Goal: Contribute content: Contribute content

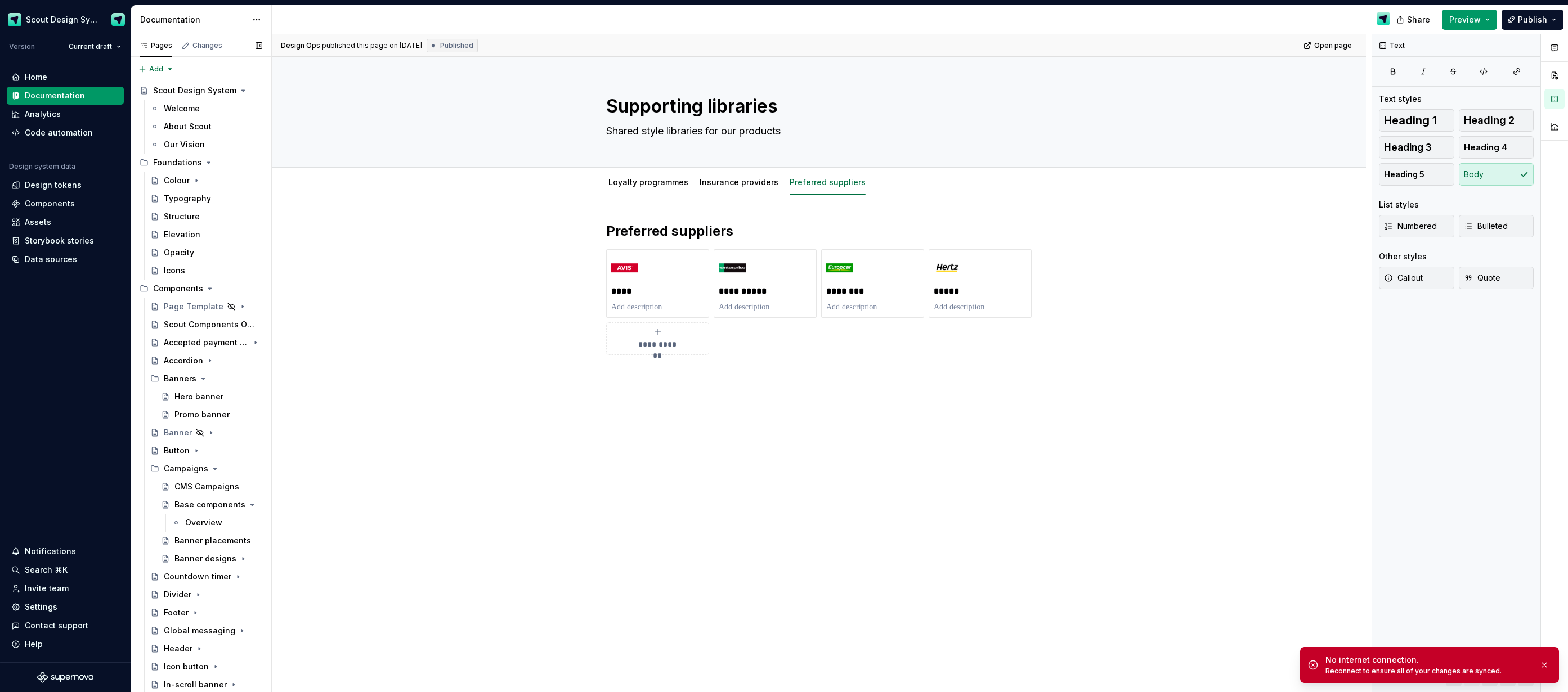
scroll to position [701, 0]
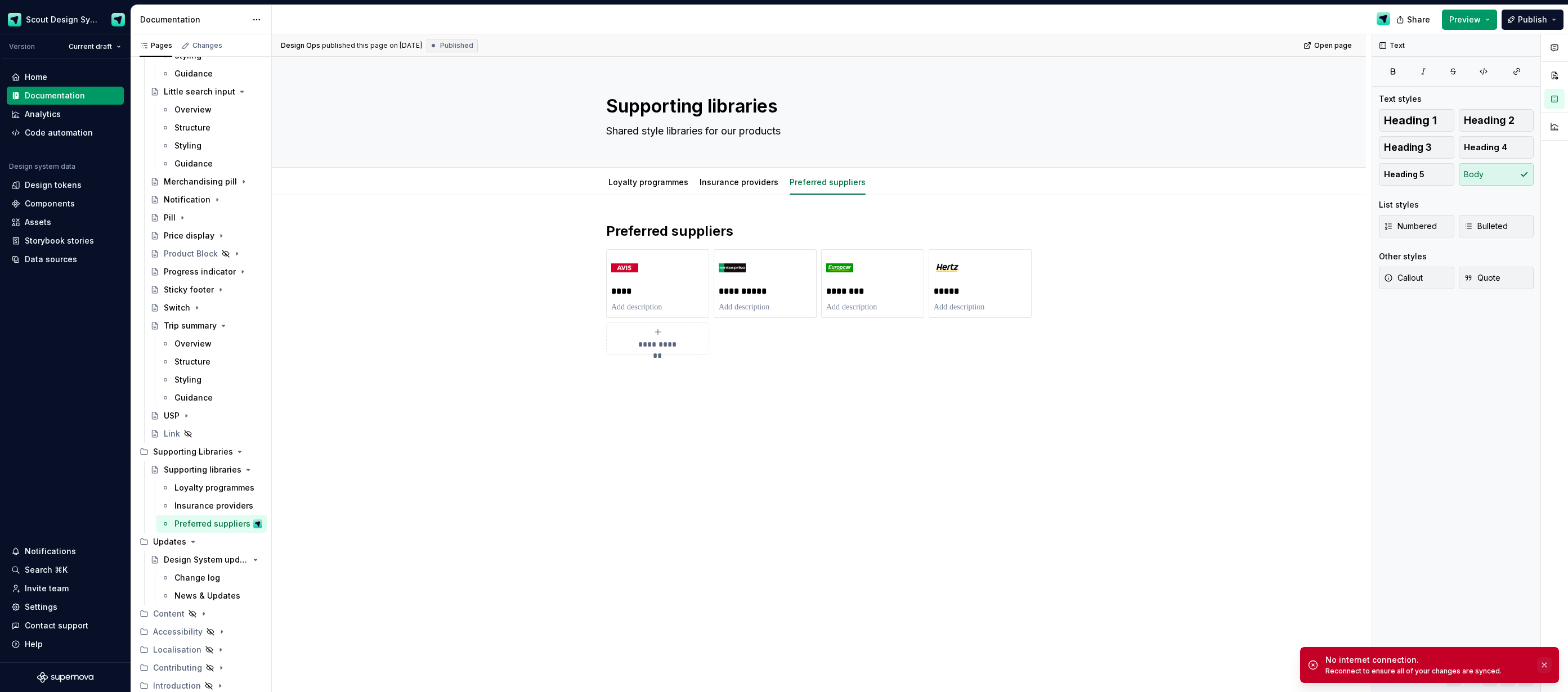
click at [1546, 667] on button "button" at bounding box center [1544, 665] width 15 height 16
type textarea "*"
click at [59, 203] on div "Components" at bounding box center [50, 203] width 50 height 11
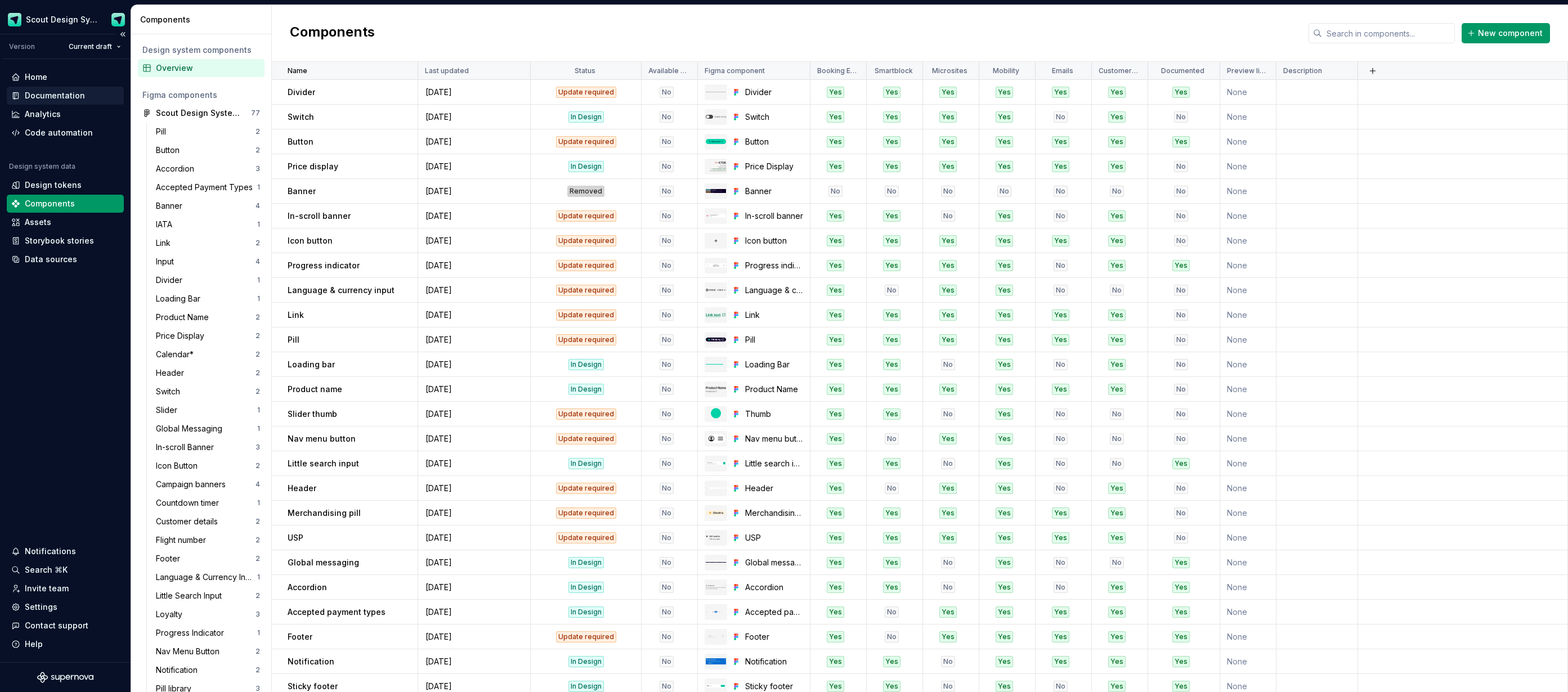
click at [56, 98] on div "Documentation" at bounding box center [55, 96] width 60 height 11
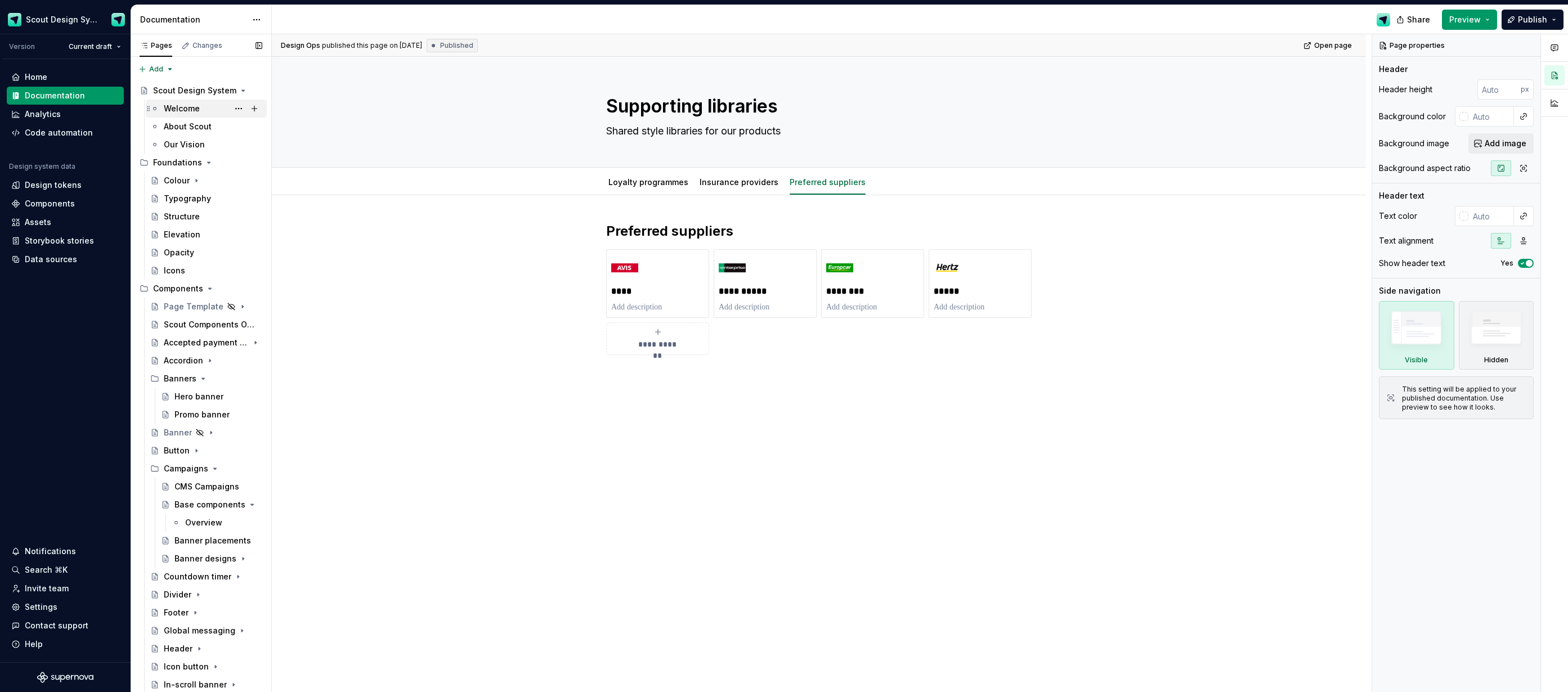
click at [206, 160] on icon "Page tree" at bounding box center [209, 163] width 9 height 9
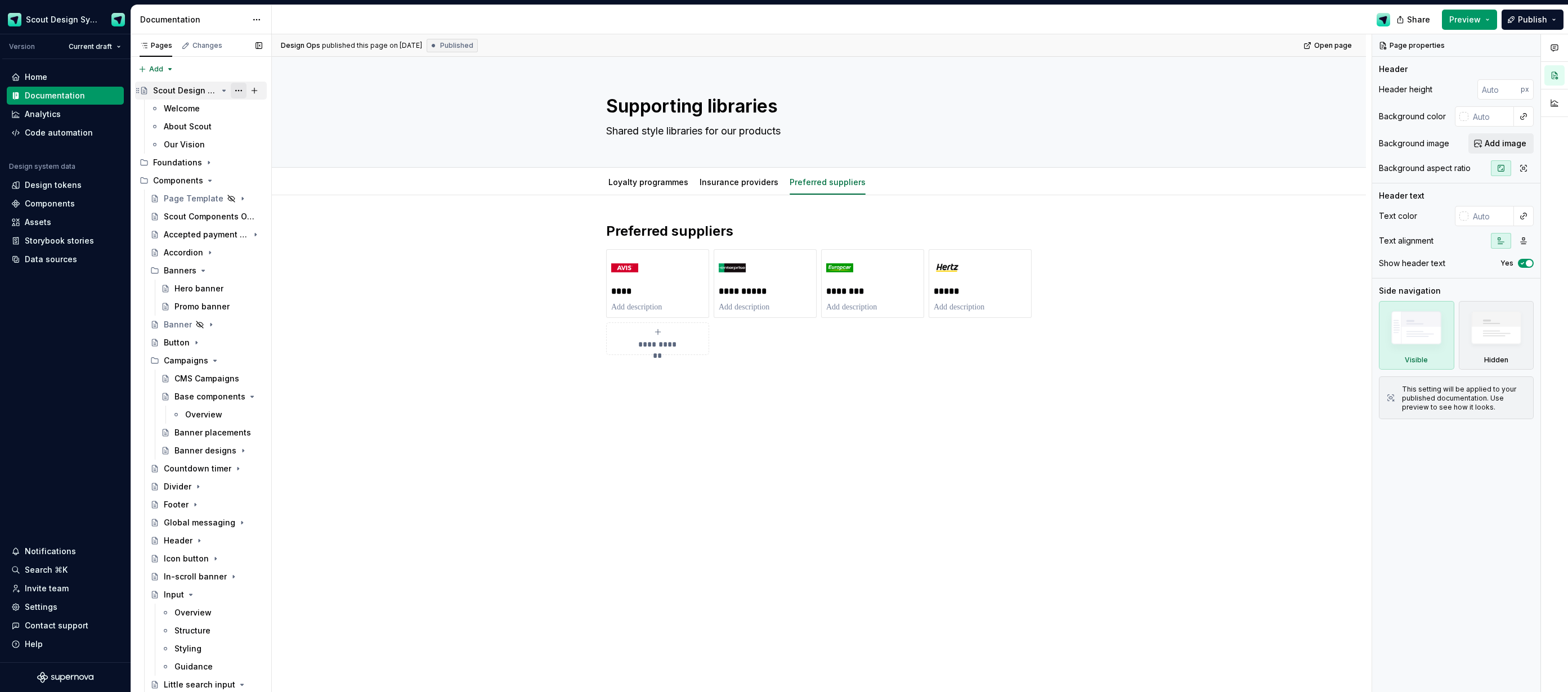
click at [242, 89] on button "Page tree" at bounding box center [239, 91] width 16 height 16
click at [240, 74] on div "Pages Changes Add Accessibility guide for tree Page tree. Navigate the tree wit…" at bounding box center [201, 365] width 141 height 663
click at [226, 92] on icon "Page tree" at bounding box center [224, 90] width 9 height 9
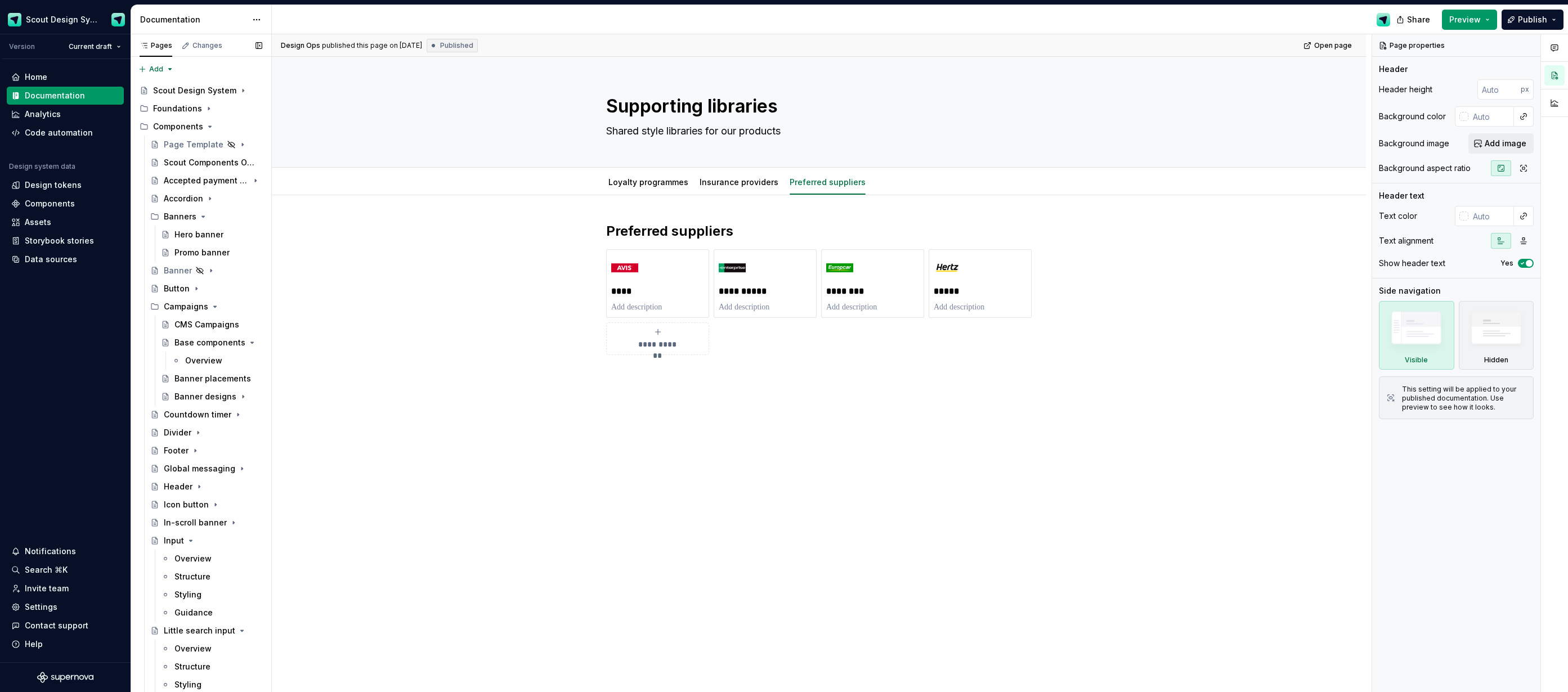
click at [0, 0] on button "Page tree" at bounding box center [0, 0] width 0 height 0
click at [192, 131] on div "Pages Changes Add Accessibility guide for tree Page tree. Navigate the tree wit…" at bounding box center [201, 365] width 141 height 663
click at [0, 0] on button "Page tree" at bounding box center [0, 0] width 0 height 0
type textarea "*"
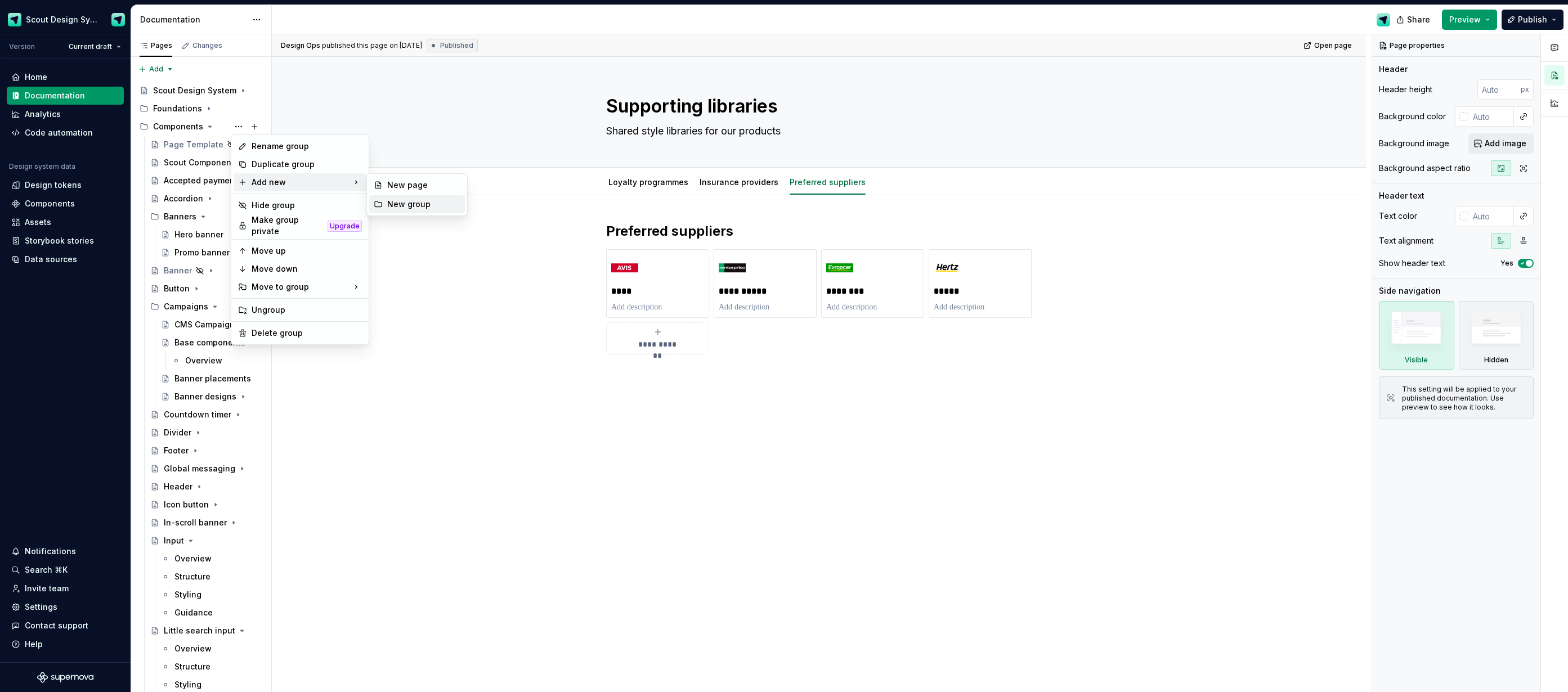
click at [435, 205] on div "New group" at bounding box center [424, 204] width 73 height 11
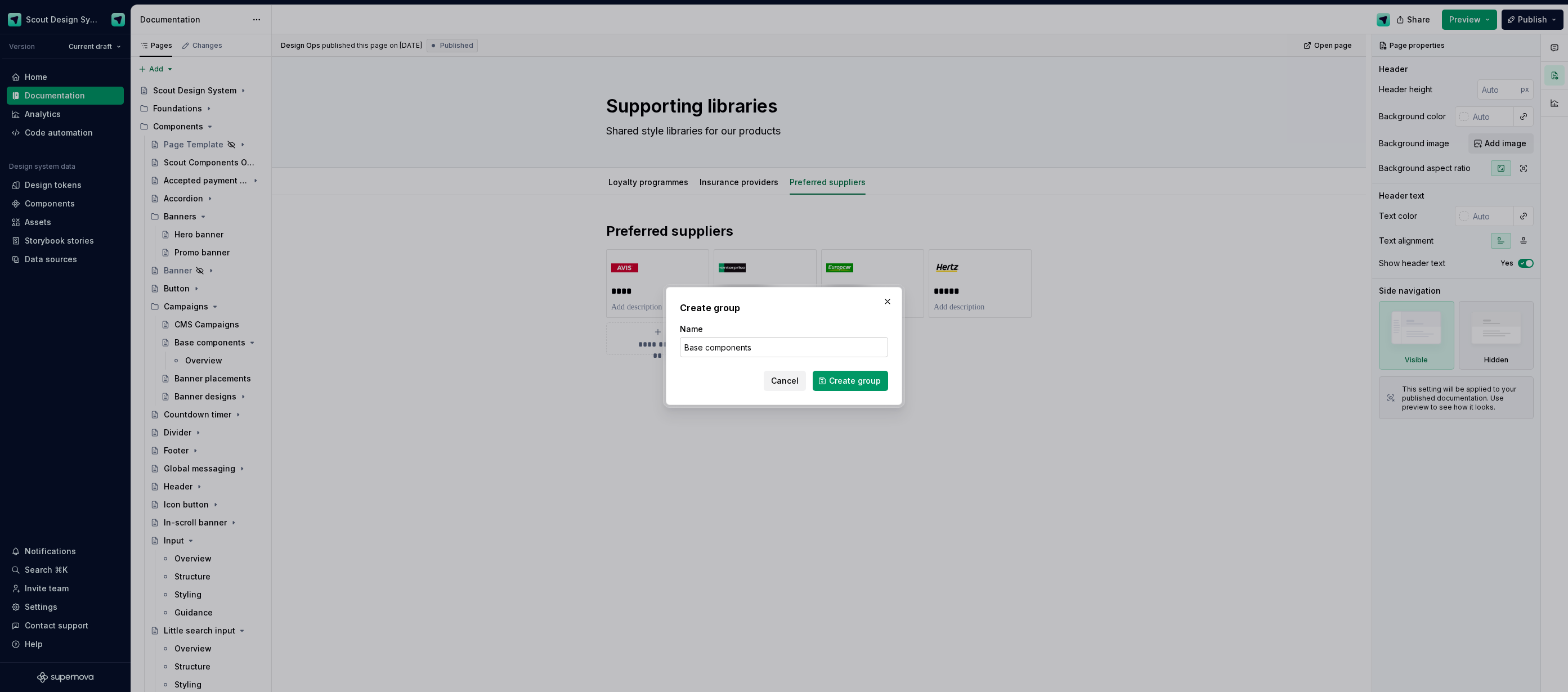
click at [691, 349] on input "Base components" at bounding box center [784, 347] width 208 height 20
type input "Product base components"
click at [841, 385] on span "Create group" at bounding box center [855, 381] width 52 height 11
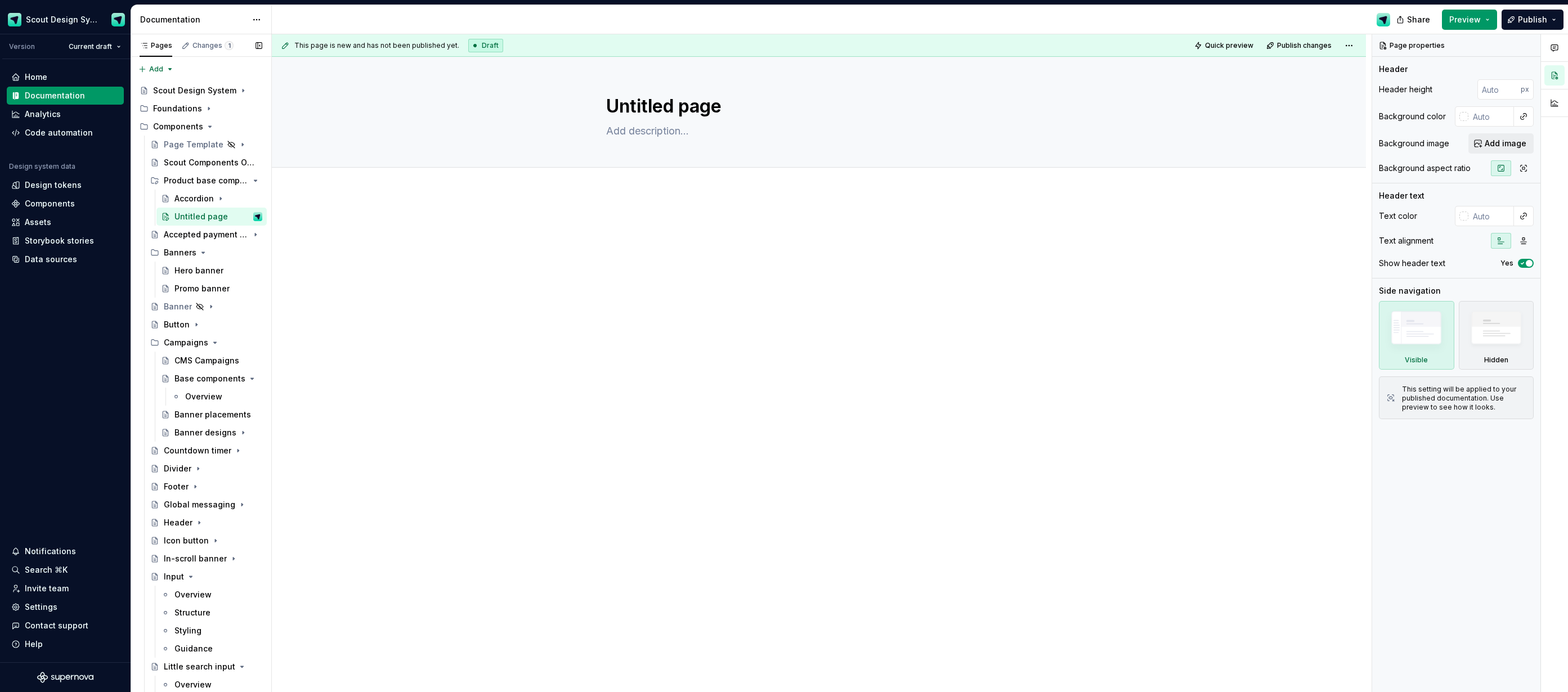
click at [0, 0] on button "Page tree" at bounding box center [0, 0] width 0 height 0
click at [287, 377] on div "Delete page" at bounding box center [306, 382] width 110 height 11
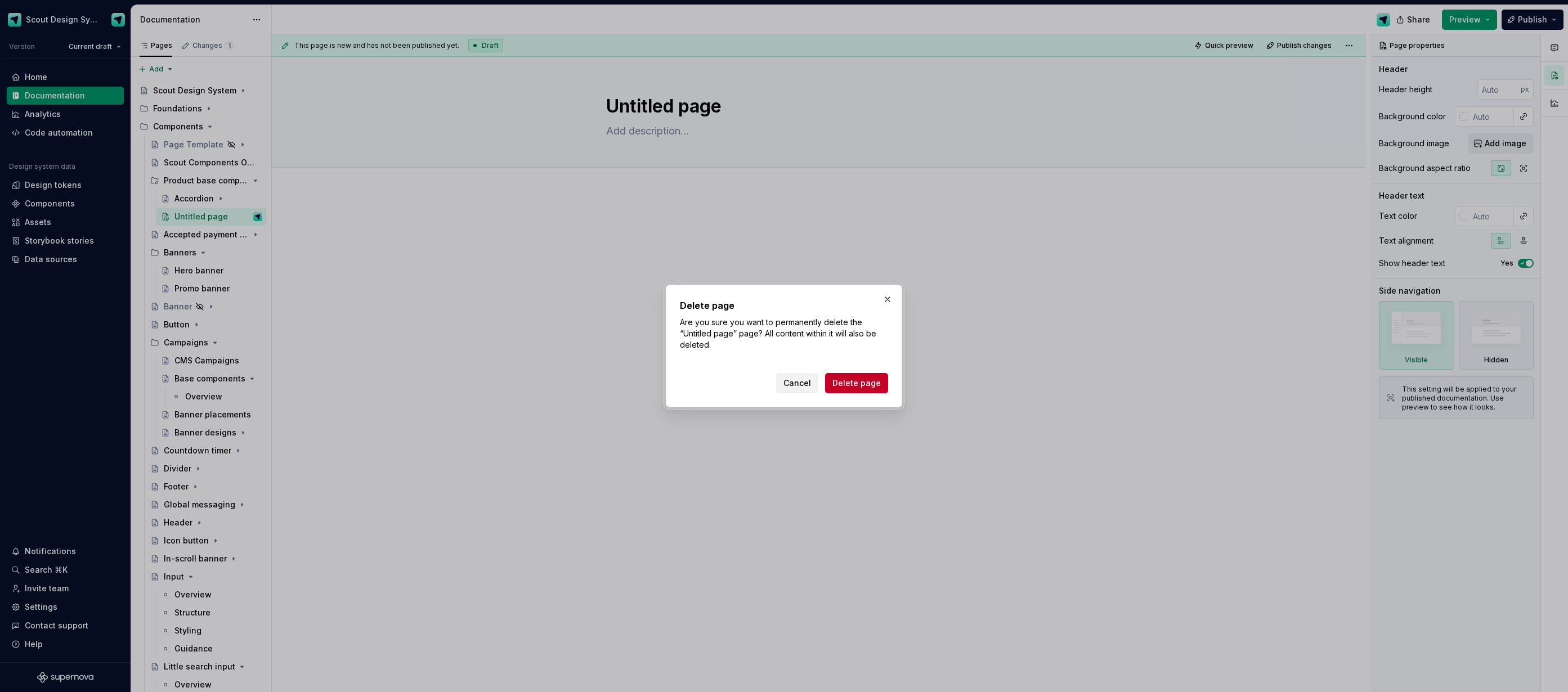
drag, startPoint x: 870, startPoint y: 389, endPoint x: 768, endPoint y: 357, distance: 106.9
click at [870, 389] on button "Delete page" at bounding box center [856, 383] width 63 height 20
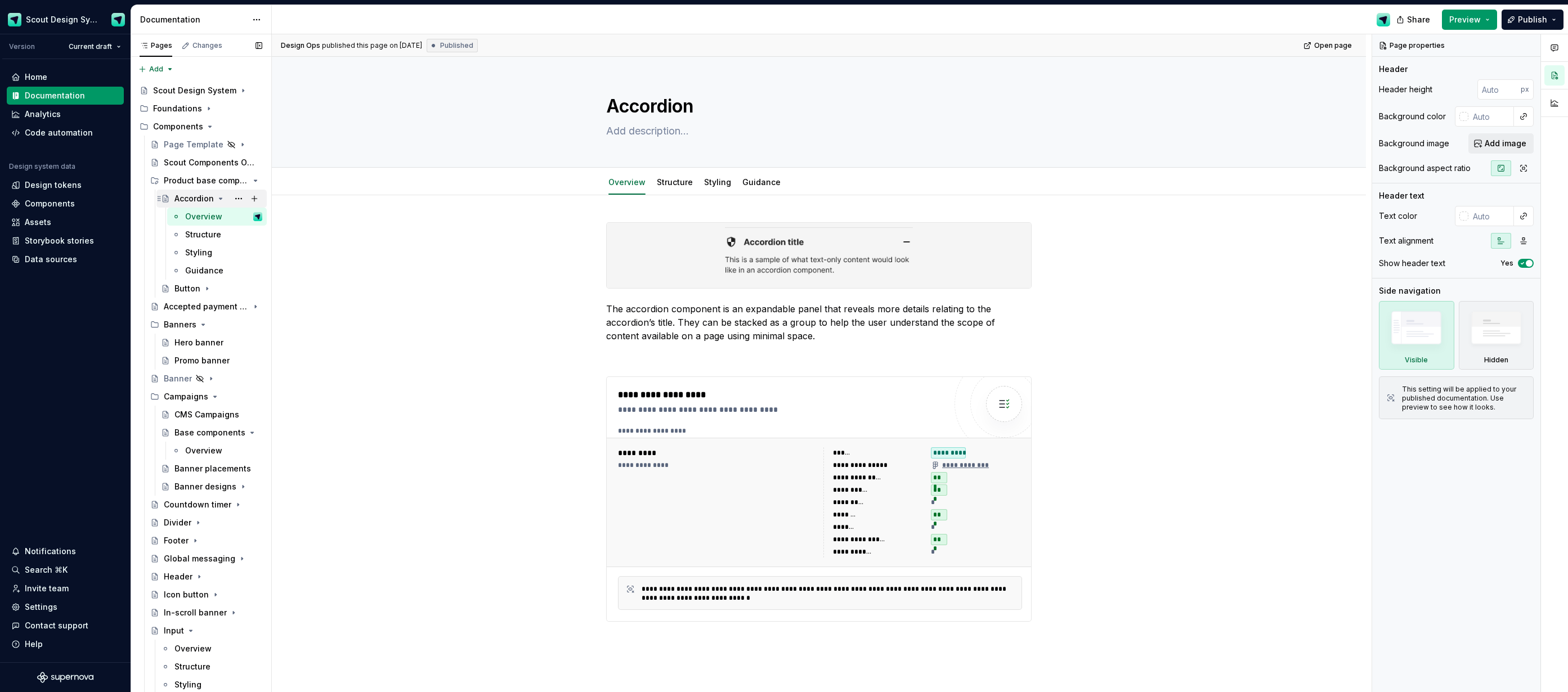
click at [217, 198] on icon "Page tree" at bounding box center [220, 198] width 9 height 9
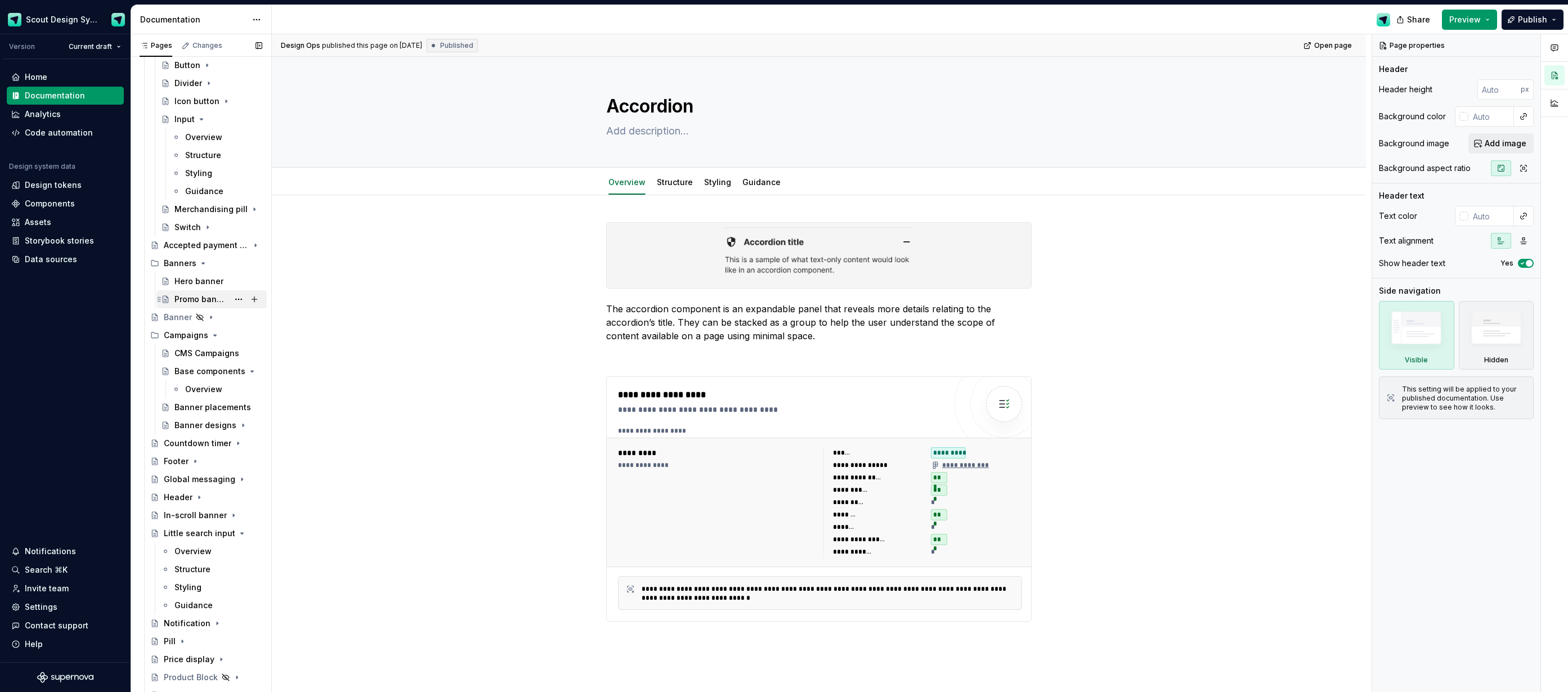
scroll to position [44, 0]
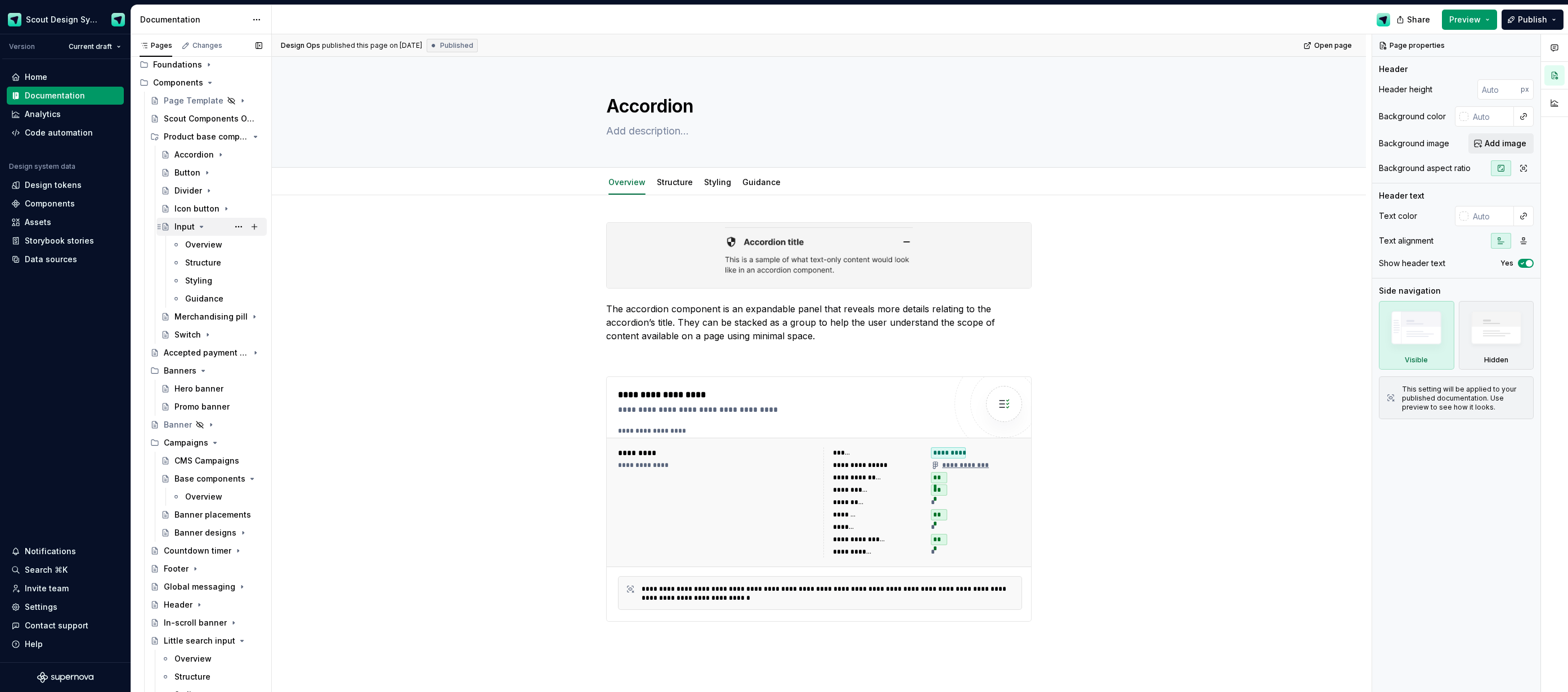
click at [200, 228] on icon "Page tree" at bounding box center [201, 227] width 3 height 1
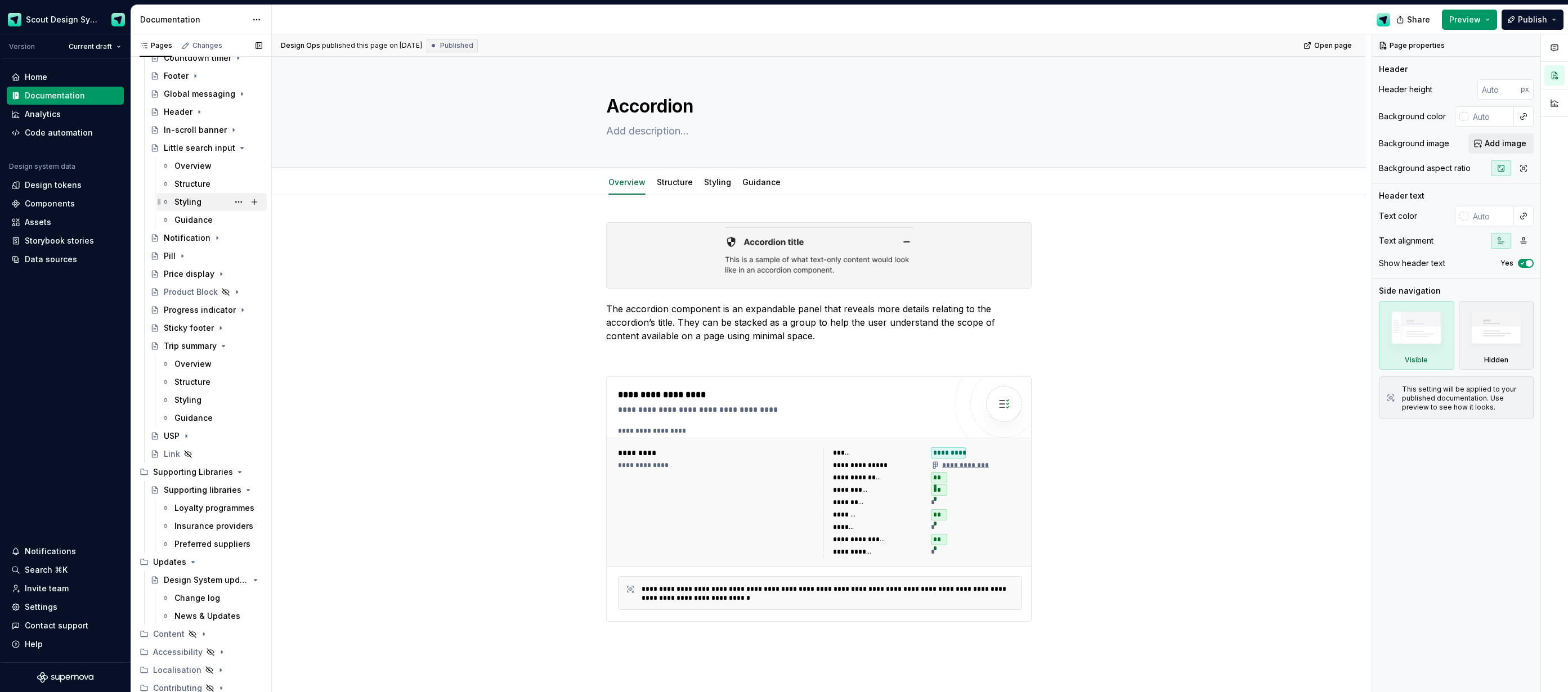
scroll to position [483, 0]
click at [191, 545] on icon "Page tree" at bounding box center [193, 544] width 9 height 9
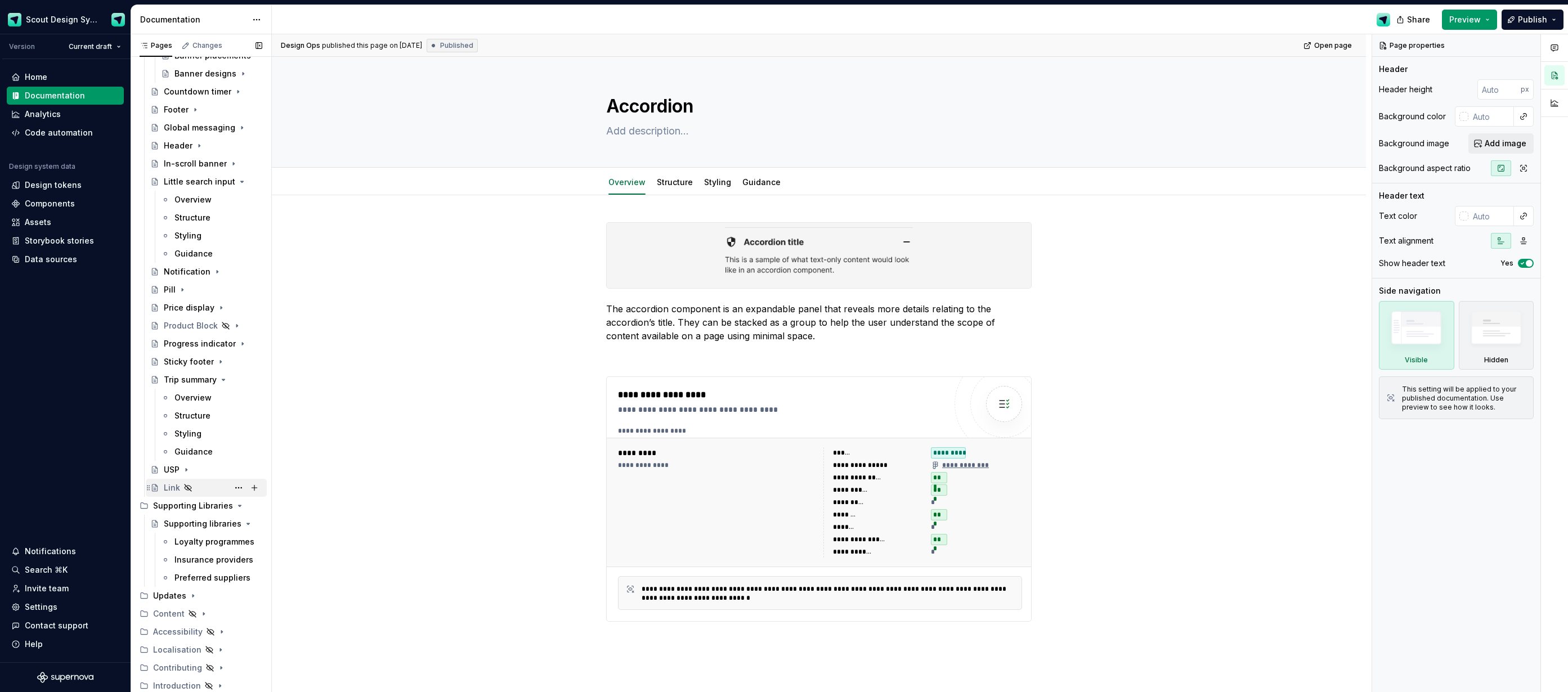
scroll to position [431, 0]
click at [231, 508] on button "Page tree" at bounding box center [239, 506] width 16 height 16
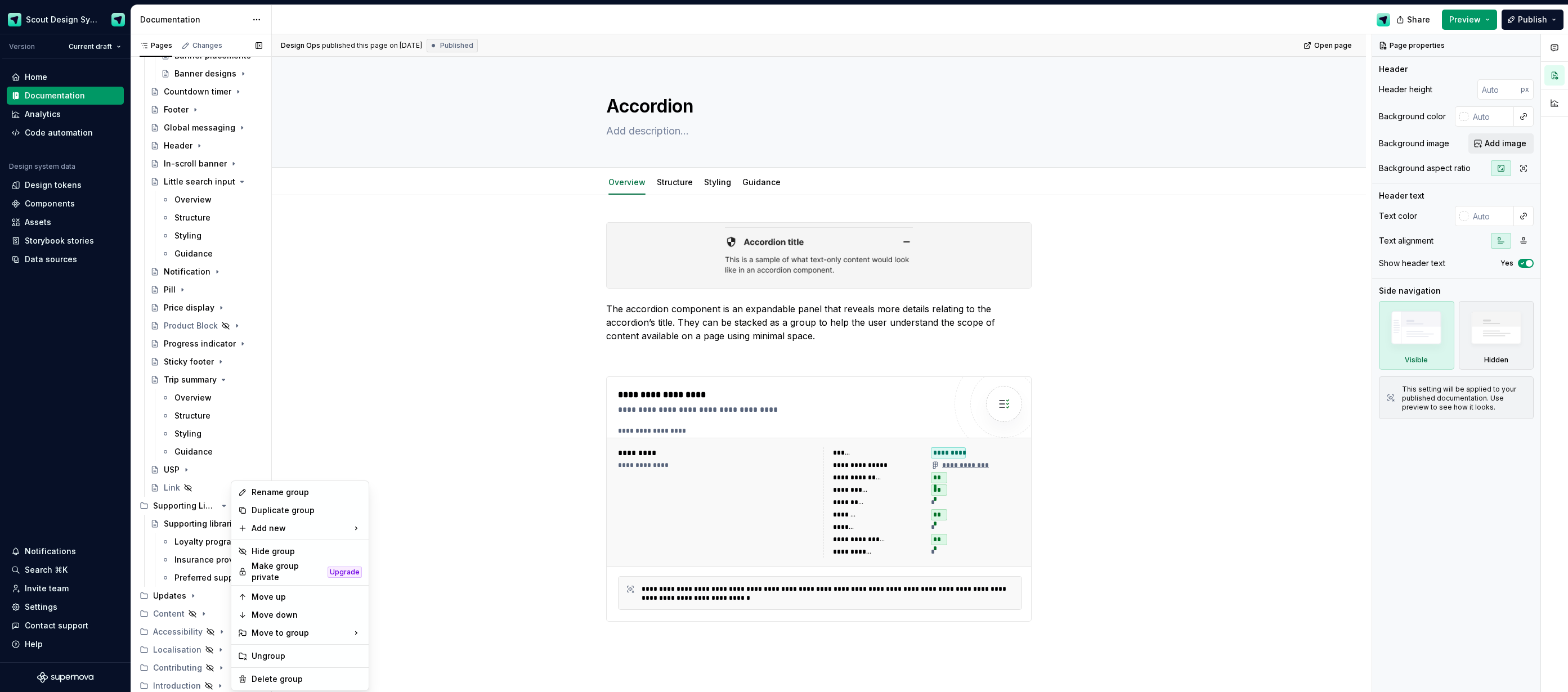
click at [226, 481] on div "Pages Changes Add Accessibility guide for tree Page tree. Navigate the tree wit…" at bounding box center [201, 365] width 141 height 663
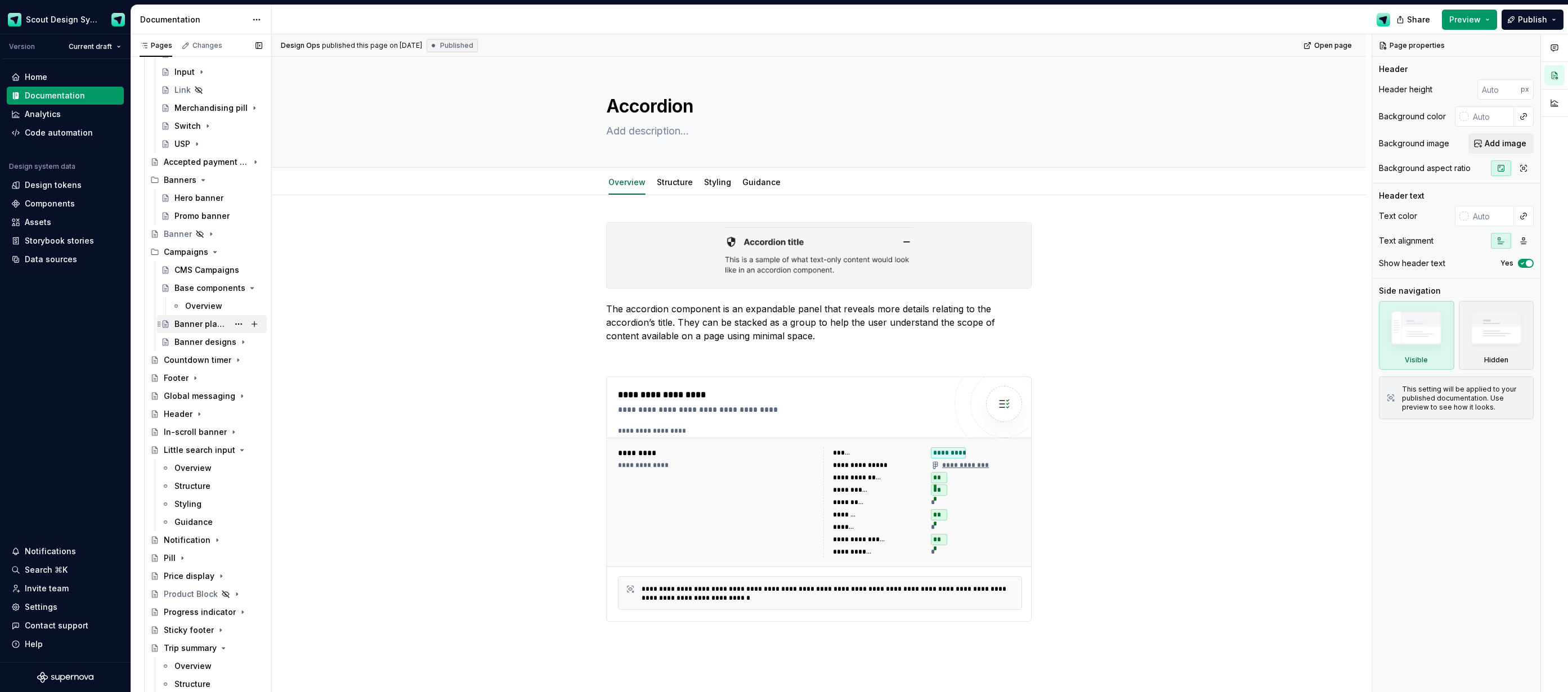
scroll to position [248, 0]
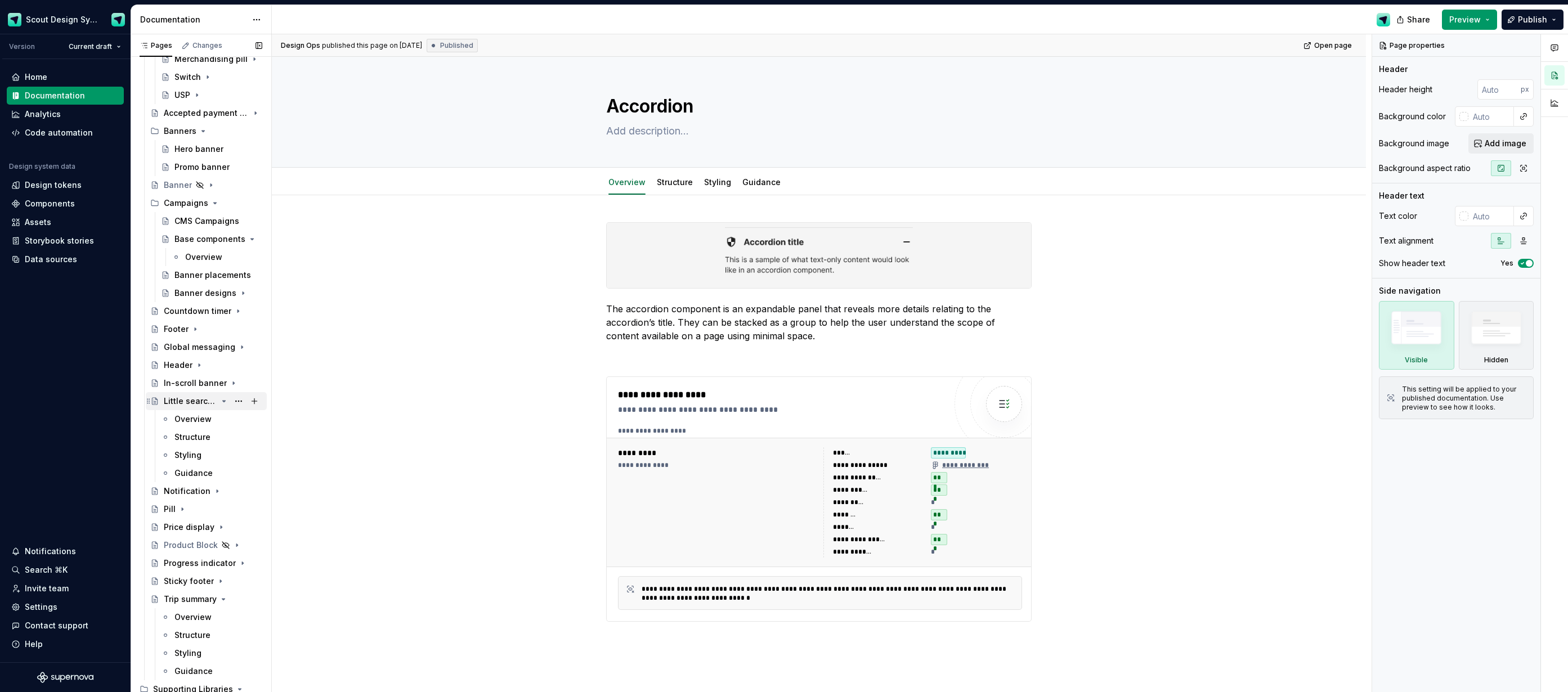
drag, startPoint x: 198, startPoint y: 399, endPoint x: 259, endPoint y: 429, distance: 68.0
click at [198, 399] on div "Little search input" at bounding box center [199, 401] width 71 height 11
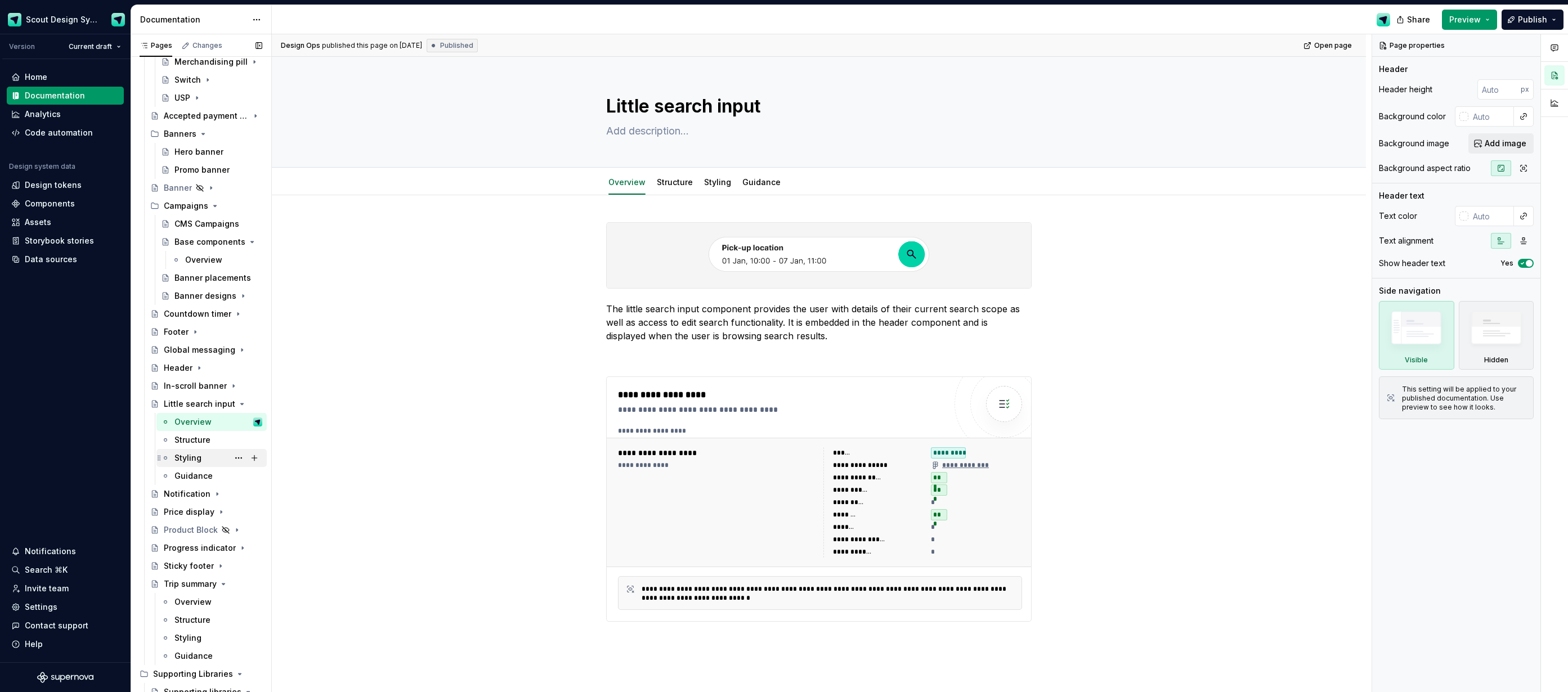
scroll to position [260, 0]
click at [758, 269] on img at bounding box center [819, 256] width 225 height 56
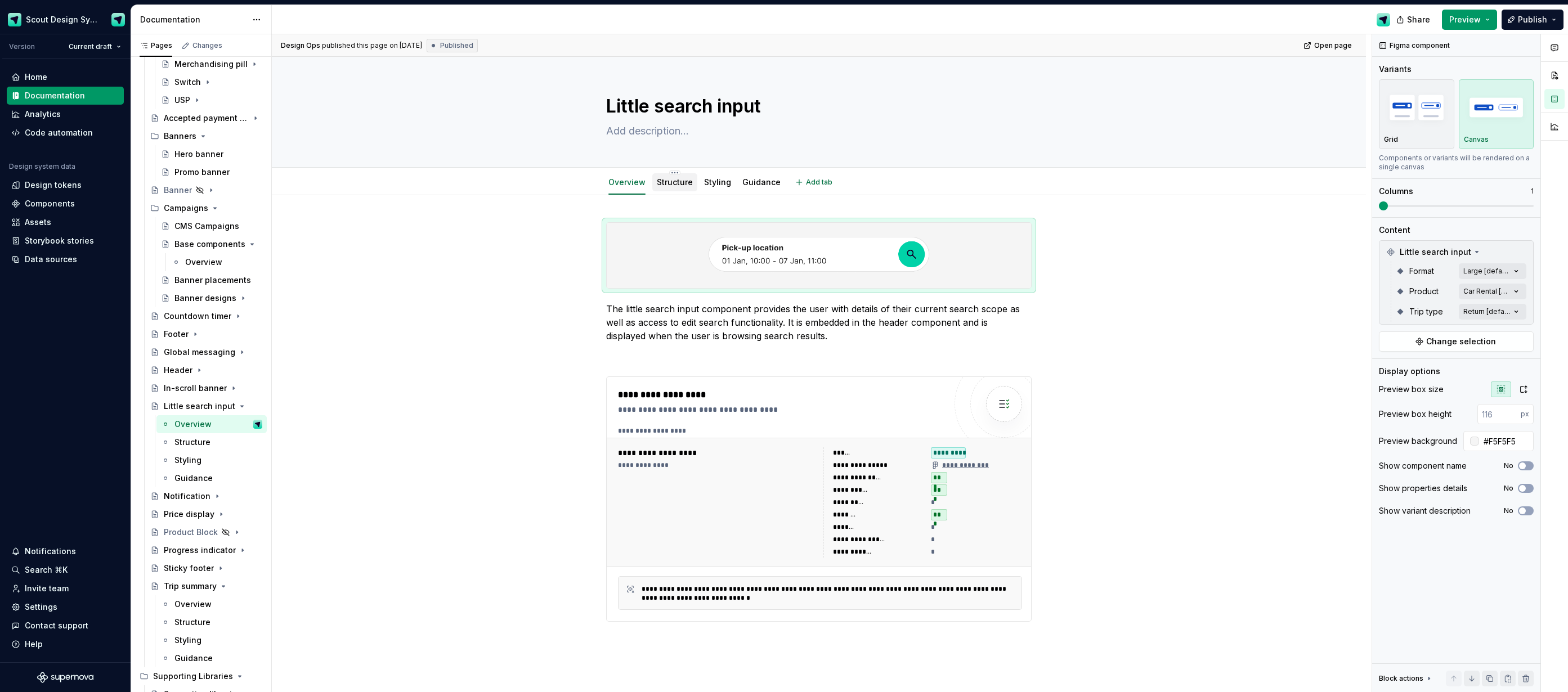
click at [678, 187] on div "Structure" at bounding box center [674, 182] width 36 height 11
click at [691, 186] on link "Structure" at bounding box center [674, 182] width 36 height 10
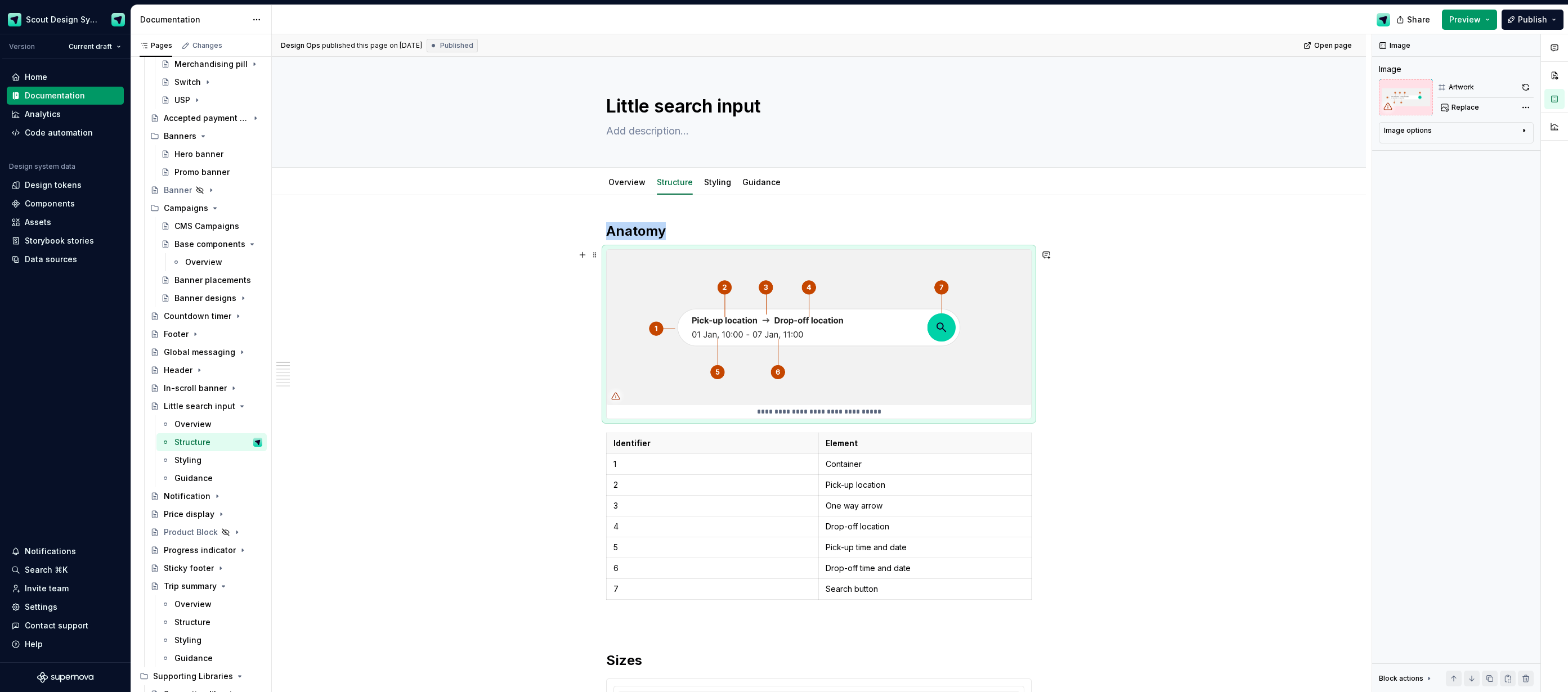
click at [940, 379] on img at bounding box center [819, 327] width 424 height 155
click at [660, 315] on img at bounding box center [819, 327] width 424 height 155
click at [1447, 107] on button "Replace" at bounding box center [1460, 108] width 47 height 16
type textarea "*"
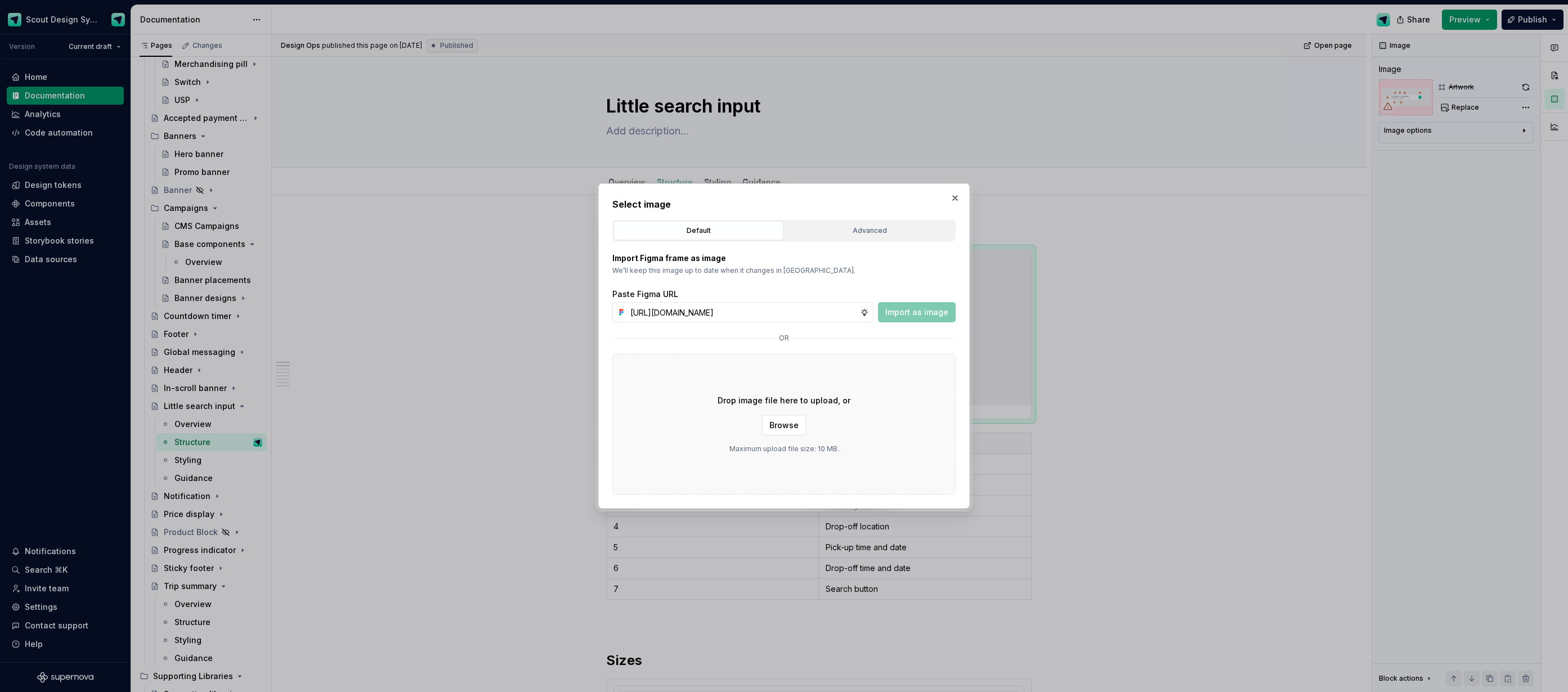
scroll to position [0, 322]
type input "[URL][DOMAIN_NAME]"
click at [911, 314] on span "Import as image" at bounding box center [917, 312] width 63 height 11
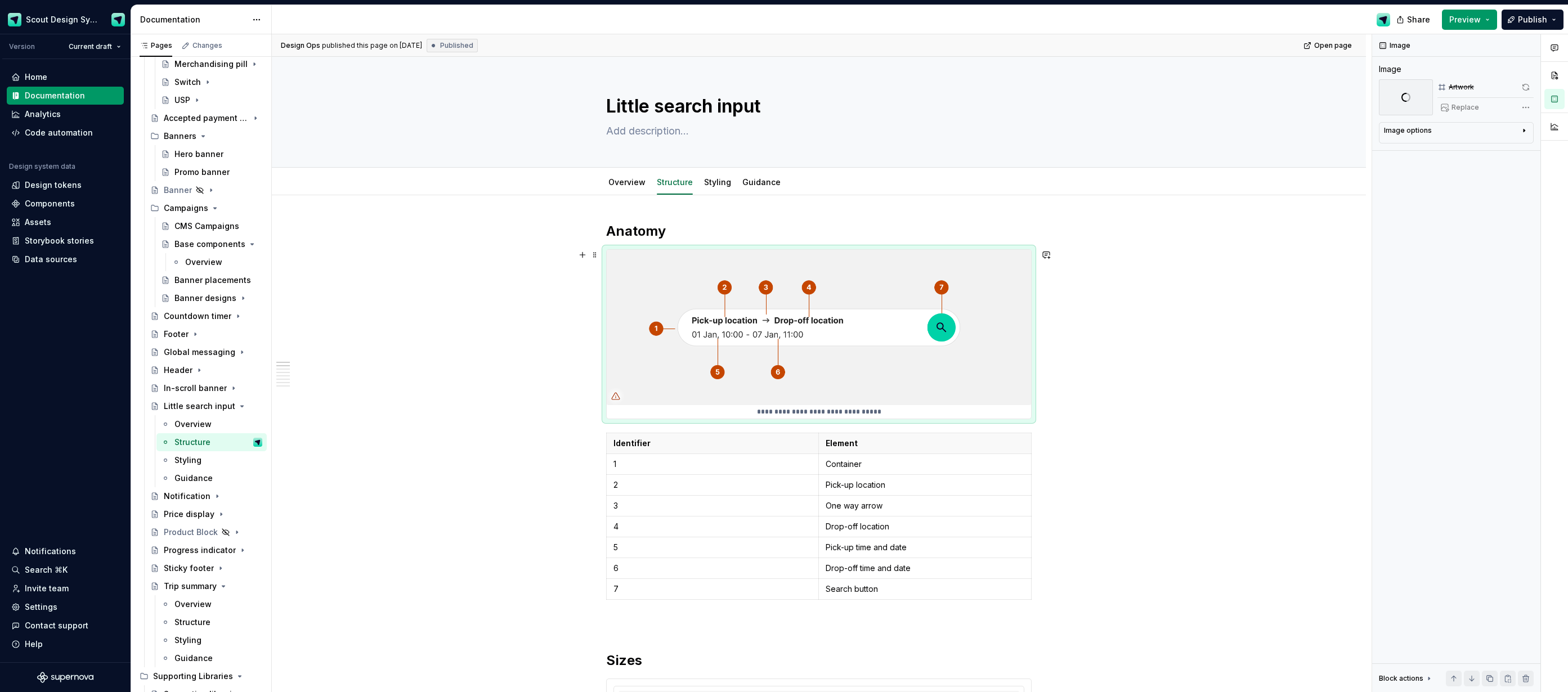
type textarea "*"
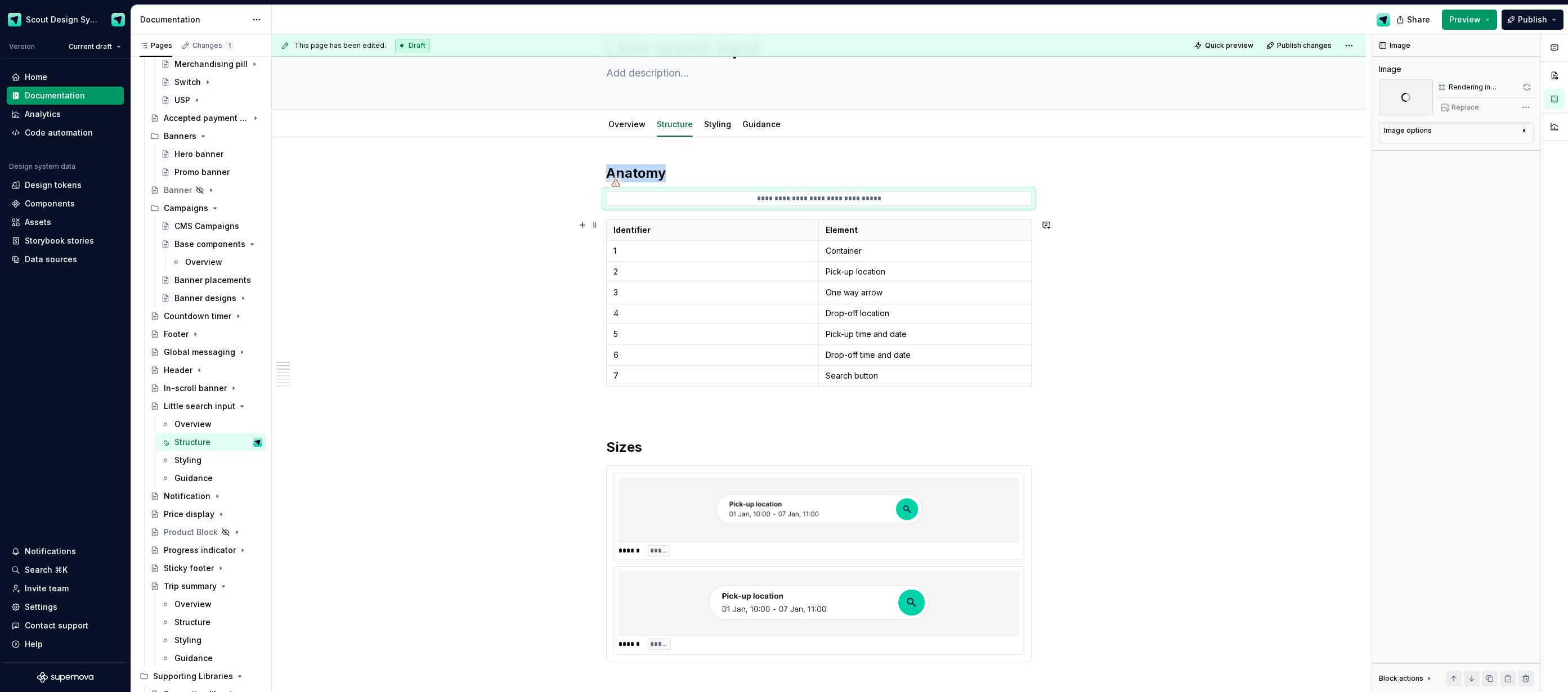
scroll to position [57, 0]
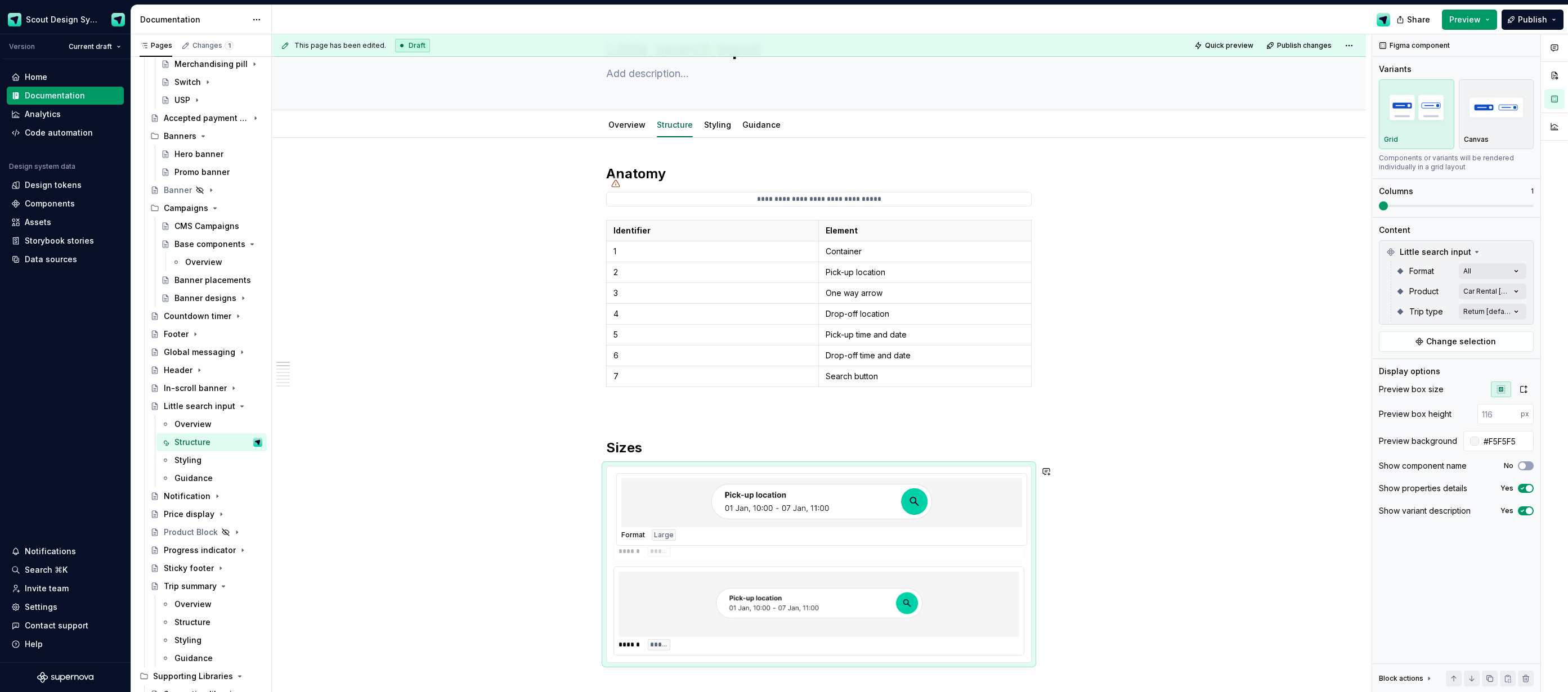
drag, startPoint x: 687, startPoint y: 582, endPoint x: 691, endPoint y: 518, distance: 64.1
click at [691, 518] on body "Scout Design System Version Current draft Home Documentation Analytics Code aut…" at bounding box center [784, 346] width 1568 height 692
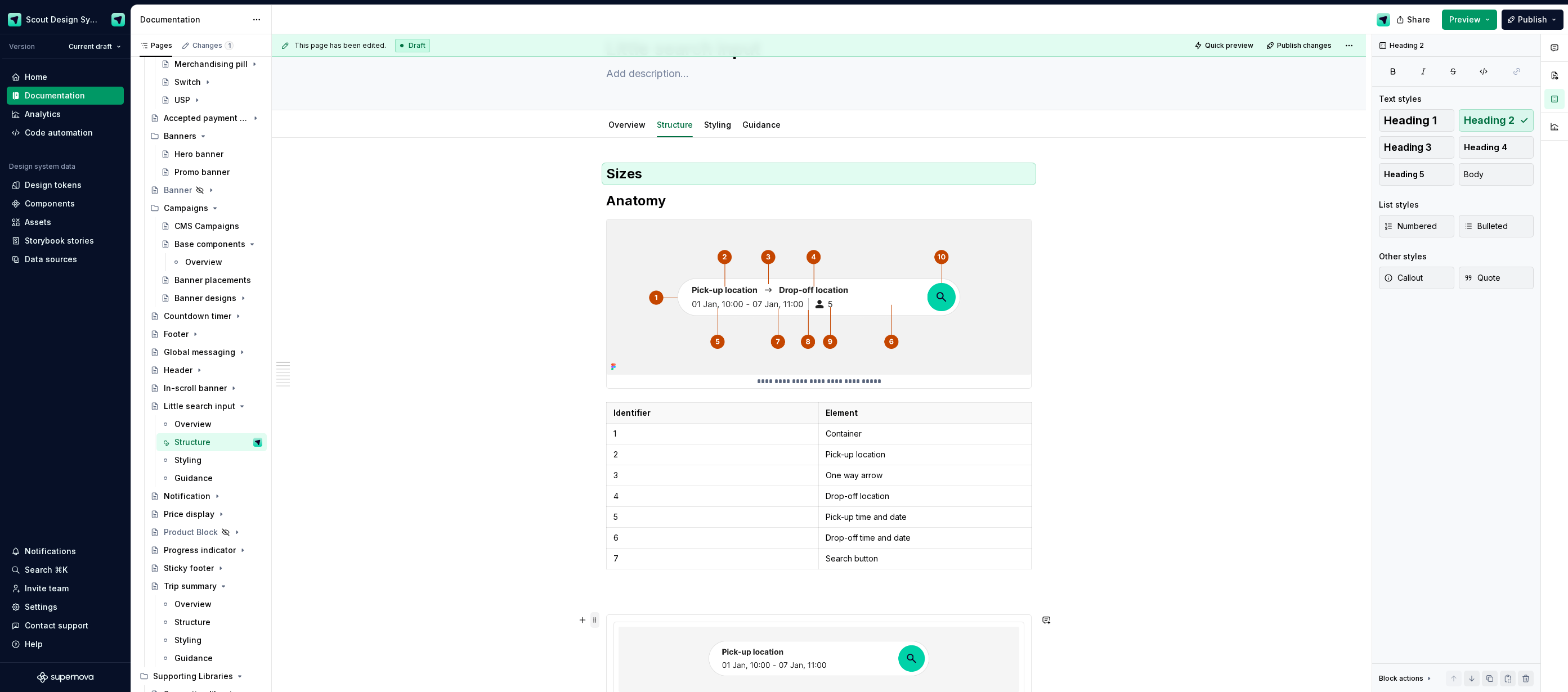
drag, startPoint x: 596, startPoint y: 615, endPoint x: 594, endPoint y: 624, distance: 9.2
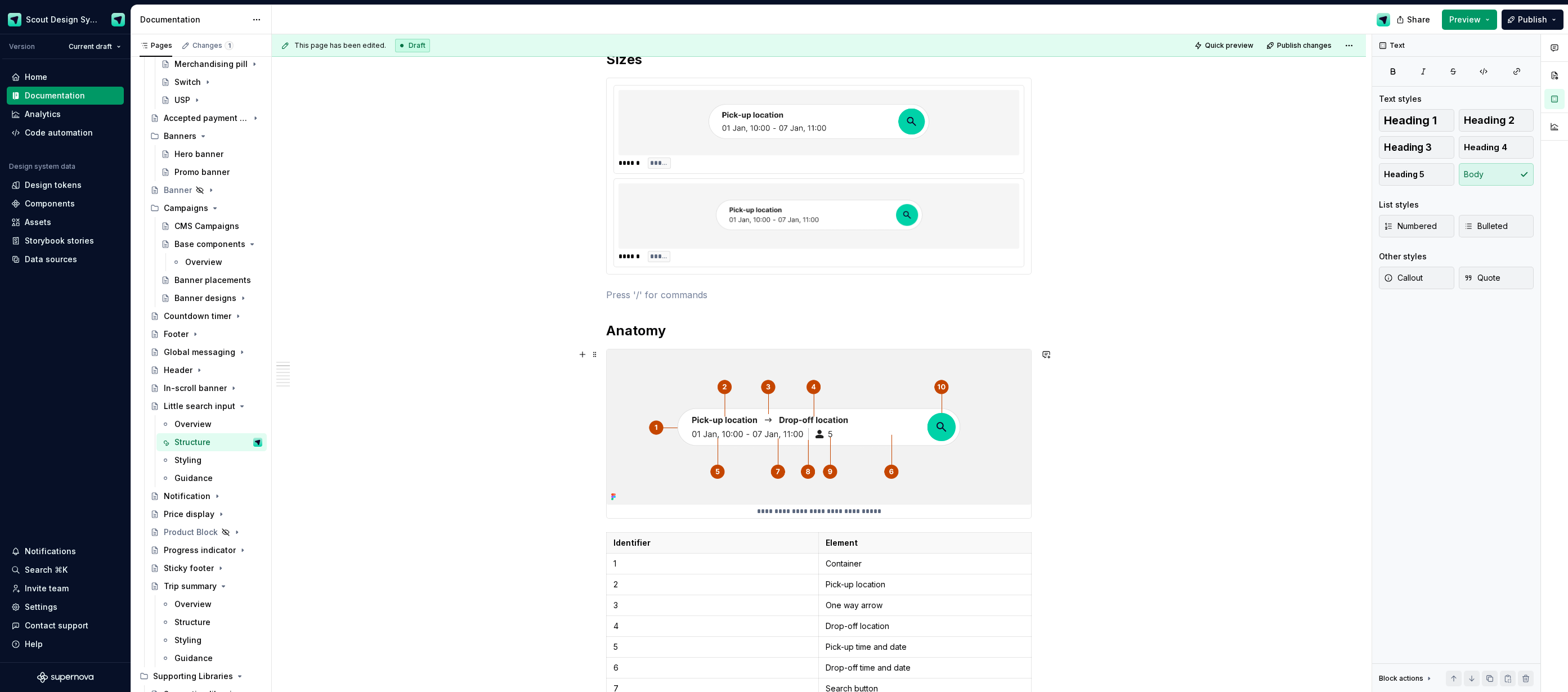
scroll to position [228, 0]
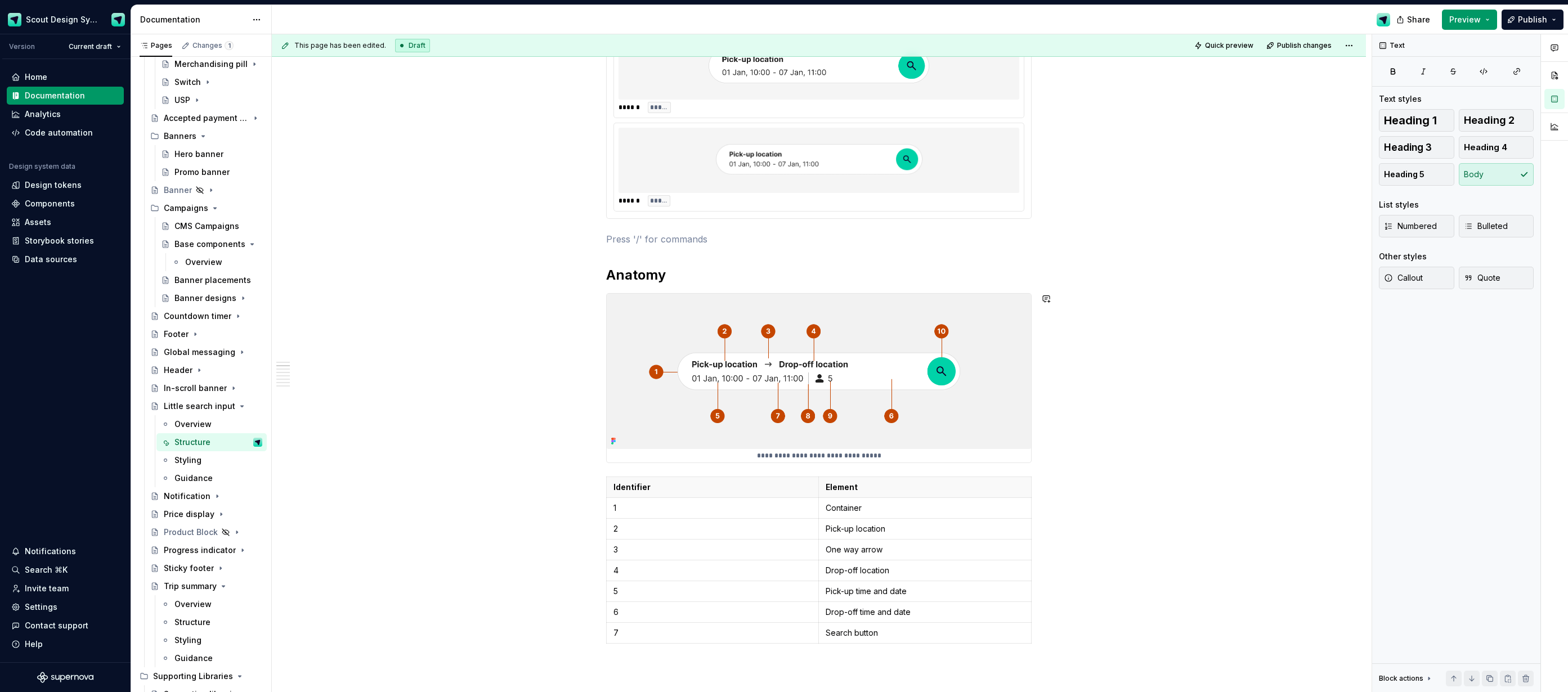
click at [673, 276] on h2 "Anatomy" at bounding box center [819, 275] width 425 height 18
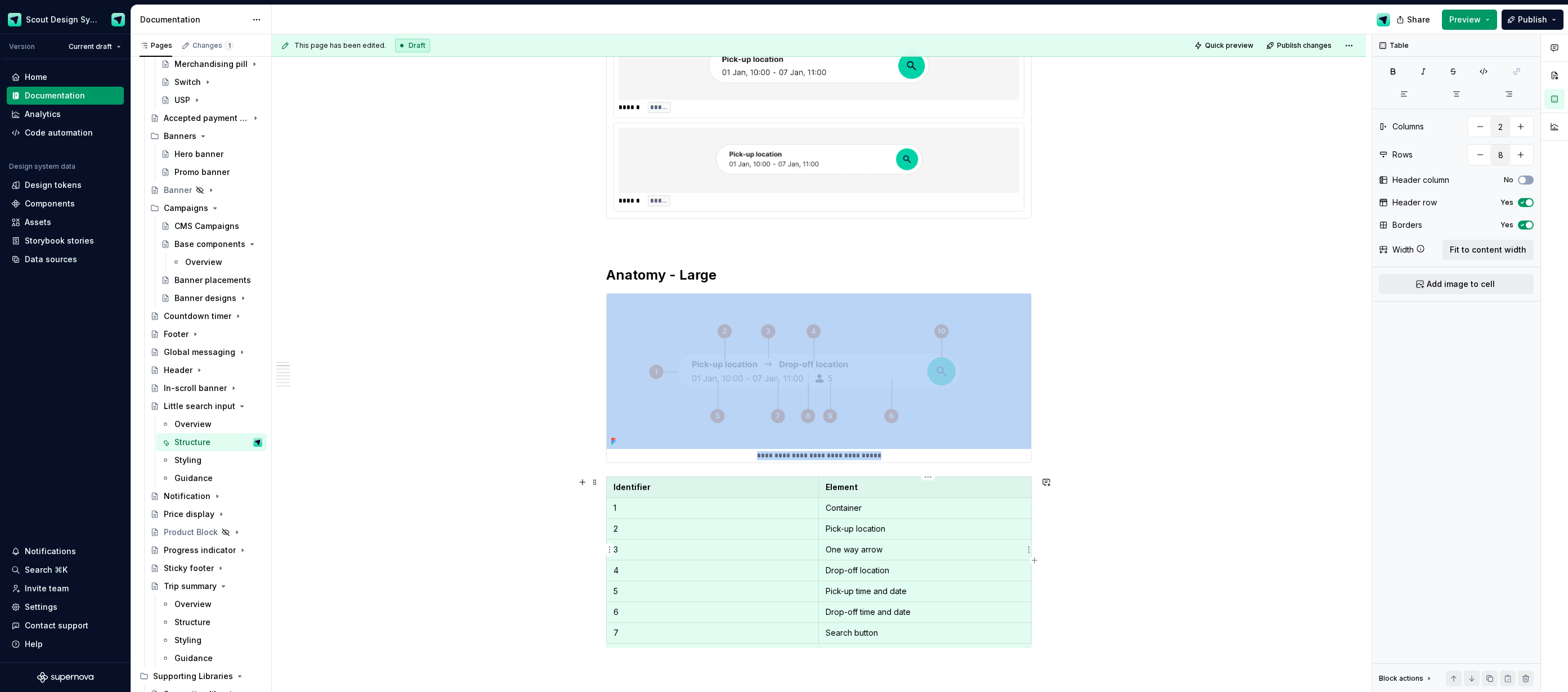
click at [869, 549] on p "One way arrow" at bounding box center [925, 550] width 198 height 11
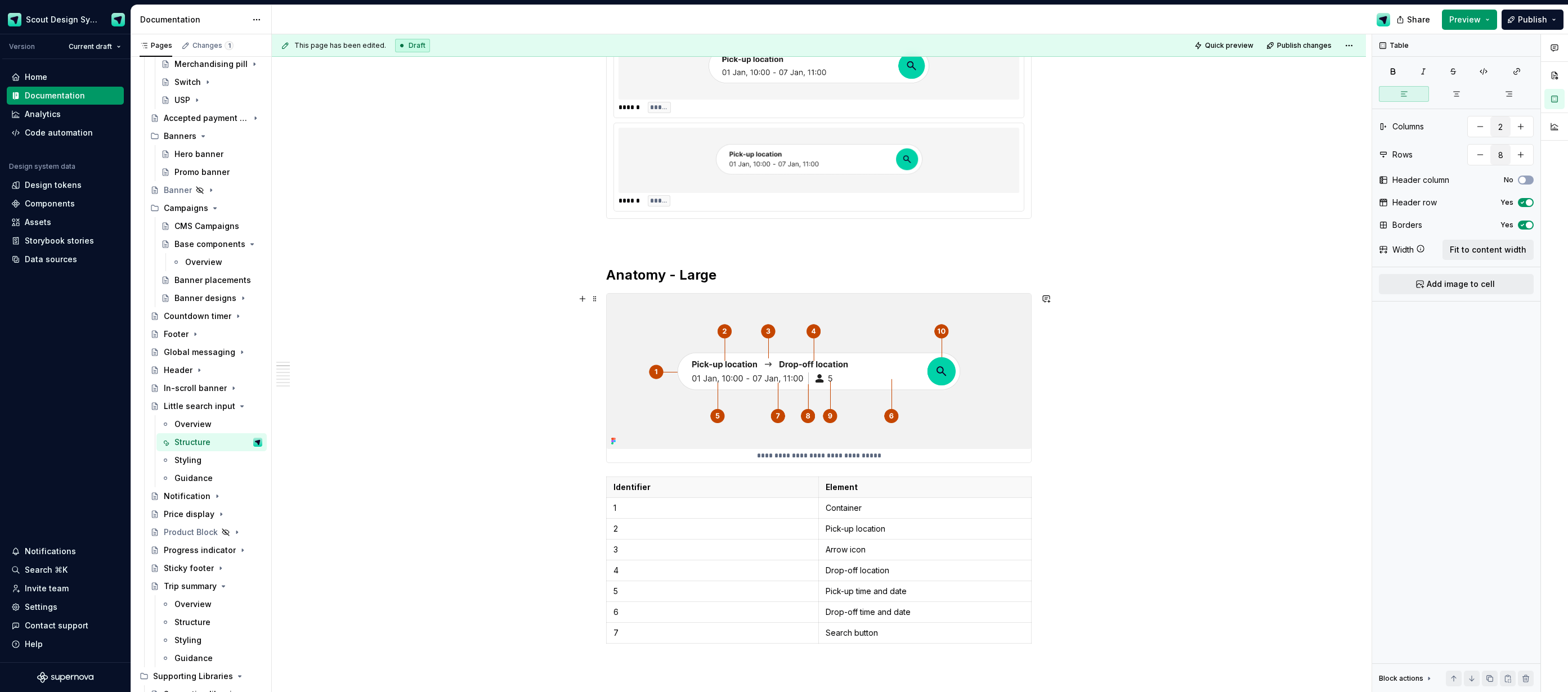
drag, startPoint x: 976, startPoint y: 346, endPoint x: 1292, endPoint y: 153, distance: 370.3
click at [975, 346] on img at bounding box center [819, 371] width 424 height 155
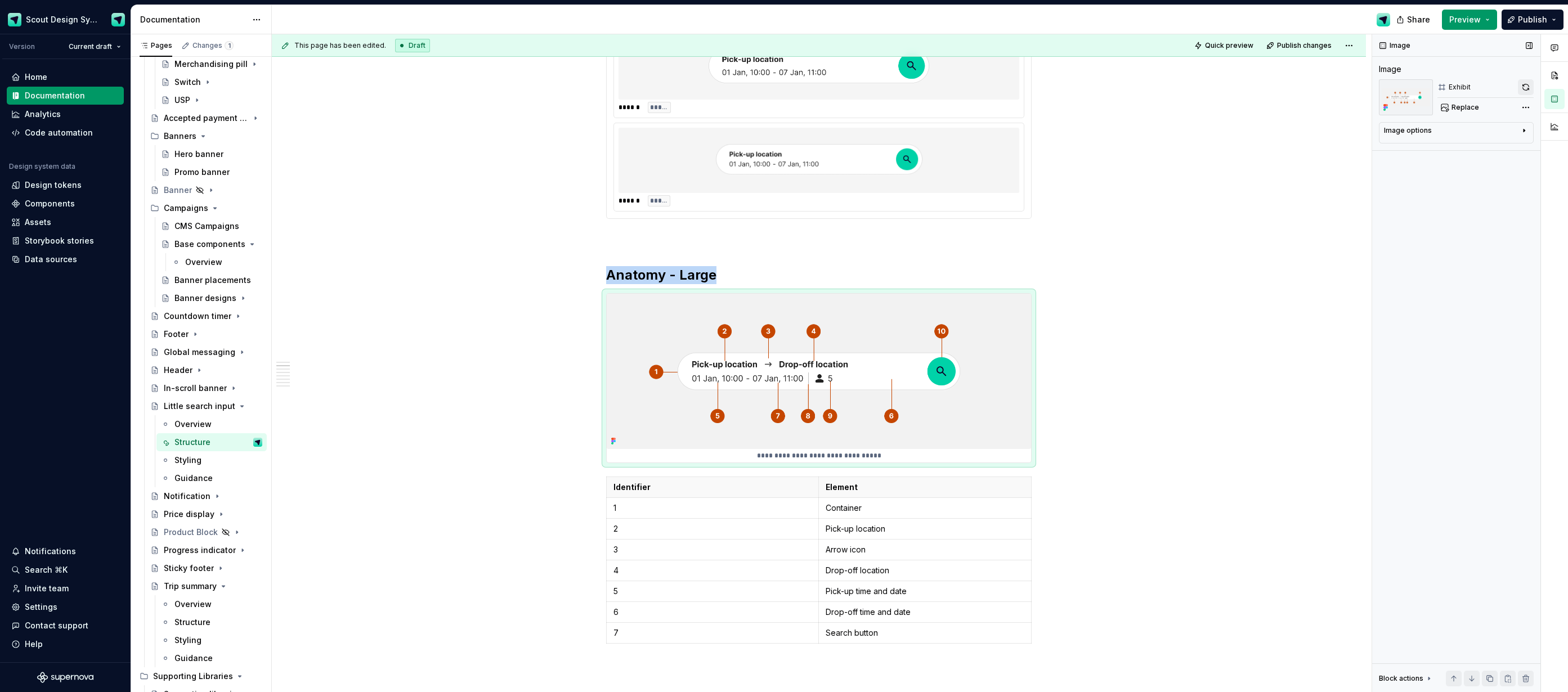
click at [1533, 86] on button "button" at bounding box center [1526, 87] width 16 height 16
type textarea "*"
click at [841, 634] on p "Search button" at bounding box center [925, 633] width 198 height 11
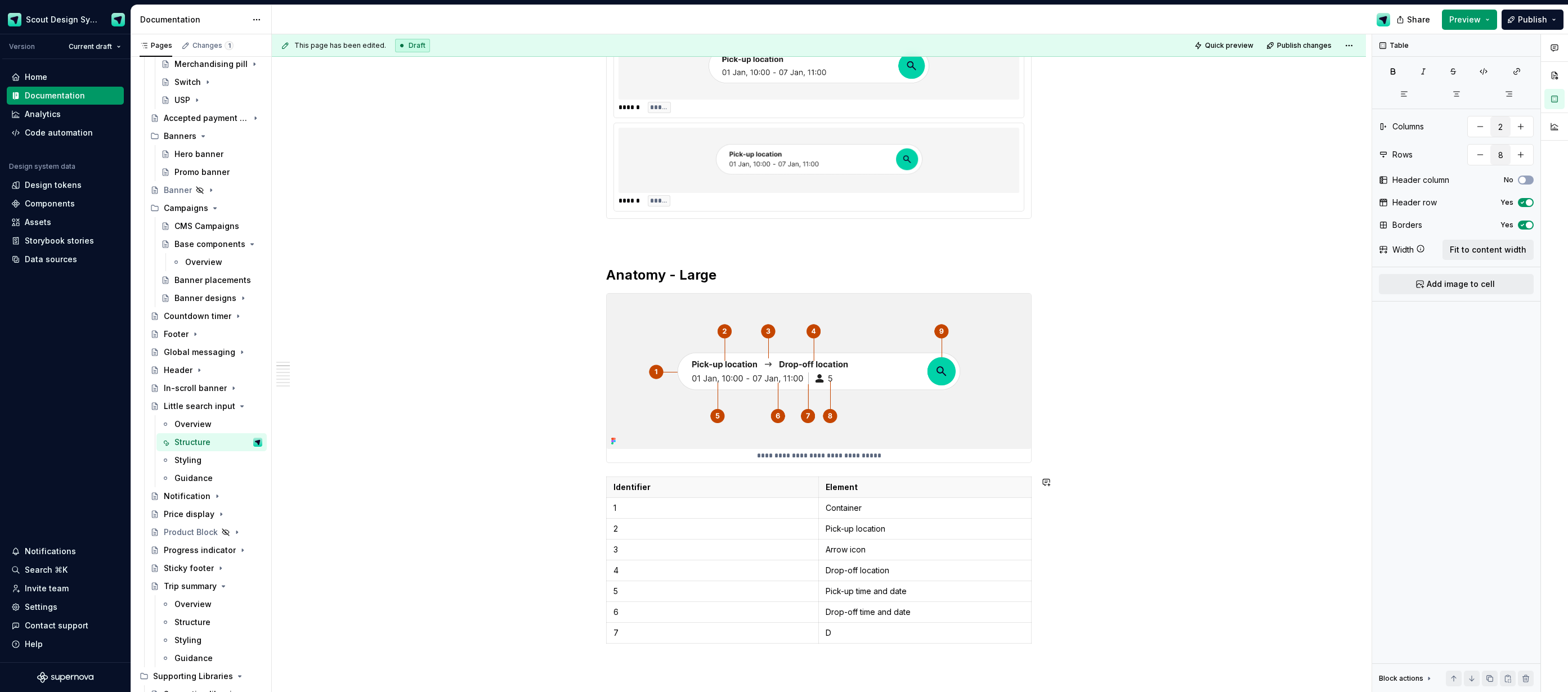
scroll to position [229, 0]
click at [825, 642] on icon "button" at bounding box center [822, 642] width 9 height 9
click at [690, 647] on p at bounding box center [712, 652] width 198 height 11
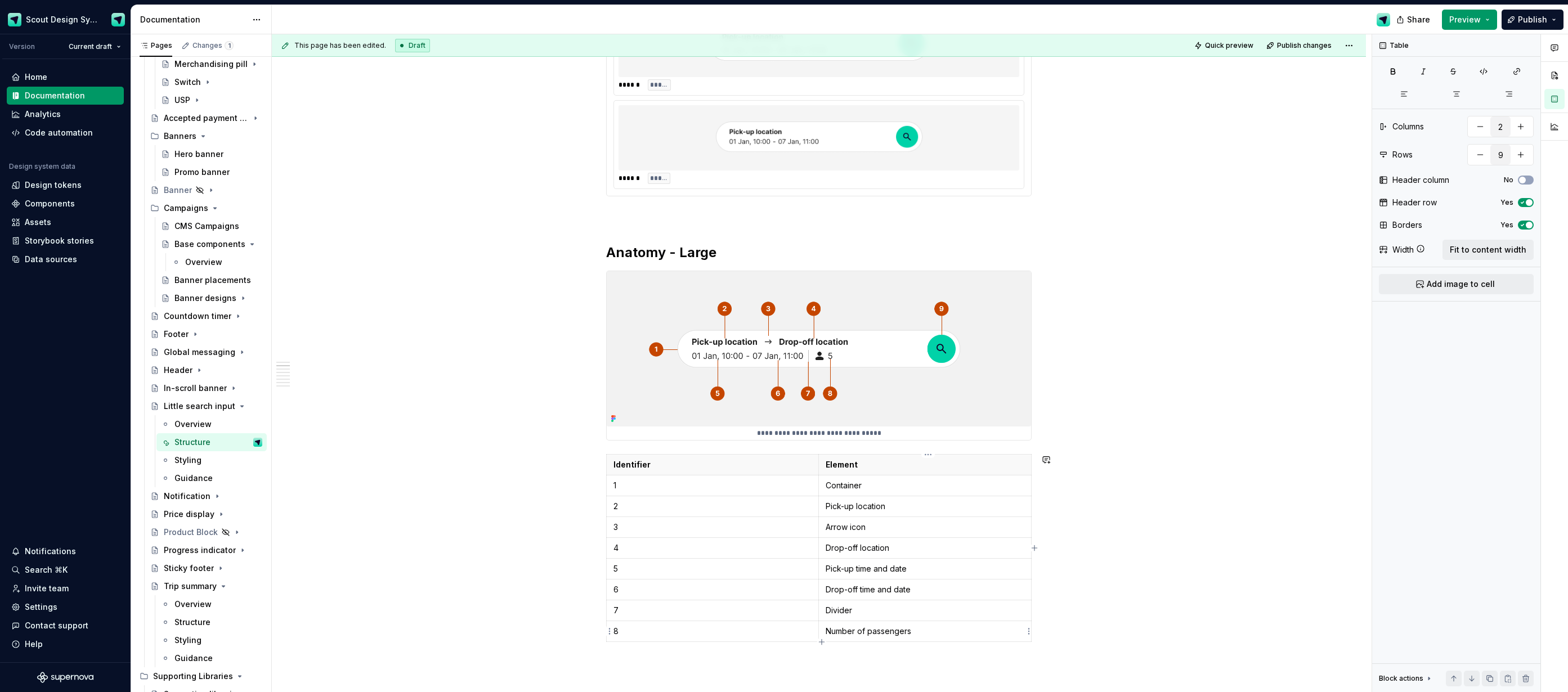
click at [821, 639] on icon "button" at bounding box center [821, 641] width 5 height 5
type input "10"
click at [699, 650] on p at bounding box center [712, 652] width 198 height 11
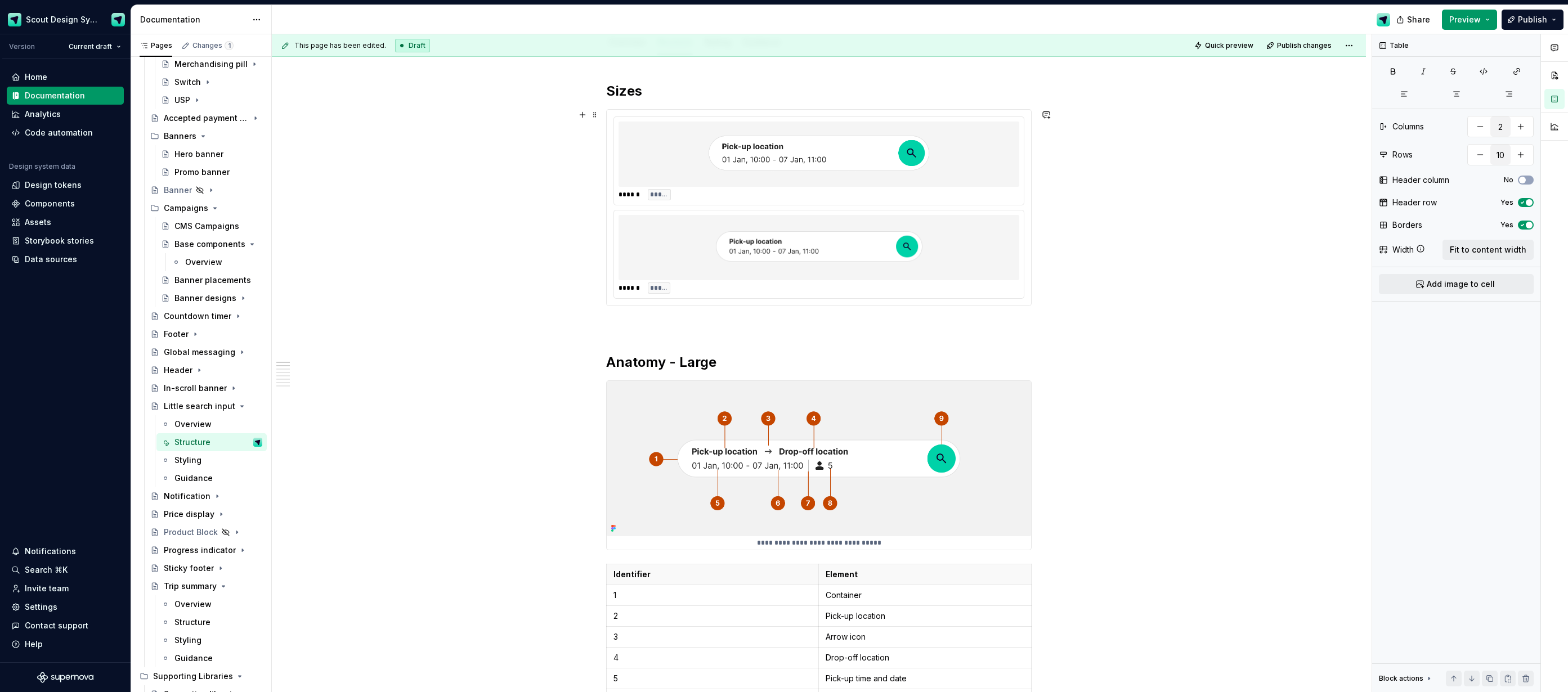
scroll to position [0, 0]
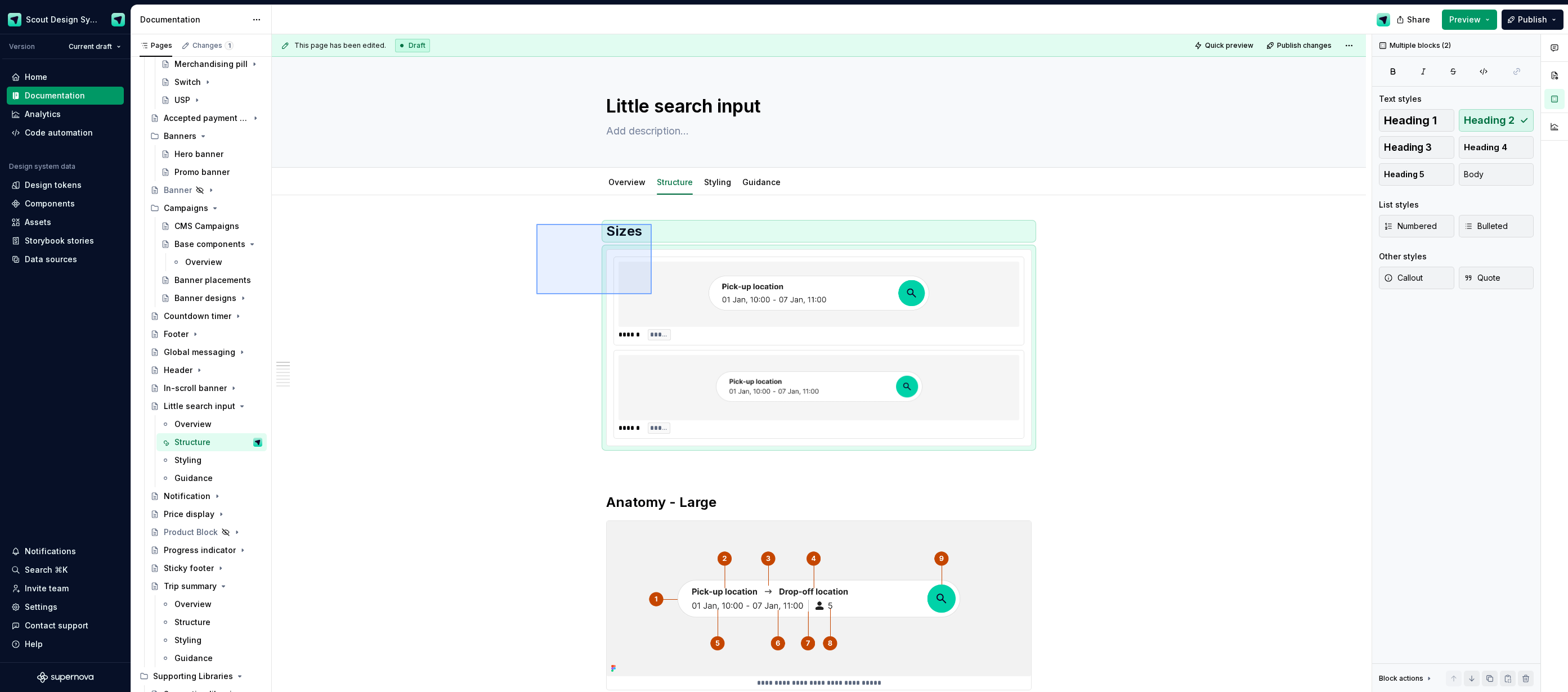
drag, startPoint x: 573, startPoint y: 250, endPoint x: 652, endPoint y: 295, distance: 90.9
click at [652, 295] on div "**********" at bounding box center [822, 363] width 1100 height 659
copy h2 "Sizes"
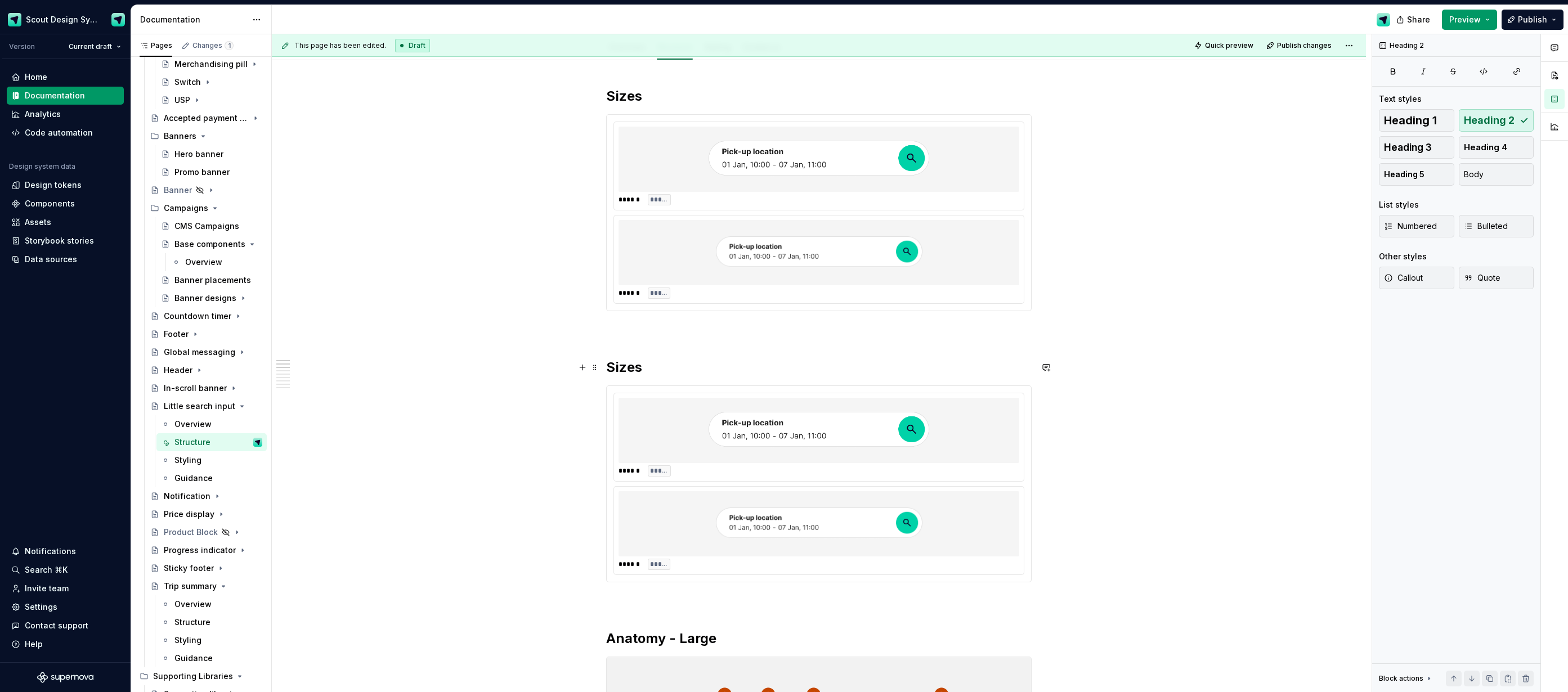
scroll to position [141, 0]
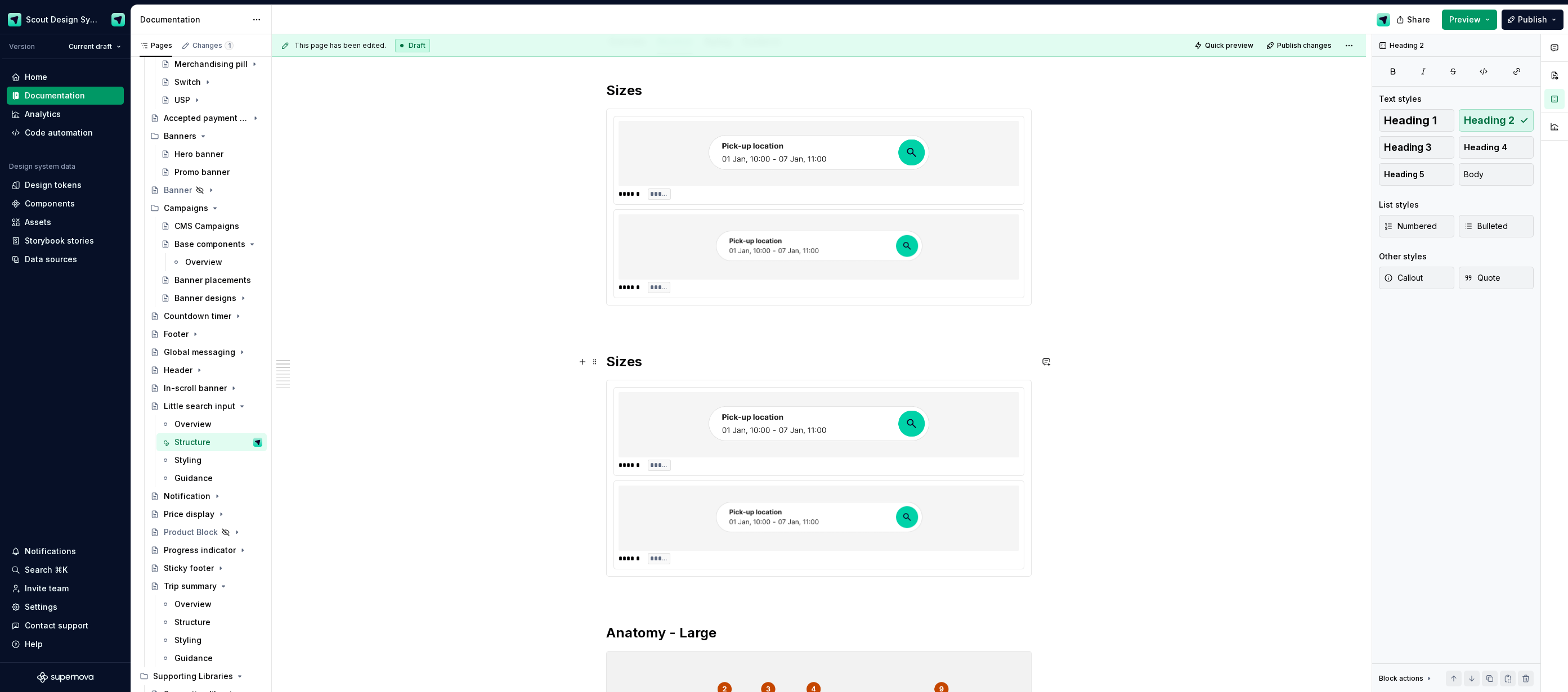
click at [628, 365] on h2 "Sizes" at bounding box center [819, 362] width 425 height 18
click at [833, 461] on div "****** *****" at bounding box center [819, 465] width 401 height 11
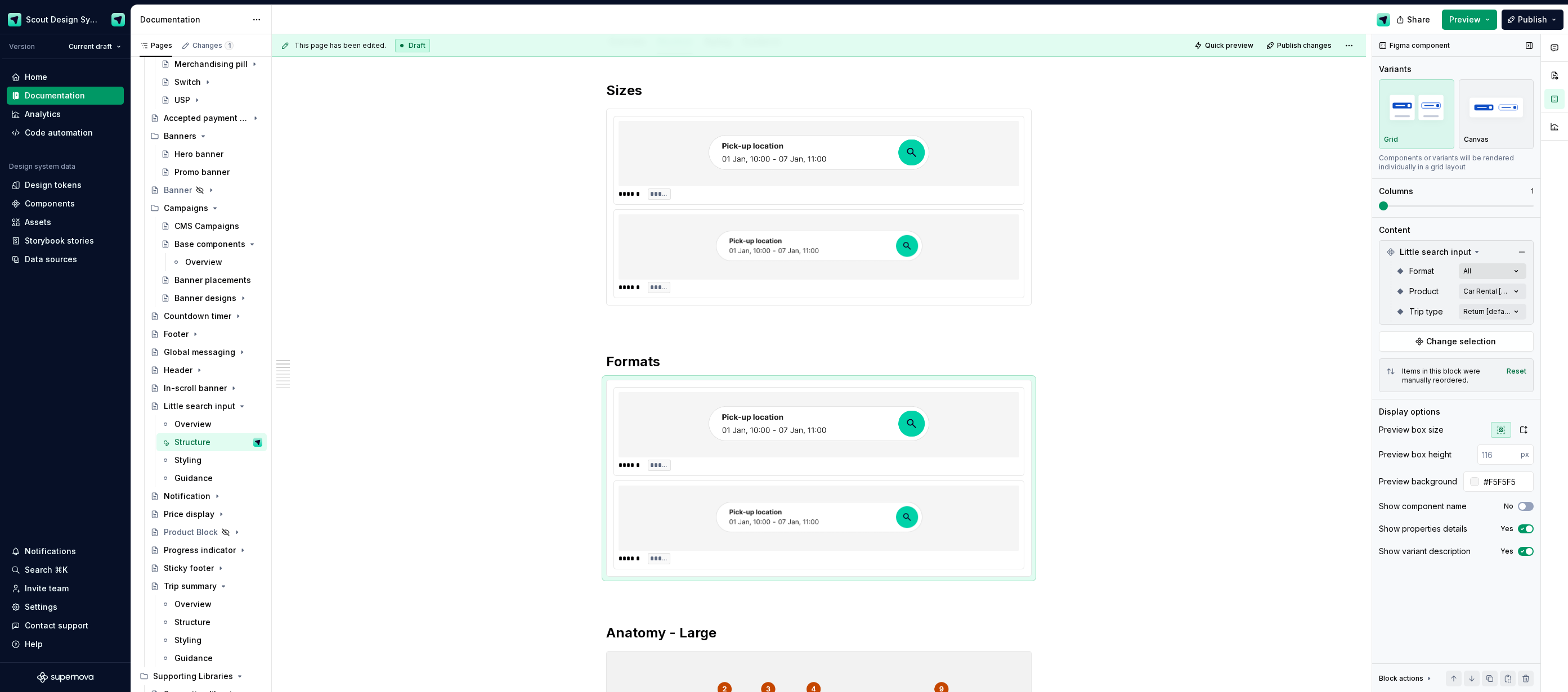
click at [1515, 273] on div "Comments Open comments No comments yet Select ‘Comment’ from the block context …" at bounding box center [1470, 363] width 196 height 659
click at [1513, 292] on span "button" at bounding box center [1514, 290] width 7 height 7
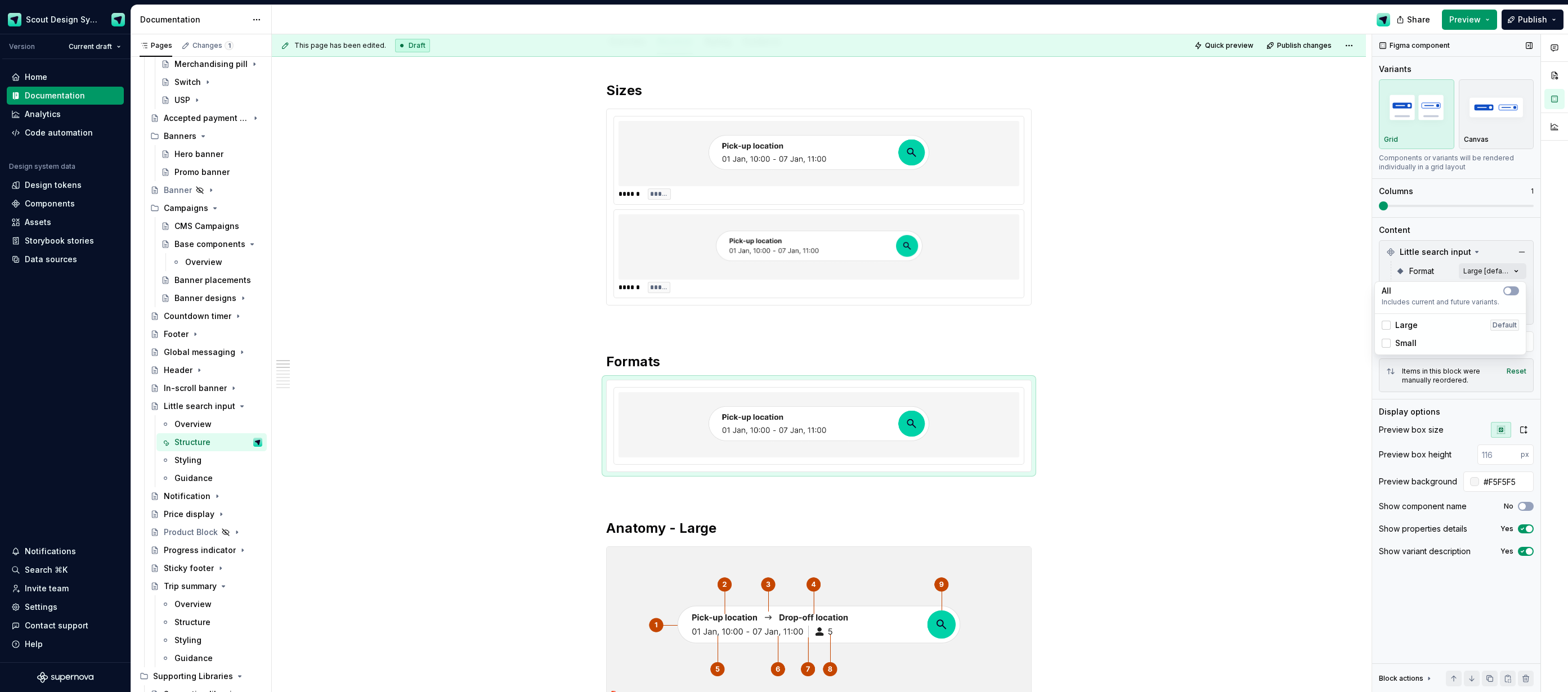
click at [1450, 272] on div "Comments Open comments No comments yet Select ‘Comment’ from the block context …" at bounding box center [1470, 363] width 196 height 659
click at [1514, 290] on div "Comments Open comments No comments yet Select ‘Comment’ from the block context …" at bounding box center [1470, 363] width 196 height 659
click at [1389, 345] on div at bounding box center [1386, 345] width 9 height 9
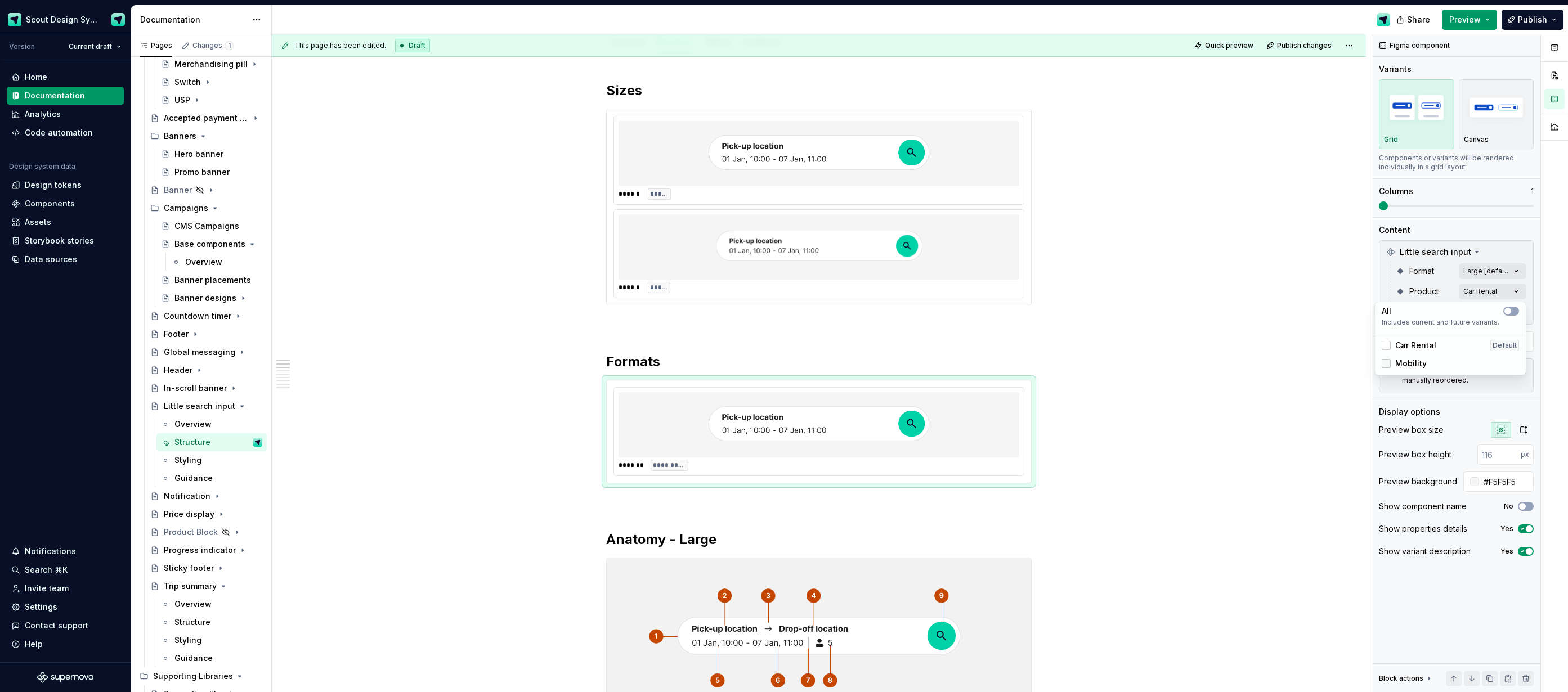
click at [1382, 364] on div at bounding box center [1386, 363] width 9 height 9
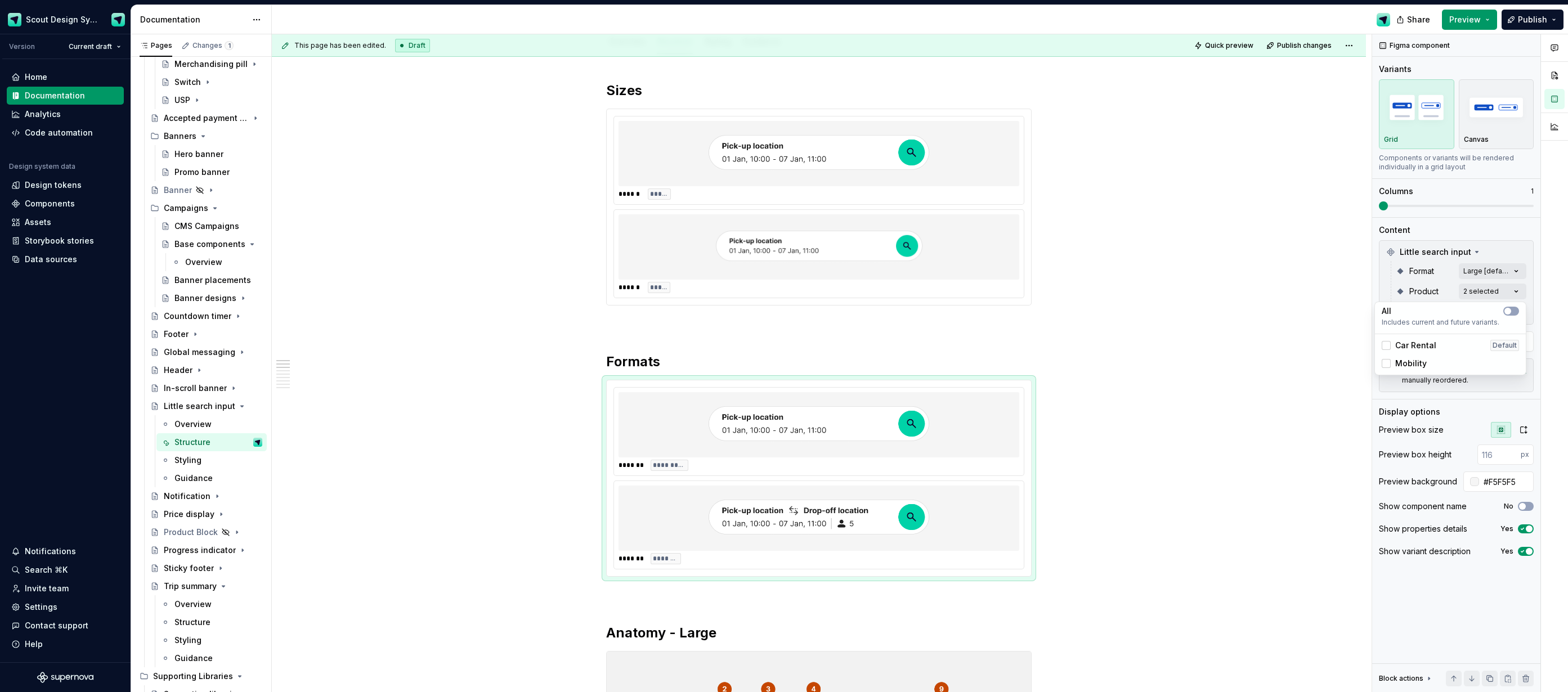
drag, startPoint x: 657, startPoint y: 366, endPoint x: 649, endPoint y: 364, distance: 8.2
click at [657, 366] on html "Scout Design System Version Current draft Home Documentation Analytics Code aut…" at bounding box center [784, 346] width 1568 height 692
click at [646, 363] on h2 "Formats" at bounding box center [819, 362] width 425 height 18
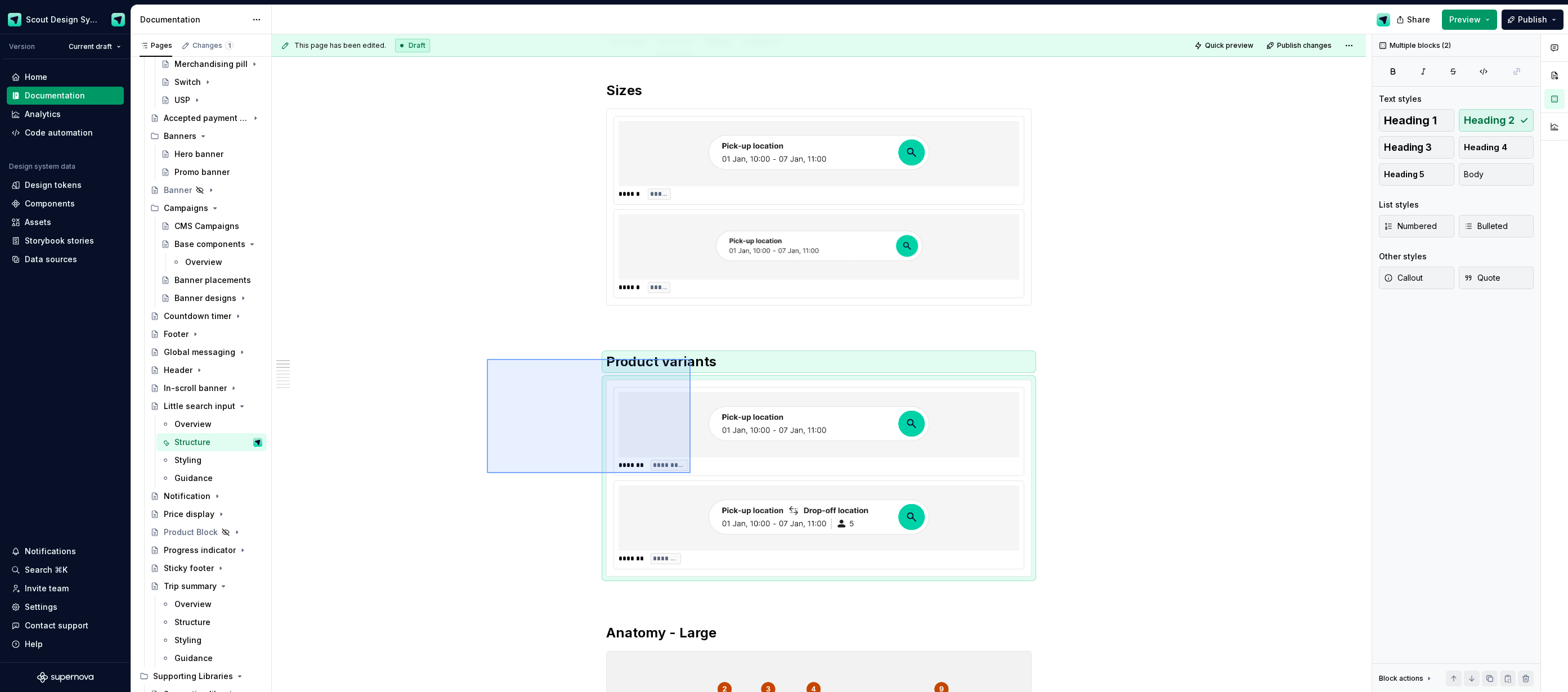
drag, startPoint x: 487, startPoint y: 359, endPoint x: 691, endPoint y: 474, distance: 234.2
click at [691, 474] on div "**********" at bounding box center [822, 363] width 1100 height 659
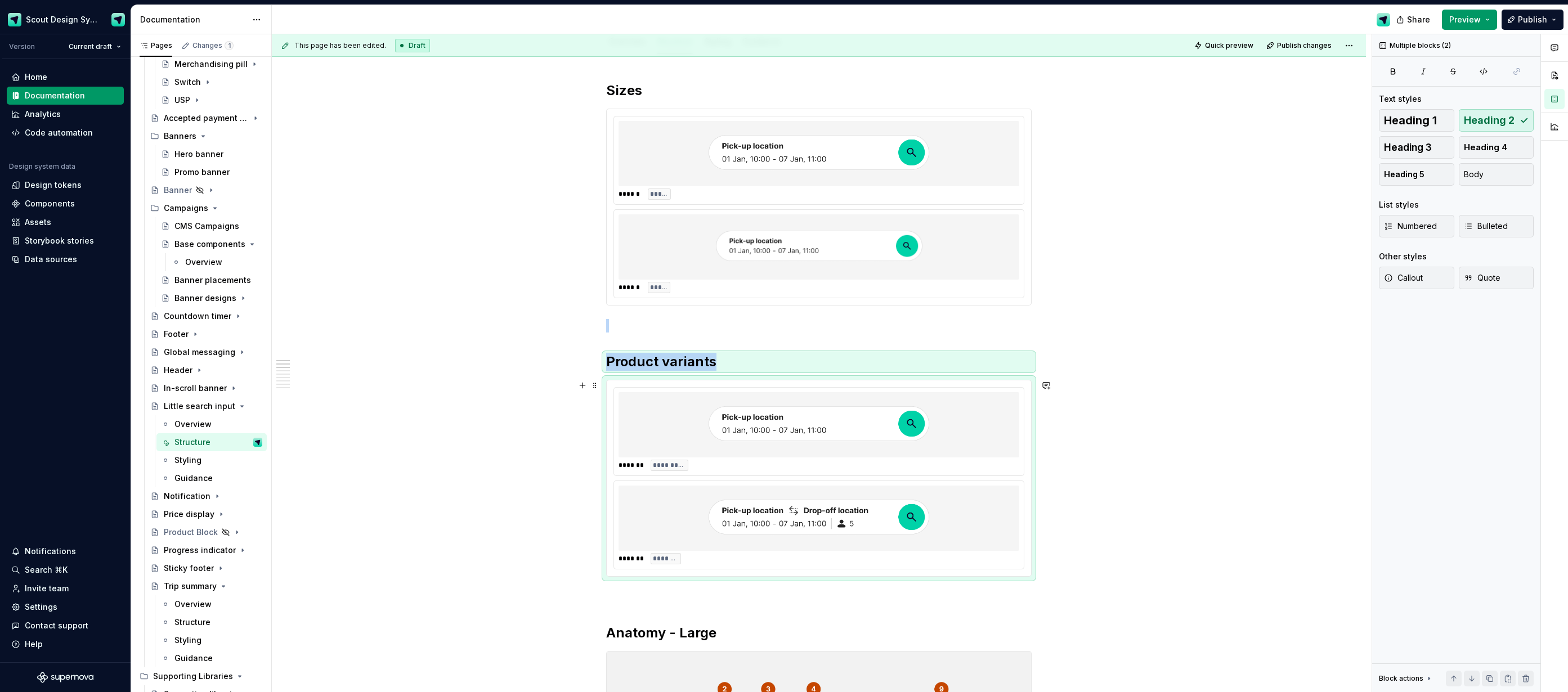
copy div "Product variants"
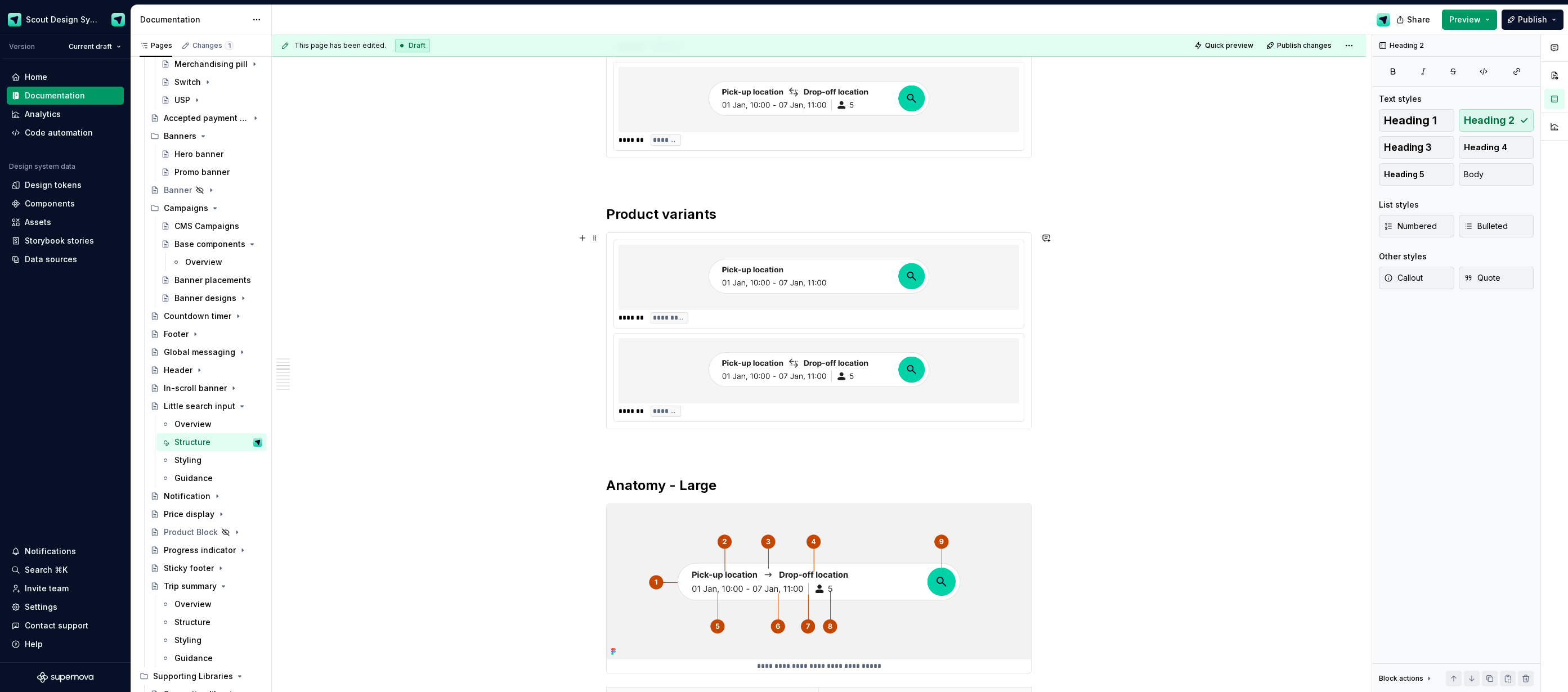
scroll to position [499, 0]
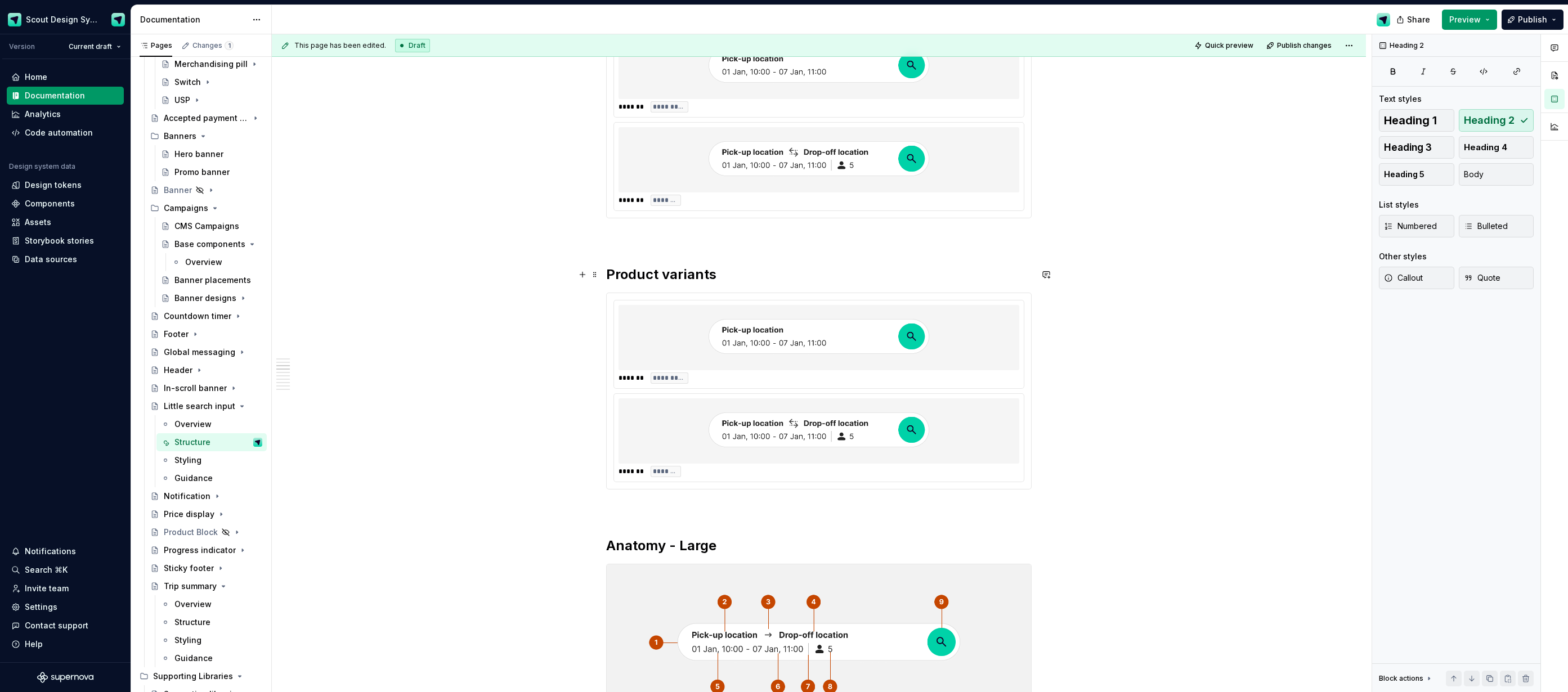
click at [674, 280] on h2 "Product variants" at bounding box center [819, 274] width 425 height 18
click at [737, 419] on img at bounding box center [819, 431] width 225 height 56
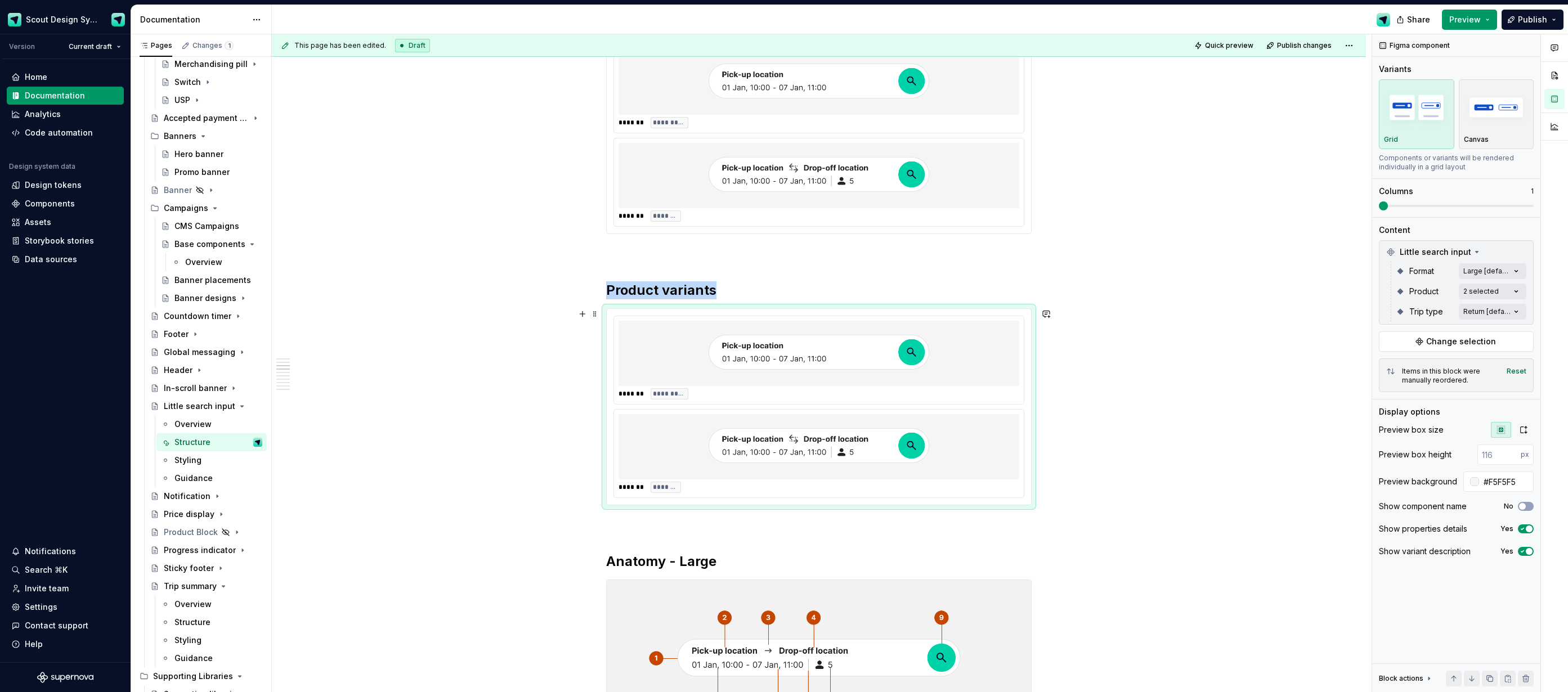
scroll to position [482, 0]
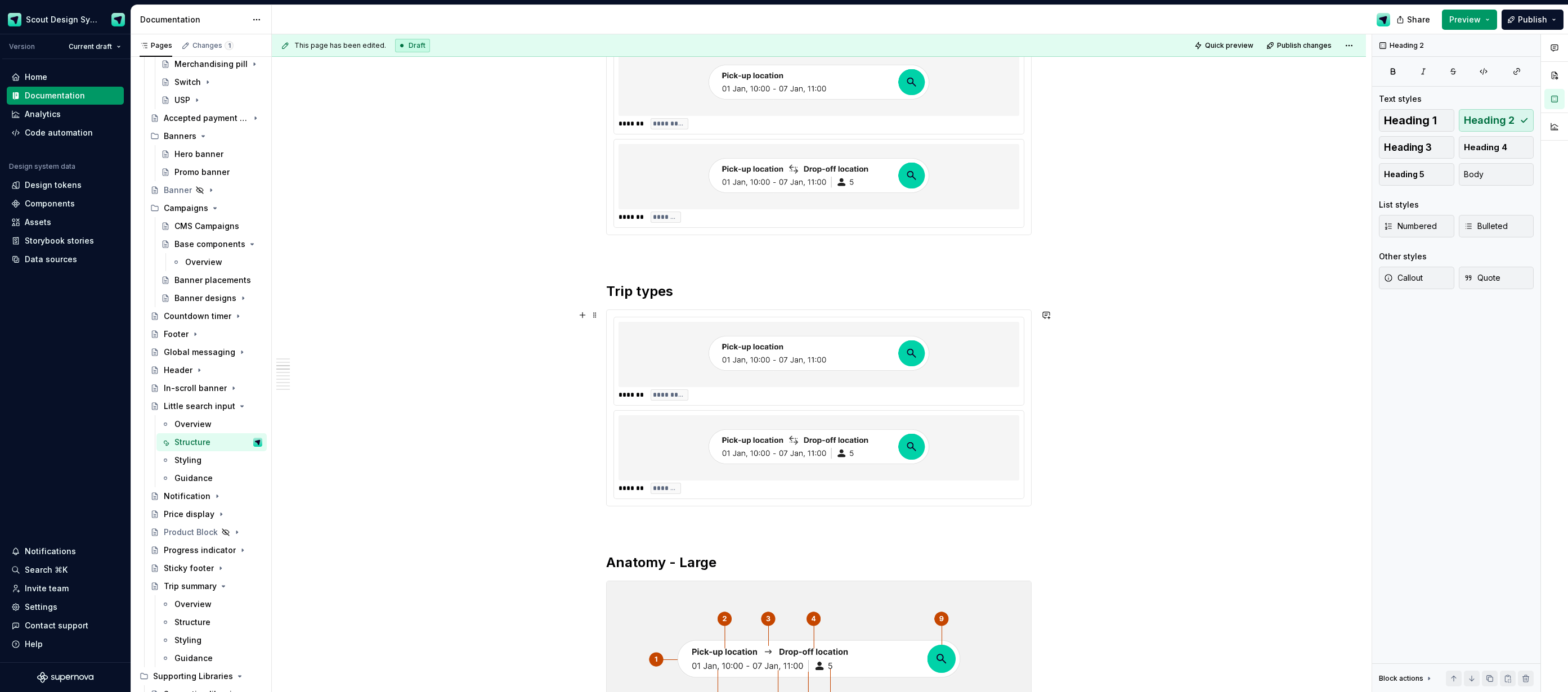
click at [1017, 446] on div at bounding box center [819, 447] width 401 height 65
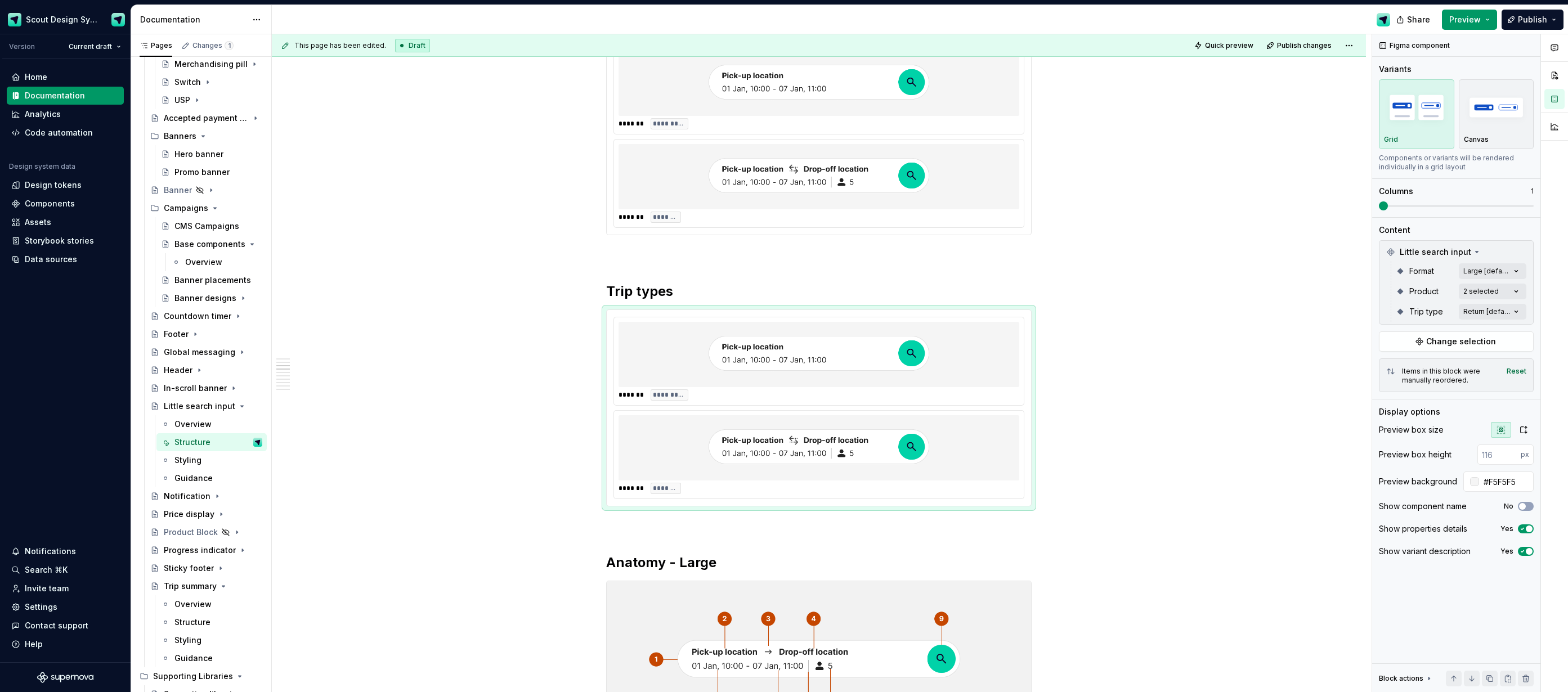
click at [1514, 293] on div "Comments Open comments No comments yet Select ‘Comment’ from the block context …" at bounding box center [1470, 363] width 196 height 659
drag, startPoint x: 1389, startPoint y: 344, endPoint x: 1389, endPoint y: 355, distance: 11.0
click at [1386, 346] on icon at bounding box center [1386, 346] width 0 height 0
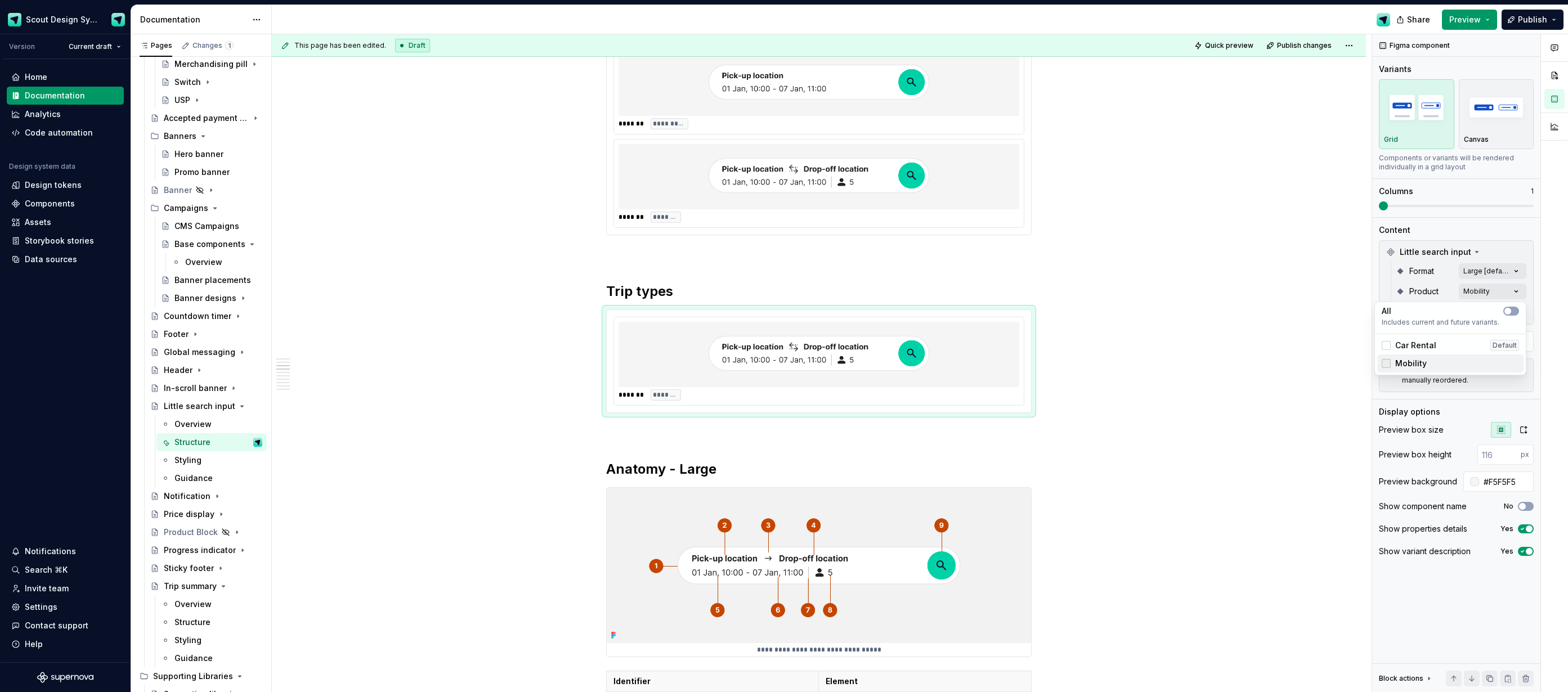
click at [1386, 363] on icon at bounding box center [1386, 363] width 0 height 0
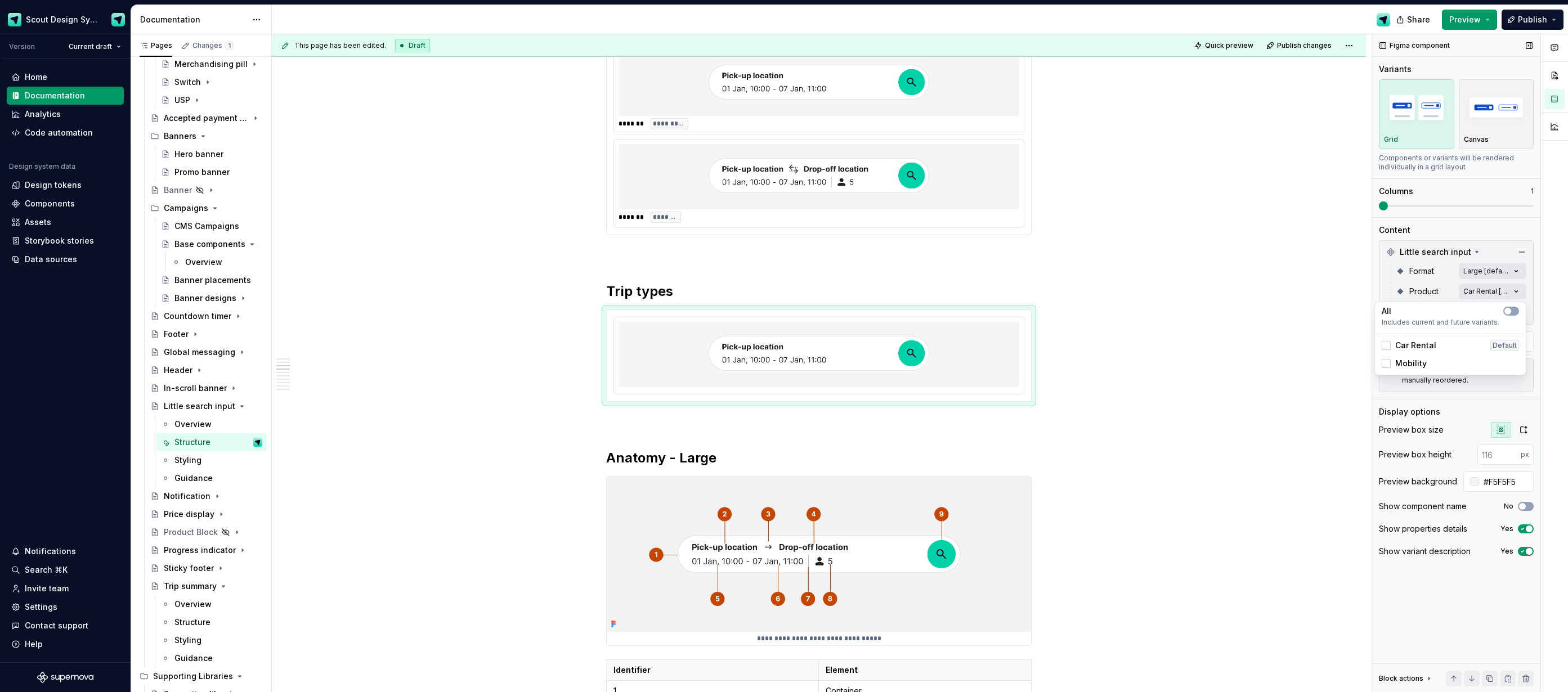
click at [1451, 281] on div "Comments Open comments No comments yet Select ‘Comment’ from the block context …" at bounding box center [1470, 363] width 196 height 659
click at [1478, 313] on div "Comments Open comments No comments yet Select ‘Comment’ from the block context …" at bounding box center [1470, 363] width 196 height 659
drag, startPoint x: 1387, startPoint y: 369, endPoint x: 1385, endPoint y: 377, distance: 8.2
click at [1387, 369] on div at bounding box center [1386, 366] width 9 height 9
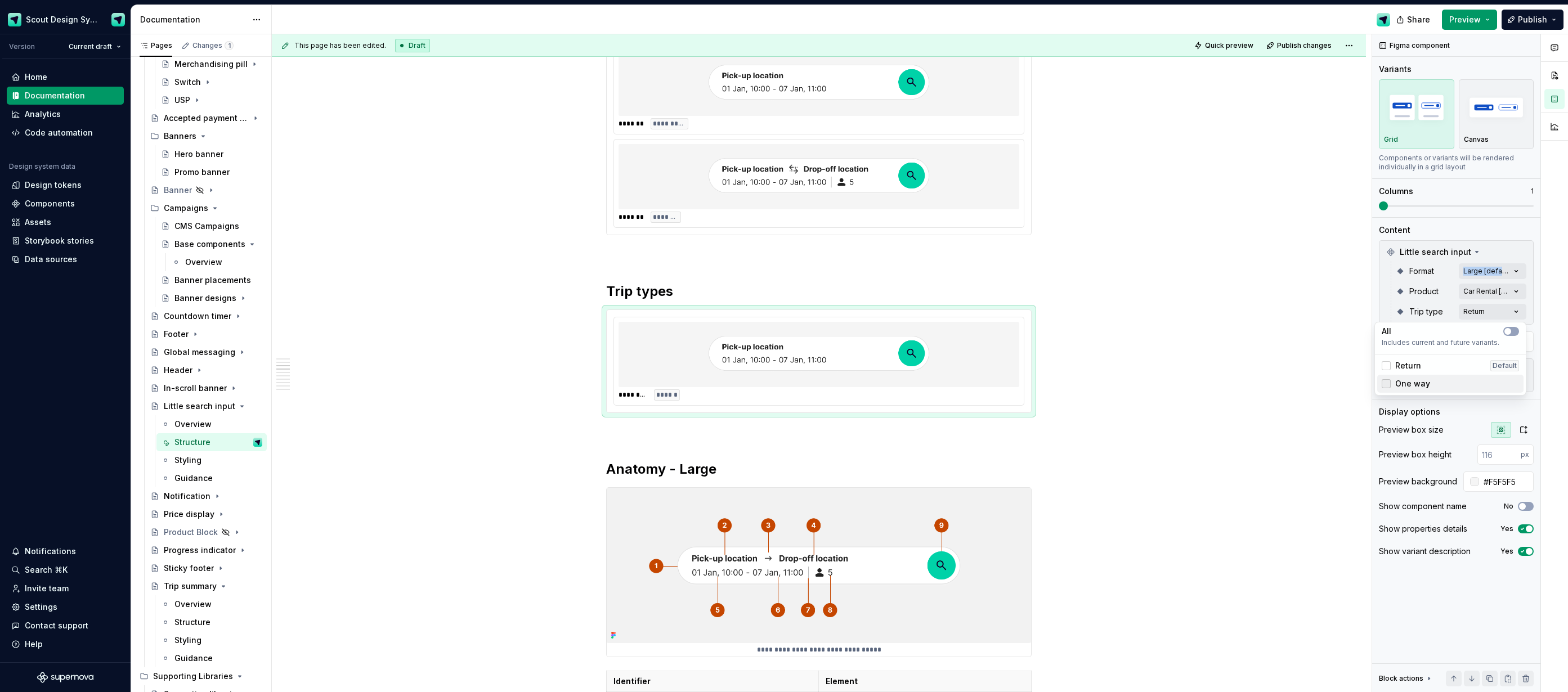
click at [1385, 382] on div at bounding box center [1386, 383] width 9 height 9
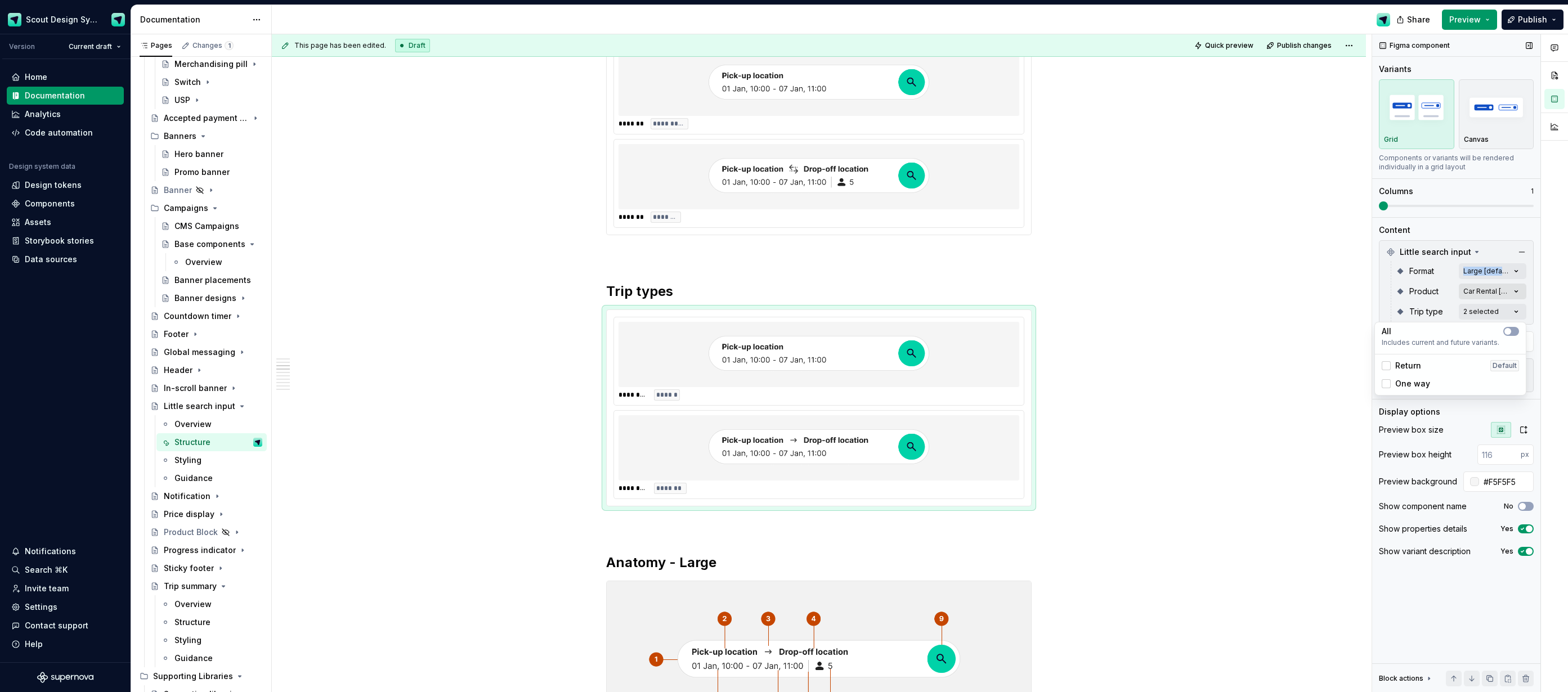
click at [1477, 288] on div "Comments Open comments No comments yet Select ‘Comment’ from the block context …" at bounding box center [1470, 363] width 196 height 659
click at [1479, 295] on div "Comments Open comments No comments yet Select ‘Comment’ from the block context …" at bounding box center [1470, 363] width 196 height 659
drag, startPoint x: 1390, startPoint y: 348, endPoint x: 1386, endPoint y: 363, distance: 15.5
click at [1390, 348] on div at bounding box center [1386, 345] width 9 height 9
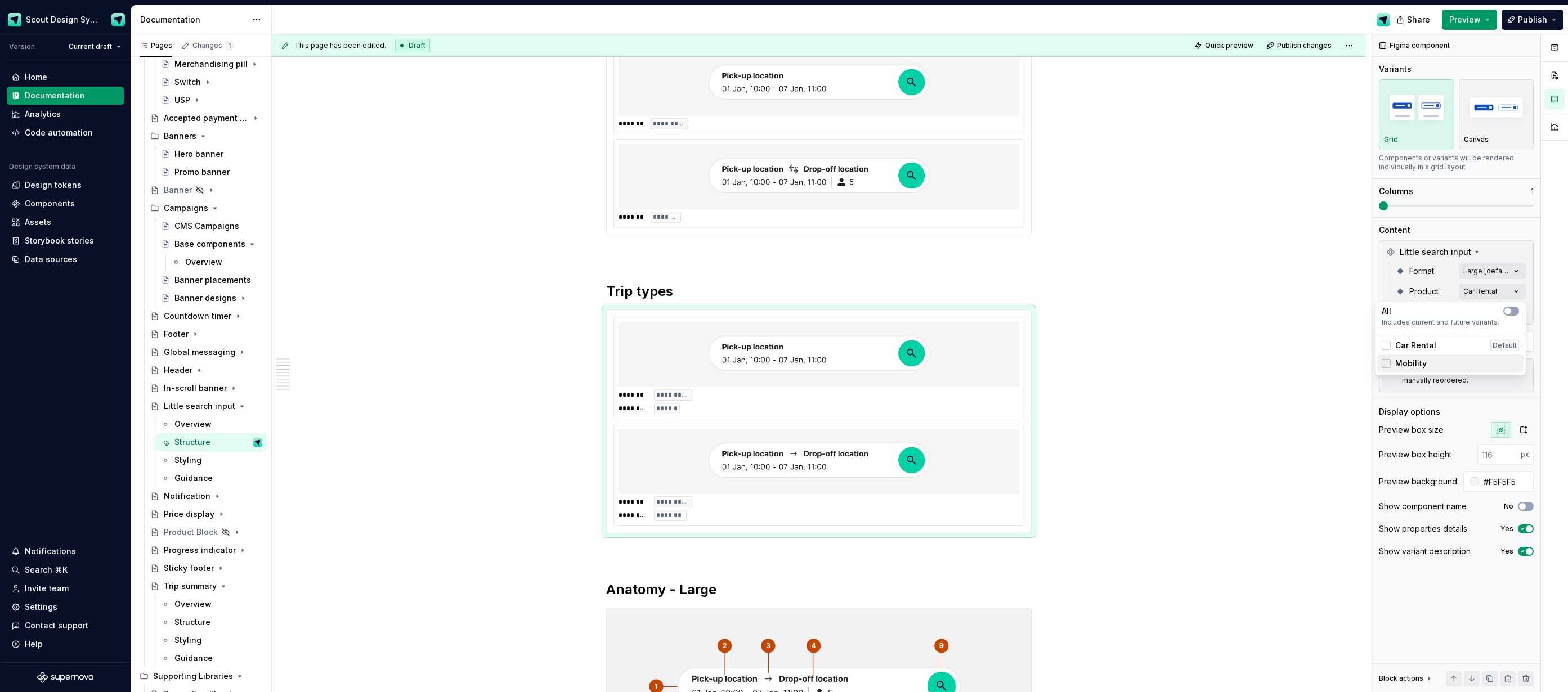
click at [1386, 363] on div at bounding box center [1386, 363] width 9 height 9
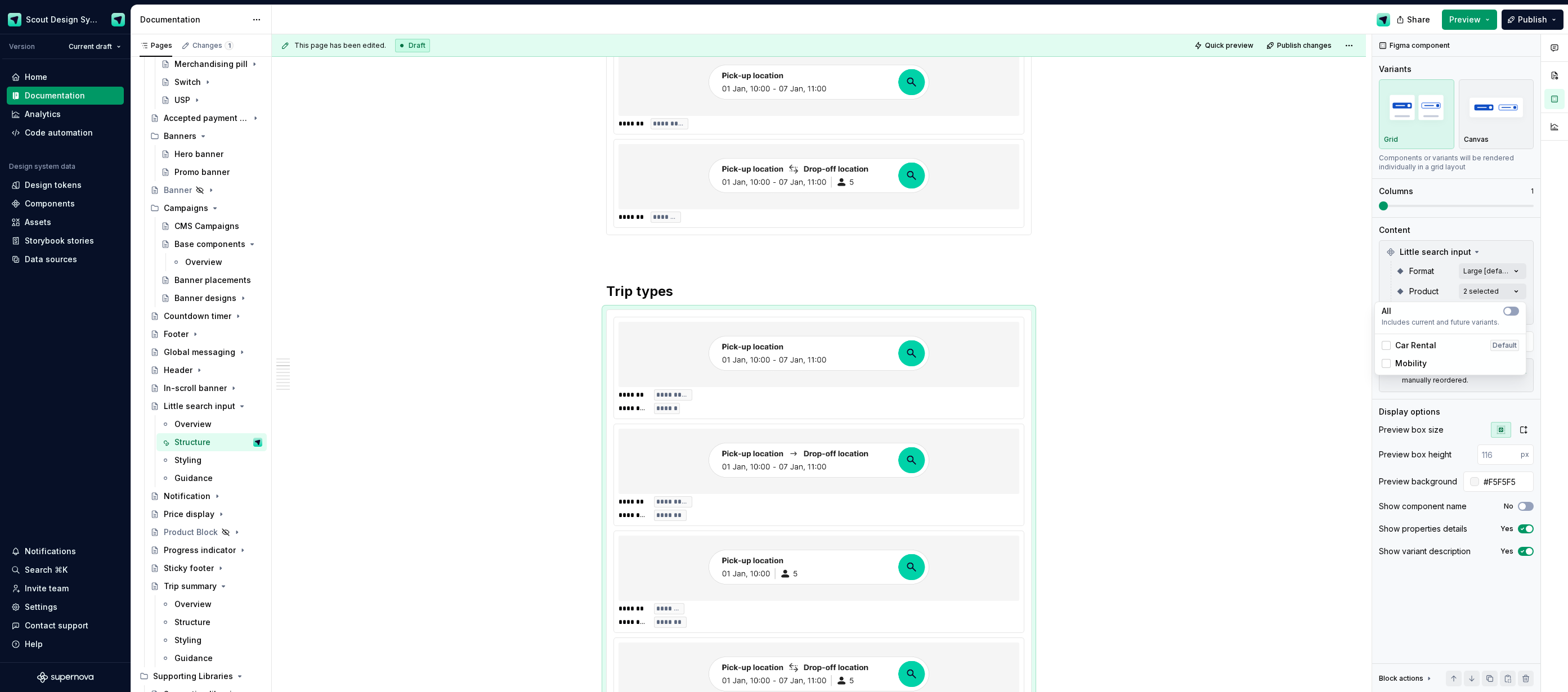
click at [981, 417] on html "Scout Design System Version Current draft Home Documentation Analytics Code aut…" at bounding box center [784, 346] width 1568 height 692
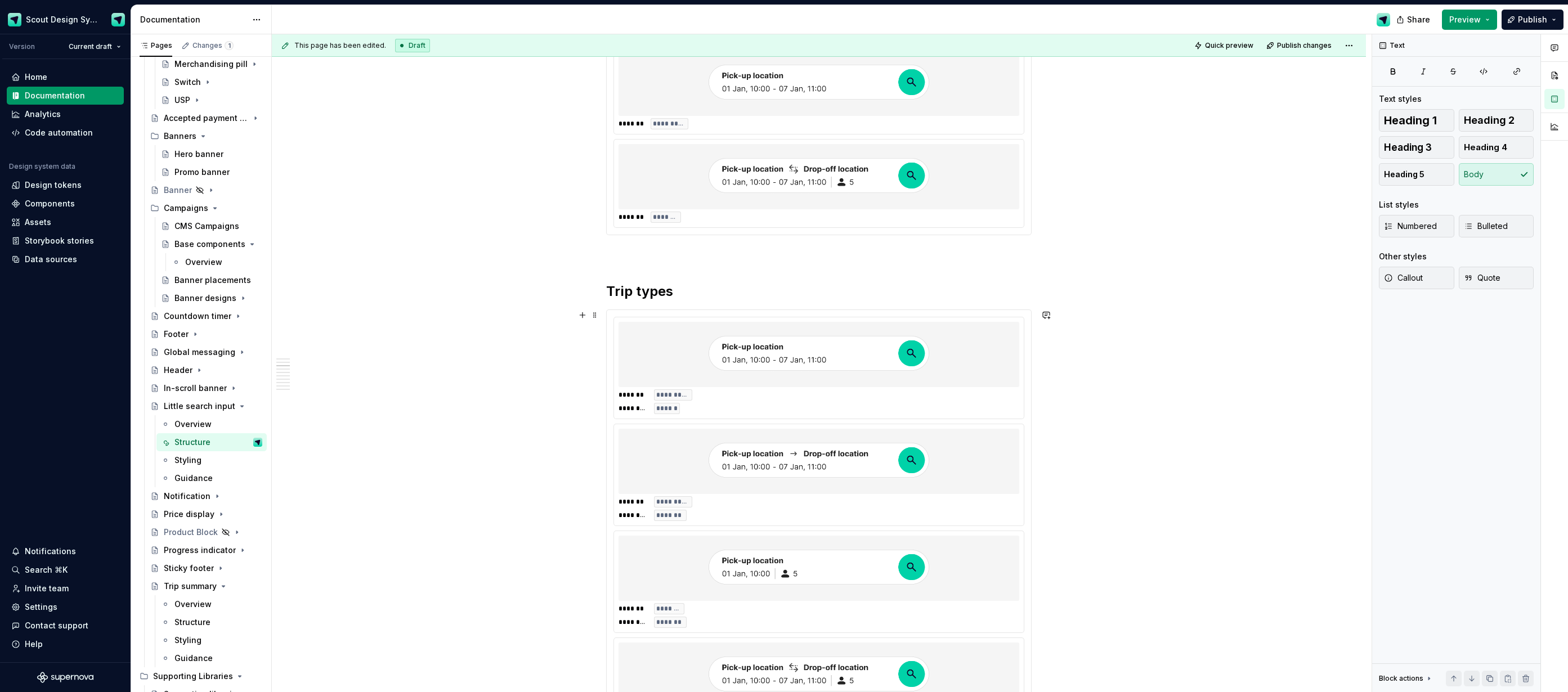
drag, startPoint x: 922, startPoint y: 446, endPoint x: 970, endPoint y: 433, distance: 49.7
click at [922, 446] on img at bounding box center [819, 461] width 225 height 56
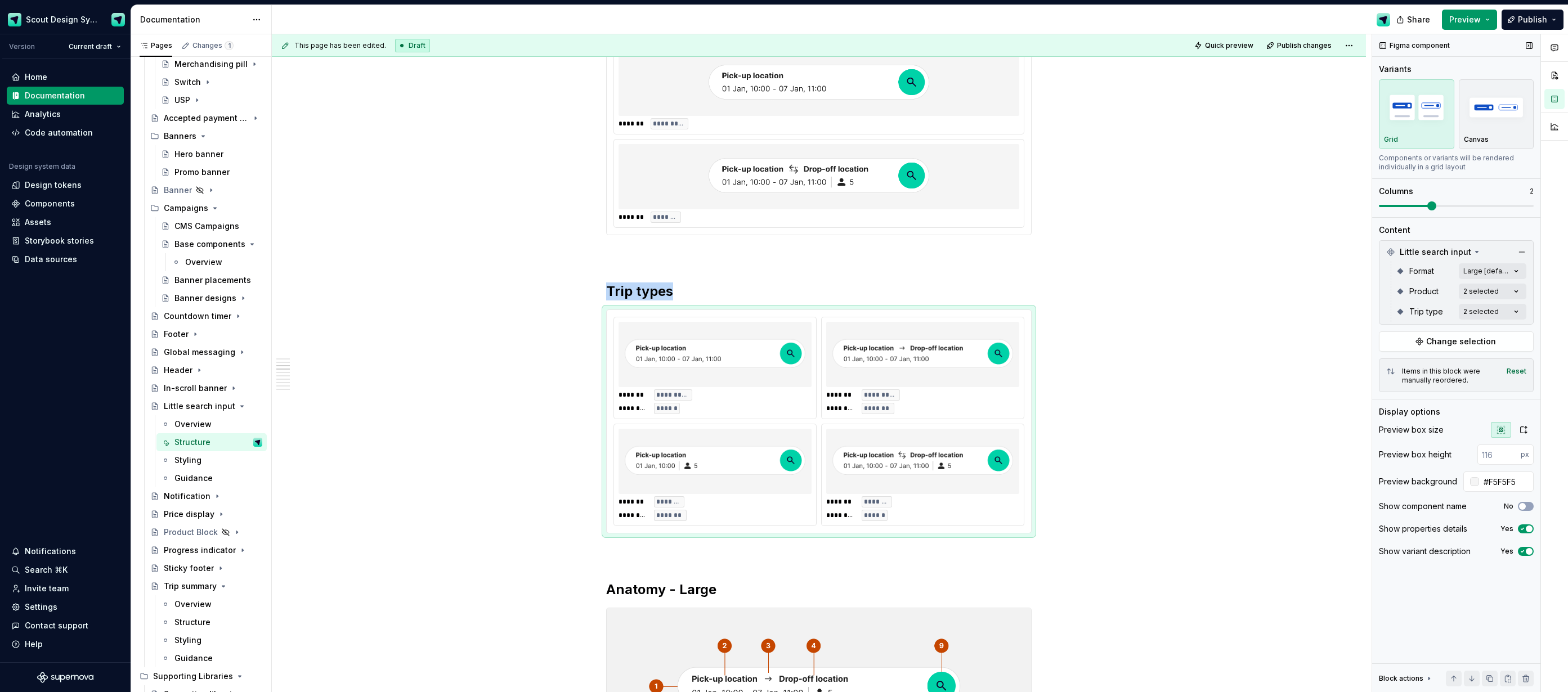
click at [1412, 206] on span at bounding box center [1456, 206] width 155 height 9
drag, startPoint x: 871, startPoint y: 452, endPoint x: 696, endPoint y: 458, distance: 175.1
click at [689, 461] on body "Scout Design System Version Current draft Home Documentation Analytics Code aut…" at bounding box center [784, 346] width 1568 height 692
drag, startPoint x: 758, startPoint y: 421, endPoint x: 886, endPoint y: 369, distance: 138.2
click at [886, 369] on body "Scout Design System Version Current draft Home Documentation Analytics Code aut…" at bounding box center [784, 346] width 1568 height 692
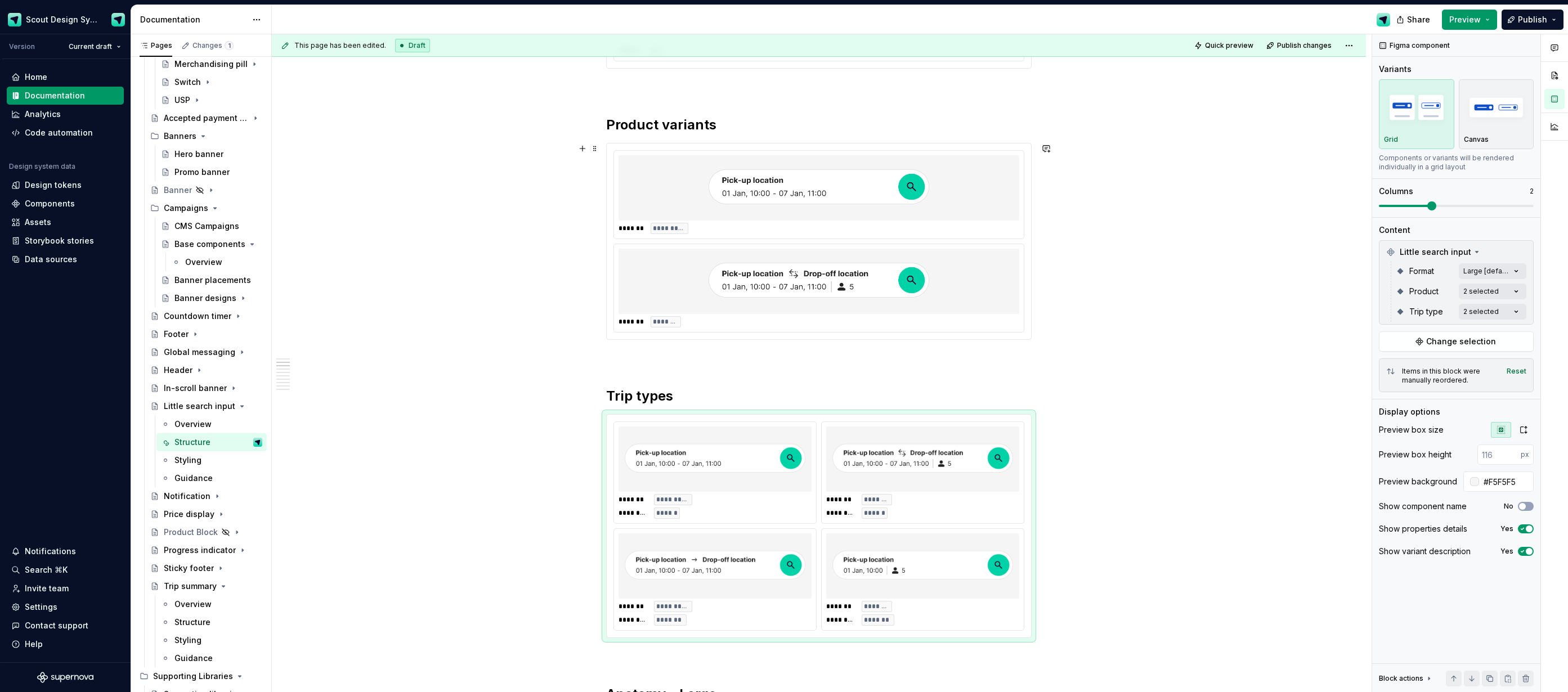
scroll to position [275, 0]
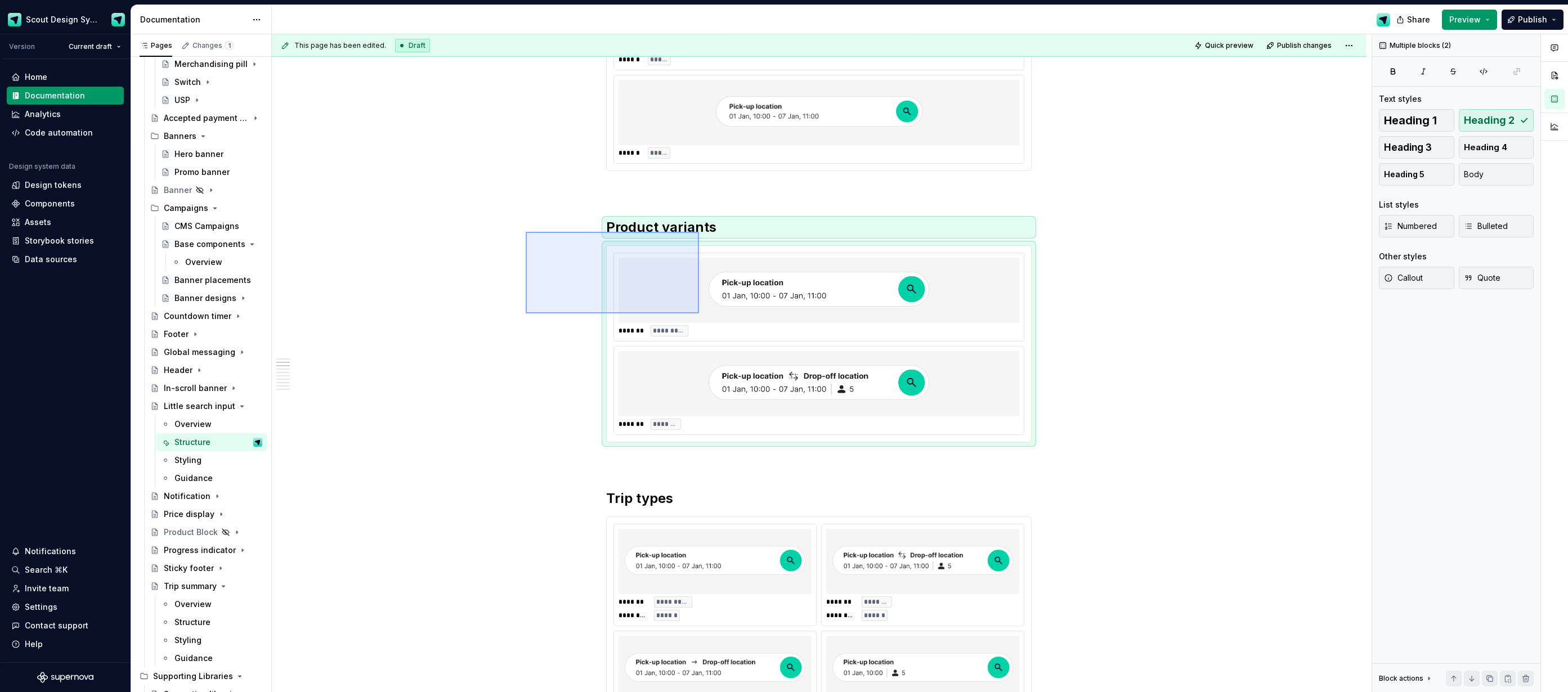
drag, startPoint x: 526, startPoint y: 232, endPoint x: 699, endPoint y: 313, distance: 191.0
click at [699, 313] on div "**********" at bounding box center [822, 363] width 1100 height 659
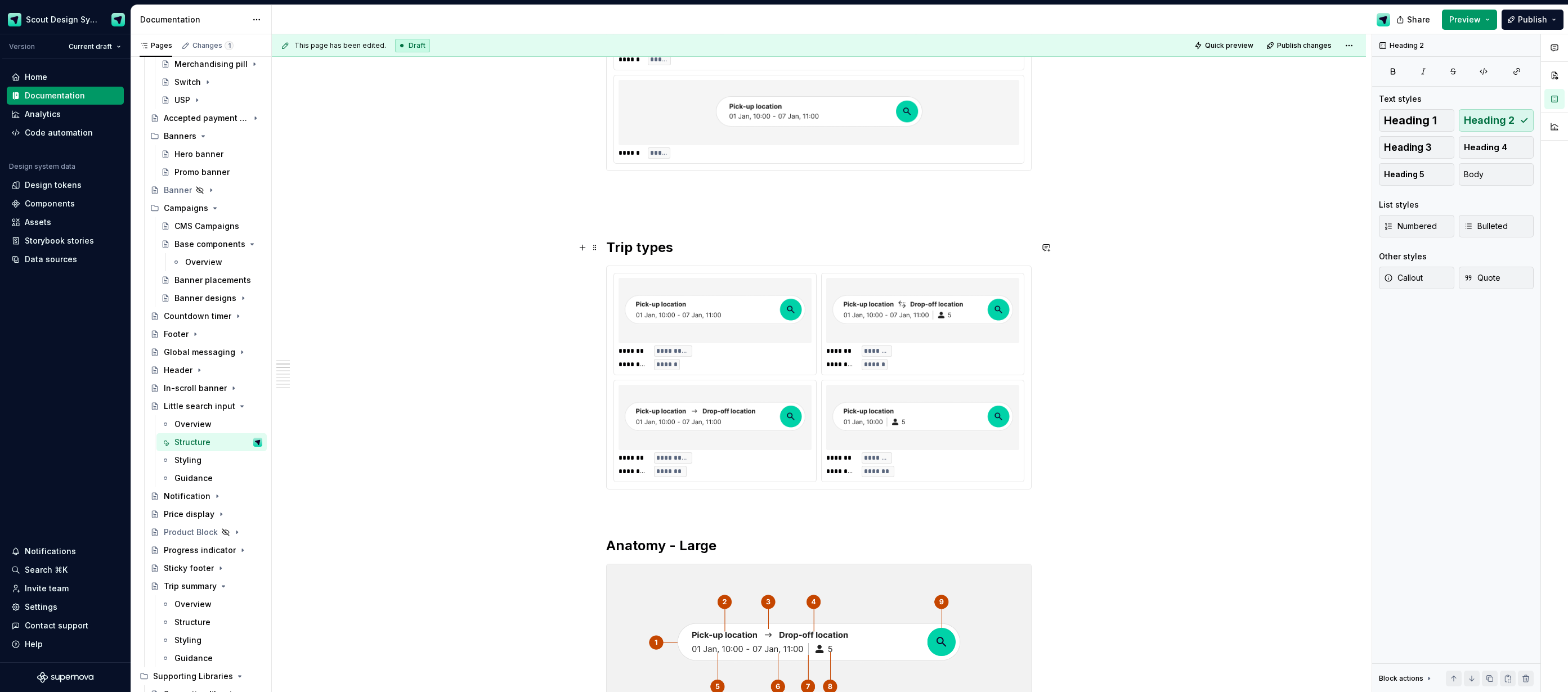
click at [609, 242] on h2 "Trip types" at bounding box center [819, 248] width 425 height 18
click at [457, 362] on div "**********" at bounding box center [822, 363] width 1100 height 659
drag, startPoint x: 735, startPoint y: 244, endPoint x: 814, endPoint y: 243, distance: 79.0
click at [814, 243] on h2 "Product Variants & Trip types" at bounding box center [819, 248] width 425 height 18
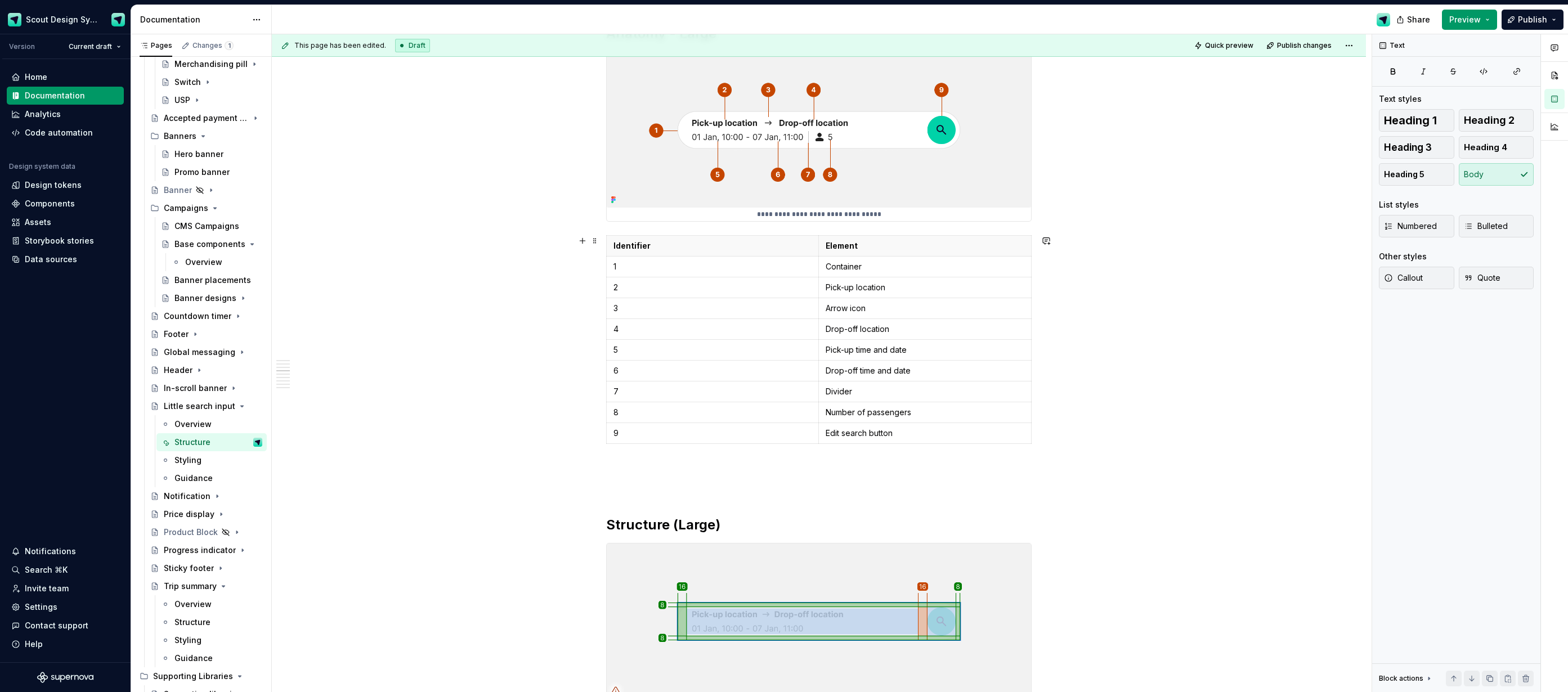
scroll to position [1055, 0]
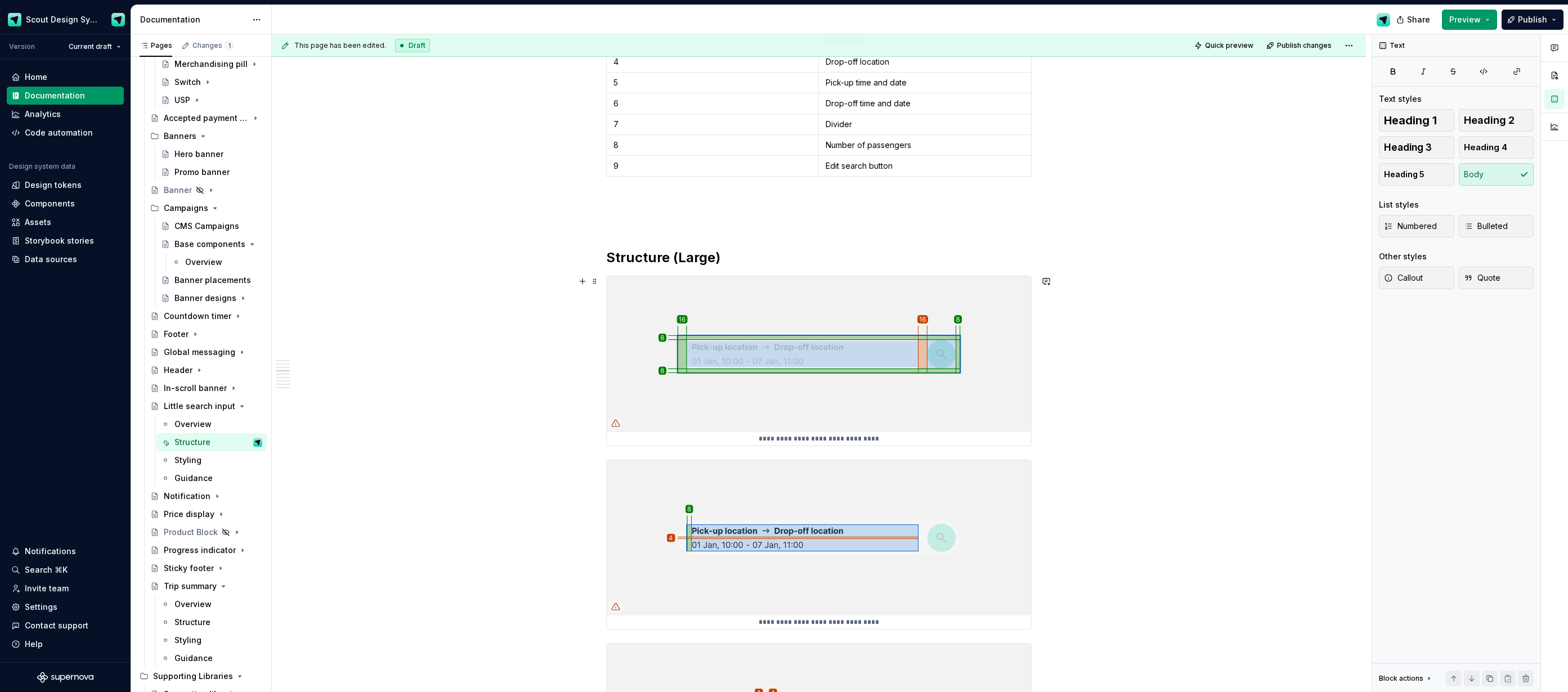
click at [810, 356] on img at bounding box center [819, 354] width 424 height 155
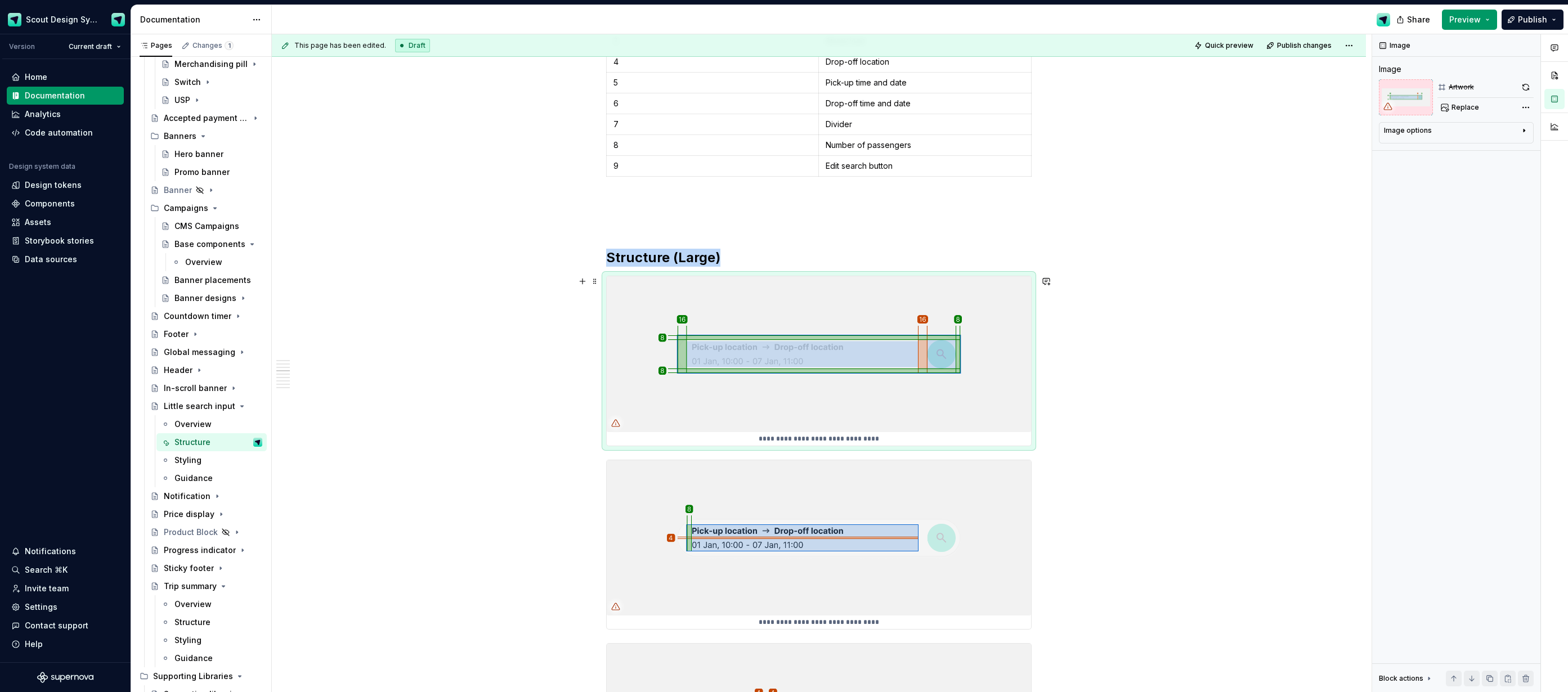
click at [713, 301] on img at bounding box center [819, 354] width 424 height 155
click at [1457, 111] on span "Replace" at bounding box center [1465, 107] width 27 height 9
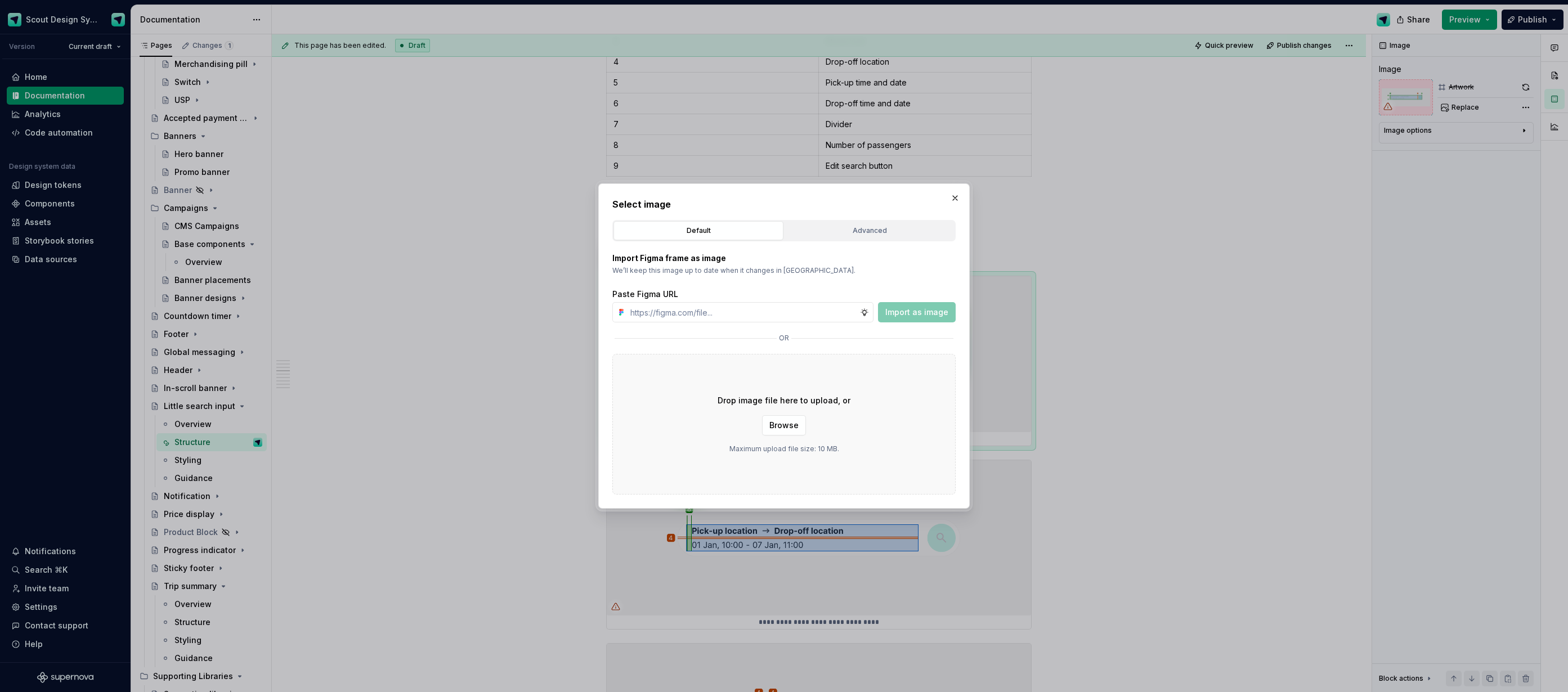
type textarea "*"
type input "[URL][DOMAIN_NAME]"
click at [911, 312] on span "Import as image" at bounding box center [917, 312] width 63 height 11
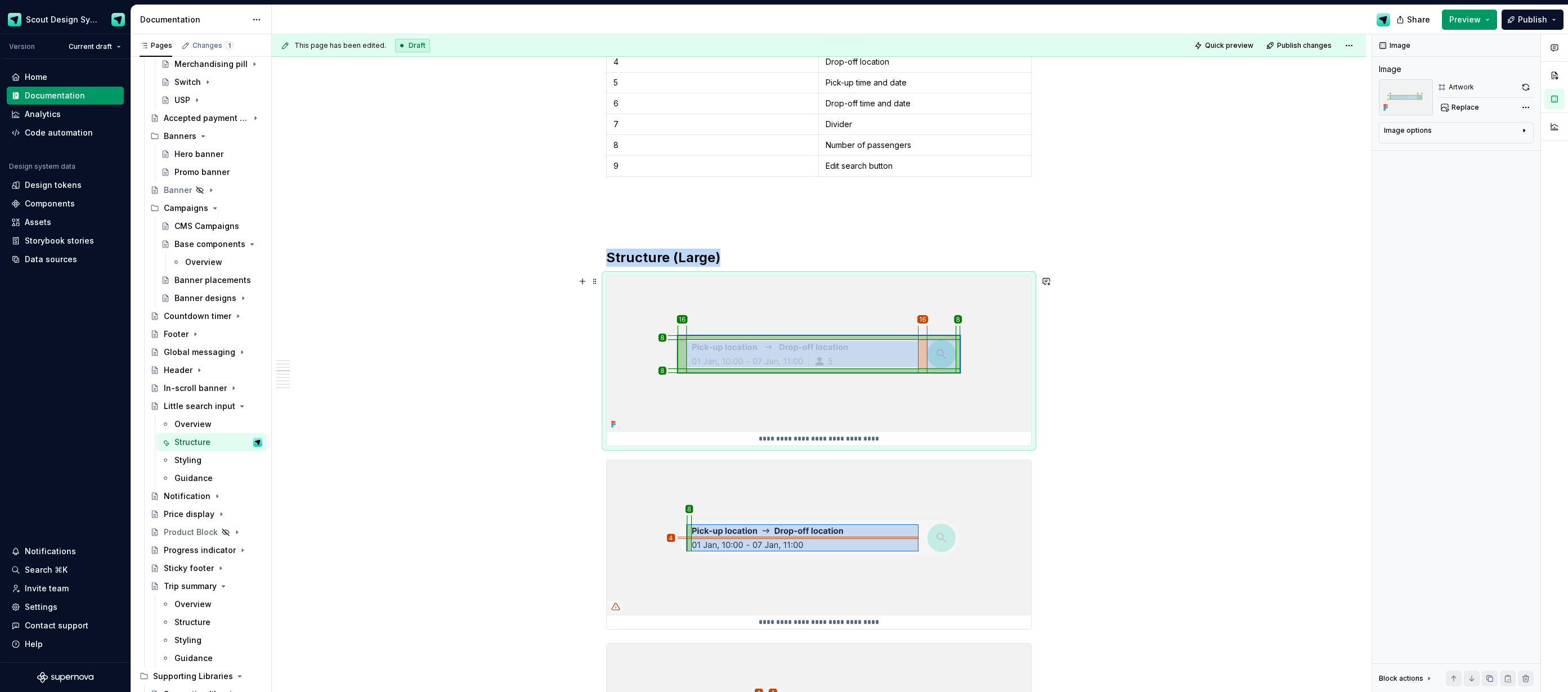
click at [937, 402] on img at bounding box center [819, 354] width 424 height 155
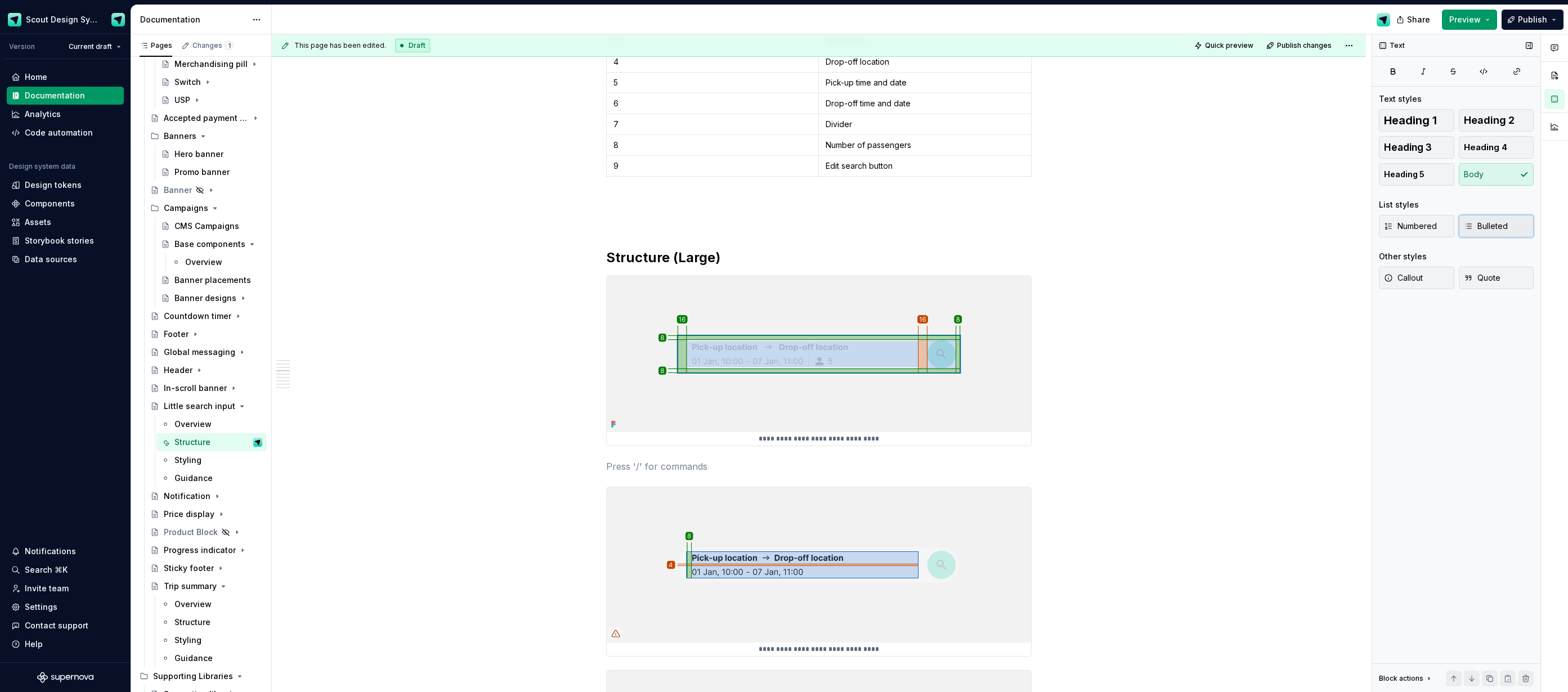
click at [1485, 223] on span "Bulleted" at bounding box center [1486, 226] width 44 height 11
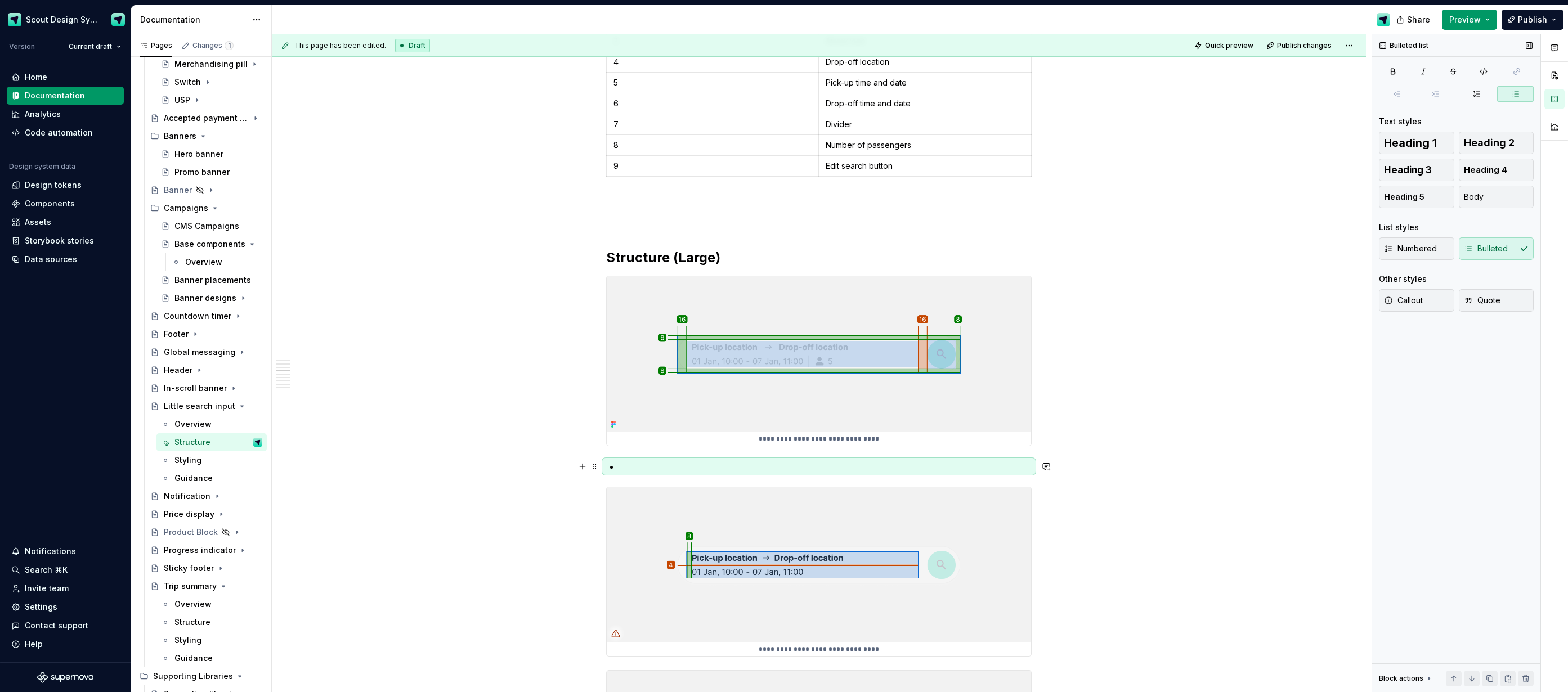
click at [687, 469] on p at bounding box center [825, 466] width 412 height 13
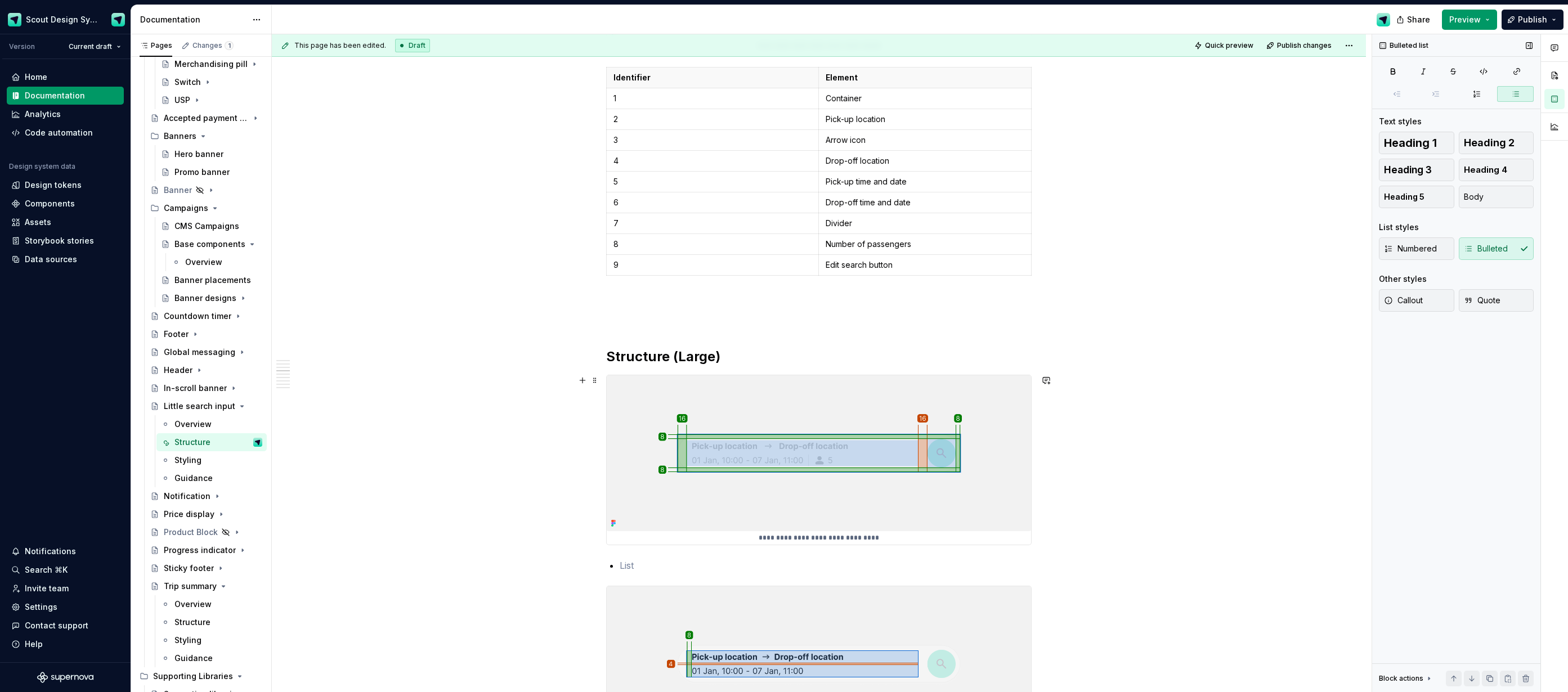
scroll to position [1052, 0]
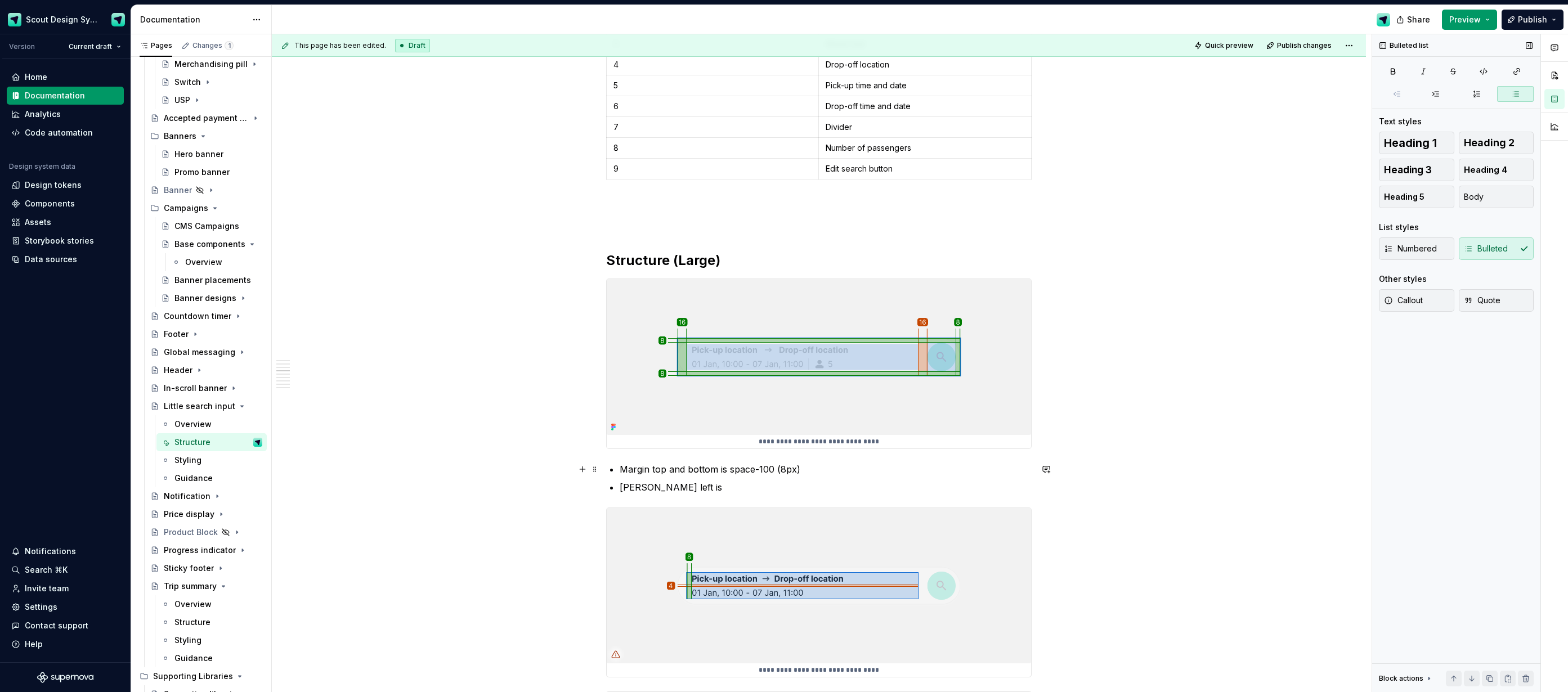
click at [643, 467] on p "Margin top and bottom is space-100 (8px)" at bounding box center [825, 469] width 412 height 13
click at [681, 488] on p "[PERSON_NAME] left is" at bounding box center [825, 488] width 412 height 13
click at [642, 491] on p "[PERSON_NAME] left is" at bounding box center [825, 488] width 412 height 13
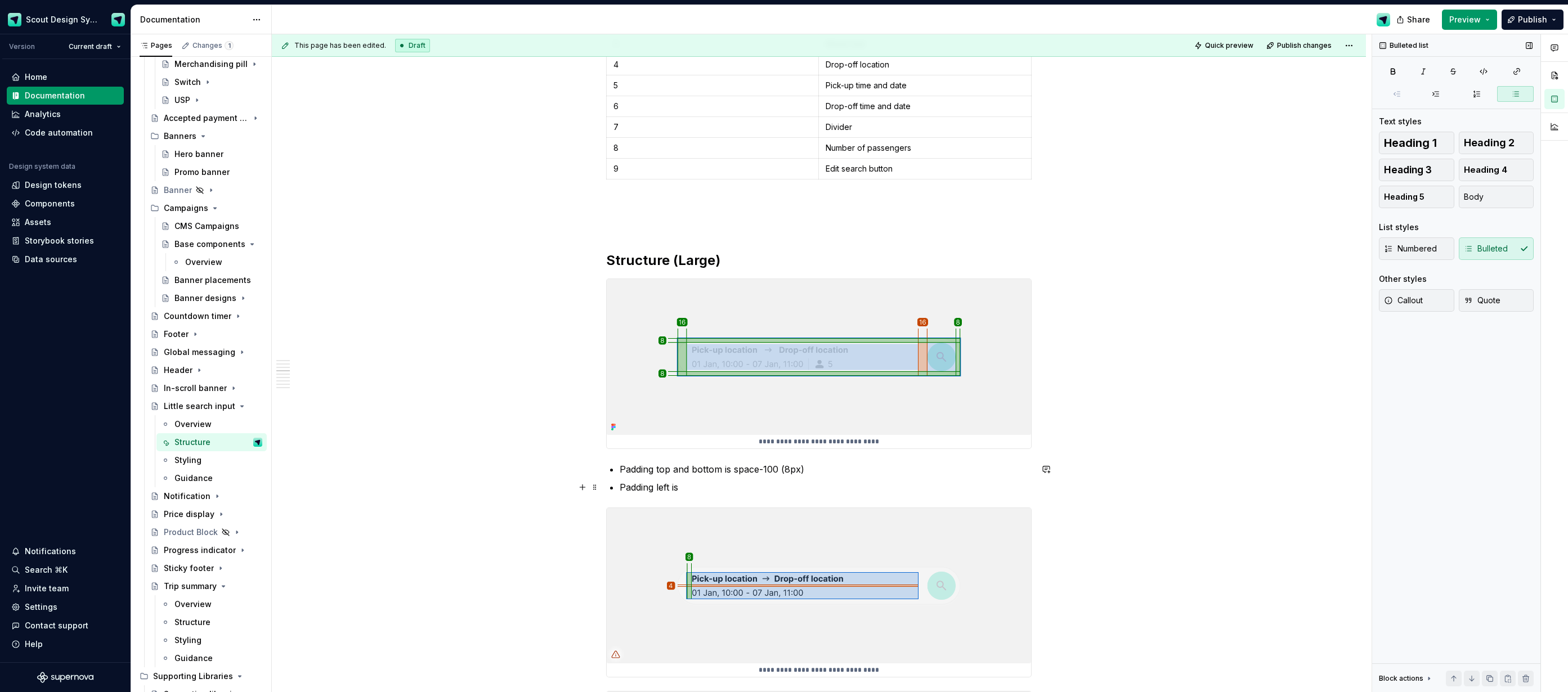
click at [707, 489] on p "Padding left is" at bounding box center [825, 488] width 412 height 13
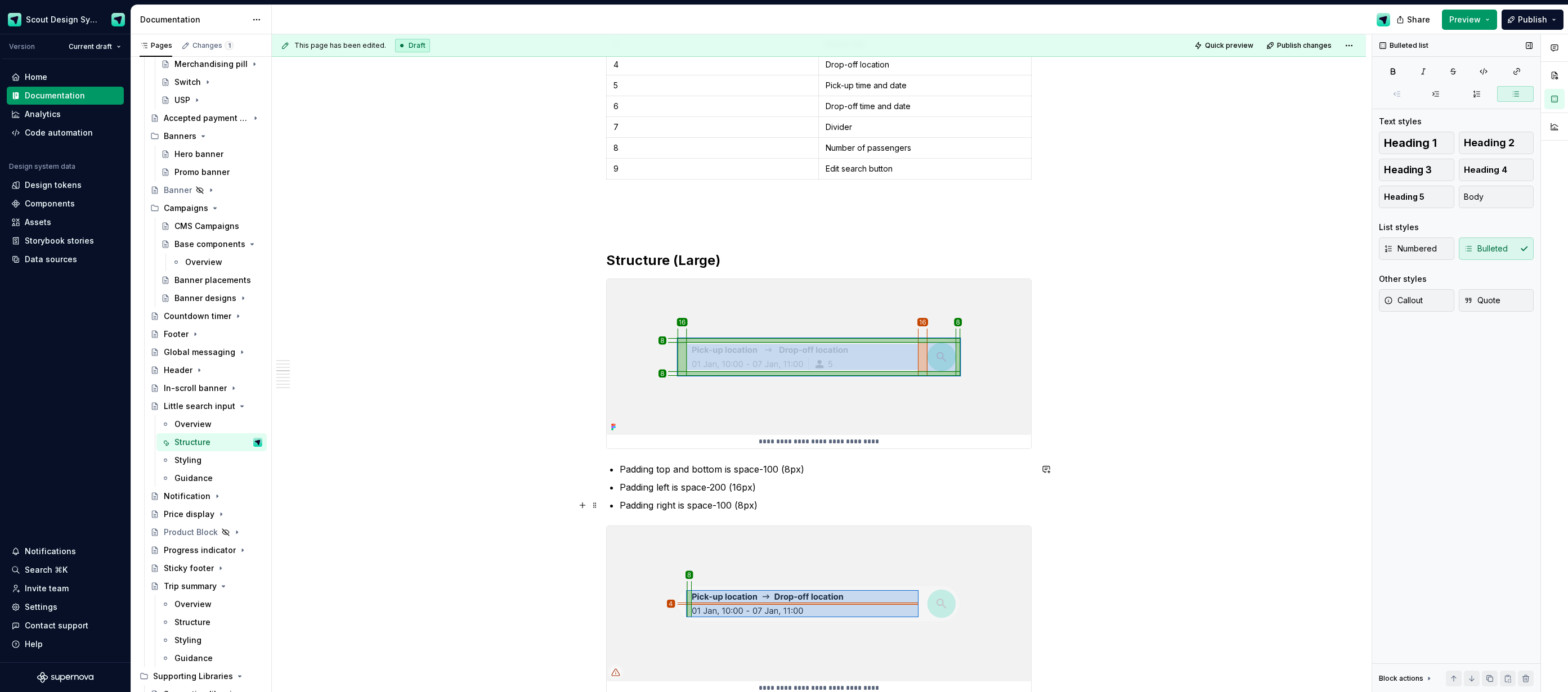
click at [776, 498] on p "Padding right is space-100 (8px)" at bounding box center [825, 505] width 412 height 13
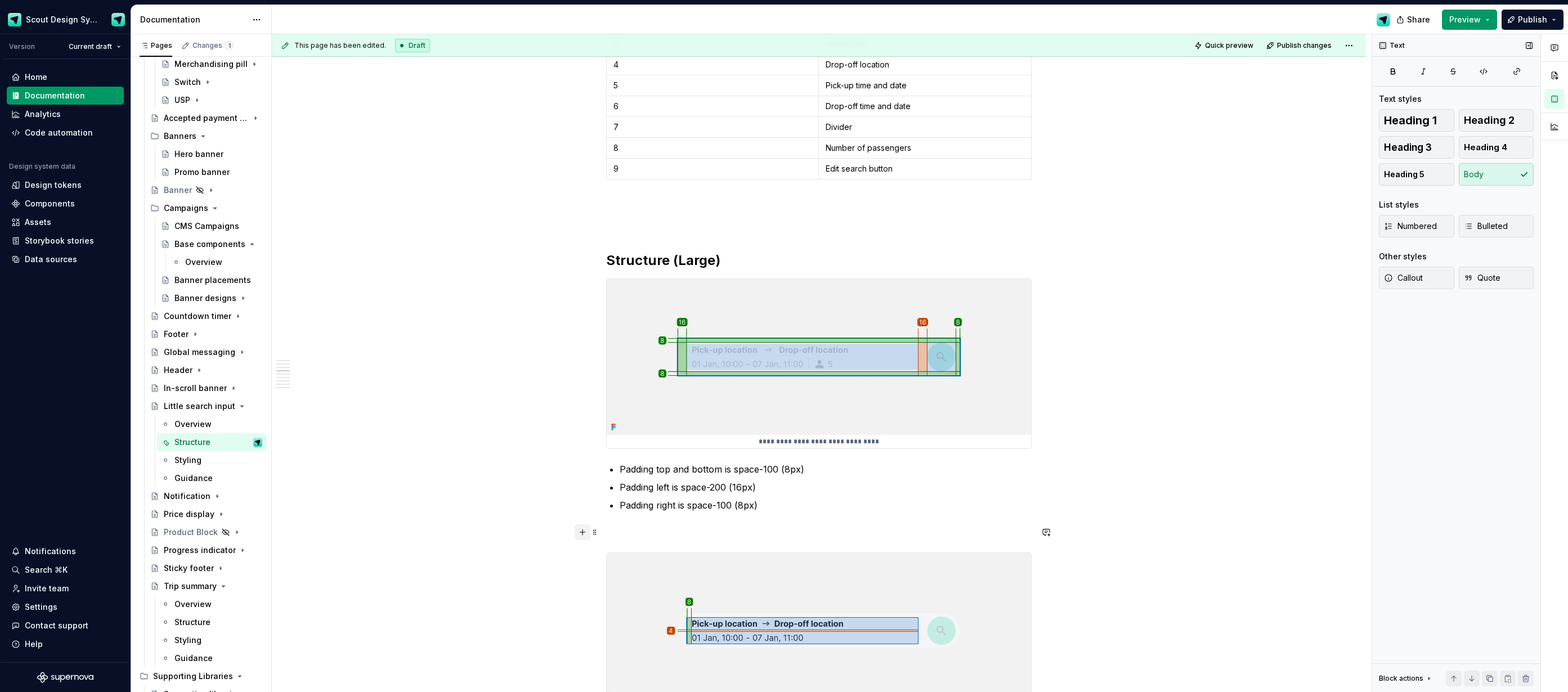
click at [583, 530] on button "button" at bounding box center [583, 533] width 16 height 16
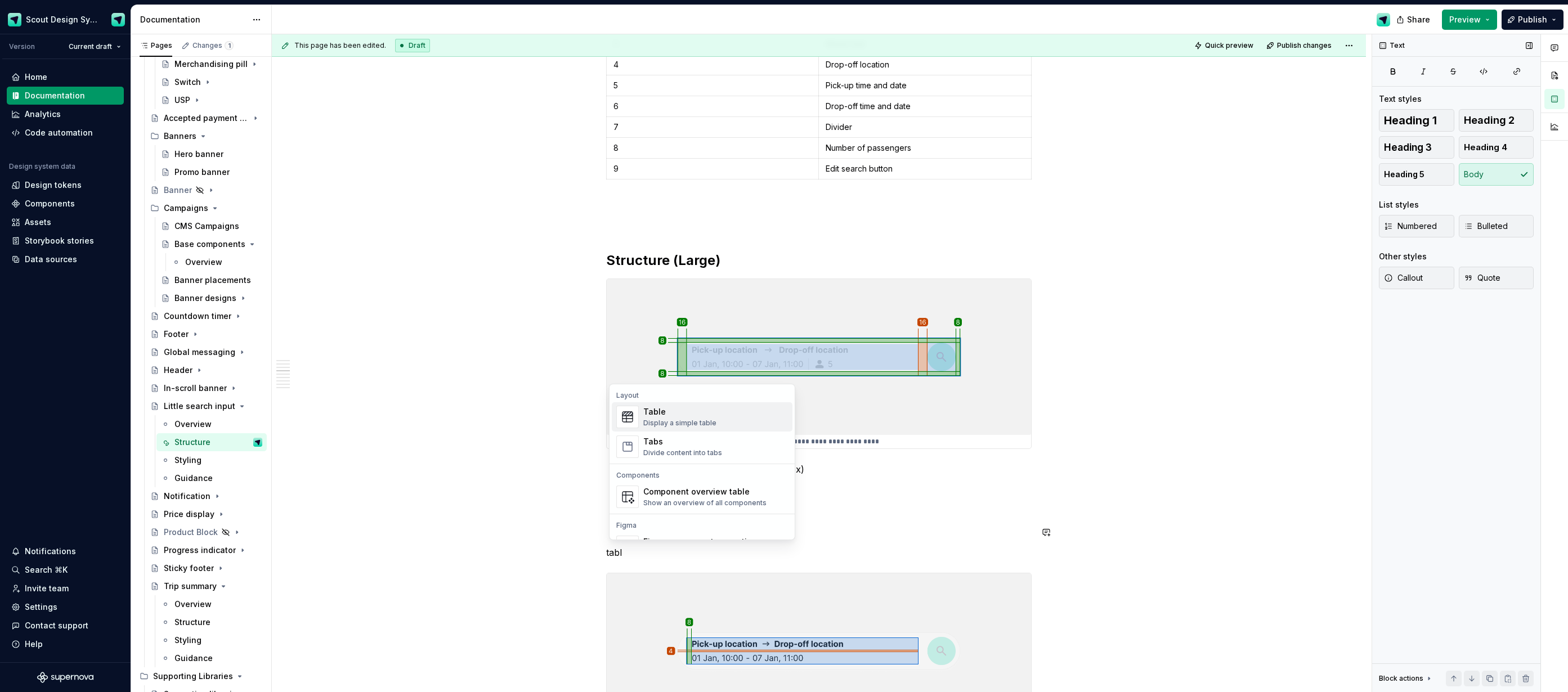
click at [719, 423] on div "Table Display a simple table" at bounding box center [716, 417] width 145 height 23
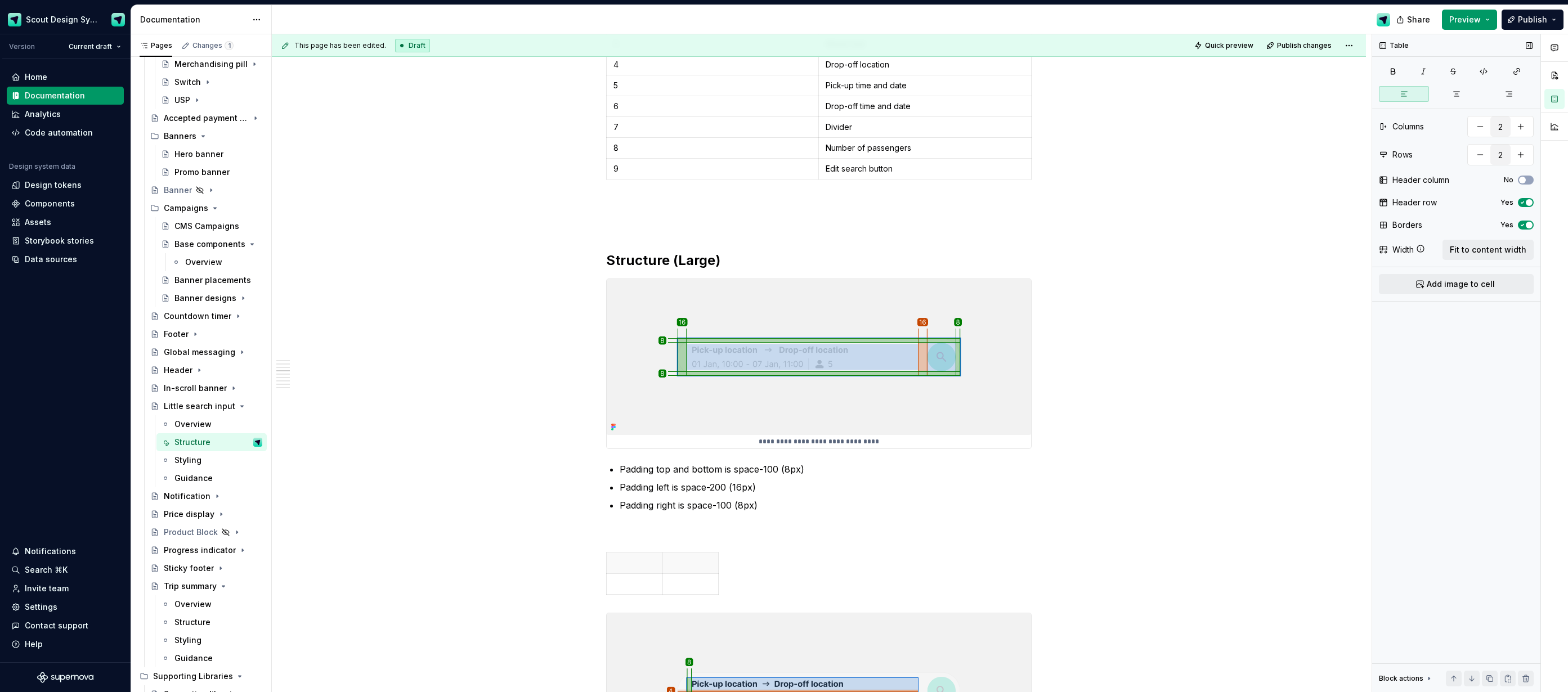
click at [1471, 237] on div "Table Columns 2 Rows 2 Header column No Header row Yes Borders Yes Width Fit to…" at bounding box center [1456, 363] width 168 height 659
click at [1479, 253] on span "Fit to content width" at bounding box center [1488, 250] width 77 height 11
click at [888, 560] on p at bounding box center [925, 563] width 198 height 11
click at [709, 592] on td at bounding box center [713, 584] width 213 height 21
type textarea "*"
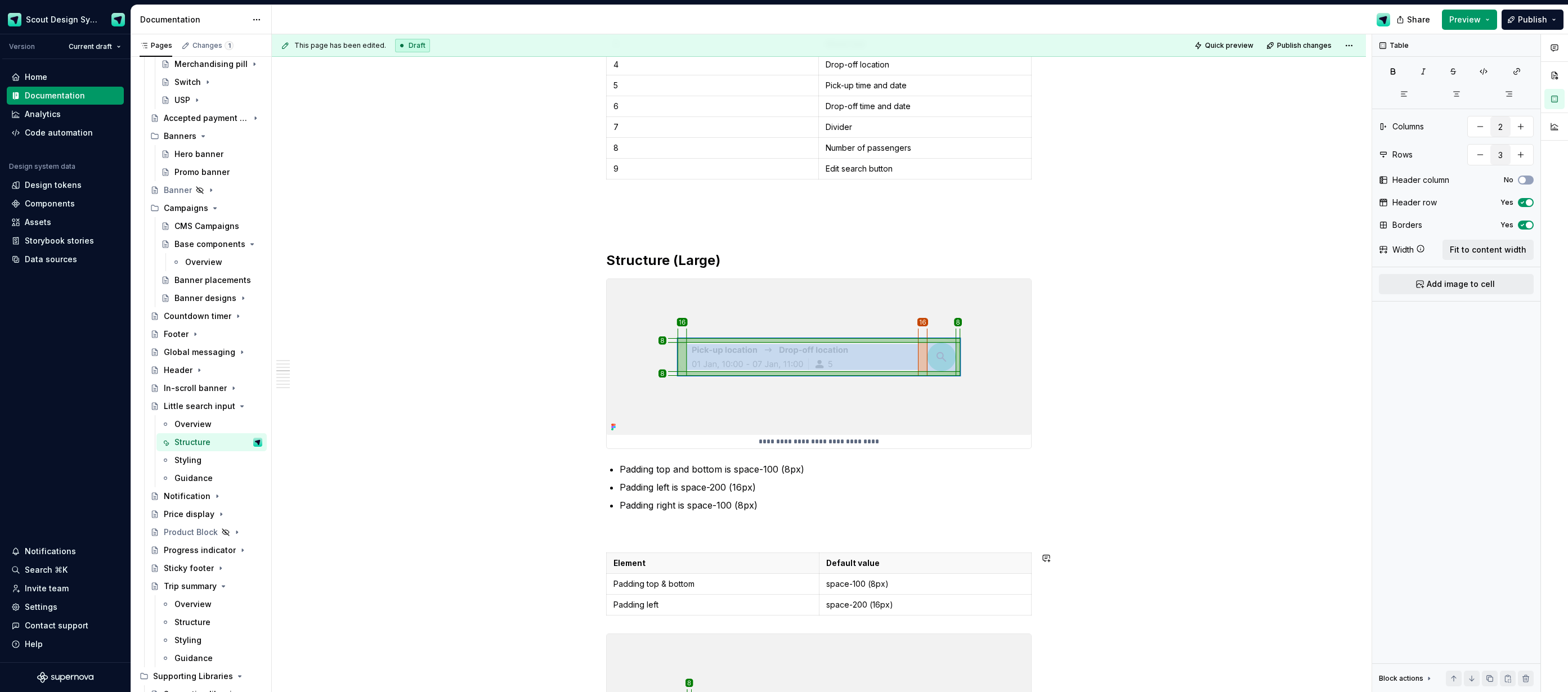
type input "4"
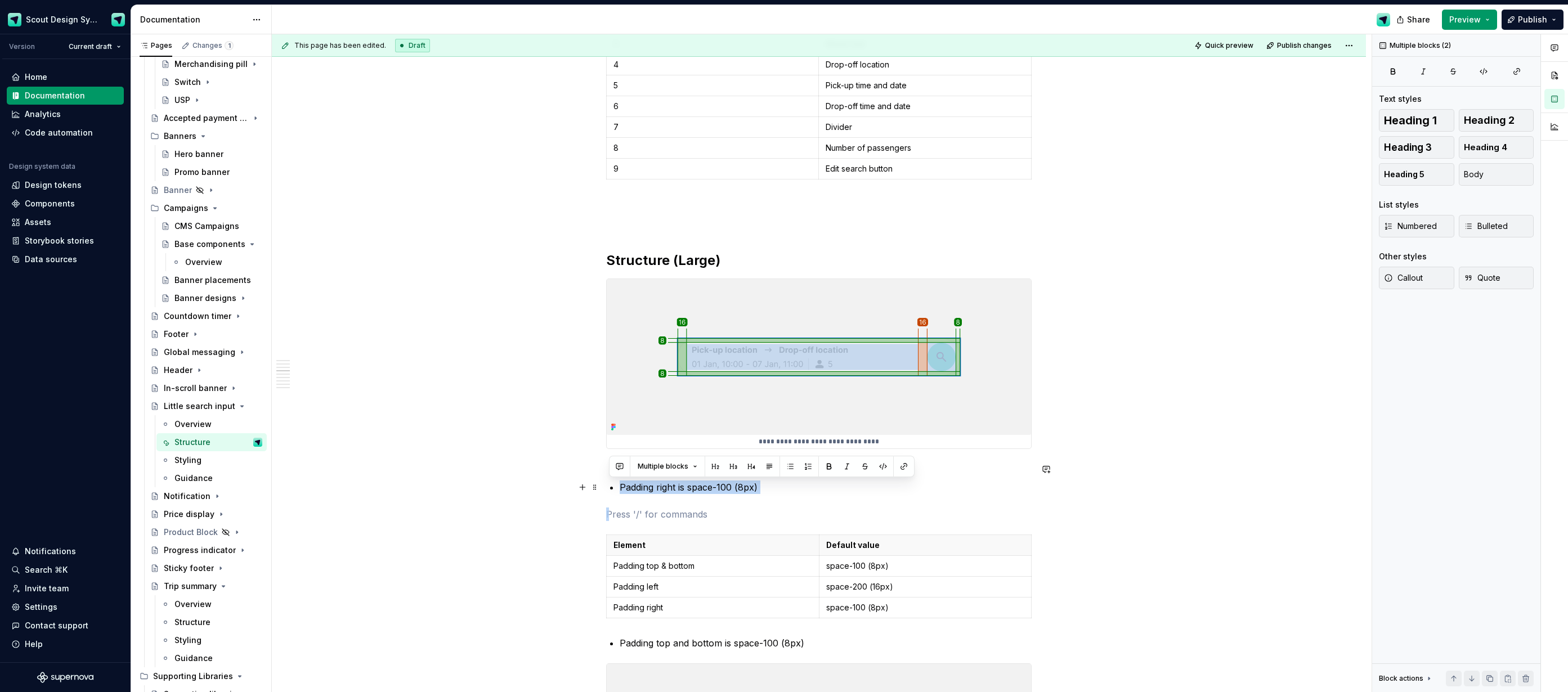
drag, startPoint x: 768, startPoint y: 498, endPoint x: 603, endPoint y: 481, distance: 165.9
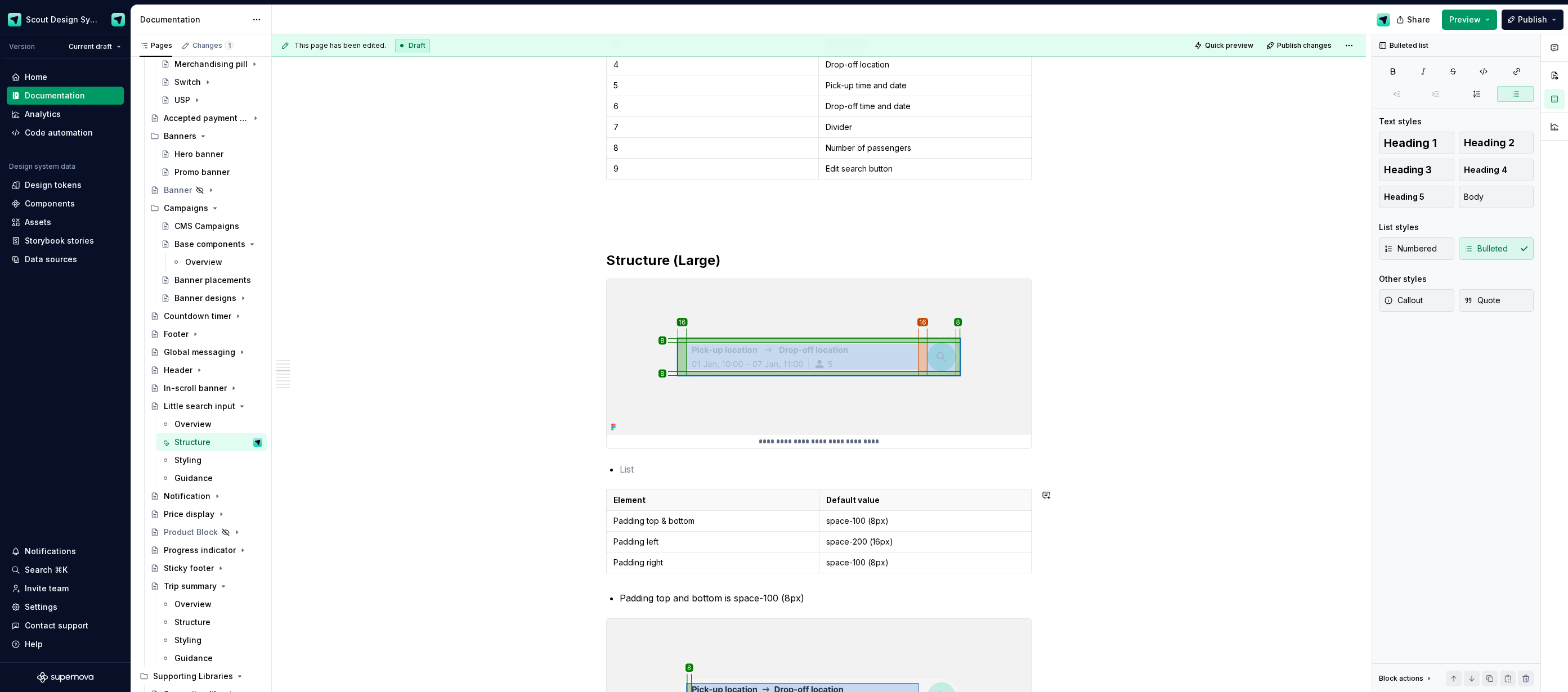
type textarea "*"
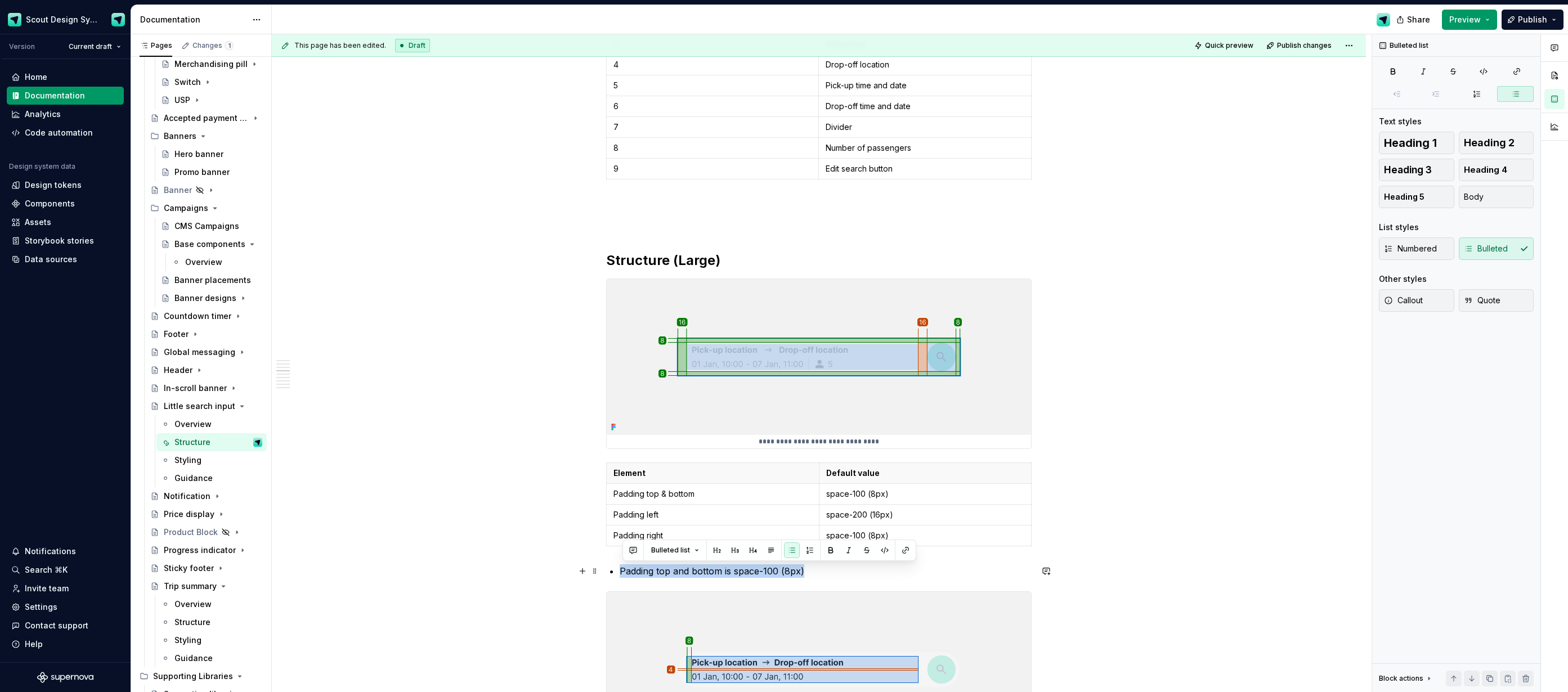
drag, startPoint x: 816, startPoint y: 571, endPoint x: 619, endPoint y: 564, distance: 197.1
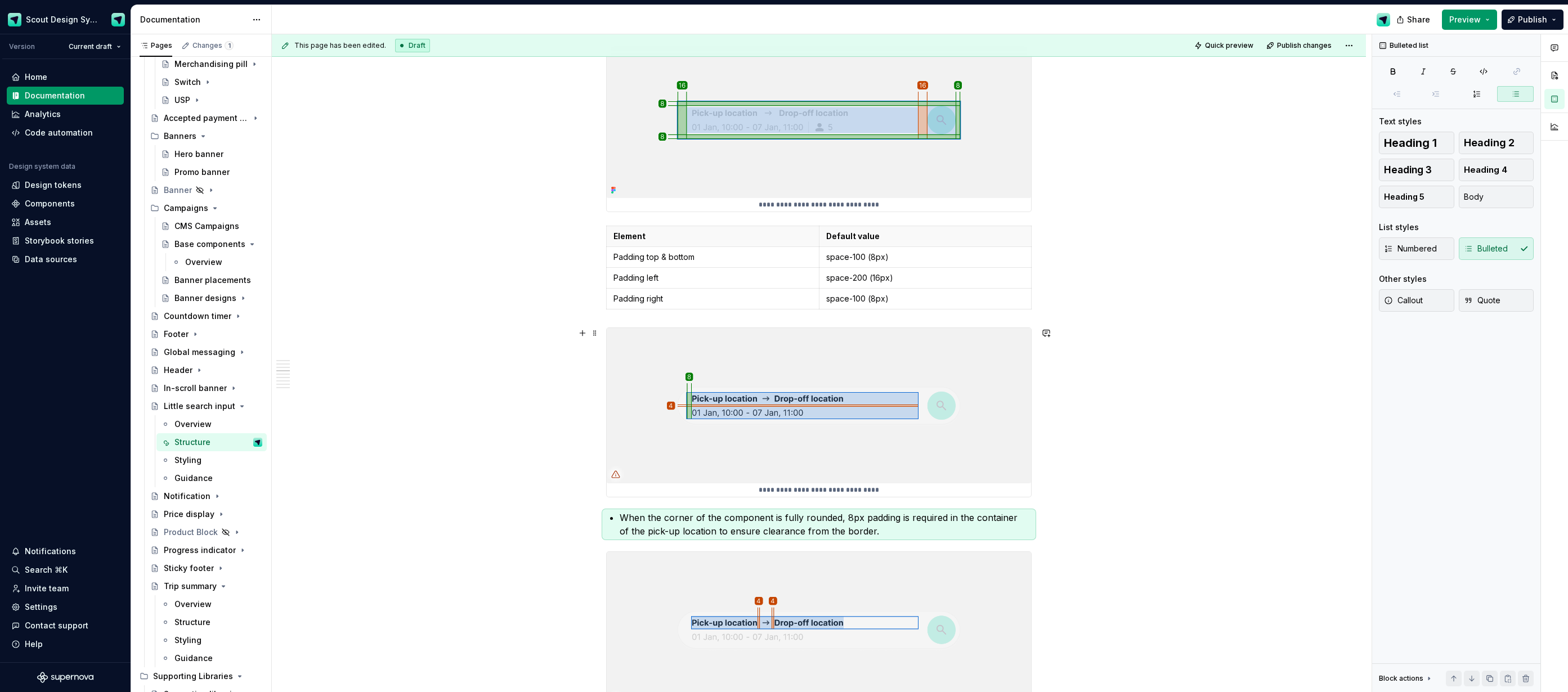
scroll to position [1274, 0]
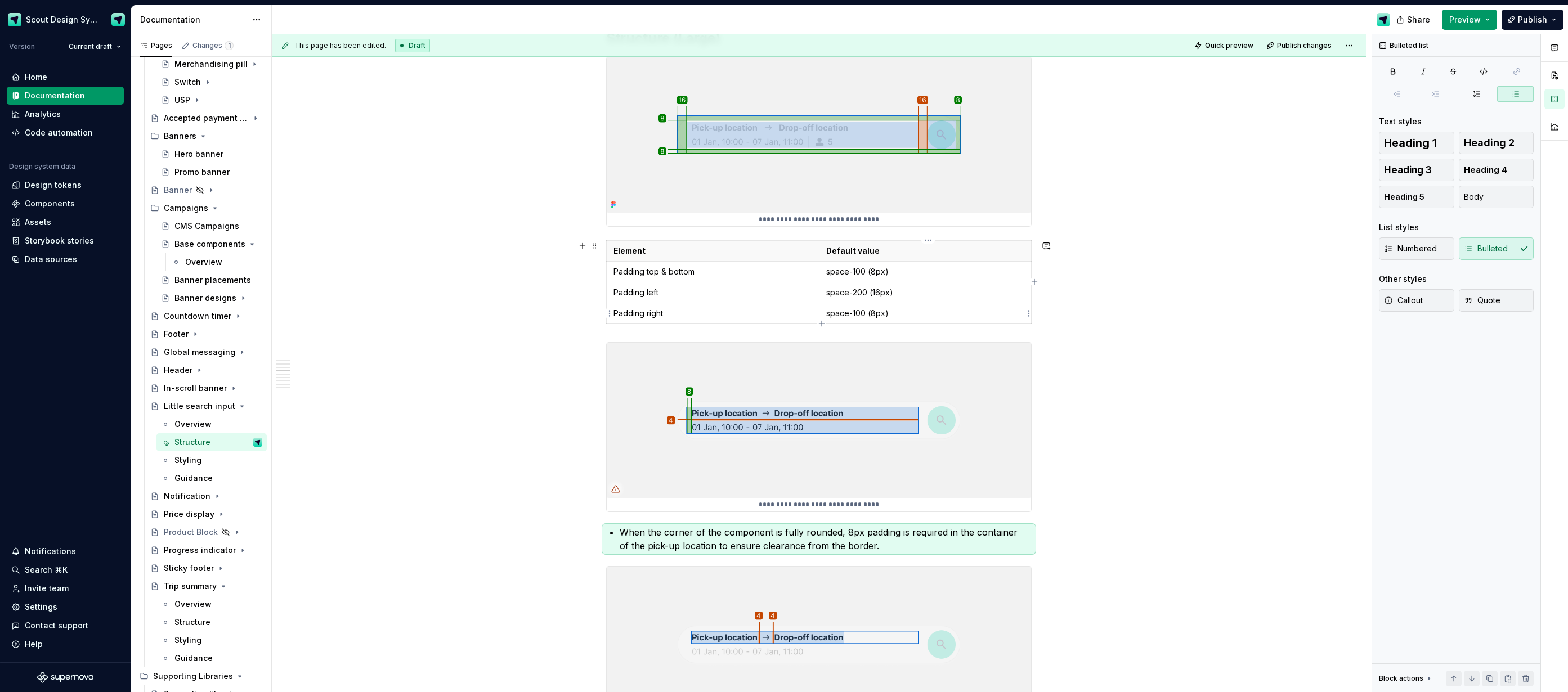
click at [917, 316] on p "space-100 (8px)" at bounding box center [925, 313] width 198 height 11
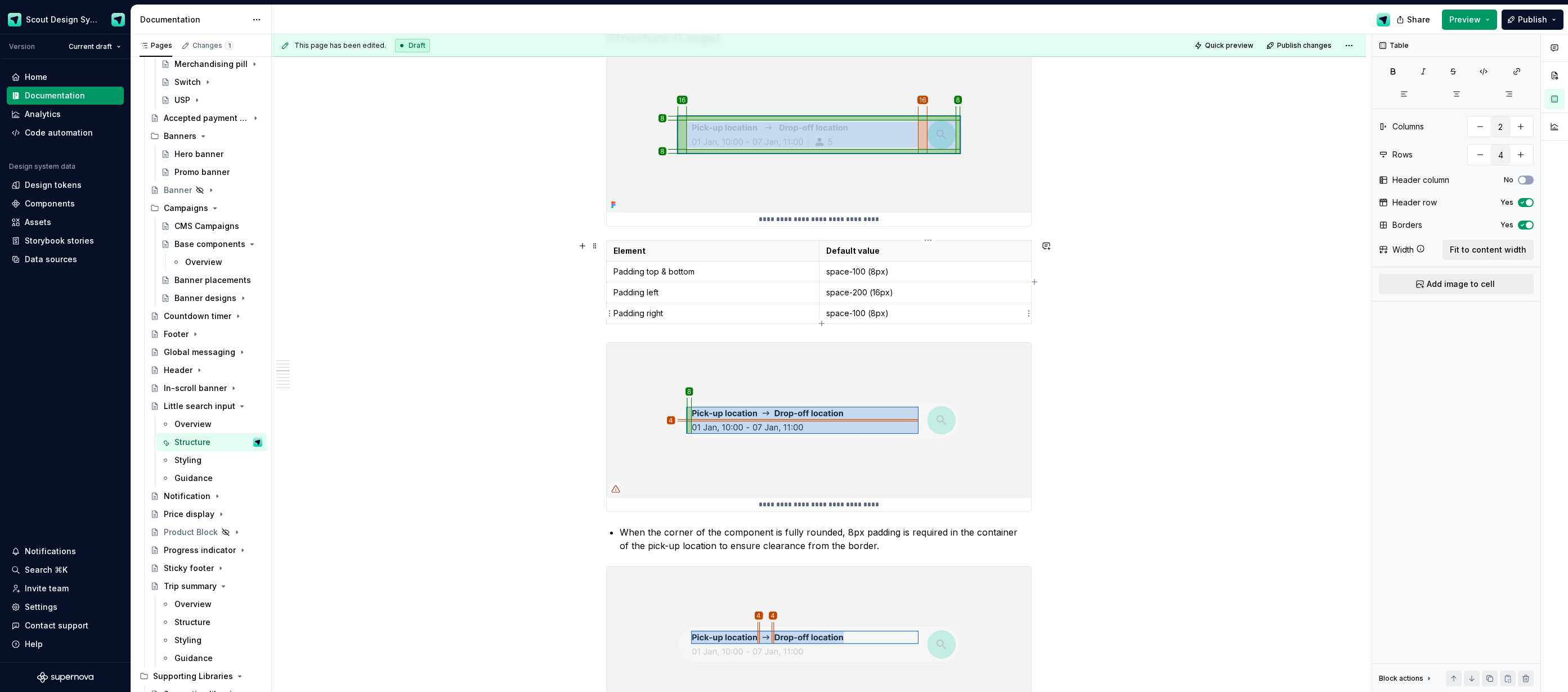
type input "5"
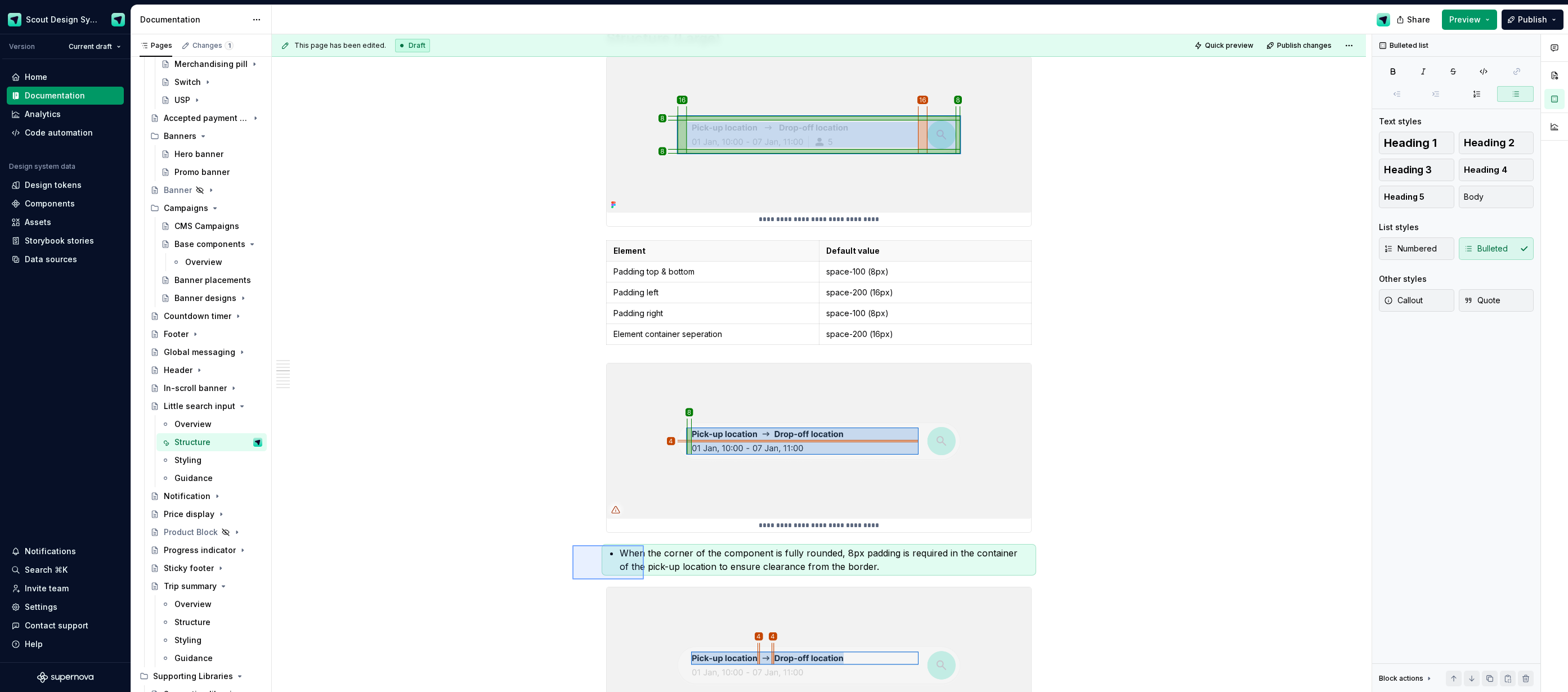
drag, startPoint x: 618, startPoint y: 571, endPoint x: 644, endPoint y: 579, distance: 27.2
click at [644, 579] on div "**********" at bounding box center [822, 363] width 1100 height 659
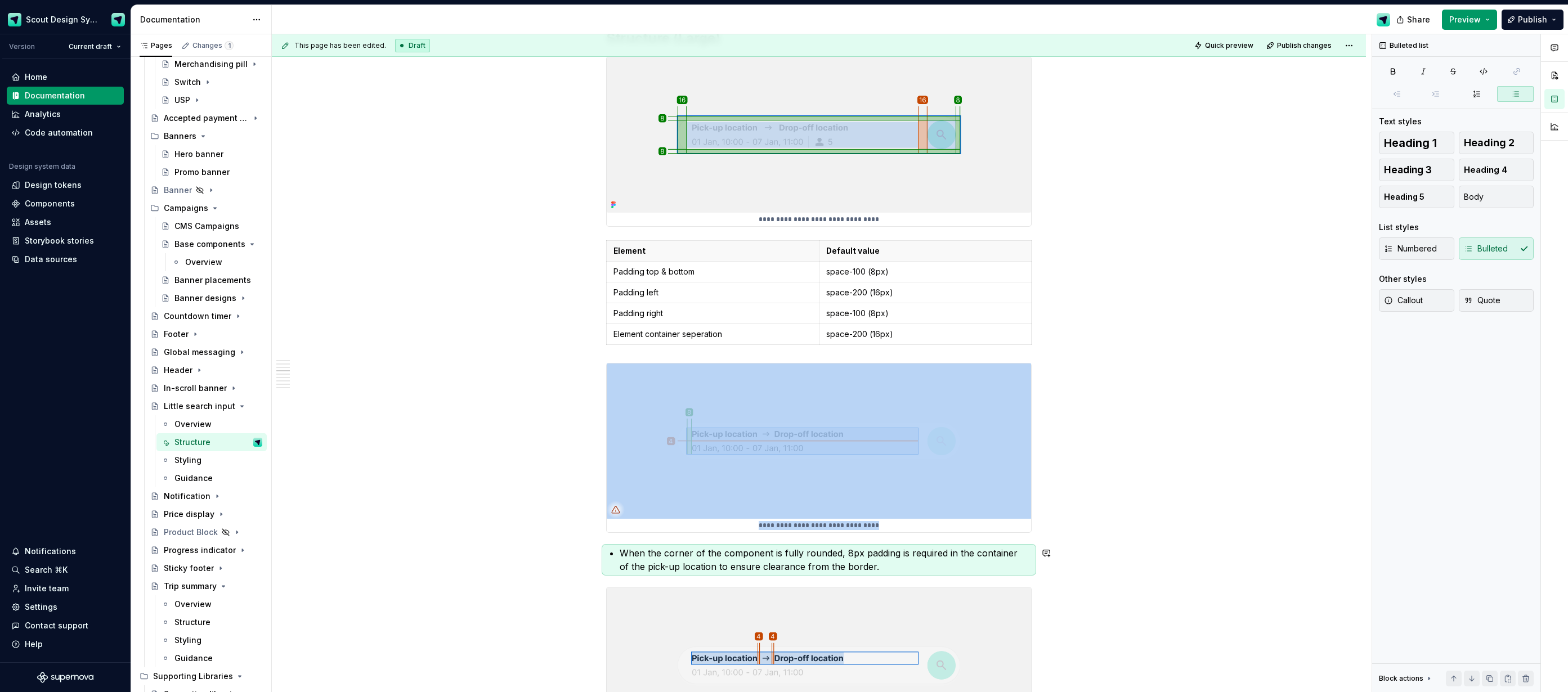
copy div "**********"
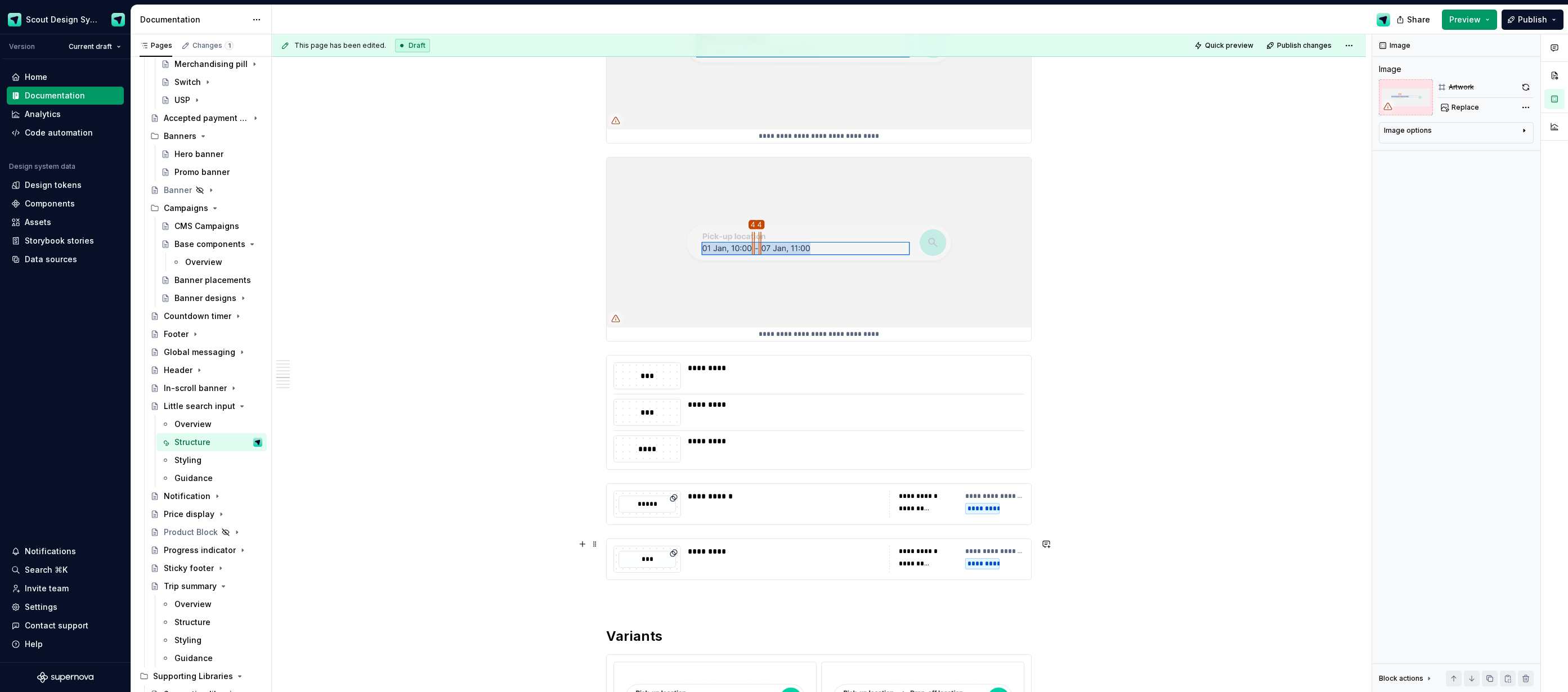
scroll to position [2667, 0]
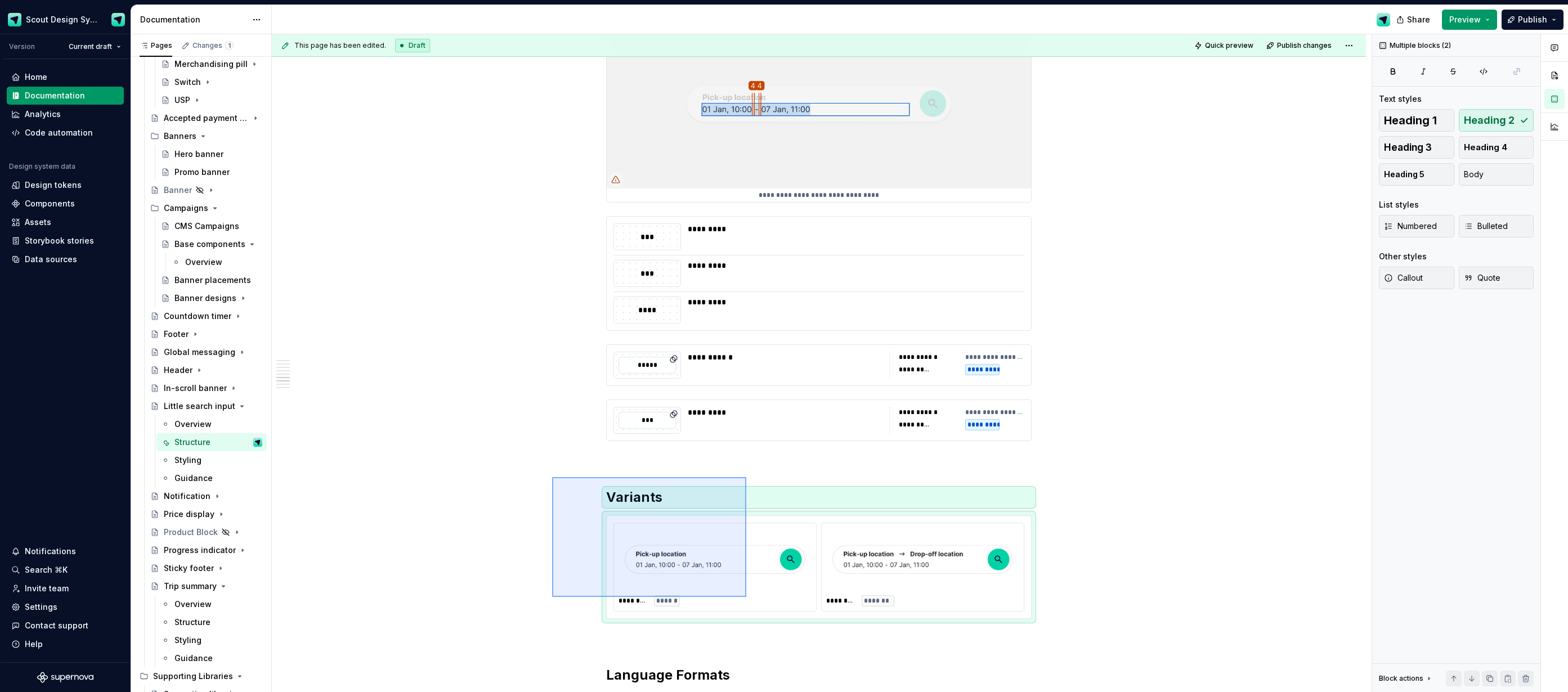
drag, startPoint x: 702, startPoint y: 568, endPoint x: 746, endPoint y: 597, distance: 52.7
click at [746, 597] on div "**********" at bounding box center [822, 363] width 1100 height 659
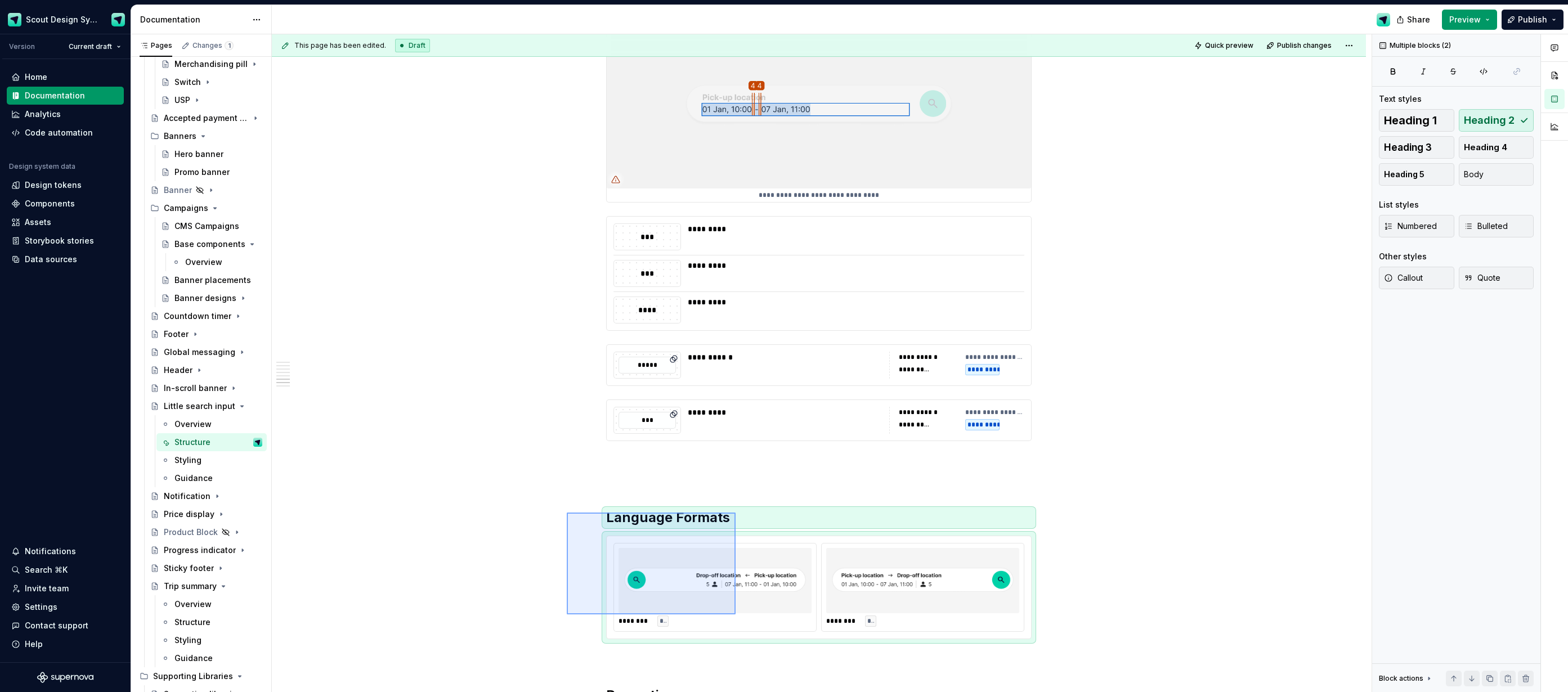
drag, startPoint x: 704, startPoint y: 601, endPoint x: 637, endPoint y: 561, distance: 78.0
click at [735, 615] on div "**********" at bounding box center [822, 363] width 1100 height 659
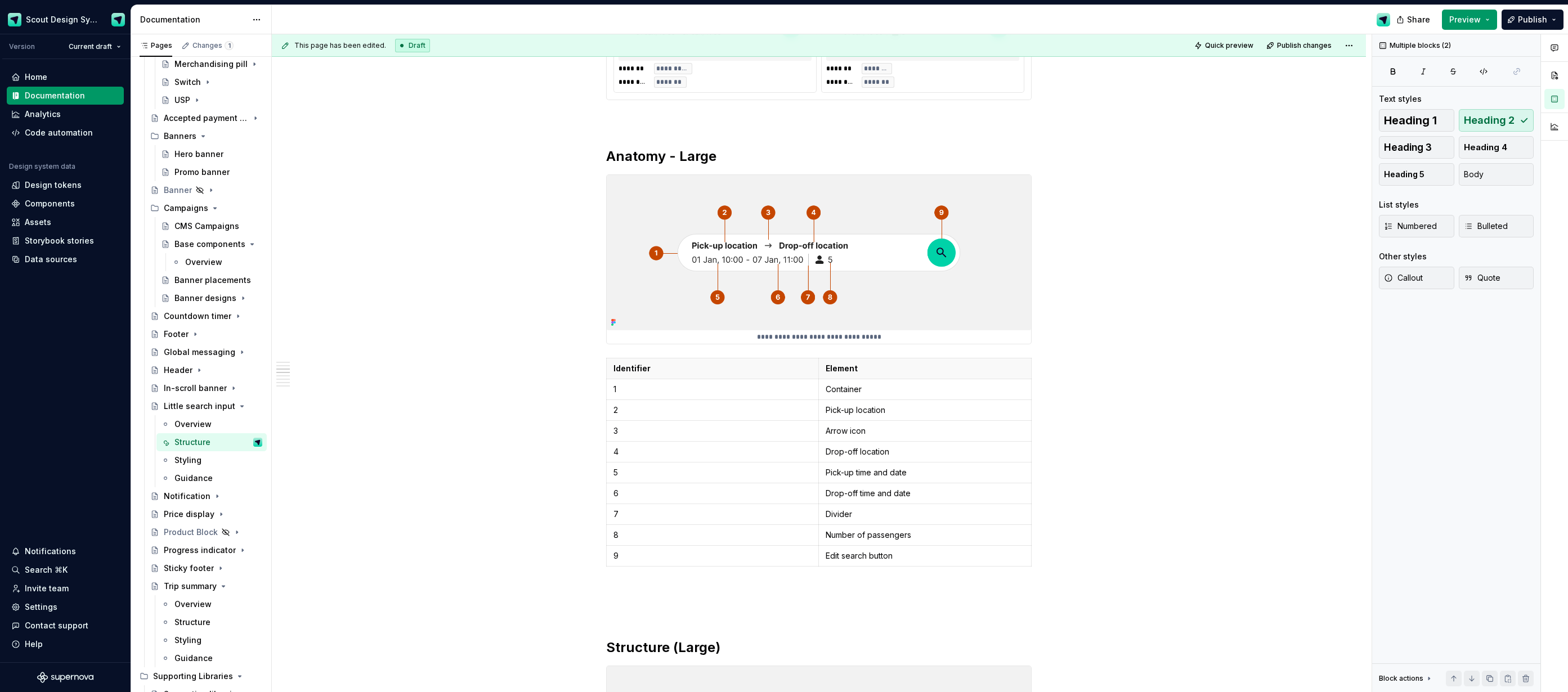
scroll to position [661, 0]
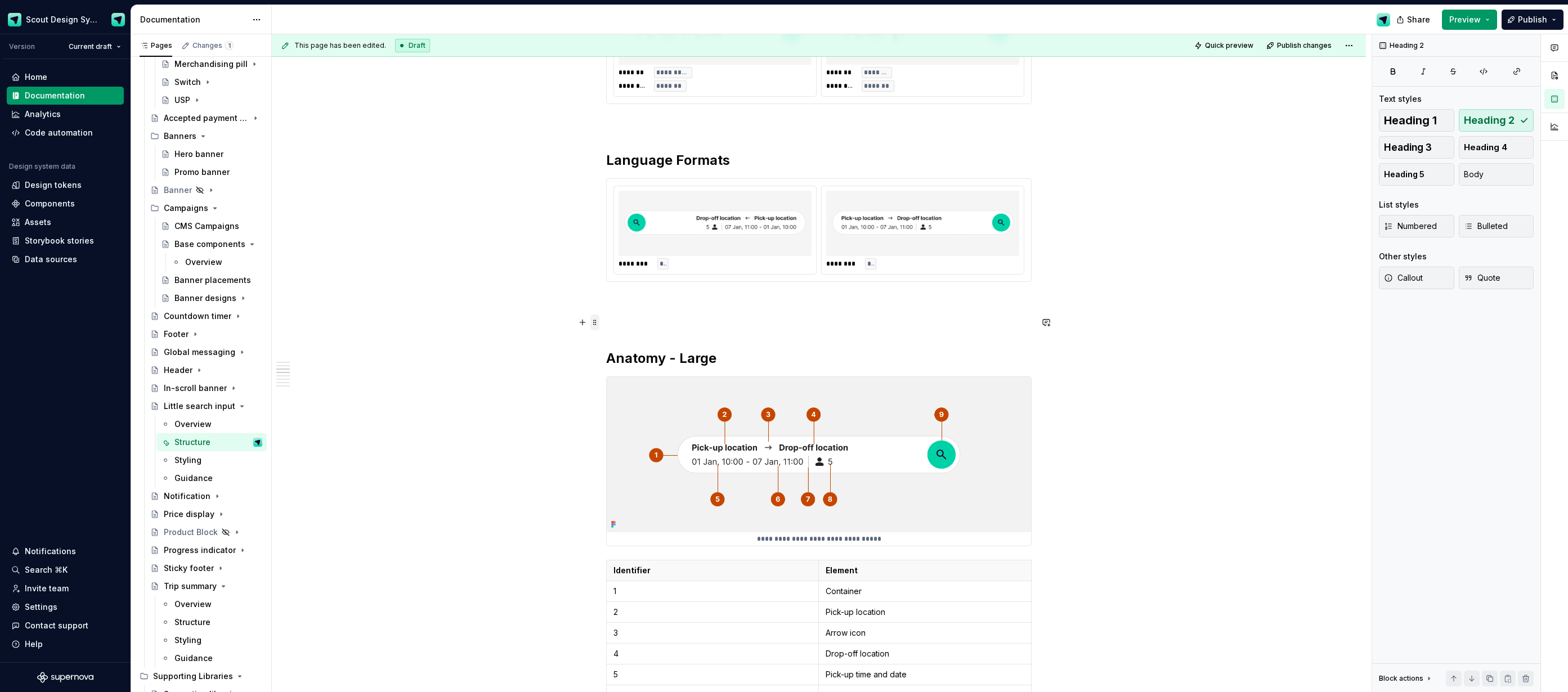
click at [600, 327] on span at bounding box center [595, 323] width 9 height 16
click at [629, 324] on p at bounding box center [819, 323] width 425 height 13
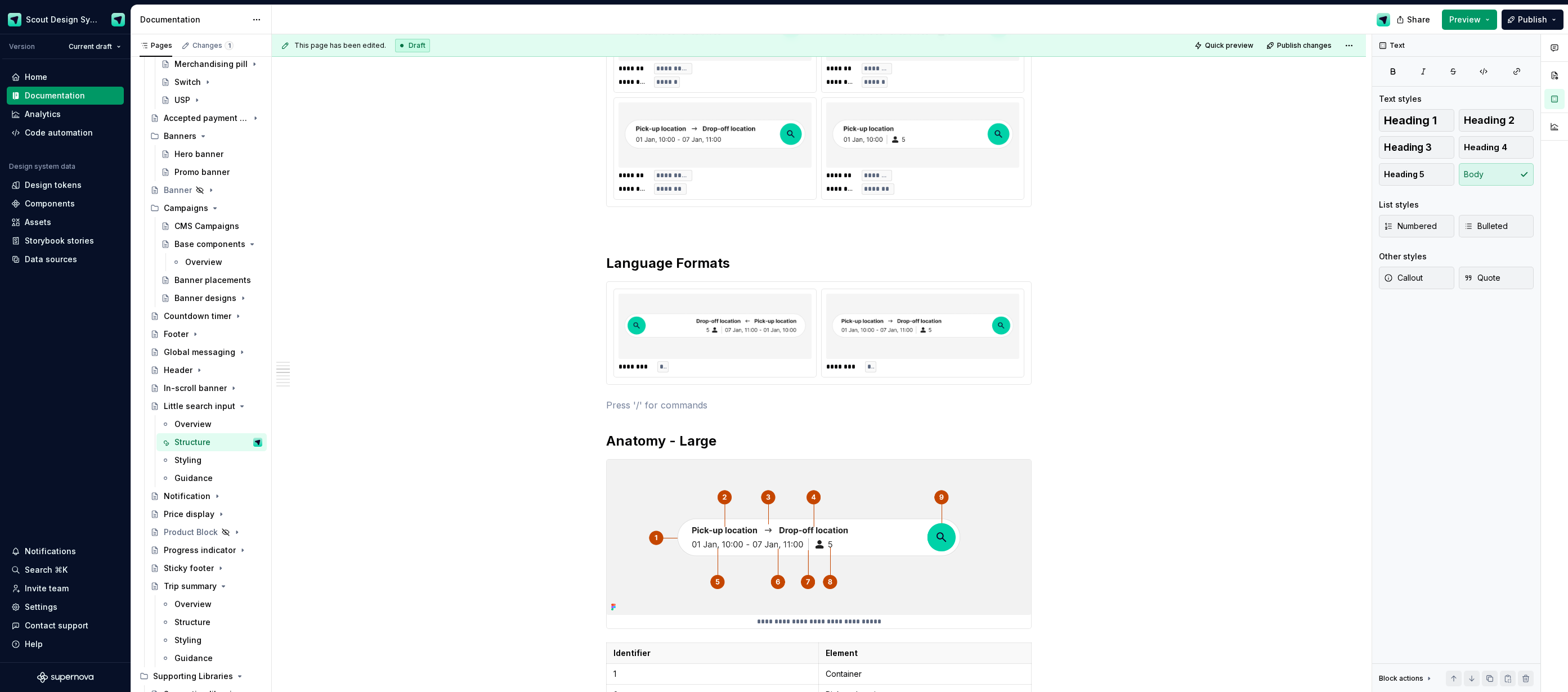
scroll to position [299, 0]
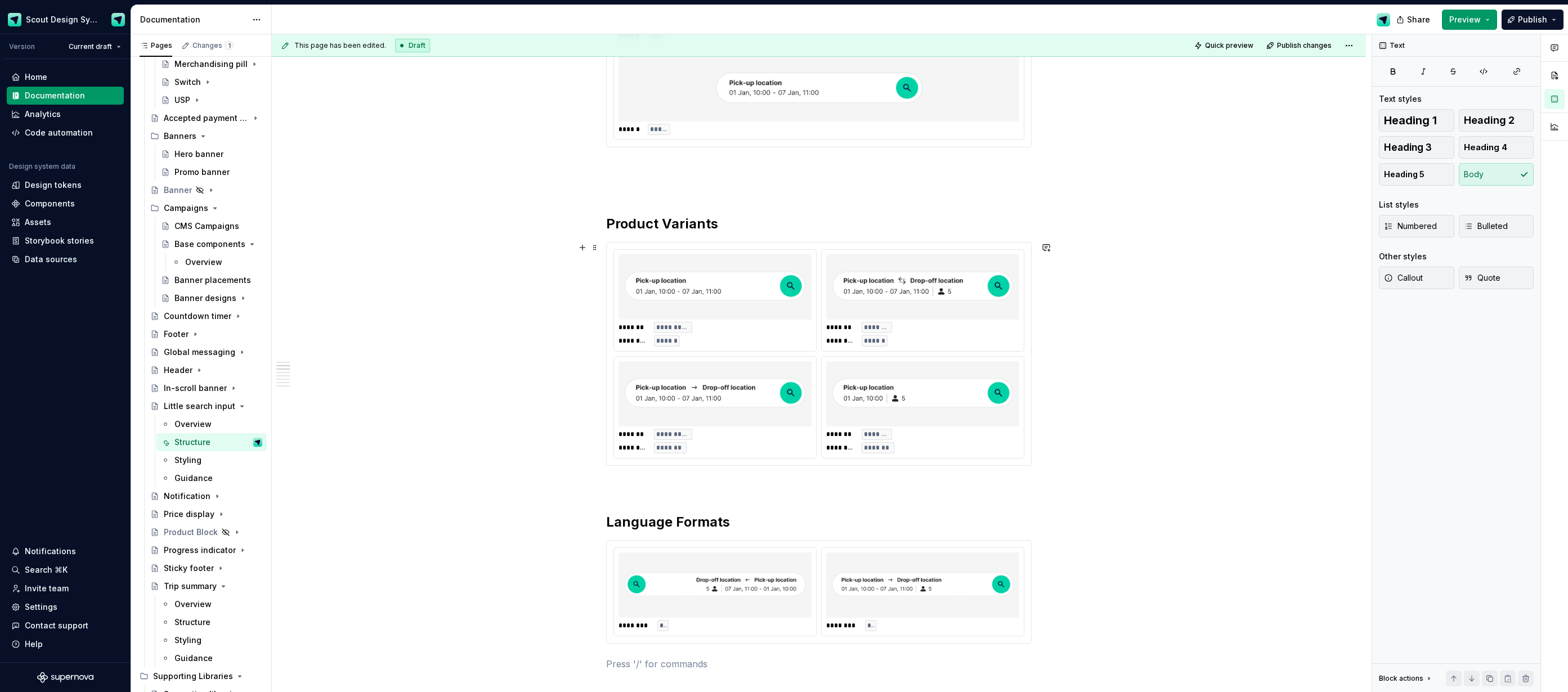
click at [486, 344] on div "**********" at bounding box center [822, 363] width 1100 height 659
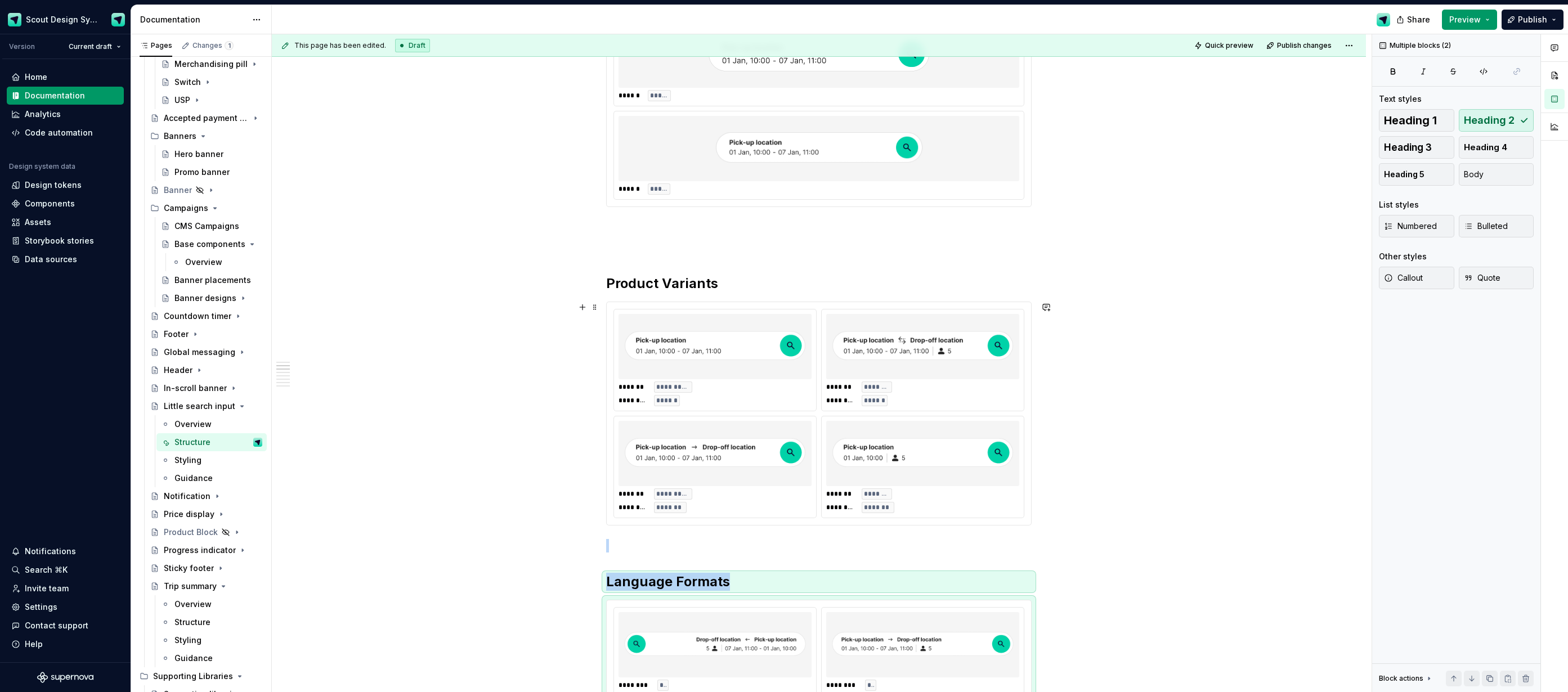
scroll to position [368, 0]
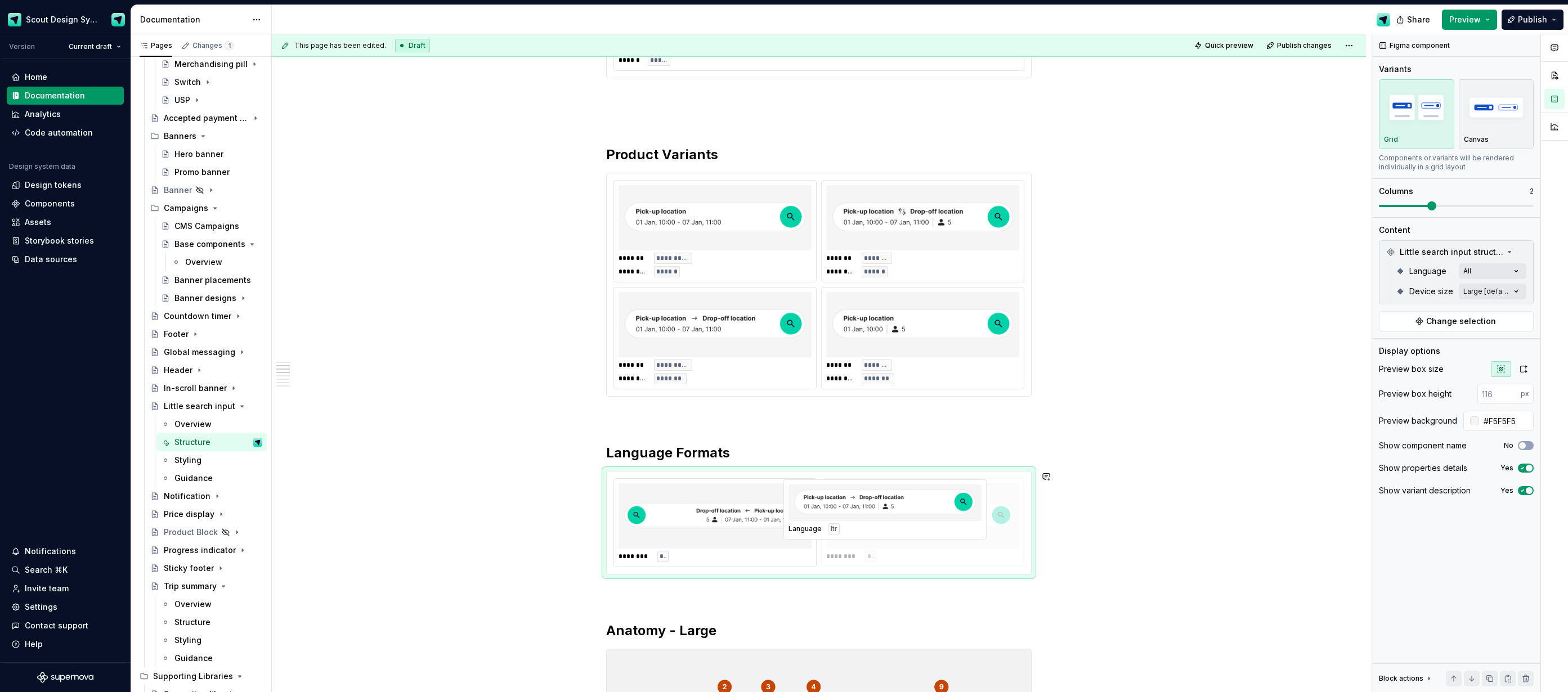
type textarea "*"
drag, startPoint x: 862, startPoint y: 526, endPoint x: 686, endPoint y: 530, distance: 176.0
click at [707, 532] on body "Scout Design System Version Current draft Home Documentation Analytics Code aut…" at bounding box center [784, 346] width 1568 height 692
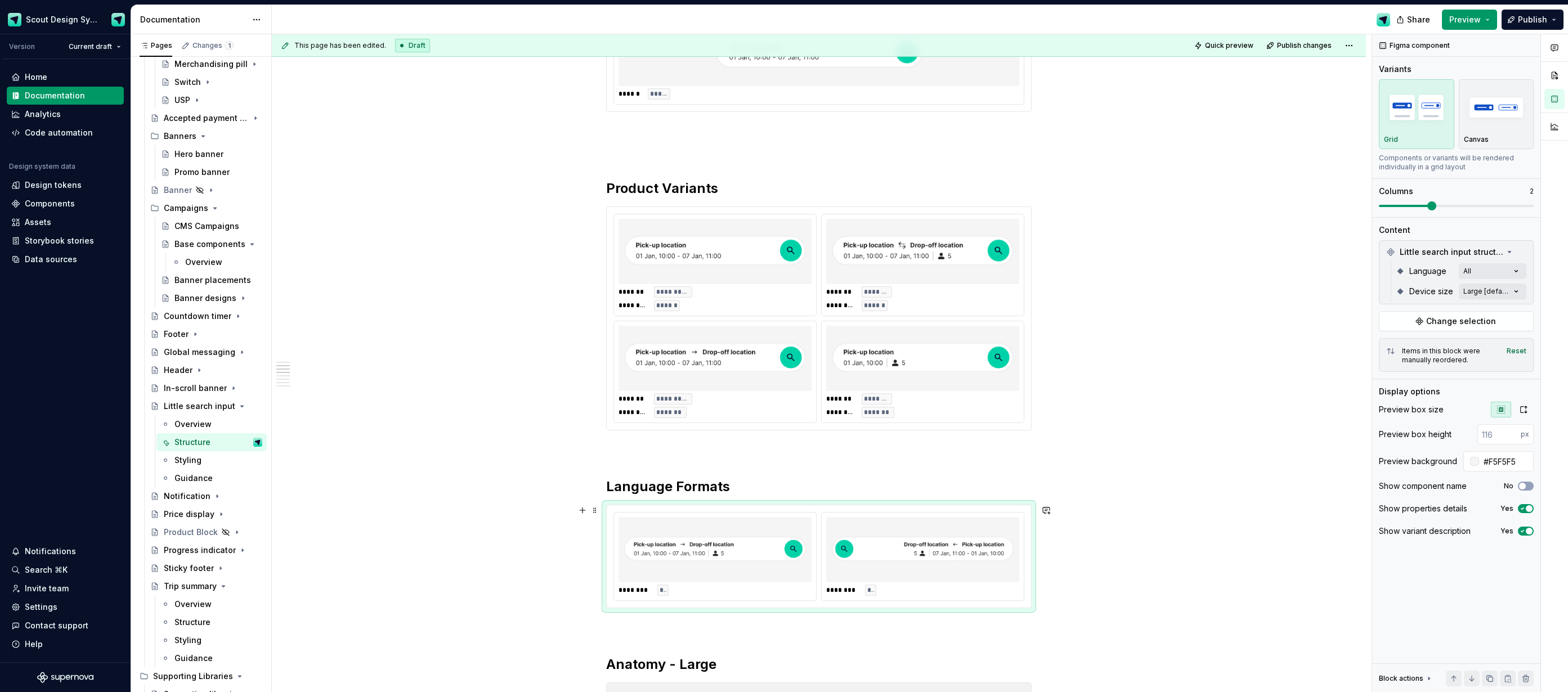
scroll to position [466, 0]
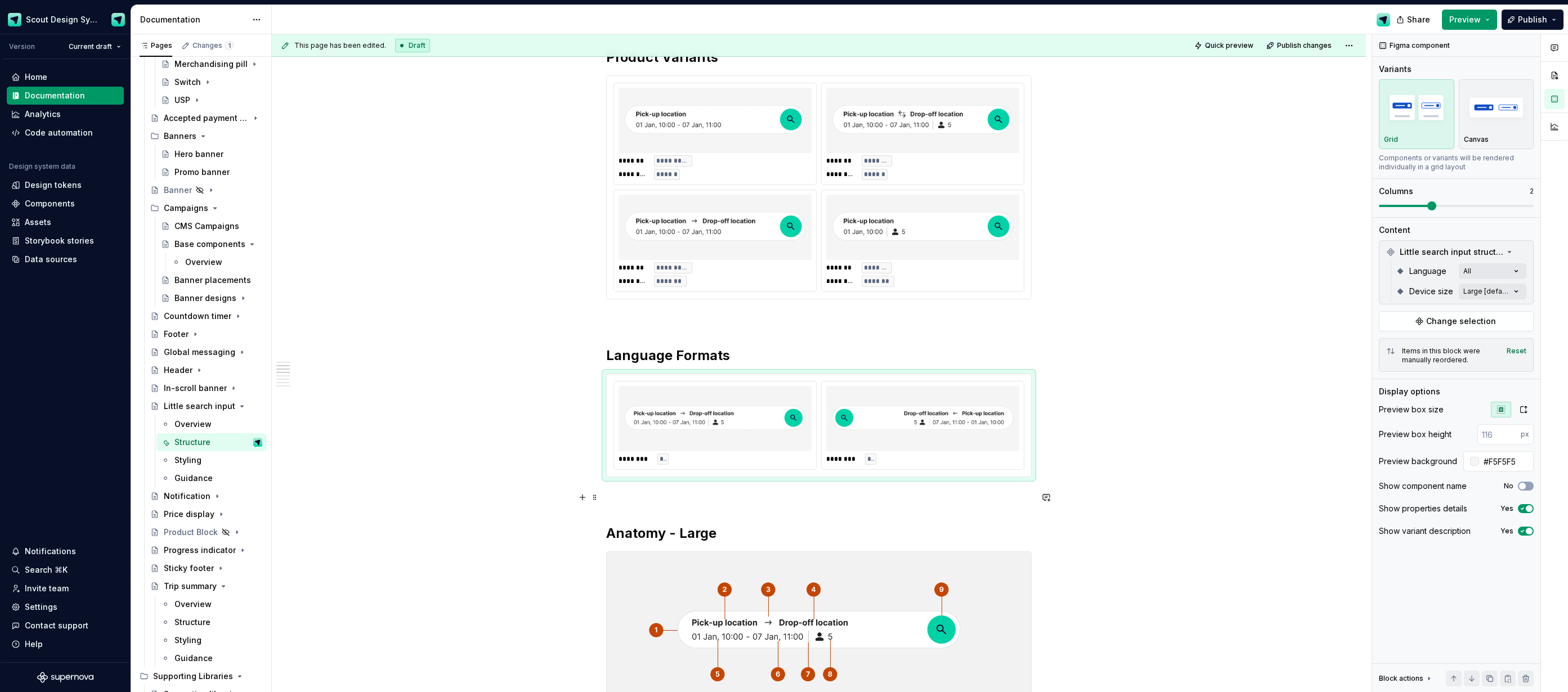
click at [621, 504] on p at bounding box center [819, 497] width 425 height 13
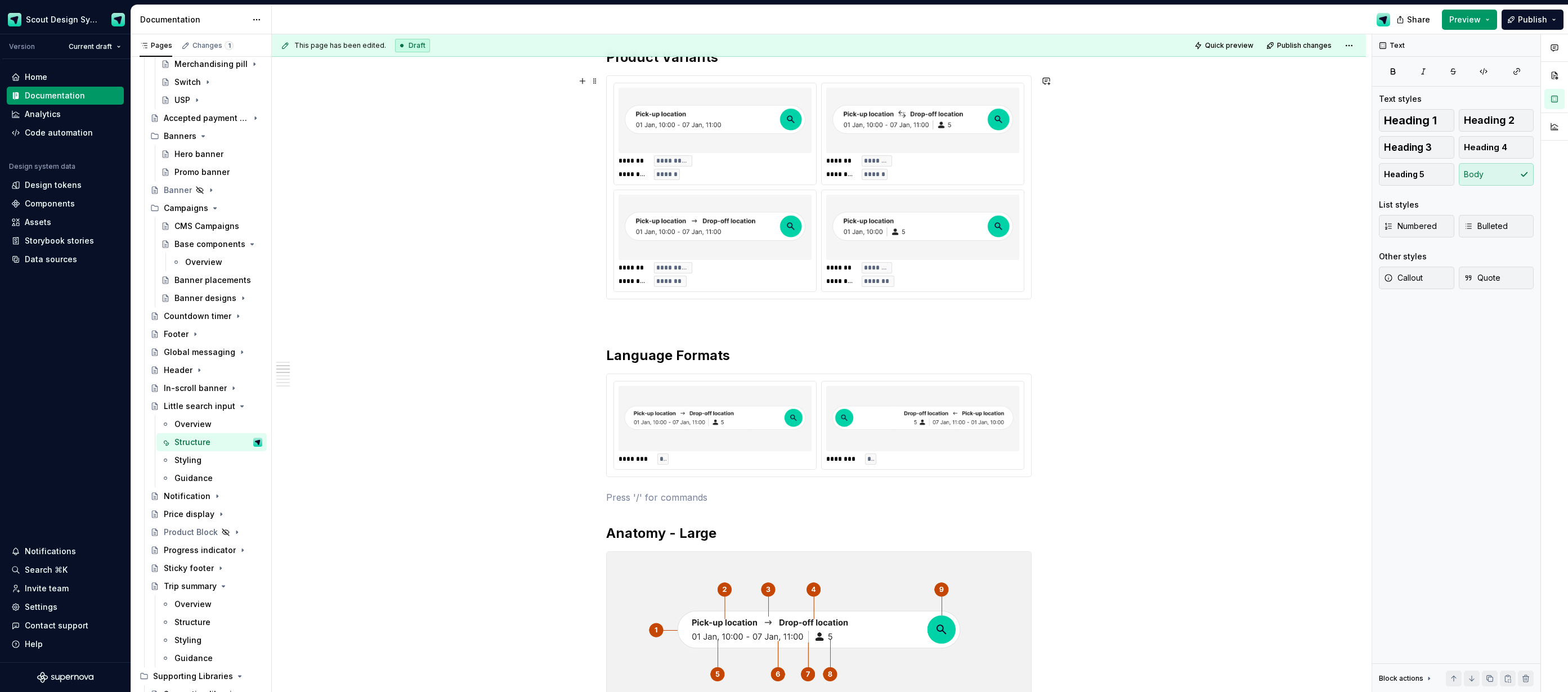
click at [635, 299] on div "**********" at bounding box center [819, 187] width 425 height 224
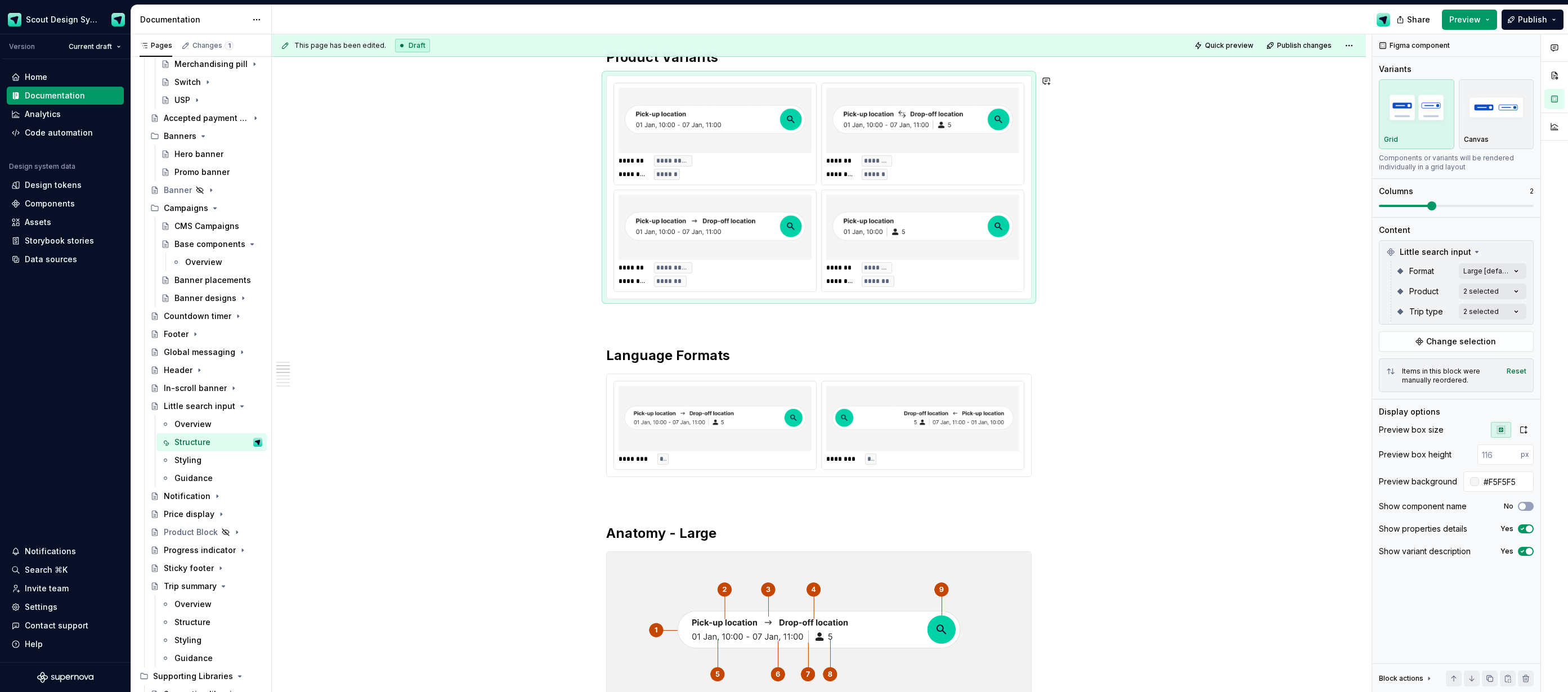
click at [634, 318] on p at bounding box center [819, 320] width 425 height 13
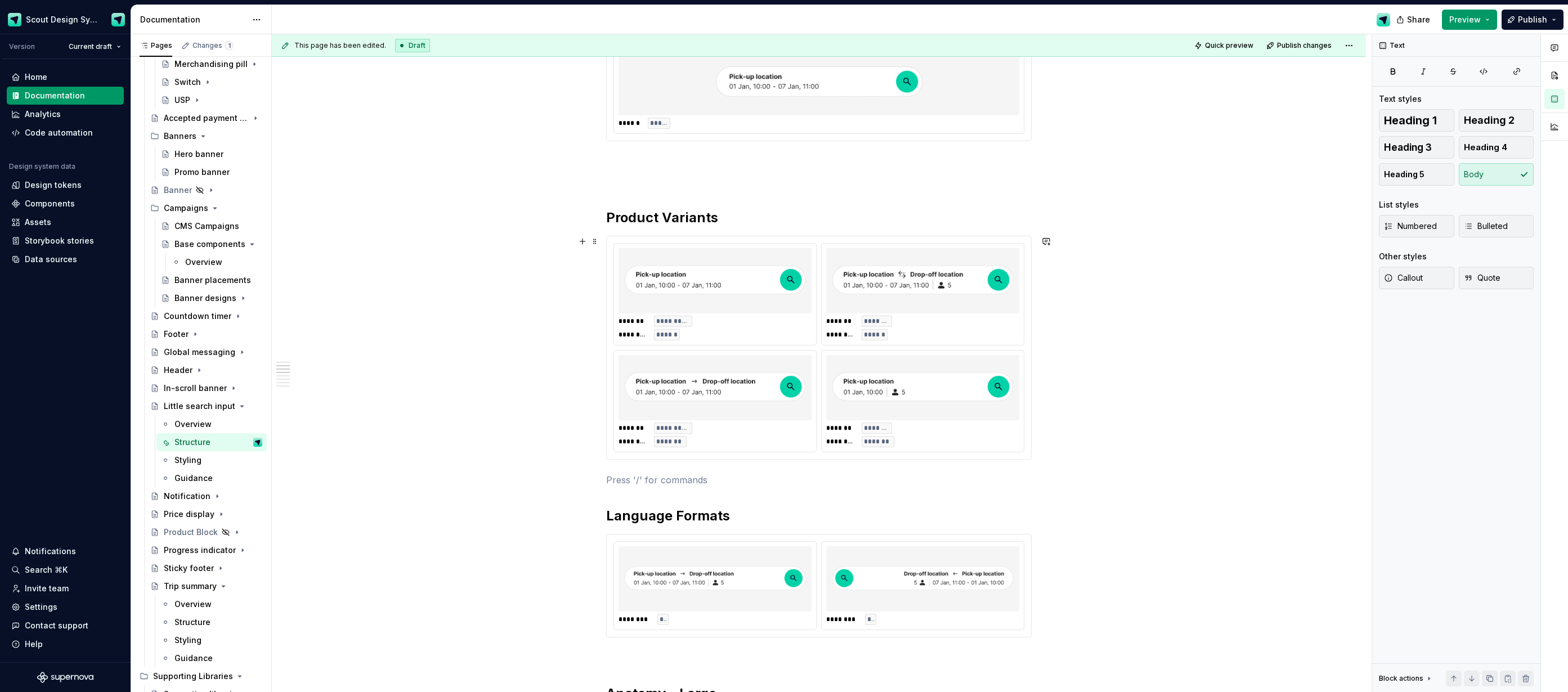
scroll to position [238, 0]
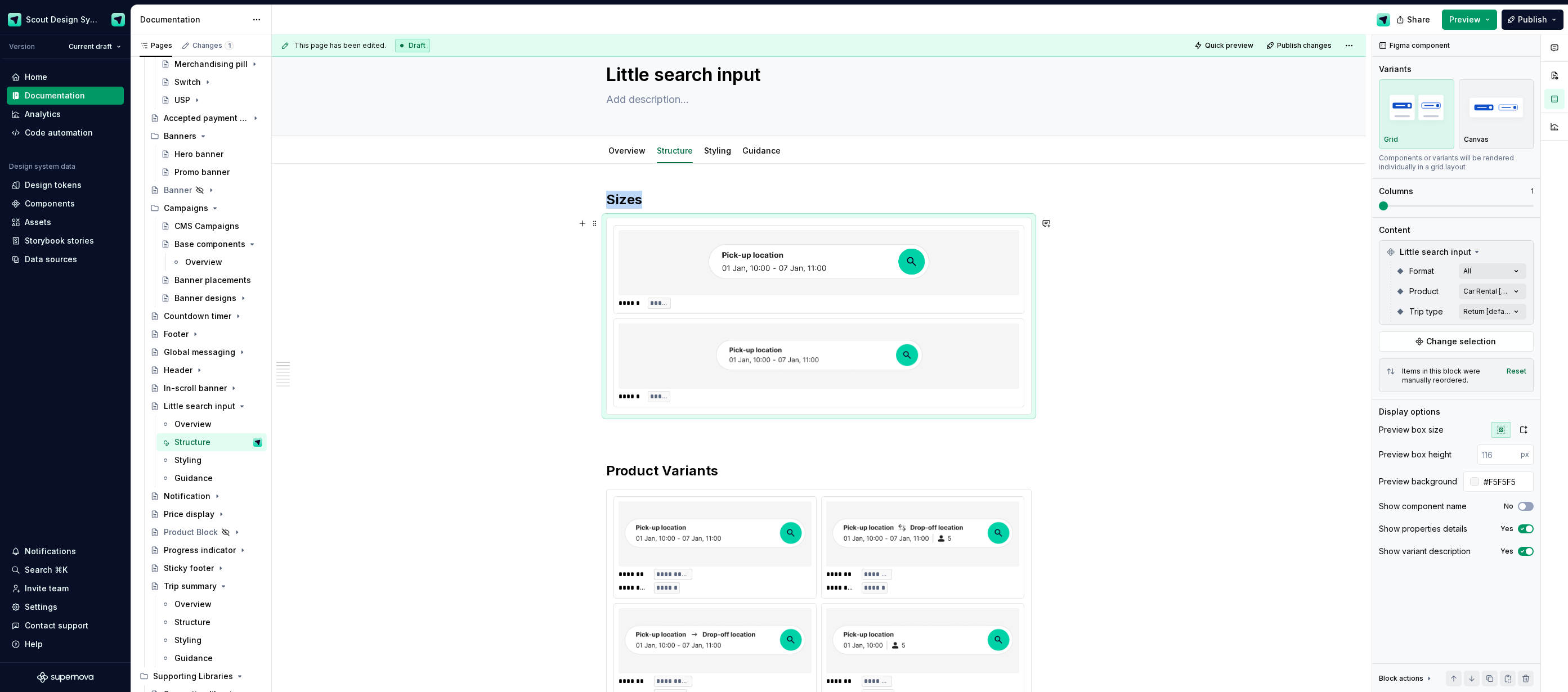
scroll to position [0, 0]
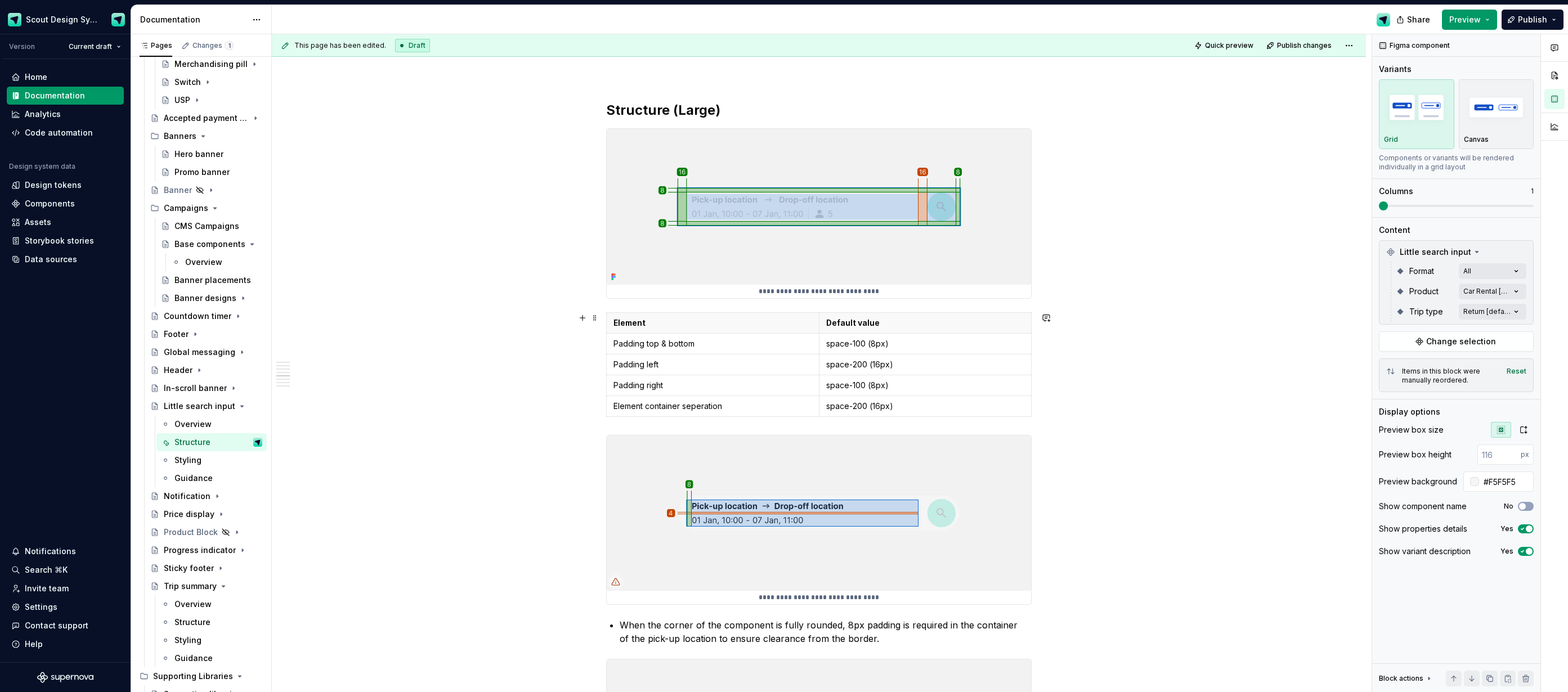
scroll to position [1363, 0]
click at [872, 634] on p "When the corner of the component is fully rounded, 8px padding is required in t…" at bounding box center [825, 629] width 412 height 27
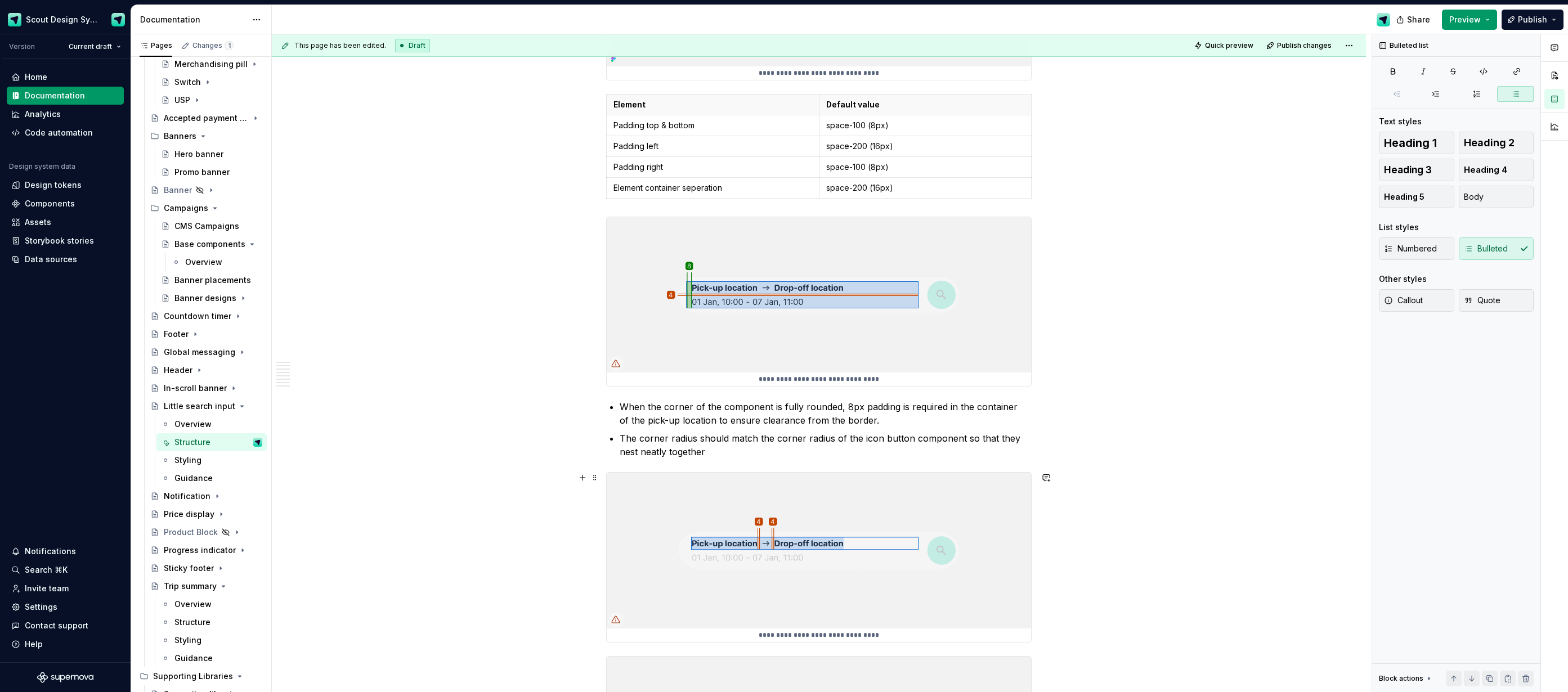
scroll to position [1422, 0]
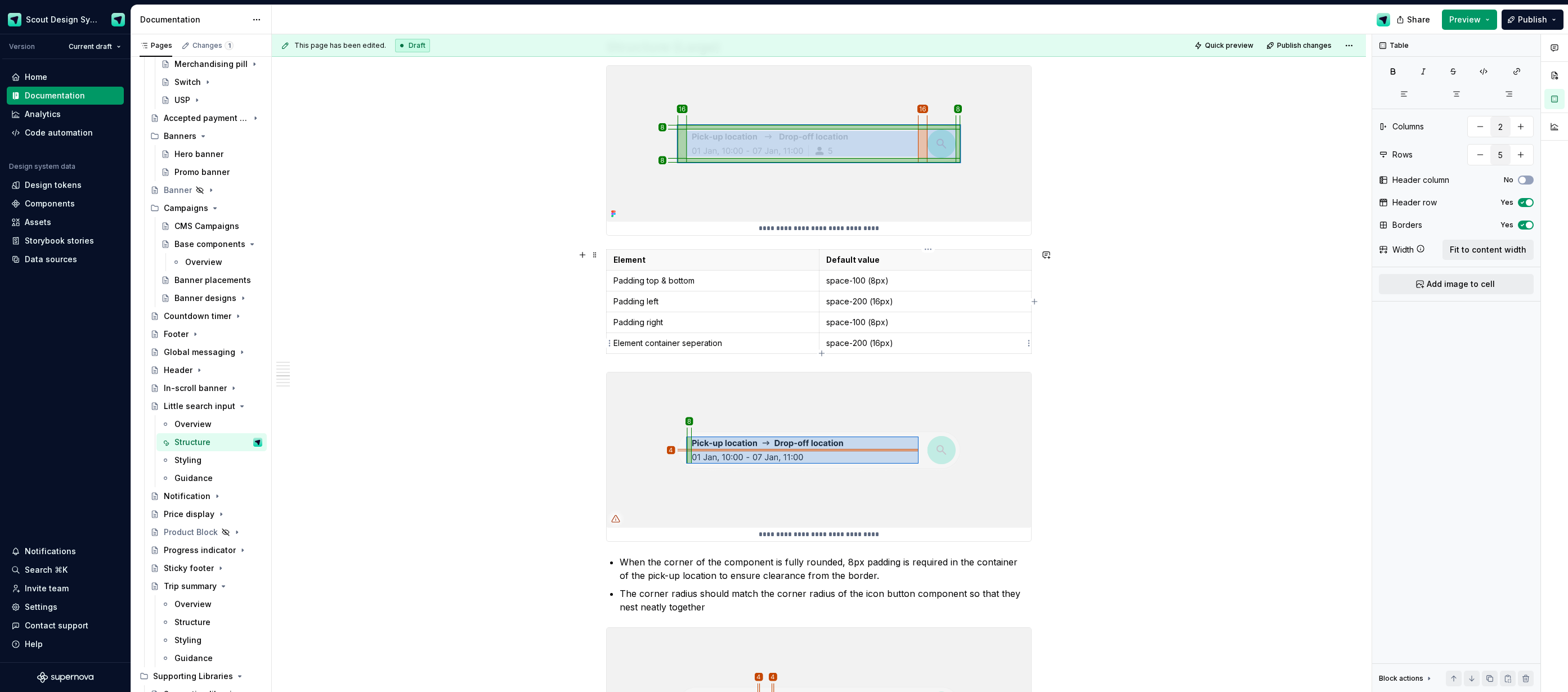
click at [909, 340] on p "space-200 (16px)" at bounding box center [925, 343] width 198 height 11
type input "6"
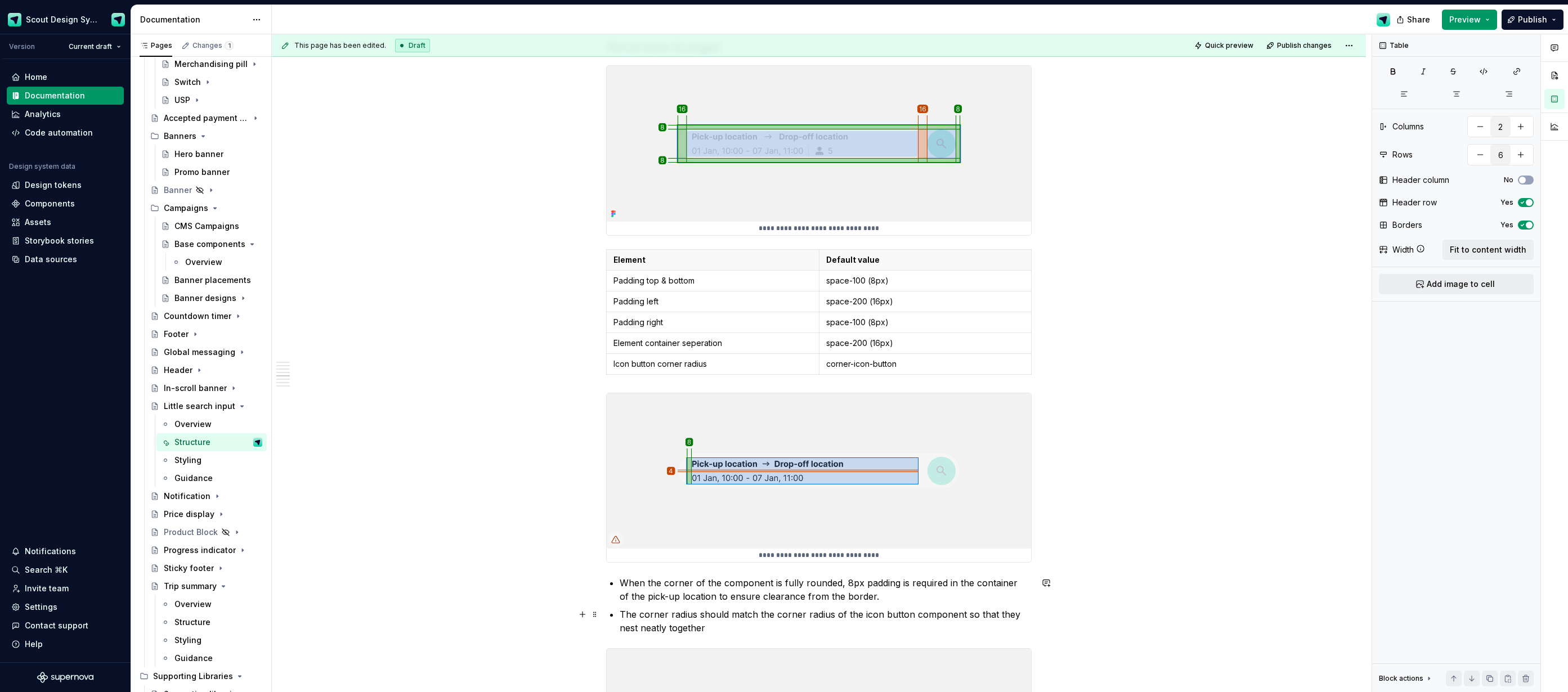
click at [695, 615] on p "The corner radius should match the corner radius of the icon button component s…" at bounding box center [825, 621] width 412 height 27
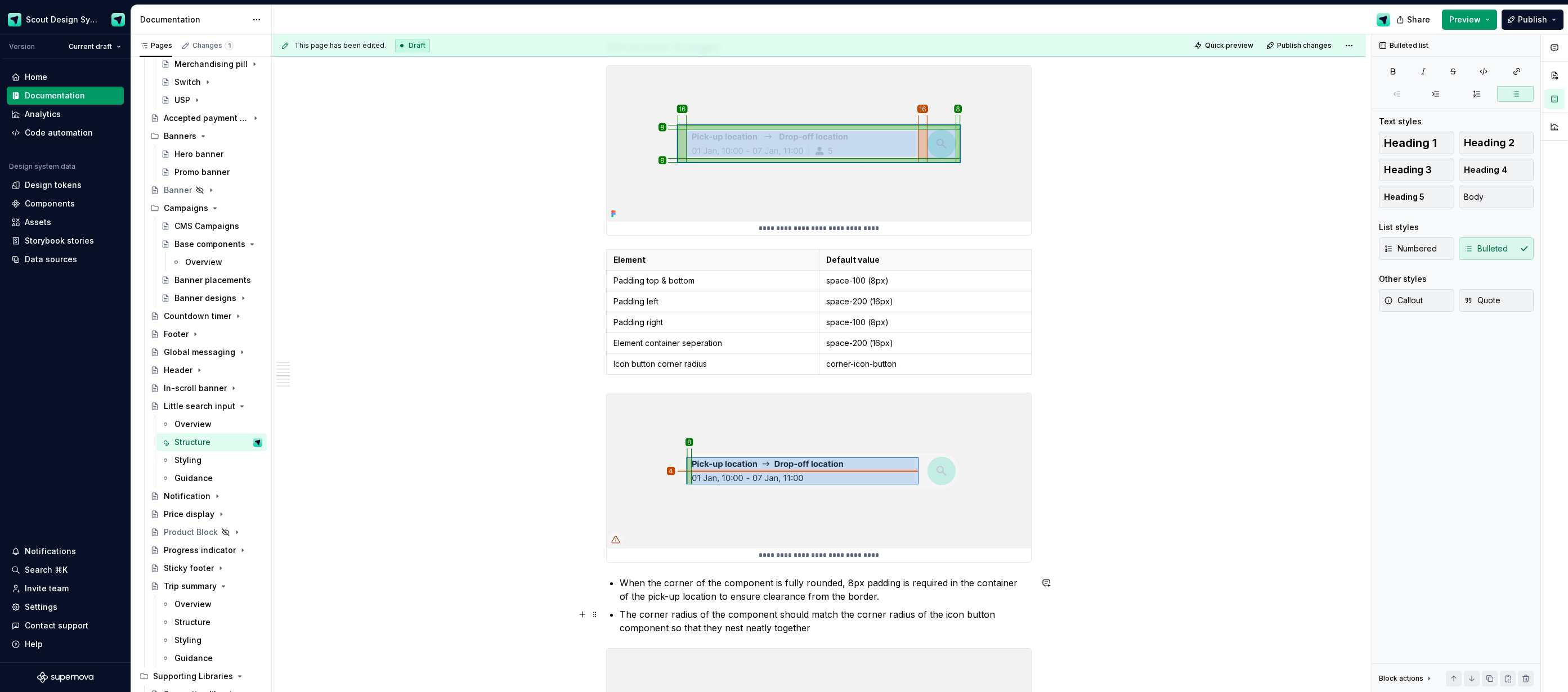
click at [816, 625] on p "The corner radius of the component should match the corner radius of the icon b…" at bounding box center [825, 621] width 412 height 27
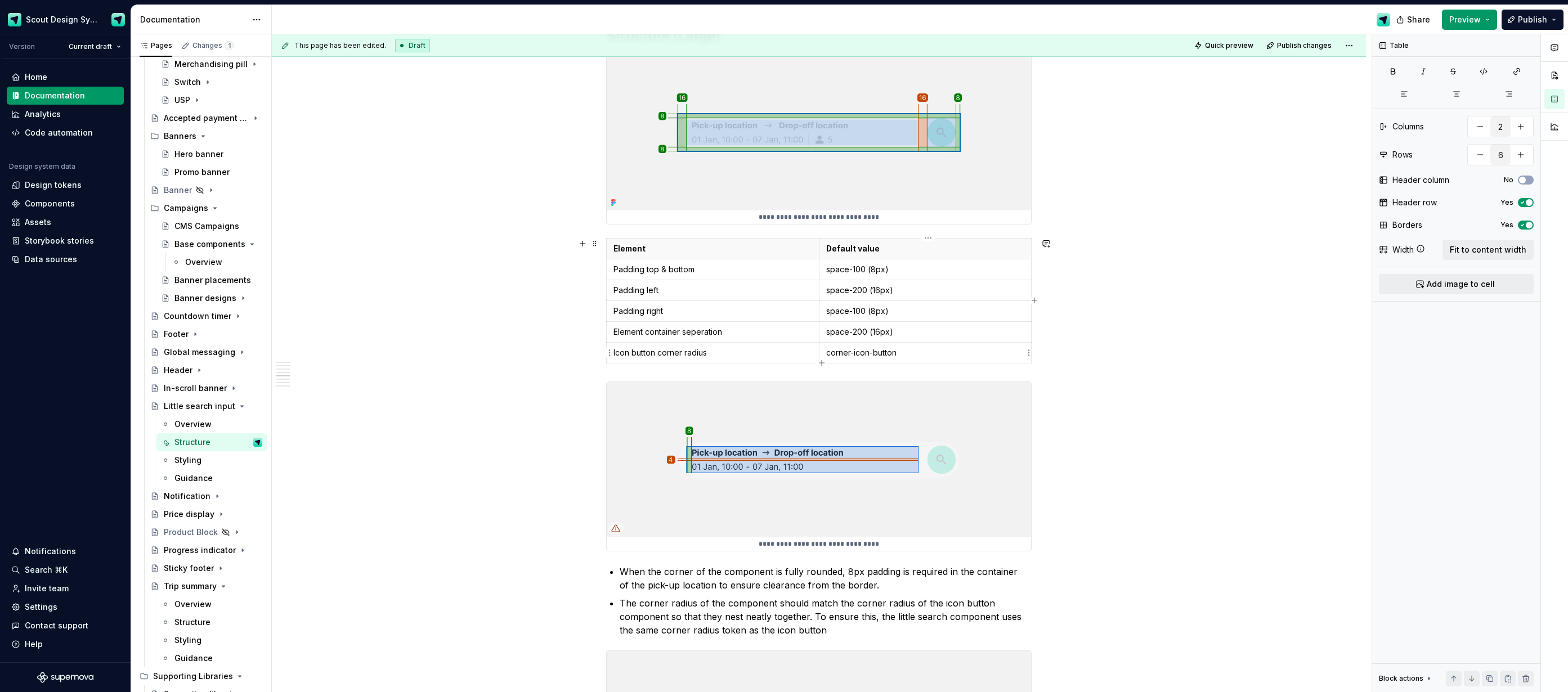
click at [942, 352] on p "corner-icon-button" at bounding box center [925, 352] width 198 height 11
type input "7"
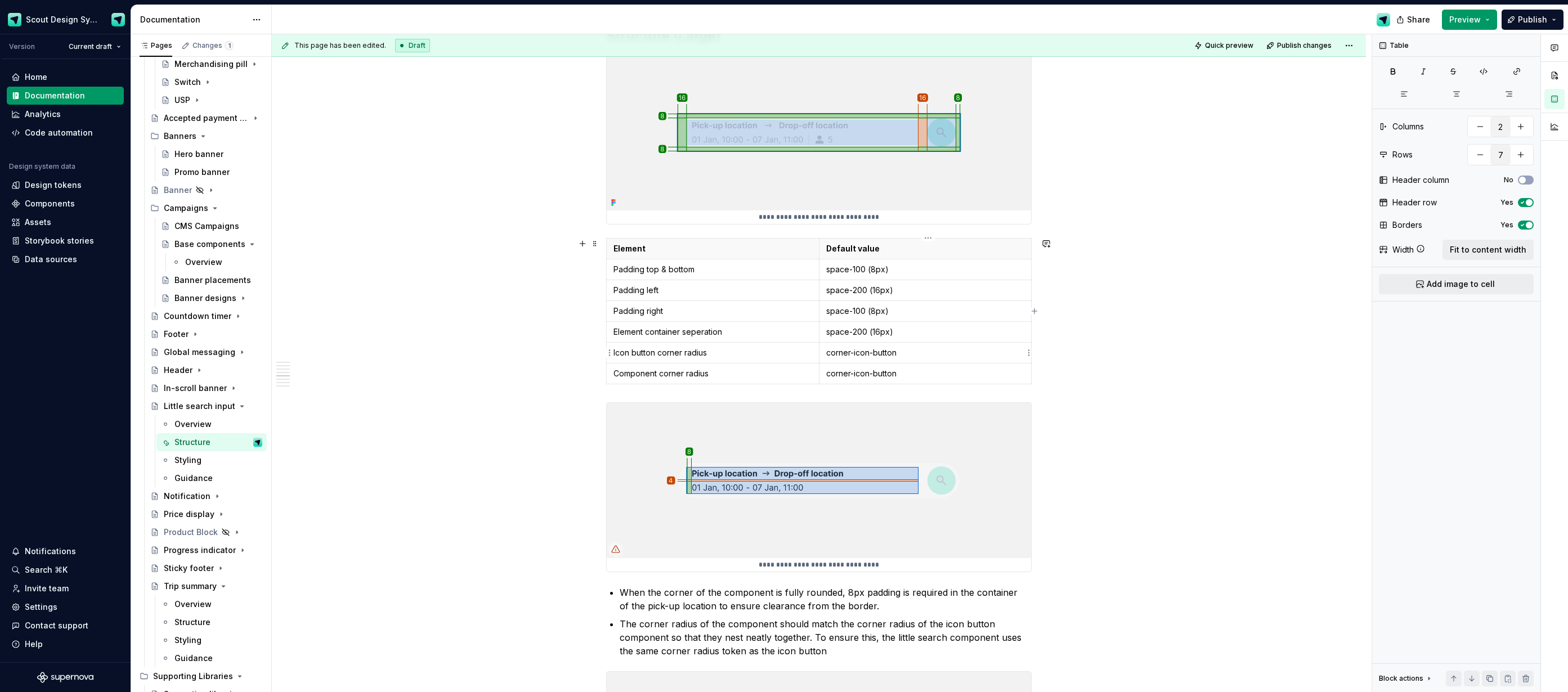
click at [945, 349] on p "corner-icon-button" at bounding box center [925, 352] width 198 height 11
click at [914, 373] on p "corner-icon-button" at bounding box center [925, 374] width 198 height 11
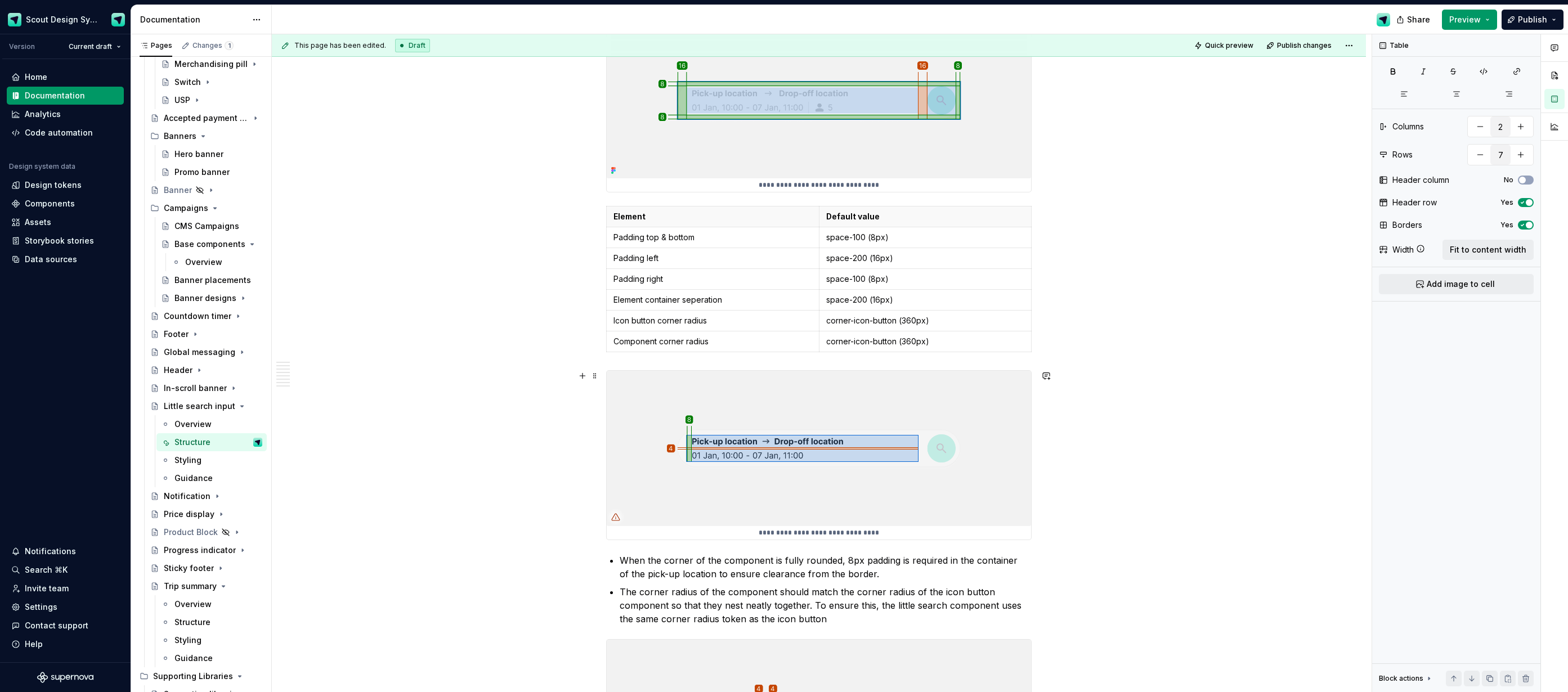
scroll to position [1467, 0]
click at [867, 214] on p "Default value" at bounding box center [925, 215] width 198 height 11
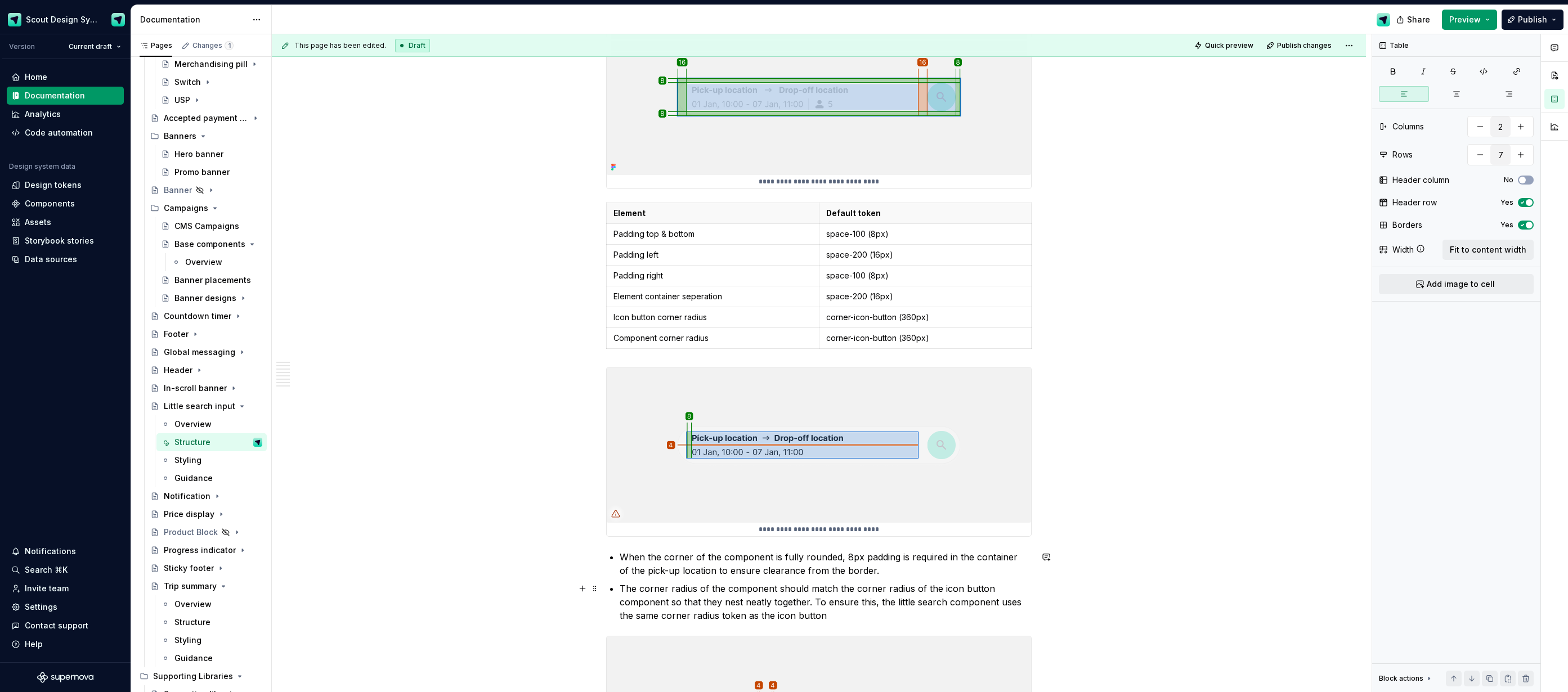
scroll to position [1627, 0]
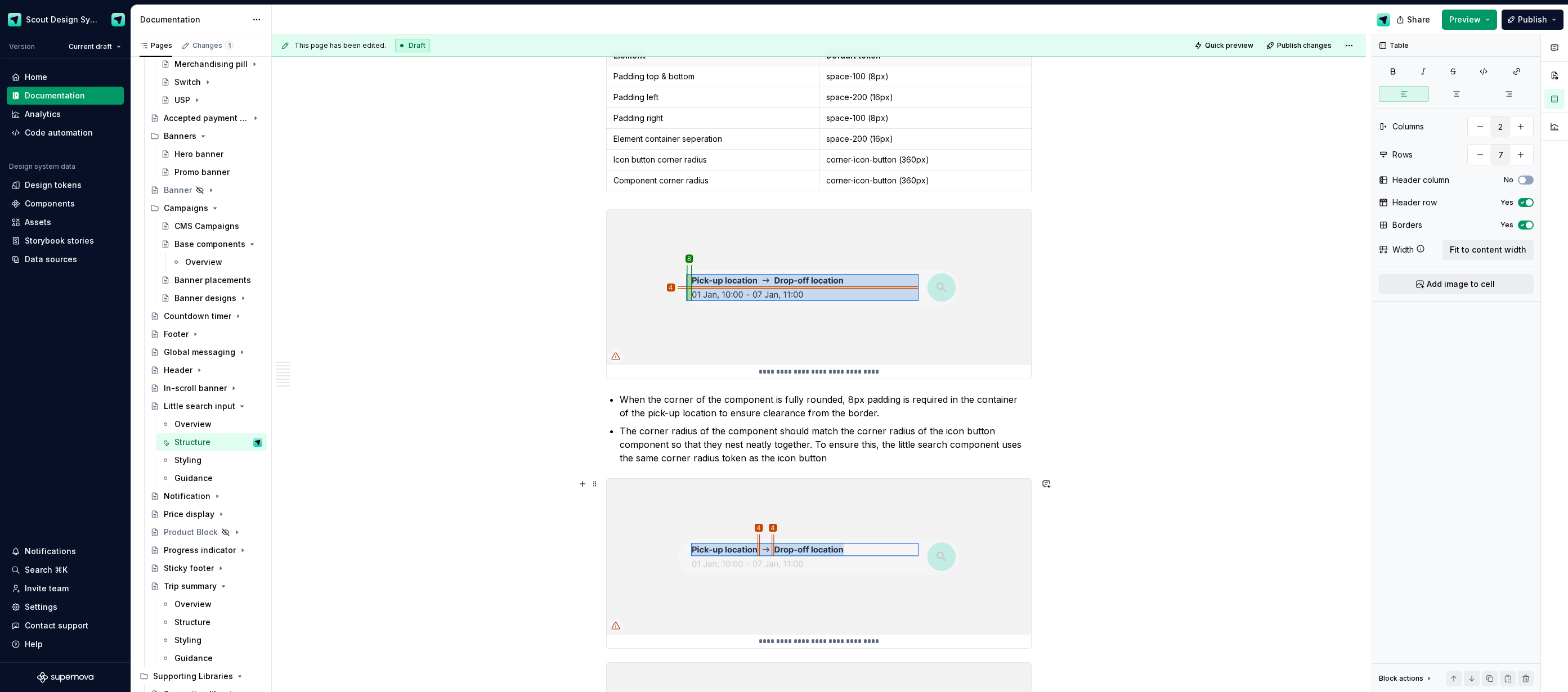
click at [878, 534] on img at bounding box center [819, 556] width 424 height 155
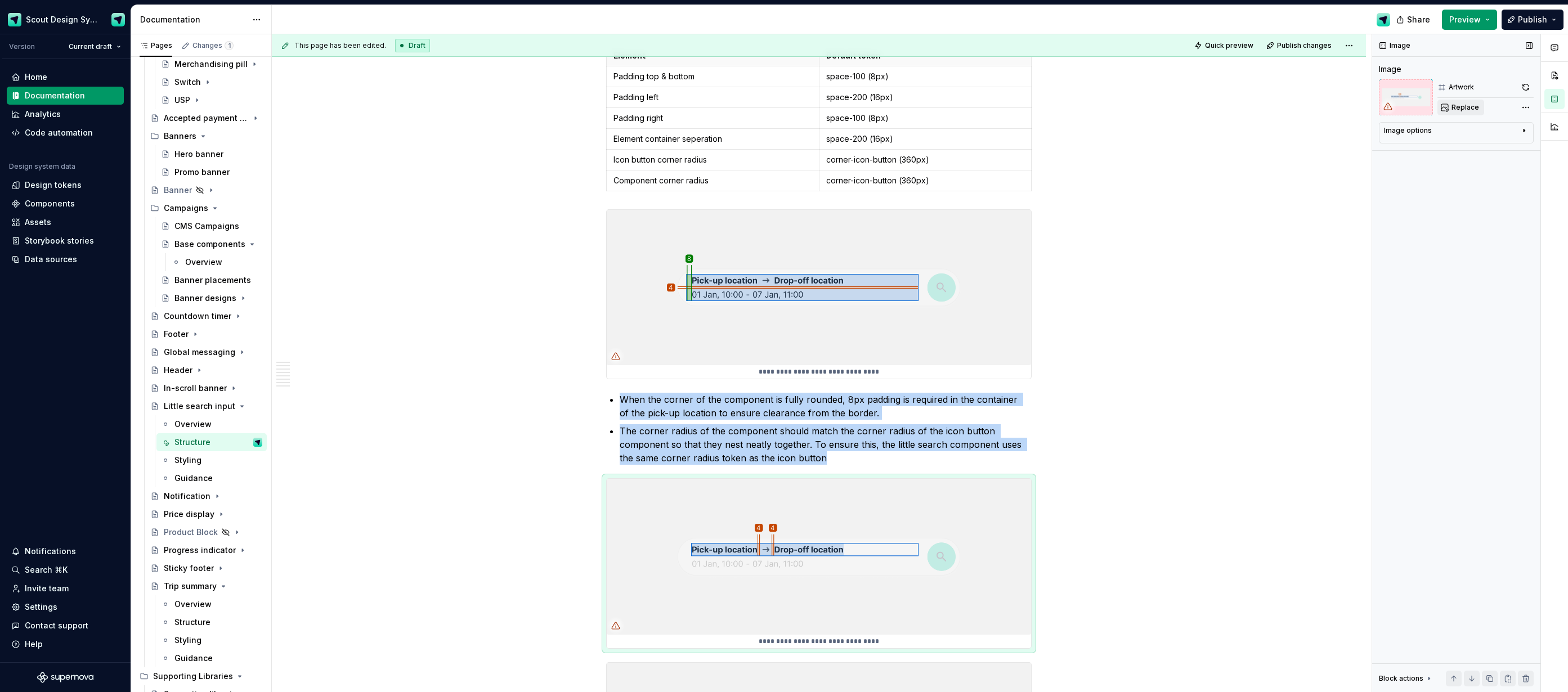
click at [1456, 112] on button "Replace" at bounding box center [1460, 108] width 47 height 16
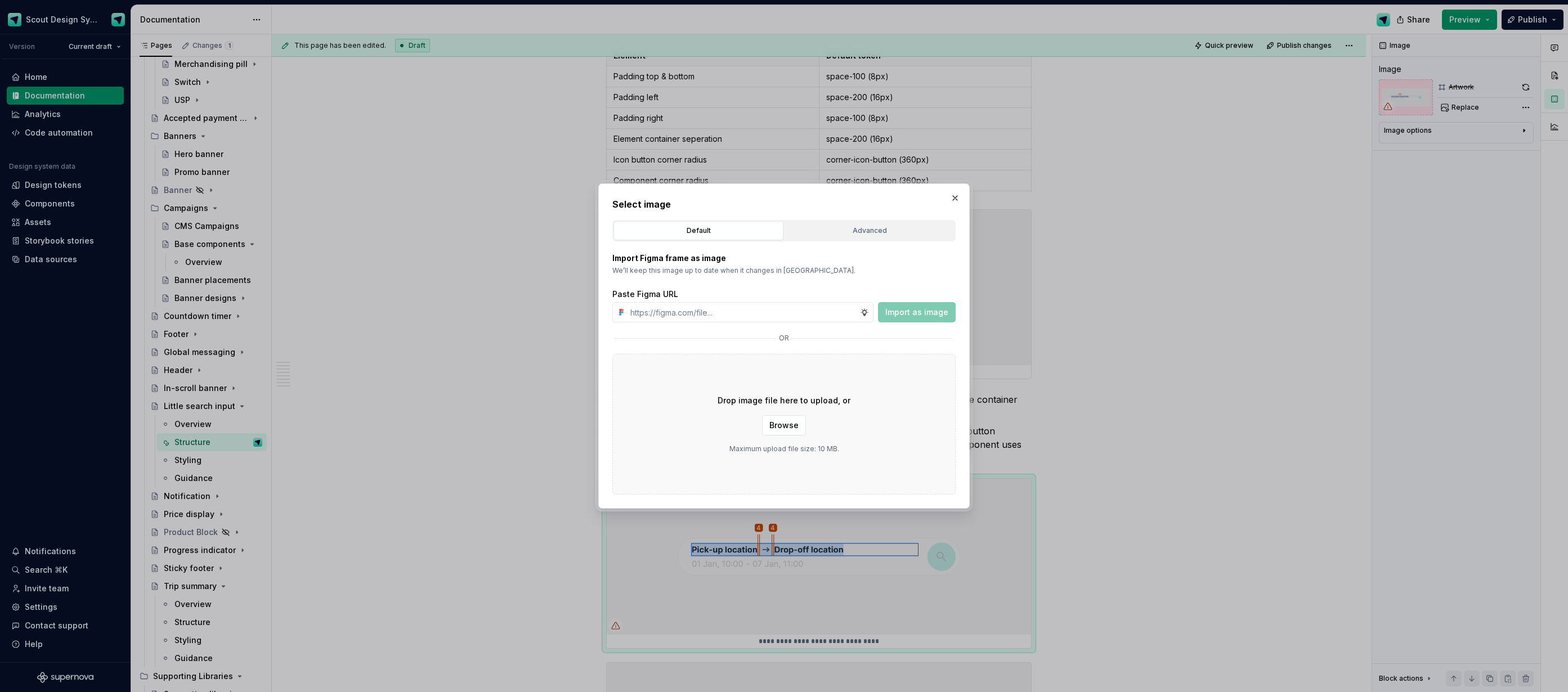
type textarea "*"
type input "[URL][DOMAIN_NAME]"
click at [890, 313] on span "Import as image" at bounding box center [917, 312] width 63 height 11
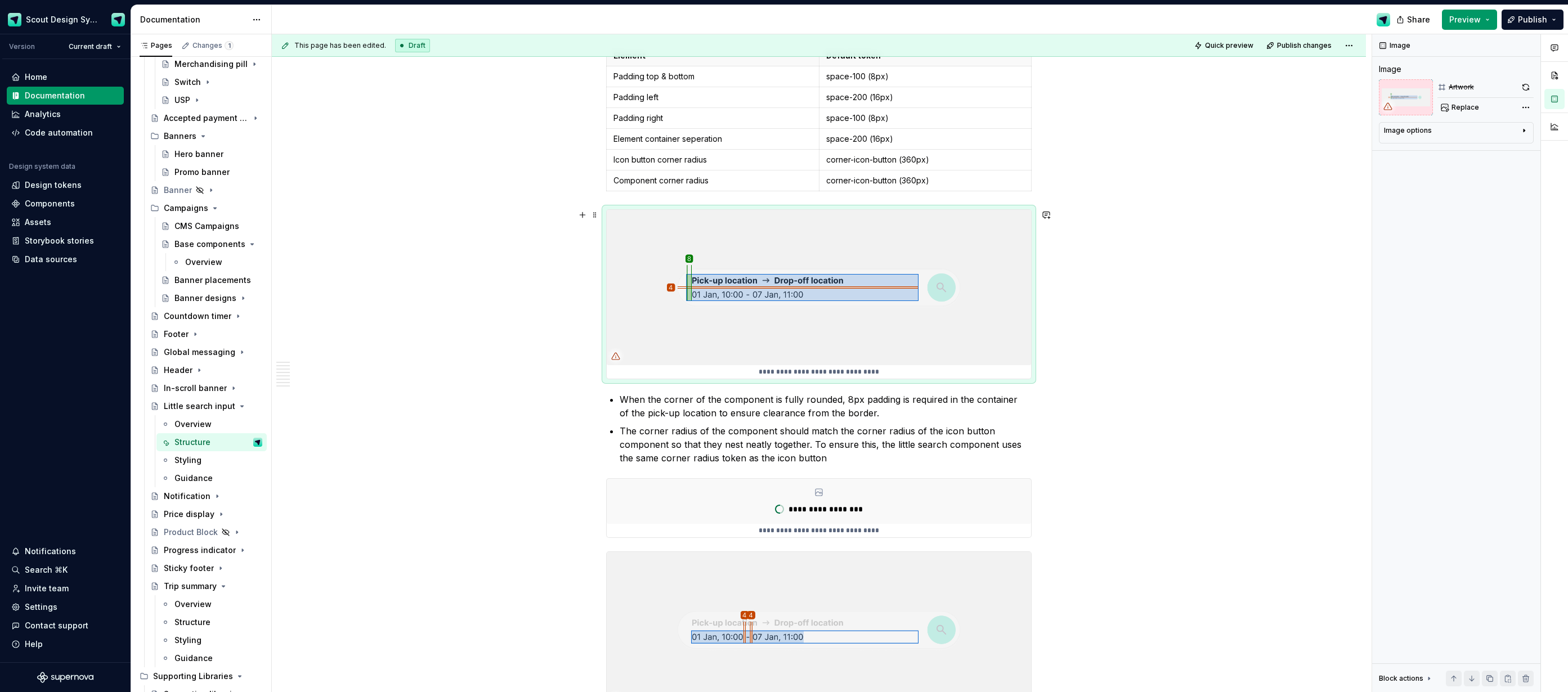
click at [807, 307] on img at bounding box center [819, 287] width 424 height 155
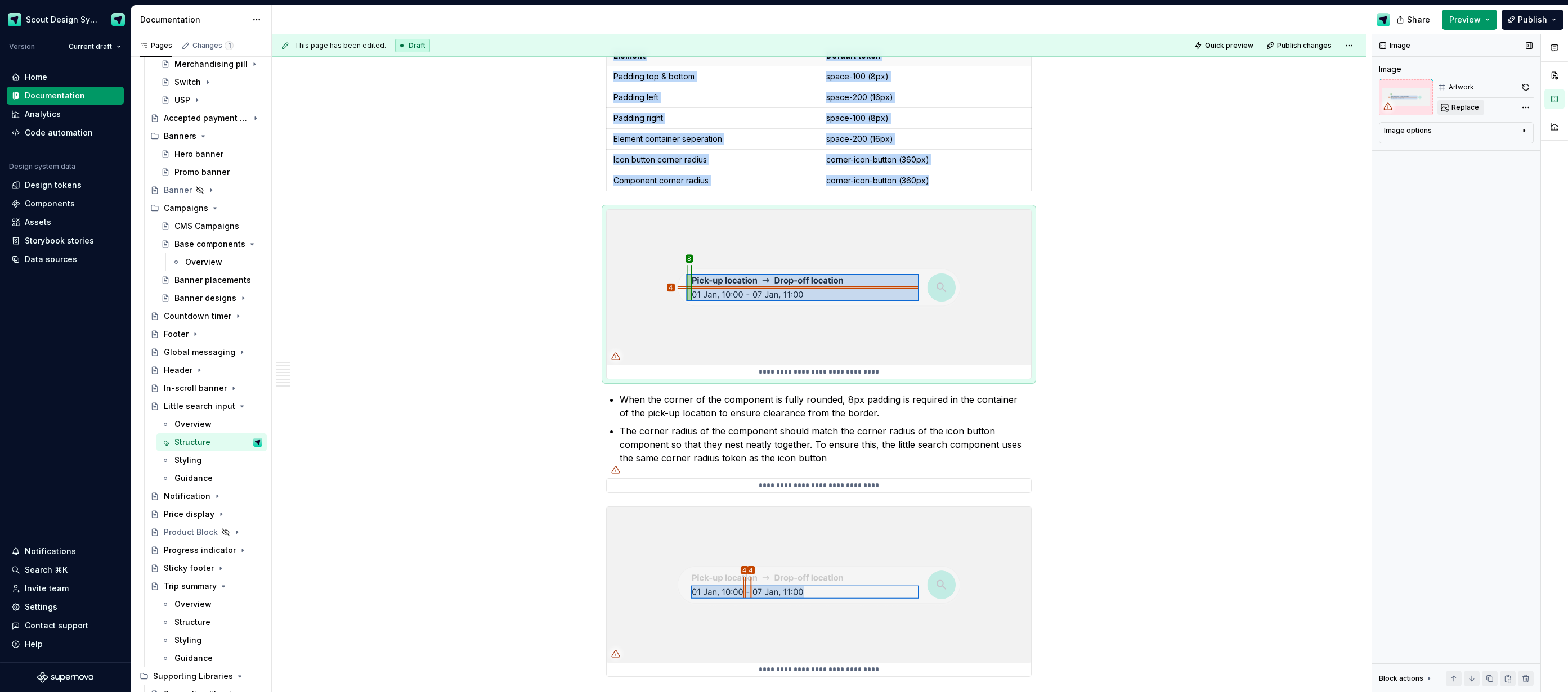
click at [1461, 111] on span "Replace" at bounding box center [1465, 107] width 27 height 9
type textarea "*"
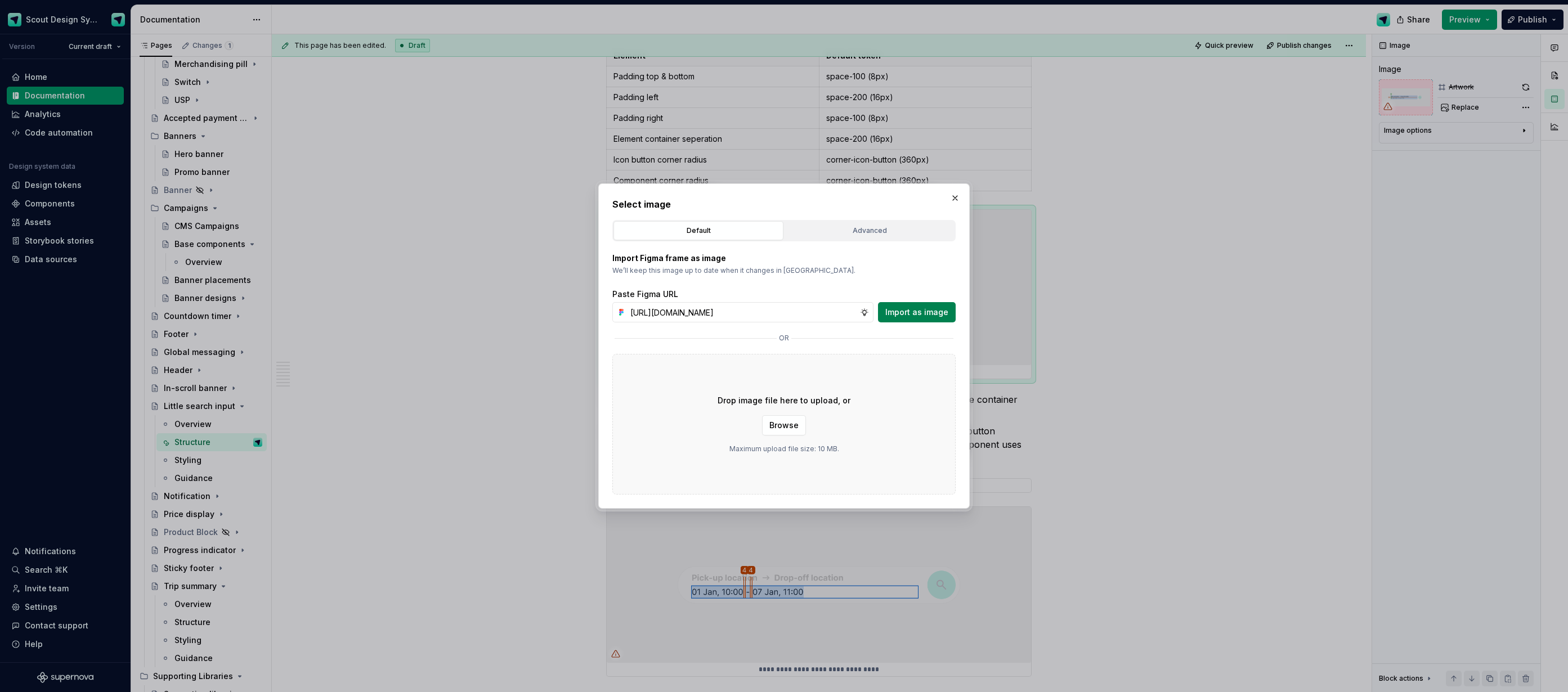
type input "[URL][DOMAIN_NAME]"
click at [937, 321] on button "Import as image" at bounding box center [917, 312] width 78 height 20
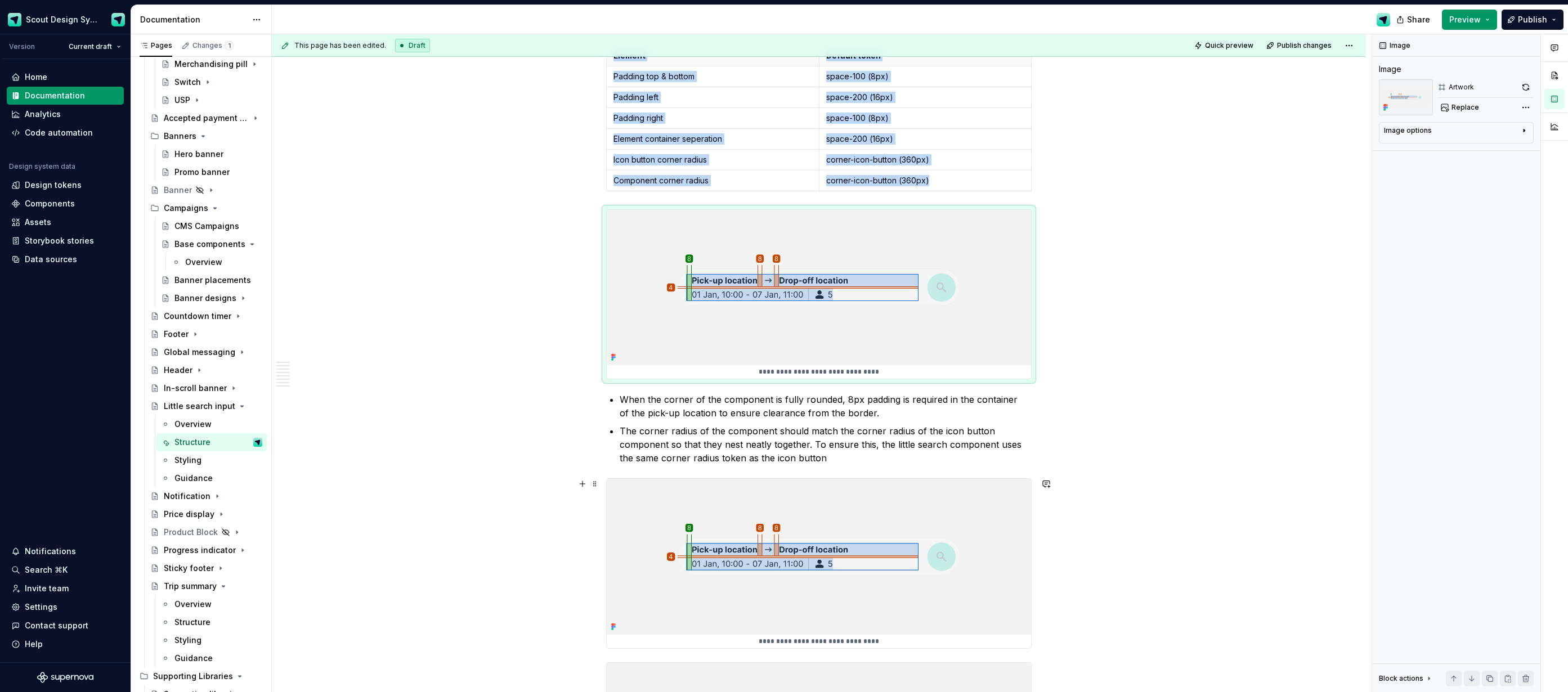
click at [794, 571] on img at bounding box center [819, 556] width 424 height 155
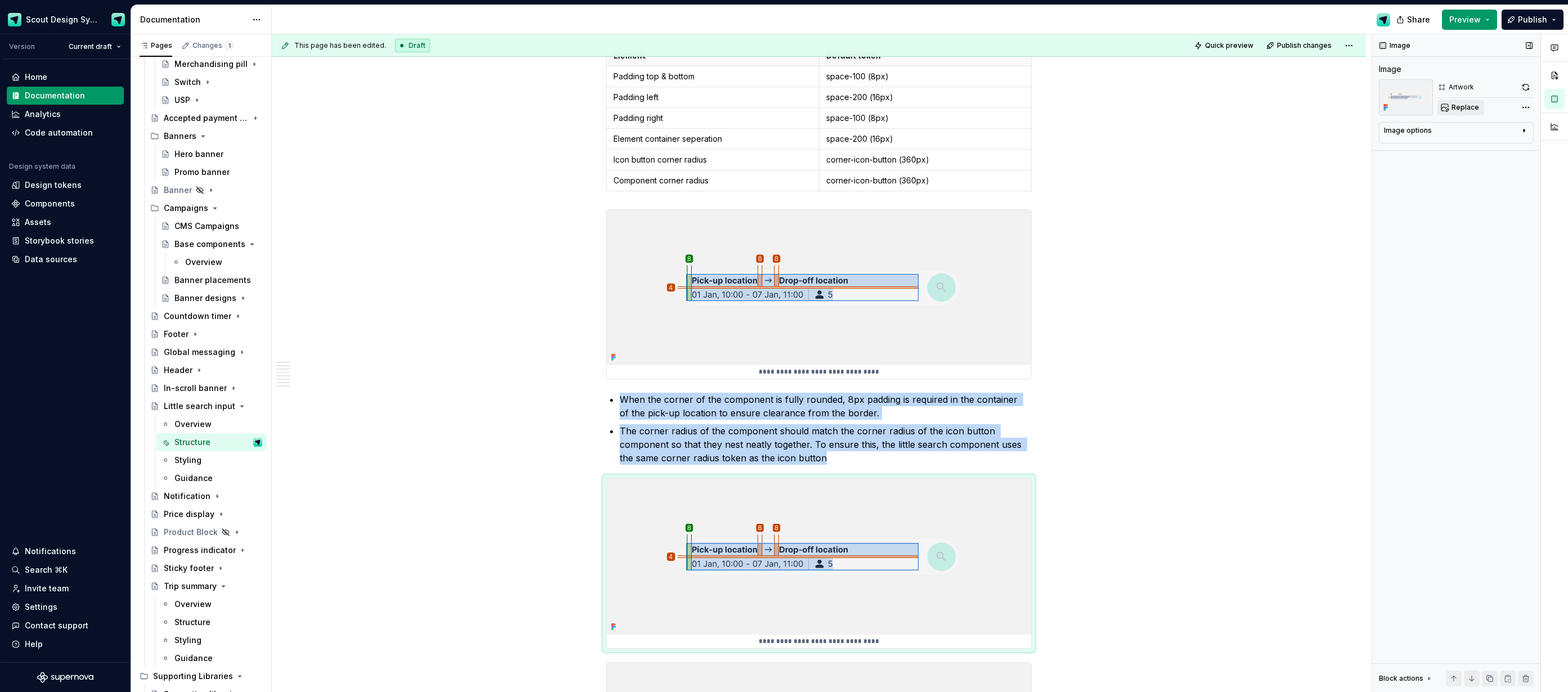
click at [1452, 109] on span "Replace" at bounding box center [1465, 107] width 27 height 9
type textarea "*"
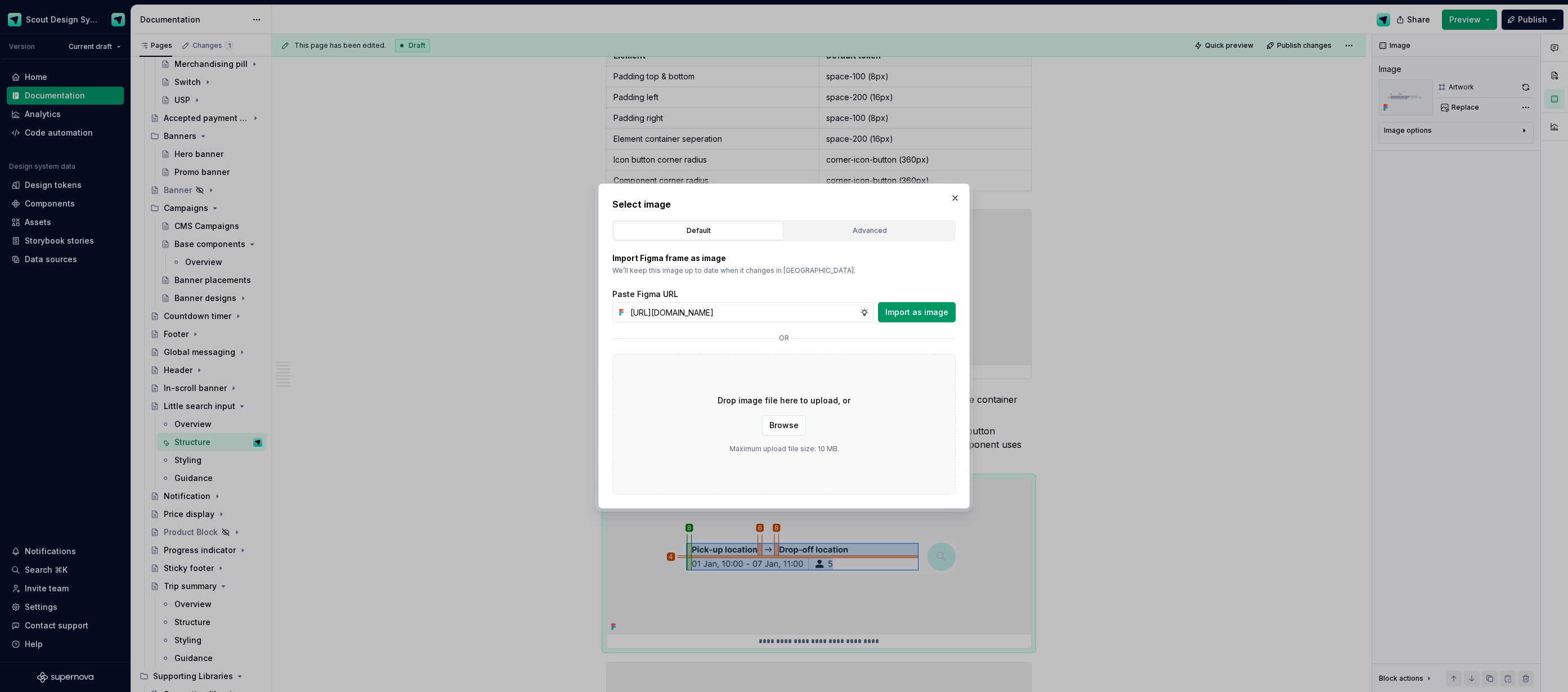
scroll to position [0, 321]
type input "[URL][DOMAIN_NAME]"
click at [931, 313] on span "Import as image" at bounding box center [917, 312] width 63 height 11
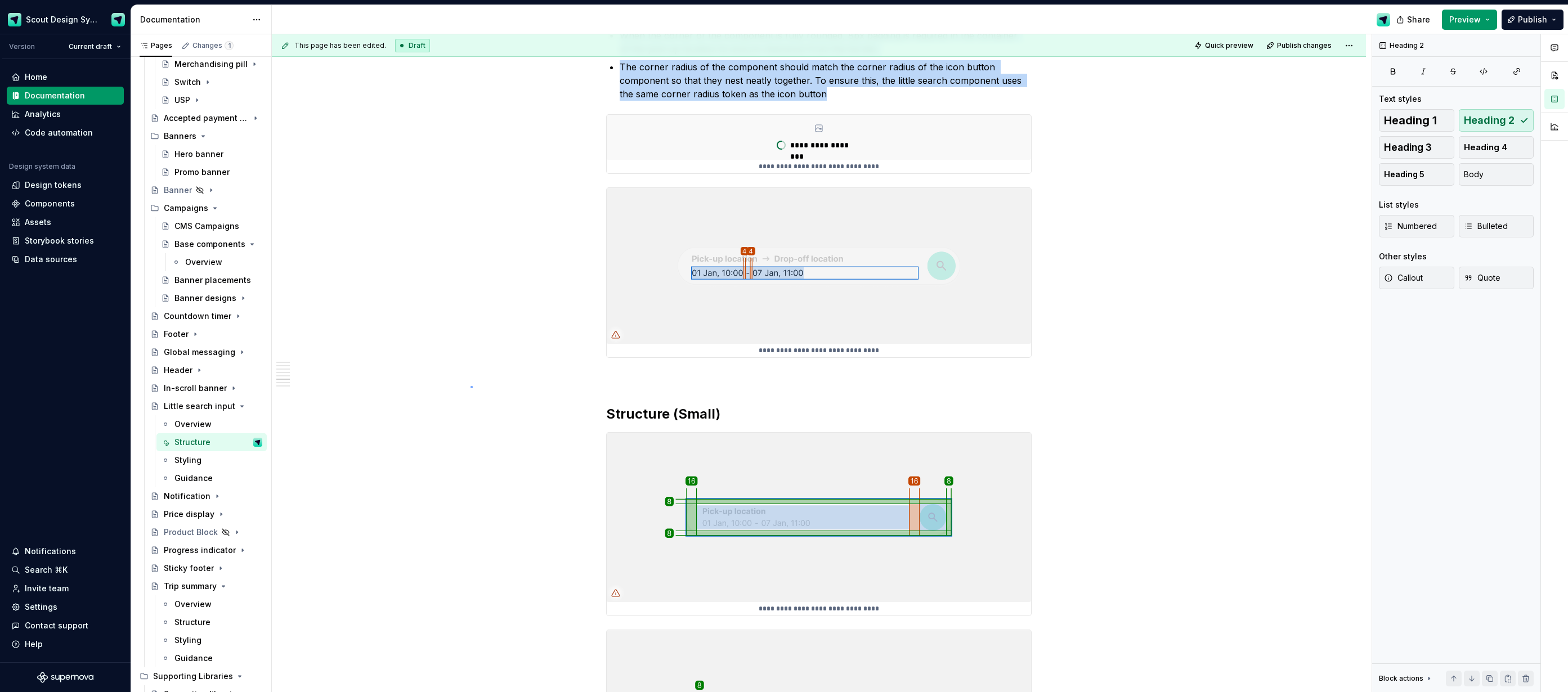
scroll to position [1991, 0]
click at [471, 386] on div "**********" at bounding box center [822, 363] width 1100 height 659
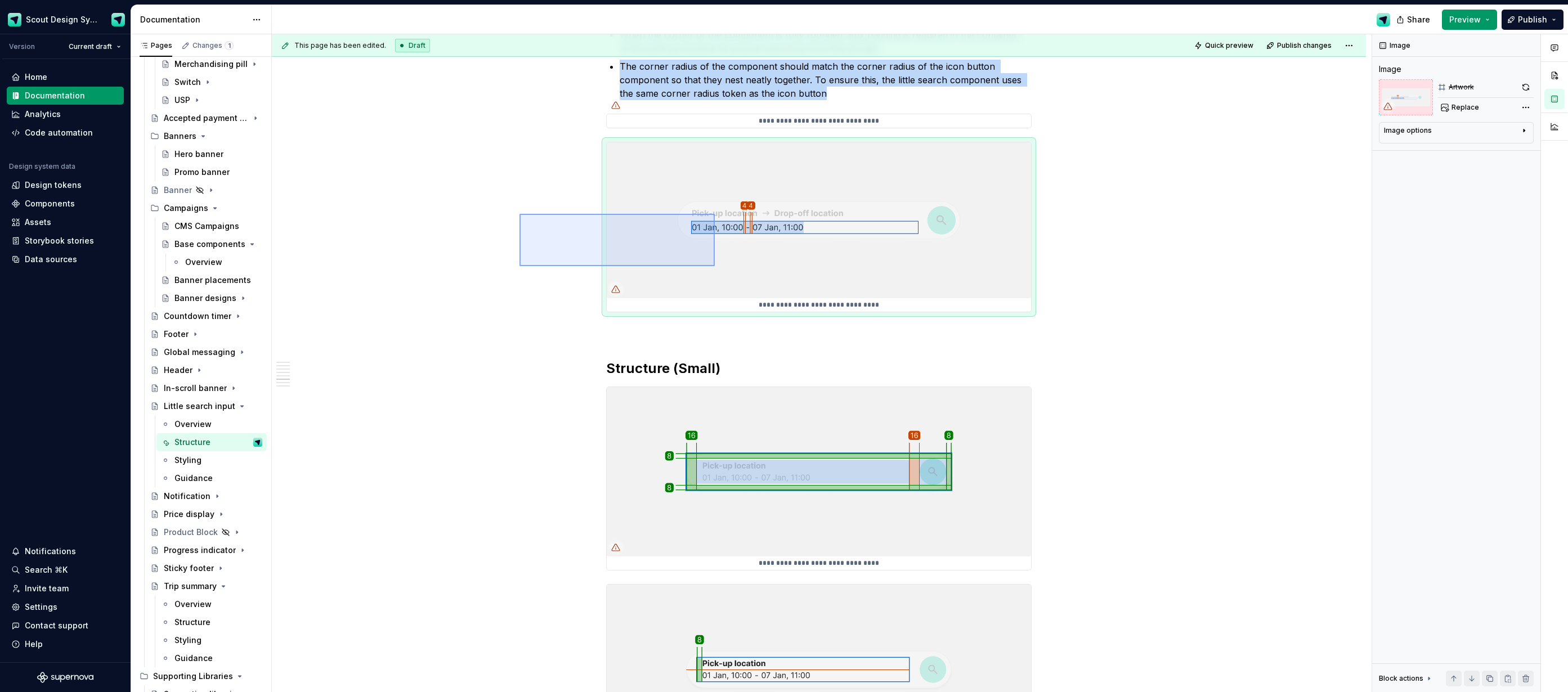
drag, startPoint x: 566, startPoint y: 225, endPoint x: 715, endPoint y: 266, distance: 154.5
click at [715, 266] on div "**********" at bounding box center [822, 363] width 1100 height 659
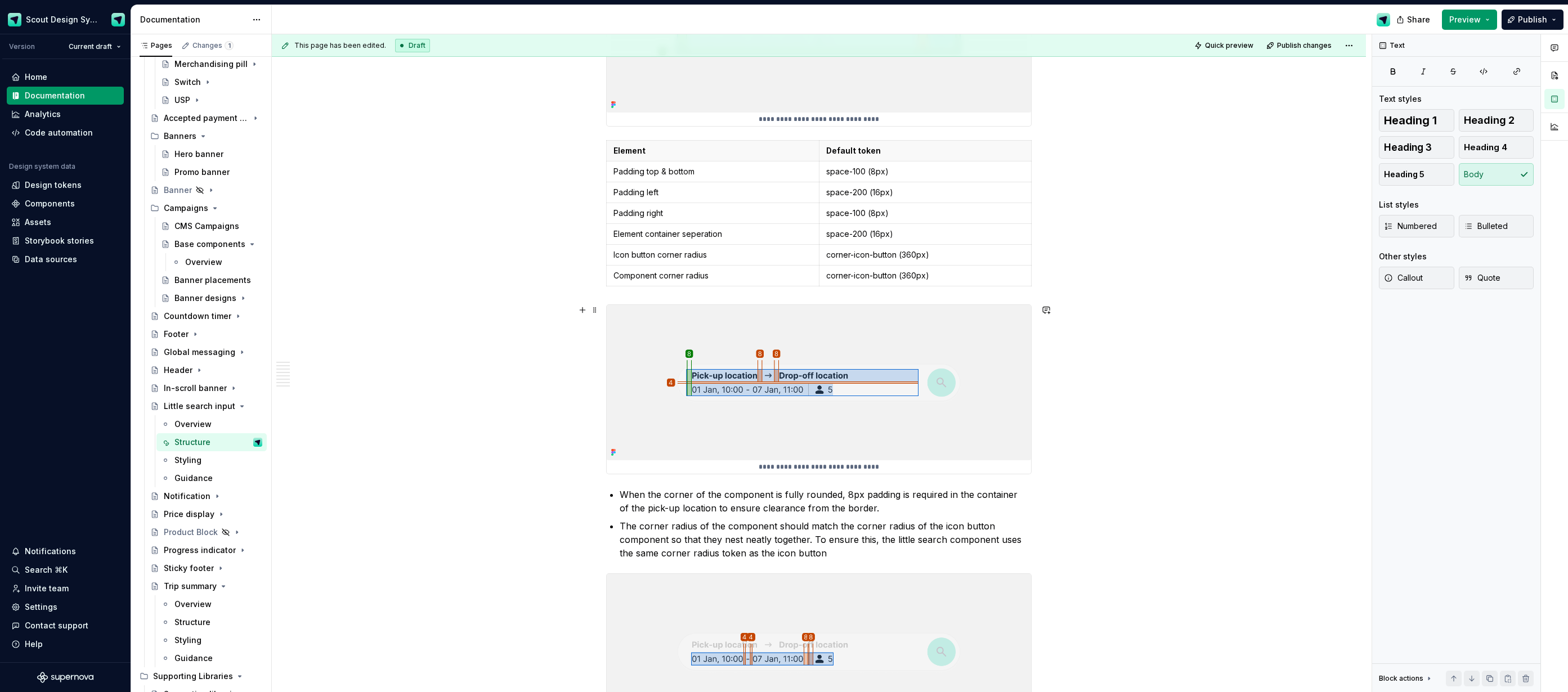
scroll to position [1533, 0]
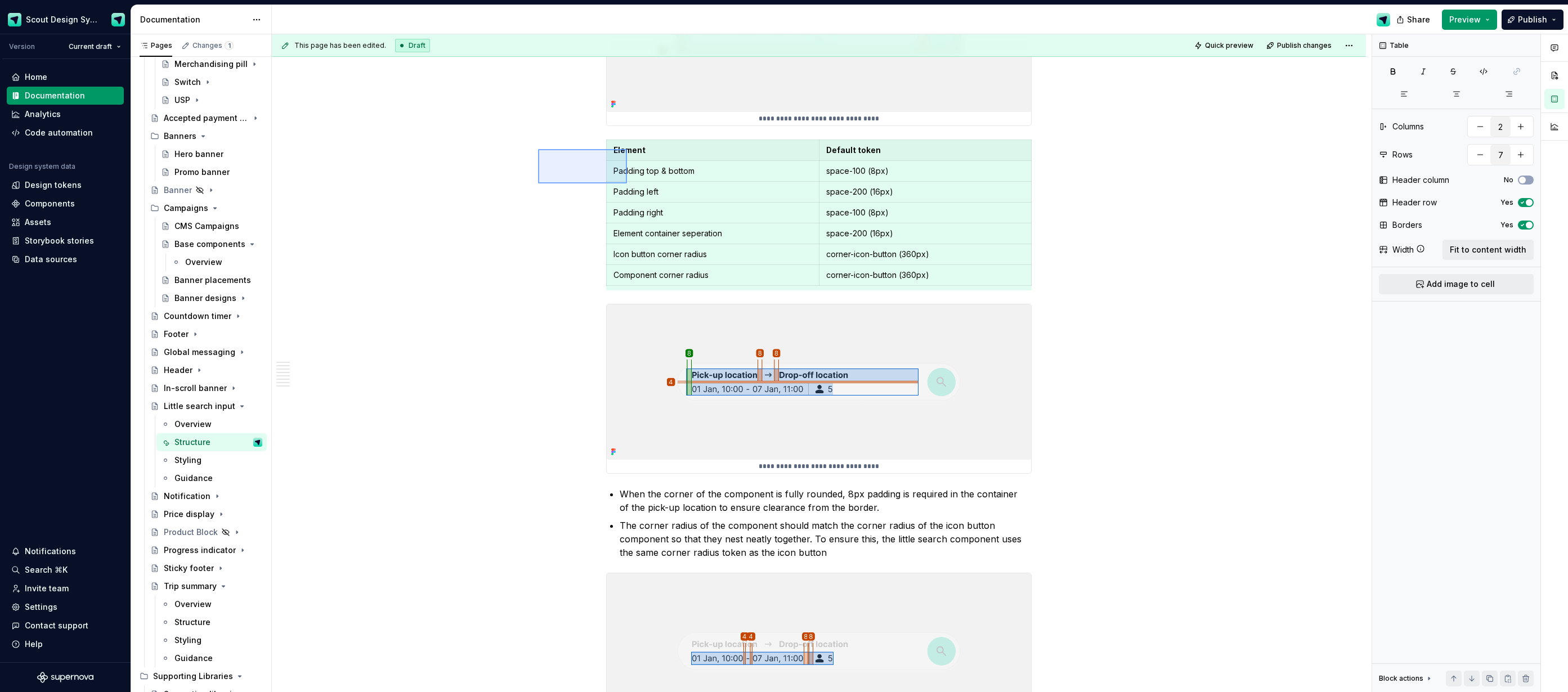
drag, startPoint x: 547, startPoint y: 151, endPoint x: 627, endPoint y: 183, distance: 86.2
click at [627, 183] on div "**********" at bounding box center [822, 363] width 1100 height 659
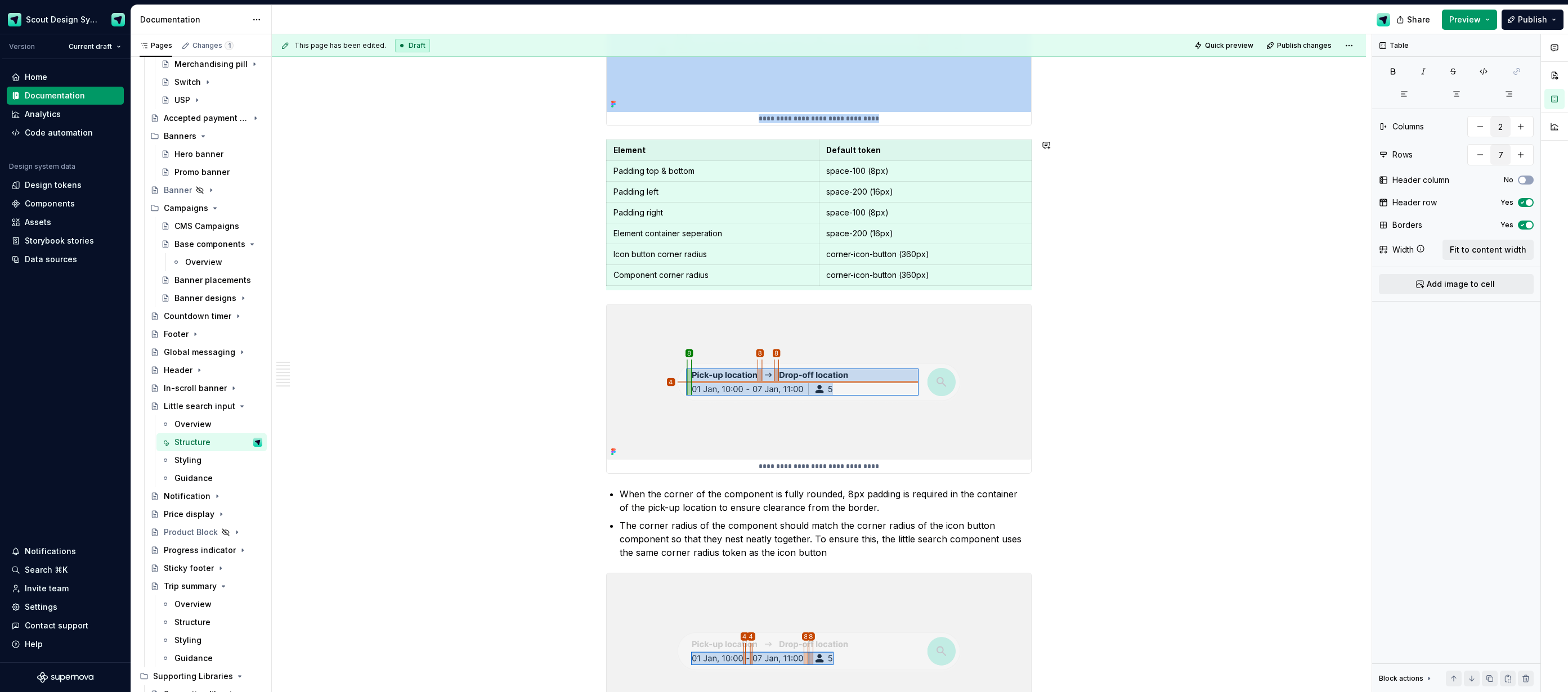
copy div "**********"
click at [621, 495] on div "**********" at bounding box center [819, 449] width 425 height 3518
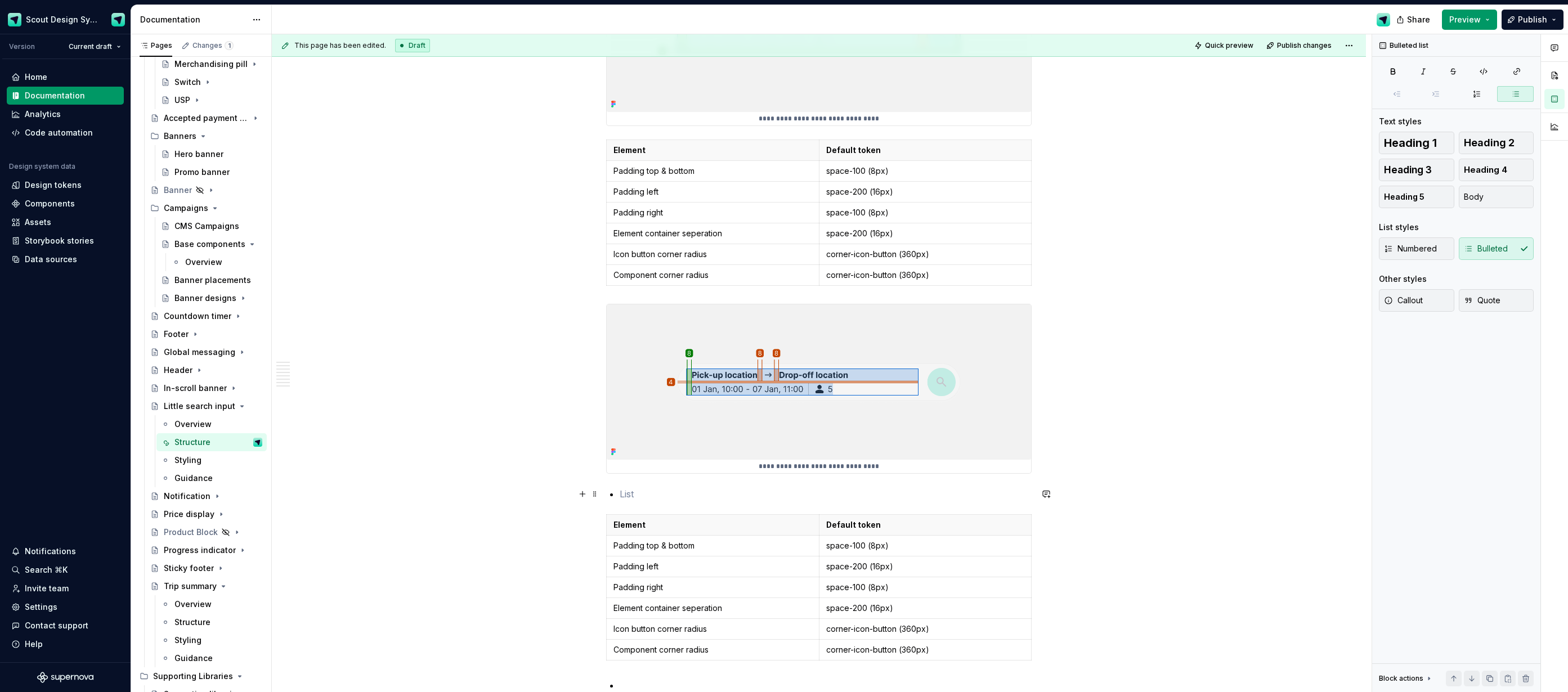
click at [629, 497] on p at bounding box center [825, 494] width 412 height 13
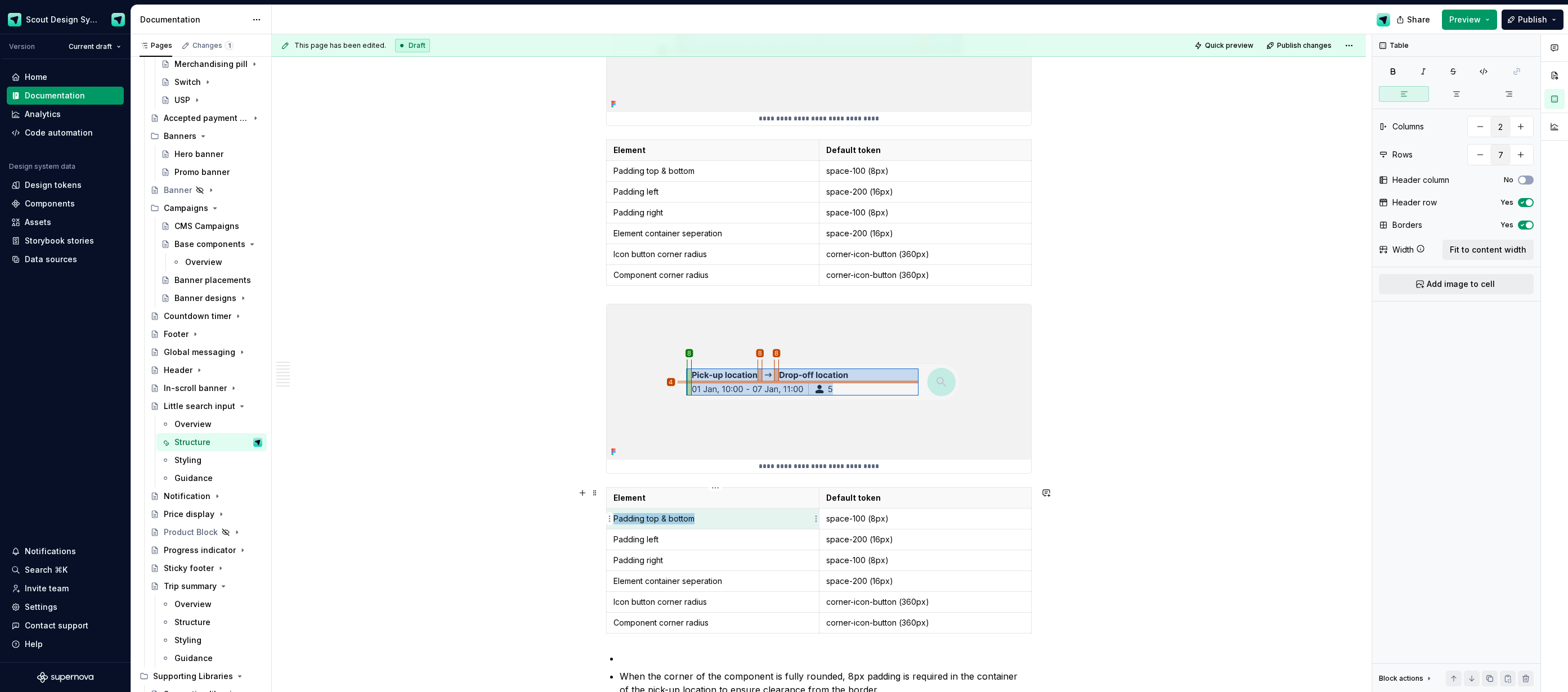
drag, startPoint x: 707, startPoint y: 519, endPoint x: 616, endPoint y: 523, distance: 91.1
click at [616, 523] on p "Padding top & bottom" at bounding box center [713, 519] width 198 height 11
drag, startPoint x: 665, startPoint y: 540, endPoint x: 687, endPoint y: 540, distance: 22.0
click at [667, 540] on p "Padding left" at bounding box center [713, 539] width 198 height 11
click at [649, 564] on p "Padding right" at bounding box center [713, 561] width 198 height 11
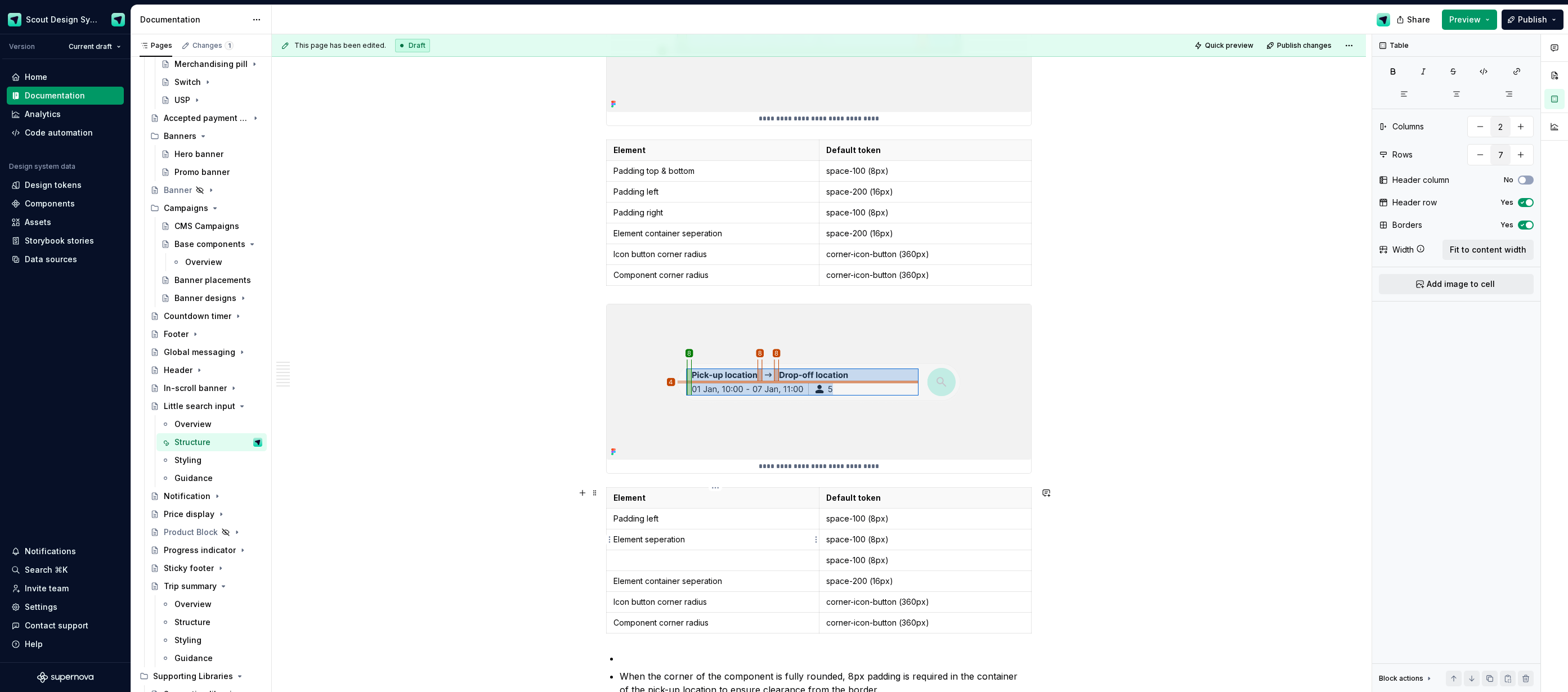
click at [686, 541] on p "Element seperation" at bounding box center [713, 539] width 198 height 11
copy p "Element seperation (horizontal)"
click at [670, 567] on td at bounding box center [713, 561] width 213 height 21
click at [701, 563] on p "Element seperation (horizontal)" at bounding box center [713, 561] width 198 height 11
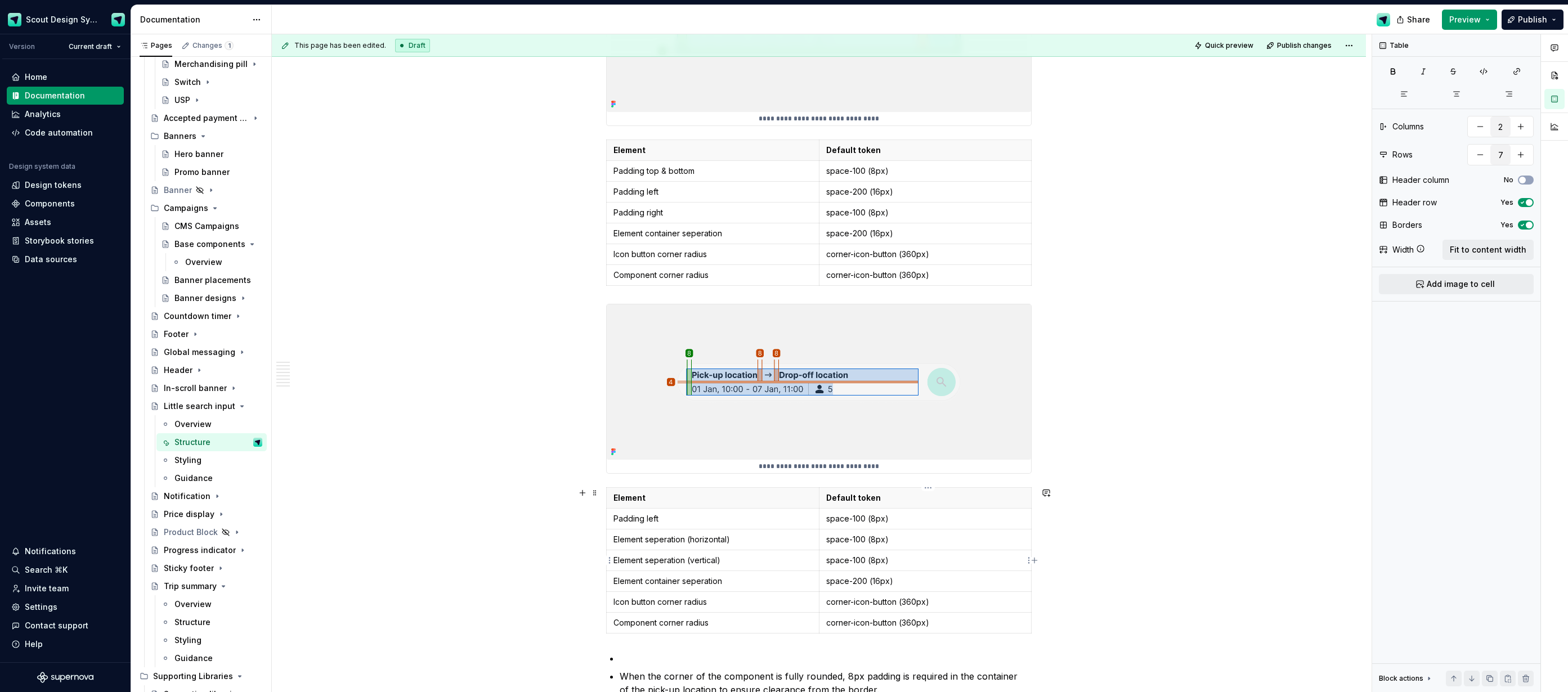
click at [864, 564] on p "space-100 (8px)" at bounding box center [925, 561] width 198 height 11
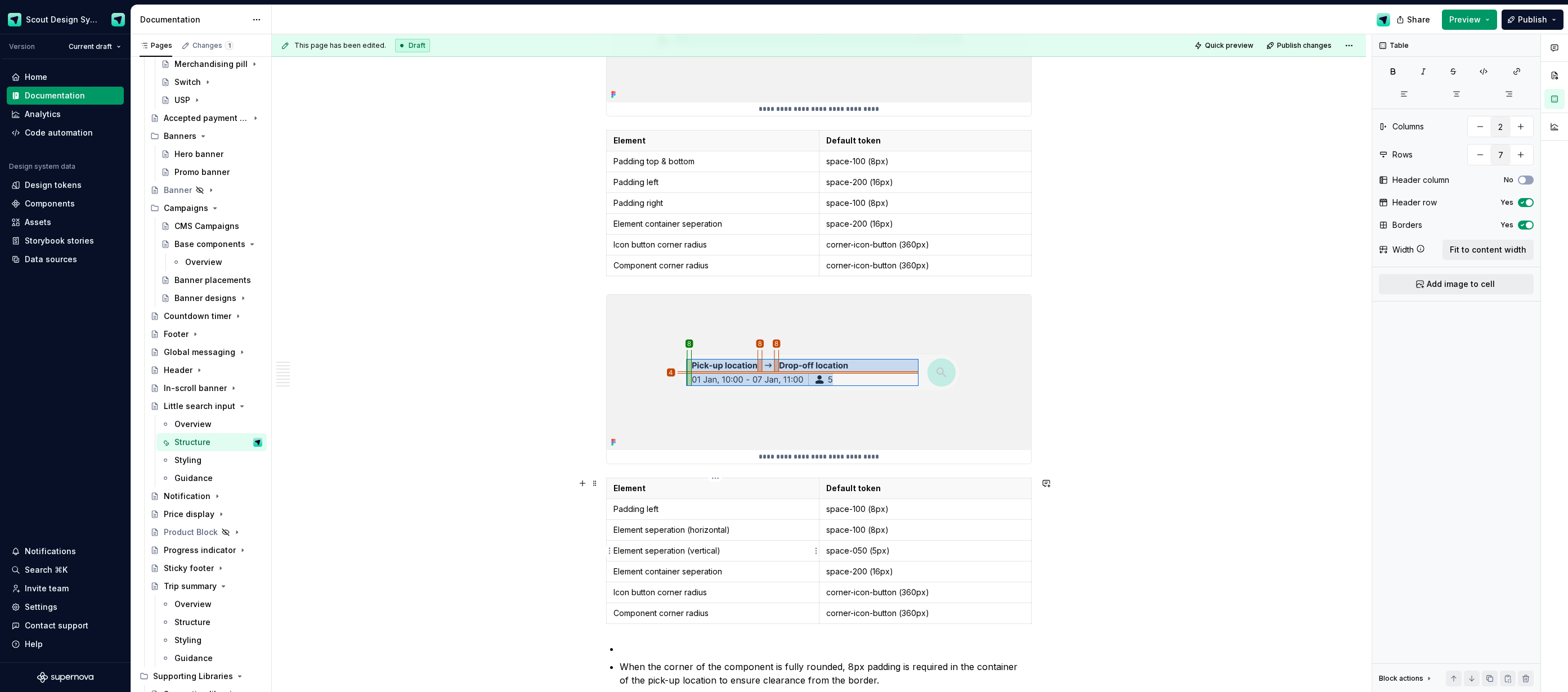
scroll to position [1543, 0]
click at [612, 614] on html "Scout Design System Version Current draft Home Documentation Analytics Code aut…" at bounding box center [784, 346] width 1568 height 692
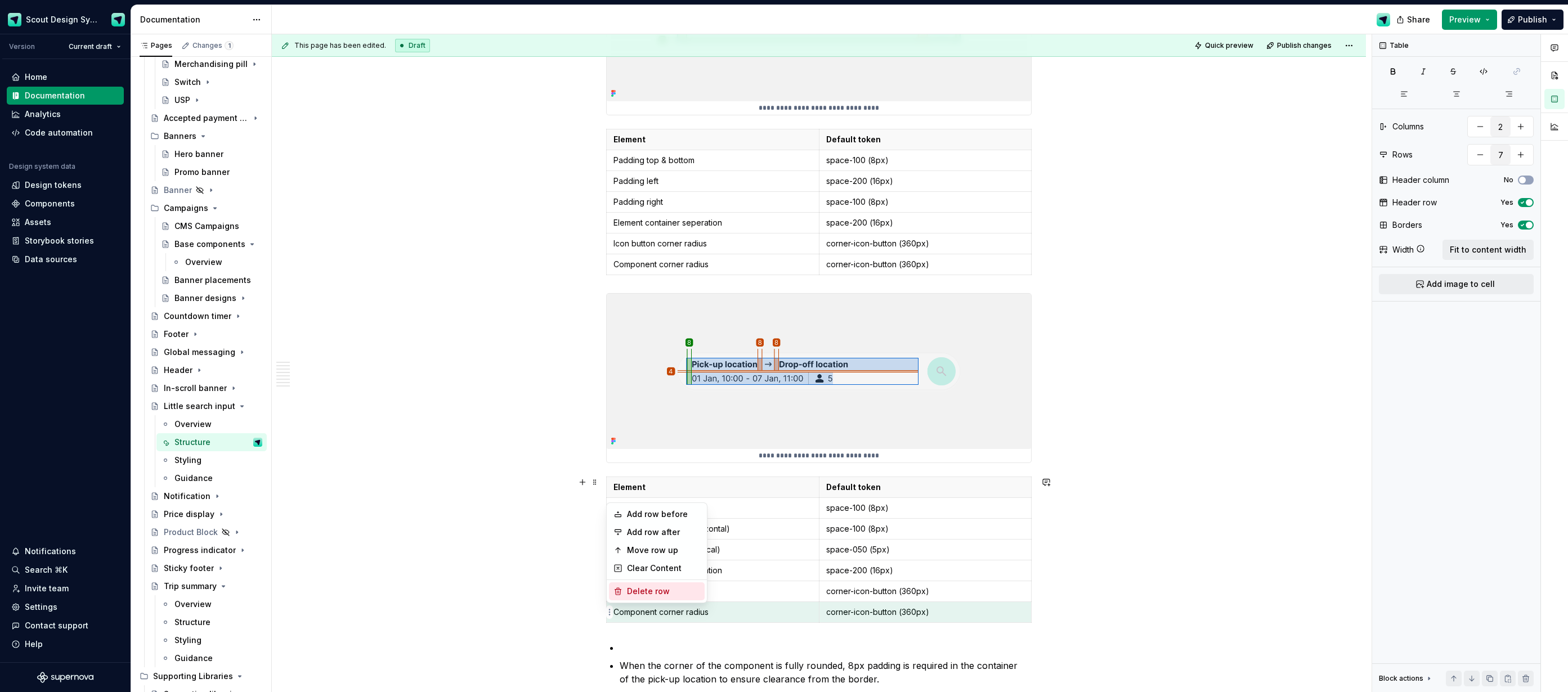
click at [629, 592] on div "Delete row" at bounding box center [663, 592] width 73 height 11
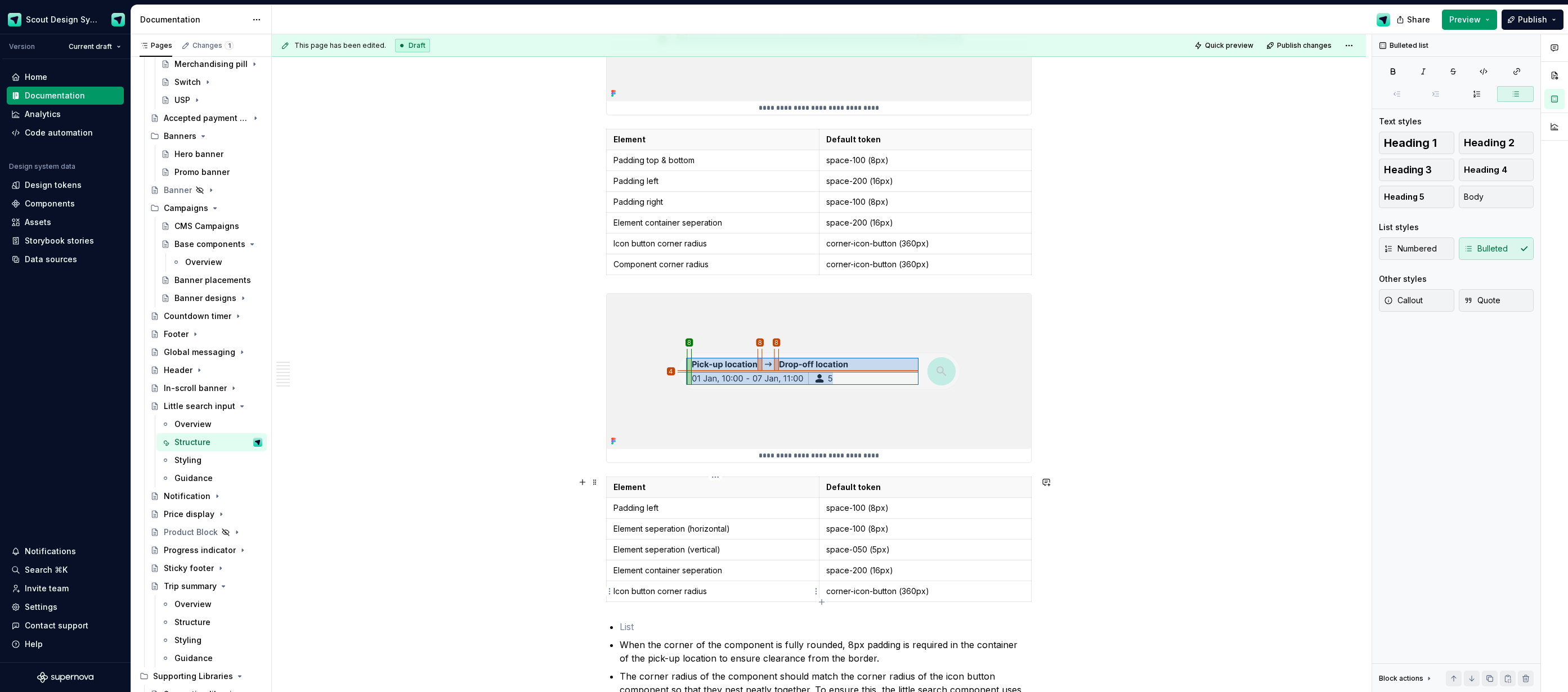
click at [611, 591] on html "Scout Design System Version Current draft Home Documentation Analytics Code aut…" at bounding box center [784, 346] width 1568 height 692
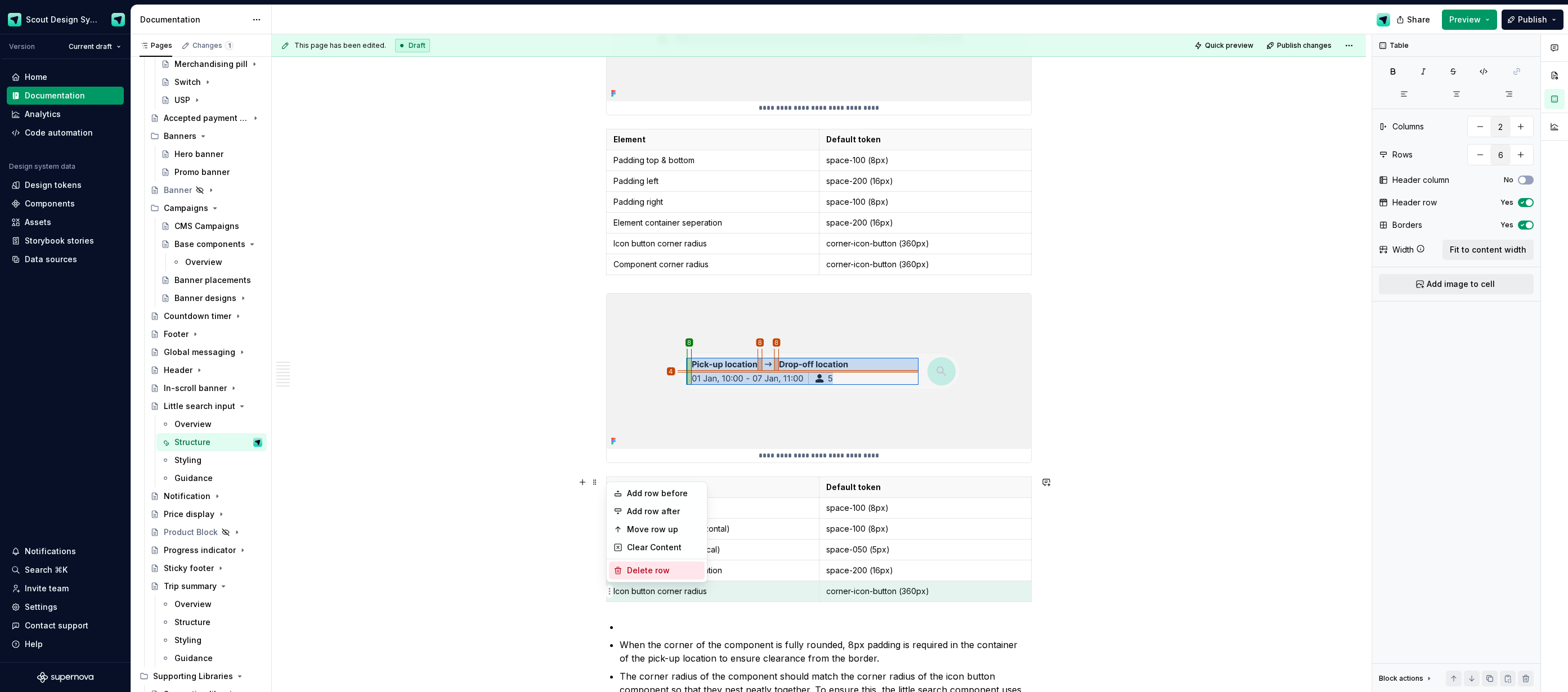
click at [635, 575] on div "Delete row" at bounding box center [663, 570] width 73 height 11
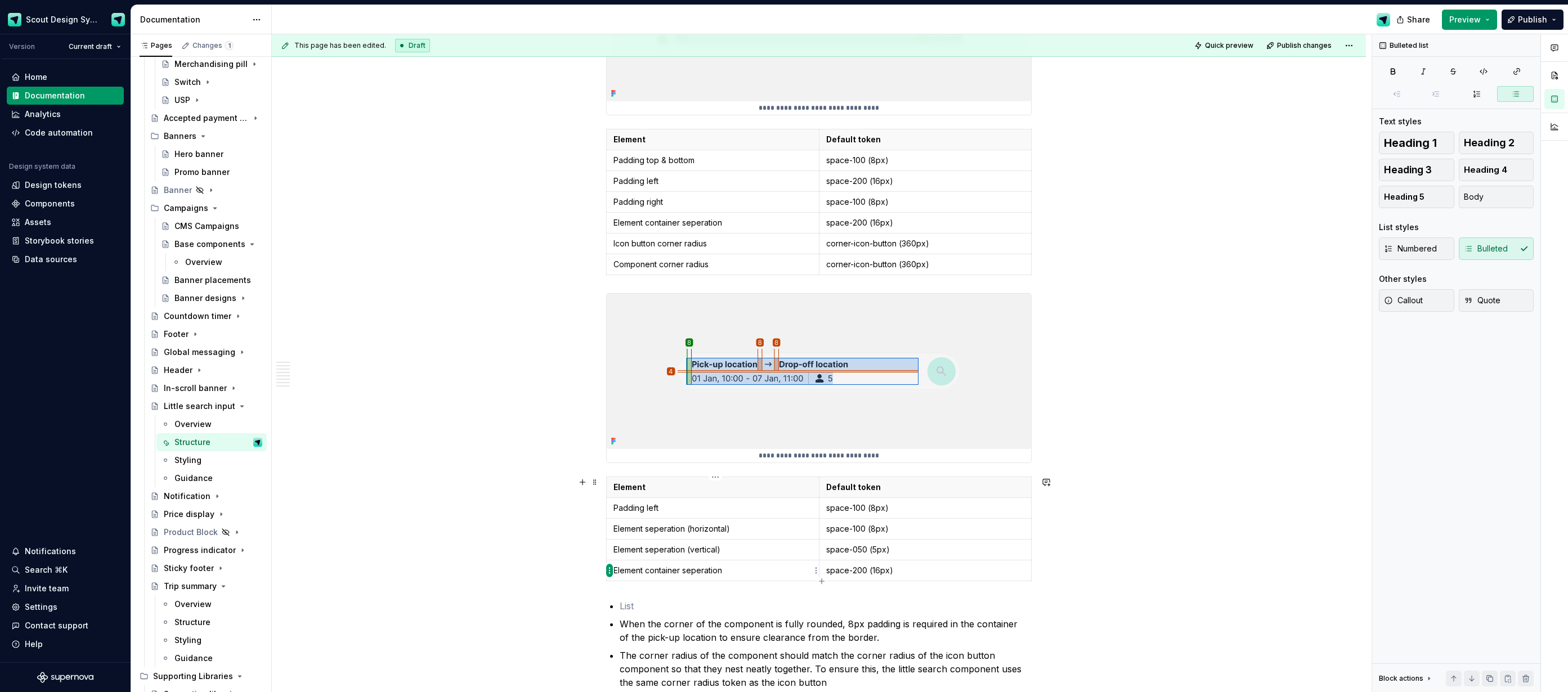
click at [609, 571] on html "Scout Design System Version Current draft Home Documentation Analytics Code aut…" at bounding box center [784, 346] width 1568 height 692
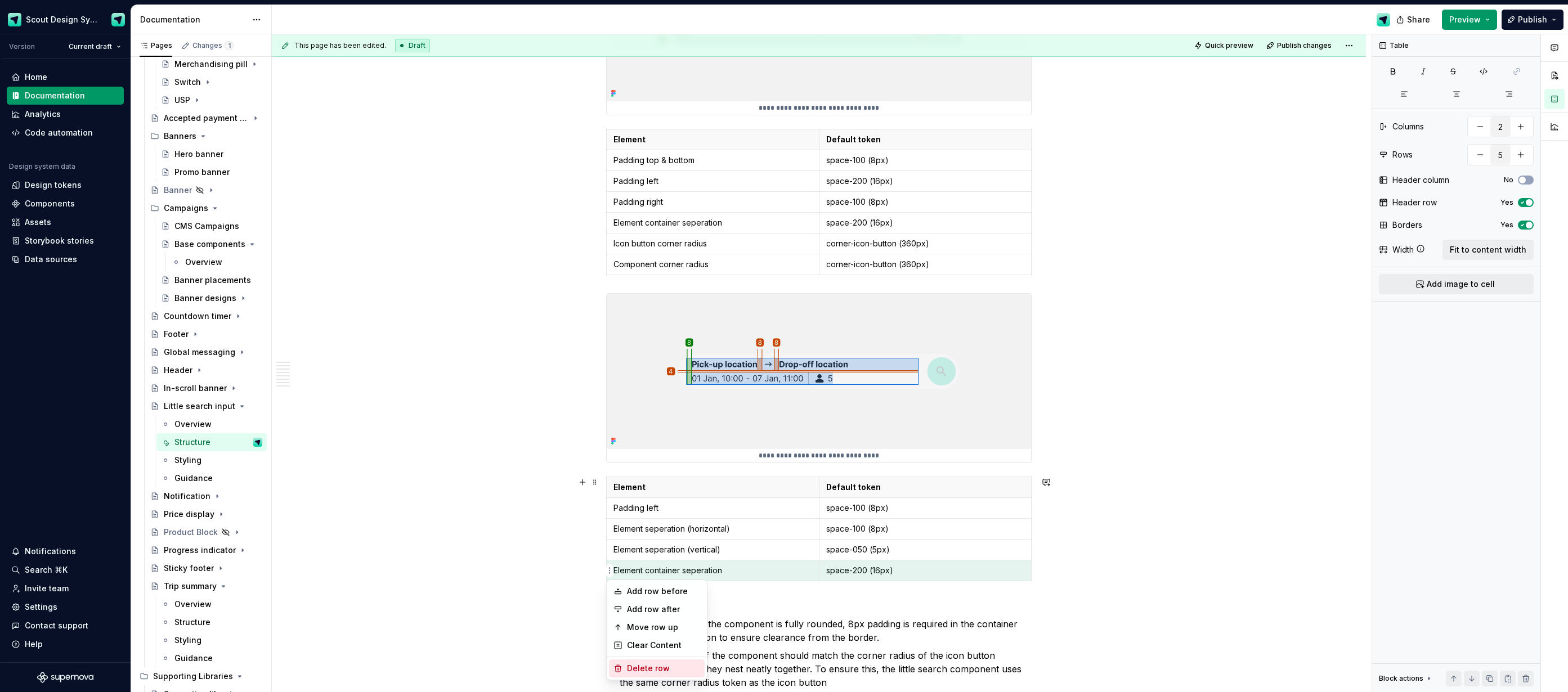
click at [649, 663] on div "Delete row" at bounding box center [663, 668] width 73 height 11
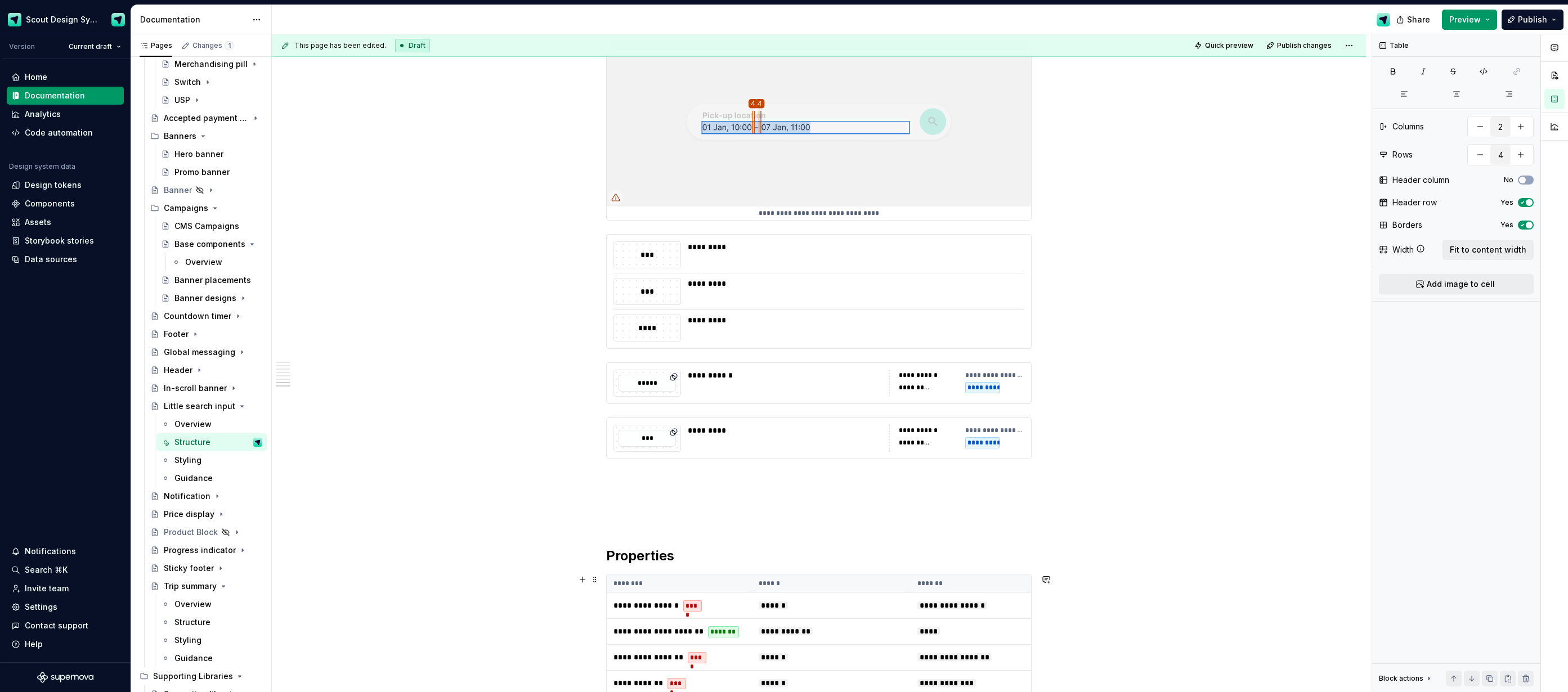
scroll to position [2748, 0]
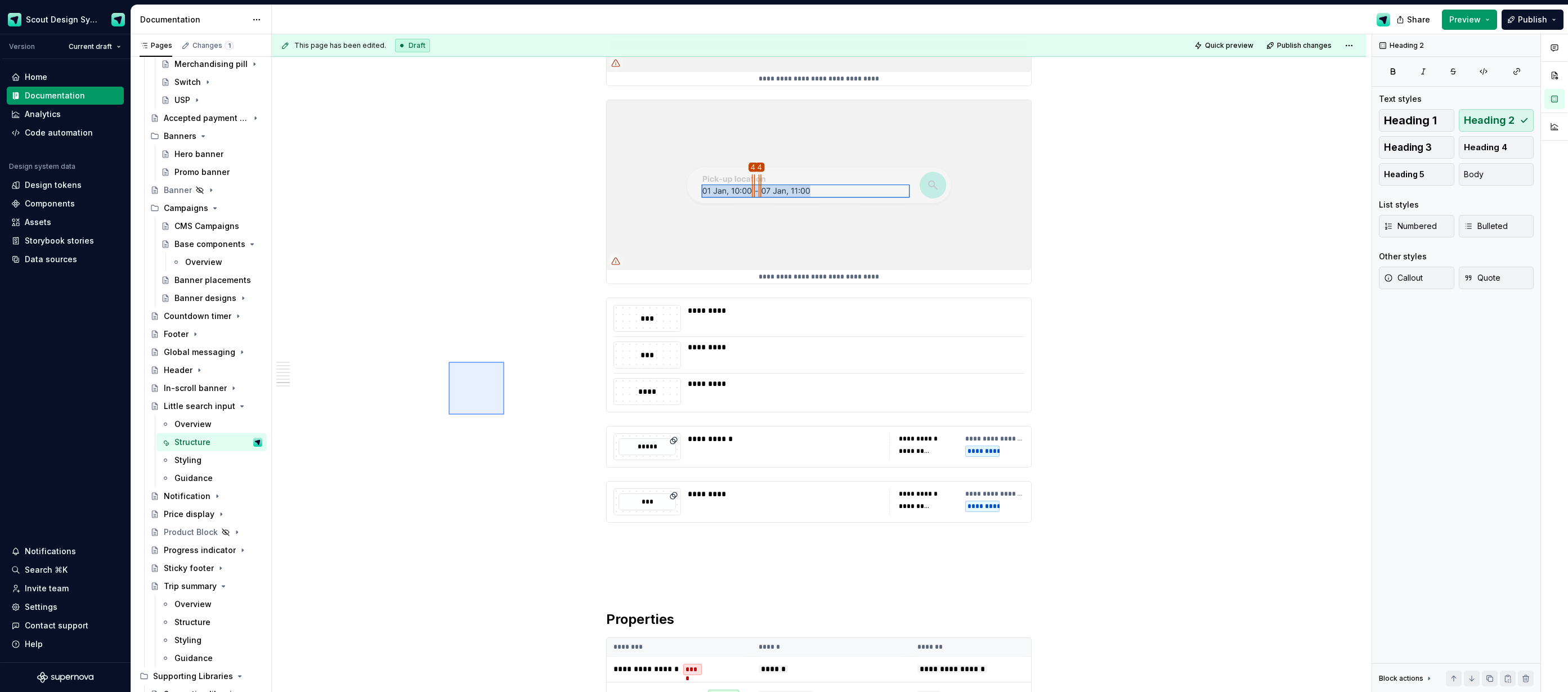
drag, startPoint x: 745, startPoint y: 472, endPoint x: 467, endPoint y: 425, distance: 281.9
click at [449, 415] on div "**********" at bounding box center [822, 363] width 1100 height 659
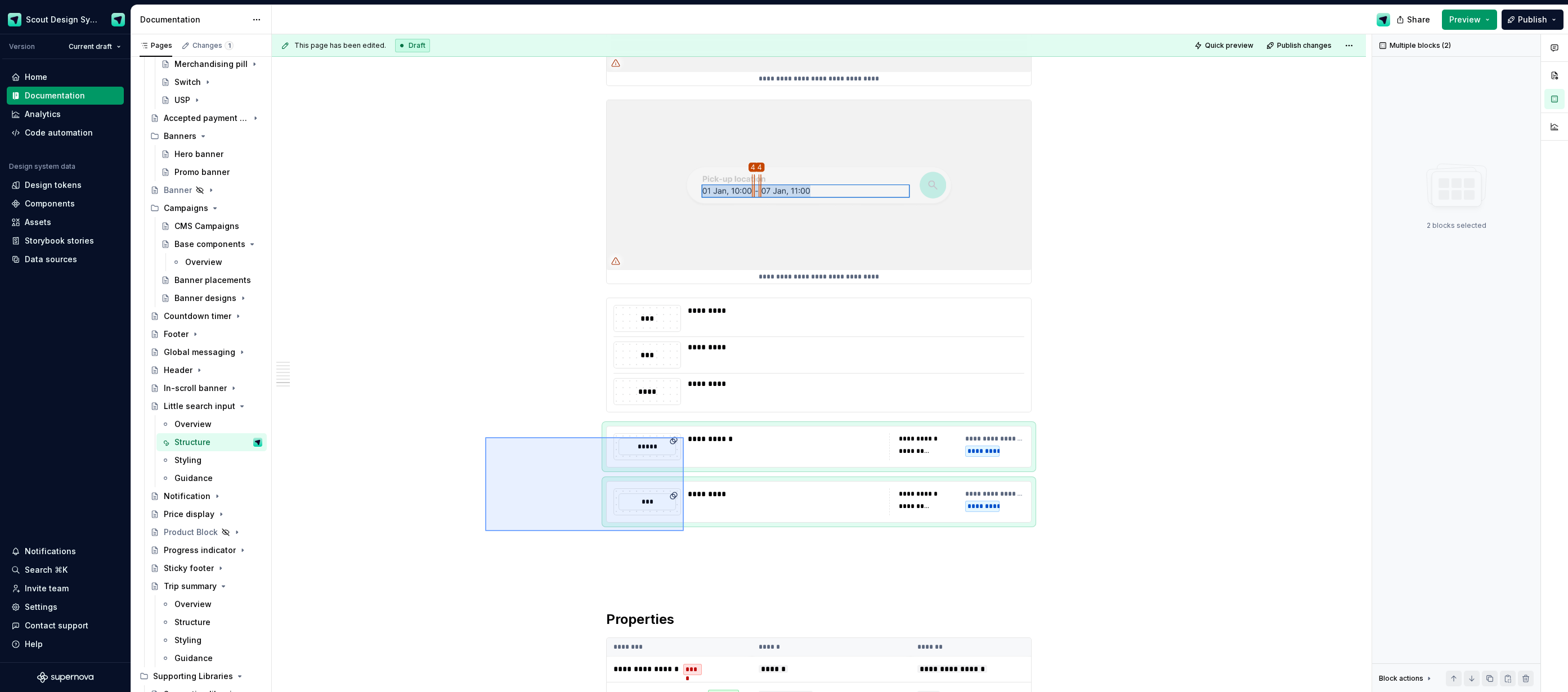
drag, startPoint x: 629, startPoint y: 512, endPoint x: 684, endPoint y: 531, distance: 58.2
click at [684, 531] on div "**********" at bounding box center [822, 363] width 1100 height 659
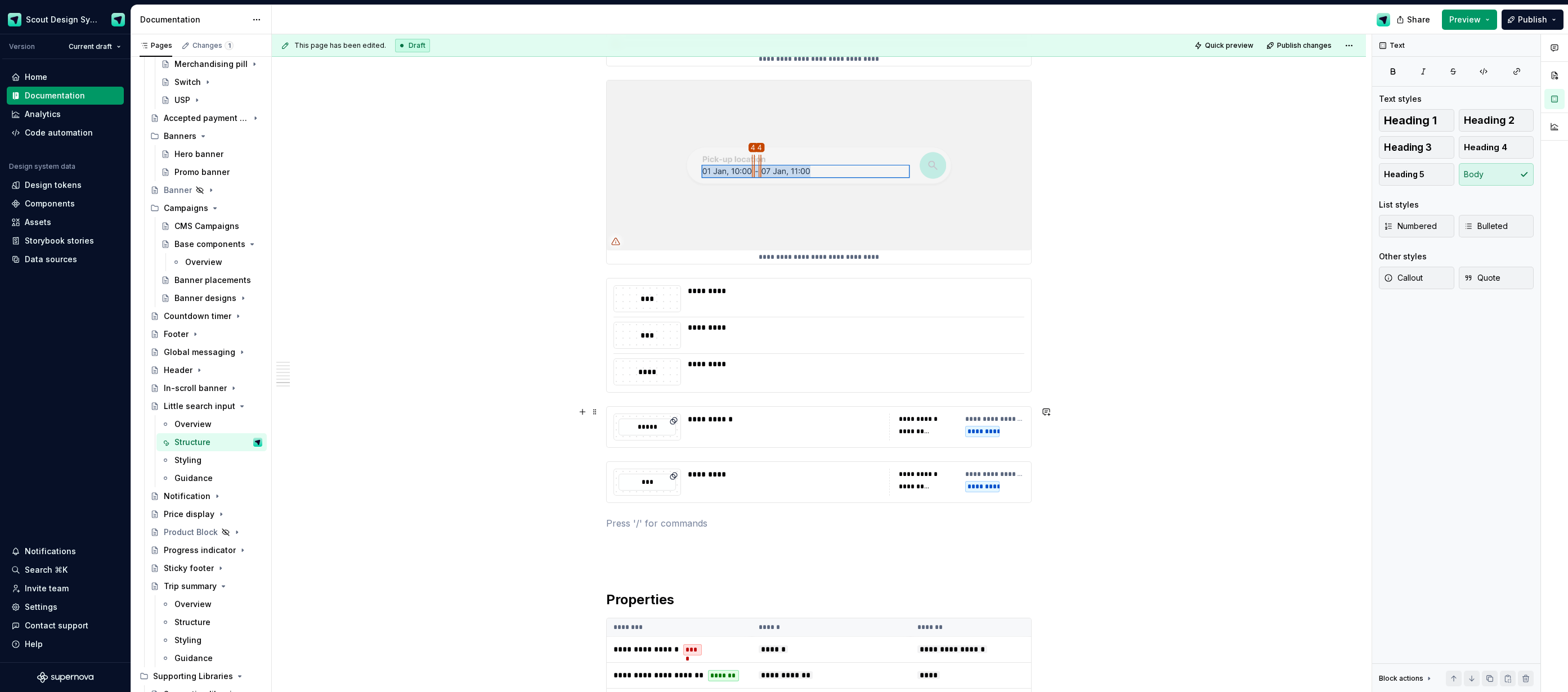
type textarea "*"
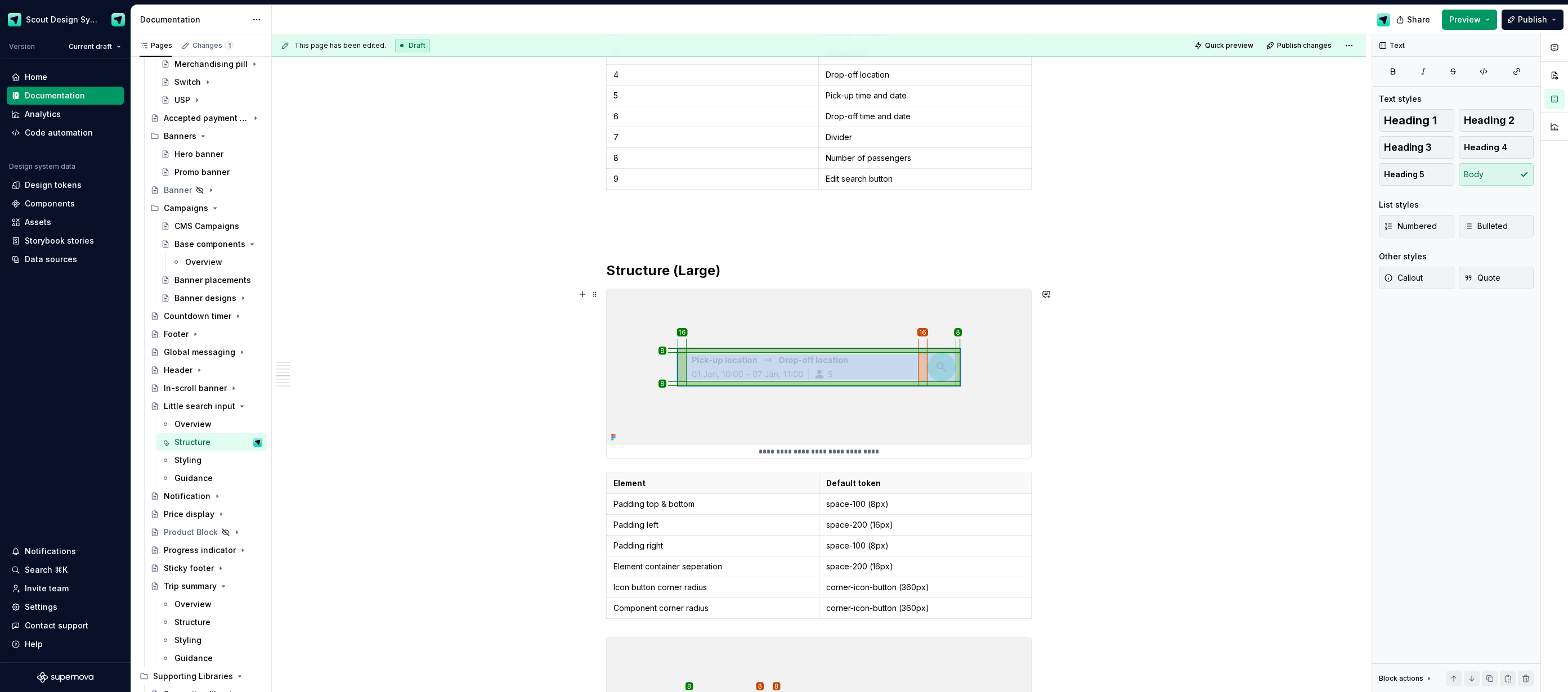
scroll to position [1218, 0]
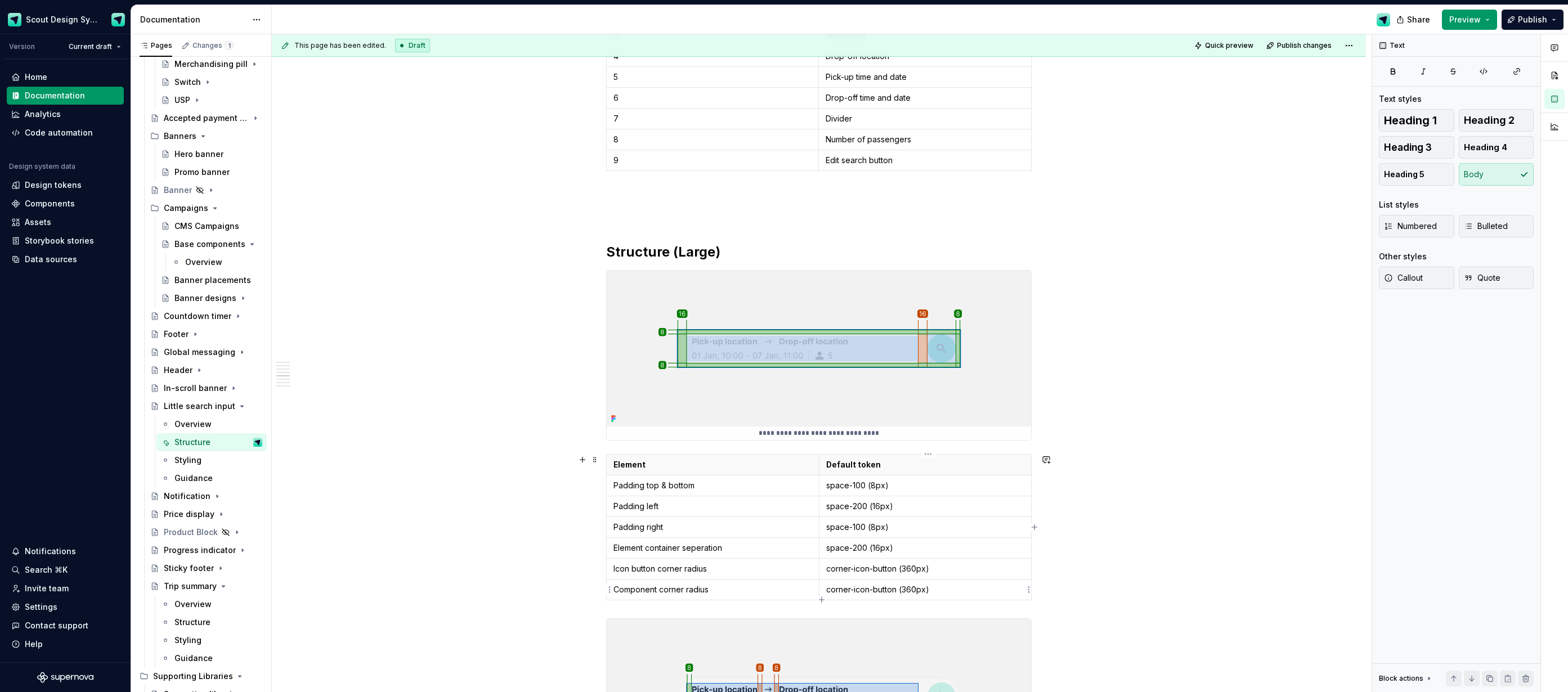
click at [957, 593] on p "corner-icon-button (360px)" at bounding box center [925, 590] width 198 height 11
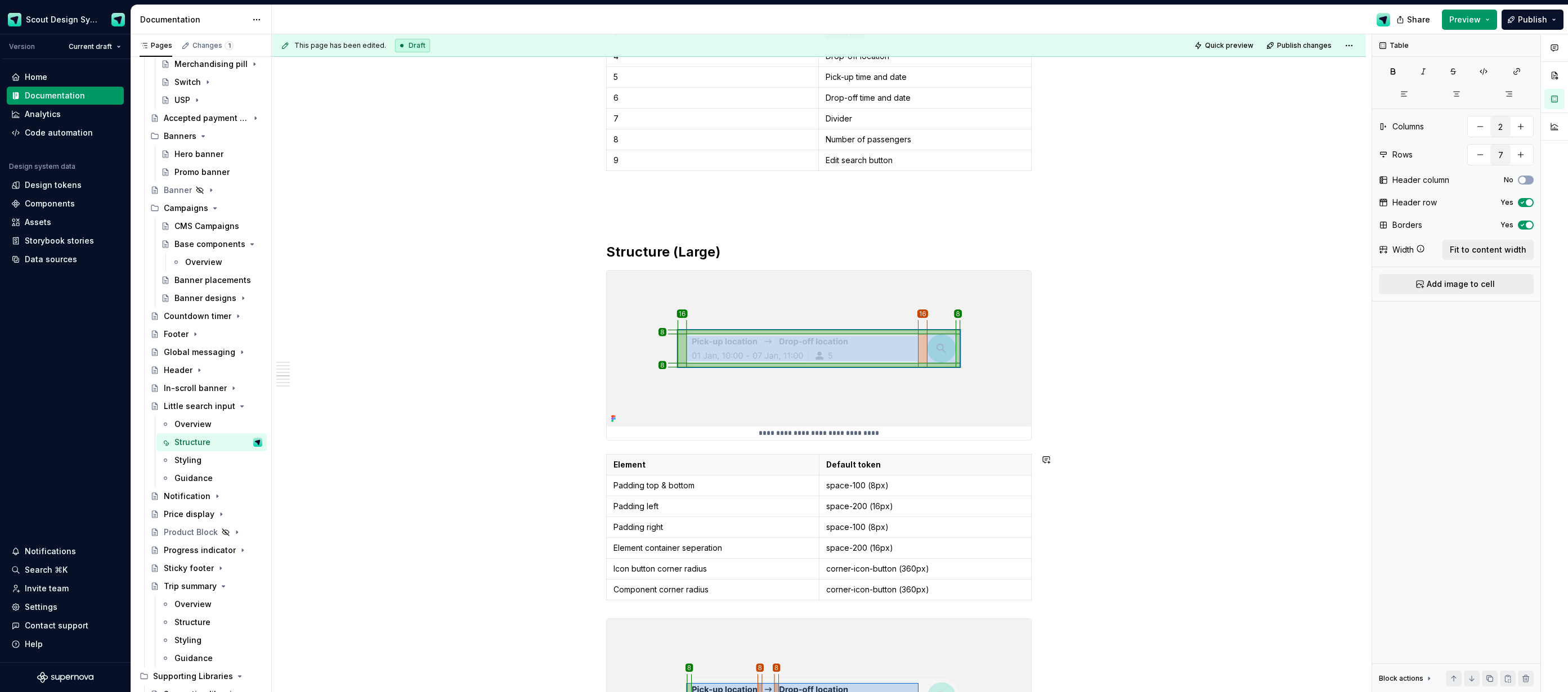
type input "8"
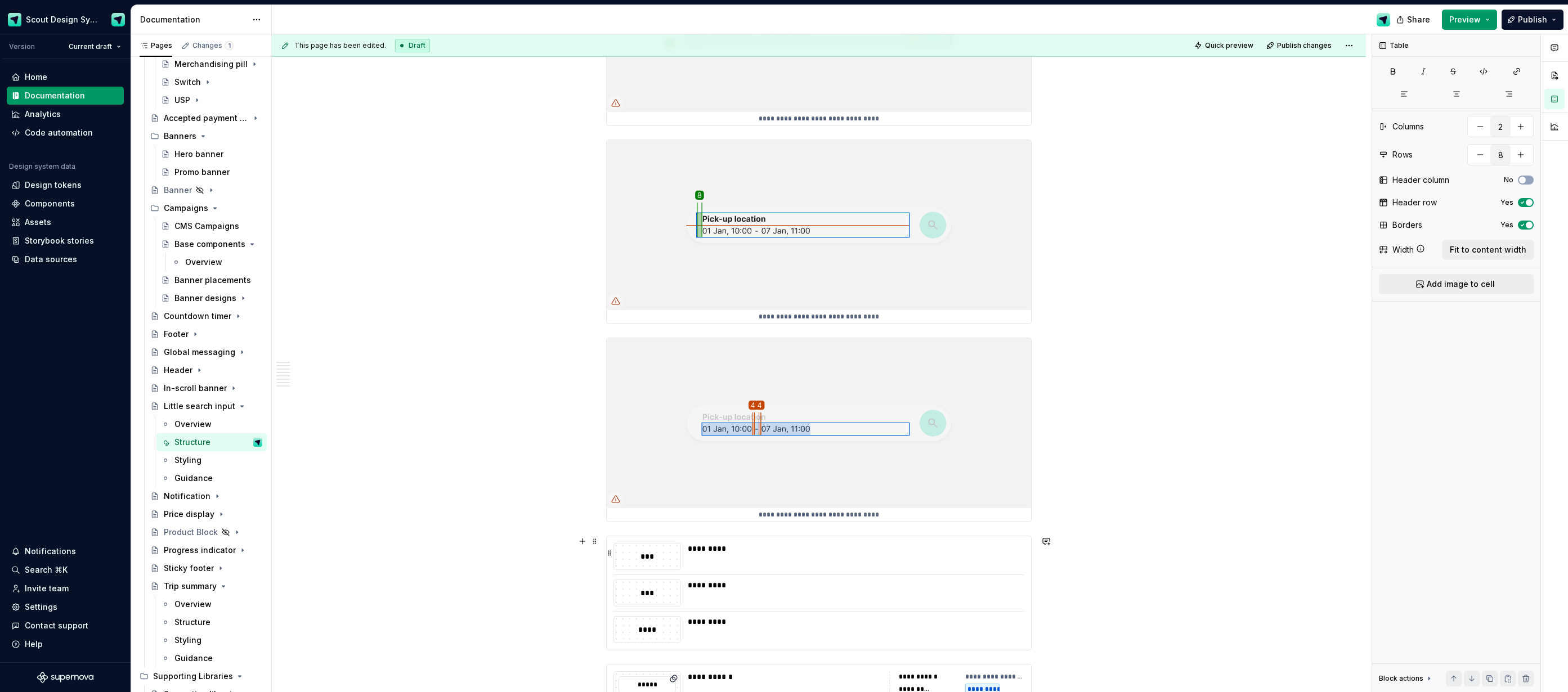
scroll to position [2742, 0]
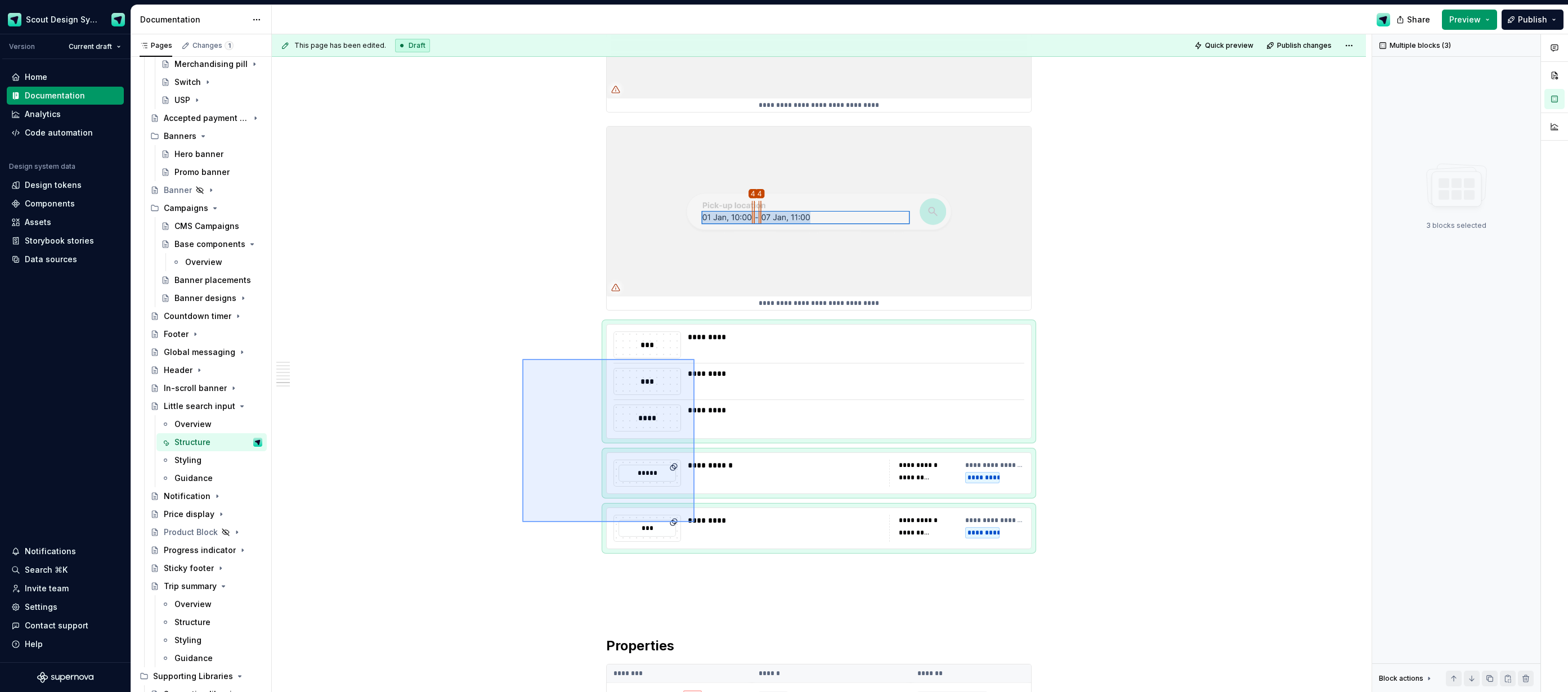
drag, startPoint x: 522, startPoint y: 359, endPoint x: 694, endPoint y: 522, distance: 237.0
click at [694, 522] on div "**********" at bounding box center [822, 363] width 1100 height 659
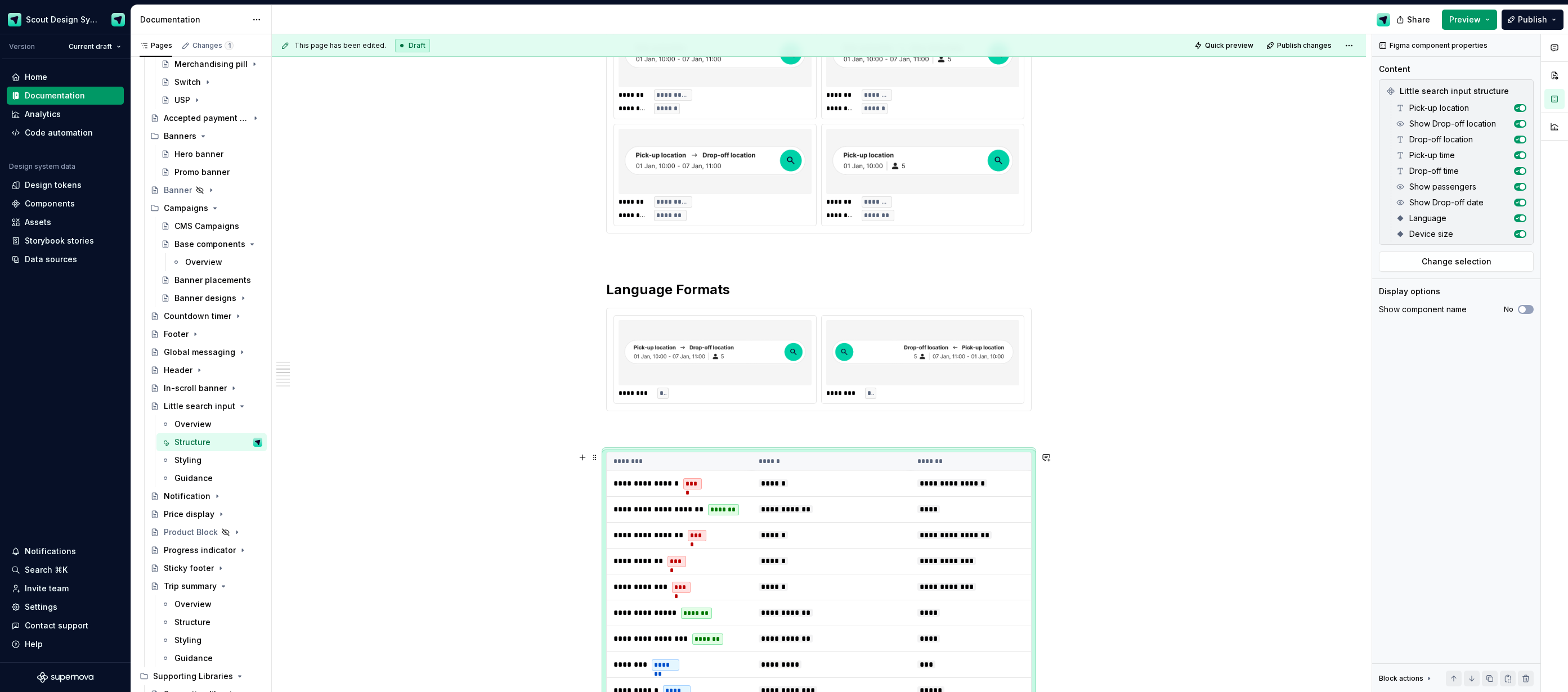
scroll to position [836, 0]
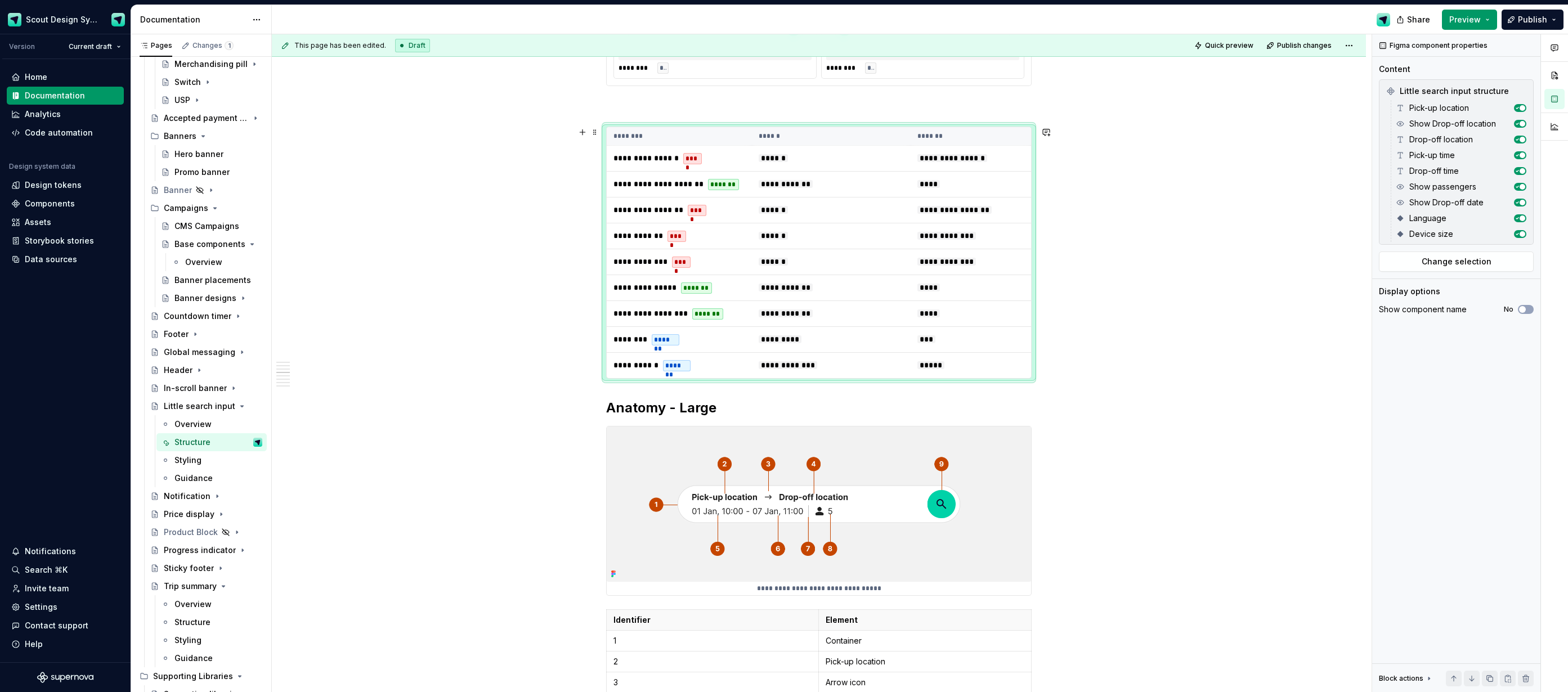
click at [1054, 358] on div "**********" at bounding box center [822, 363] width 1100 height 659
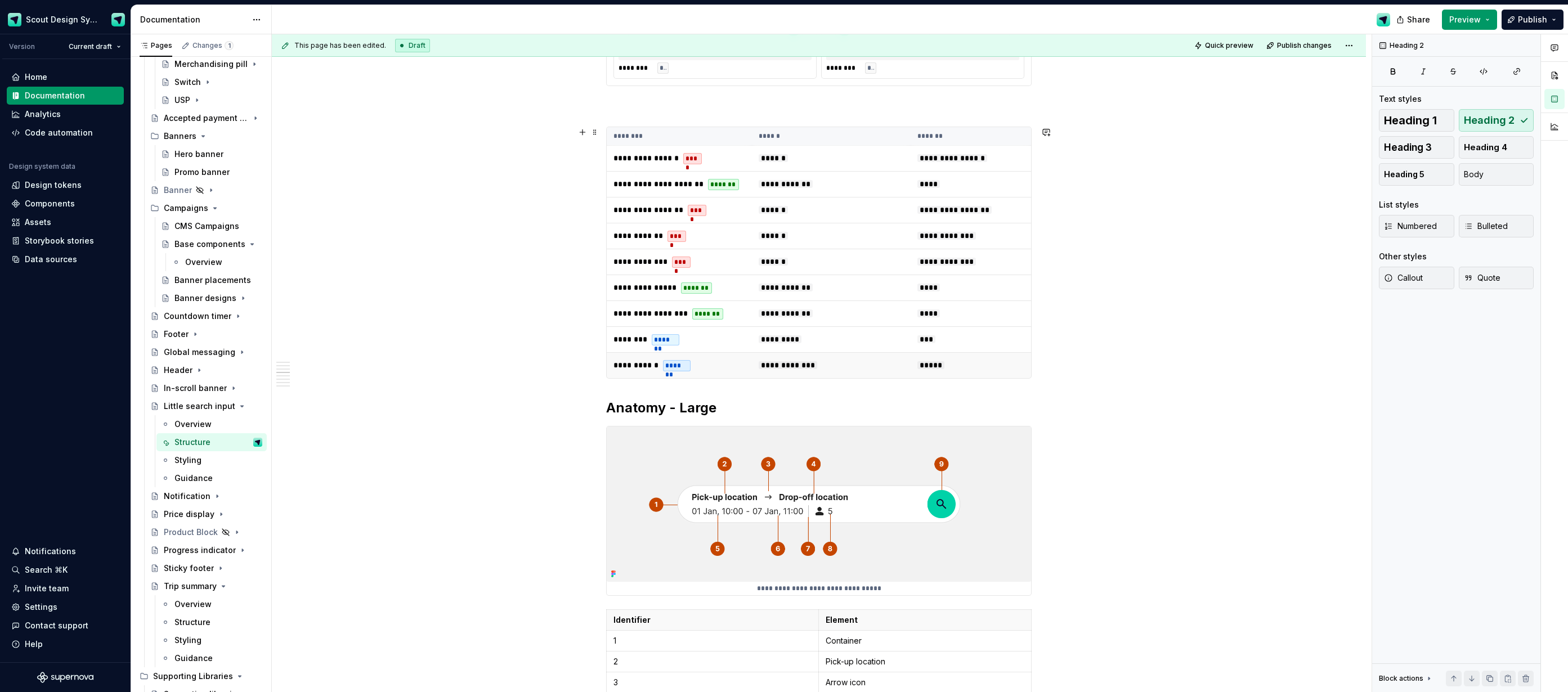
click at [1017, 359] on td "*****" at bounding box center [971, 366] width 121 height 26
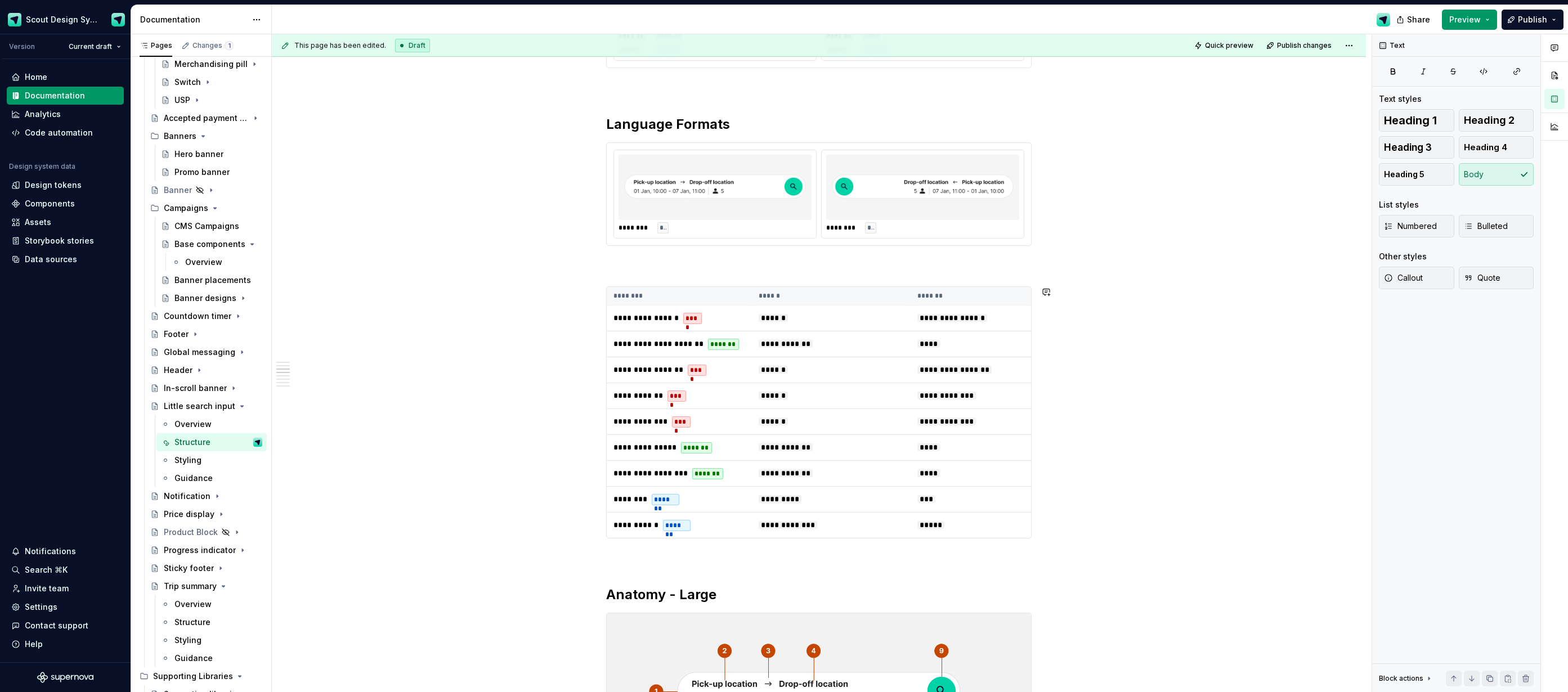
scroll to position [624, 0]
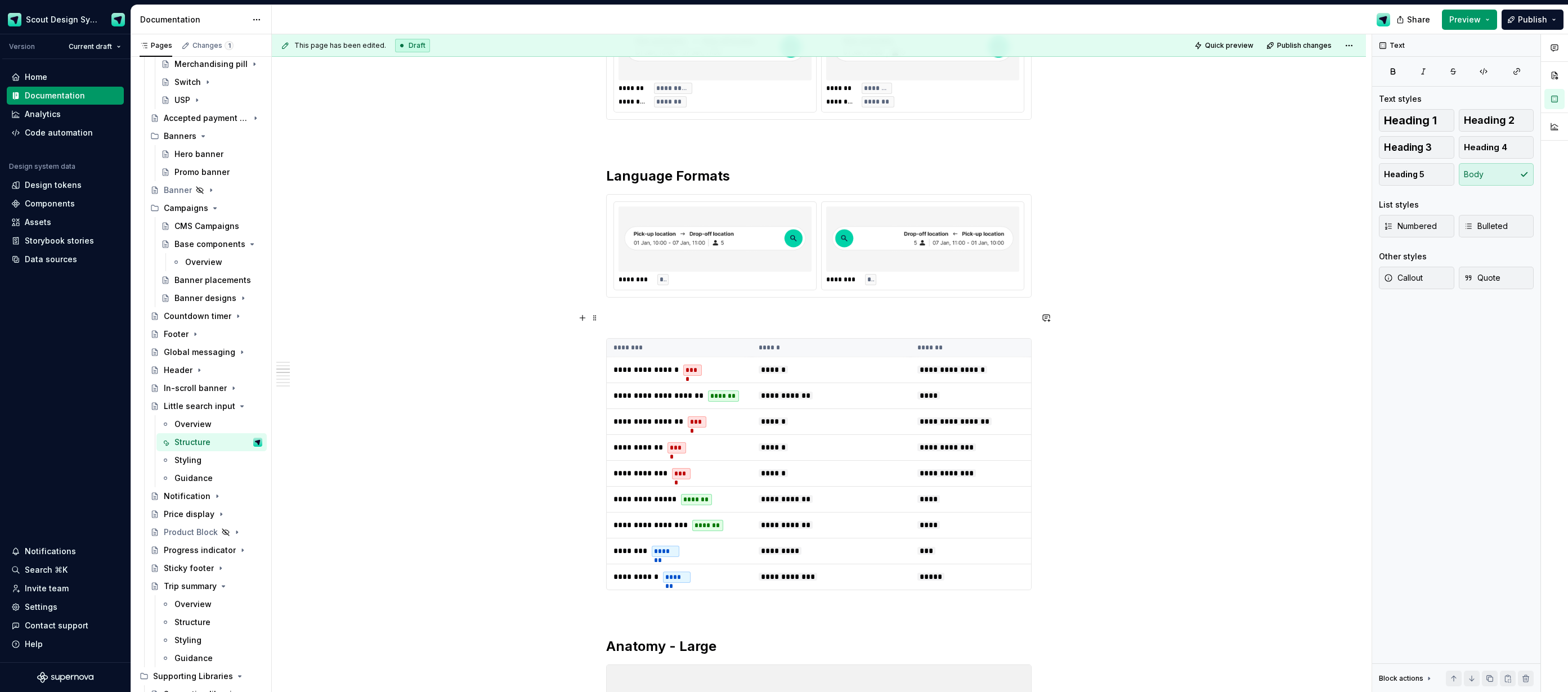
click at [641, 317] on p at bounding box center [819, 318] width 425 height 13
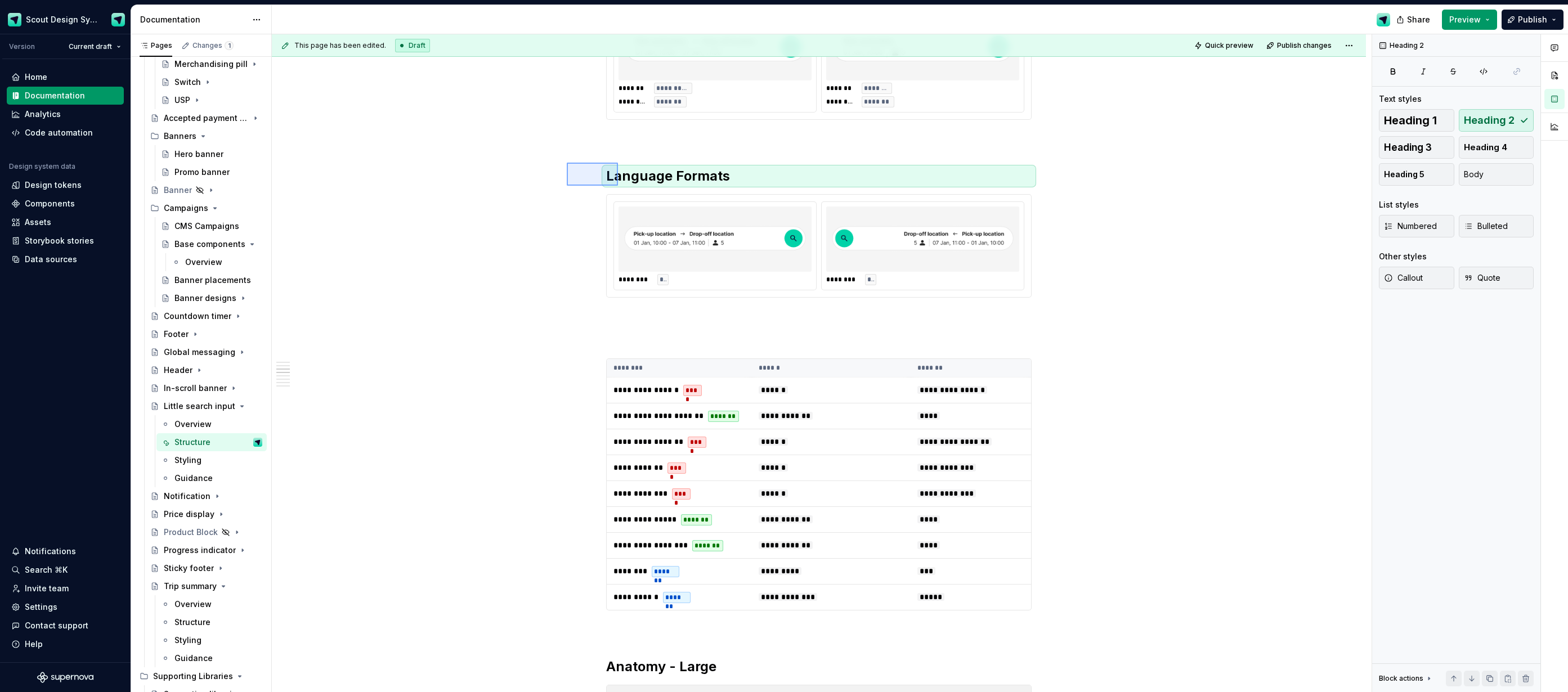
drag, startPoint x: 591, startPoint y: 175, endPoint x: 618, endPoint y: 186, distance: 29.2
click at [618, 186] on div "**********" at bounding box center [822, 363] width 1100 height 659
copy br
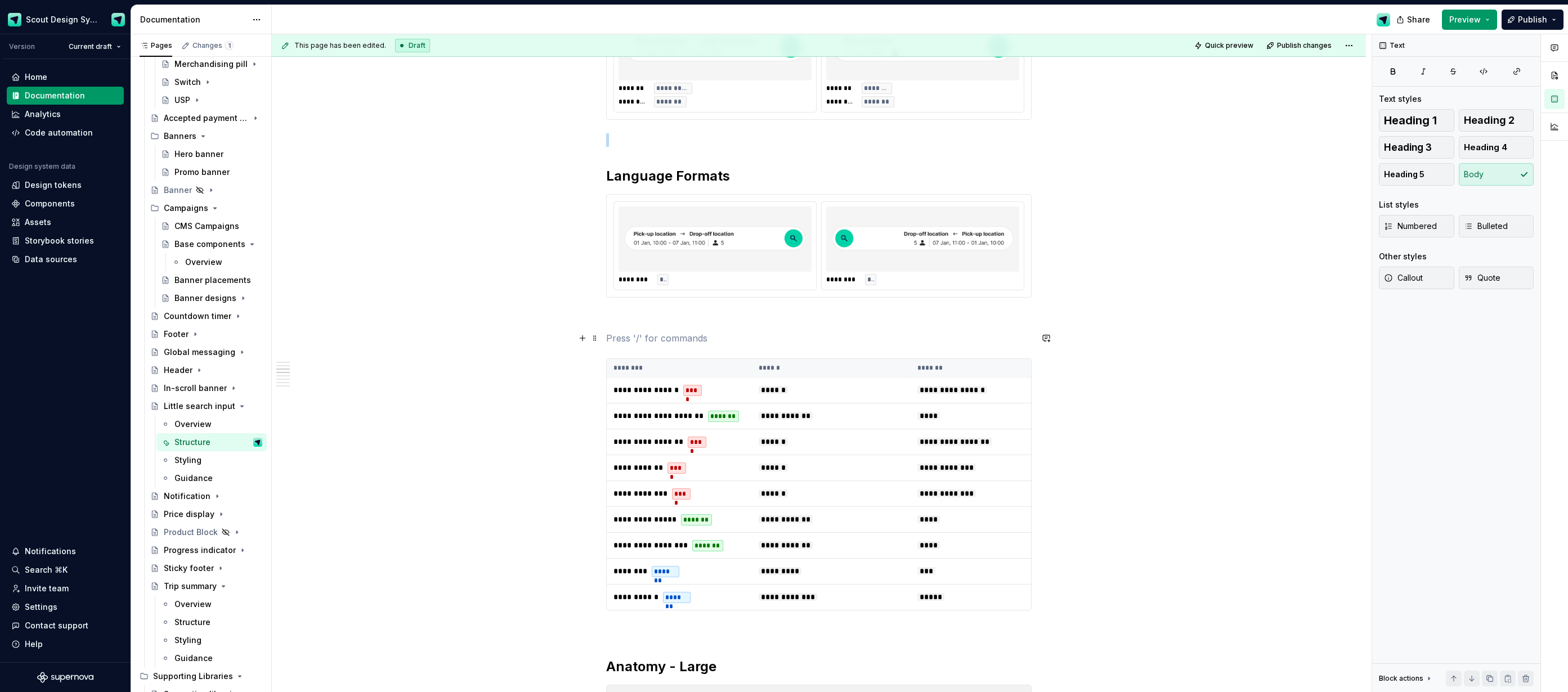
click at [632, 340] on p at bounding box center [819, 338] width 425 height 13
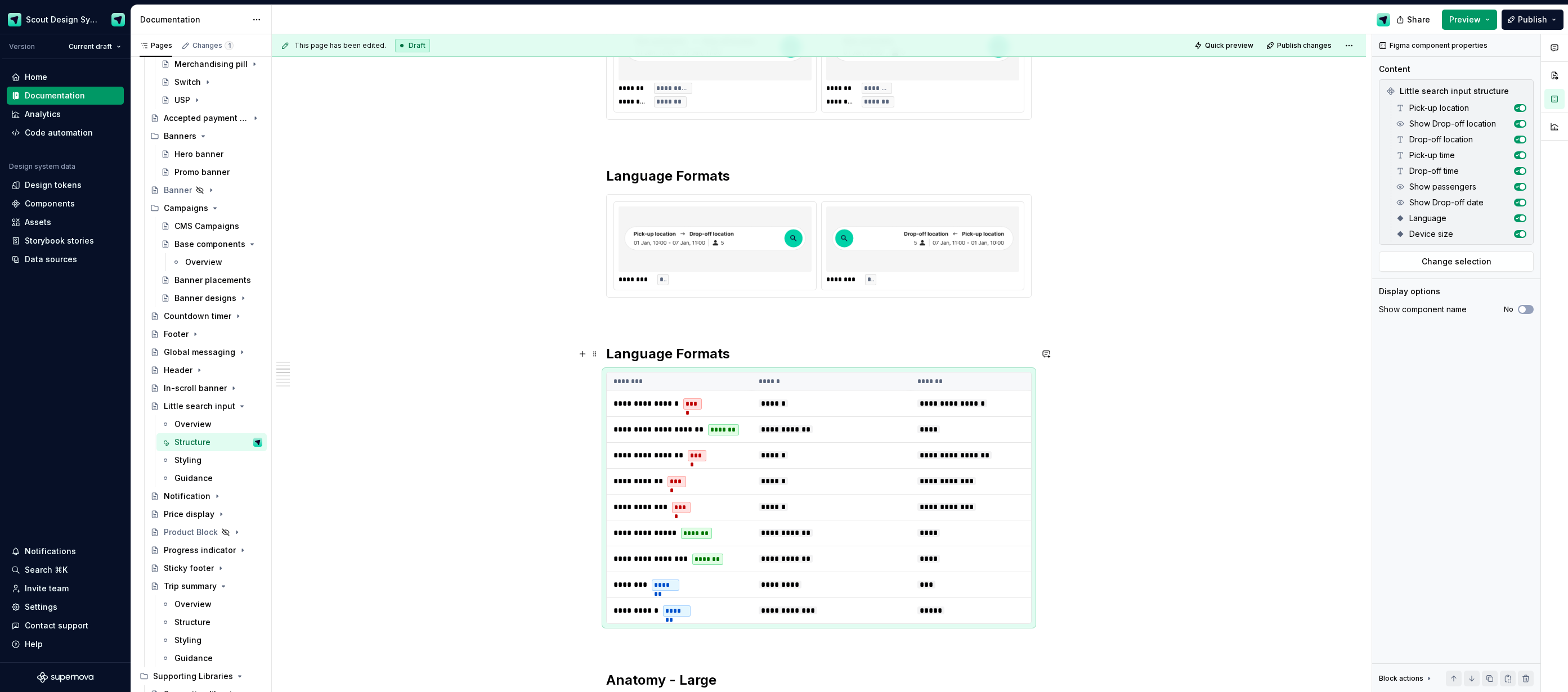
click at [641, 351] on h2 "Language Formats" at bounding box center [819, 354] width 425 height 18
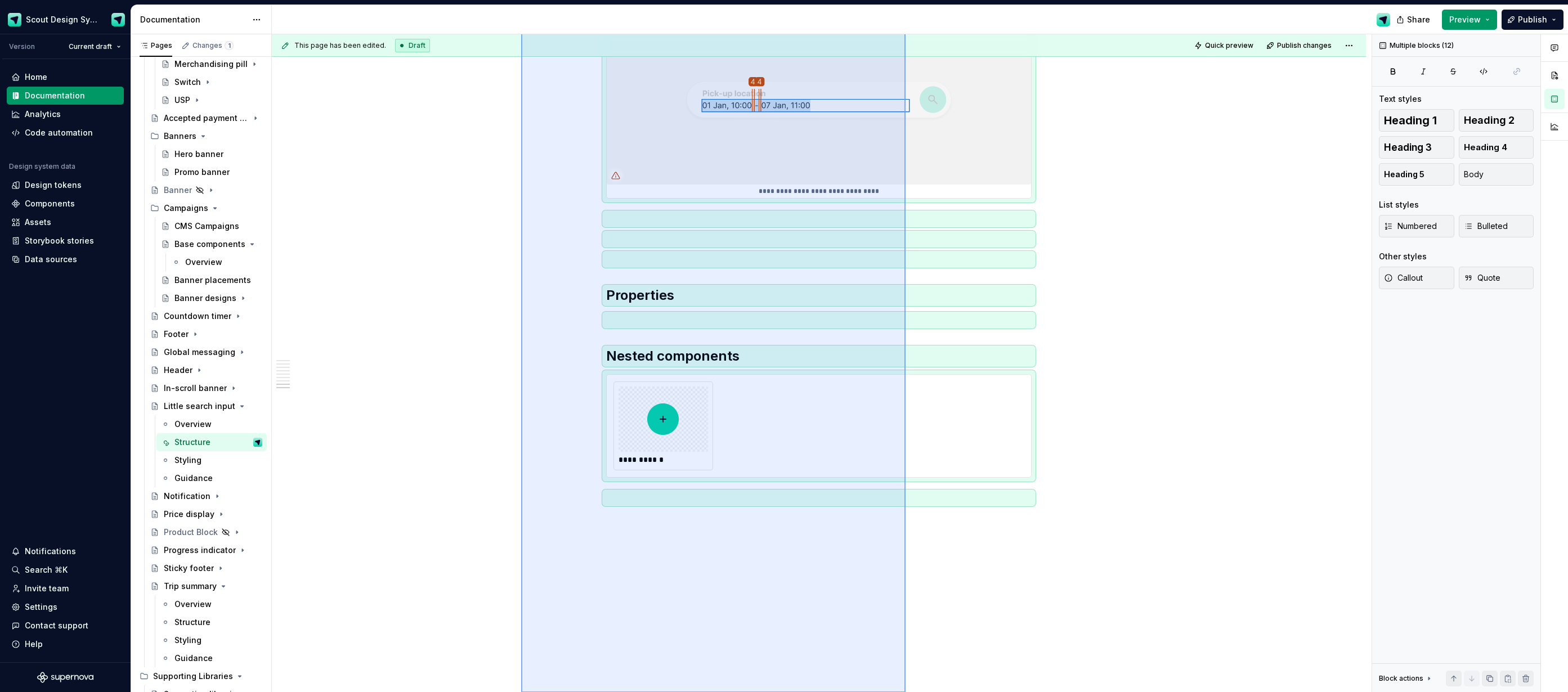
scroll to position [3453, 0]
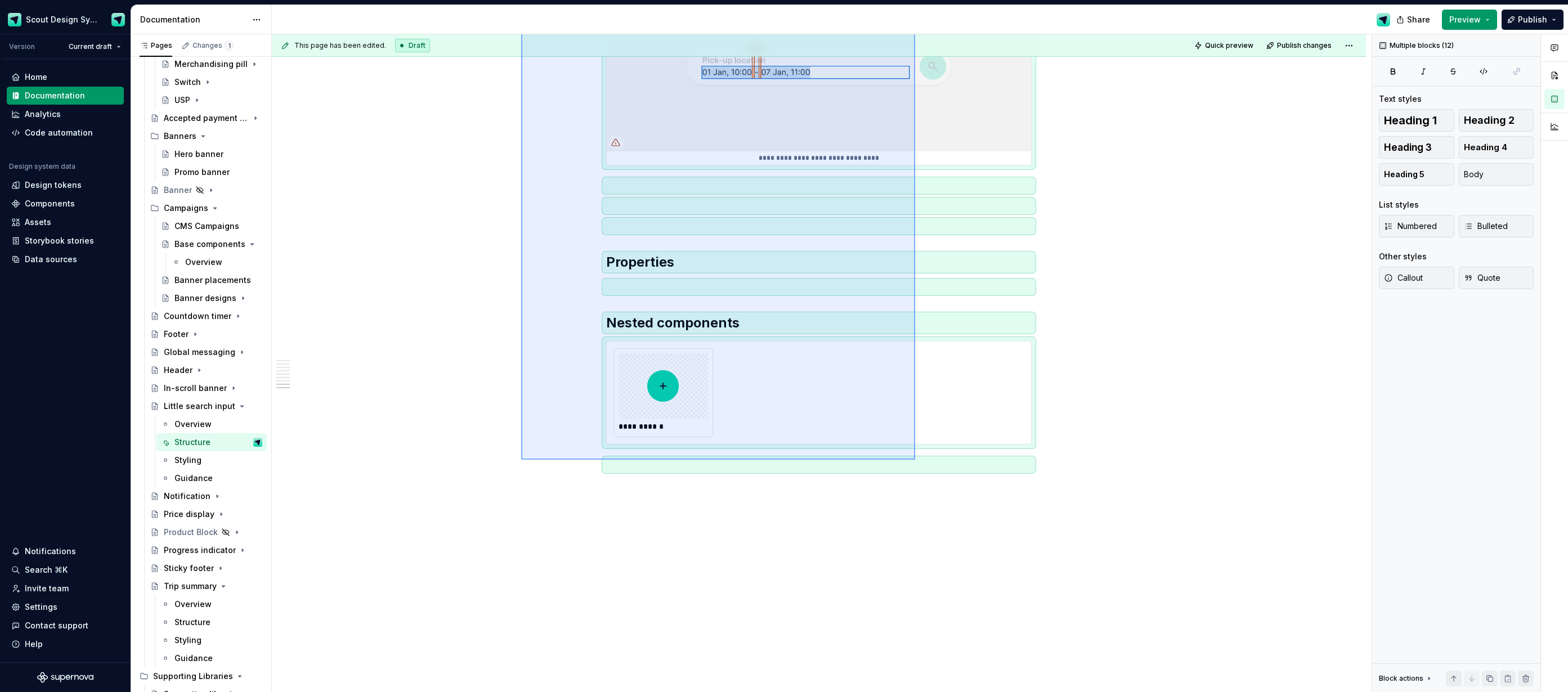
drag, startPoint x: 521, startPoint y: 401, endPoint x: 915, endPoint y: 460, distance: 398.4
click at [915, 460] on div "**********" at bounding box center [822, 363] width 1100 height 659
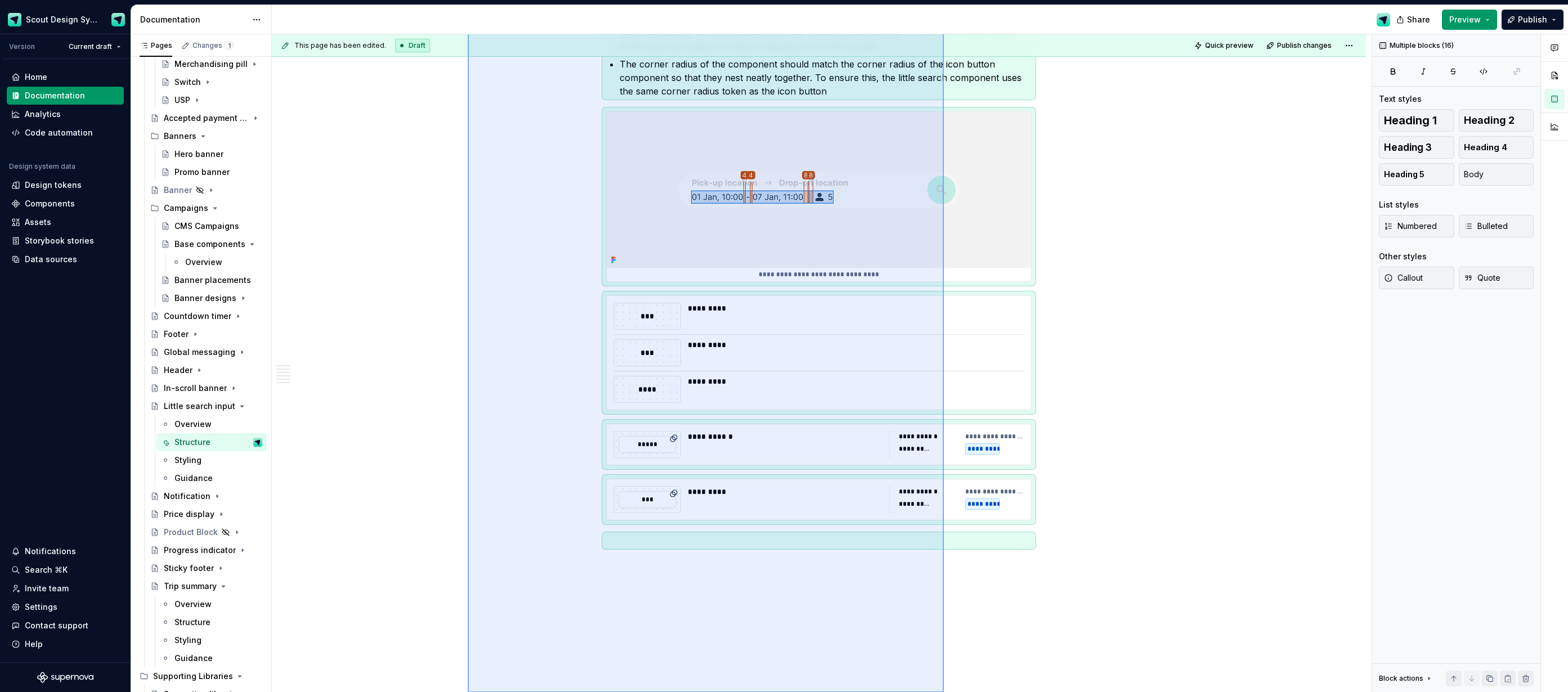
scroll to position [2519, 0]
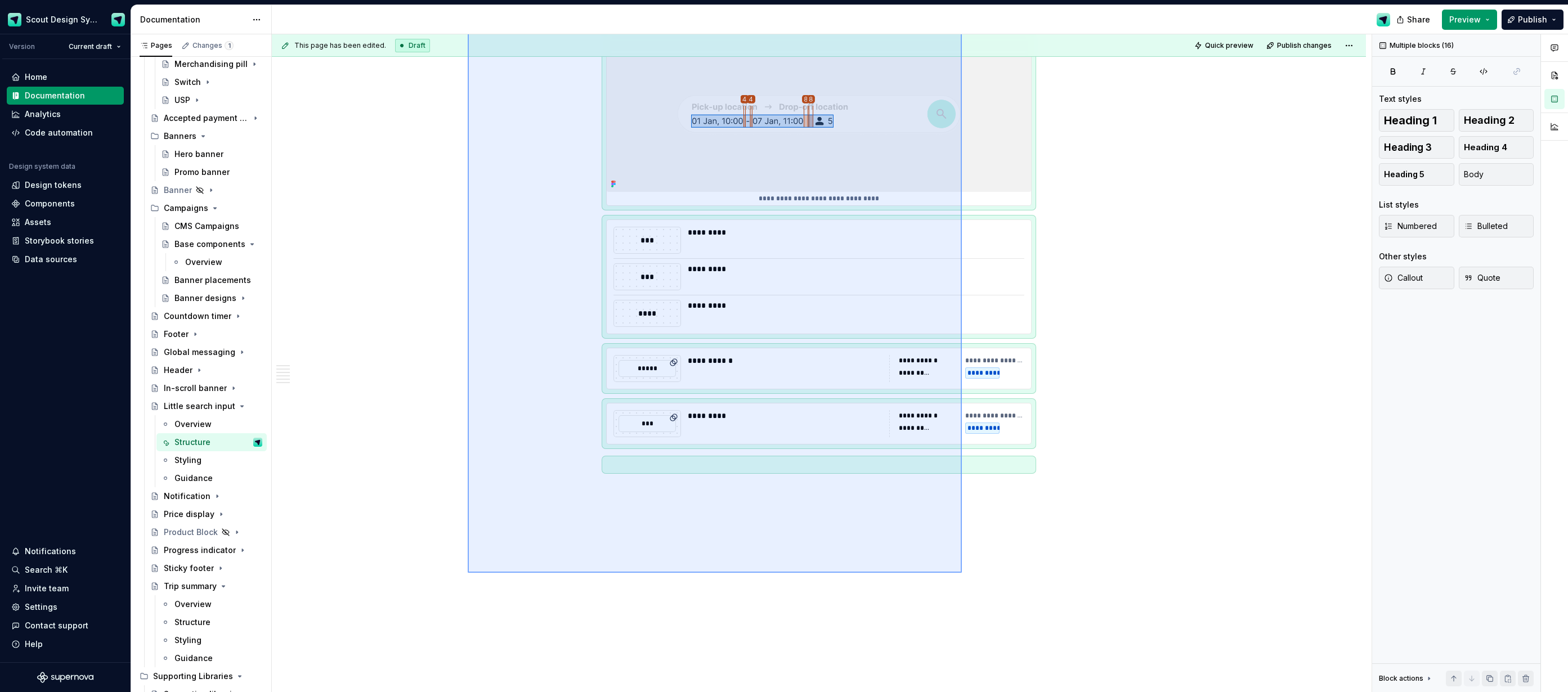
drag, startPoint x: 467, startPoint y: 176, endPoint x: 962, endPoint y: 573, distance: 634.5
click at [962, 573] on div "**********" at bounding box center [822, 363] width 1100 height 659
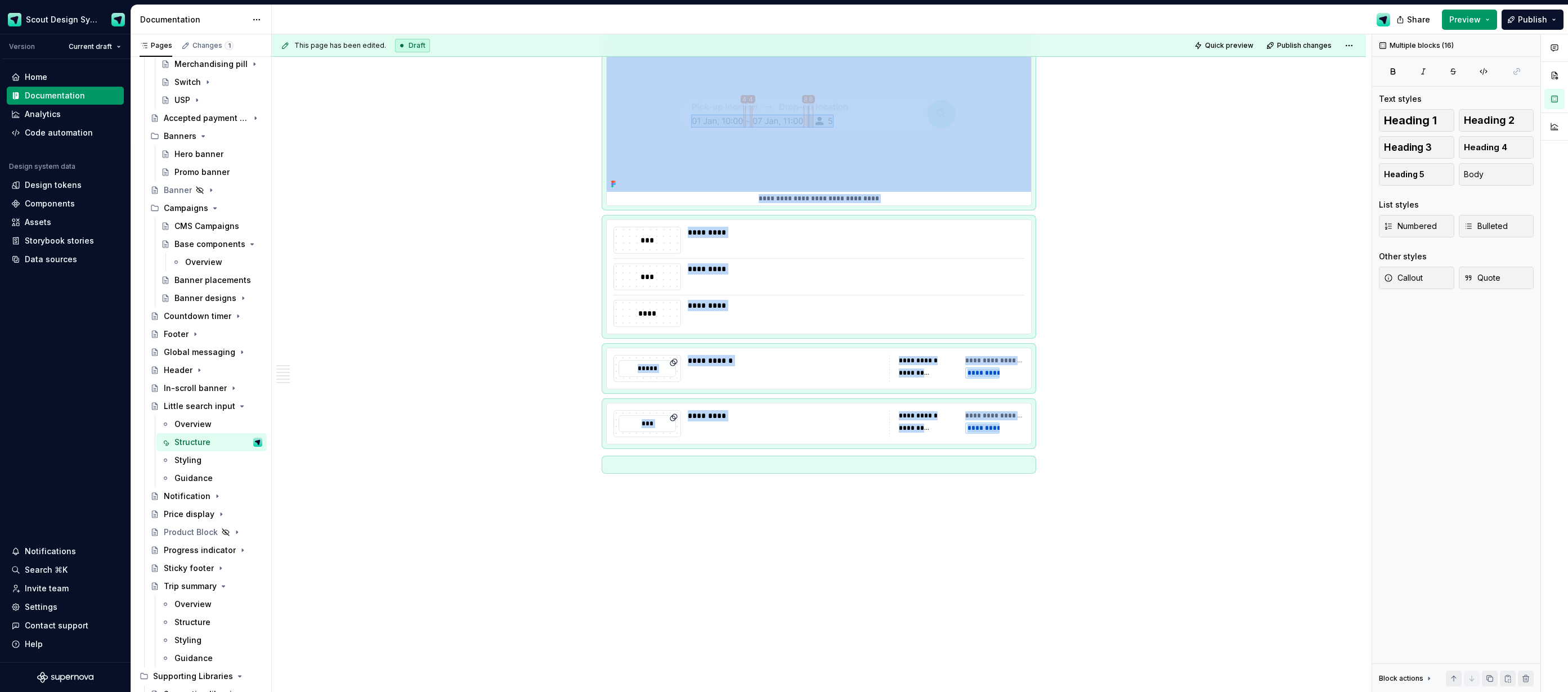
copy div "**********"
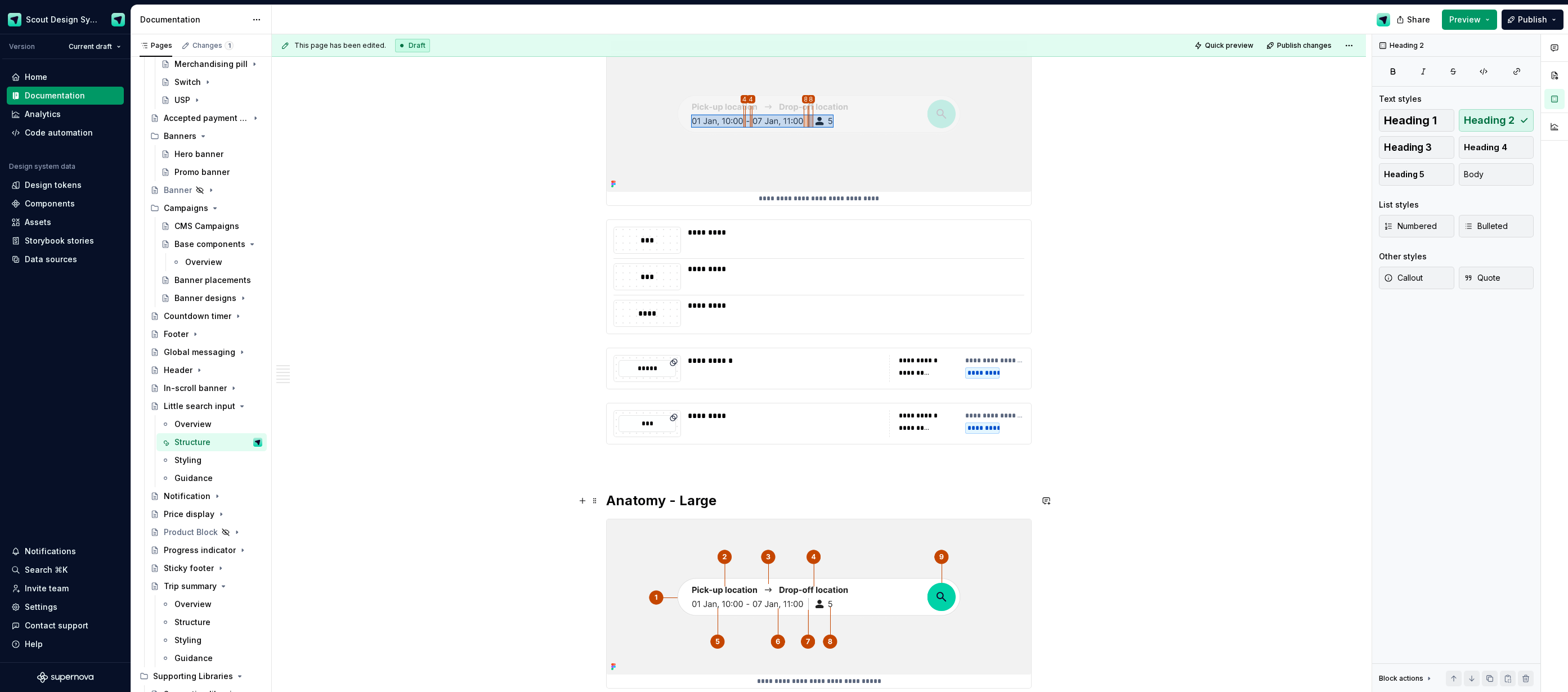
click at [697, 502] on h2 "Anatomy - Large" at bounding box center [819, 501] width 425 height 18
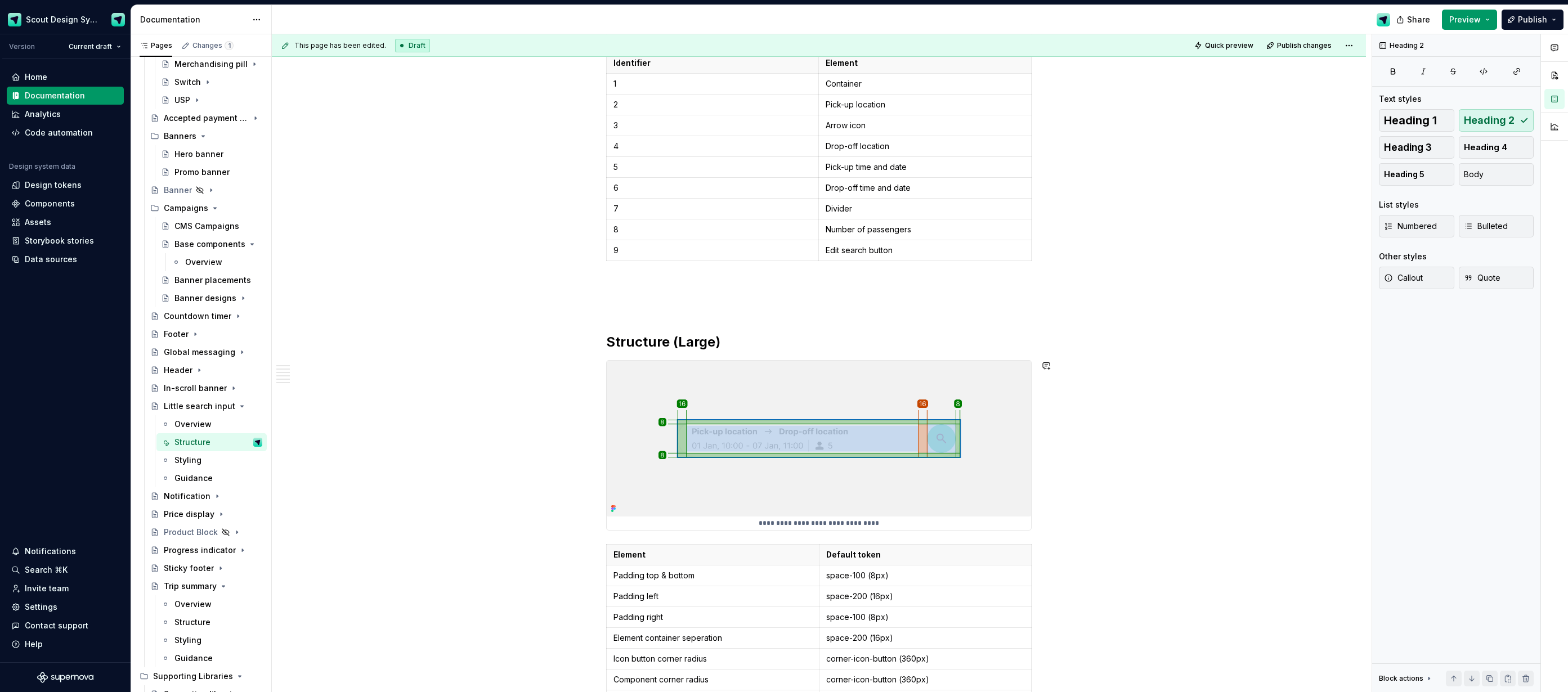
scroll to position [3237, 0]
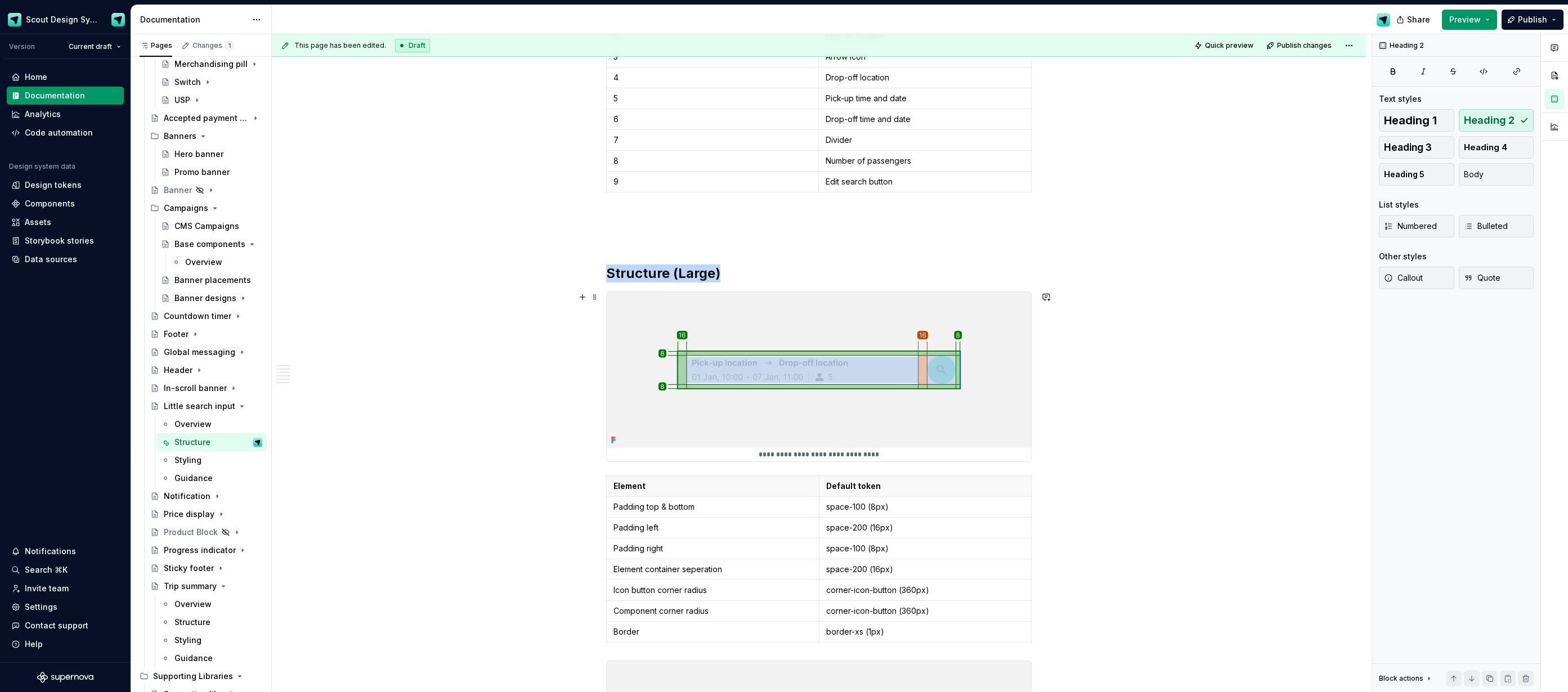
click at [765, 402] on img at bounding box center [819, 369] width 424 height 155
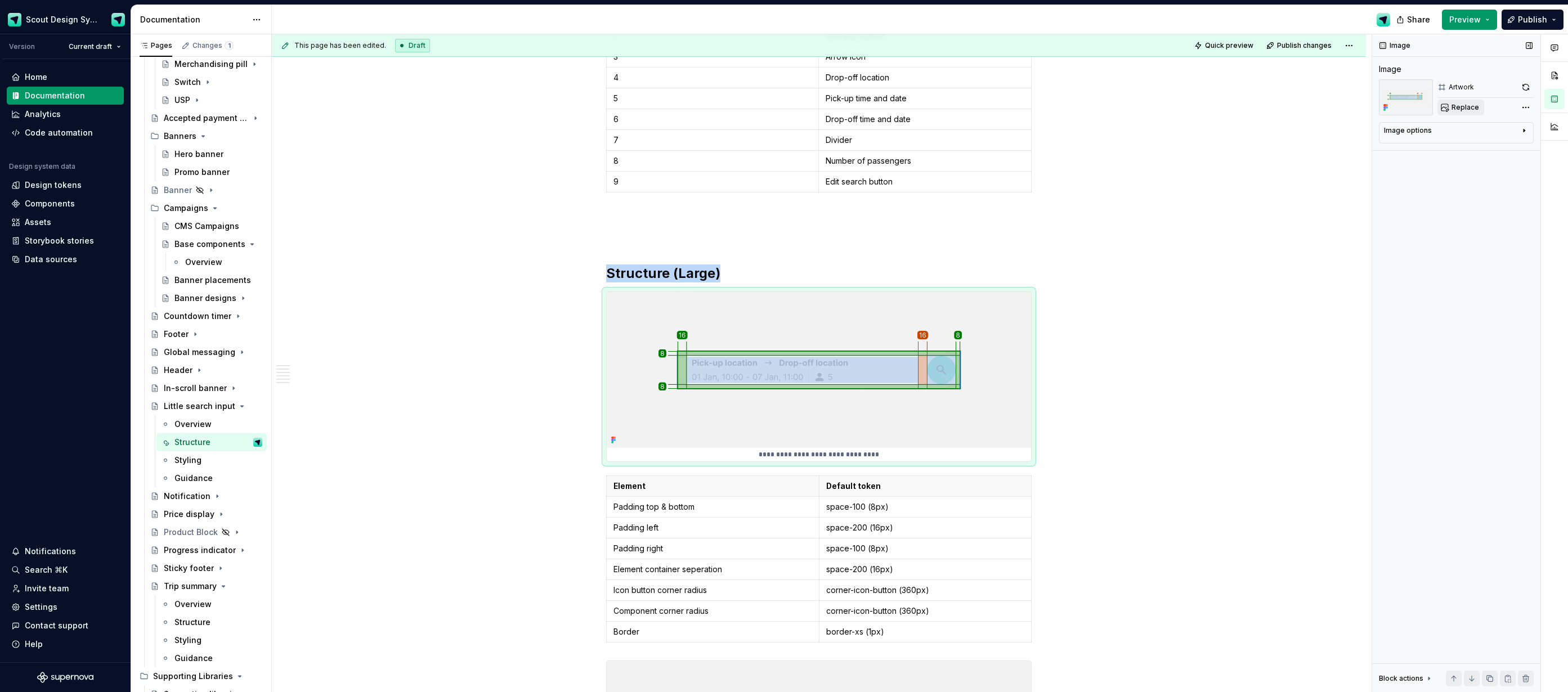
click at [1458, 105] on span "Replace" at bounding box center [1465, 107] width 27 height 9
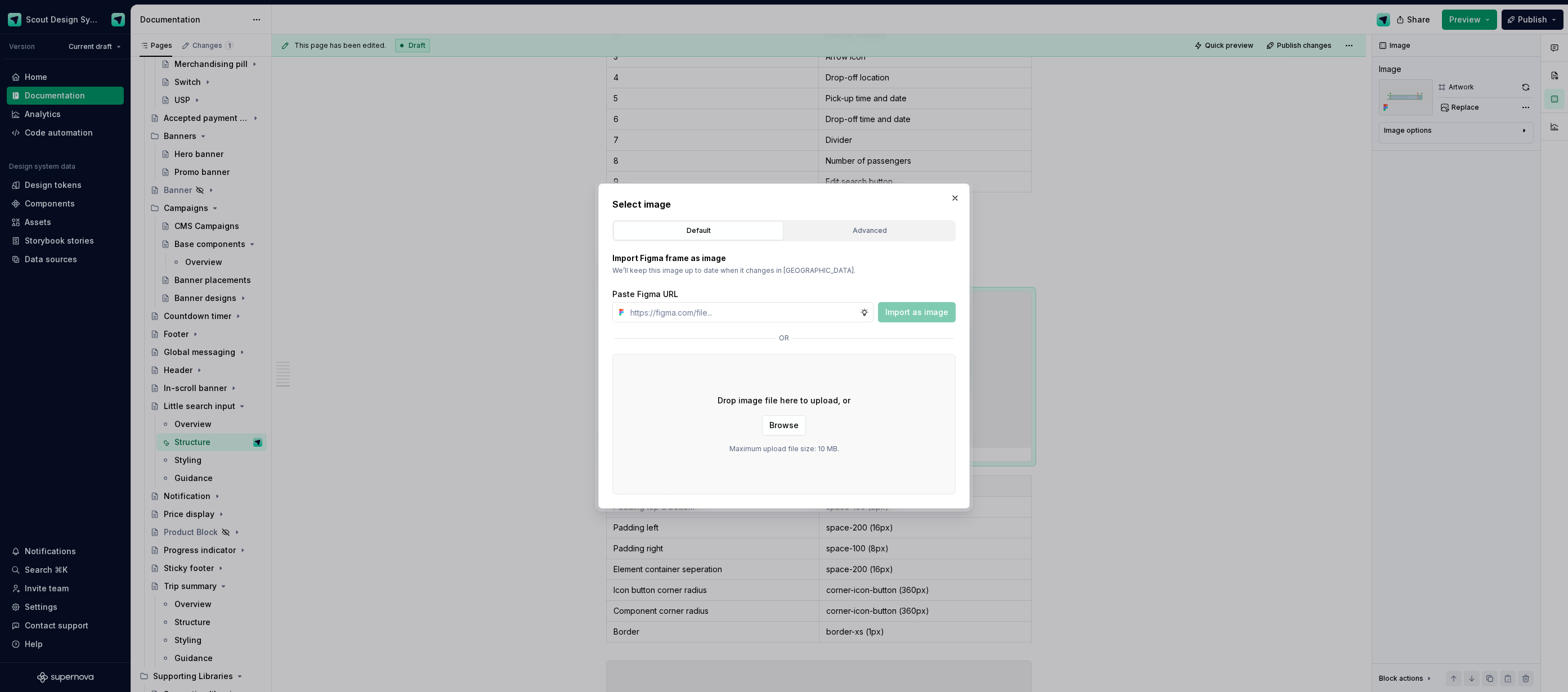
type textarea "*"
type input "[URL][DOMAIN_NAME]"
click at [907, 312] on span "Import as image" at bounding box center [917, 312] width 63 height 11
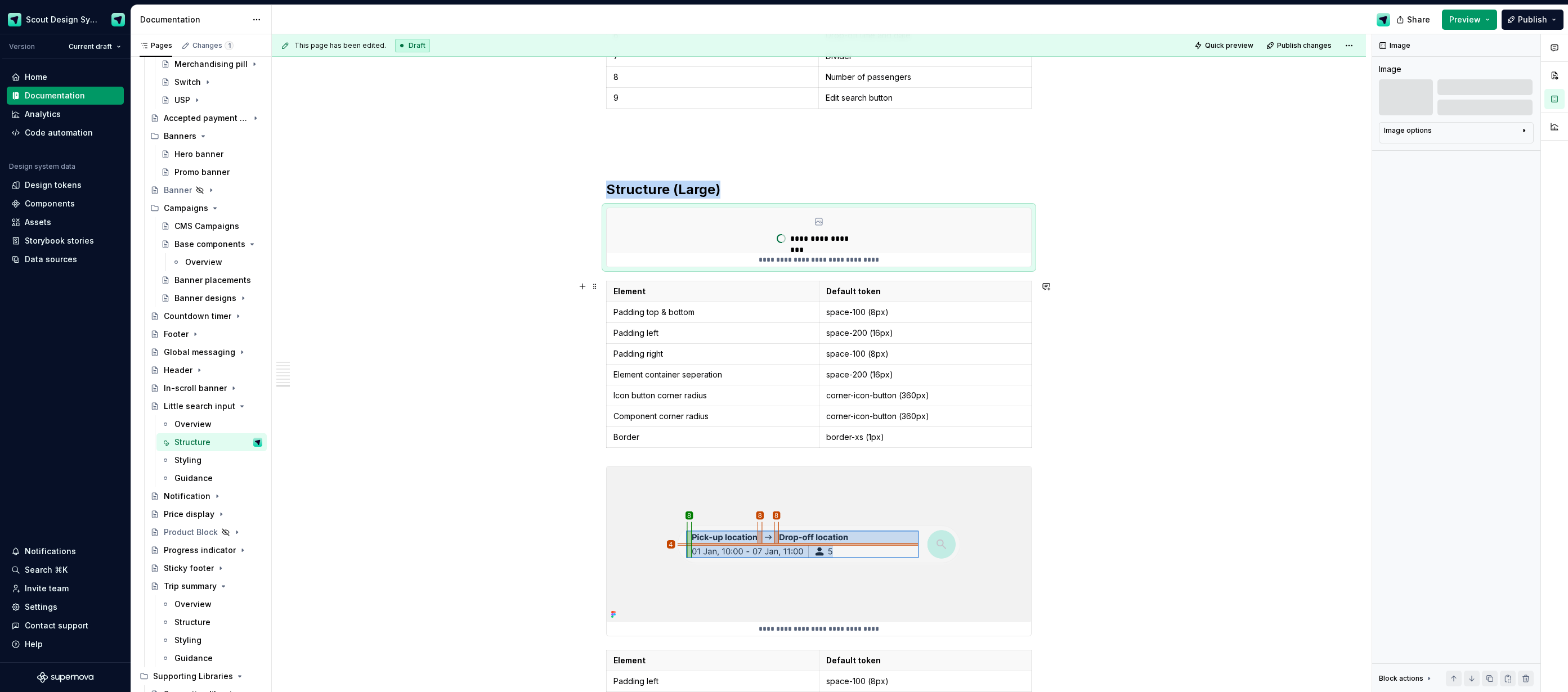
scroll to position [3317, 0]
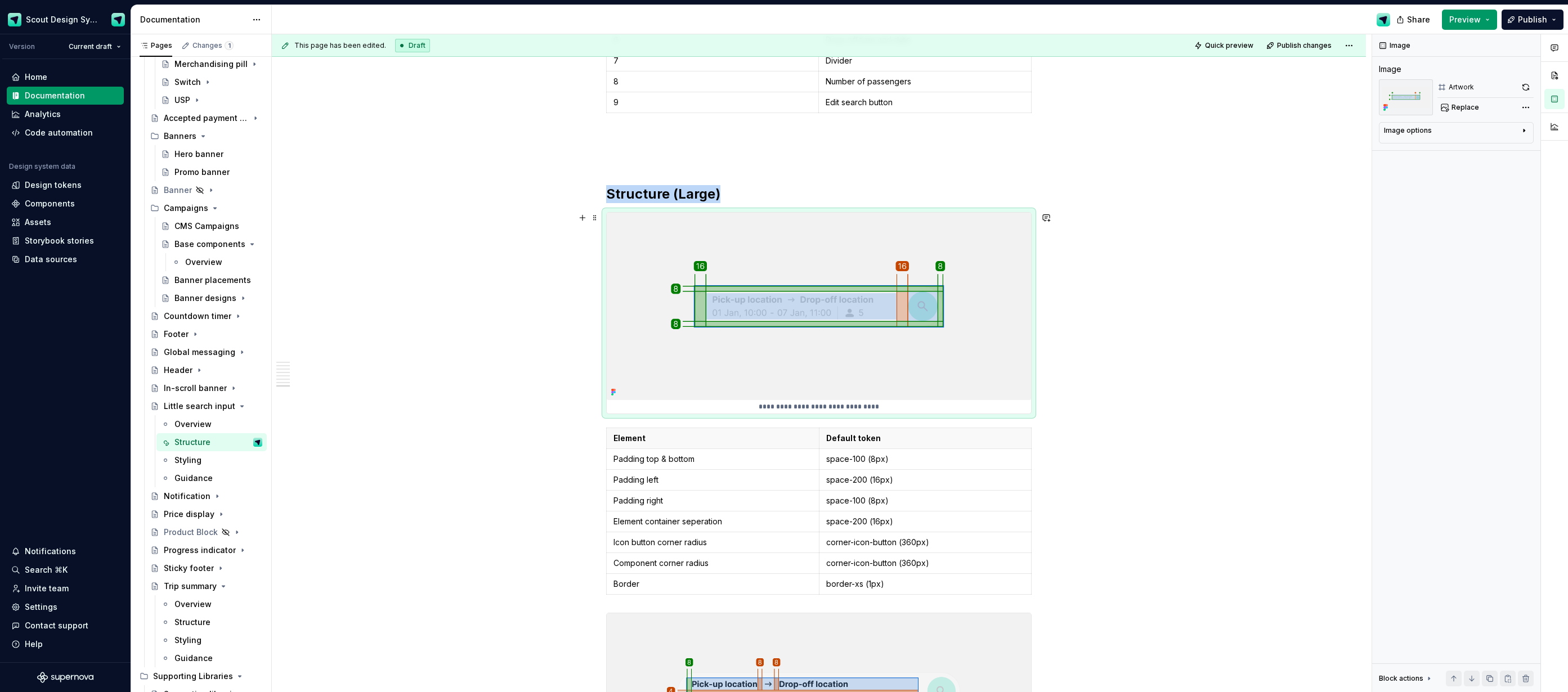
click at [752, 266] on img at bounding box center [819, 307] width 424 height 187
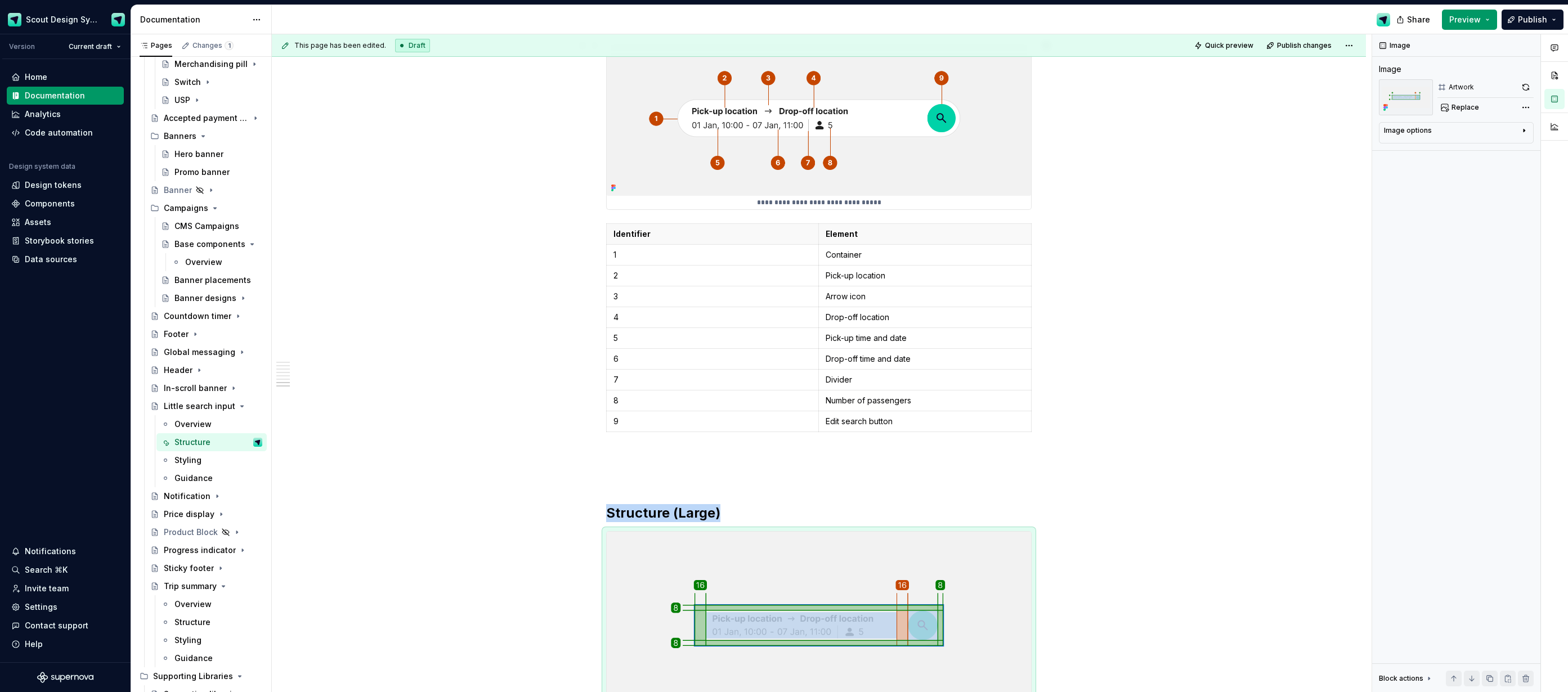
scroll to position [2766, 0]
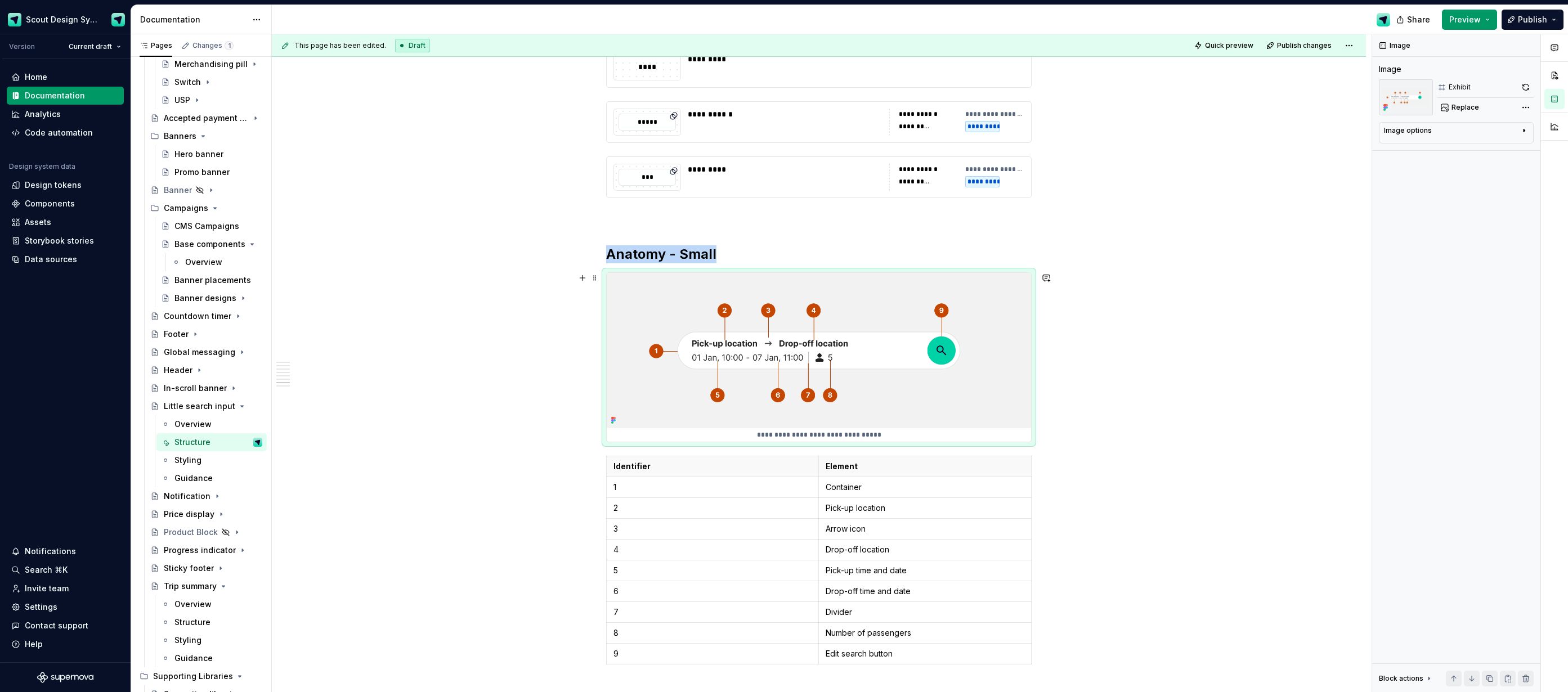
click at [744, 321] on img at bounding box center [819, 350] width 424 height 155
click at [1468, 109] on span "Replace" at bounding box center [1465, 107] width 27 height 9
type textarea "*"
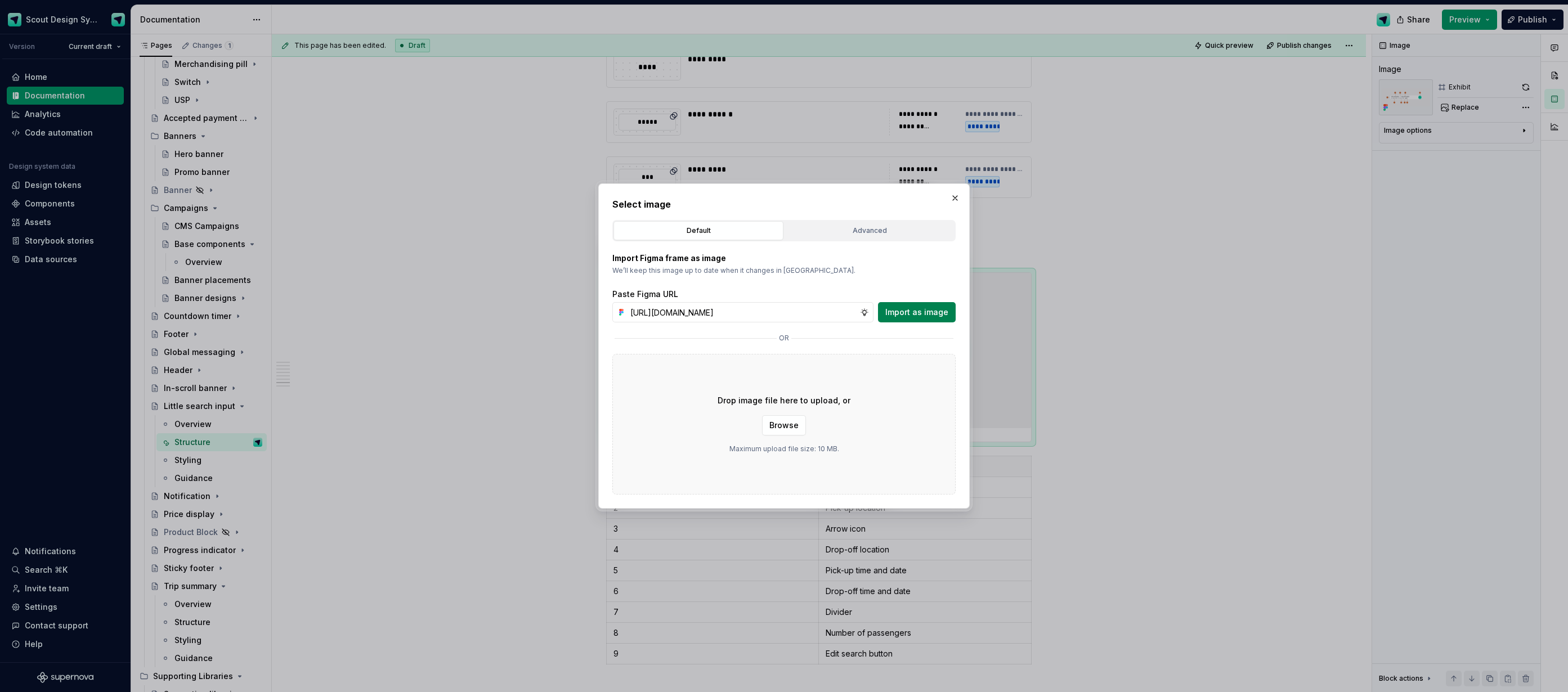
scroll to position [0, 319]
type input "[URL][DOMAIN_NAME]"
click at [935, 312] on span "Import as image" at bounding box center [917, 312] width 63 height 11
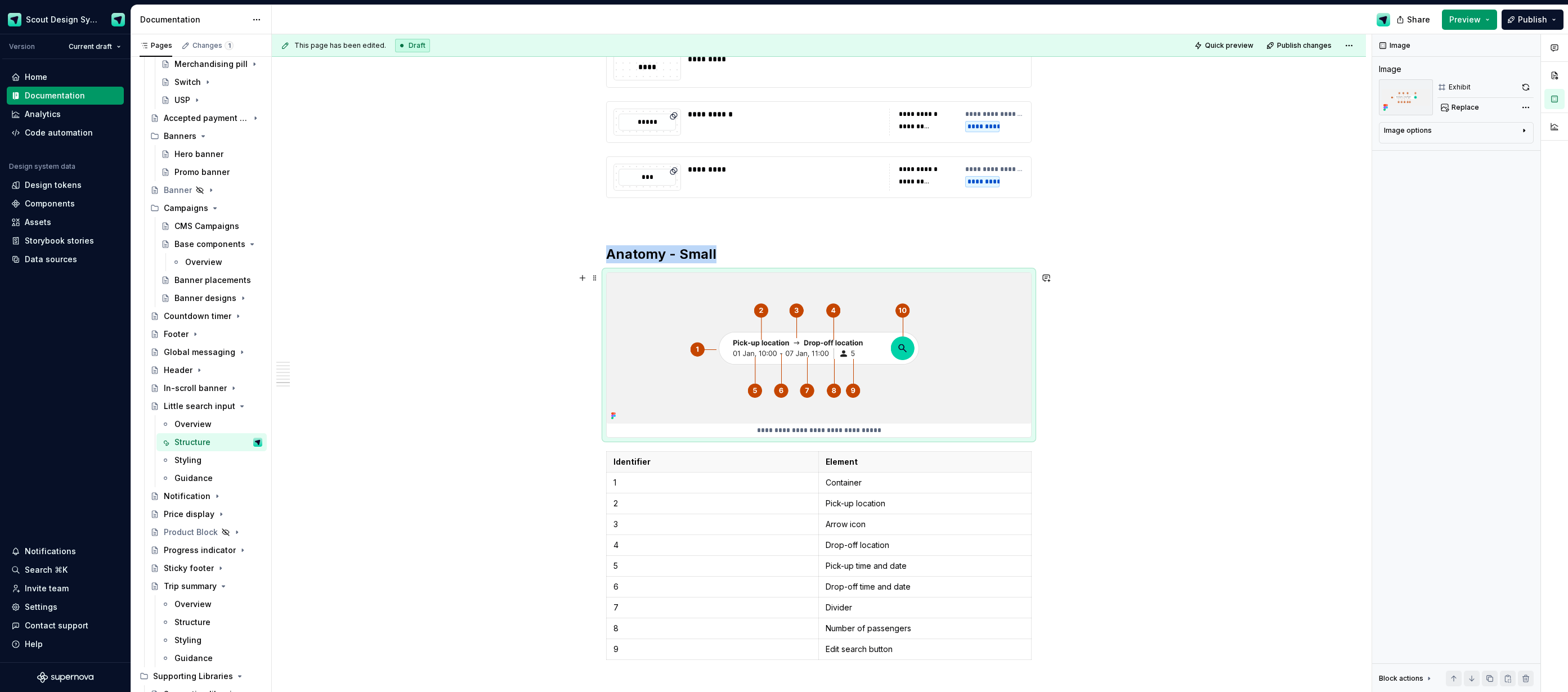
drag, startPoint x: 922, startPoint y: 312, endPoint x: 1282, endPoint y: 110, distance: 412.8
click at [922, 312] on img at bounding box center [819, 348] width 424 height 151
click at [1521, 87] on button "button" at bounding box center [1526, 87] width 16 height 16
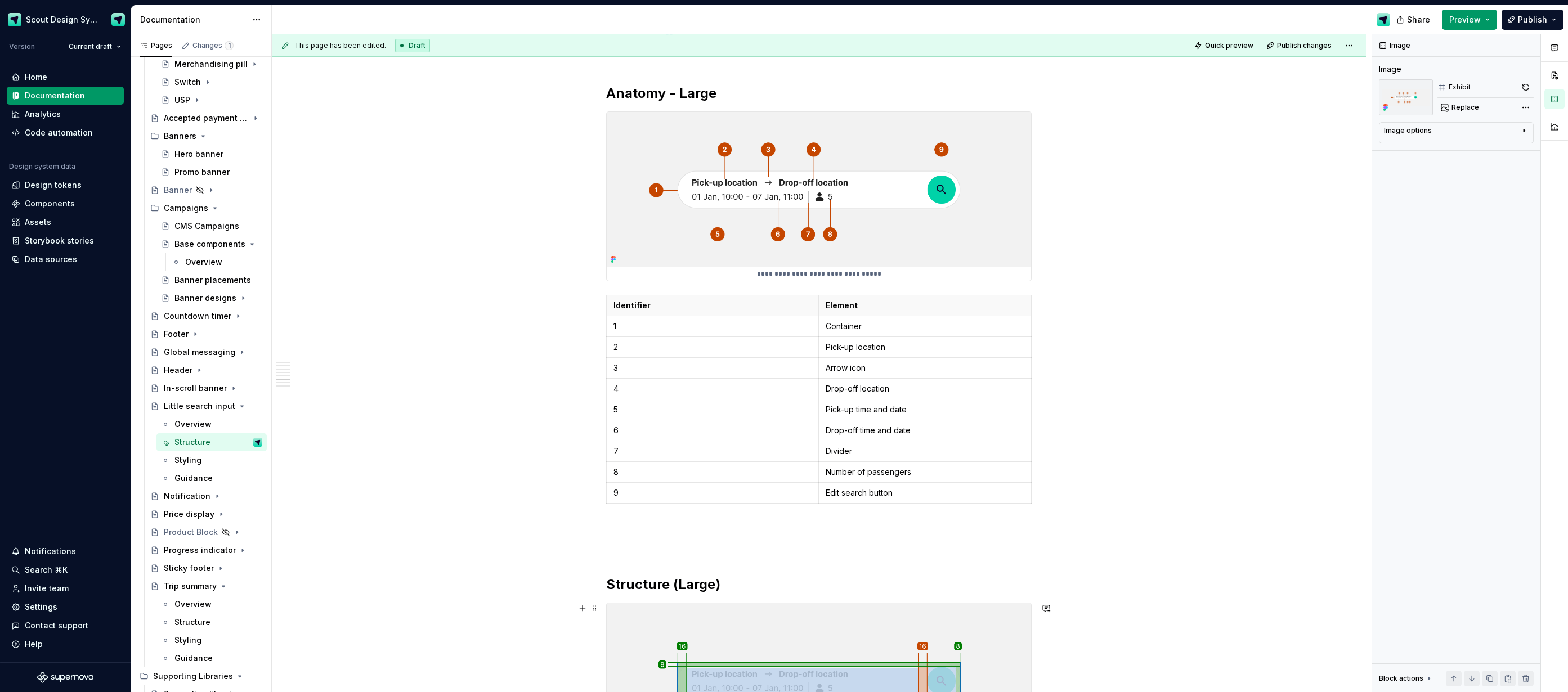
scroll to position [1313, 0]
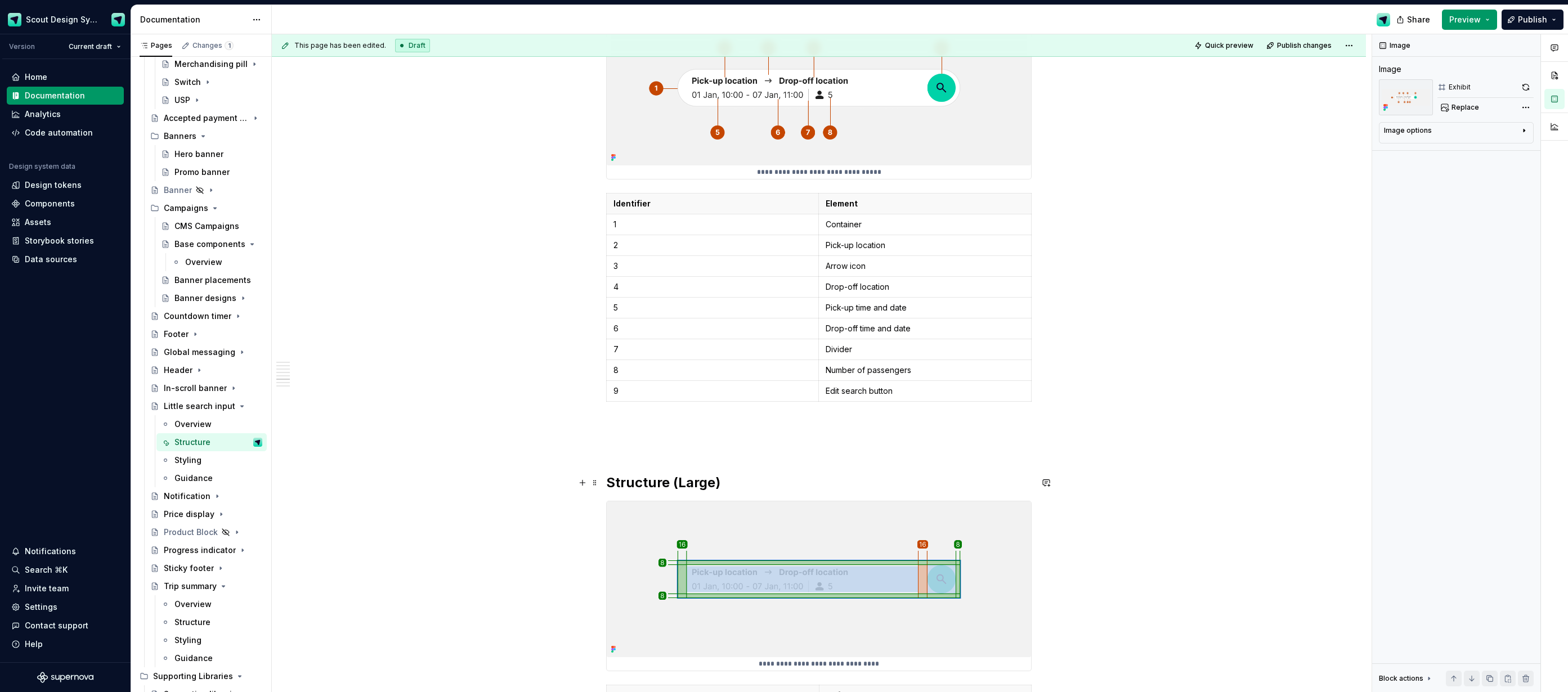
click at [674, 487] on h2 "Structure (Large)" at bounding box center [819, 483] width 425 height 18
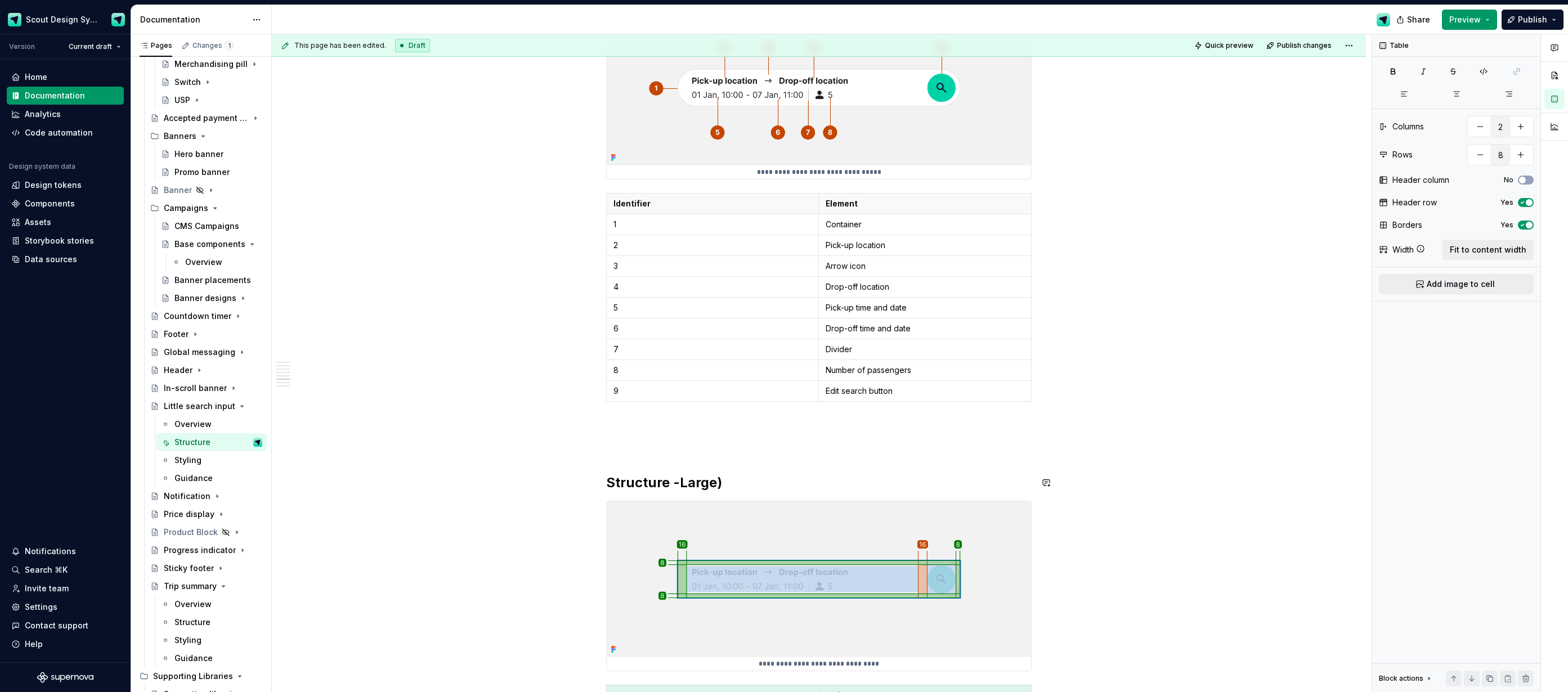
scroll to position [1477, 0]
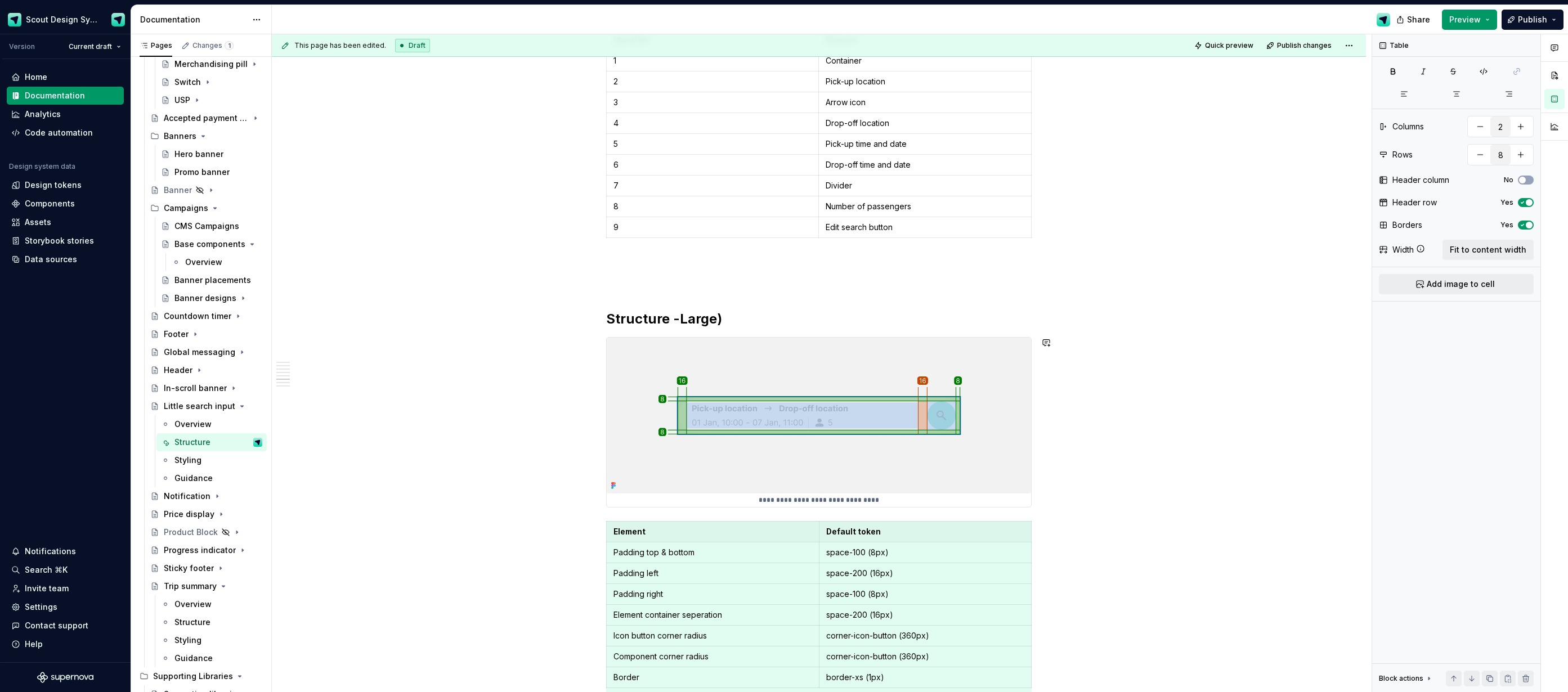
click at [746, 325] on h2 "Structure -Large)" at bounding box center [819, 319] width 425 height 18
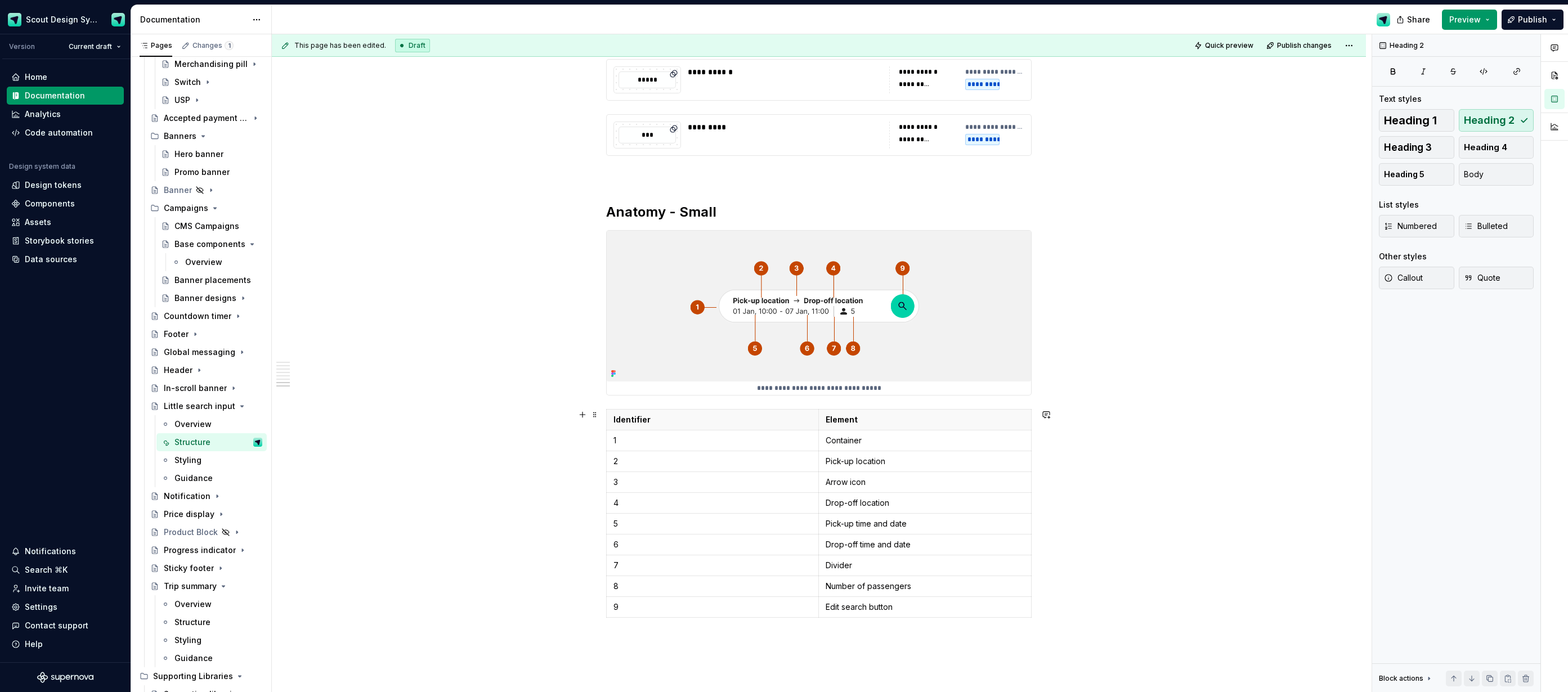
scroll to position [3074, 0]
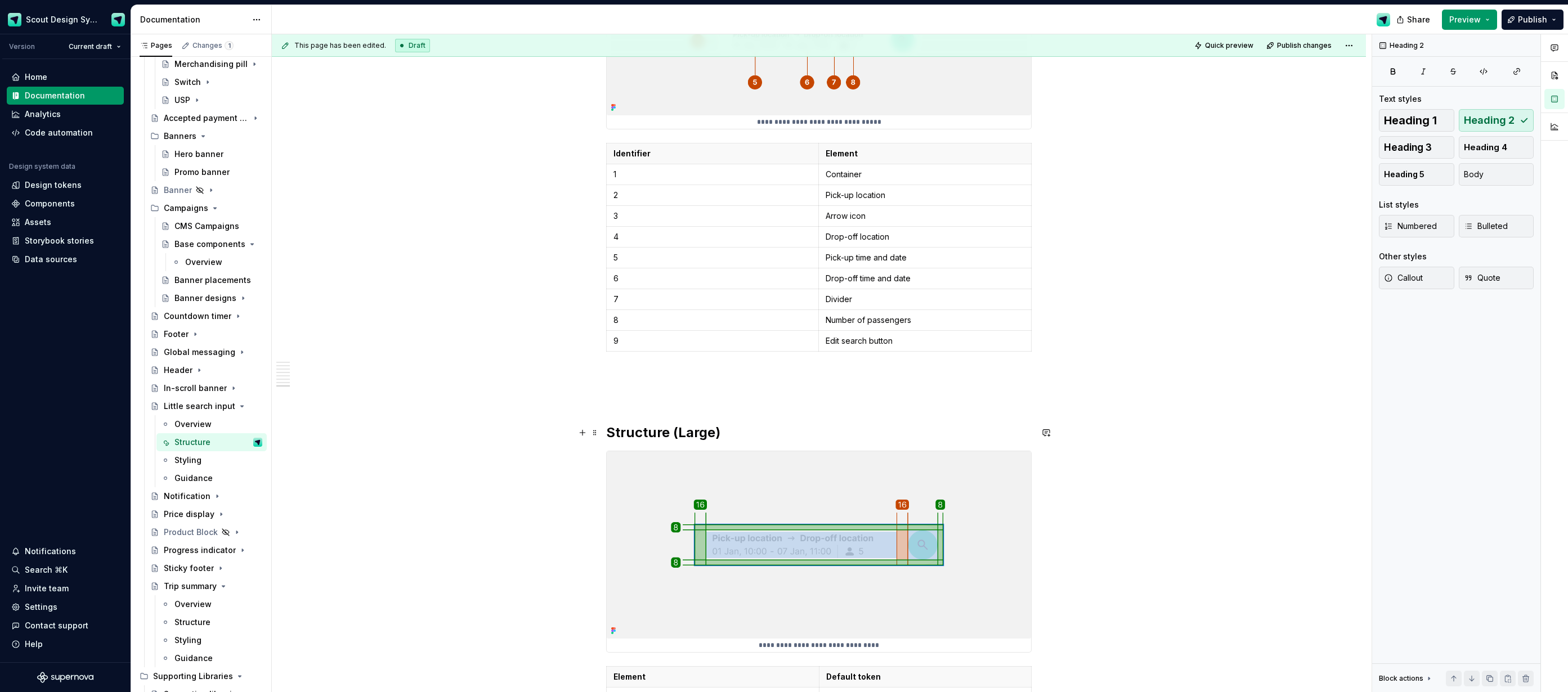
click at [675, 435] on h2 "Structure (Large)" at bounding box center [819, 433] width 425 height 18
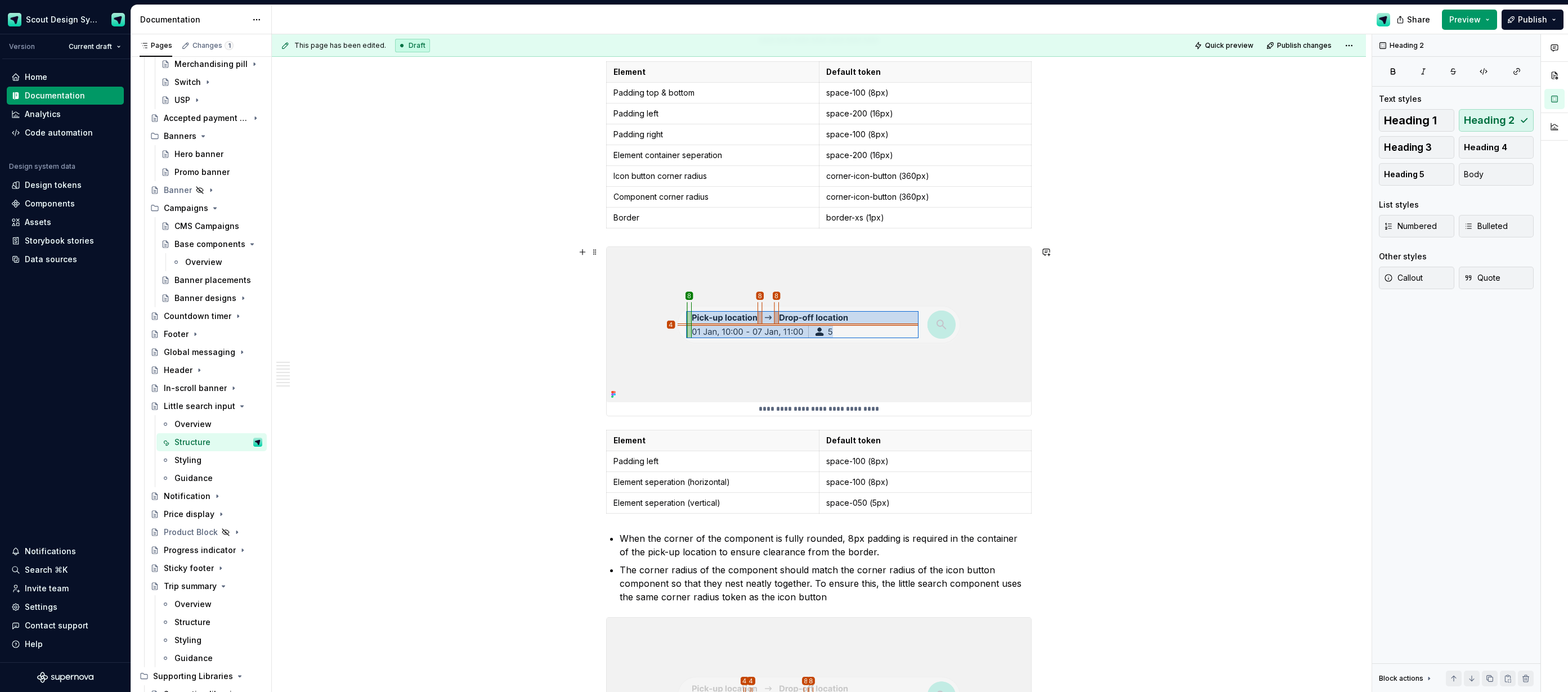
scroll to position [3682, 0]
click at [668, 347] on img at bounding box center [819, 321] width 424 height 155
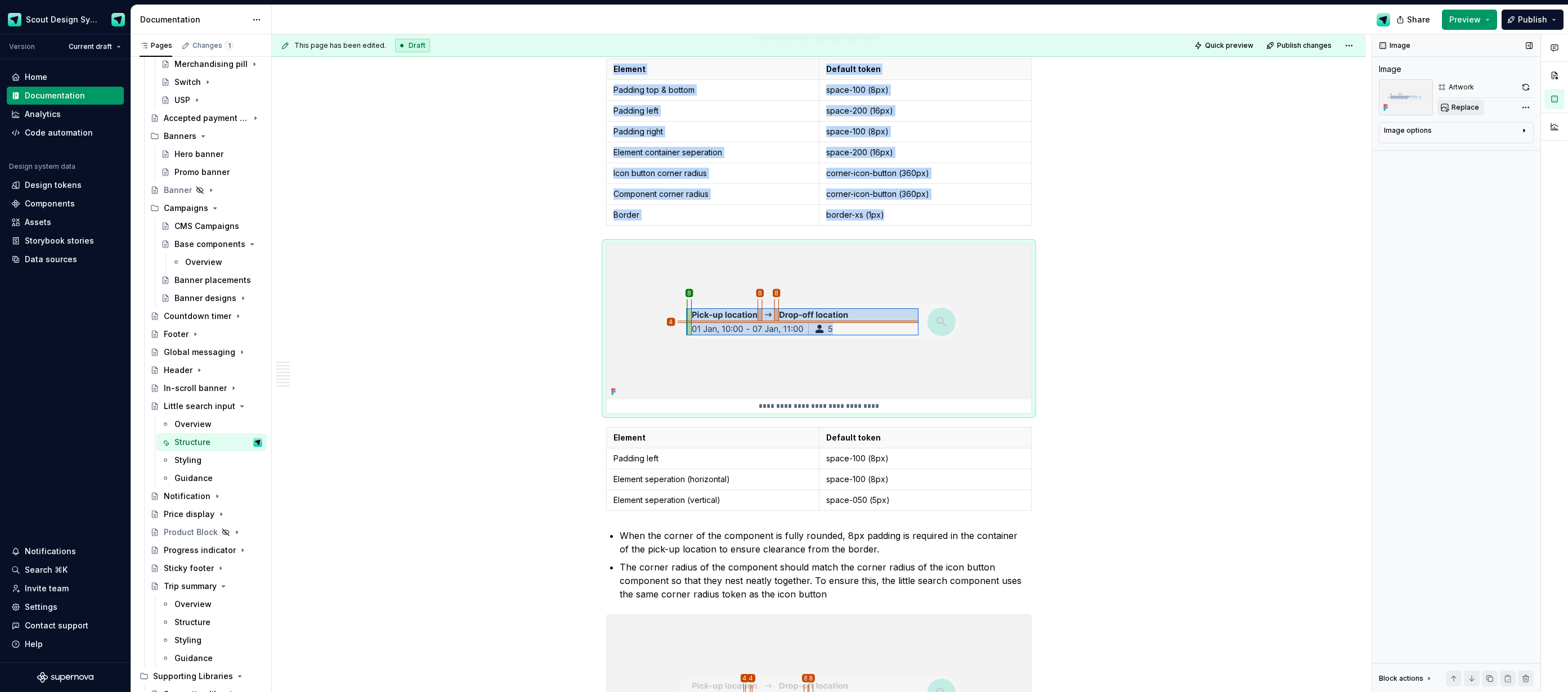
click at [1460, 112] on button "Replace" at bounding box center [1460, 108] width 47 height 16
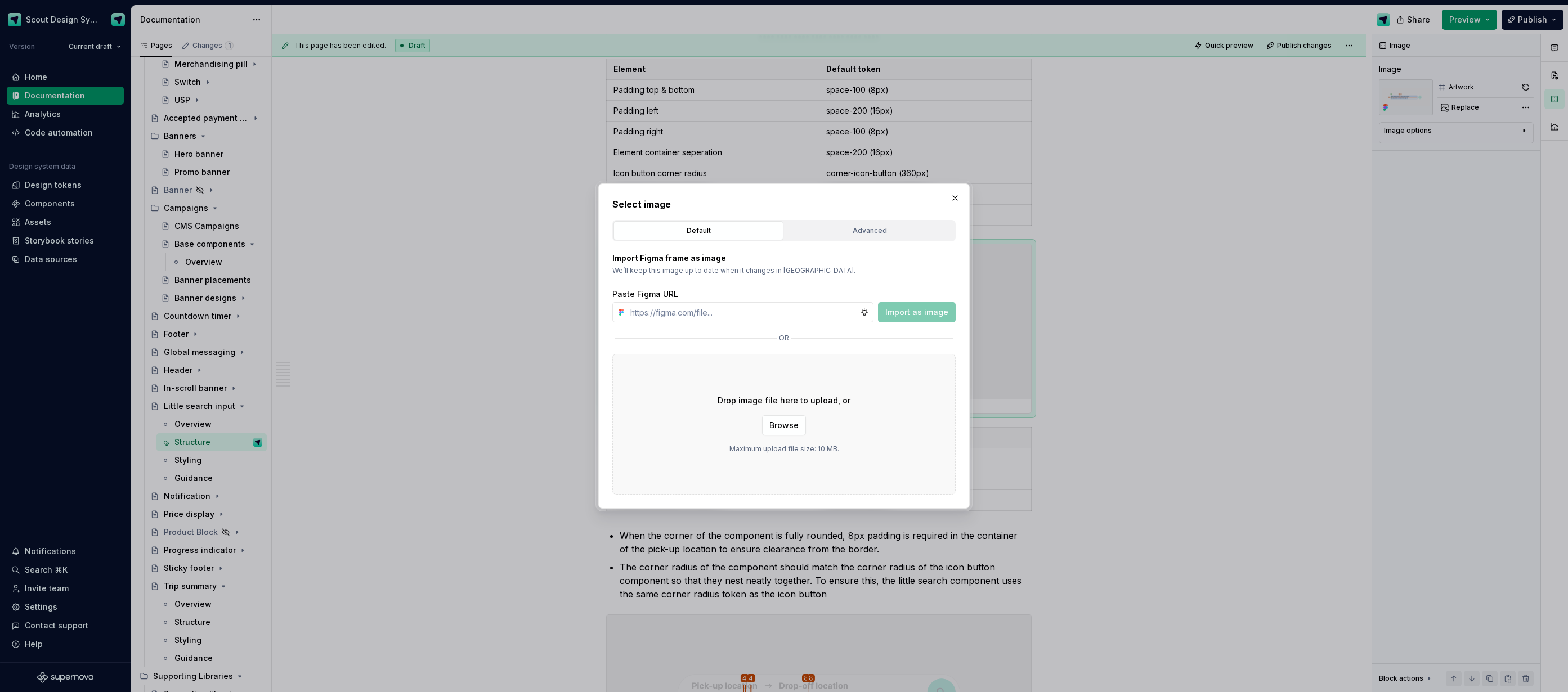
type textarea "*"
type input "[URL][DOMAIN_NAME]"
click at [927, 310] on span "Import as image" at bounding box center [917, 312] width 63 height 11
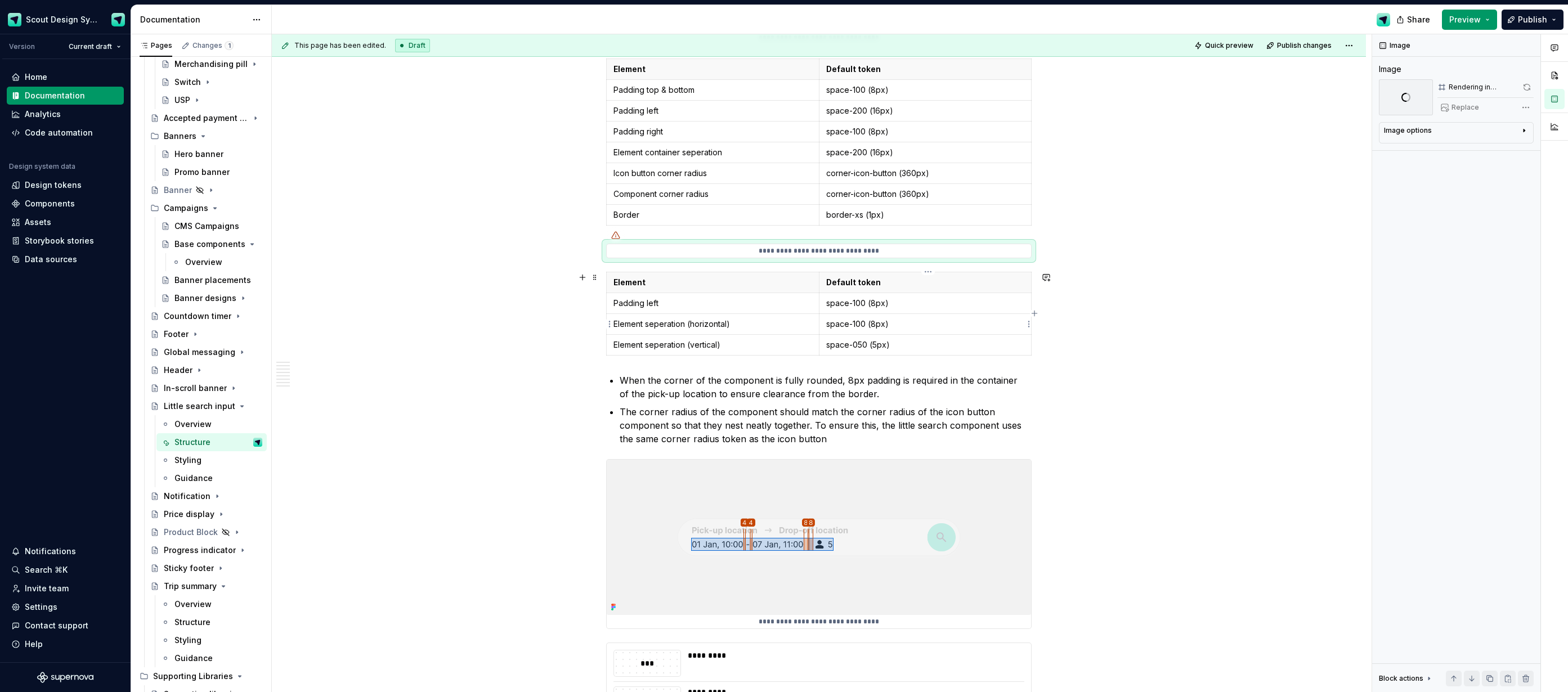
click at [862, 324] on p "space-100 (8px)" at bounding box center [925, 324] width 198 height 11
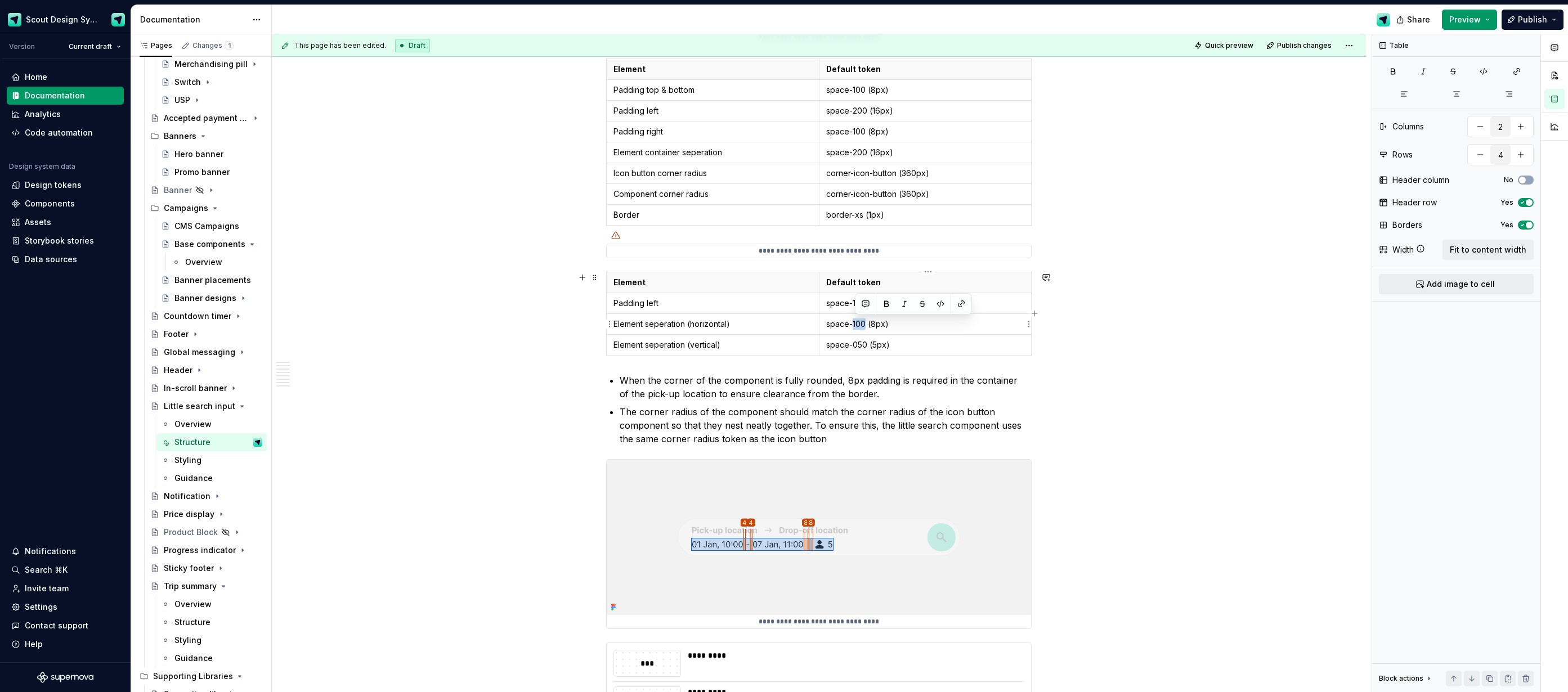
drag, startPoint x: 862, startPoint y: 324, endPoint x: 867, endPoint y: 324, distance: 5.0
click at [862, 324] on p "space-100 (8px)" at bounding box center [925, 324] width 198 height 11
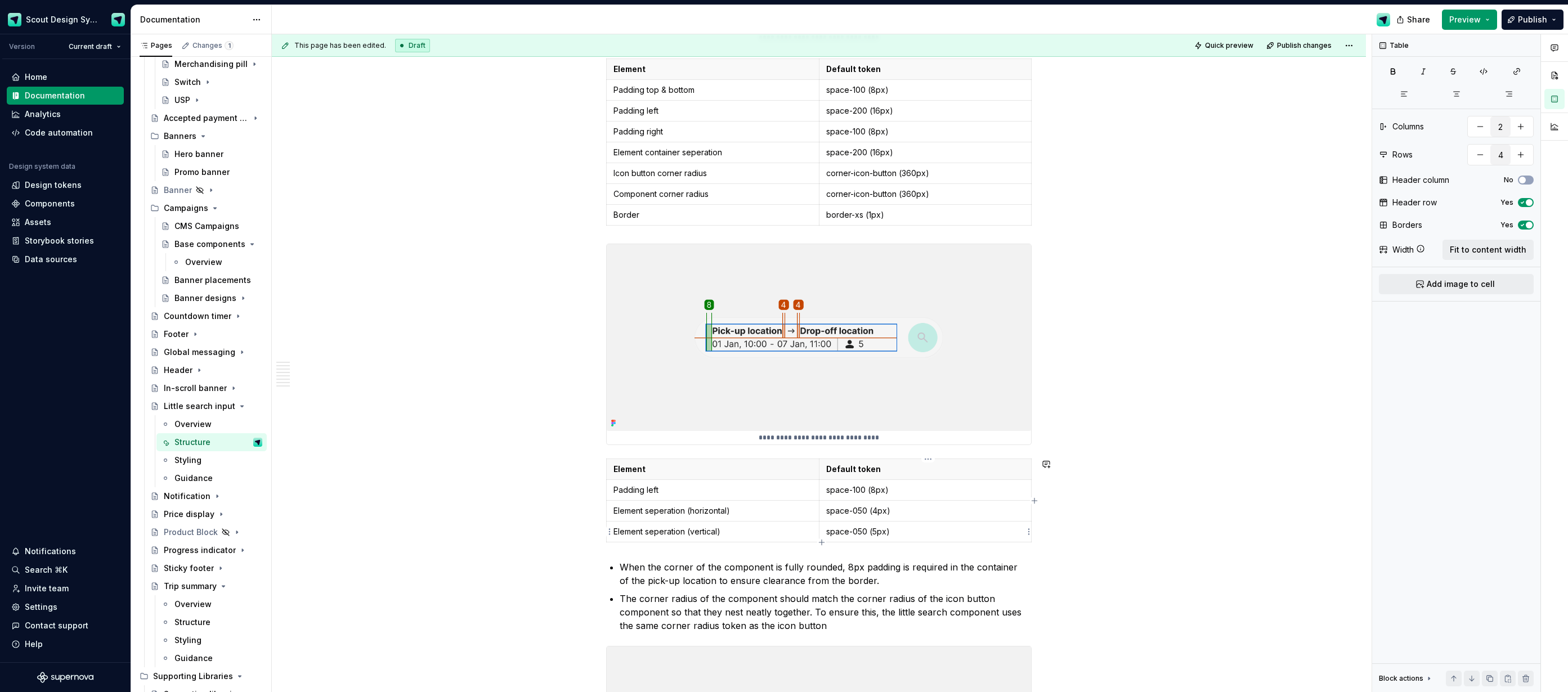
click at [861, 531] on p "space-050 (5px)" at bounding box center [925, 532] width 198 height 11
click at [883, 534] on p "space-none (5px)" at bounding box center [925, 532] width 198 height 11
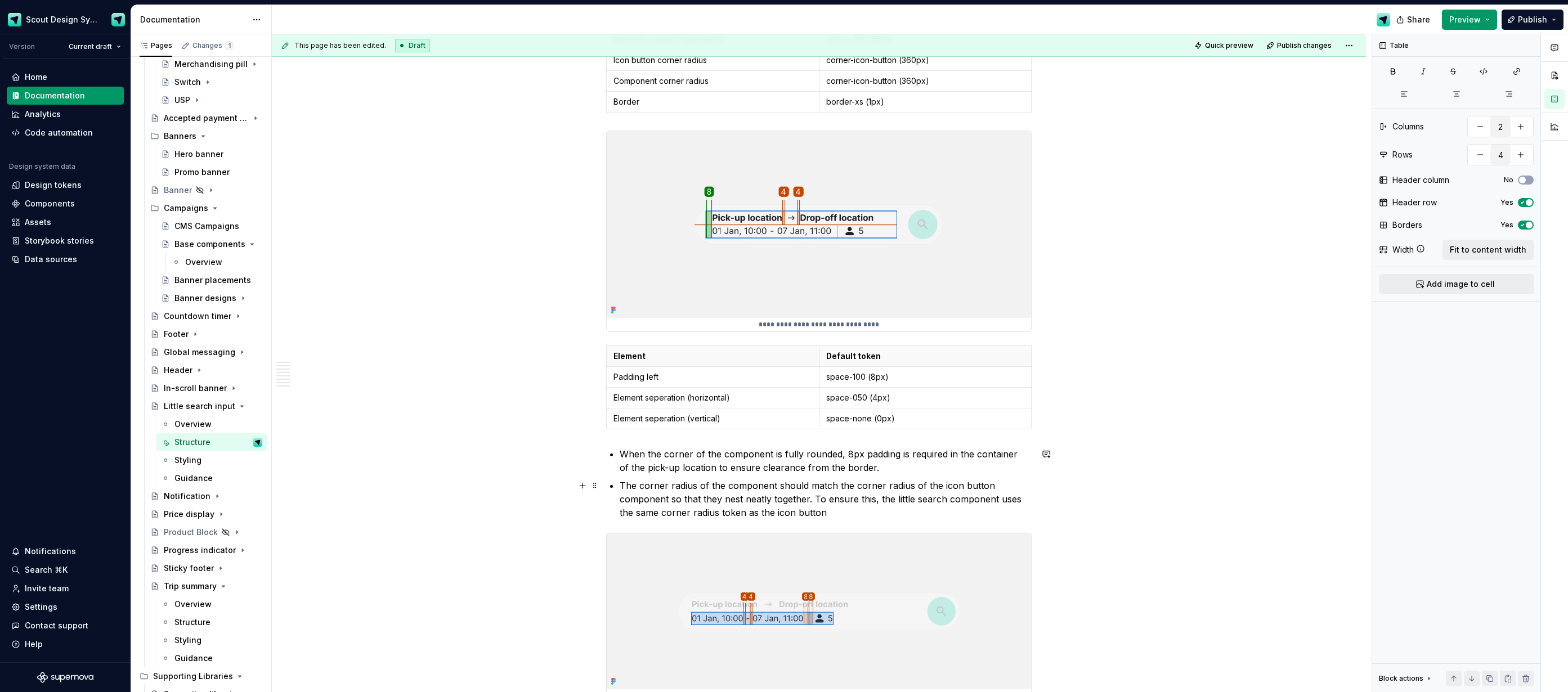
scroll to position [3874, 0]
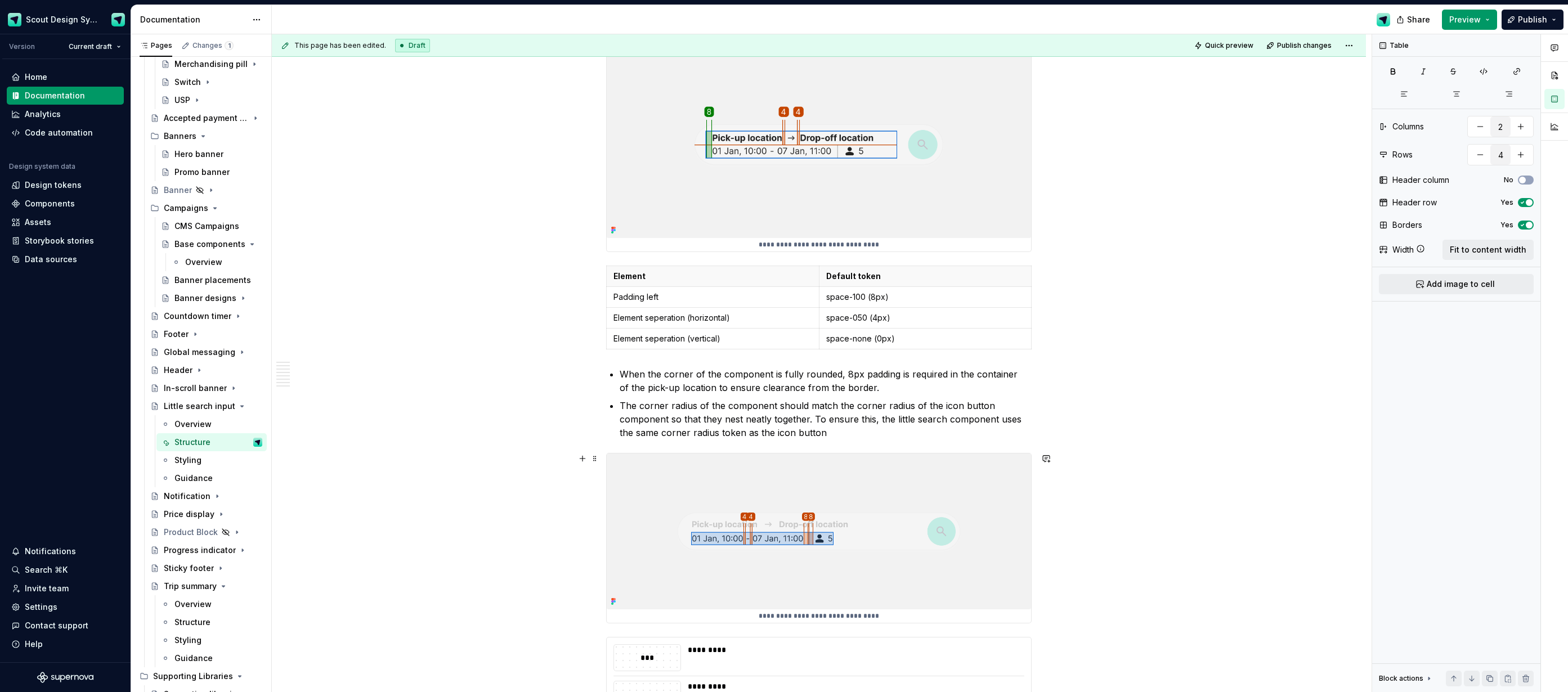
click at [914, 559] on img at bounding box center [819, 531] width 424 height 155
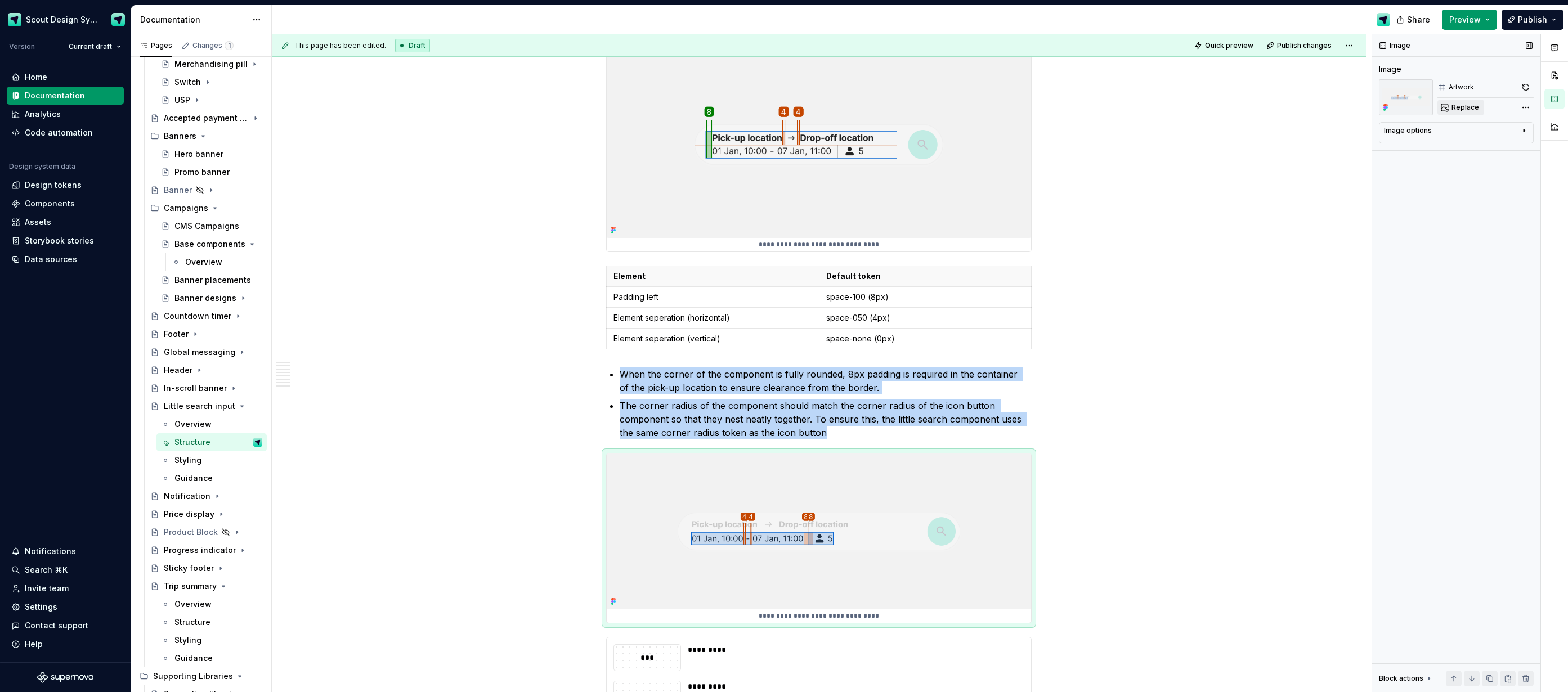
click at [1469, 113] on button "Replace" at bounding box center [1460, 108] width 47 height 16
type textarea "*"
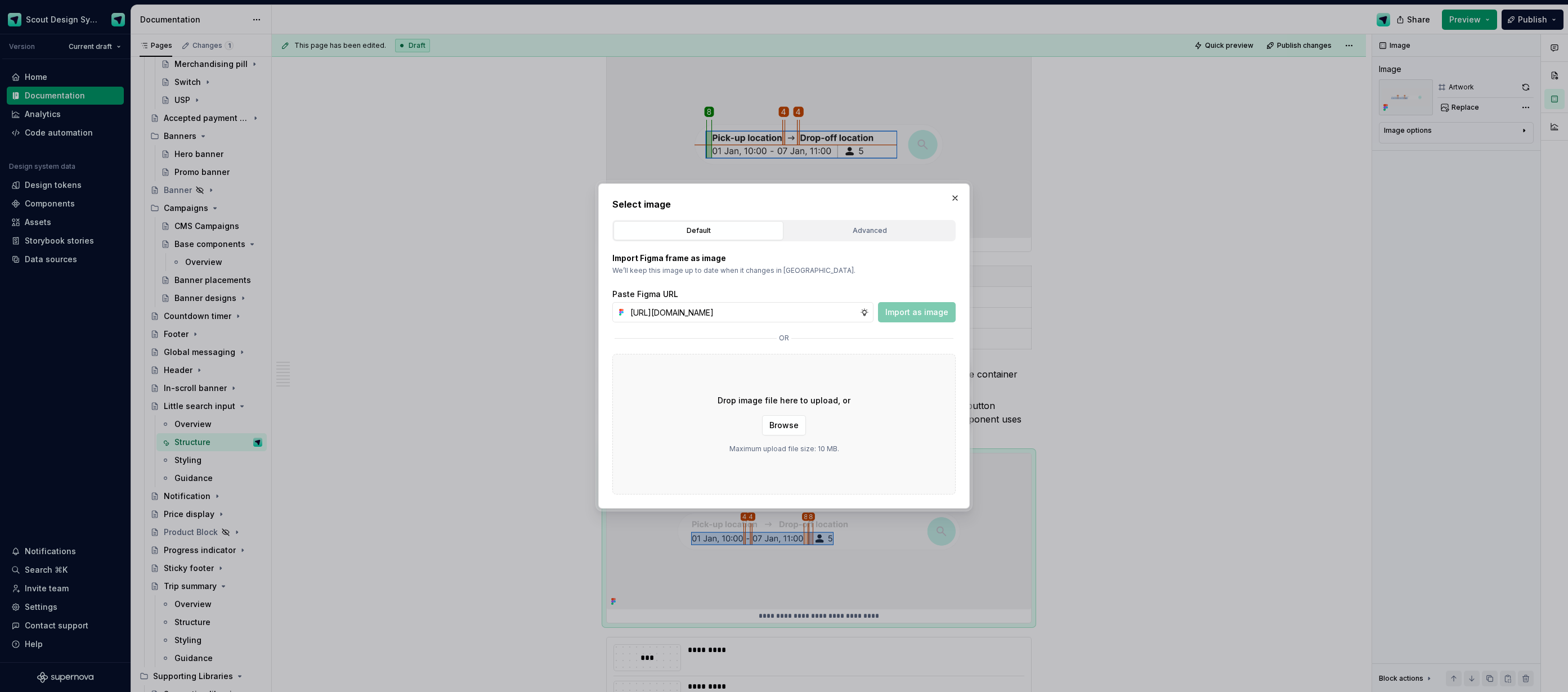
scroll to position [0, 321]
type input "[URL][DOMAIN_NAME]"
click at [932, 314] on span "Import as image" at bounding box center [917, 312] width 63 height 11
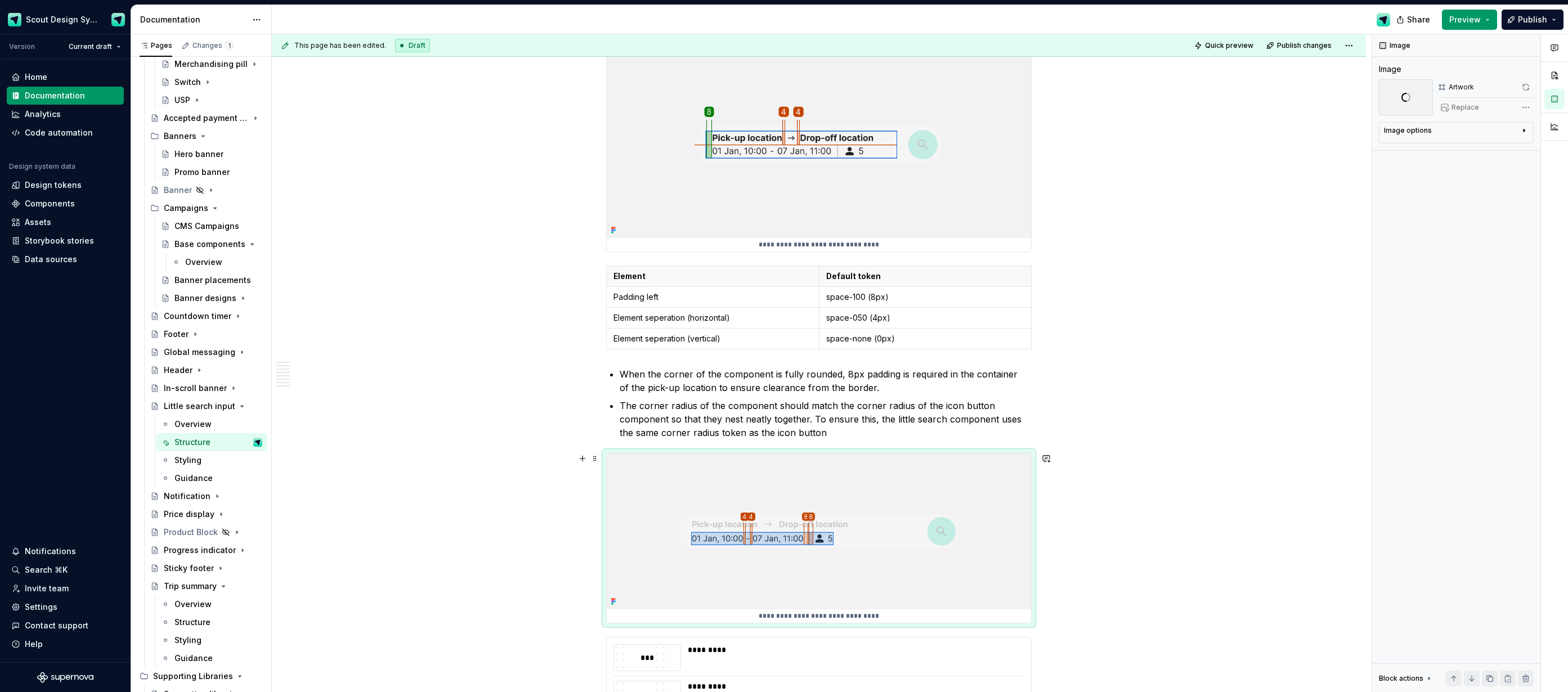
scroll to position [4001, 0]
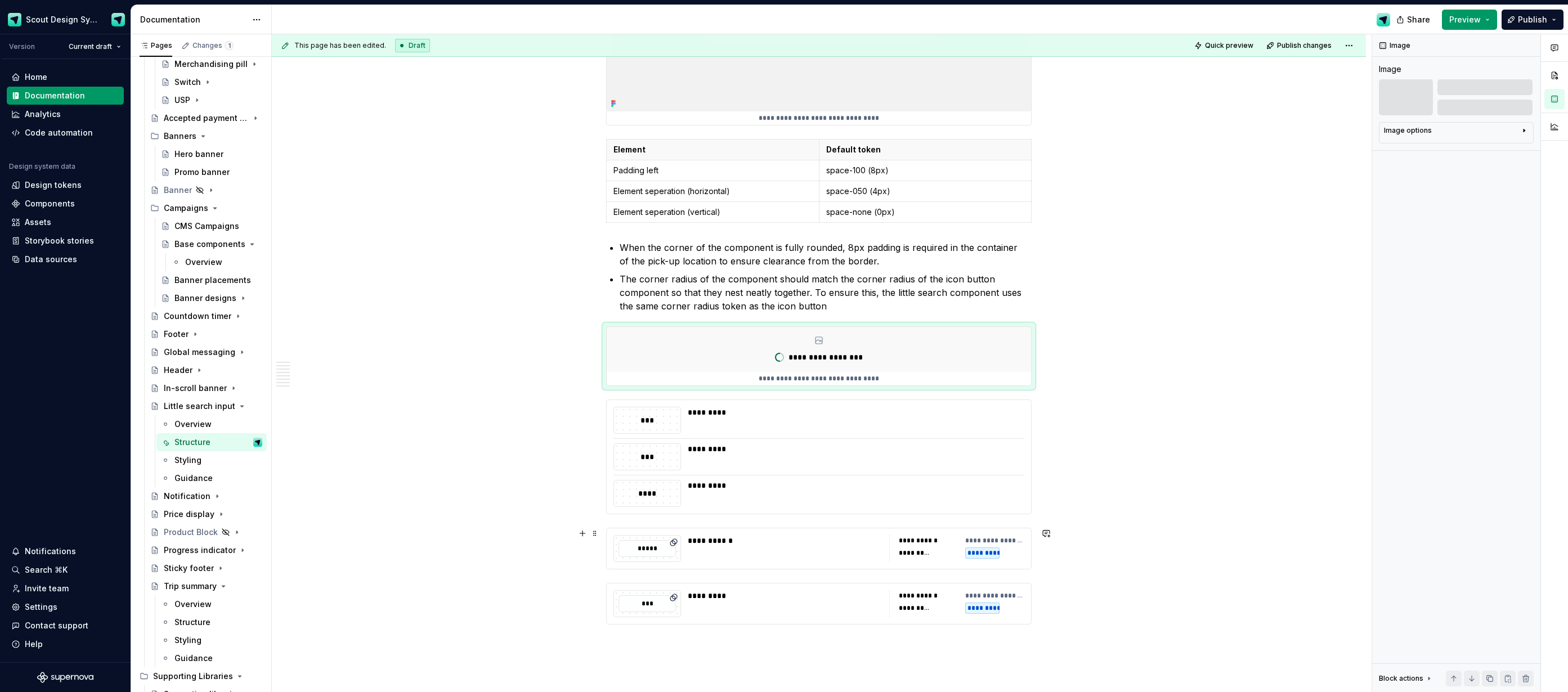
click at [833, 570] on div "**********" at bounding box center [819, 548] width 425 height 41
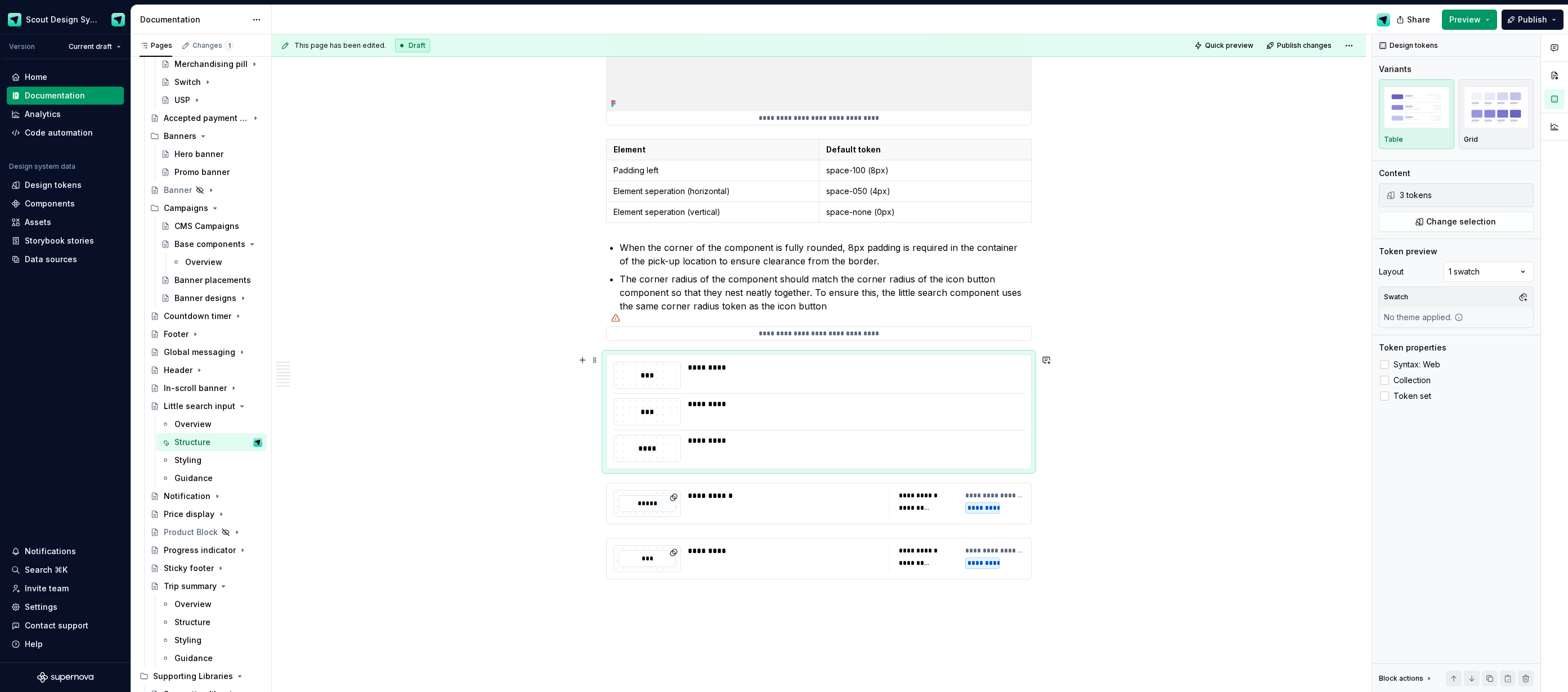
click at [817, 427] on div "*** ********* *** ********* **** *********" at bounding box center [819, 411] width 424 height 114
click at [1468, 223] on span "Change selection" at bounding box center [1461, 222] width 70 height 11
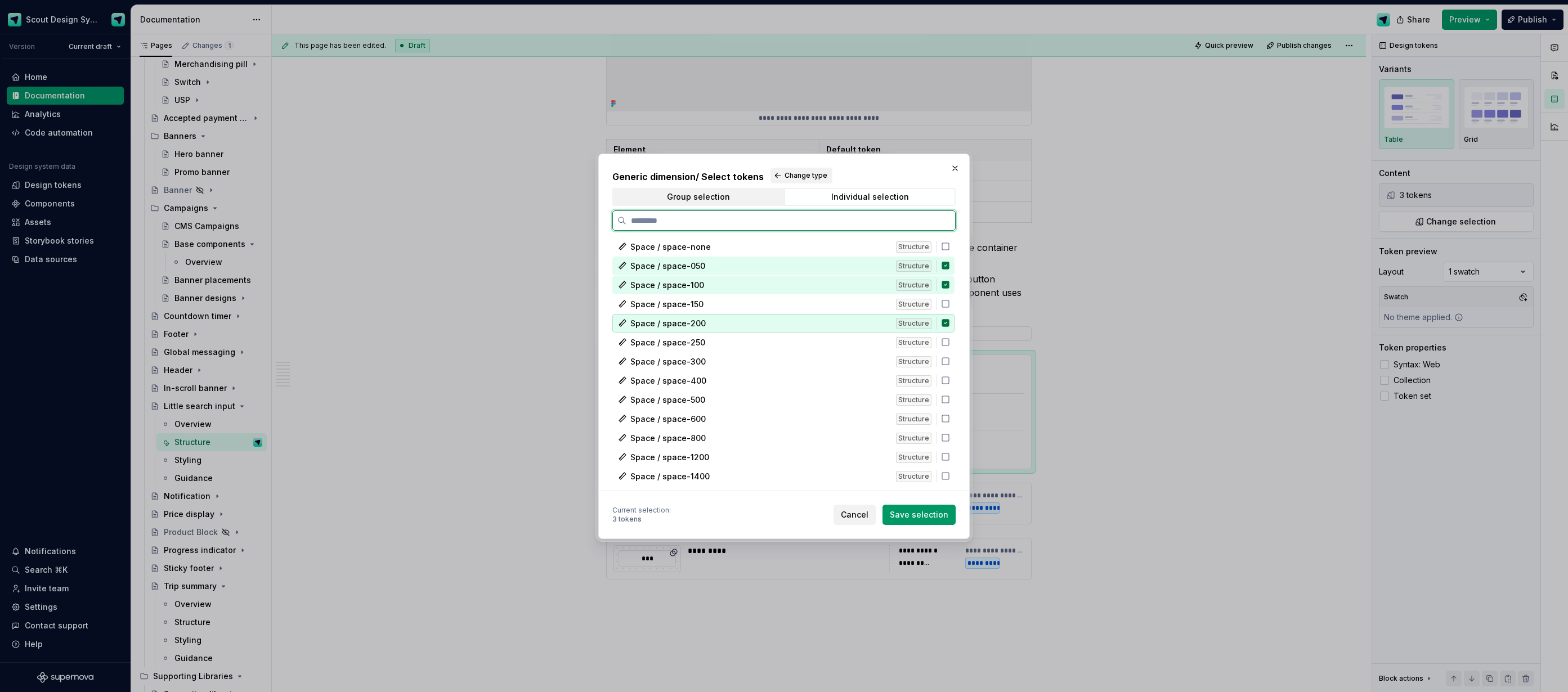
drag, startPoint x: 950, startPoint y: 321, endPoint x: 950, endPoint y: 283, distance: 38.0
click at [950, 314] on div "Space / space-200 Structure" at bounding box center [783, 323] width 342 height 19
click at [951, 251] on div "Space / space-none Structure" at bounding box center [783, 246] width 342 height 19
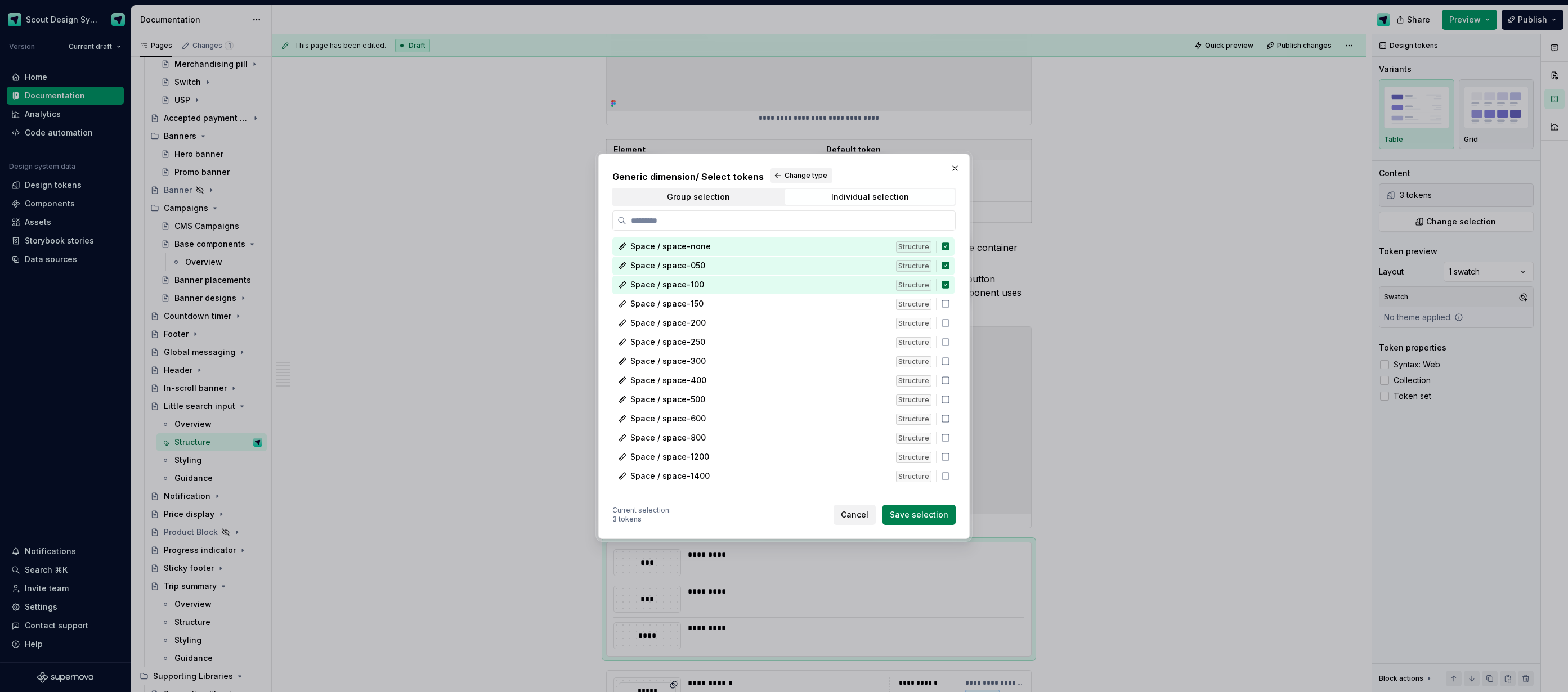
click at [935, 510] on span "Save selection" at bounding box center [919, 515] width 58 height 11
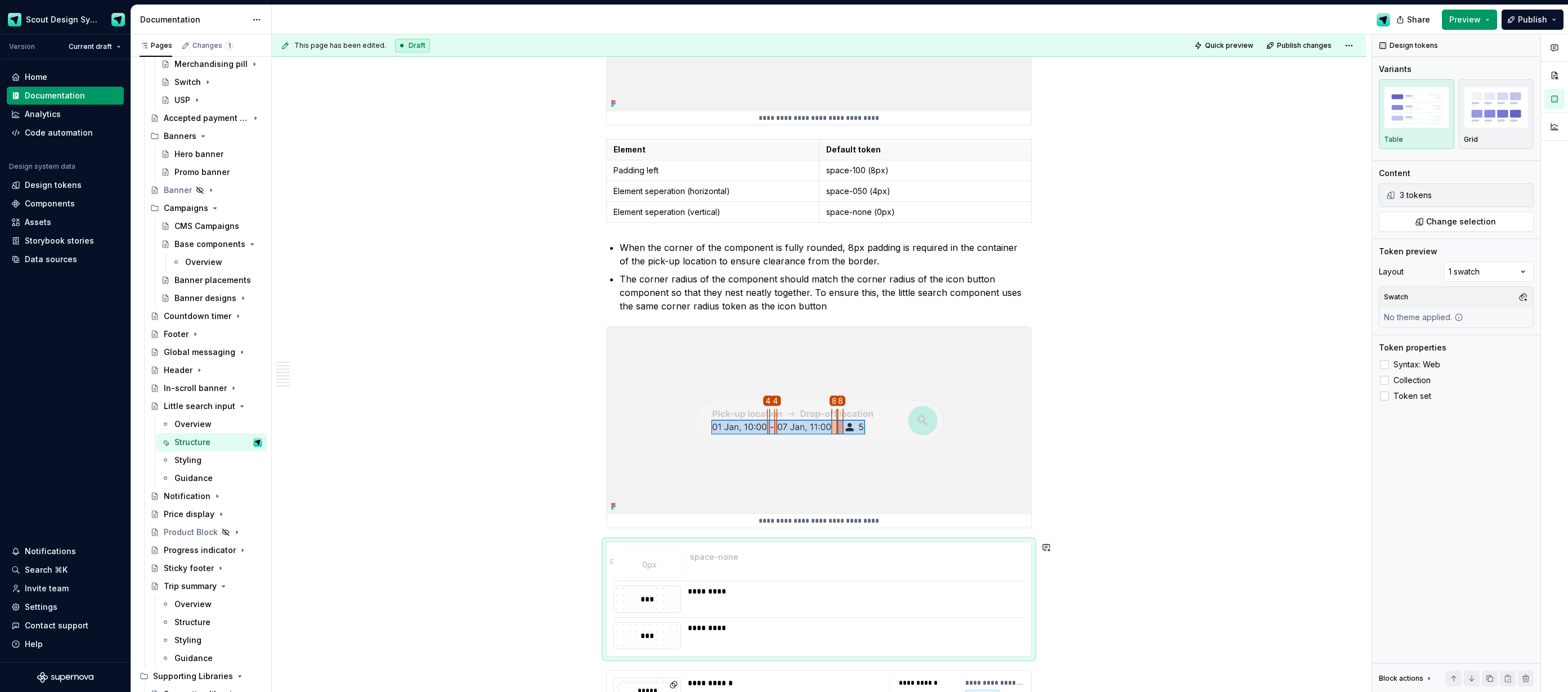
drag, startPoint x: 758, startPoint y: 634, endPoint x: 758, endPoint y: 568, distance: 66.0
click at [758, 568] on body "Scout Design System Version Current draft Home Documentation Analytics Code aut…" at bounding box center [784, 346] width 1568 height 692
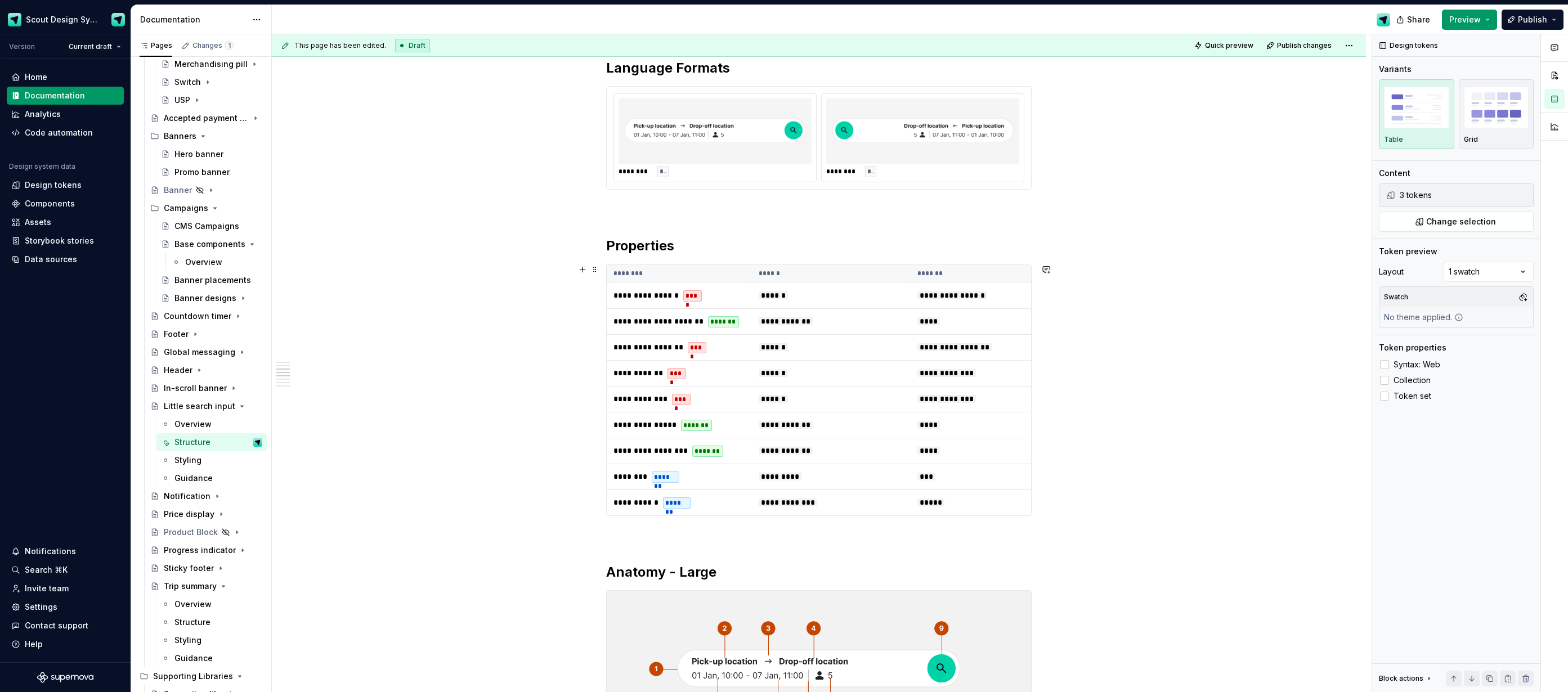
scroll to position [735, 0]
click at [699, 324] on span "**********" at bounding box center [659, 320] width 90 height 8
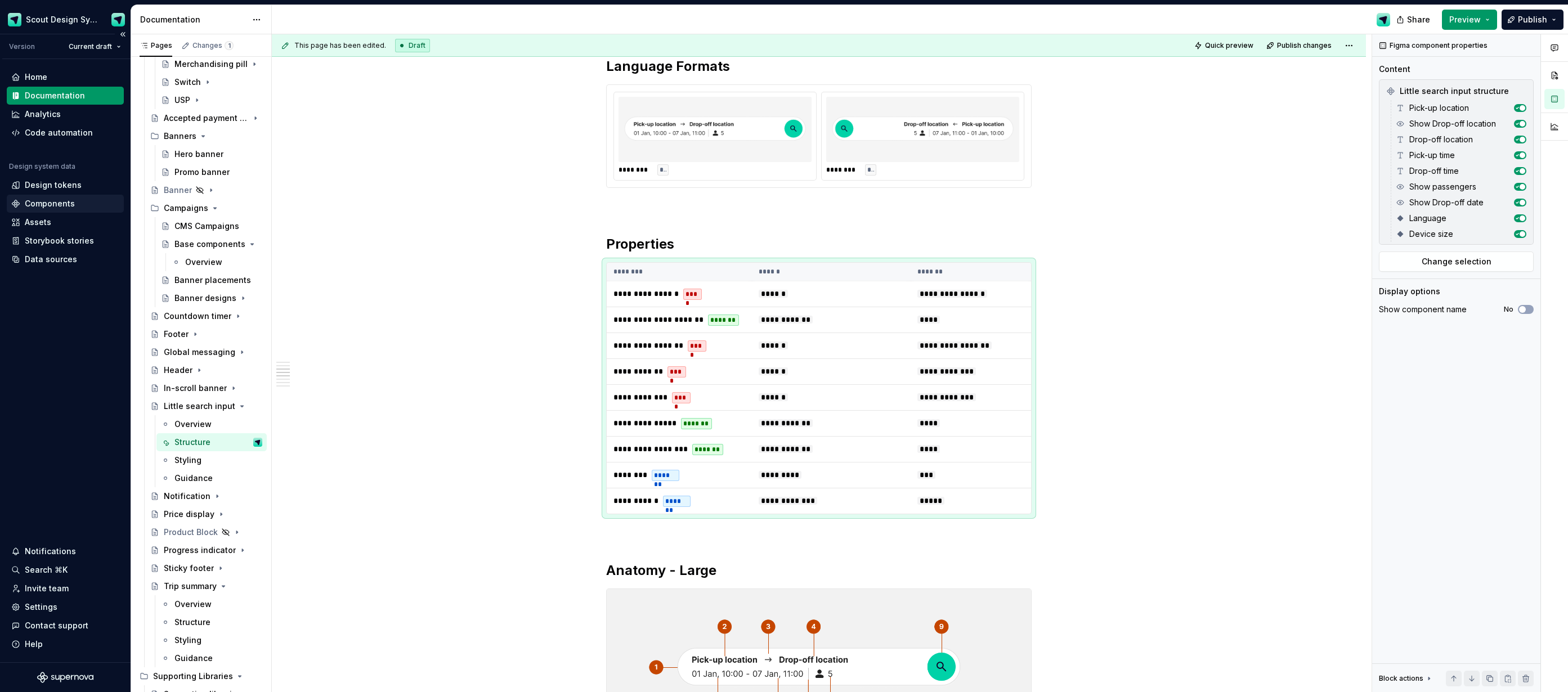
click at [37, 203] on div "Components" at bounding box center [50, 203] width 50 height 11
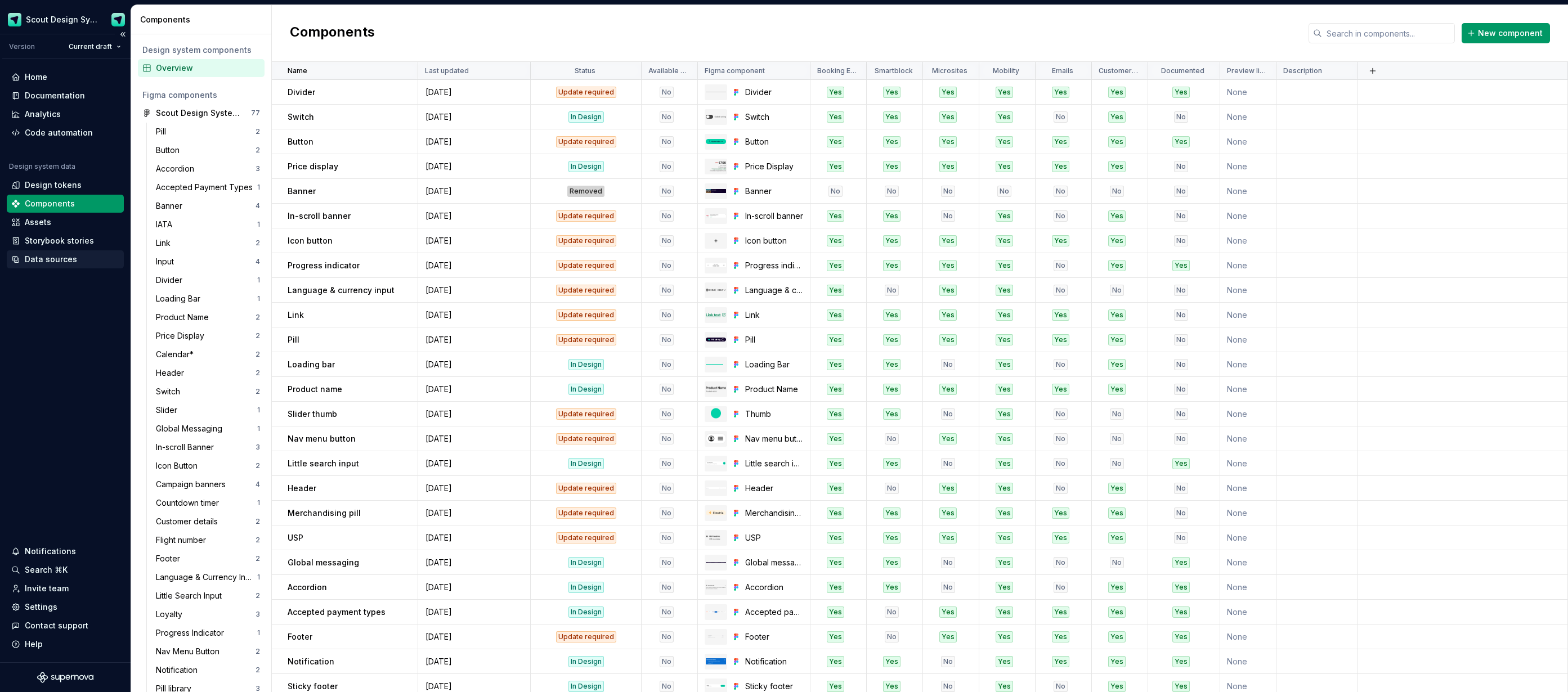
click at [56, 256] on div "Data sources" at bounding box center [51, 259] width 52 height 11
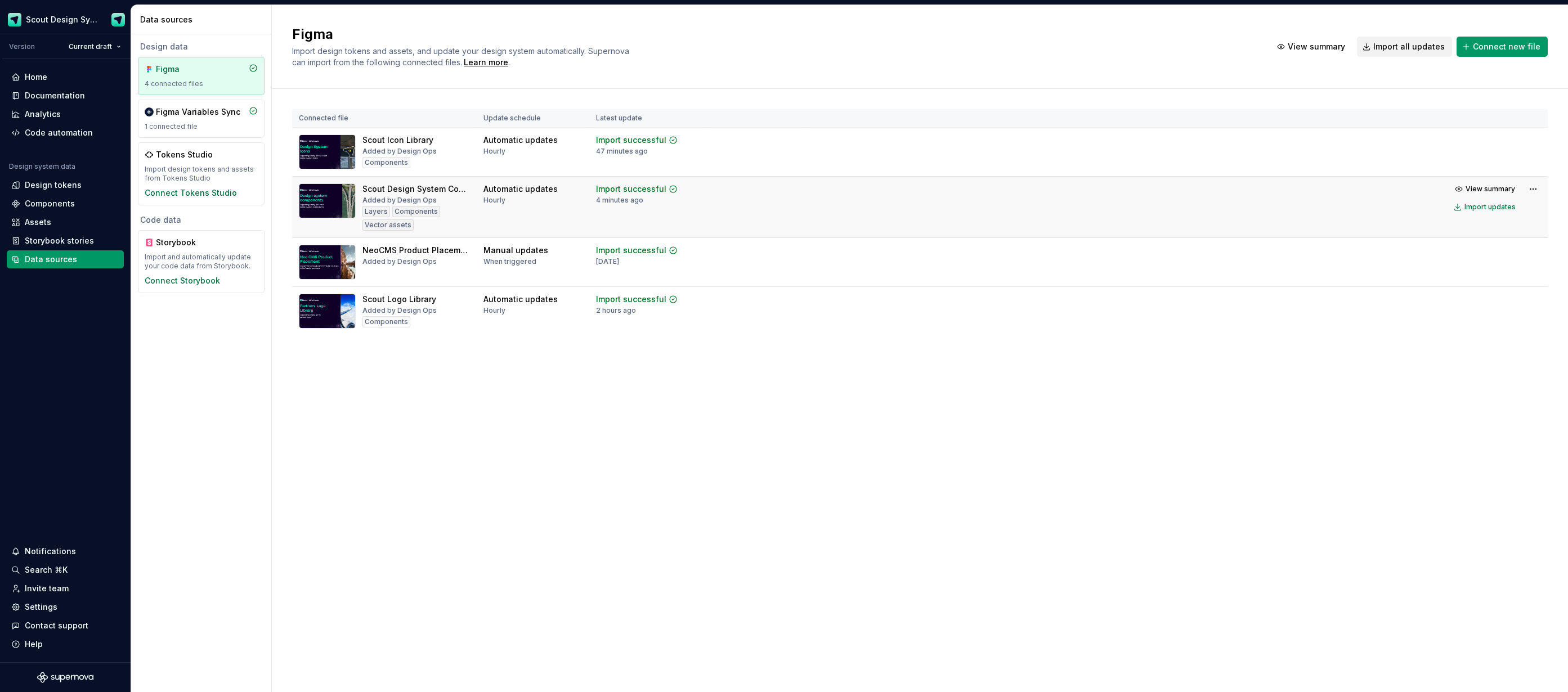
click at [913, 205] on td "View summary Import updates" at bounding box center [1177, 198] width 743 height 43
click at [69, 95] on div "Documentation" at bounding box center [55, 96] width 60 height 11
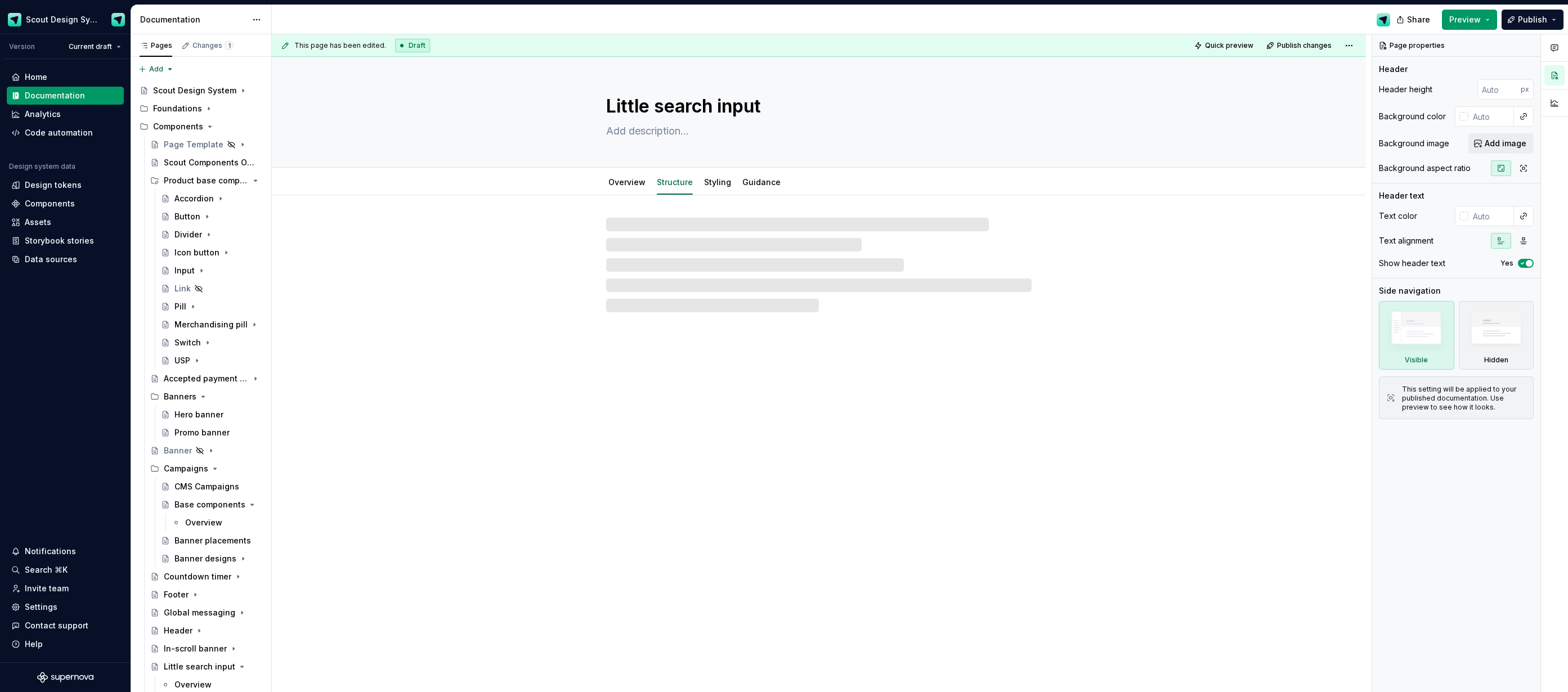
type textarea "*"
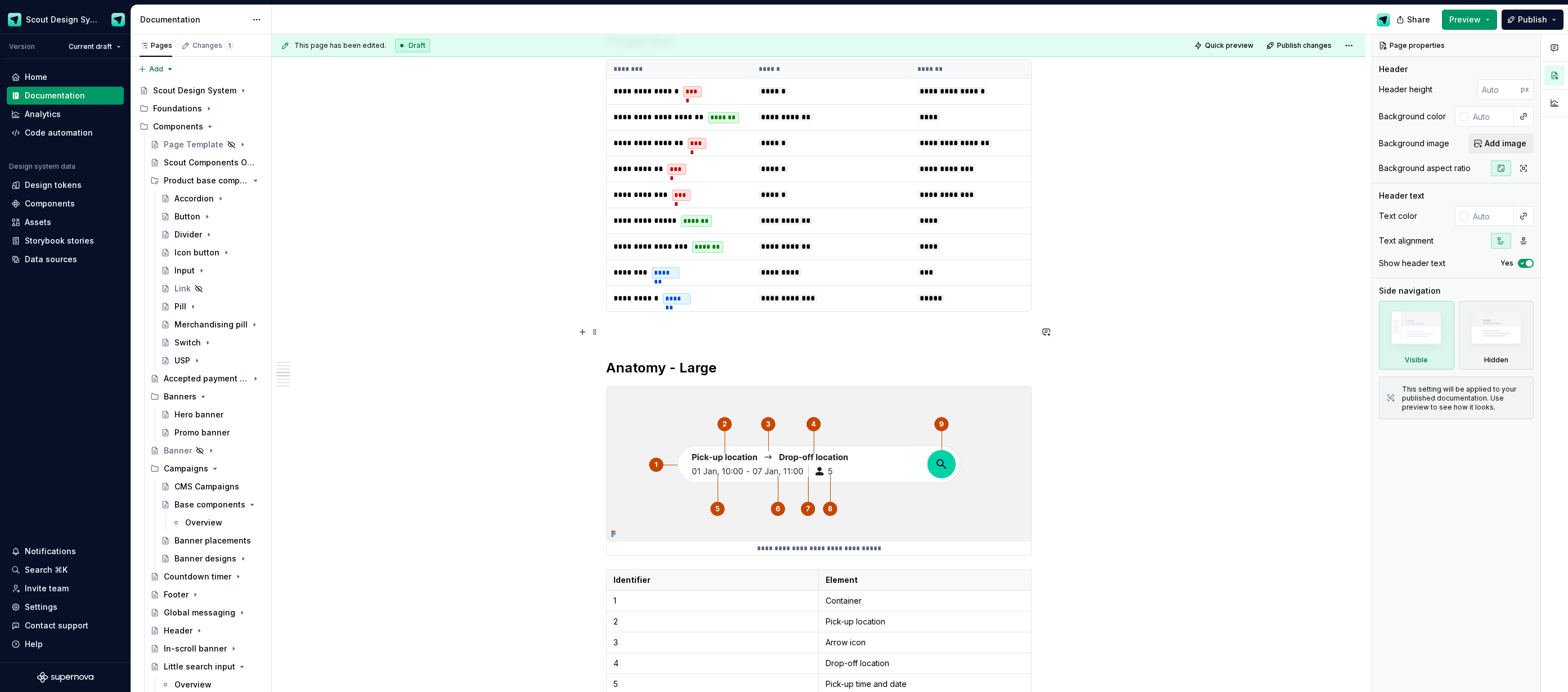
scroll to position [534, 0]
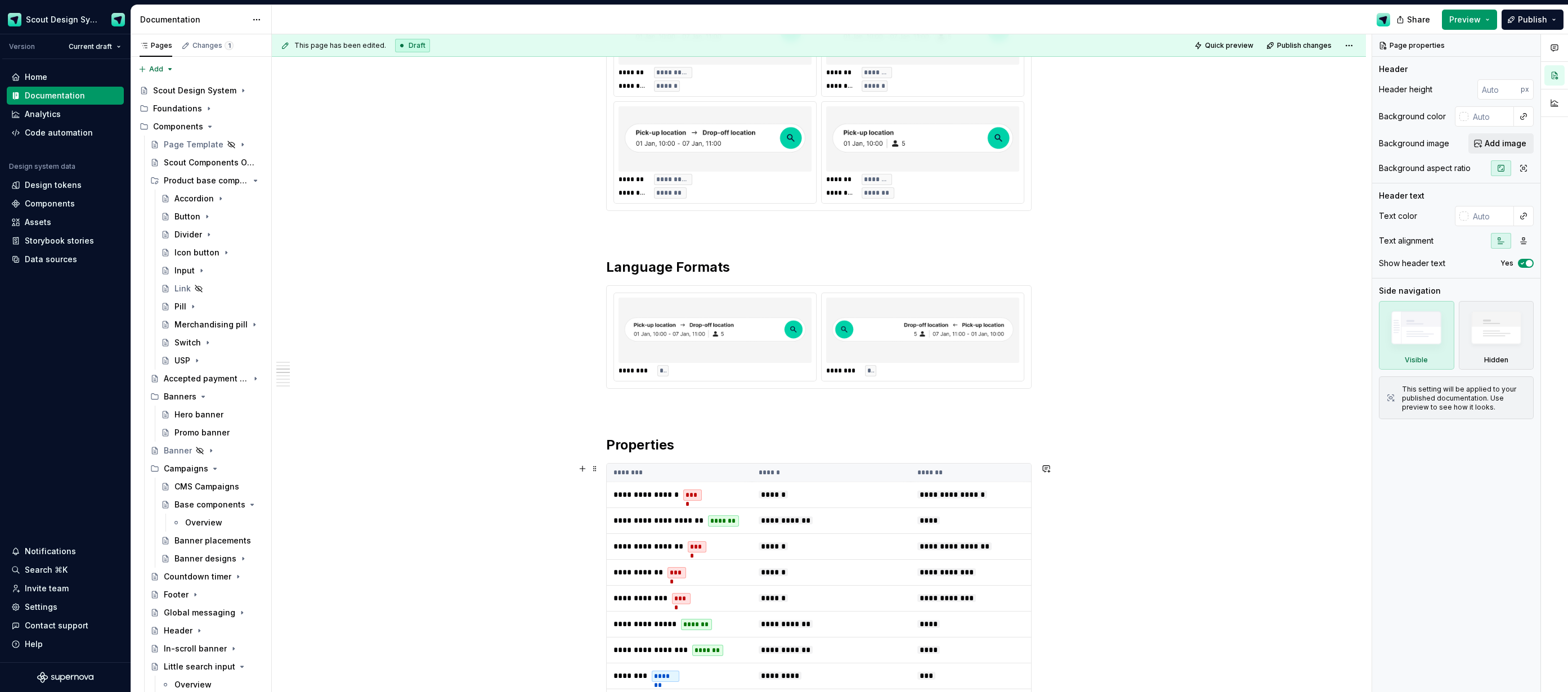
click at [724, 464] on th "********" at bounding box center [679, 473] width 145 height 19
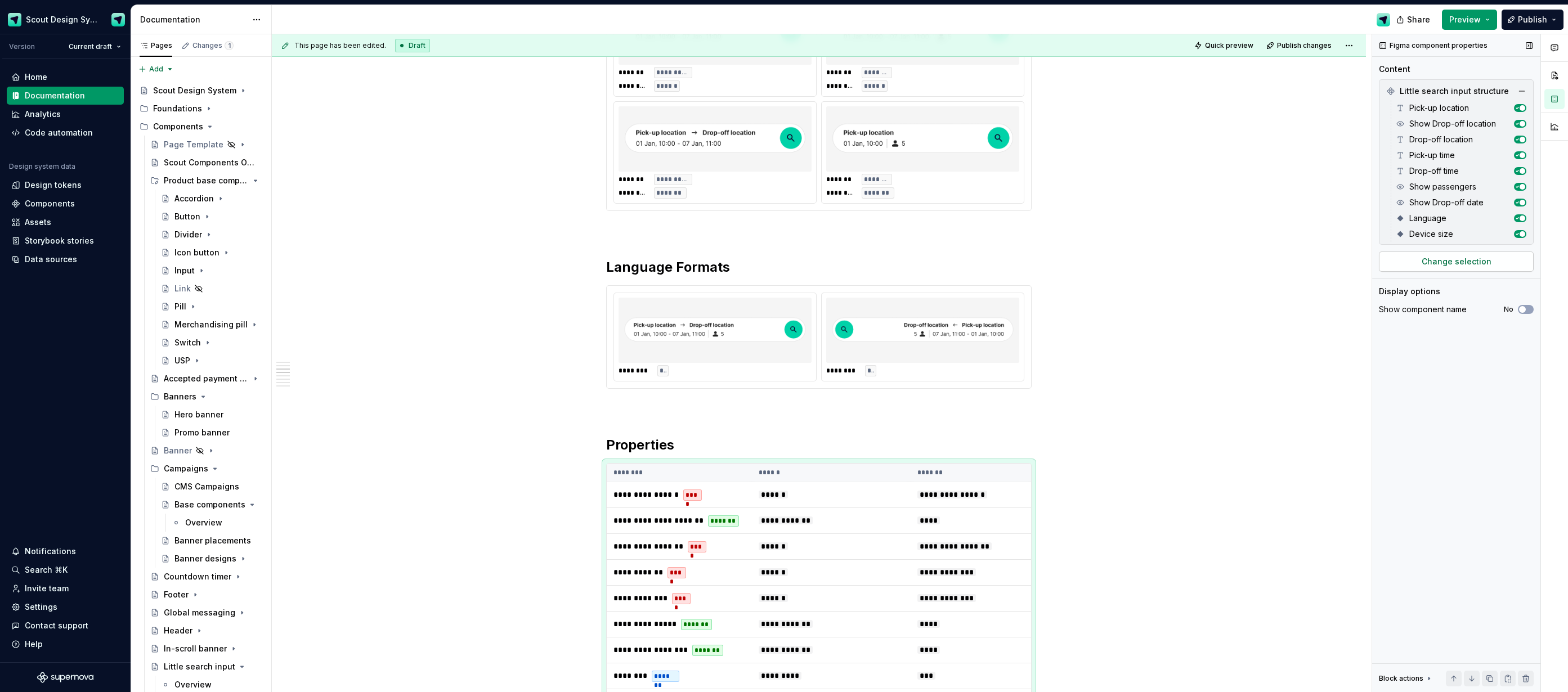
click at [1467, 262] on span "Change selection" at bounding box center [1457, 262] width 70 height 11
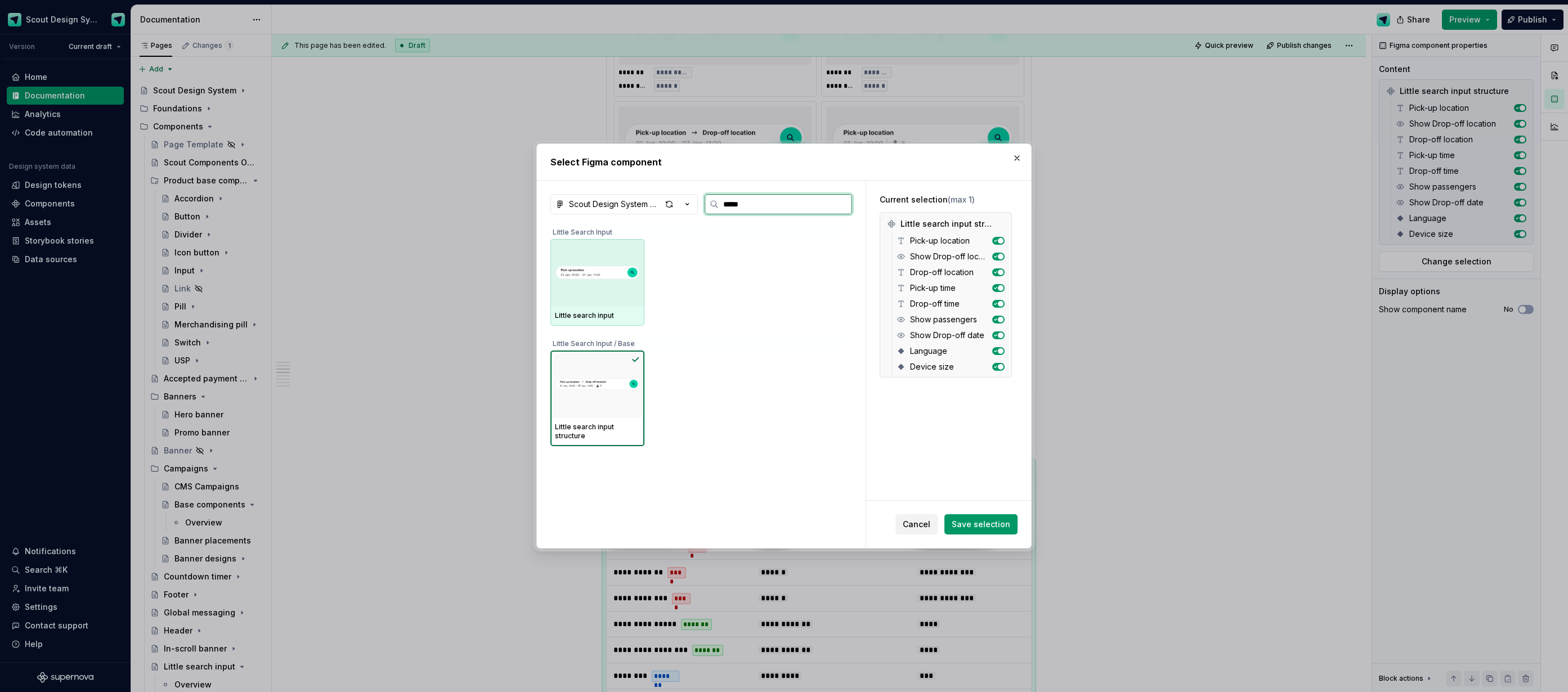
type input "******"
click at [635, 304] on div at bounding box center [597, 273] width 94 height 68
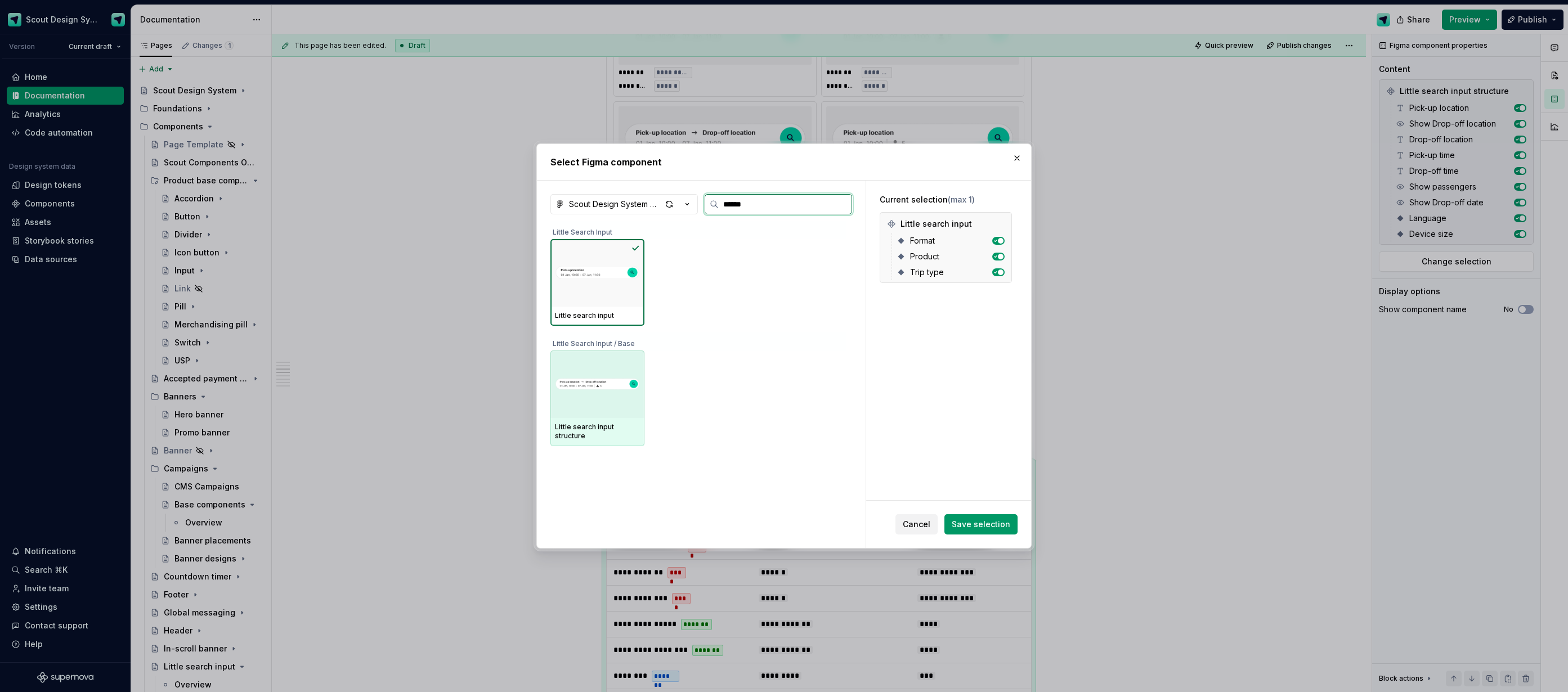
click at [616, 408] on div at bounding box center [597, 384] width 94 height 68
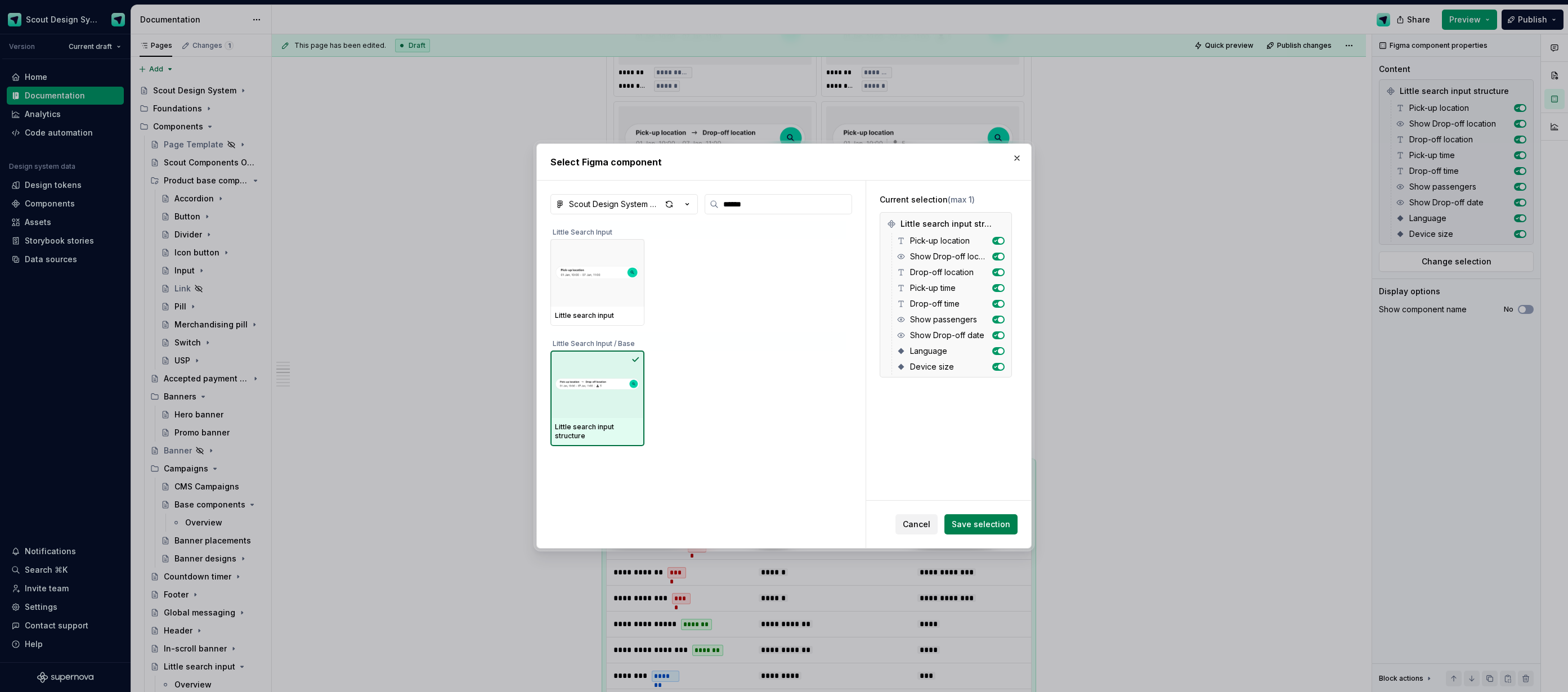
click at [981, 531] on button "Save selection" at bounding box center [981, 524] width 73 height 20
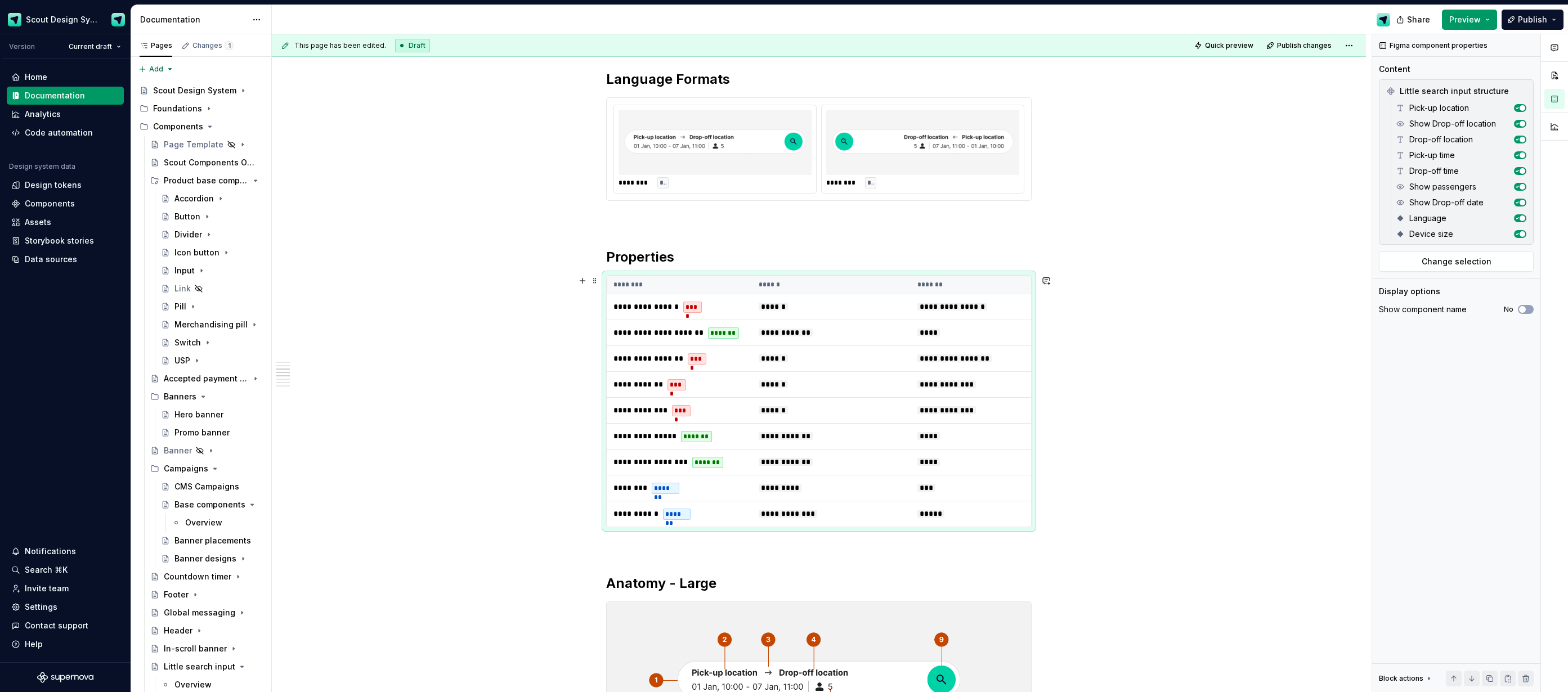
scroll to position [758, 0]
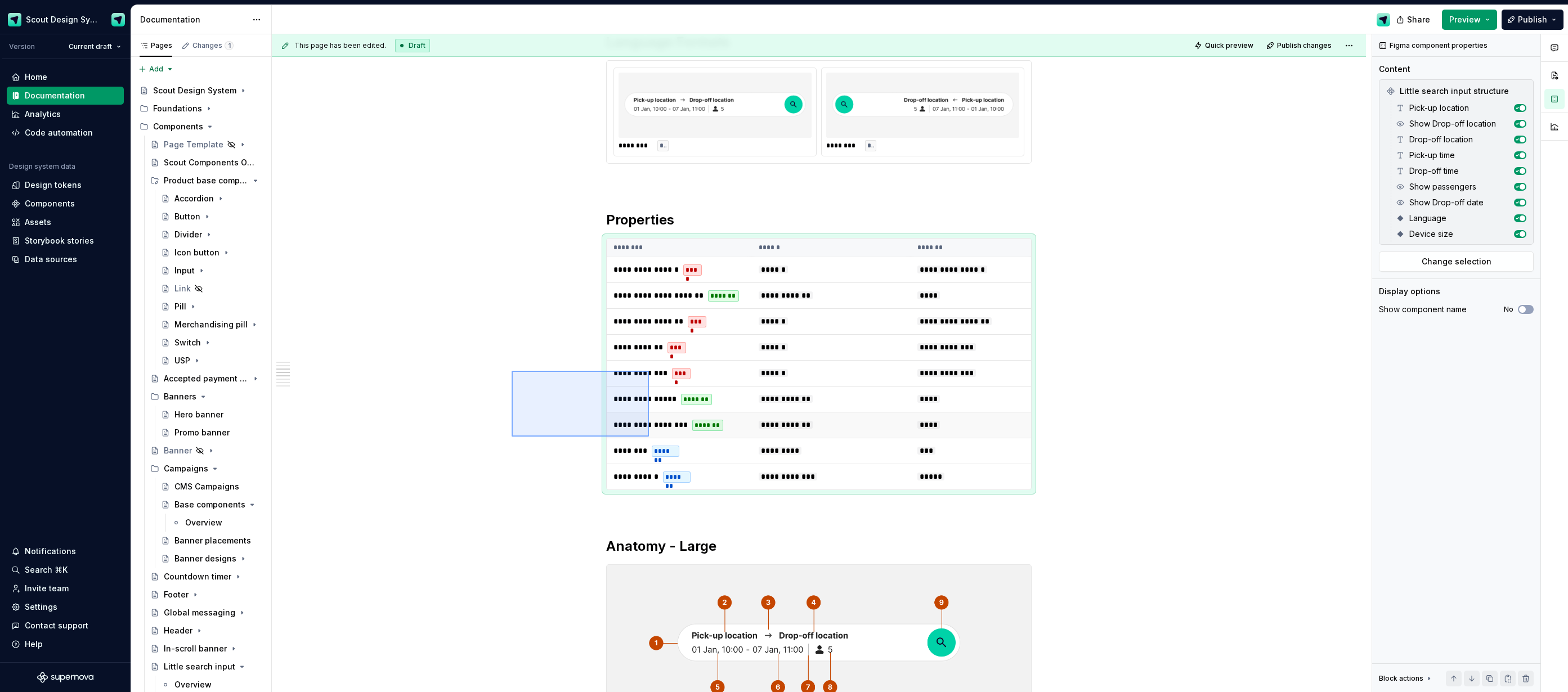
drag, startPoint x: 597, startPoint y: 413, endPoint x: 649, endPoint y: 437, distance: 57.3
click at [649, 437] on div "**********" at bounding box center [822, 363] width 1100 height 659
copy h2 "Properties"
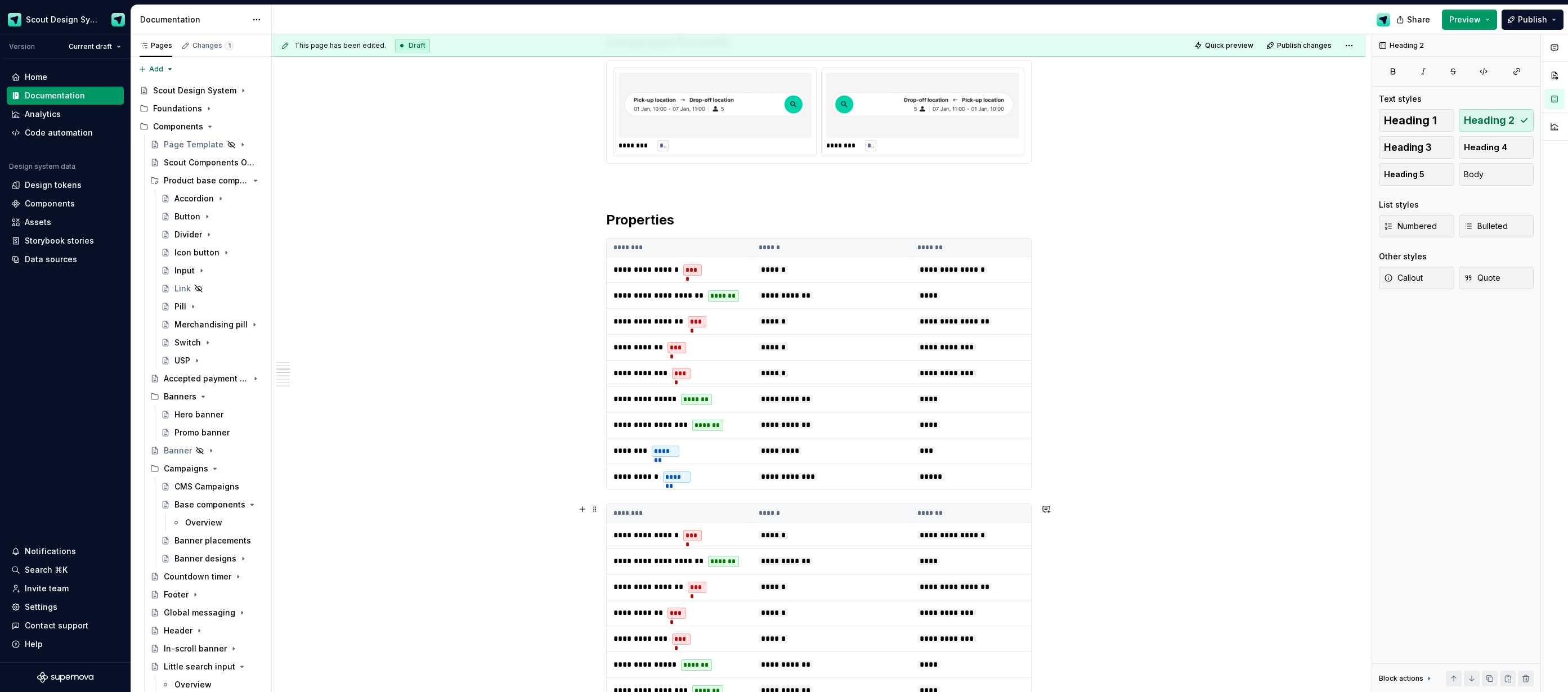
drag, startPoint x: 697, startPoint y: 533, endPoint x: 1287, endPoint y: 288, distance: 638.8
click at [697, 533] on div "****" at bounding box center [692, 536] width 19 height 11
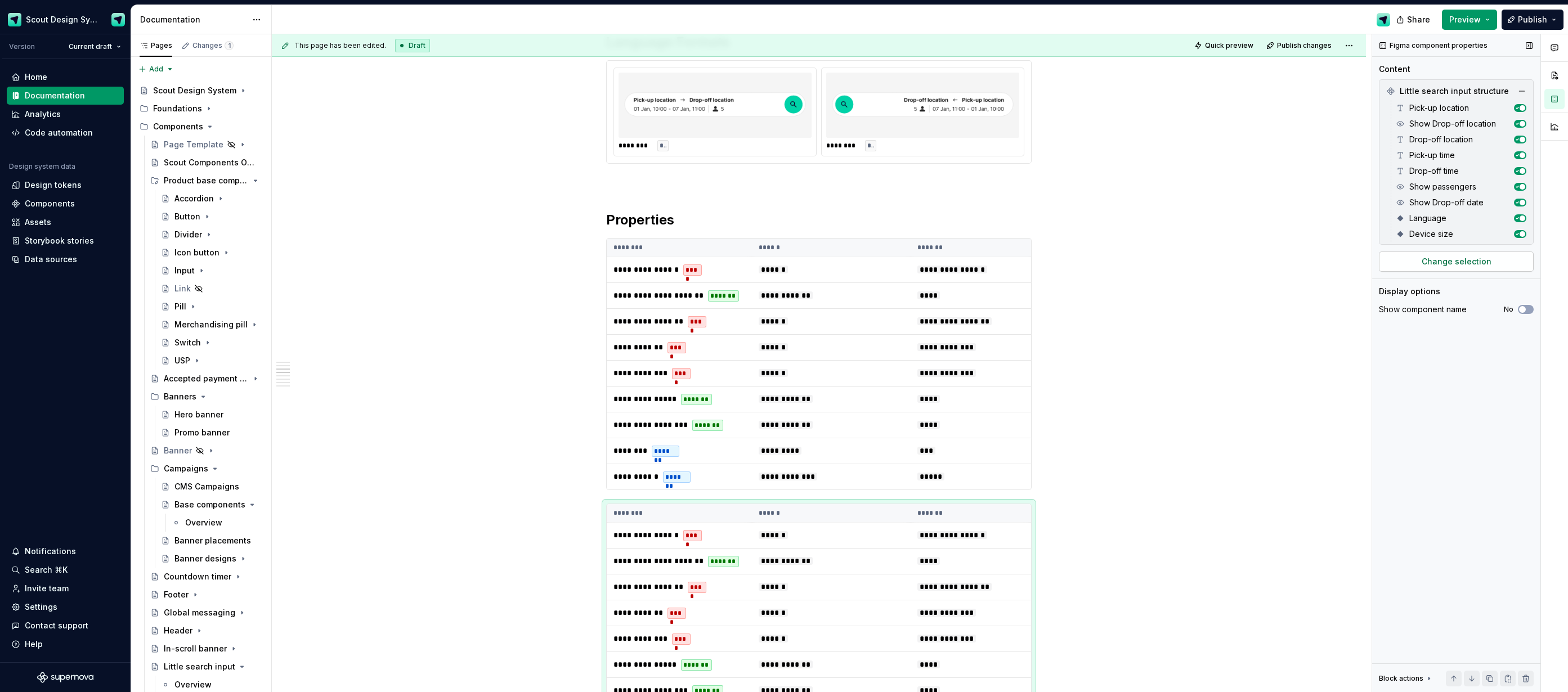
click at [1462, 264] on span "Change selection" at bounding box center [1457, 262] width 70 height 11
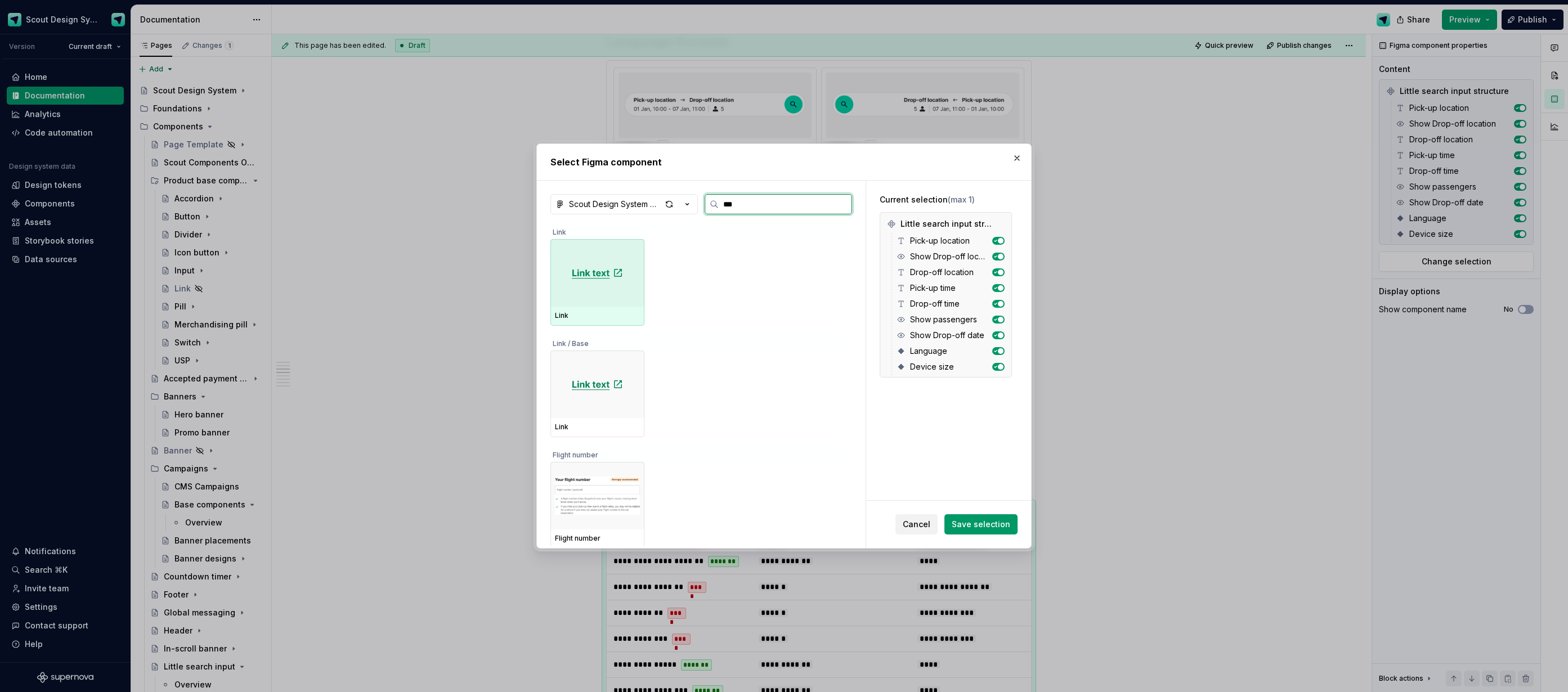
type input "****"
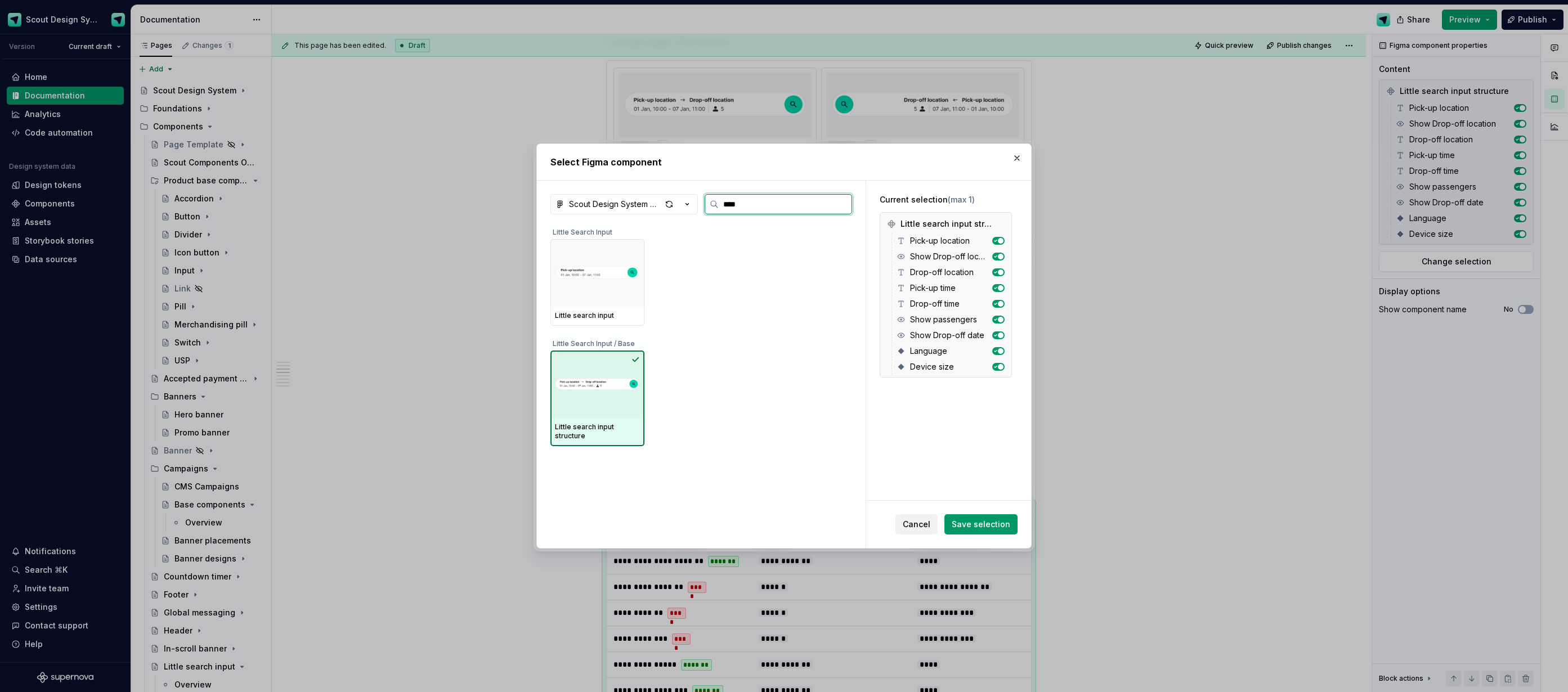
drag, startPoint x: 619, startPoint y: 375, endPoint x: 618, endPoint y: 292, distance: 83.0
click at [619, 374] on img at bounding box center [598, 384] width 85 height 36
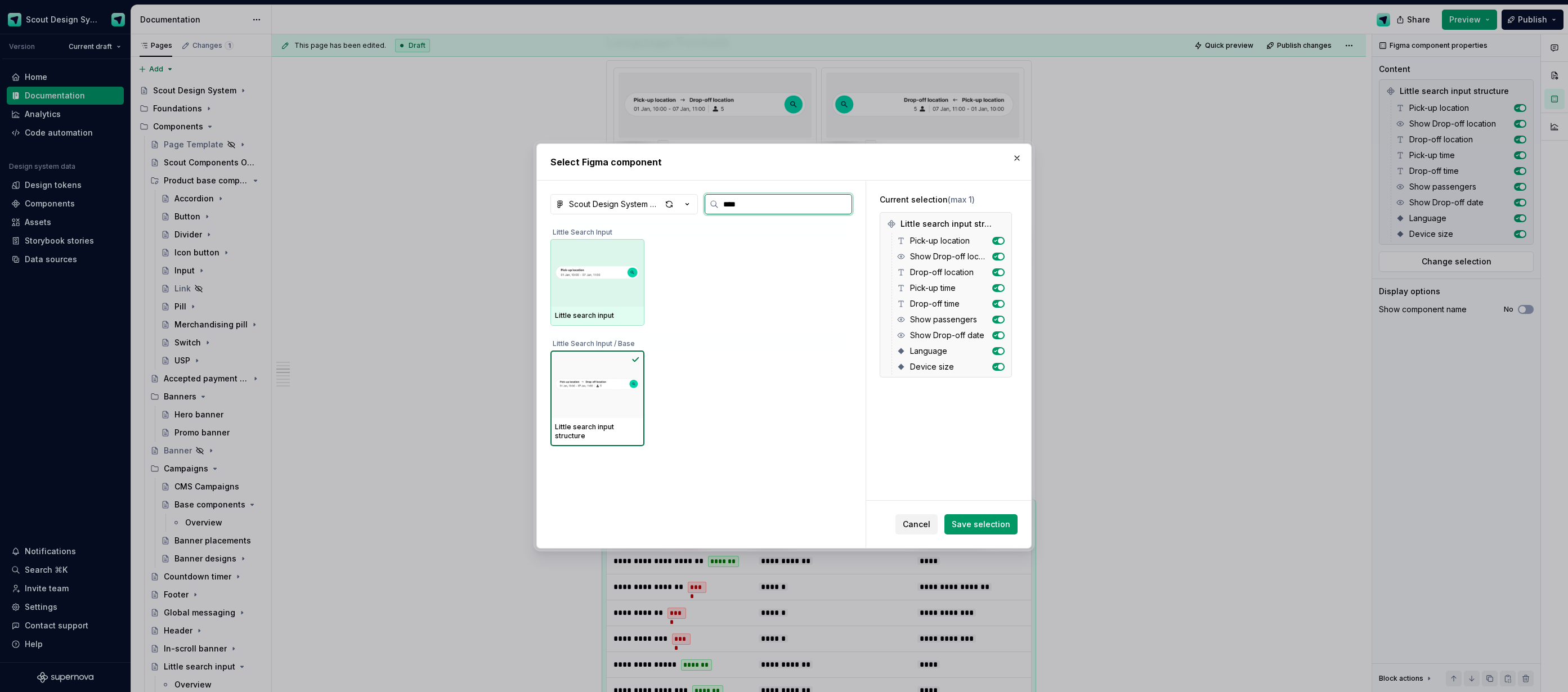
click at [620, 271] on img at bounding box center [598, 273] width 85 height 36
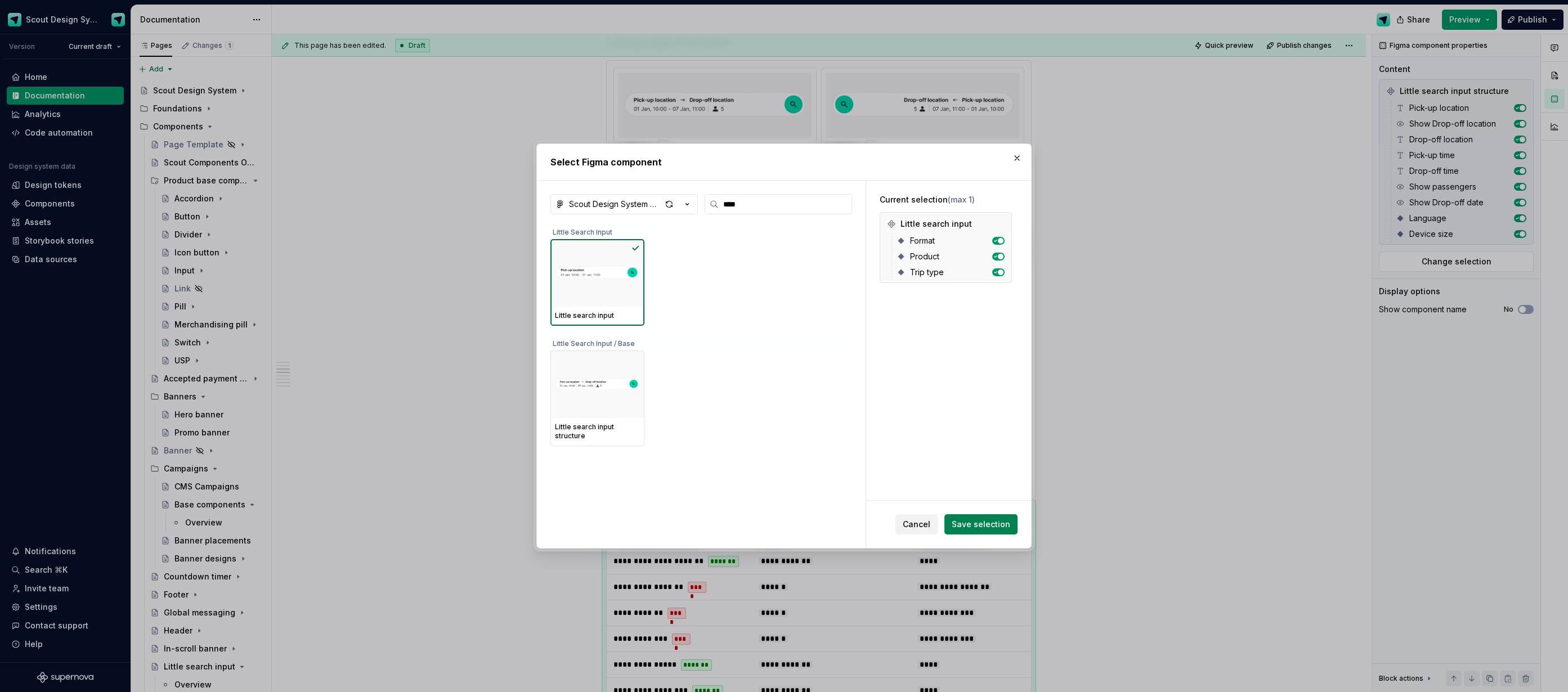
click at [970, 526] on span "Save selection" at bounding box center [981, 525] width 58 height 11
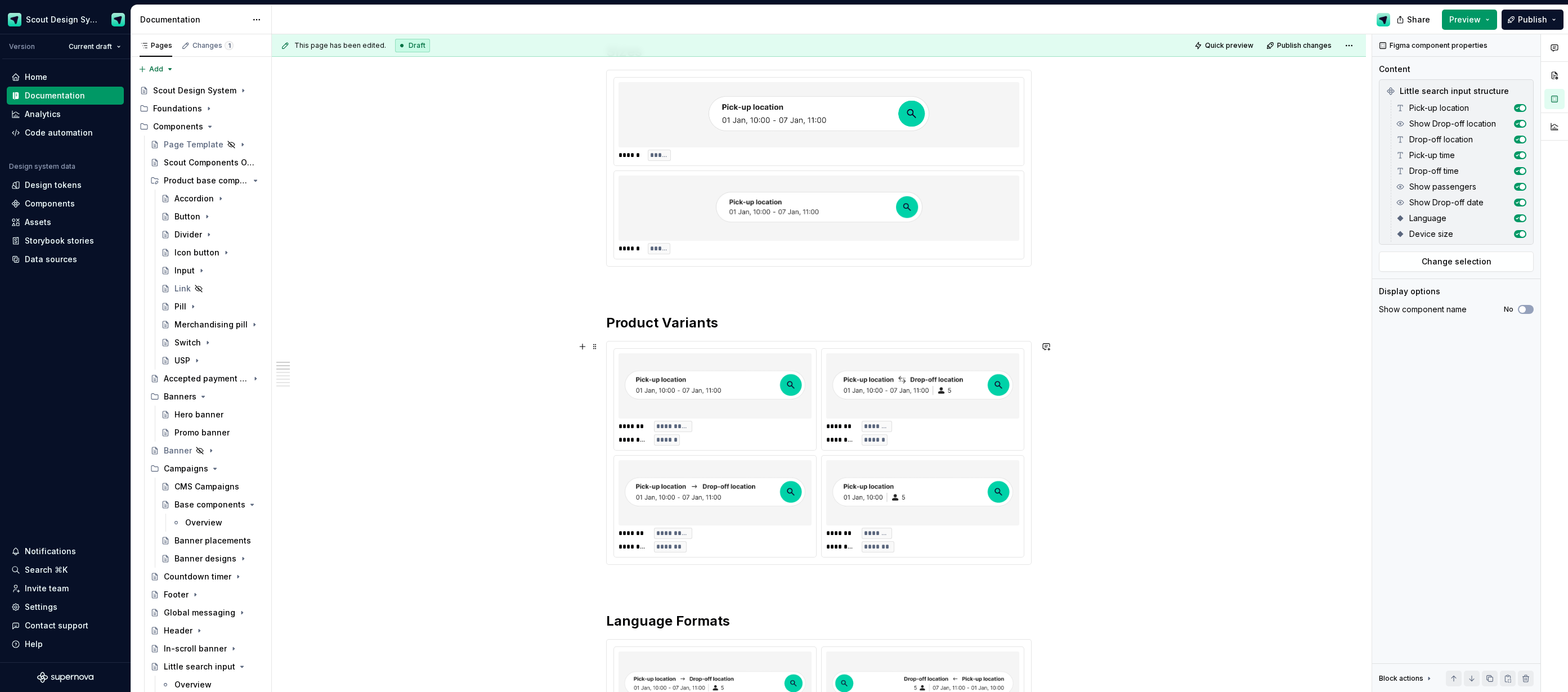
scroll to position [0, 0]
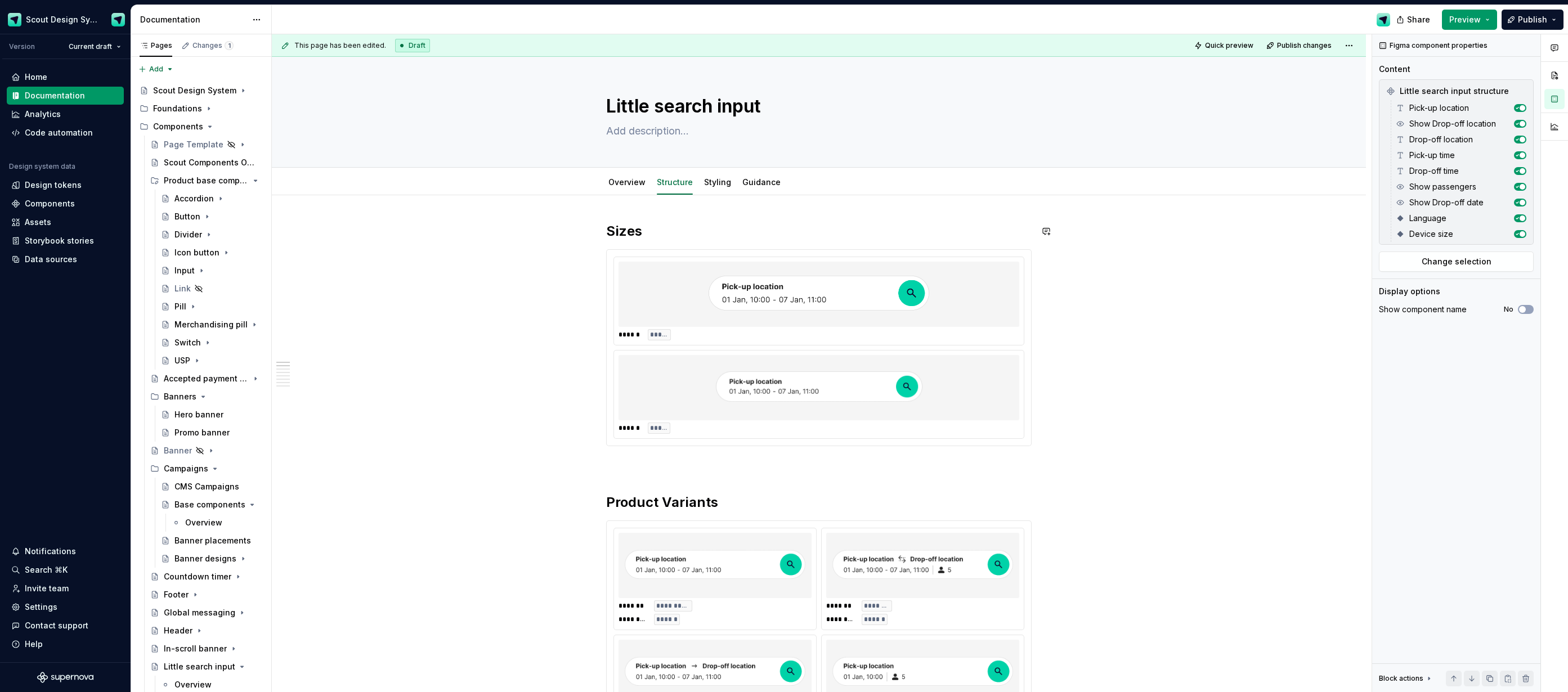
click at [715, 173] on html "Scout Design System Version Current draft Home Documentation Analytics Code aut…" at bounding box center [784, 346] width 1568 height 692
click at [706, 182] on html "Scout Design System Version Current draft Home Documentation Analytics Code aut…" at bounding box center [784, 346] width 1568 height 692
click at [710, 183] on link "Styling" at bounding box center [718, 182] width 27 height 10
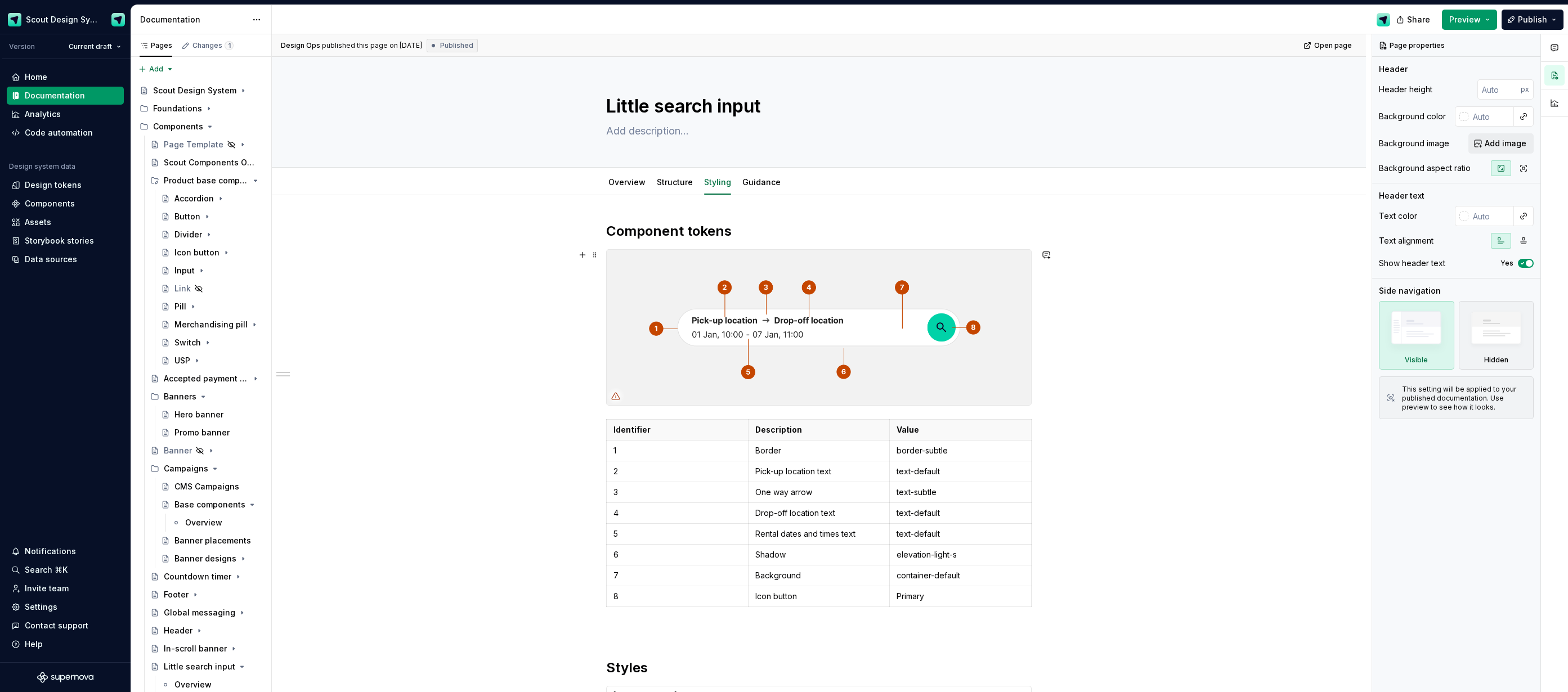
click at [757, 363] on img at bounding box center [819, 327] width 424 height 155
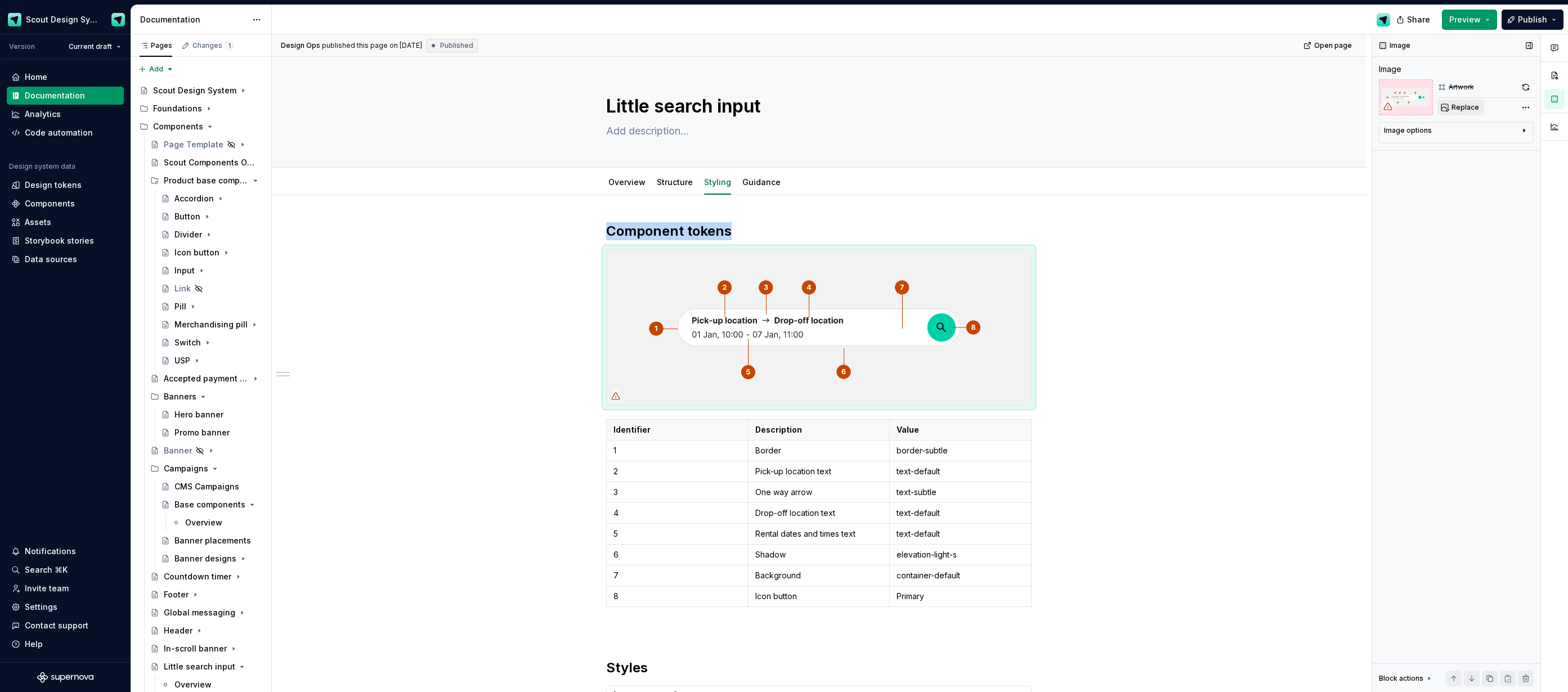
click at [1464, 103] on span "Replace" at bounding box center [1465, 107] width 27 height 9
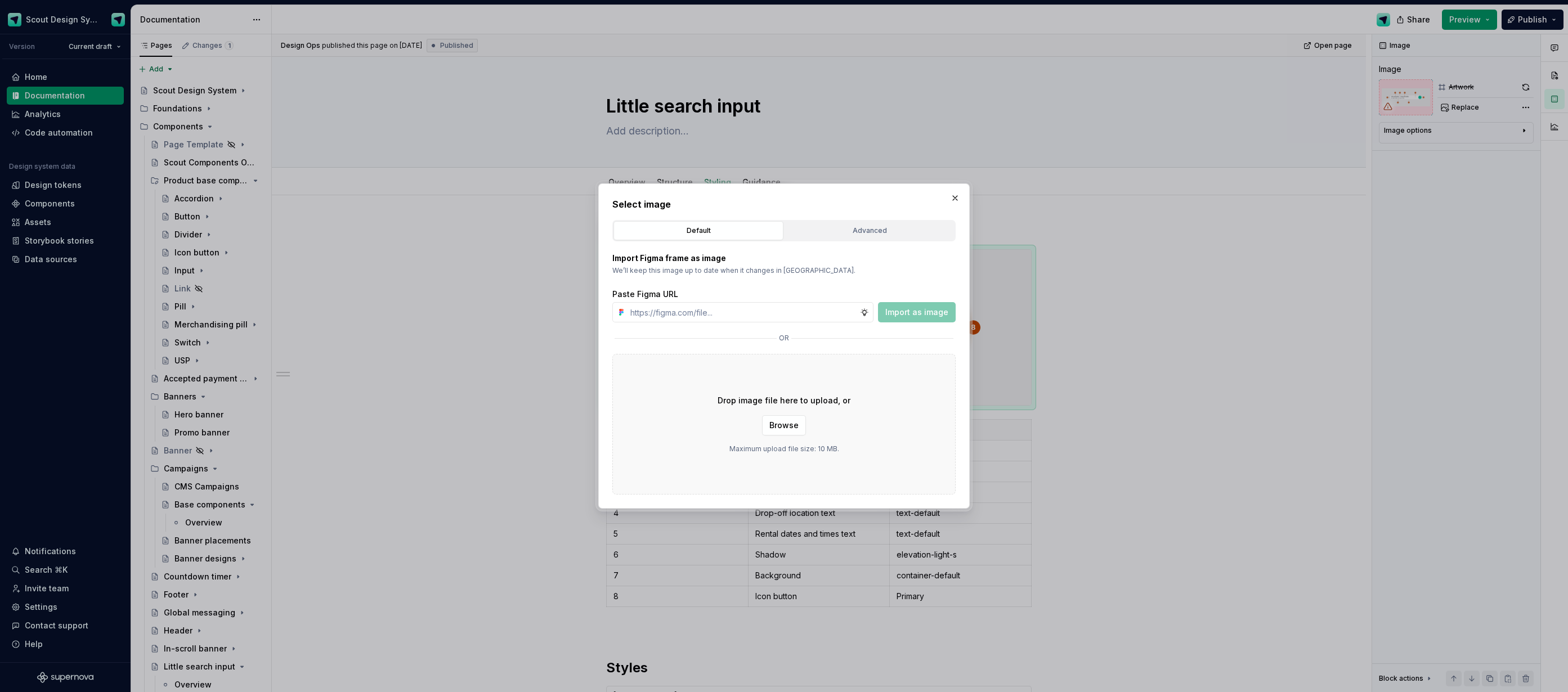
type textarea "*"
type input "[URL][DOMAIN_NAME]"
click at [908, 314] on span "Import as image" at bounding box center [917, 312] width 63 height 11
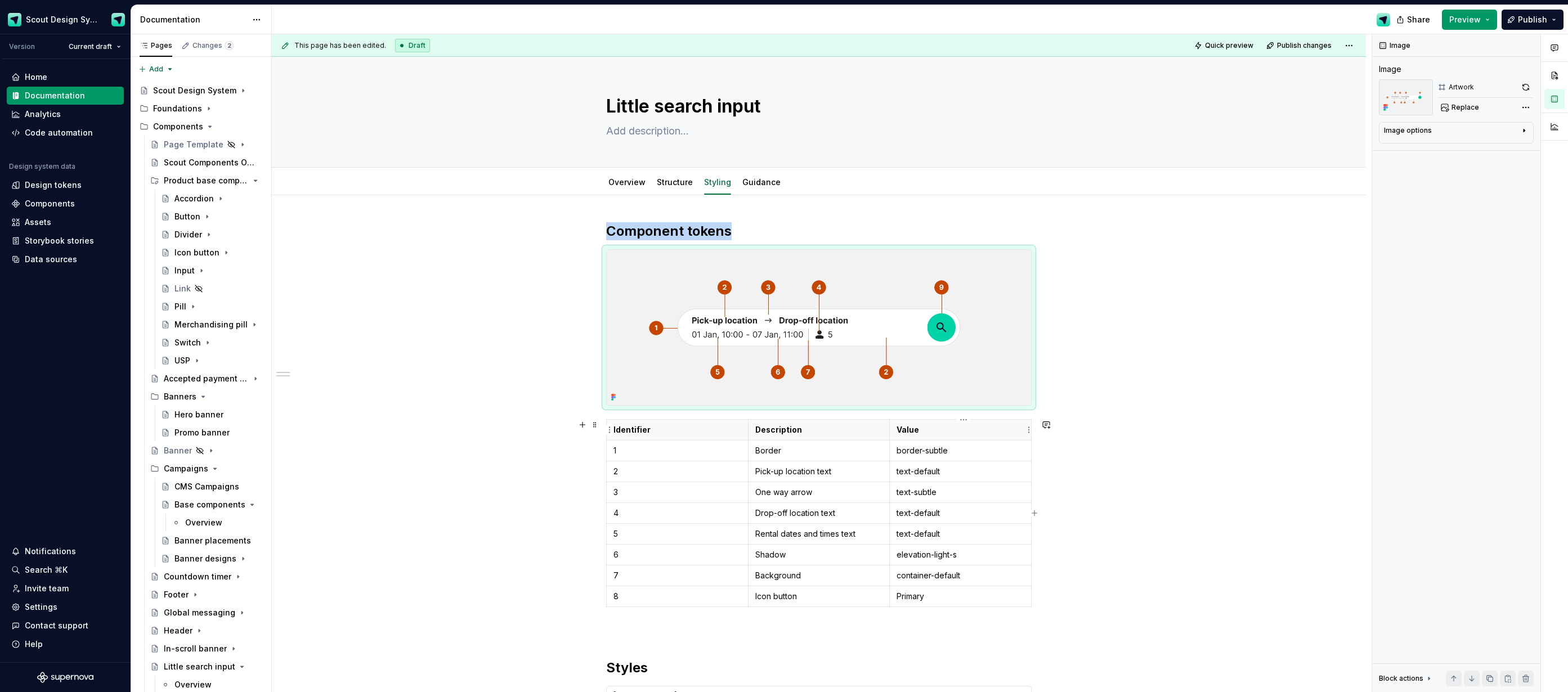
type textarea "*"
click at [900, 431] on p "Value" at bounding box center [961, 430] width 128 height 11
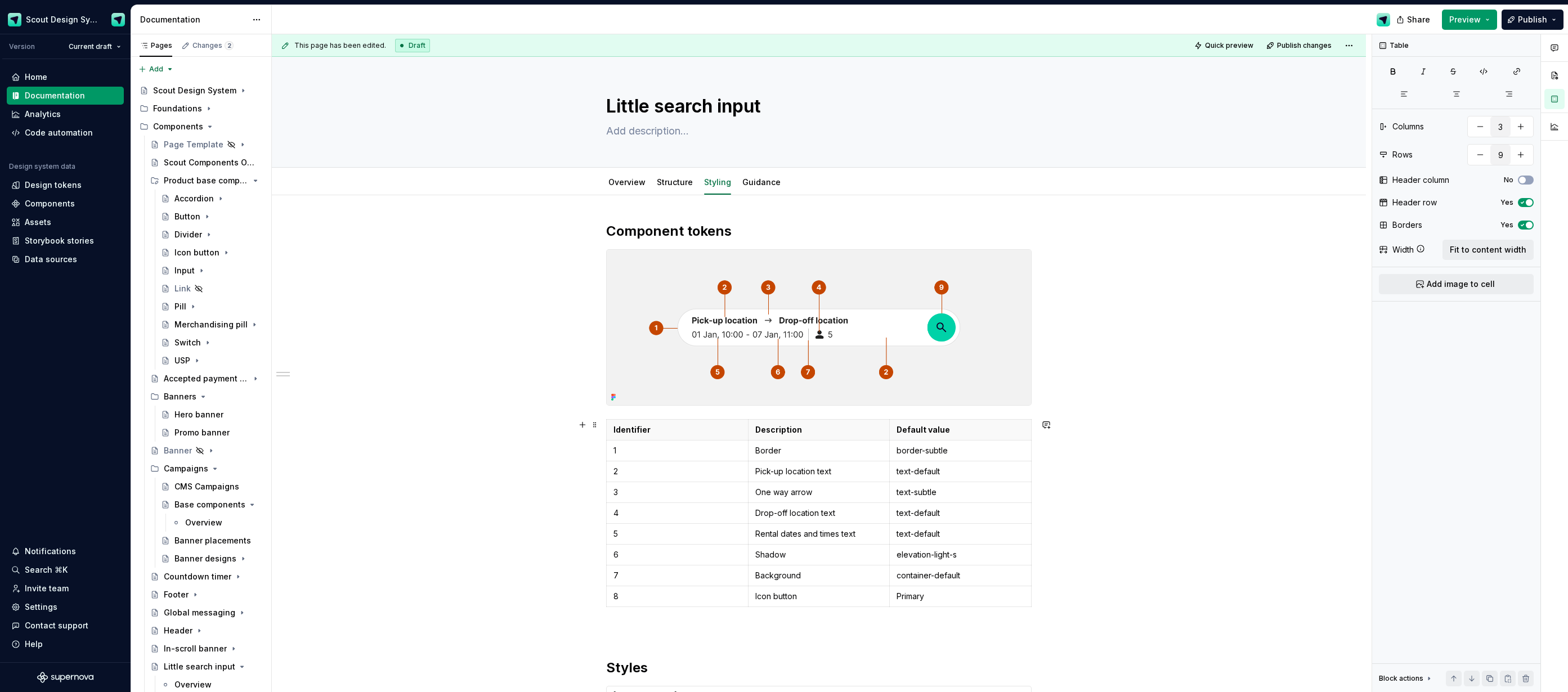
drag, startPoint x: 421, startPoint y: 505, endPoint x: 719, endPoint y: 444, distance: 304.2
click at [422, 505] on div "**********" at bounding box center [822, 363] width 1100 height 659
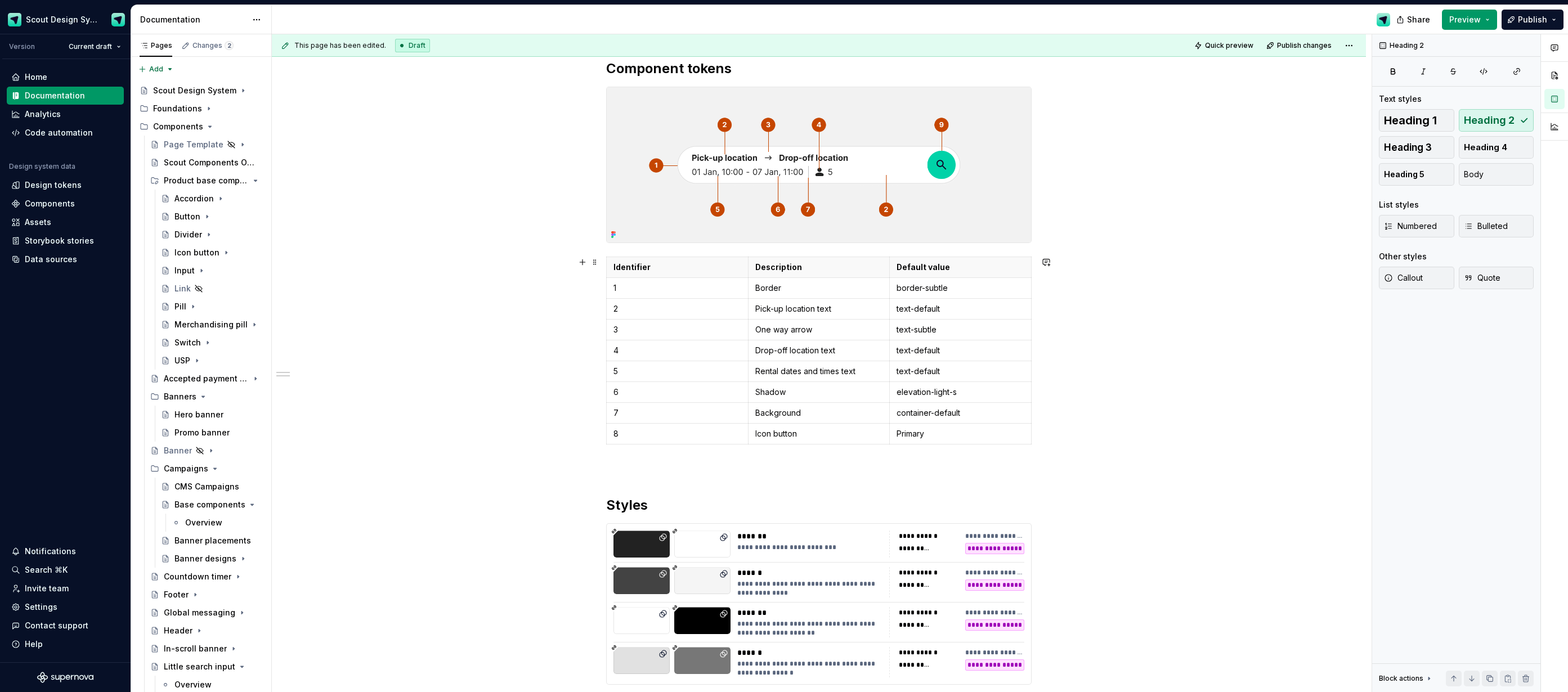
scroll to position [159, 0]
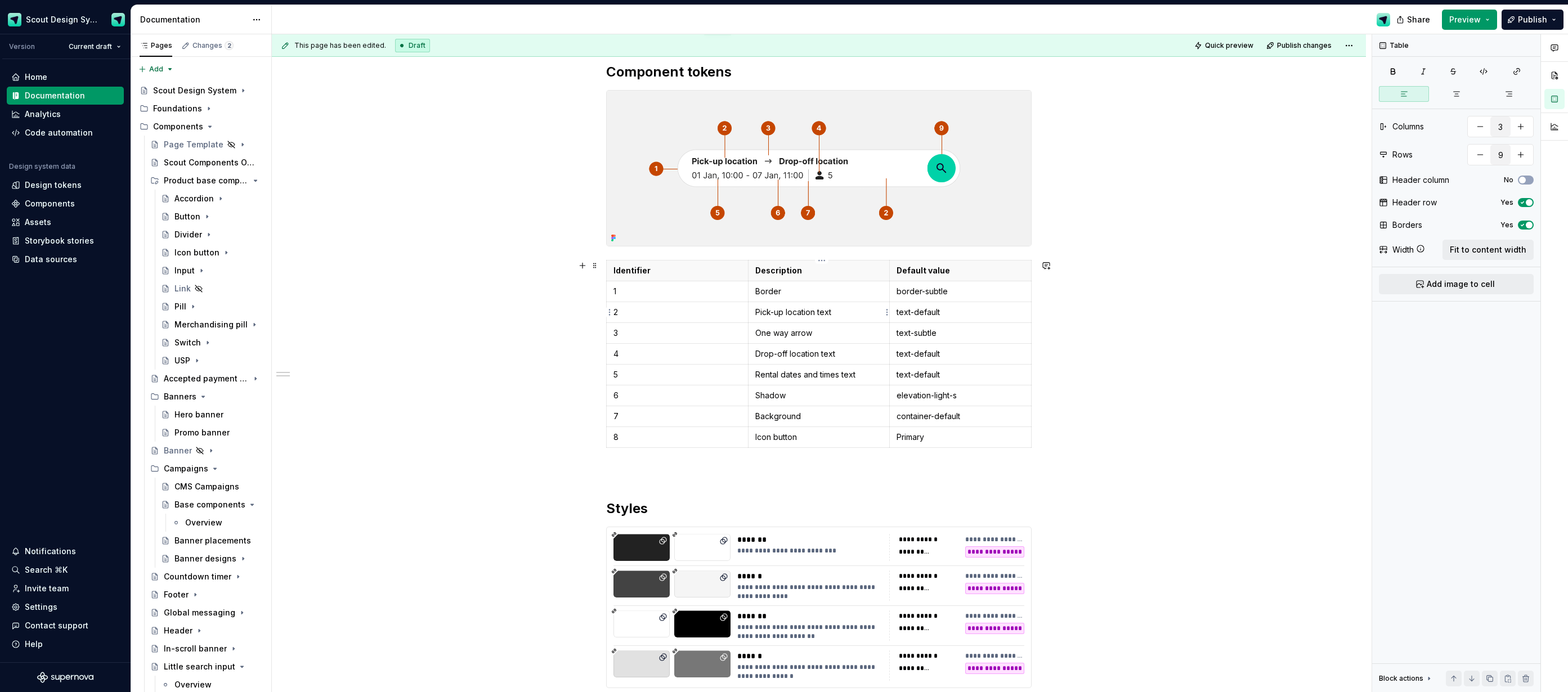
click at [810, 310] on p "Pick-up location text" at bounding box center [819, 312] width 128 height 11
click at [950, 180] on img at bounding box center [819, 168] width 424 height 155
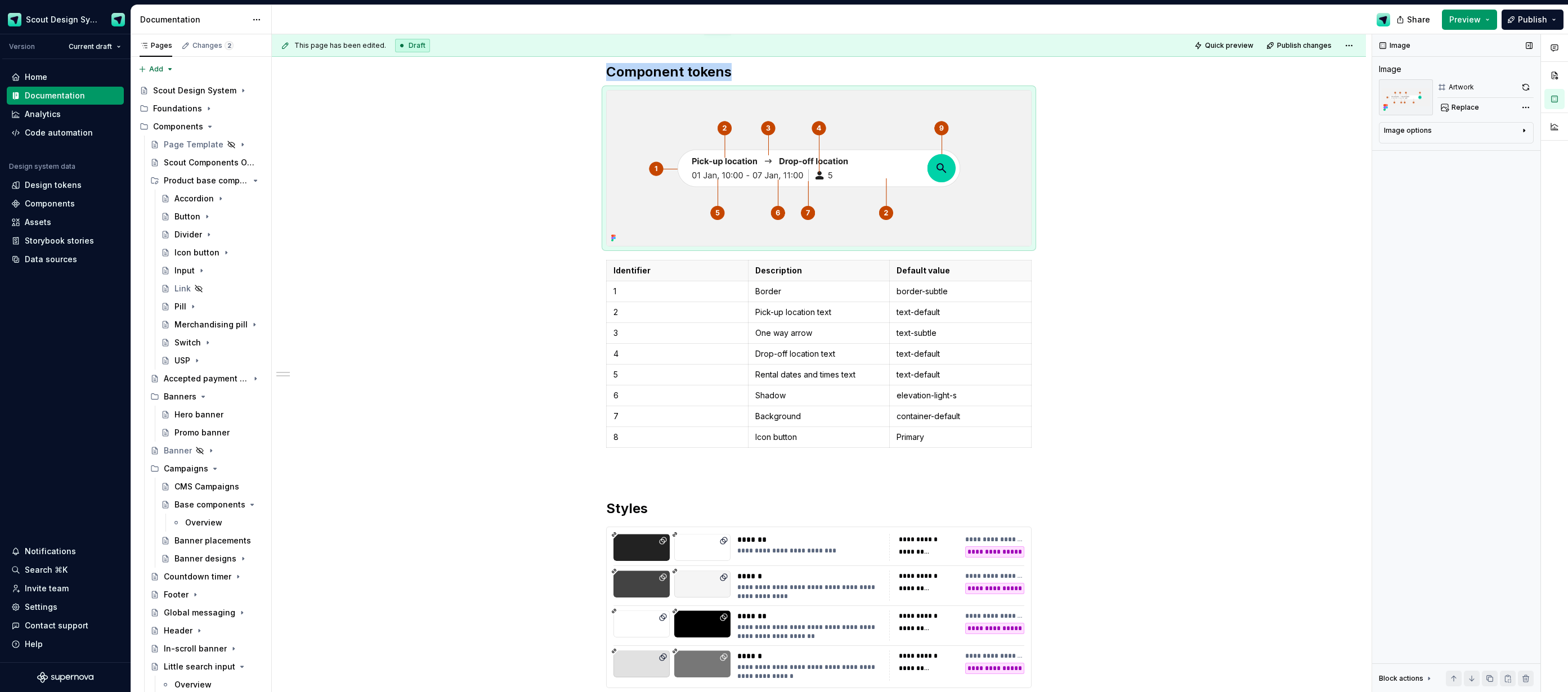
click at [1524, 86] on button "button" at bounding box center [1526, 87] width 16 height 16
click at [800, 333] on p "One way arrow" at bounding box center [819, 333] width 128 height 11
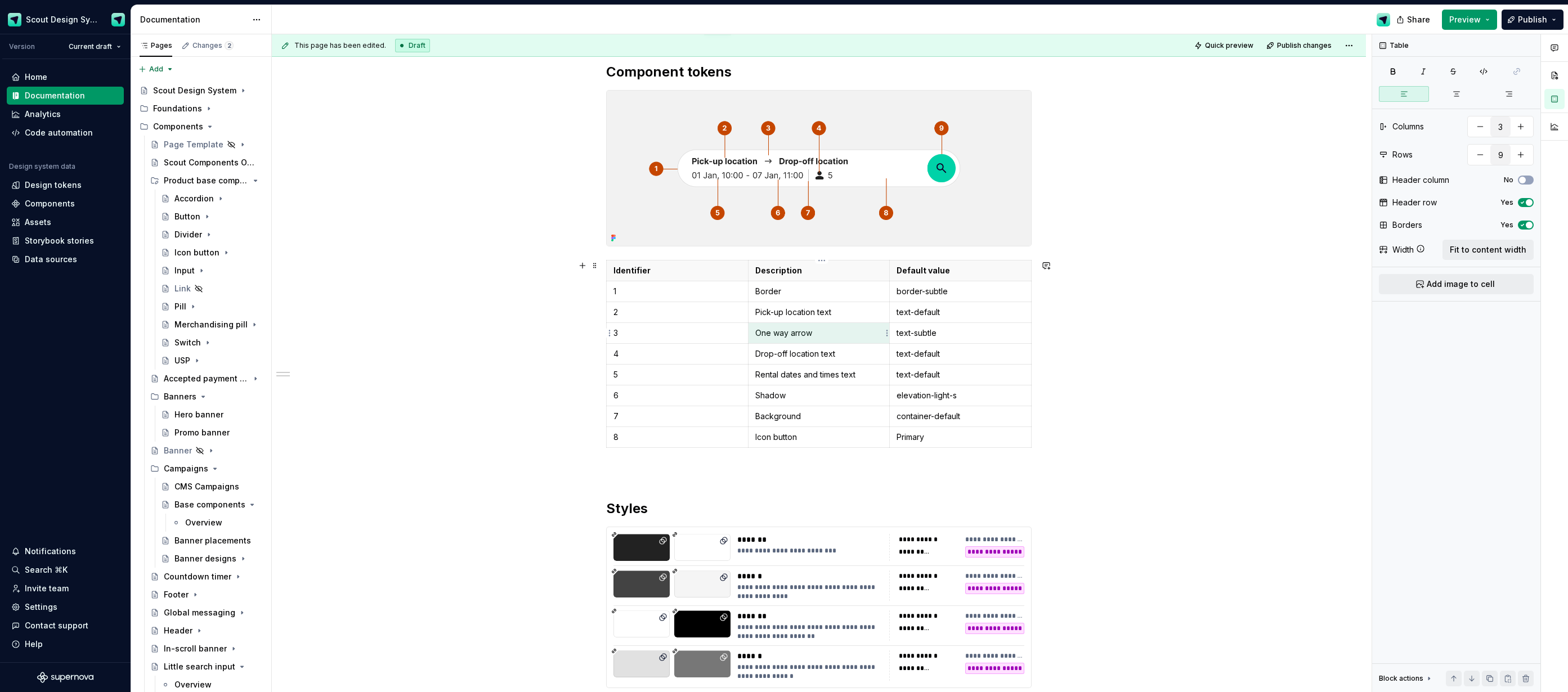
drag, startPoint x: 793, startPoint y: 333, endPoint x: 773, endPoint y: 334, distance: 20.0
click at [765, 333] on p "One way arrow" at bounding box center [819, 333] width 128 height 11
click at [793, 334] on p "One way arrow" at bounding box center [819, 333] width 128 height 11
click at [802, 333] on p "Arrow" at bounding box center [819, 333] width 128 height 11
click at [808, 293] on p "Border" at bounding box center [819, 292] width 128 height 11
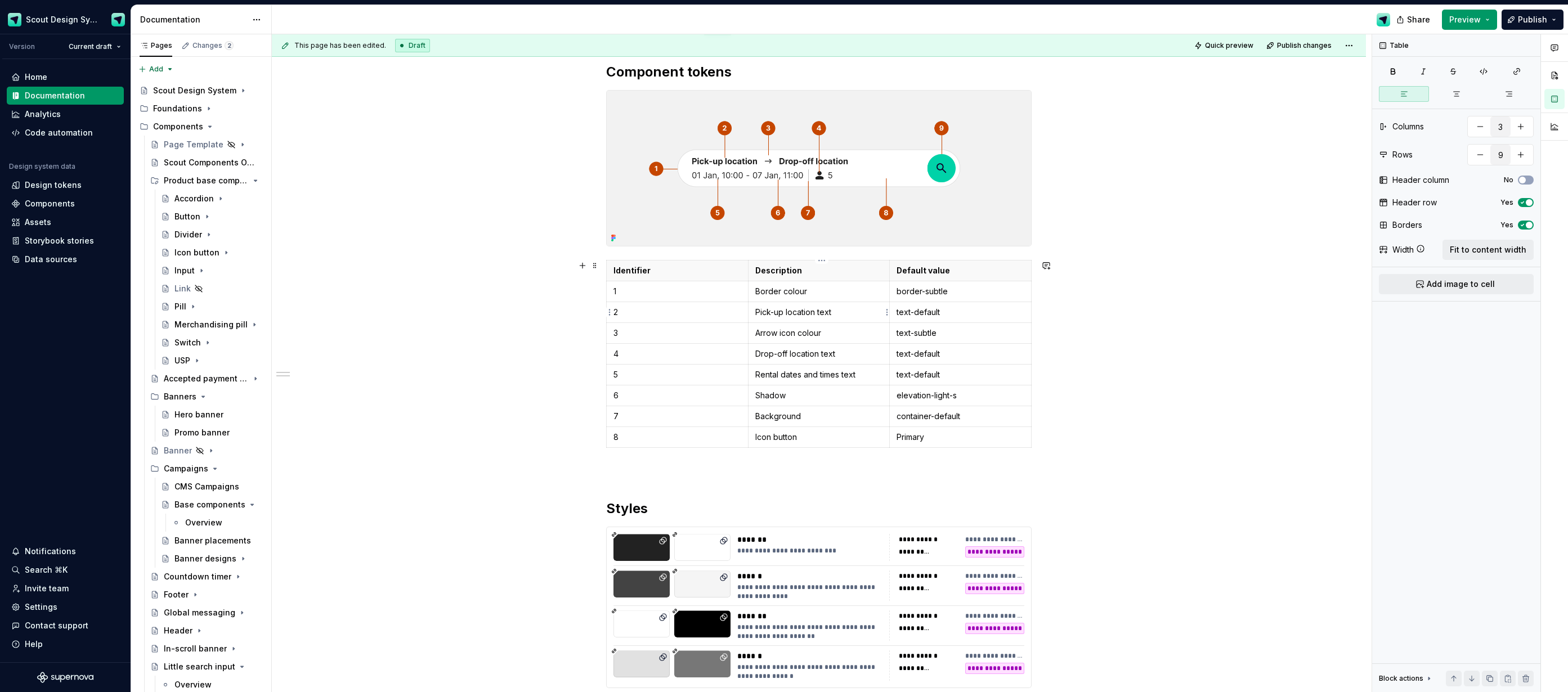
click at [863, 315] on p "Pick-up location text" at bounding box center [819, 312] width 128 height 11
click at [851, 355] on p "Drop-off location text" at bounding box center [819, 354] width 128 height 11
drag, startPoint x: 792, startPoint y: 313, endPoint x: 797, endPoint y: 314, distance: 5.1
click at [792, 313] on p "Pick-up location text colour" at bounding box center [819, 312] width 128 height 11
click at [793, 356] on p at bounding box center [819, 354] width 128 height 11
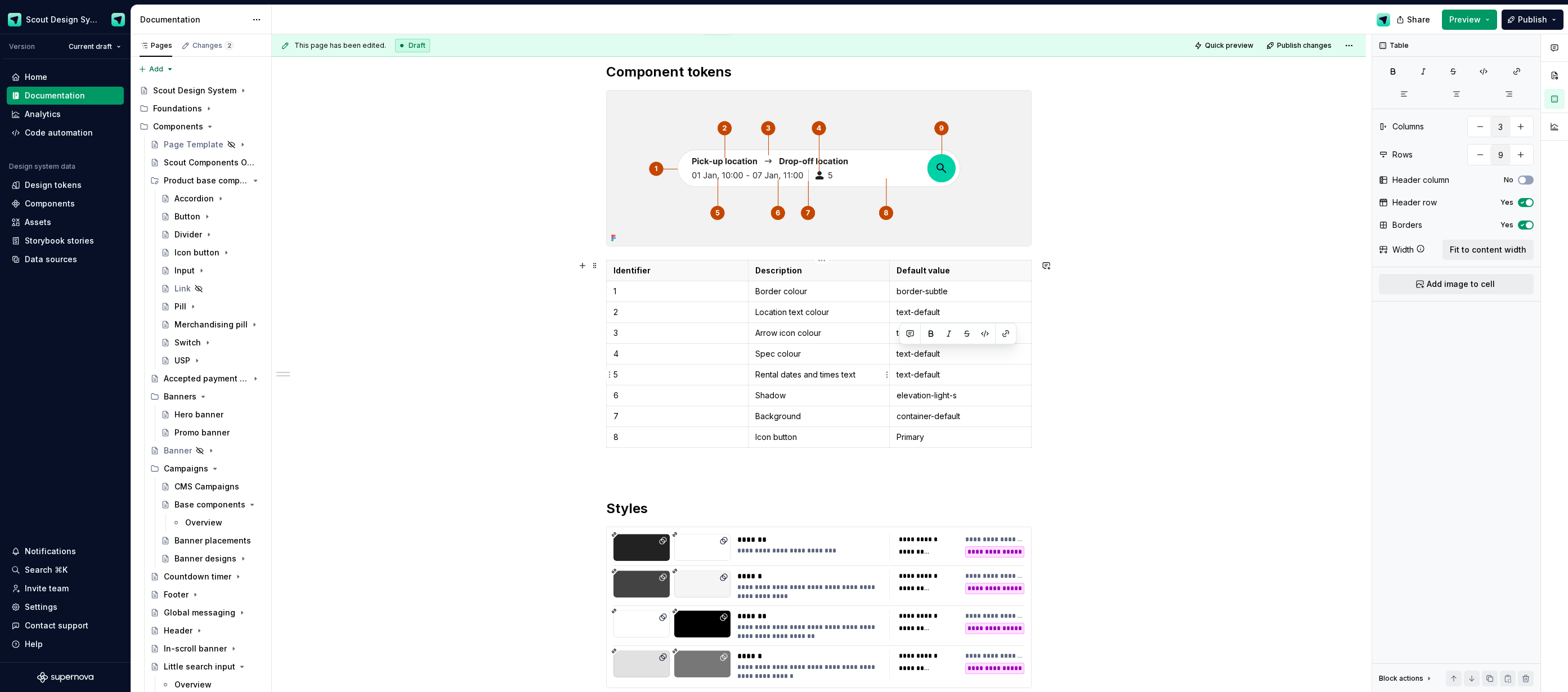
click at [787, 375] on p "Rental dates and times text" at bounding box center [819, 375] width 128 height 11
click at [861, 377] on p "Rental dates and times text" at bounding box center [819, 375] width 128 height 11
click at [788, 377] on p "Rental dates and times text colour" at bounding box center [819, 375] width 128 height 11
click at [778, 377] on p "Dates and times text colour" at bounding box center [819, 375] width 128 height 11
drag, startPoint x: 961, startPoint y: 396, endPoint x: 936, endPoint y: 397, distance: 25.0
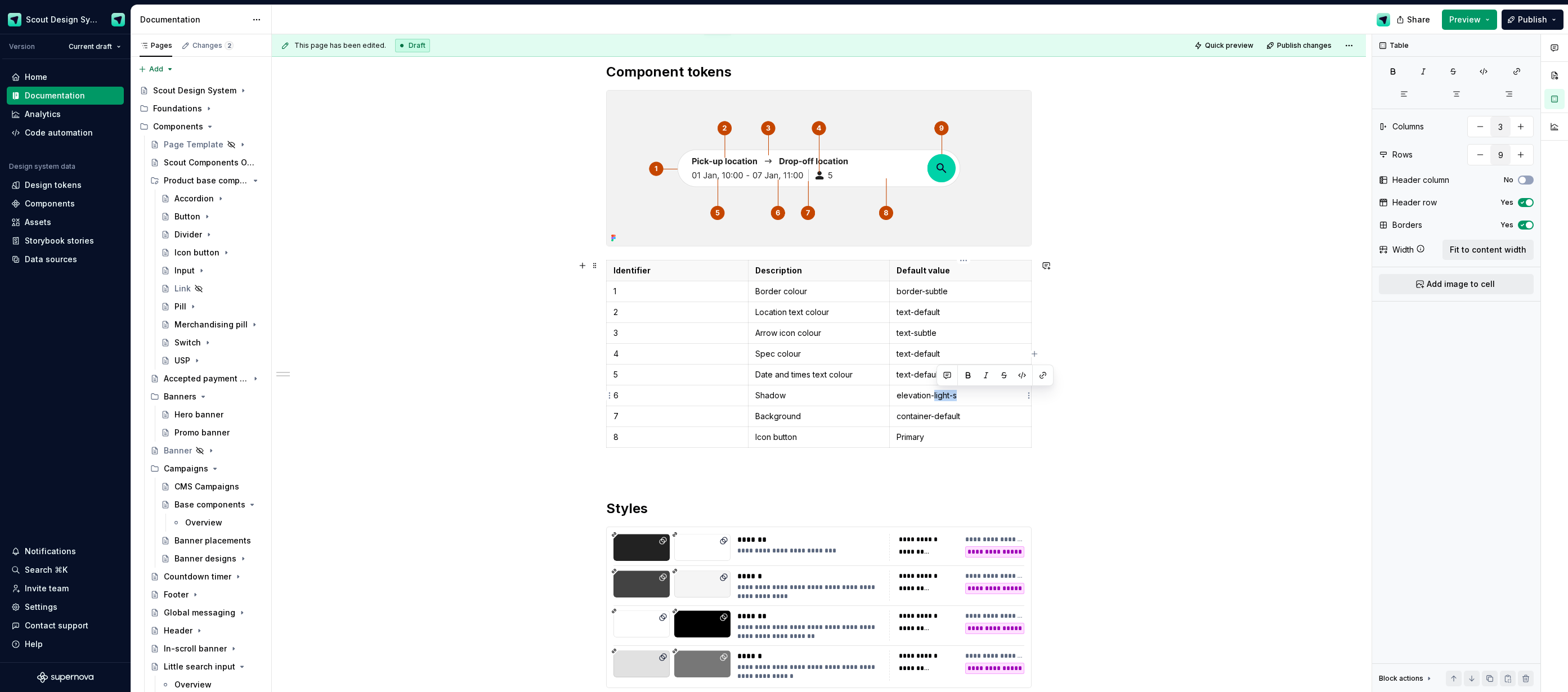
click at [936, 397] on p "elevation-light-s" at bounding box center [961, 396] width 128 height 11
click at [766, 400] on p "Shadow" at bounding box center [819, 396] width 128 height 11
click at [782, 414] on p "Background" at bounding box center [819, 416] width 128 height 11
click at [847, 411] on p "Background" at bounding box center [819, 416] width 128 height 11
drag, startPoint x: 796, startPoint y: 399, endPoint x: 771, endPoint y: 396, distance: 25.2
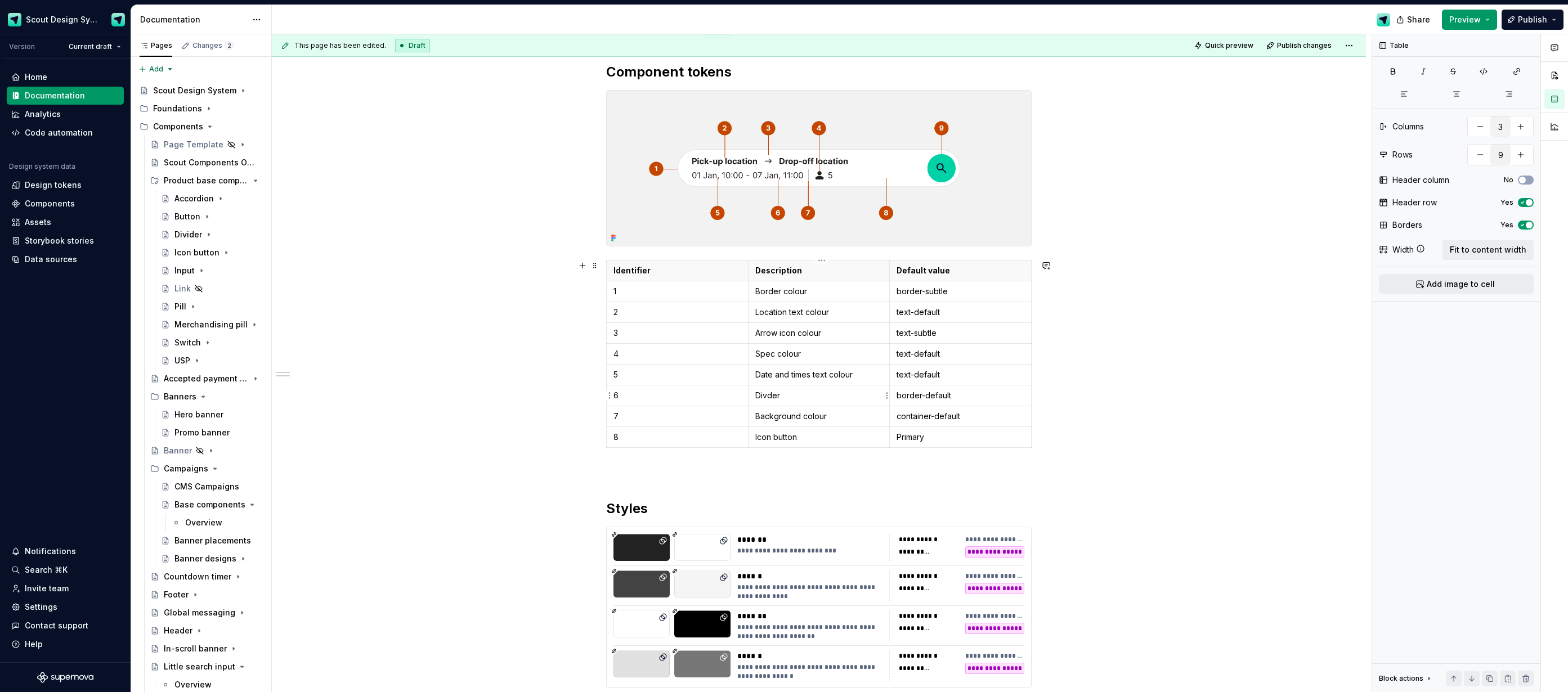
click at [796, 399] on p "Divder" at bounding box center [819, 396] width 128 height 11
click at [769, 396] on p "Divder" at bounding box center [819, 396] width 128 height 11
click at [804, 394] on p "Divider" at bounding box center [819, 396] width 128 height 11
click at [931, 438] on p "Primary" at bounding box center [961, 437] width 128 height 11
click at [934, 155] on img at bounding box center [819, 168] width 424 height 155
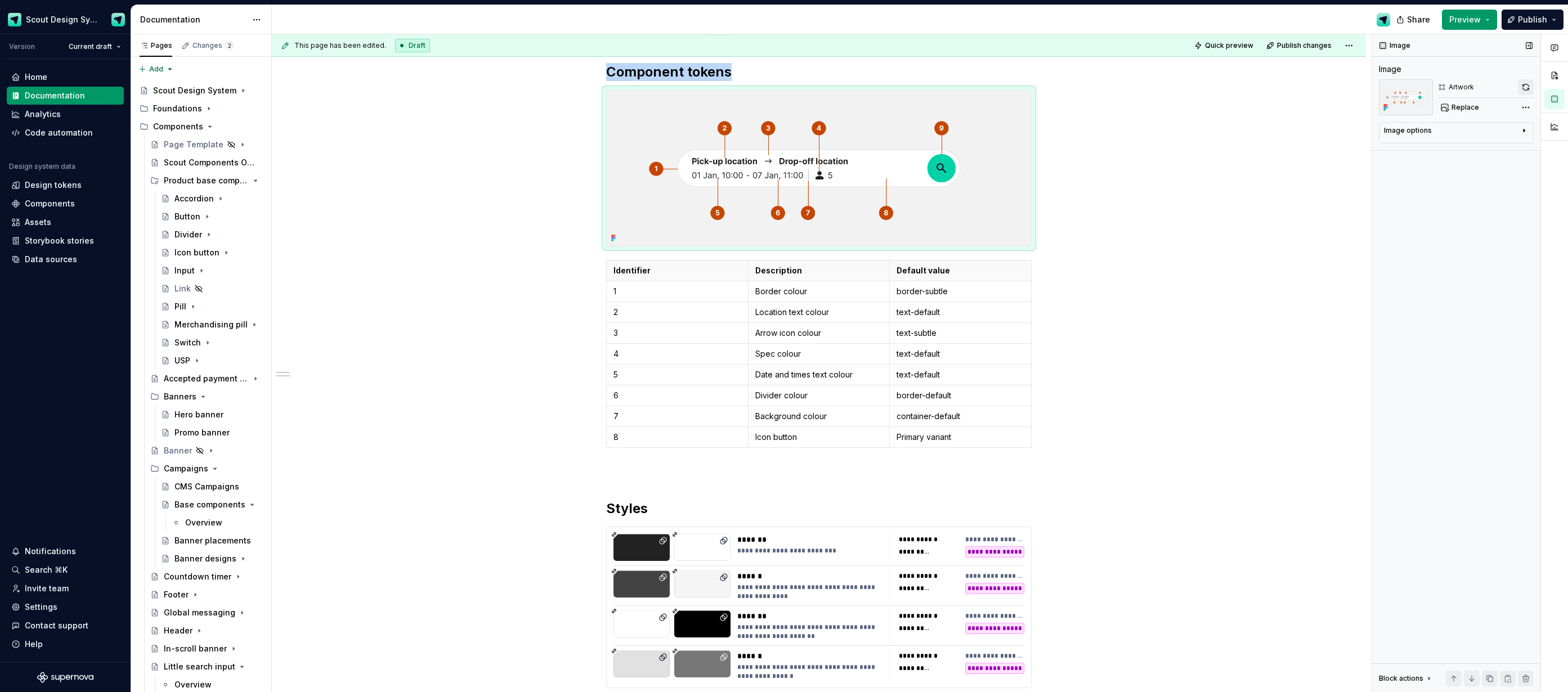
click at [1522, 88] on button "button" at bounding box center [1526, 87] width 16 height 16
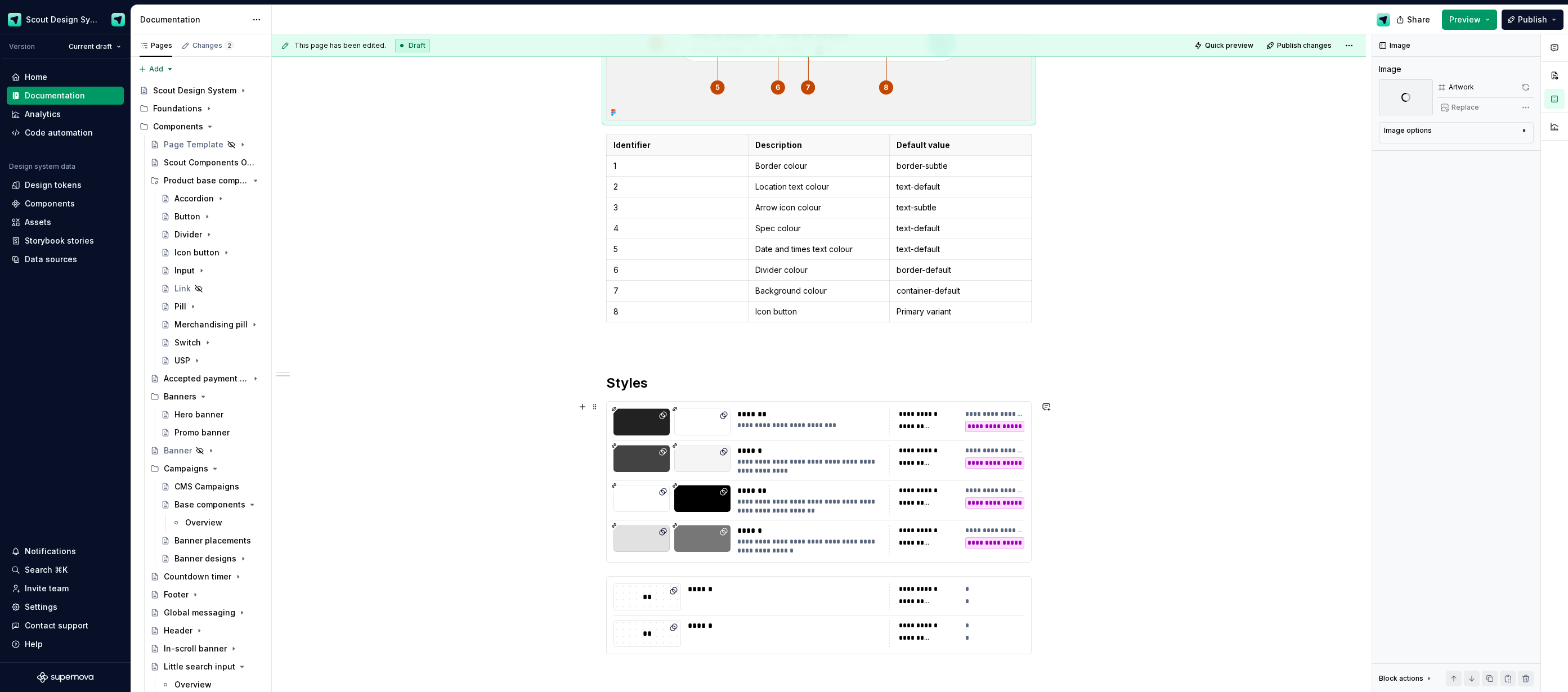
scroll to position [340, 0]
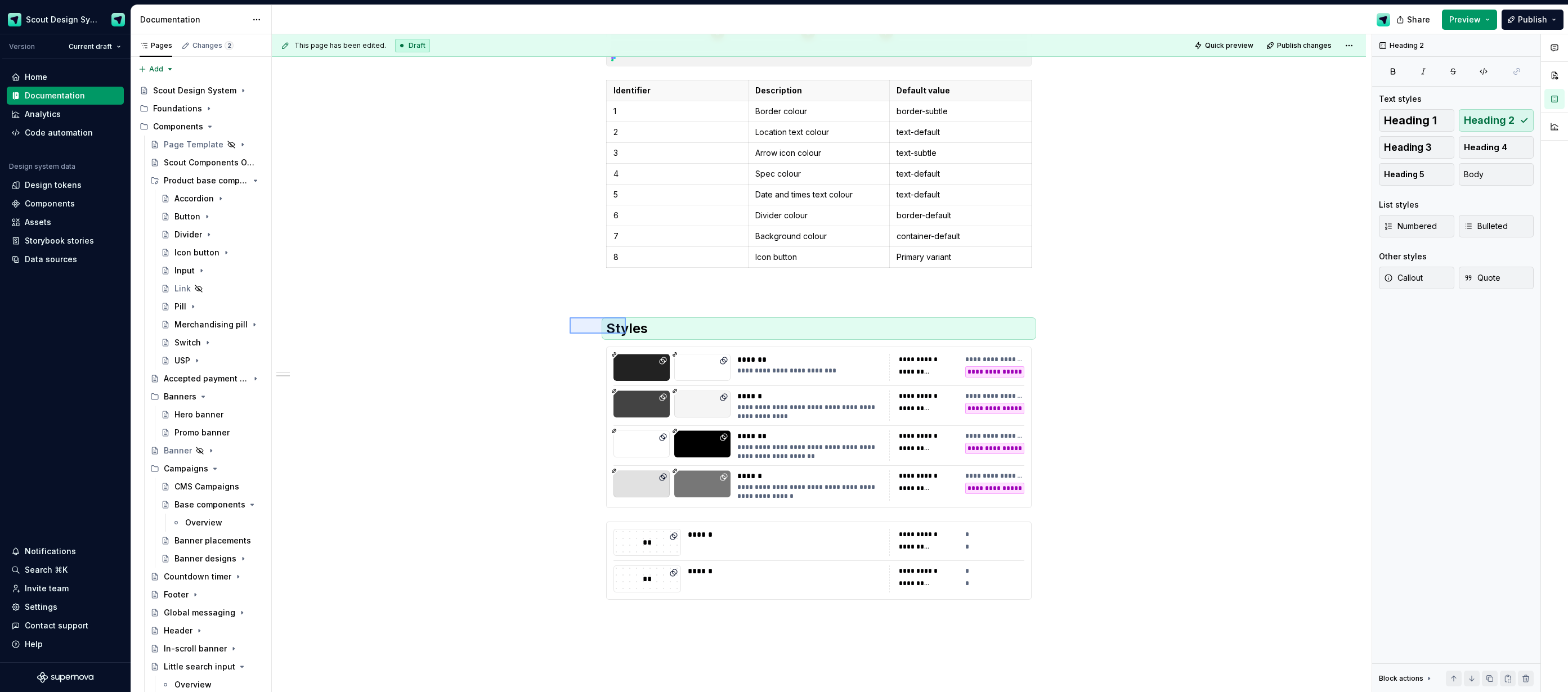
drag, startPoint x: 604, startPoint y: 326, endPoint x: 626, endPoint y: 334, distance: 23.4
click at [626, 334] on div "**********" at bounding box center [822, 363] width 1100 height 659
copy br
click at [687, 617] on div "**********" at bounding box center [819, 338] width 1094 height 965
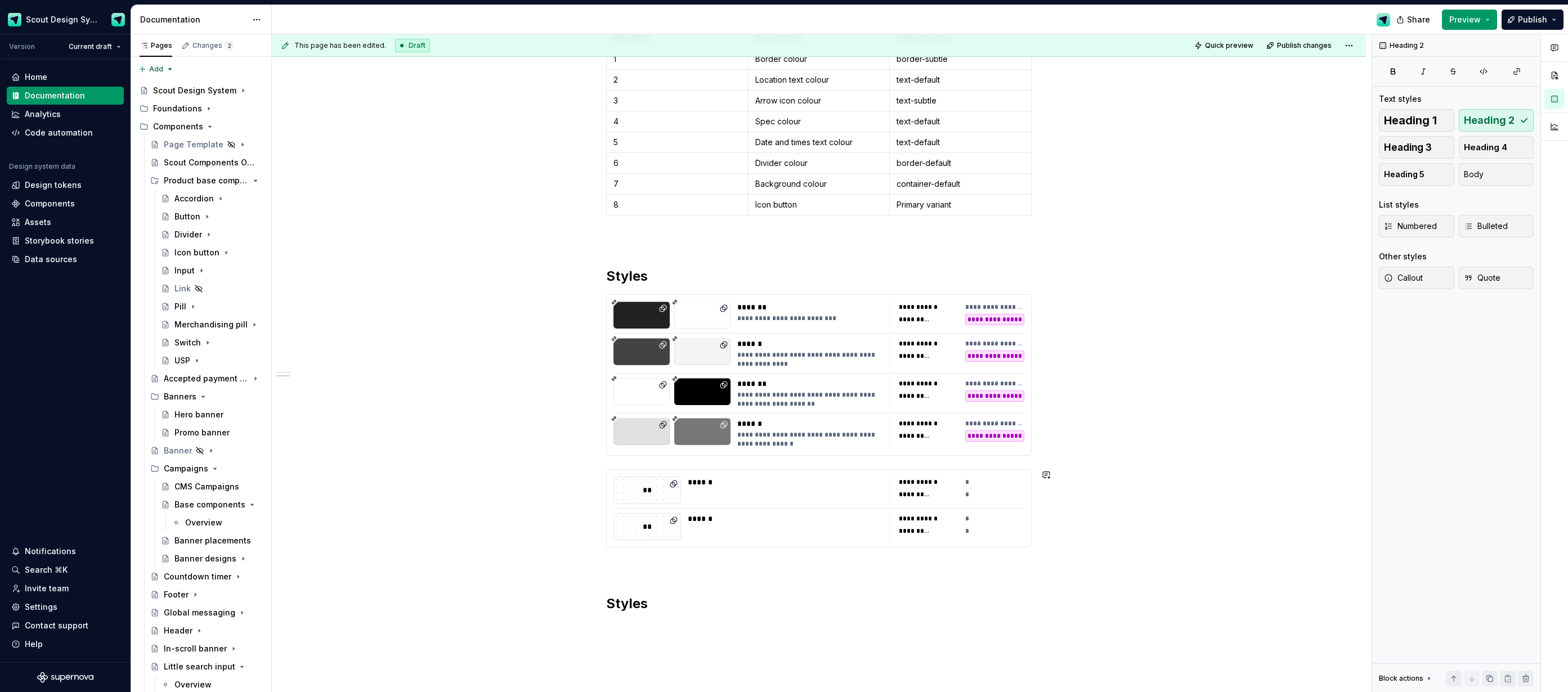
scroll to position [393, 0]
click at [610, 455] on div "**********" at bounding box center [819, 374] width 425 height 161
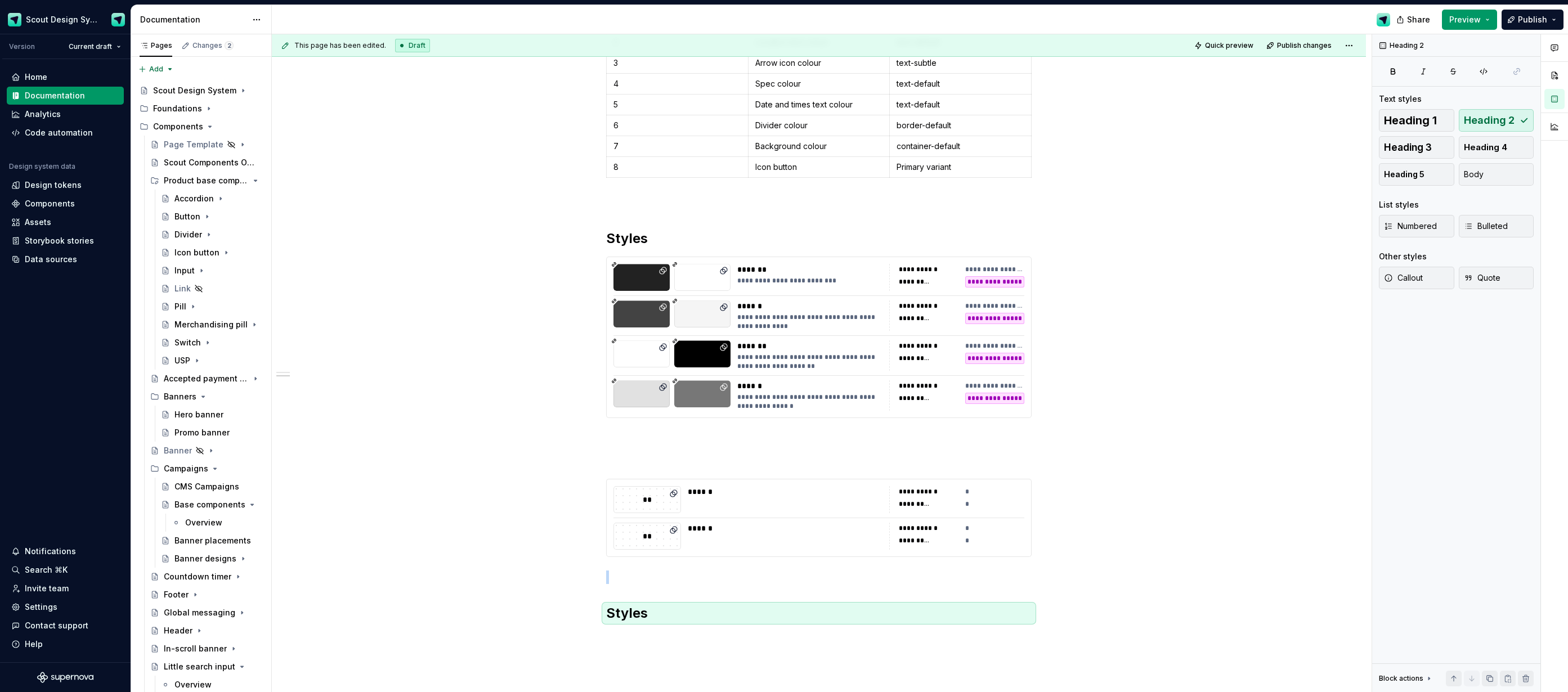
scroll to position [432, 0]
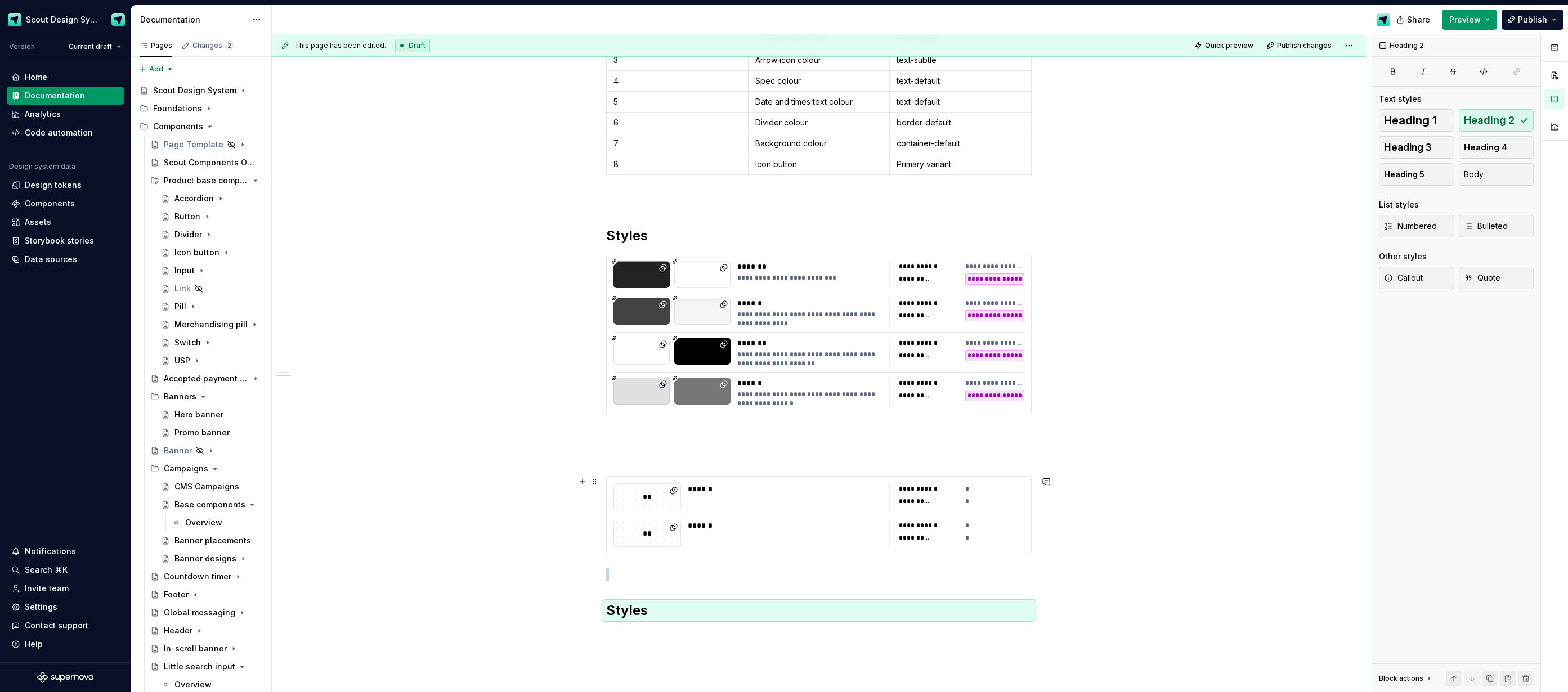
copy br
click at [629, 460] on p at bounding box center [819, 456] width 425 height 13
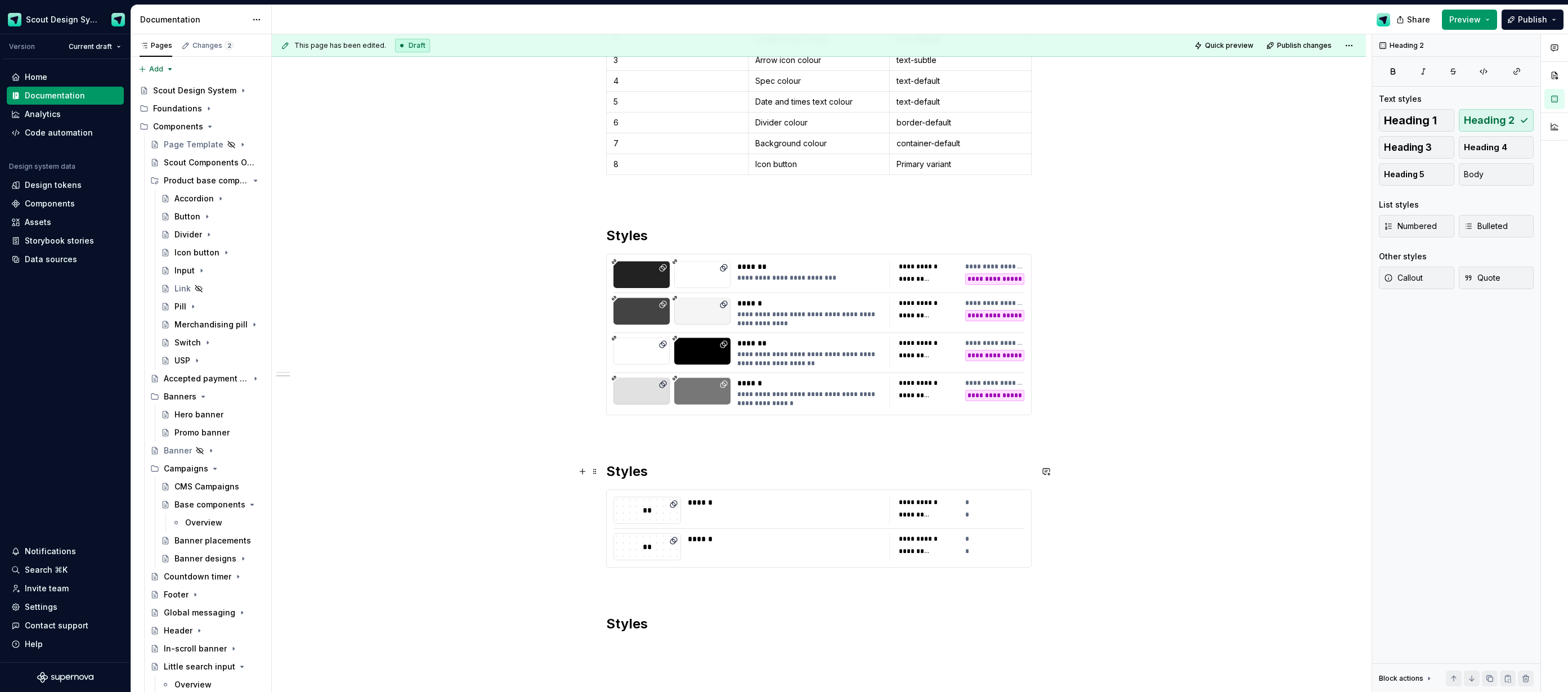
click at [631, 474] on h2 "Styles" at bounding box center [819, 472] width 425 height 18
click at [638, 432] on p at bounding box center [819, 436] width 425 height 13
click at [615, 585] on p at bounding box center [819, 588] width 425 height 13
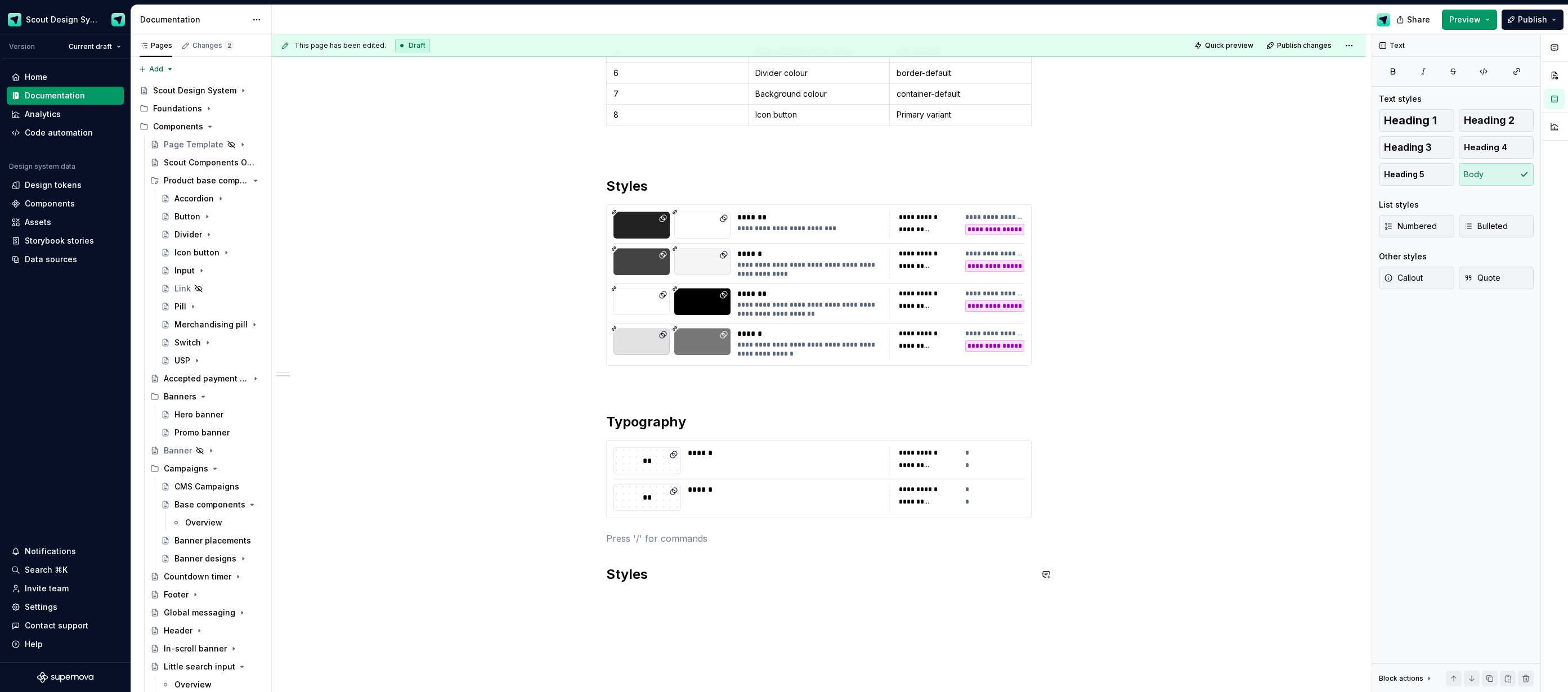
click at [632, 579] on h2 "Styles" at bounding box center [819, 575] width 425 height 18
click at [590, 598] on button "button" at bounding box center [583, 599] width 16 height 16
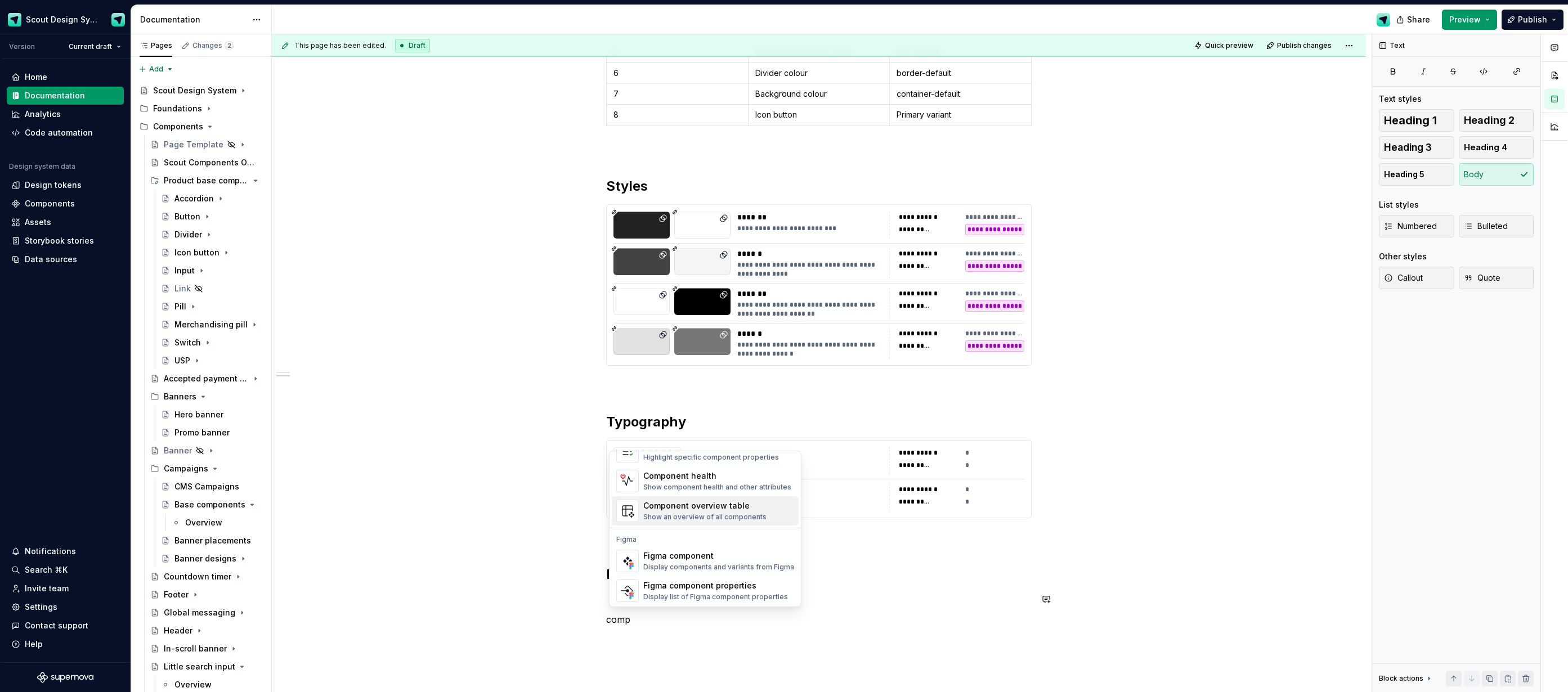
scroll to position [33, 0]
click at [681, 560] on div "Figma component" at bounding box center [719, 554] width 151 height 11
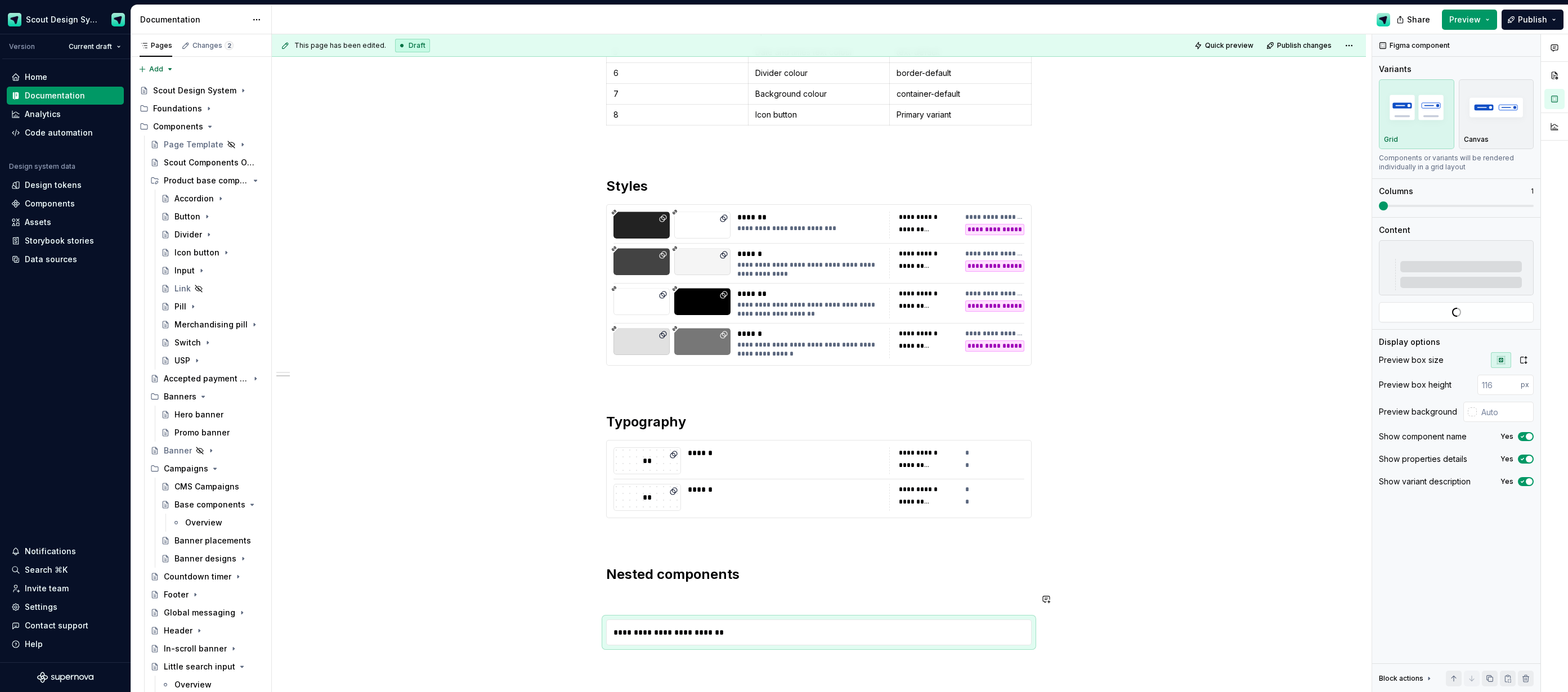
scroll to position [481, 0]
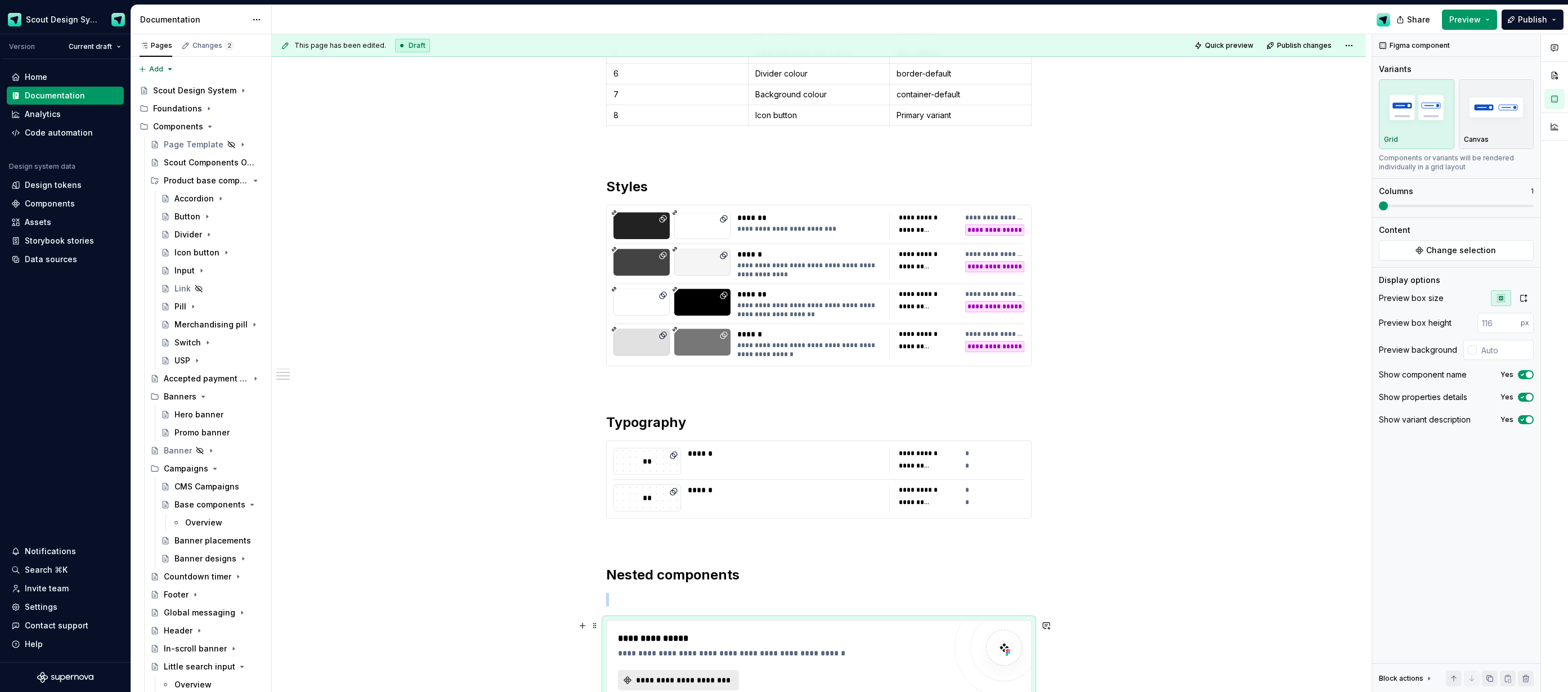
click at [706, 676] on span "**********" at bounding box center [683, 680] width 97 height 11
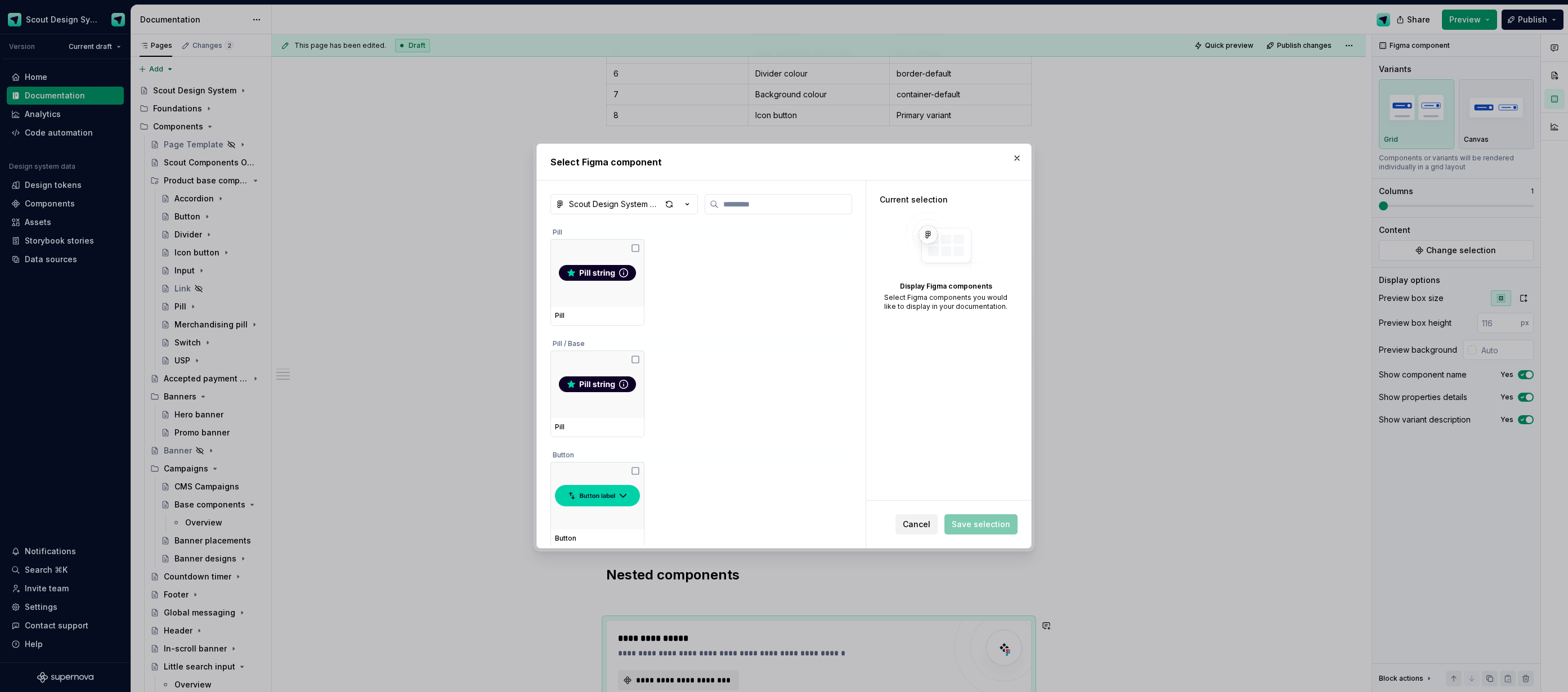
type textarea "*"
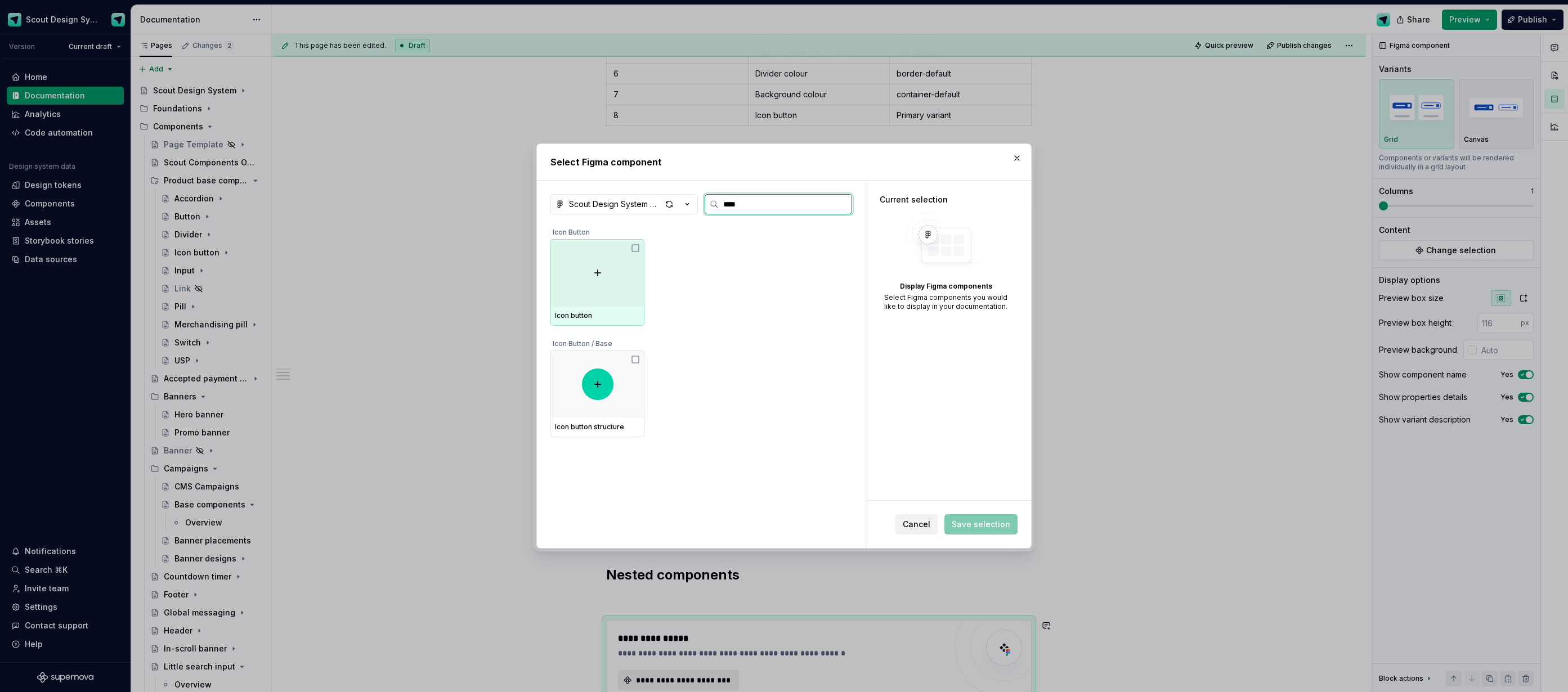
click at [609, 278] on img at bounding box center [598, 273] width 32 height 32
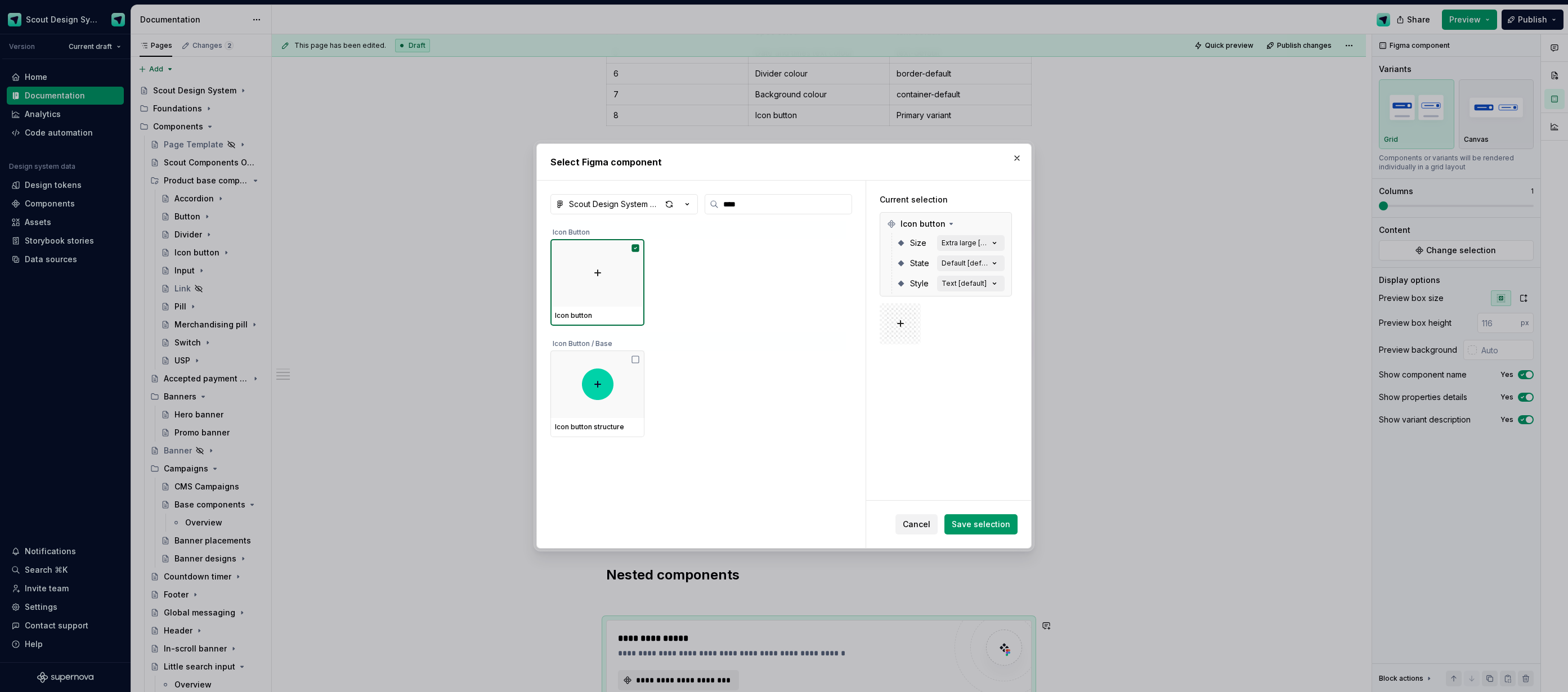
click at [743, 215] on div "Scout Design System Components **** Icon Button Icon button Icon Button / Base …" at bounding box center [701, 371] width 302 height 354
click at [743, 208] on input "****" at bounding box center [785, 204] width 133 height 11
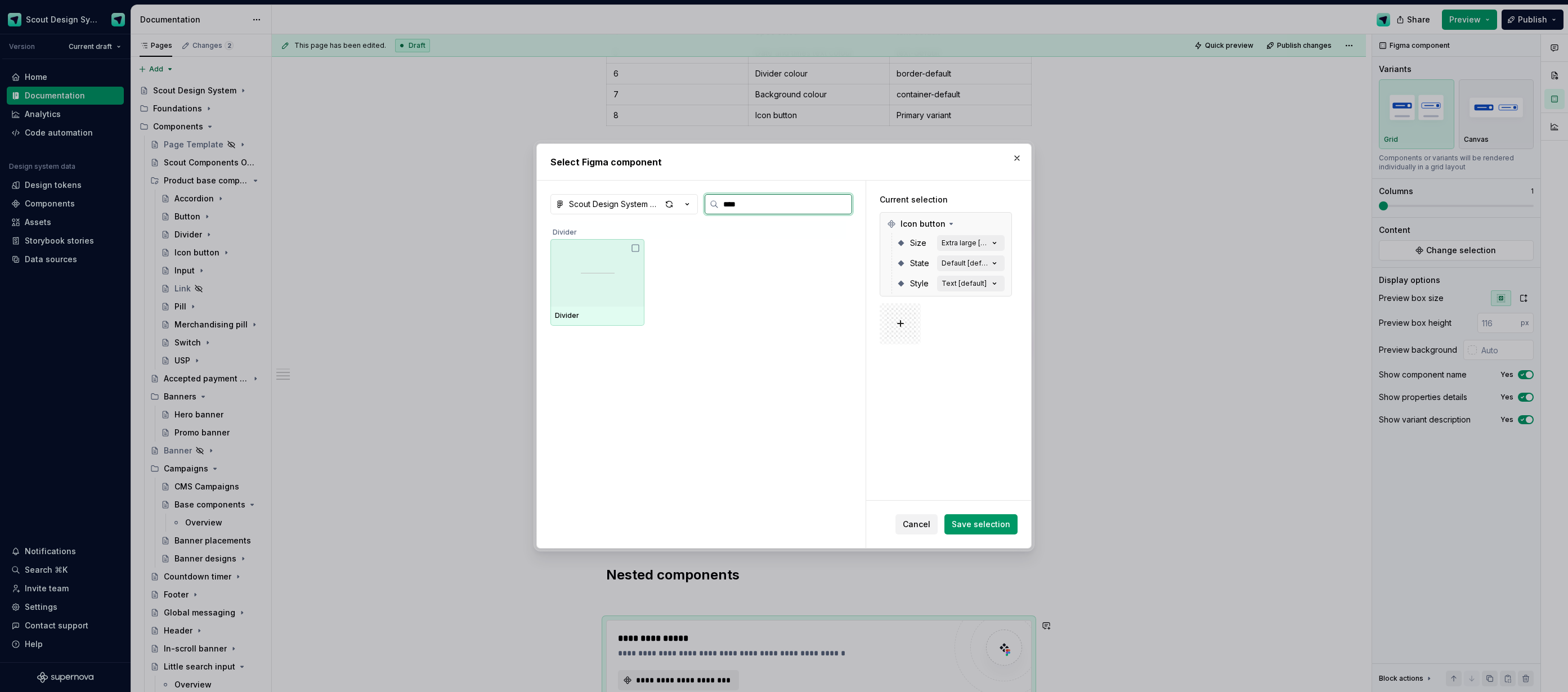
type input "*****"
click at [594, 275] on div at bounding box center [597, 273] width 94 height 68
click at [981, 515] on button "Save selection" at bounding box center [981, 524] width 73 height 20
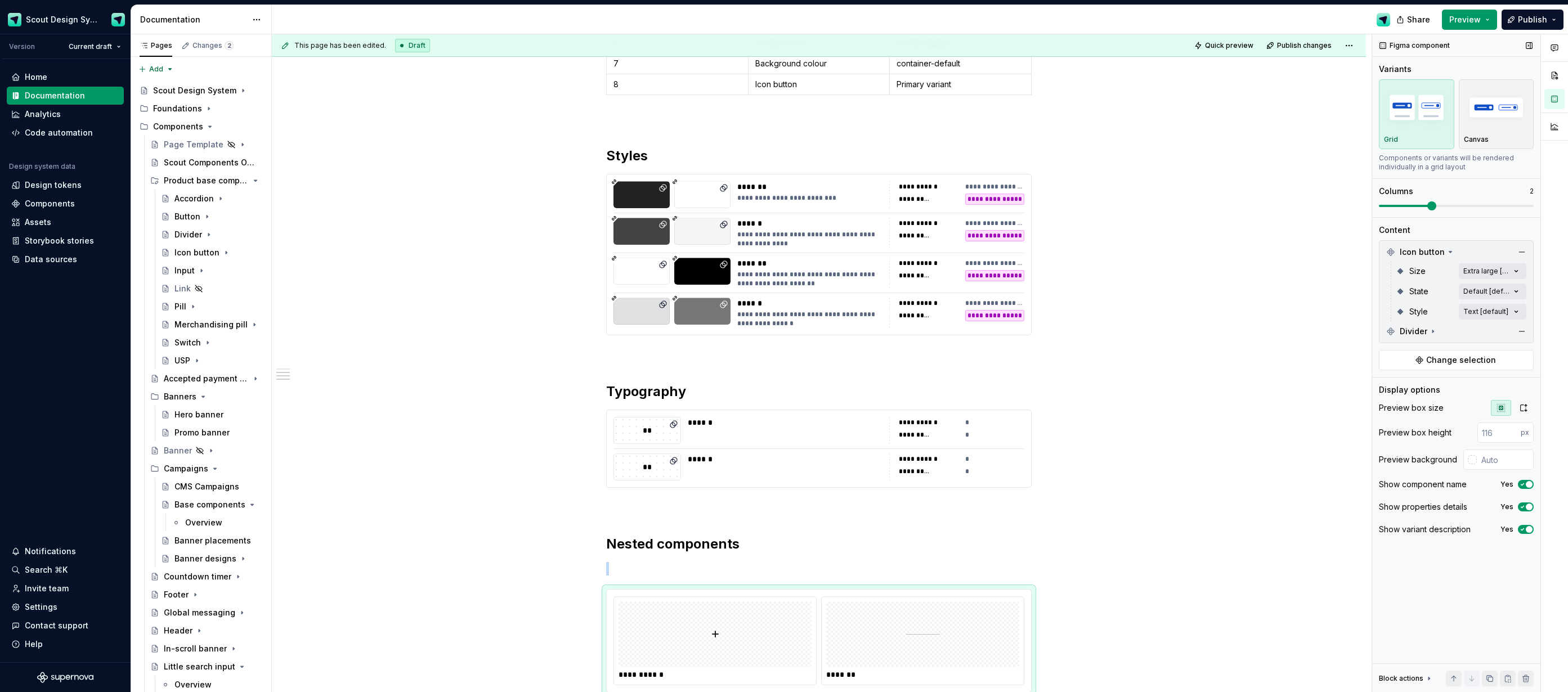
click at [1427, 209] on span at bounding box center [1432, 206] width 9 height 9
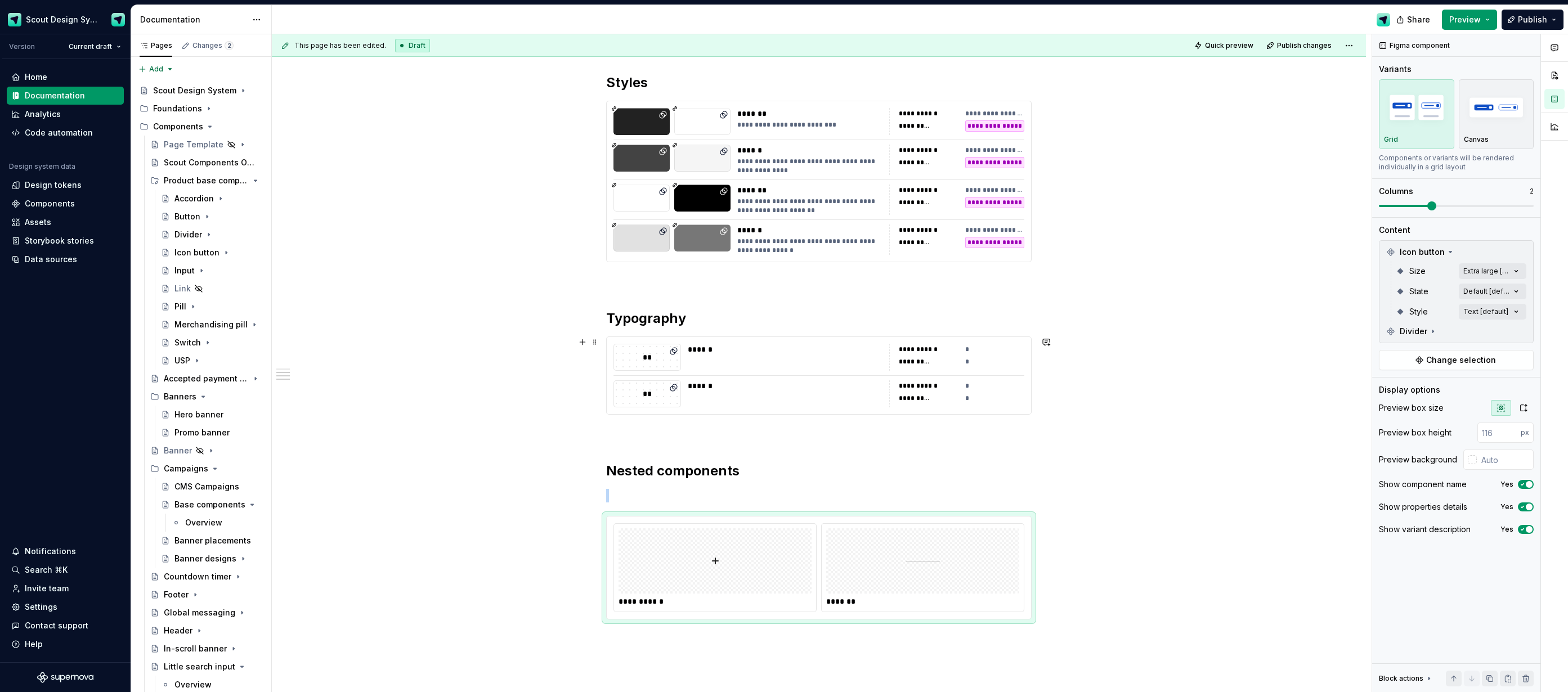
scroll to position [586, 0]
click at [755, 553] on div at bounding box center [715, 560] width 193 height 65
click at [1485, 274] on div "Comments Open comments No comments yet Select ‘Comment’ from the block context …" at bounding box center [1470, 363] width 196 height 659
click at [1390, 346] on div at bounding box center [1386, 343] width 9 height 9
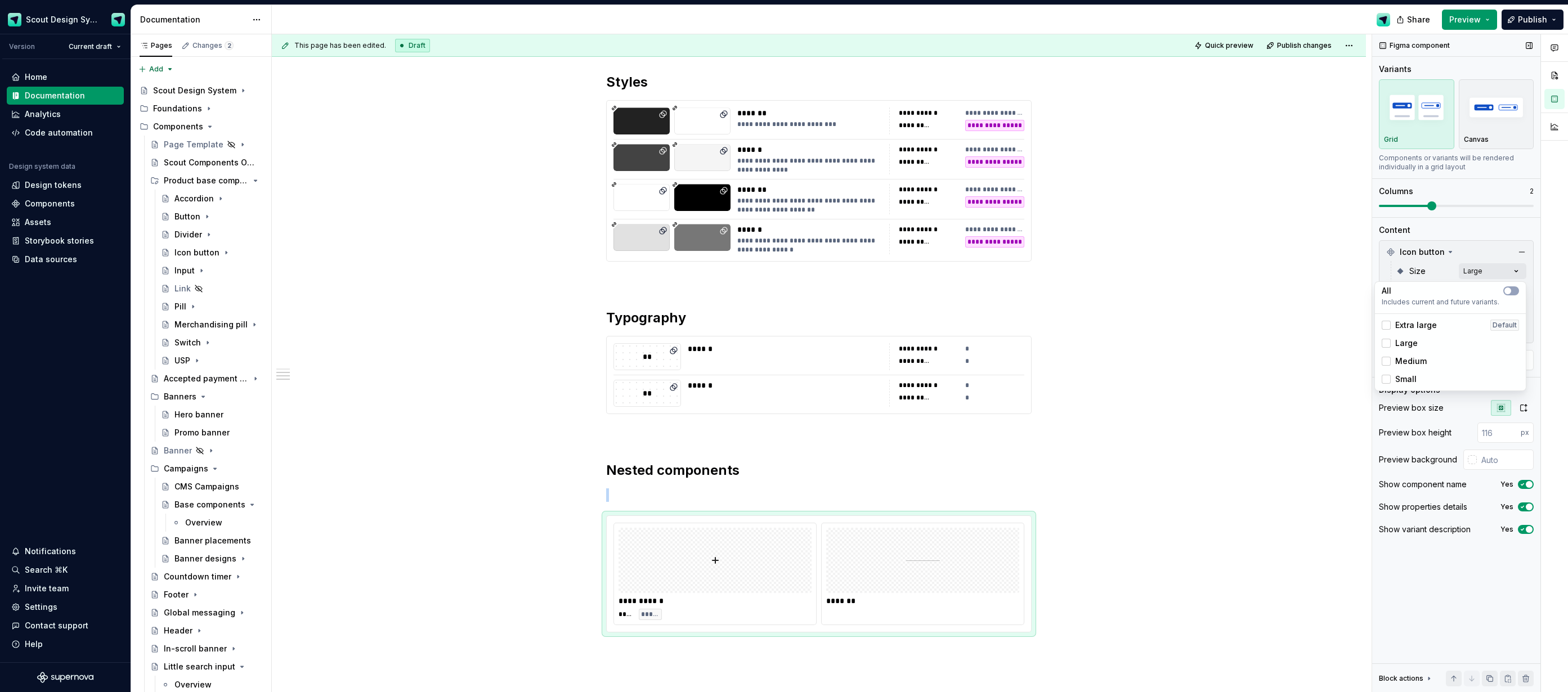
click at [1444, 273] on div "Comments Open comments No comments yet Select ‘Comment’ from the block context …" at bounding box center [1470, 363] width 196 height 659
click at [1480, 310] on div "Comments Open comments No comments yet Select ‘Comment’ from the block context …" at bounding box center [1470, 363] width 196 height 659
click at [1389, 401] on div at bounding box center [1386, 402] width 9 height 9
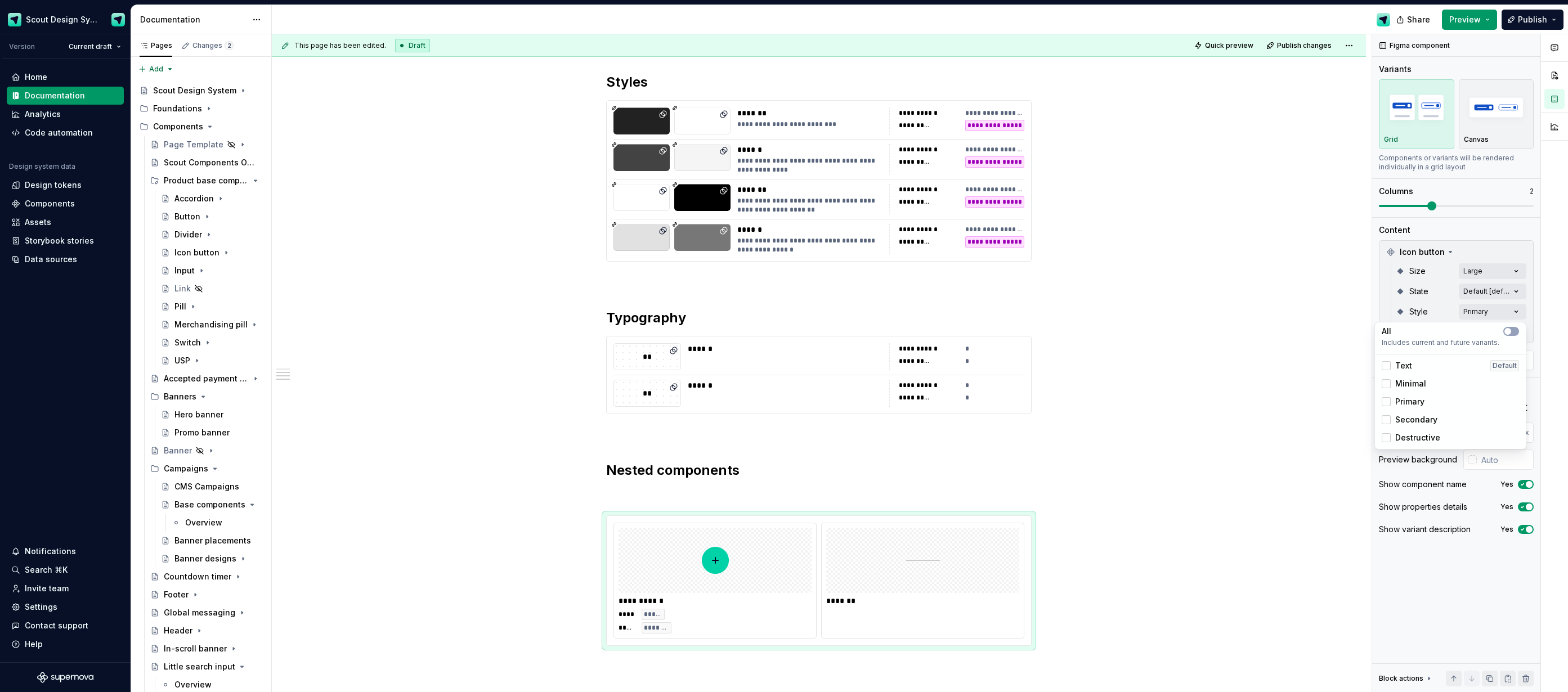
click at [982, 601] on html "Scout Design System Version Current draft Home Documentation Analytics Code aut…" at bounding box center [784, 346] width 1568 height 692
drag, startPoint x: 888, startPoint y: 617, endPoint x: 1318, endPoint y: 392, distance: 485.3
click at [888, 617] on div "*******" at bounding box center [923, 581] width 203 height 116
click at [1521, 410] on icon "button" at bounding box center [1524, 408] width 6 height 7
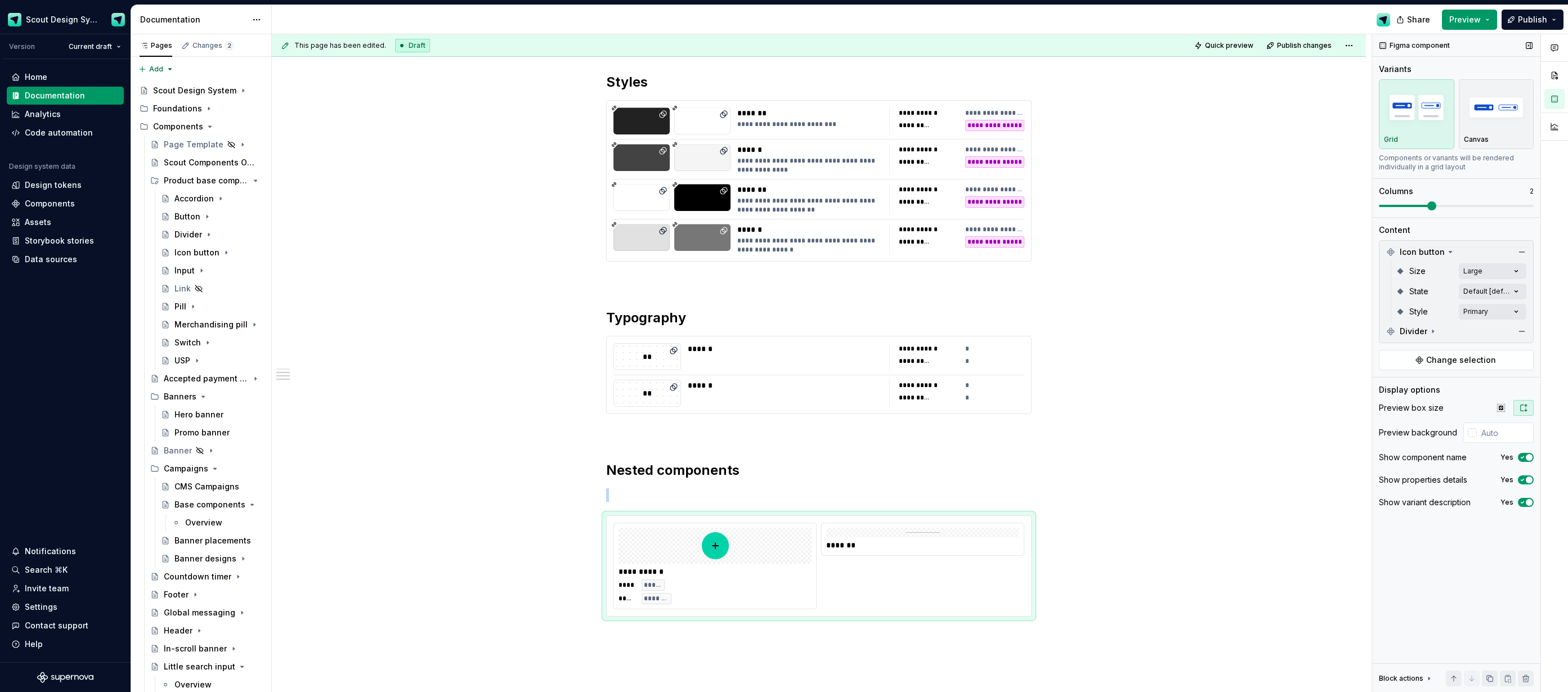
click at [1524, 408] on icon "button" at bounding box center [1524, 408] width 9 height 9
click at [1501, 413] on button "button" at bounding box center [1500, 408] width 20 height 16
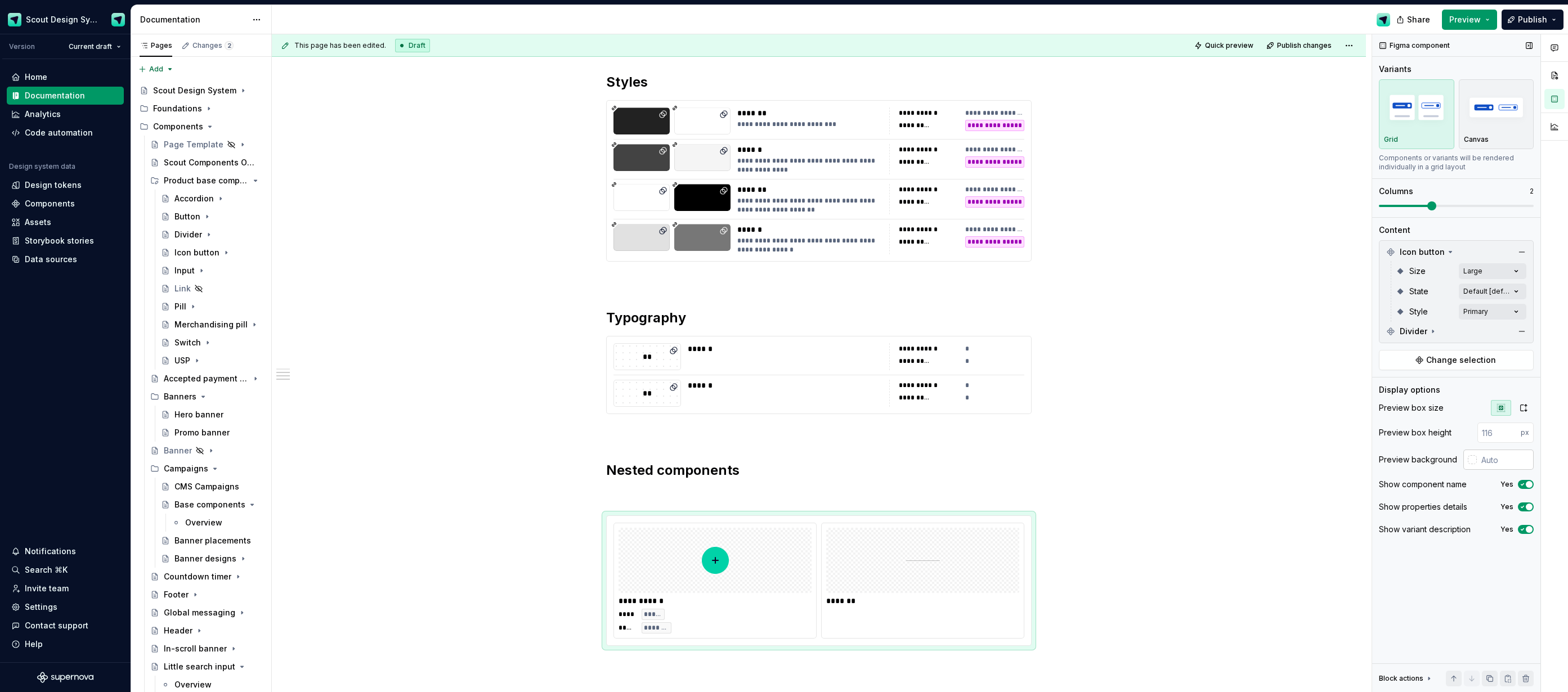
click at [1488, 455] on input "text" at bounding box center [1505, 460] width 57 height 20
type input "#F5F5F5"
click at [1534, 211] on span at bounding box center [1529, 206] width 9 height 9
click at [1419, 204] on span at bounding box center [1456, 206] width 155 height 9
drag, startPoint x: 674, startPoint y: 494, endPoint x: 668, endPoint y: 491, distance: 6.7
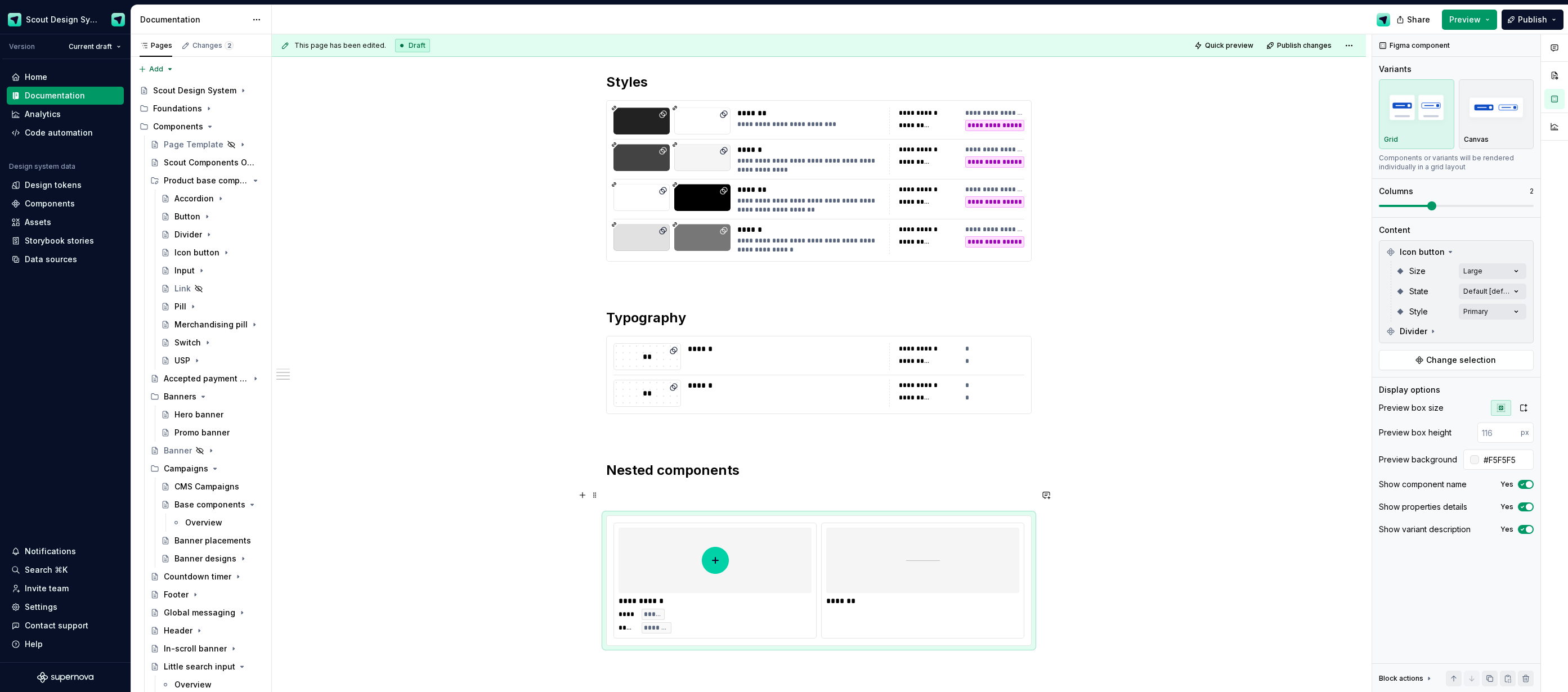
click at [673, 494] on p at bounding box center [819, 495] width 425 height 13
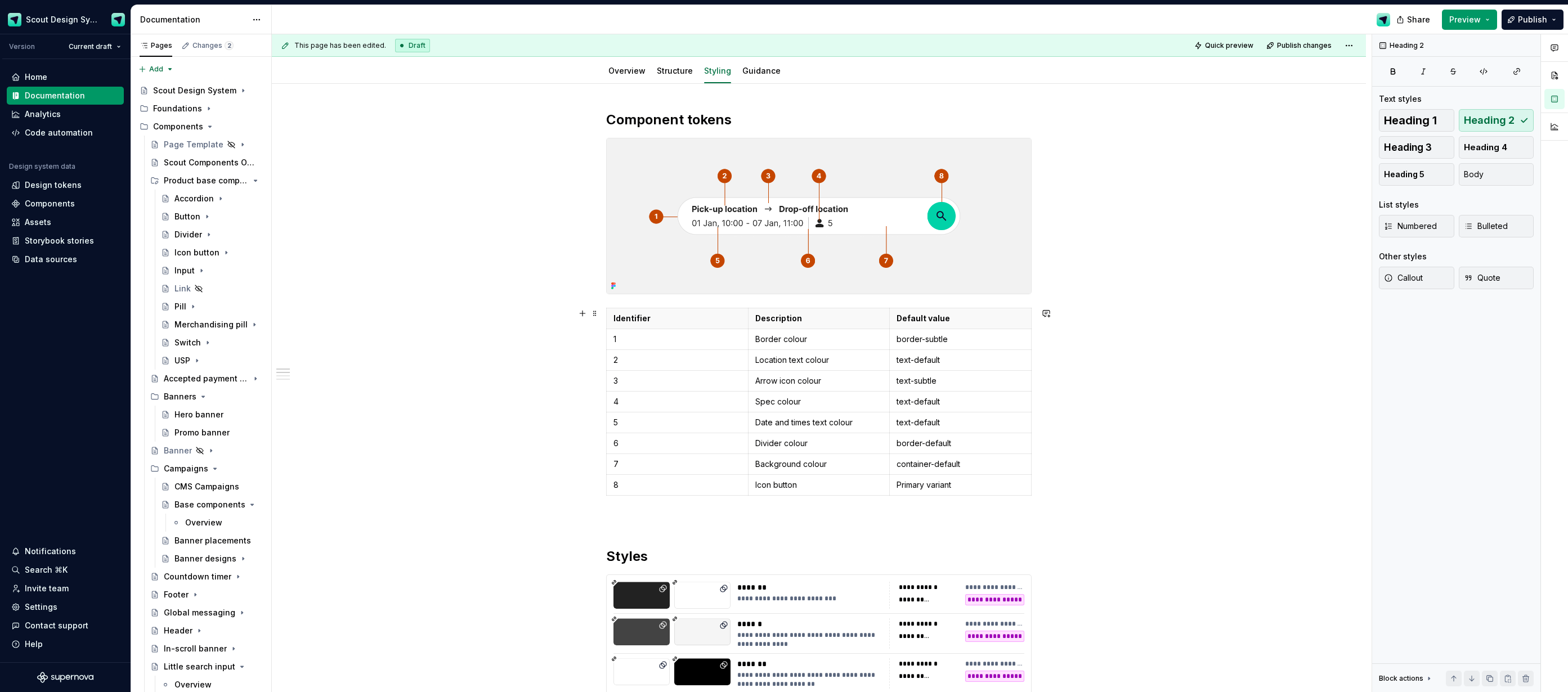
scroll to position [0, 0]
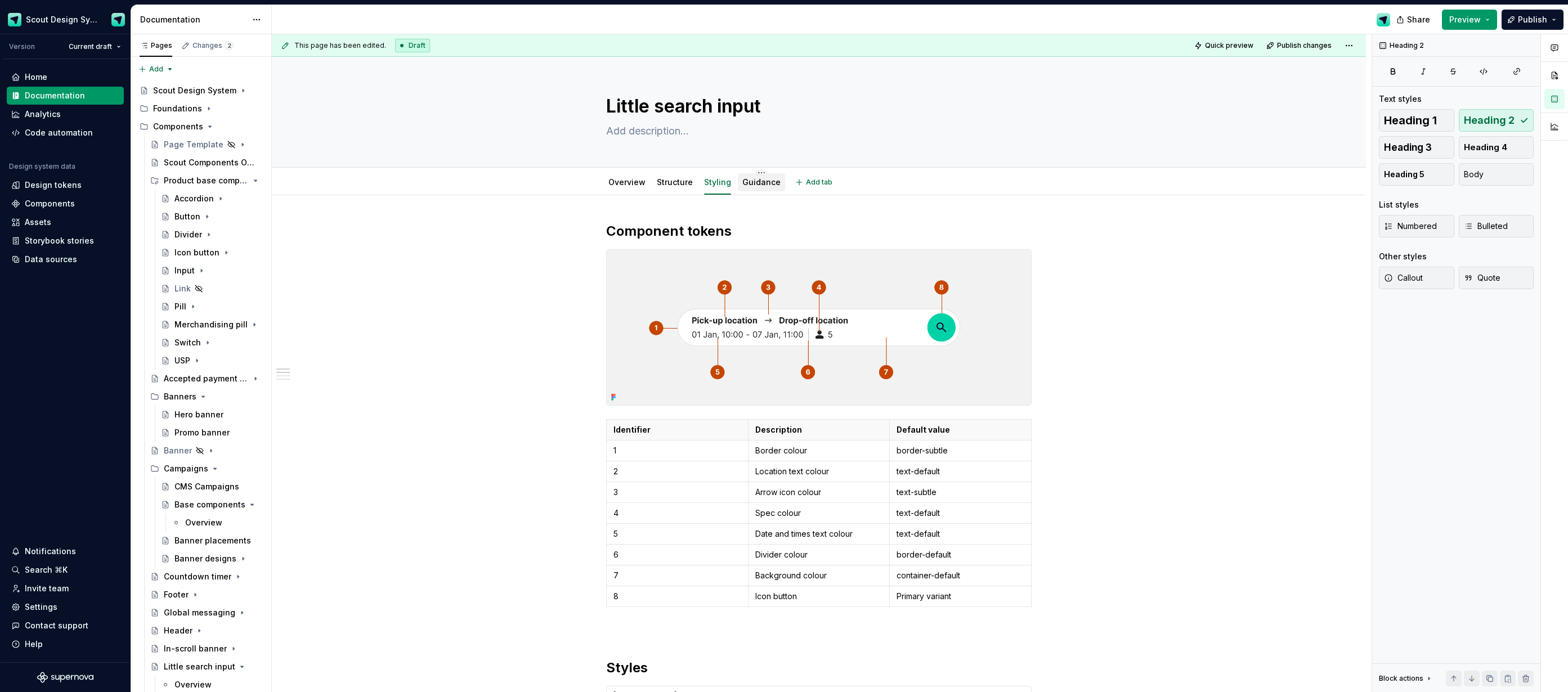
click at [753, 183] on link "Guidance" at bounding box center [761, 182] width 38 height 10
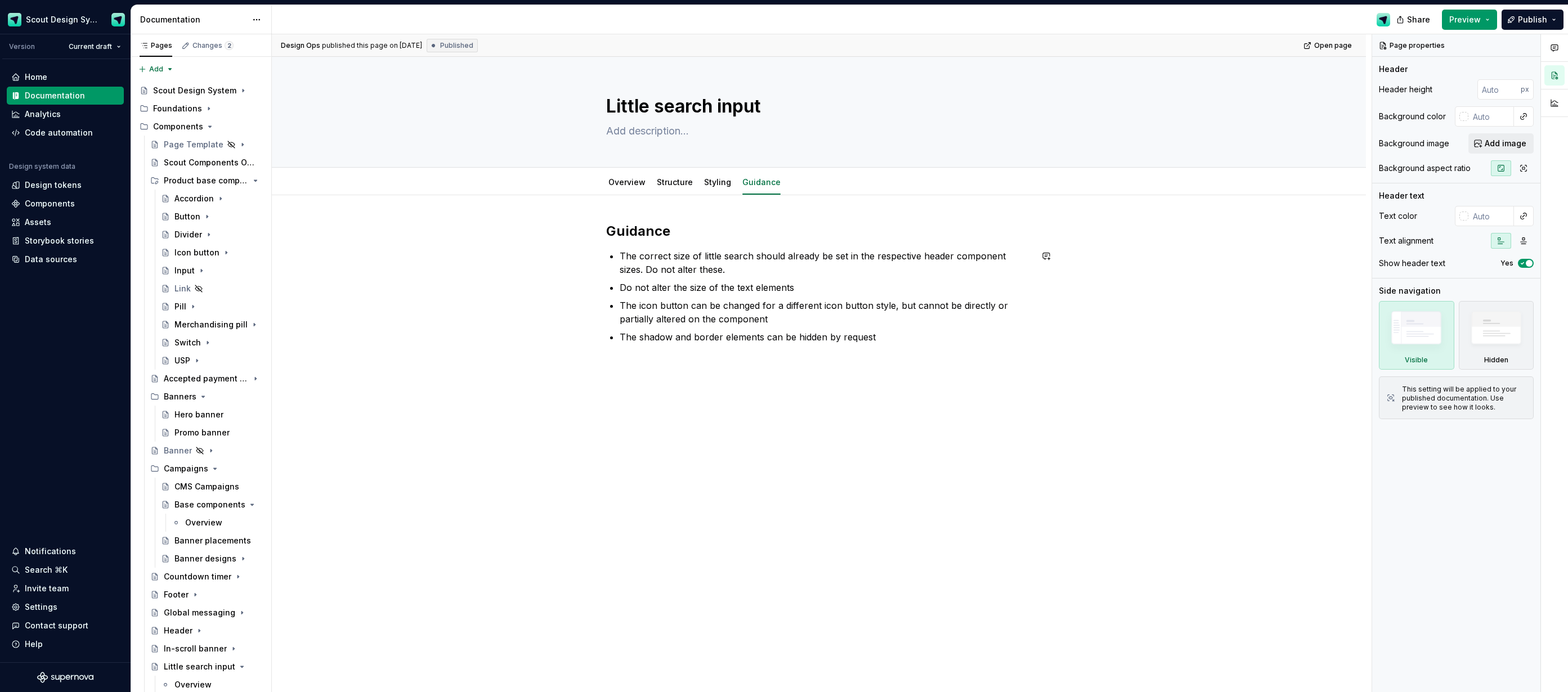
click at [693, 351] on div "Guidance The correct size of little search should already be set in the respect…" at bounding box center [819, 290] width 425 height 135
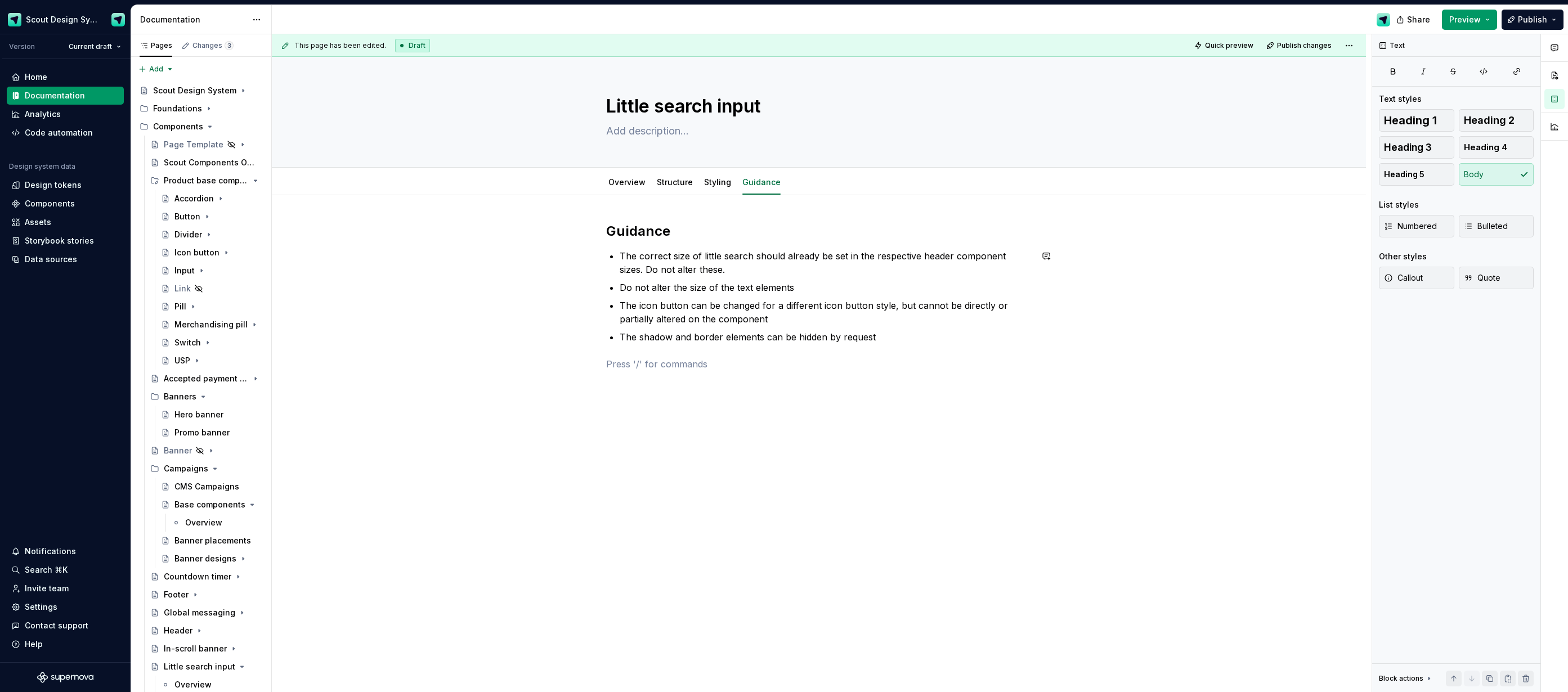
type textarea "*"
click at [581, 365] on button "button" at bounding box center [583, 364] width 16 height 16
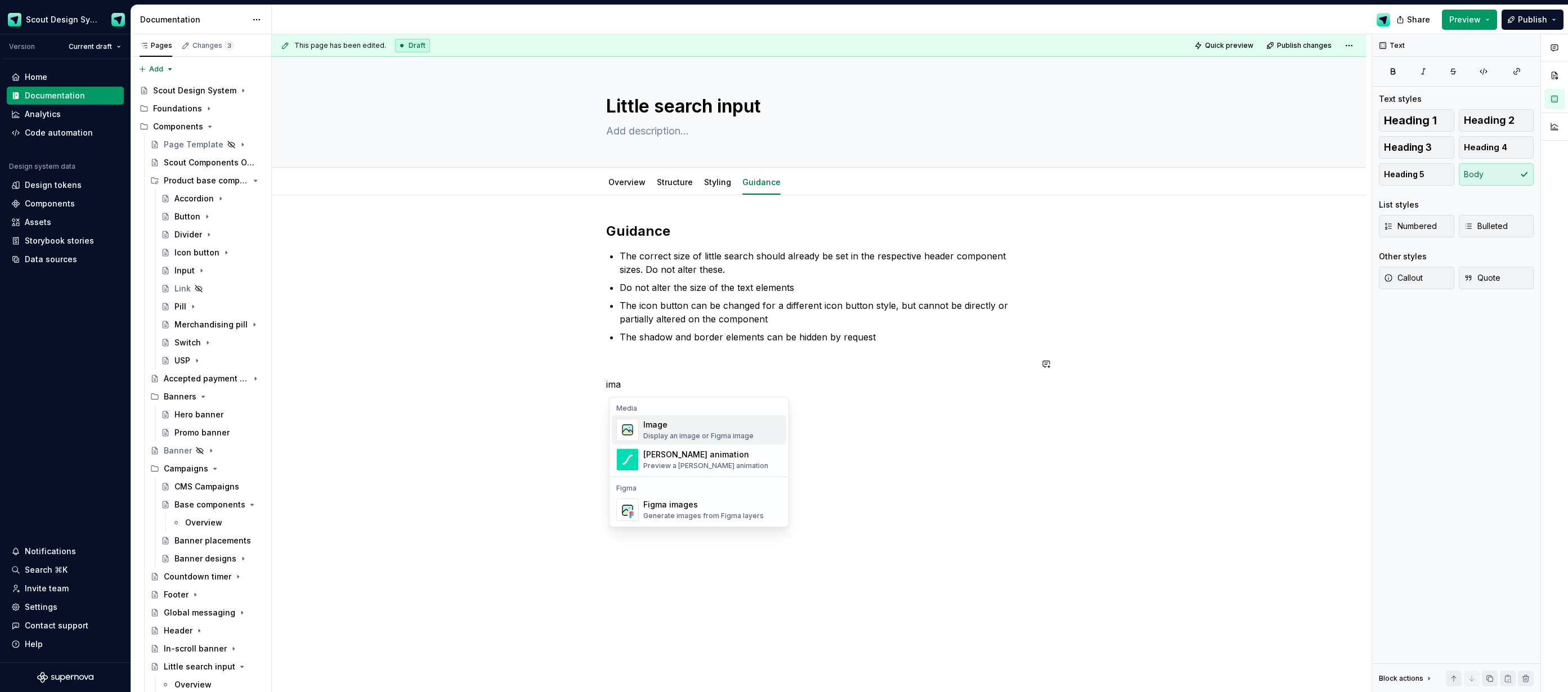
click at [681, 428] on div "Image" at bounding box center [698, 425] width 110 height 11
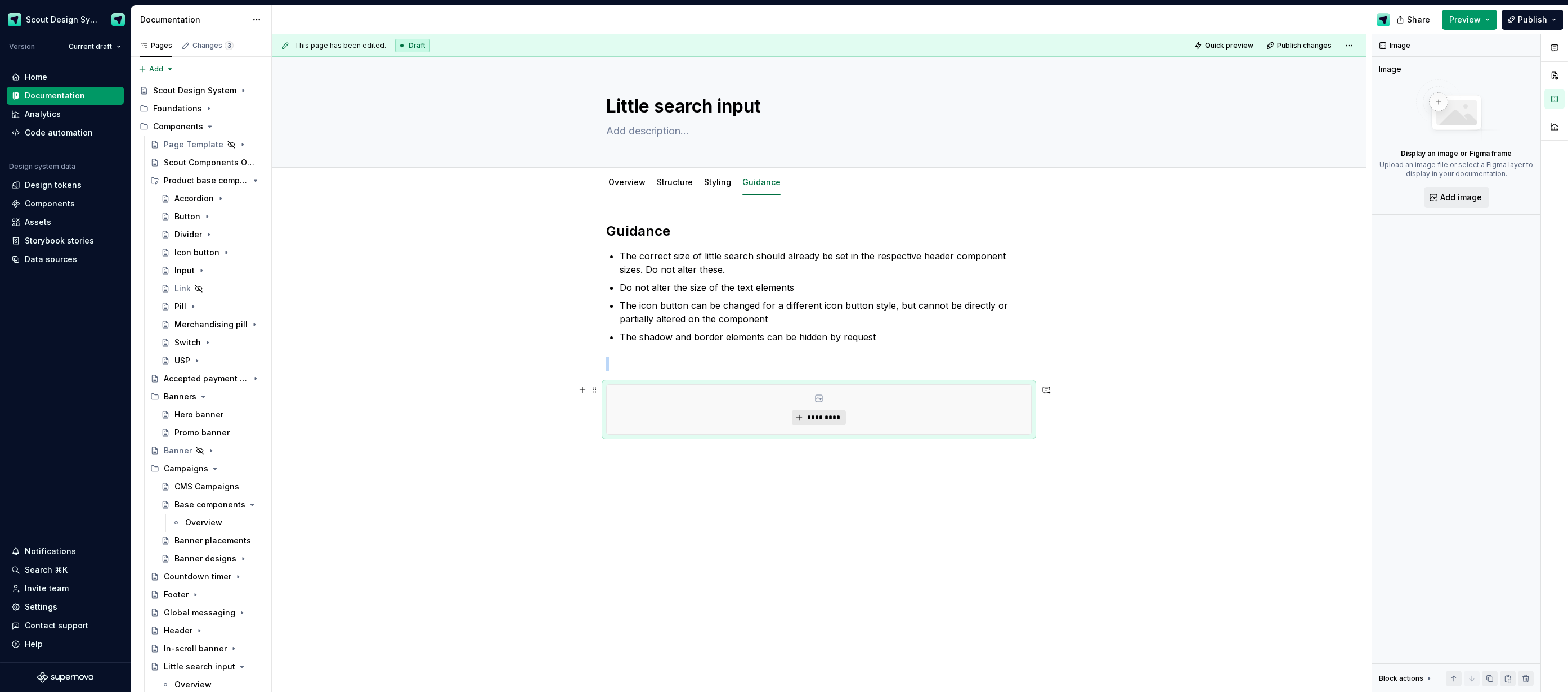
click at [830, 421] on span "*********" at bounding box center [823, 418] width 34 height 9
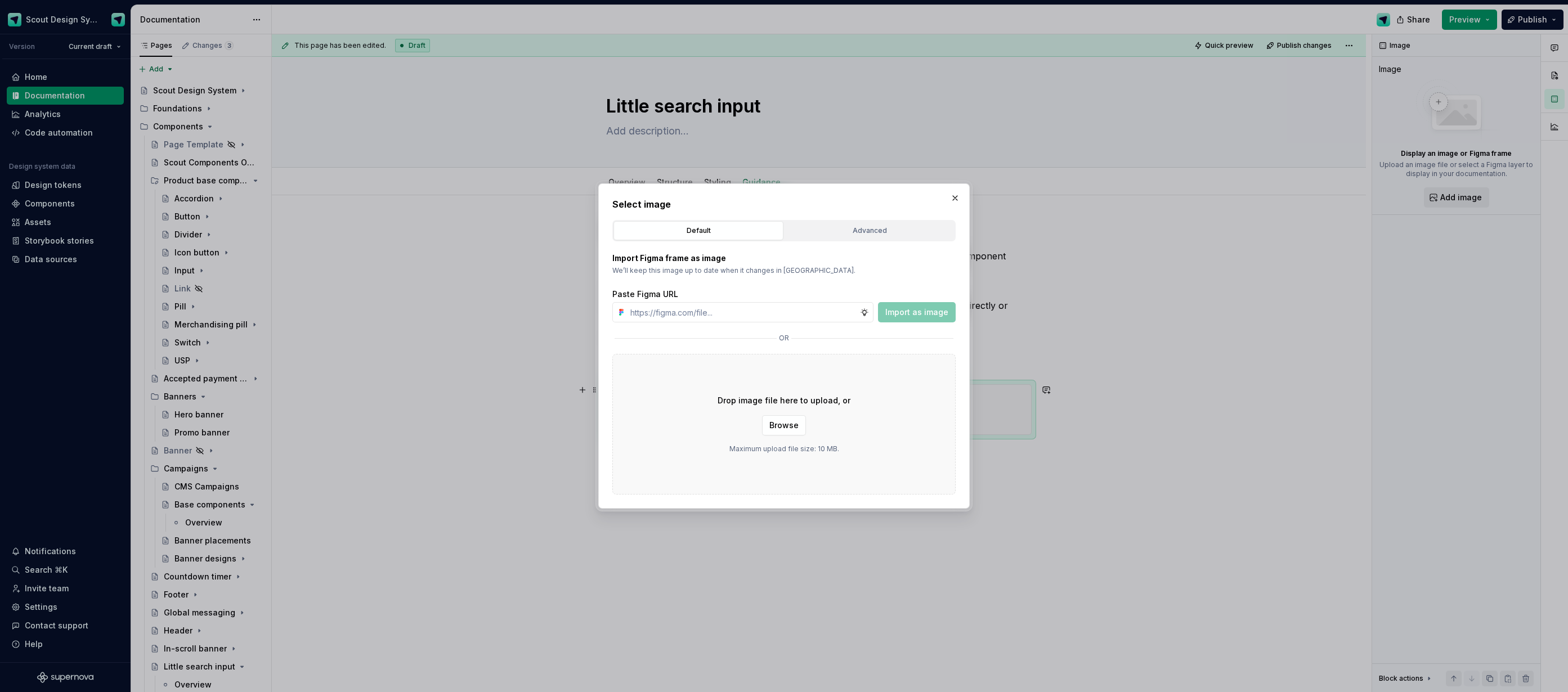
type textarea "*"
type input "[URL][DOMAIN_NAME]"
click at [908, 310] on span "Import as image" at bounding box center [917, 312] width 63 height 11
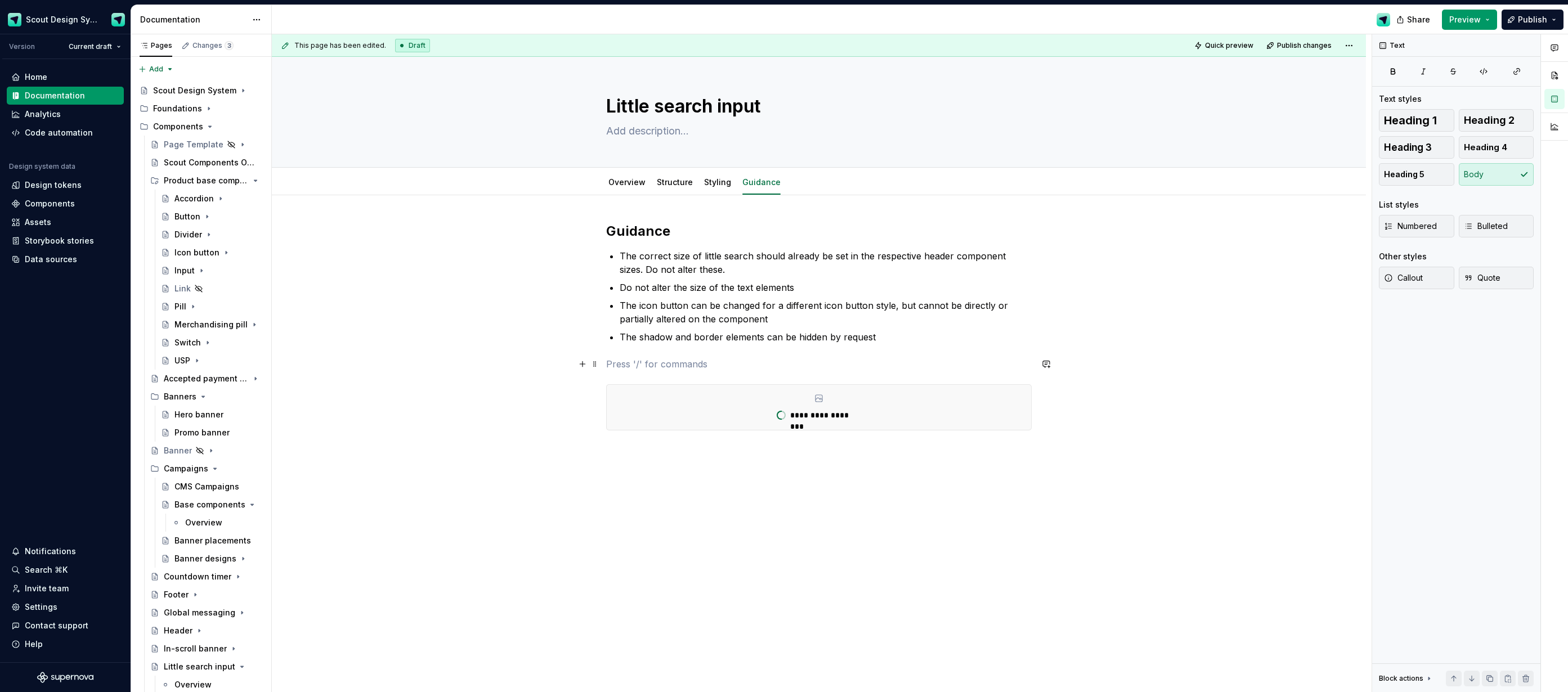
click at [649, 360] on p at bounding box center [819, 364] width 425 height 13
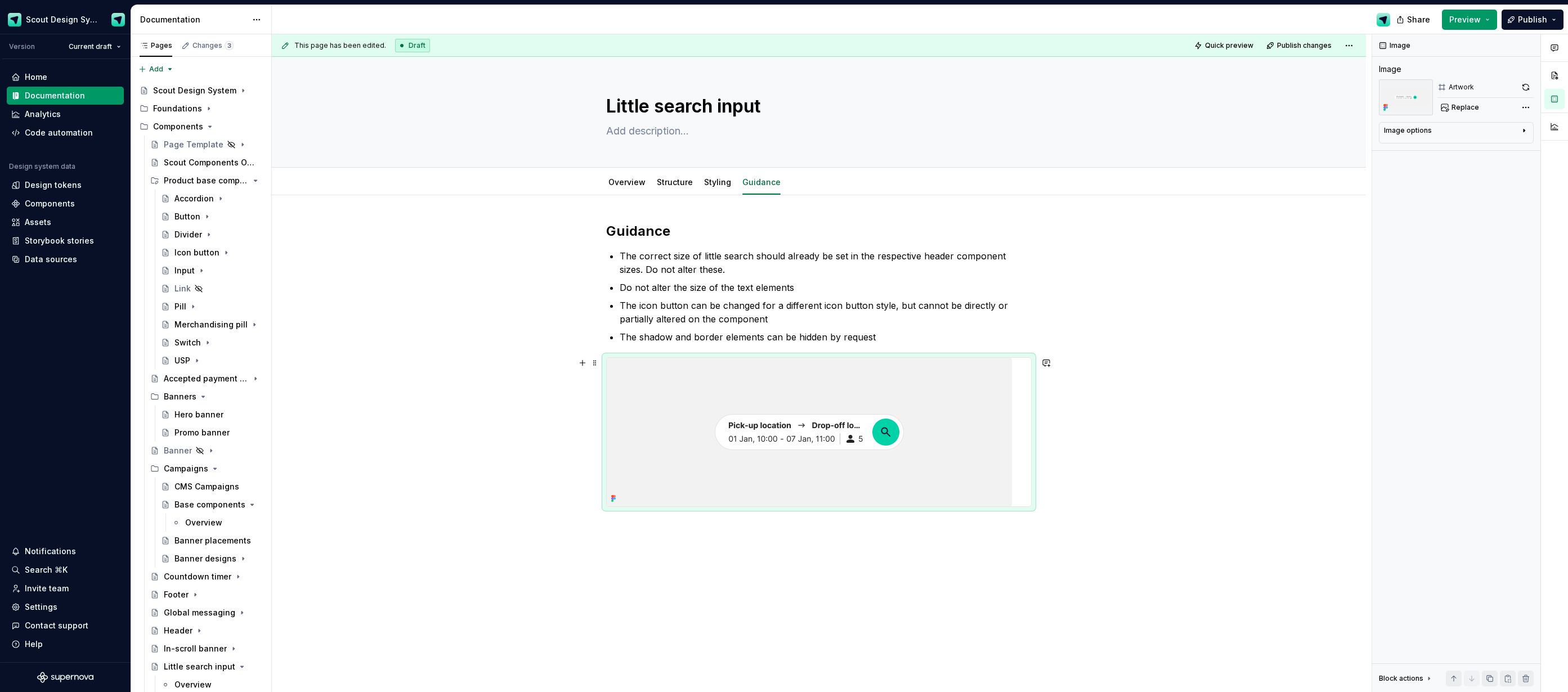
click at [846, 437] on img at bounding box center [810, 432] width 405 height 149
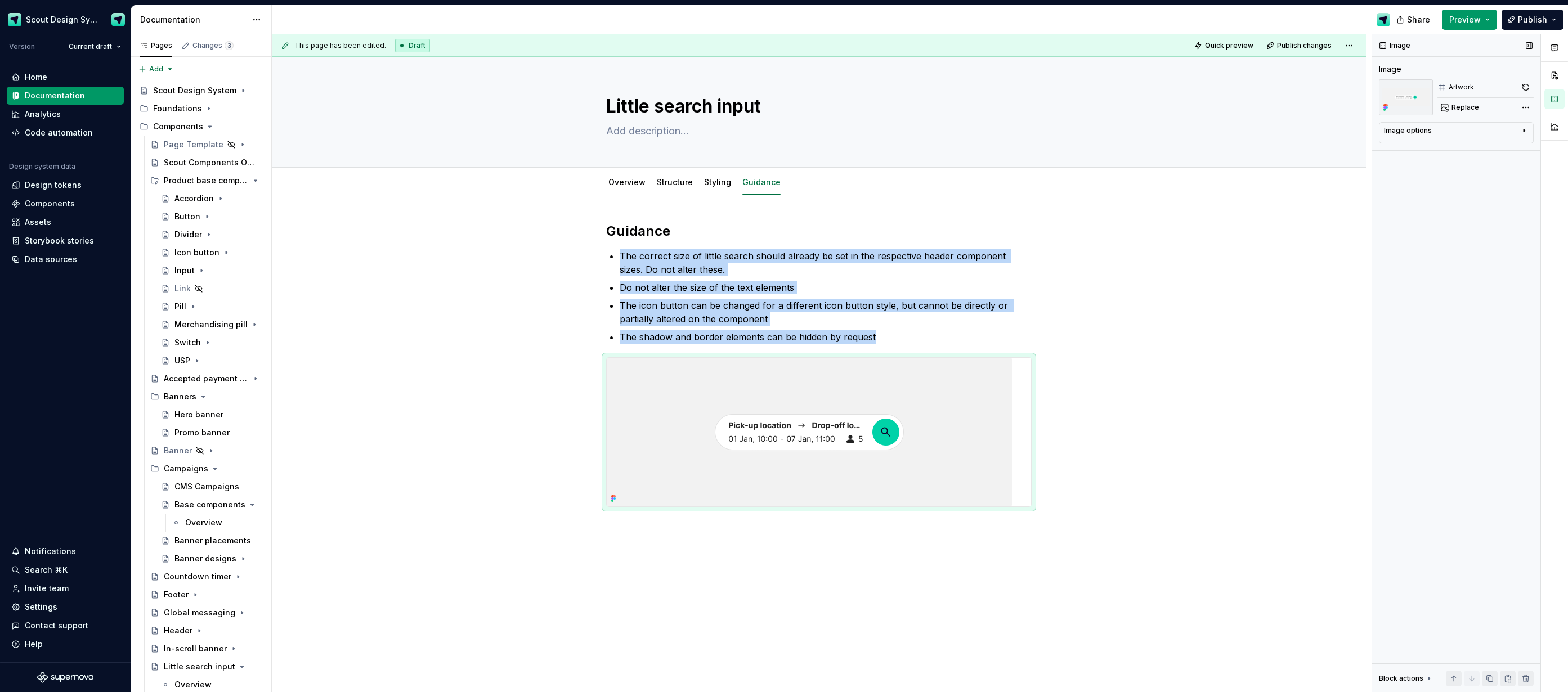
click at [1523, 128] on icon "button" at bounding box center [1524, 130] width 9 height 9
click at [1516, 147] on icon "button" at bounding box center [1518, 147] width 9 height 9
type textarea "*"
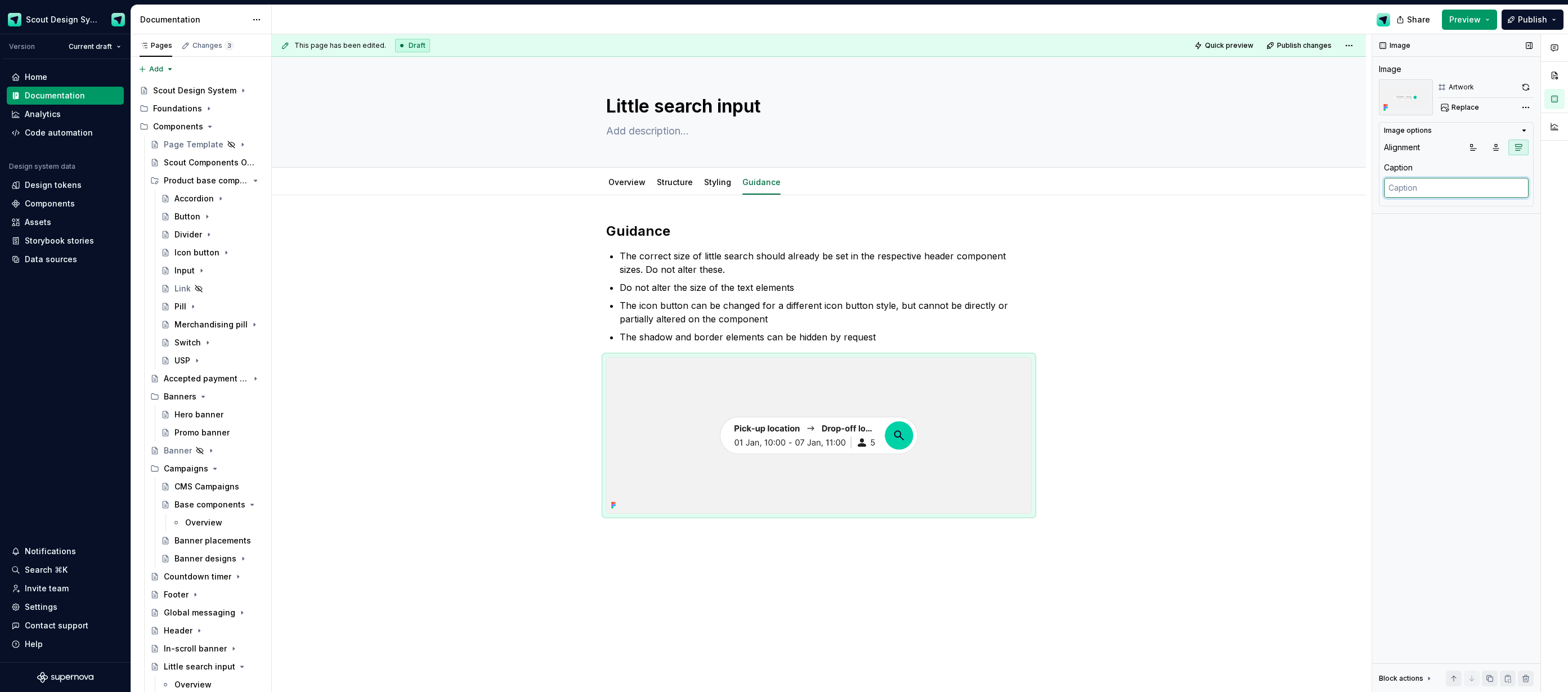
click at [1424, 194] on textarea at bounding box center [1457, 187] width 145 height 20
type textarea "h"
type textarea "*"
type textarea "W"
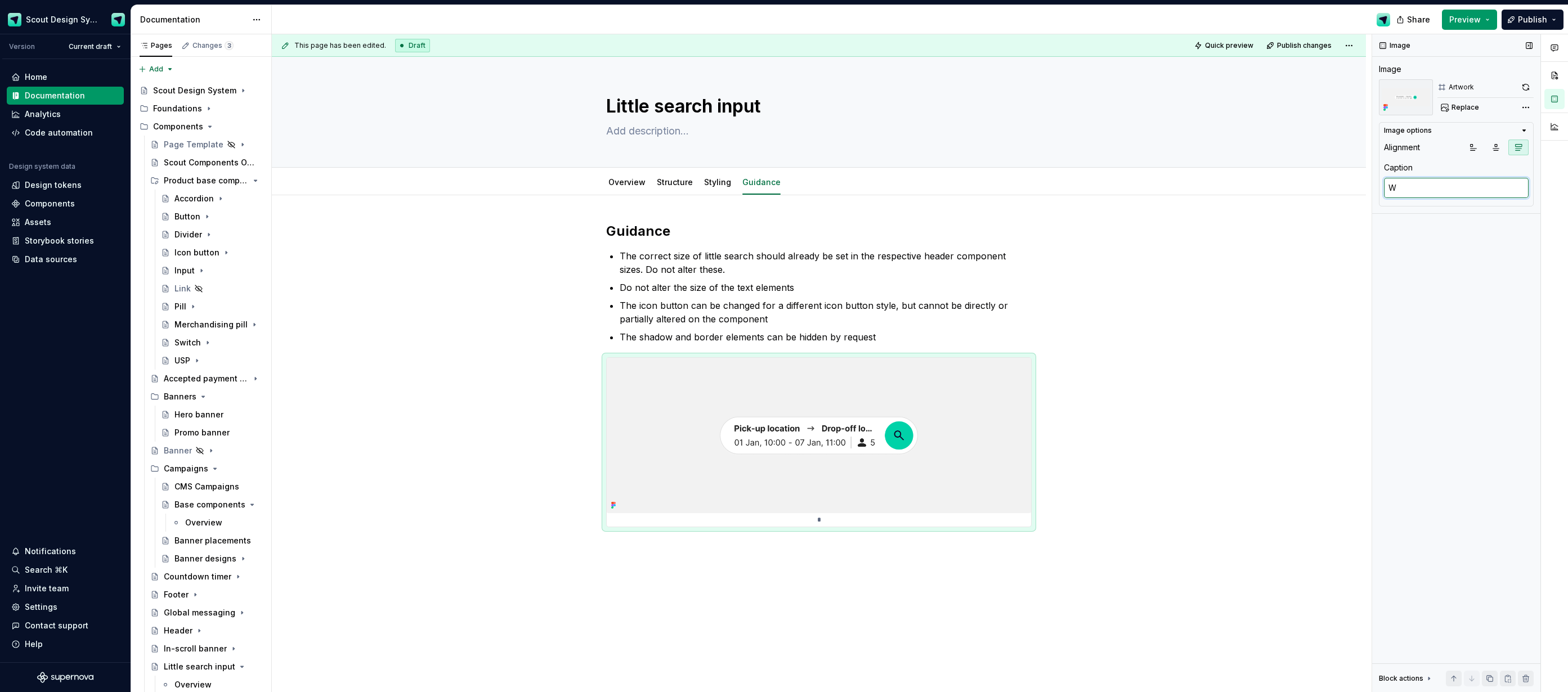
type textarea "*"
type textarea "Wh"
type textarea "*"
type textarea "Whe"
type textarea "*"
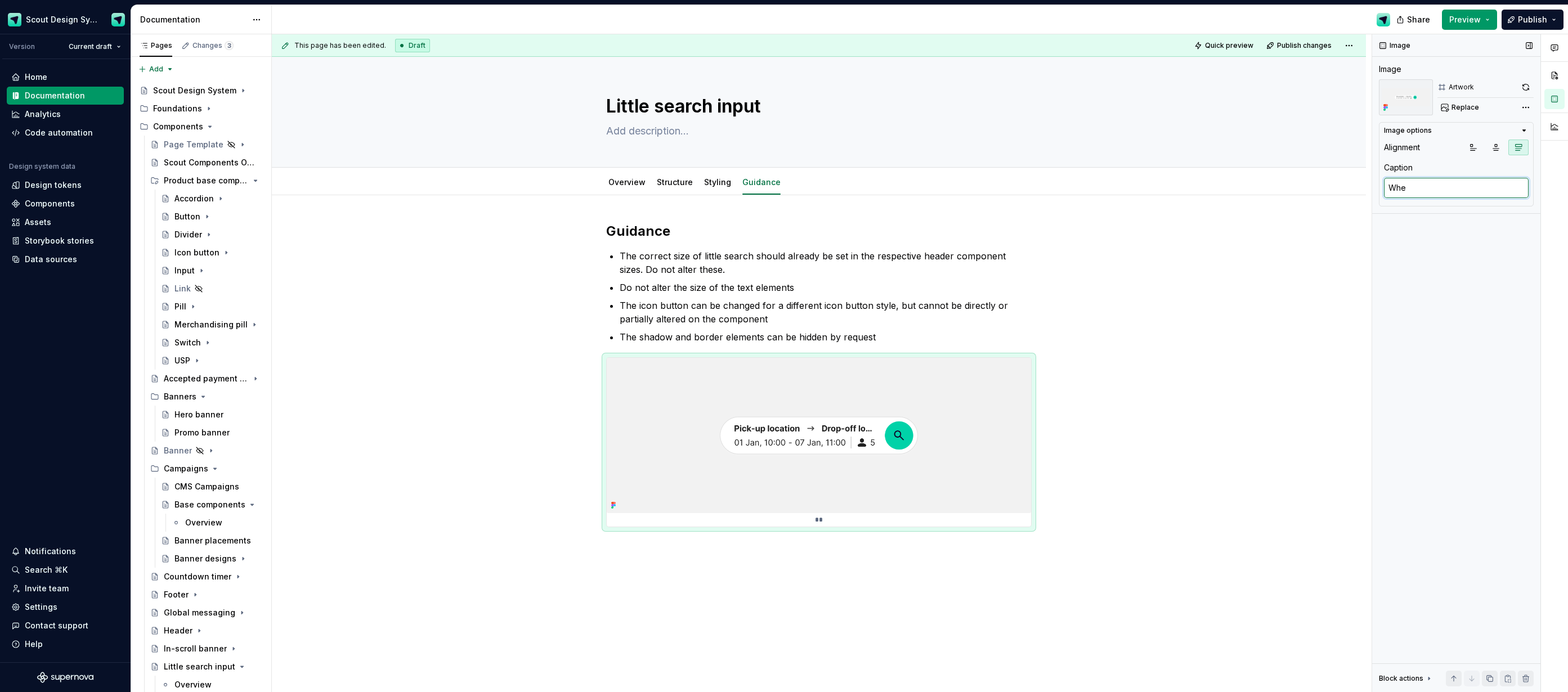
type textarea "When"
type textarea "*"
type textarea "When"
type textarea "*"
type textarea "When t"
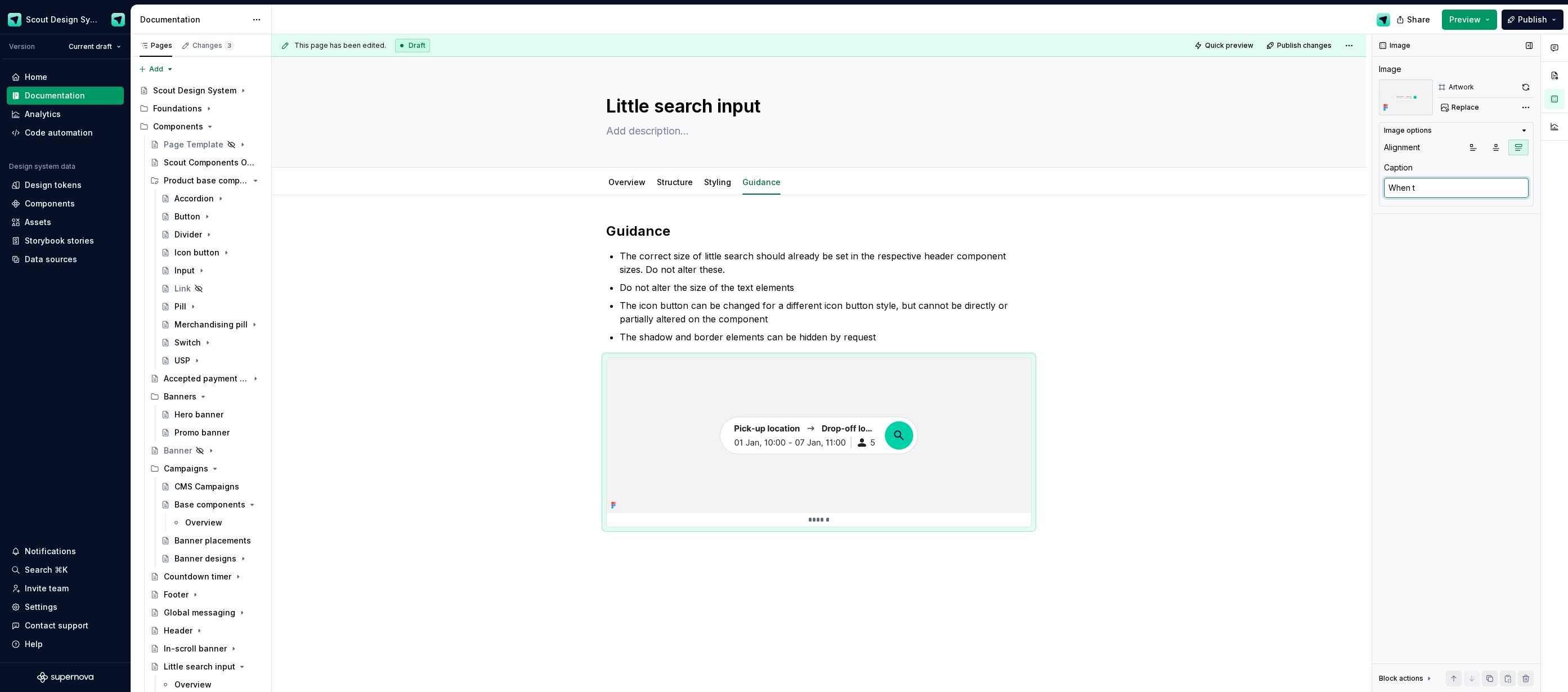
type textarea "*"
type textarea "When th"
type textarea "*"
type textarea "When the"
type textarea "*"
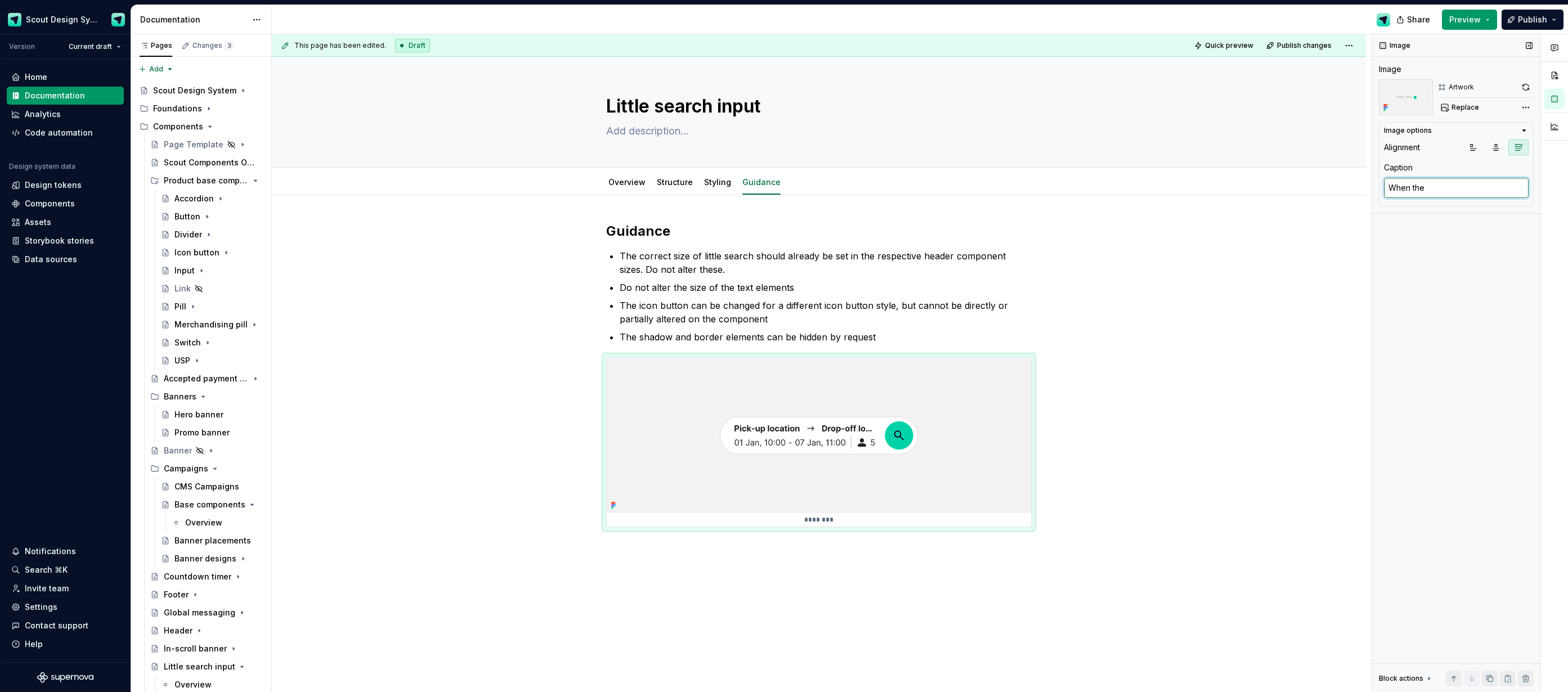
type textarea "When the"
type textarea "*"
type textarea "When the co"
type textarea "*"
type textarea "When the comp"
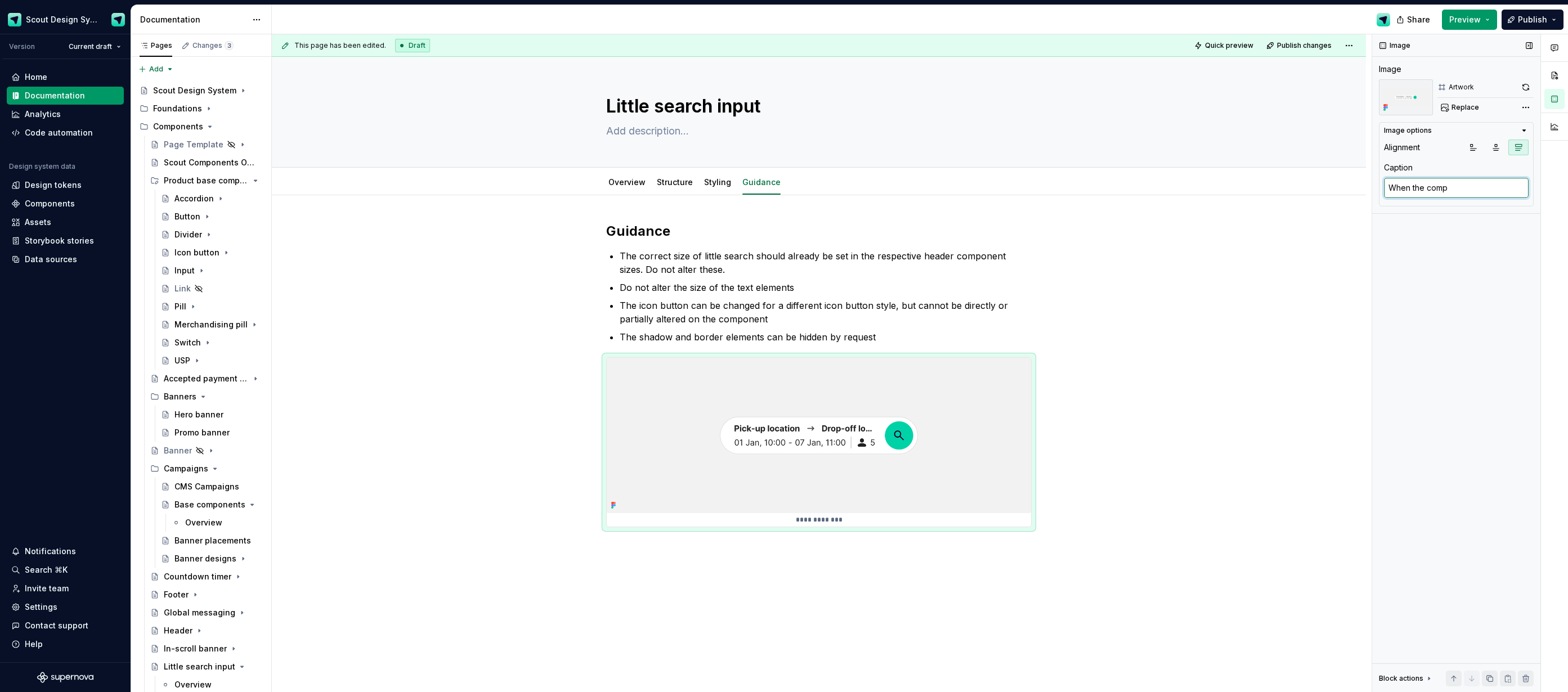
type textarea "*"
type textarea "When the compo"
type textarea "*"
type textarea "When the compon"
type textarea "*"
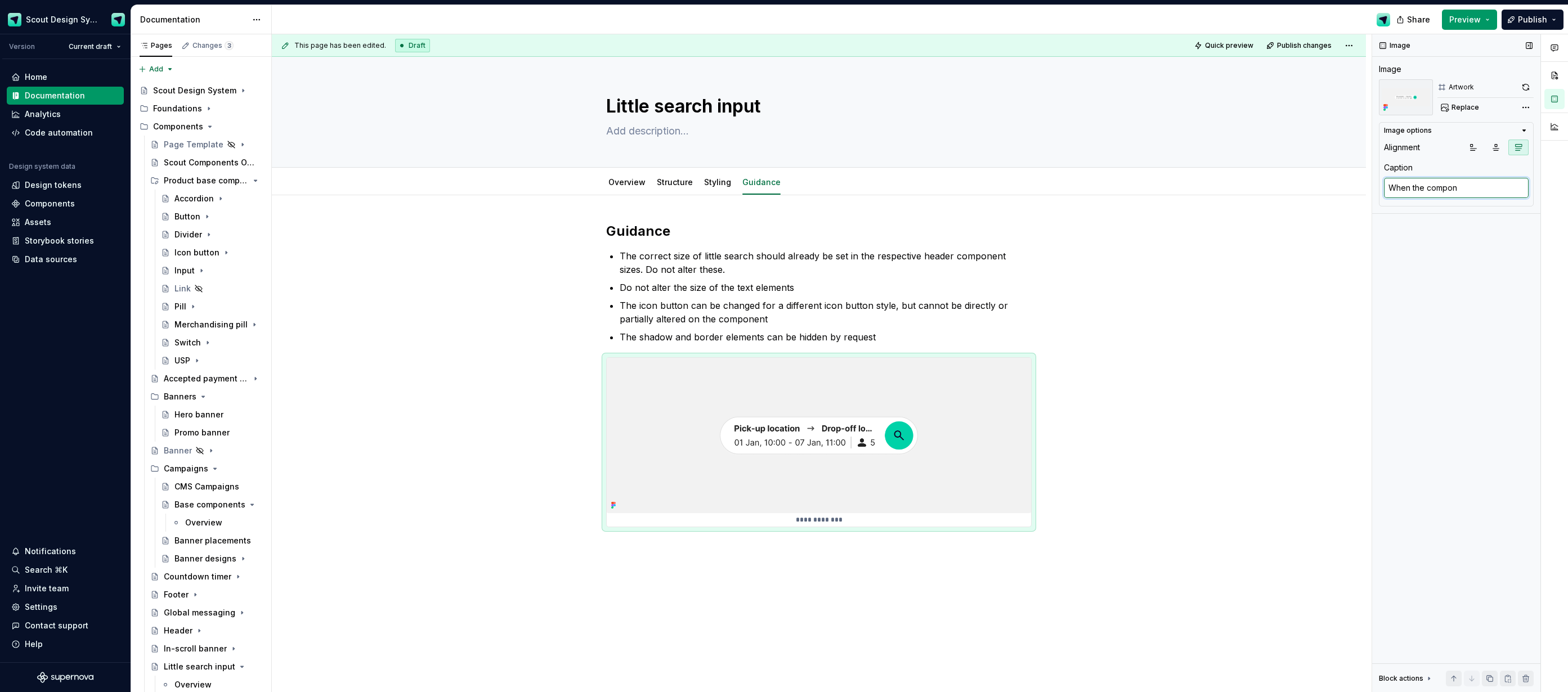
type textarea "When the compone"
type textarea "*"
type textarea "When the componen"
type textarea "*"
type textarea "When the component"
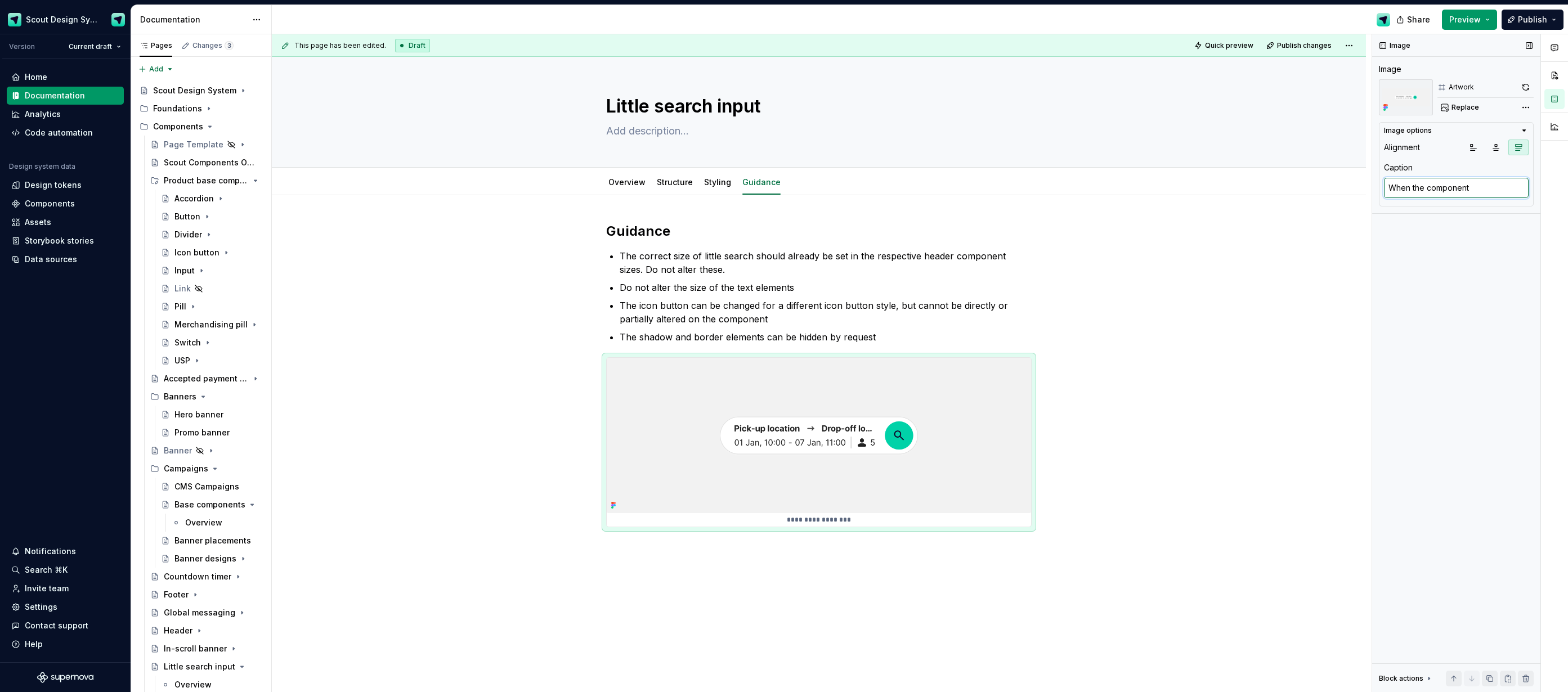
type textarea "*"
type textarea "When the component"
type textarea "*"
type textarea "When the component i"
type textarea "*"
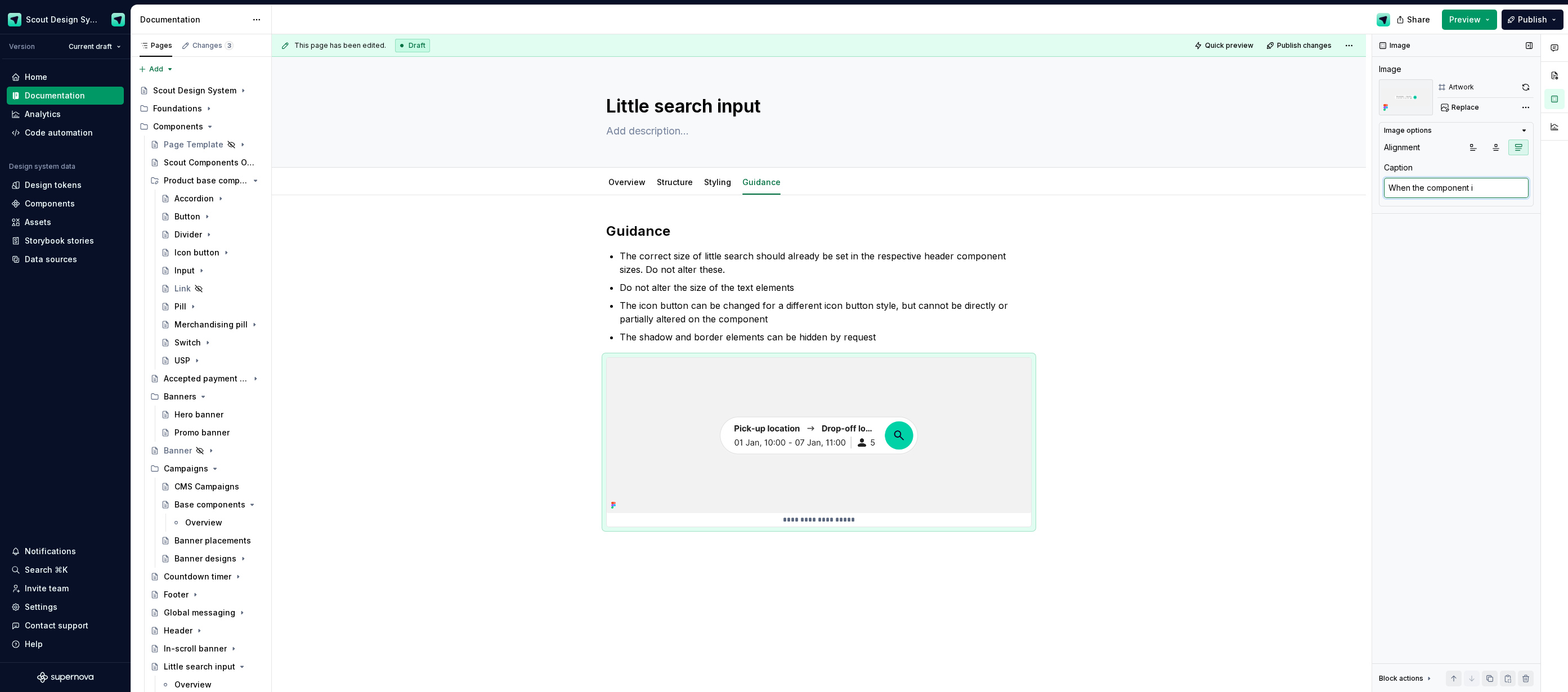
type textarea "When the component is"
type textarea "*"
type textarea "When the component is"
type textarea "*"
type textarea "When the component is f"
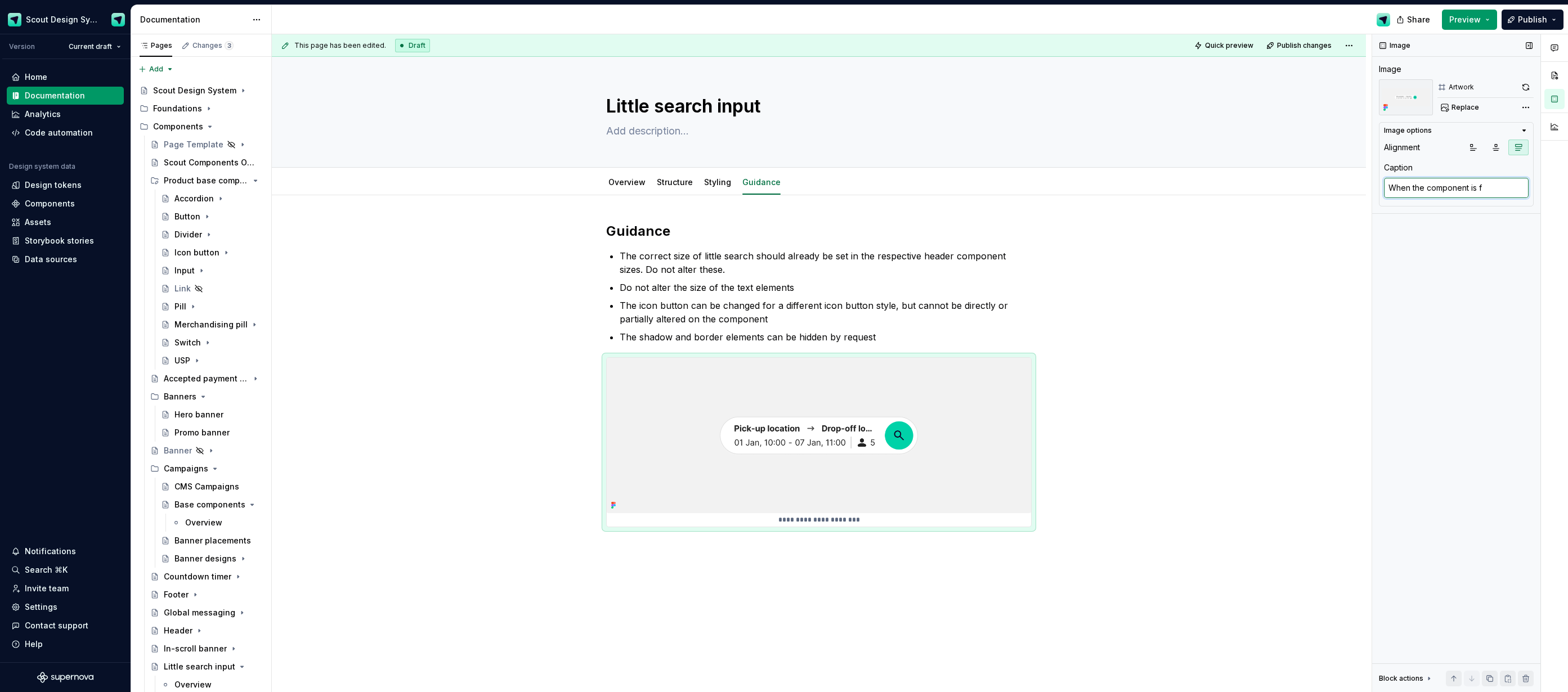
type textarea "*"
type textarea "When the component is"
type textarea "*"
type textarea "When the component is d"
type textarea "*"
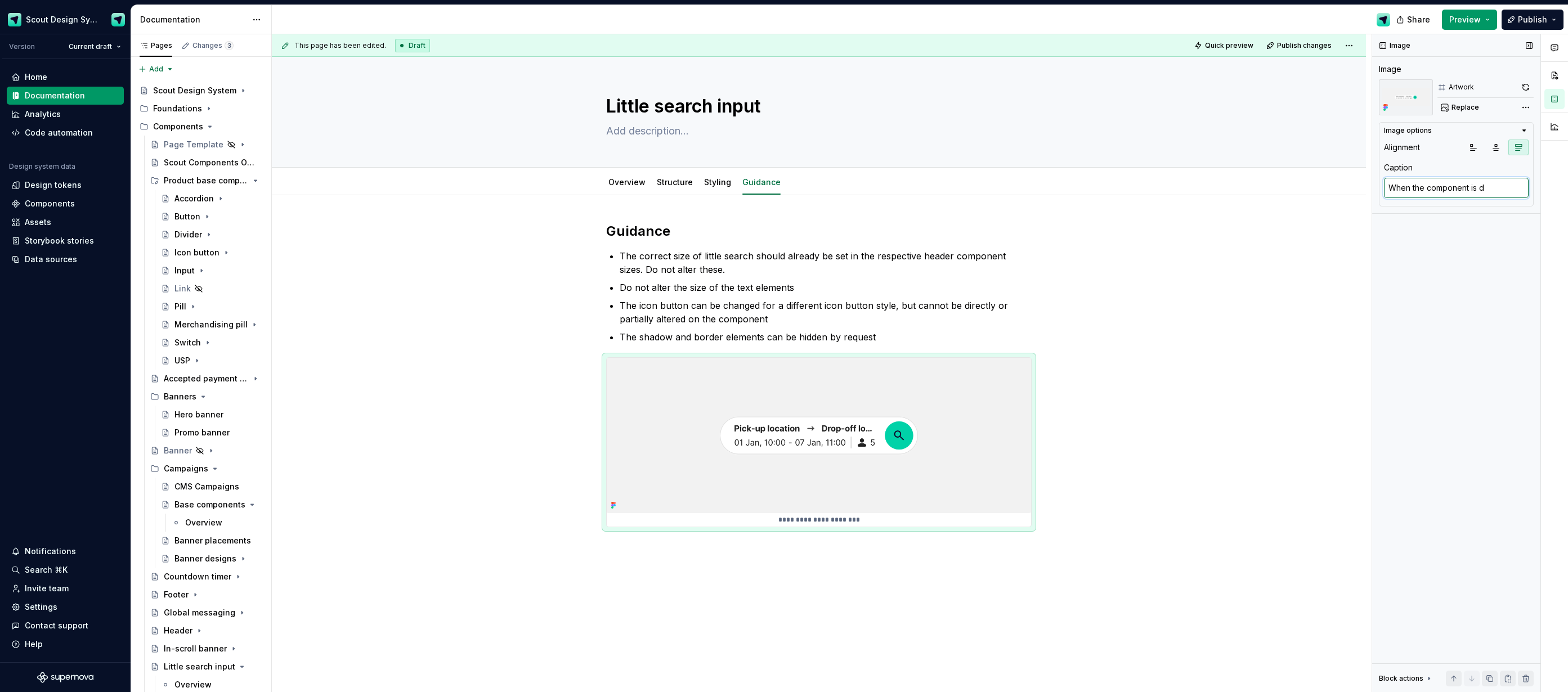
type textarea "When the component is di"
type textarea "*"
type textarea "When the component is dis"
type textarea "*"
type textarea "When the component is disp"
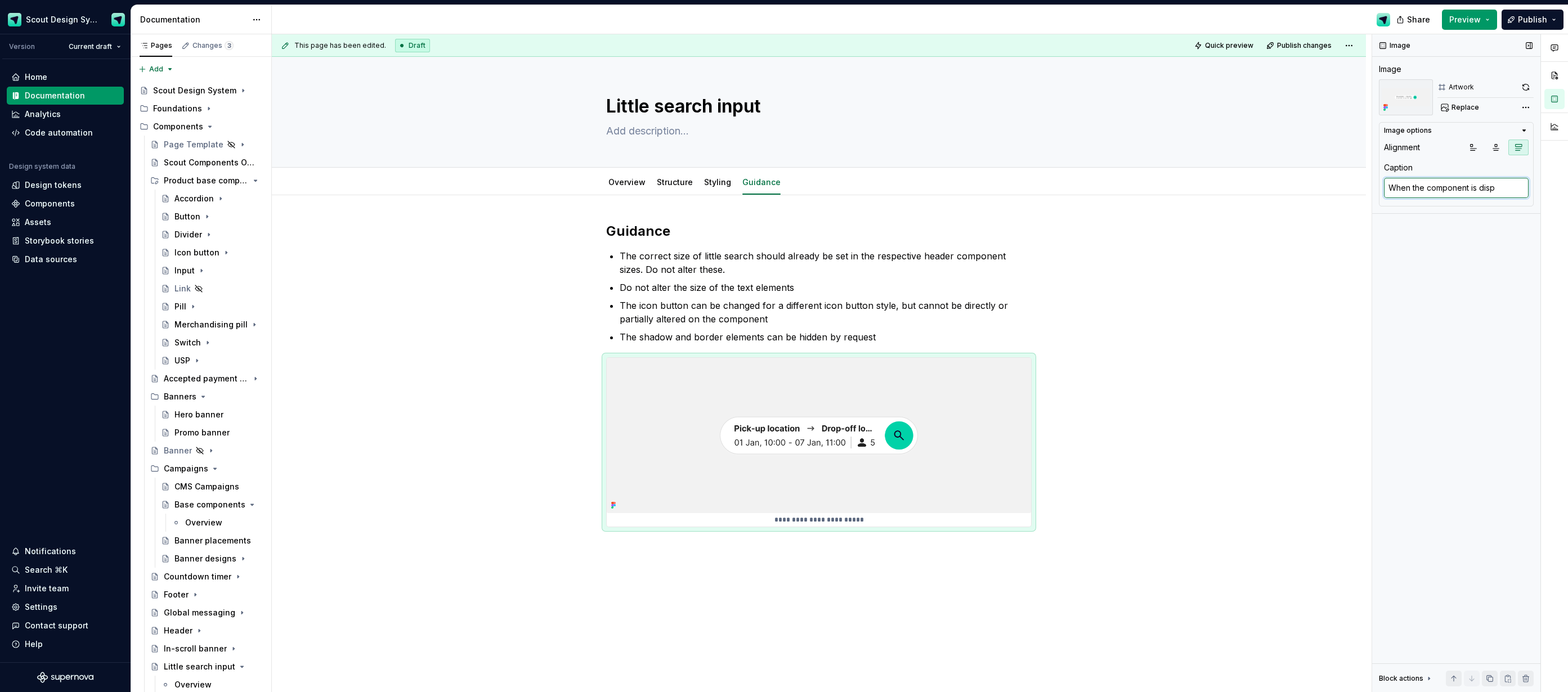
type textarea "*"
type textarea "When the component is displ"
type textarea "*"
type textarea "When the component is displa"
type textarea "*"
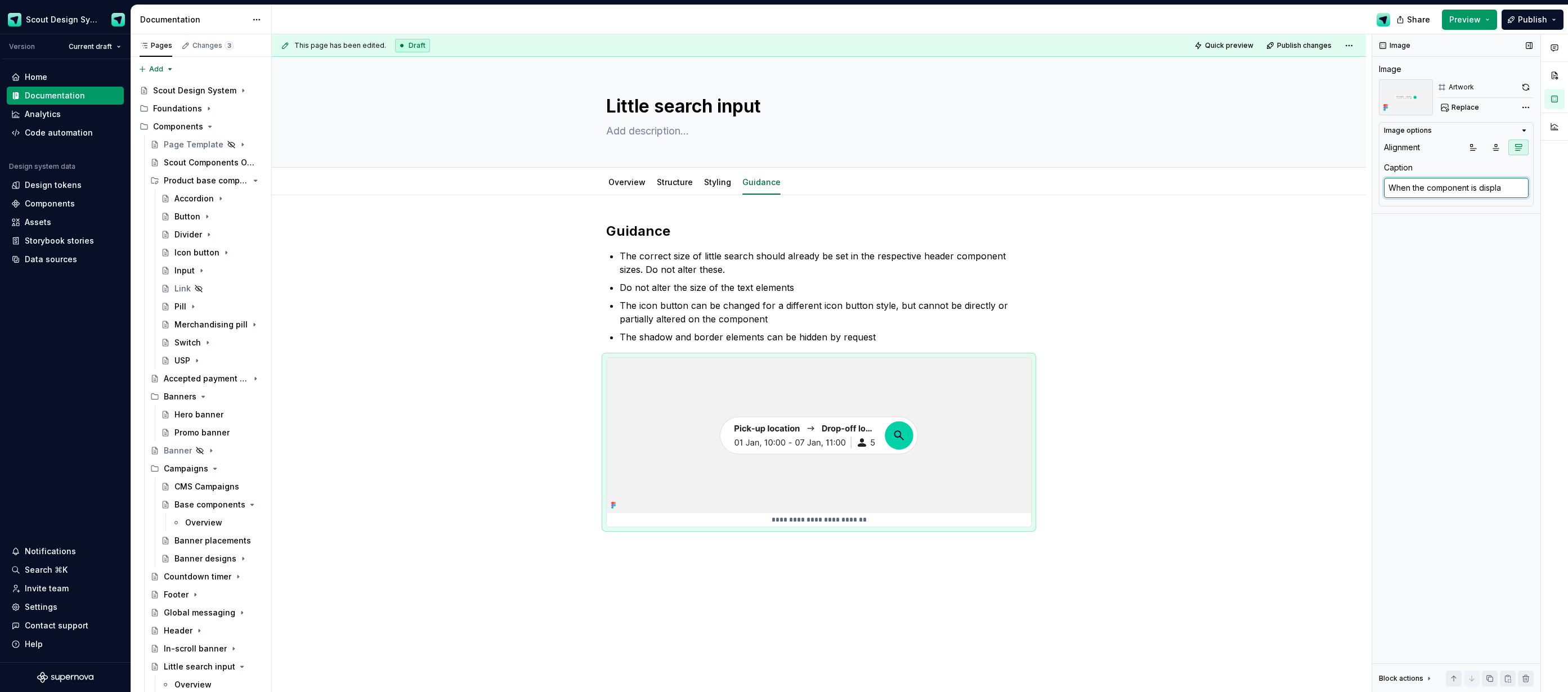
type textarea "When the component is display"
type textarea "*"
type textarea "When the component is displayi"
type textarea "*"
type textarea "When the component is displaying"
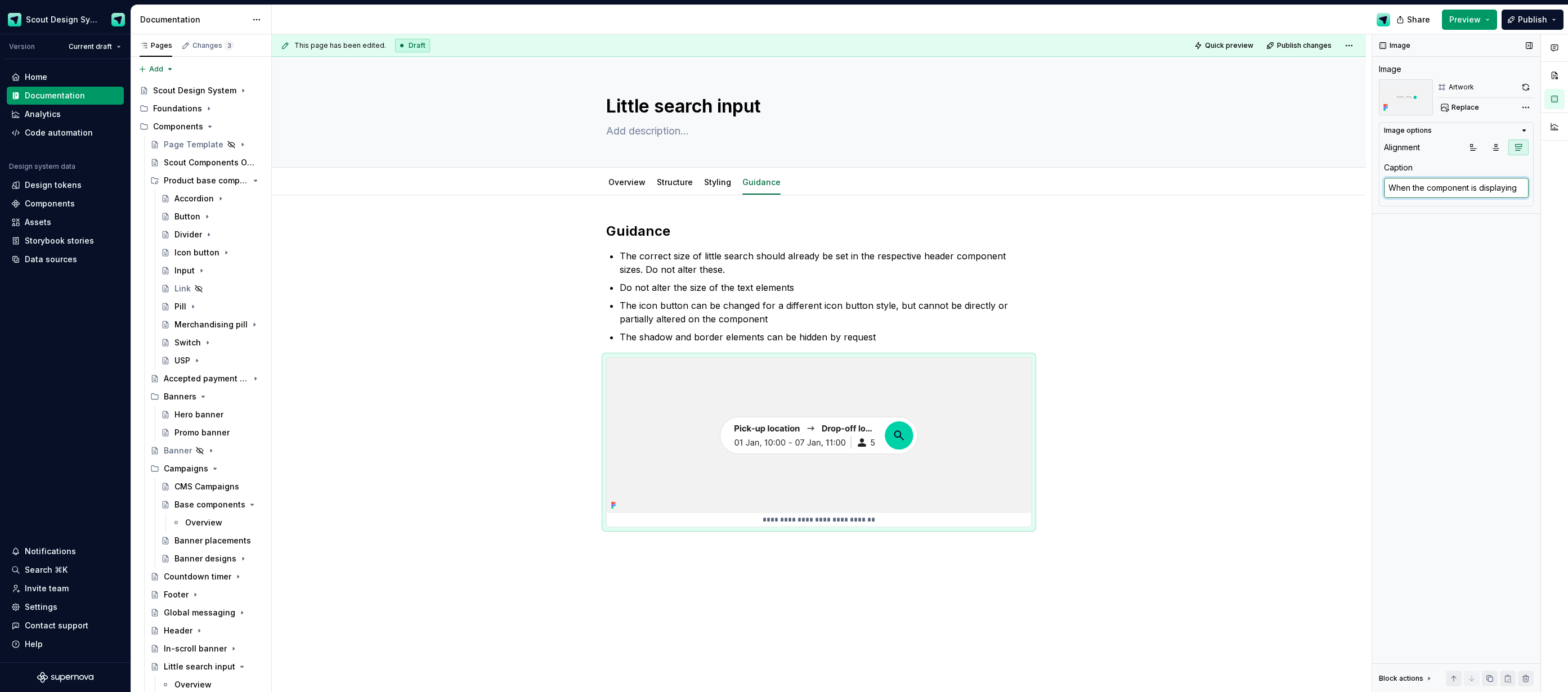
type textarea "*"
type textarea "When the component is displaying"
type textarea "*"
type textarea "When the component is displaying n"
type textarea "*"
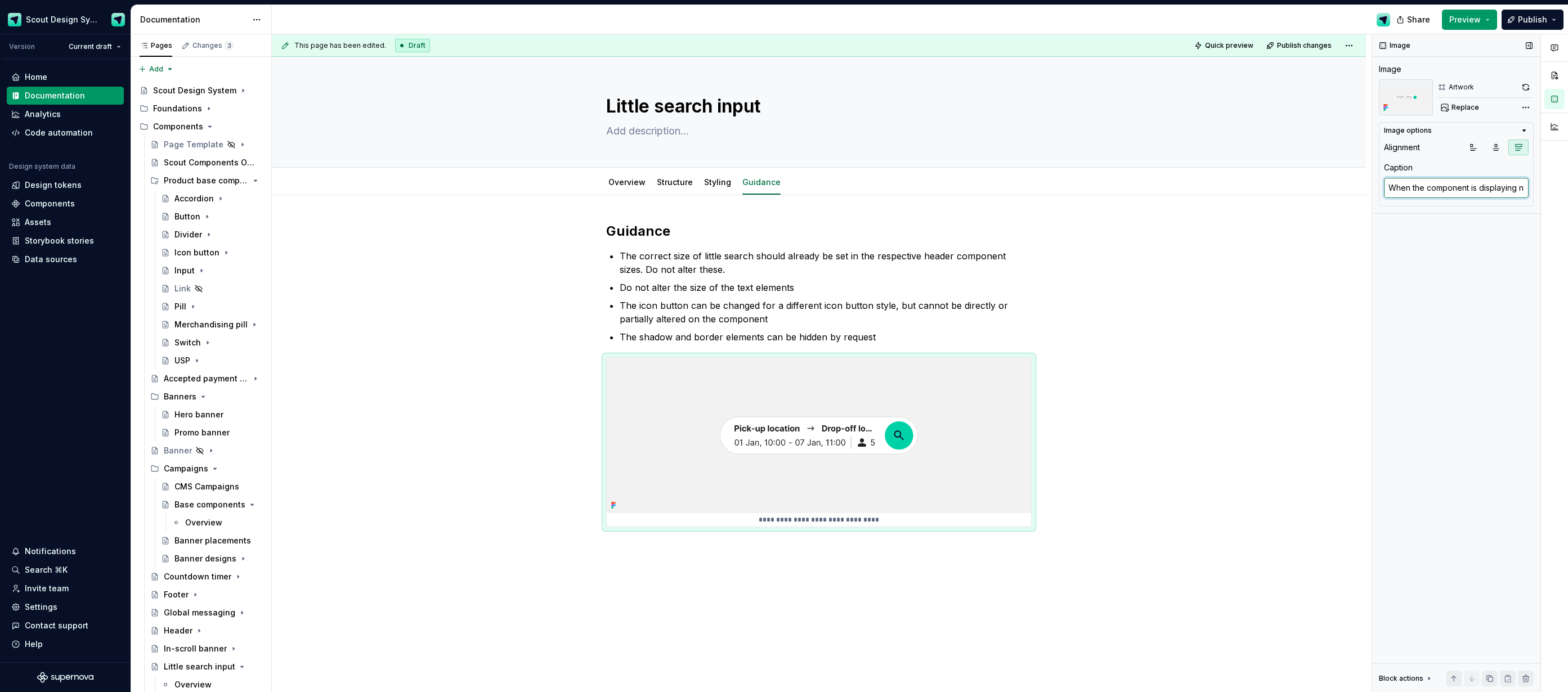
type textarea "When the component is displaying na"
type textarea "*"
type textarea "When the component is displaying nar"
type textarea "*"
type textarea "When the component is displaying narr"
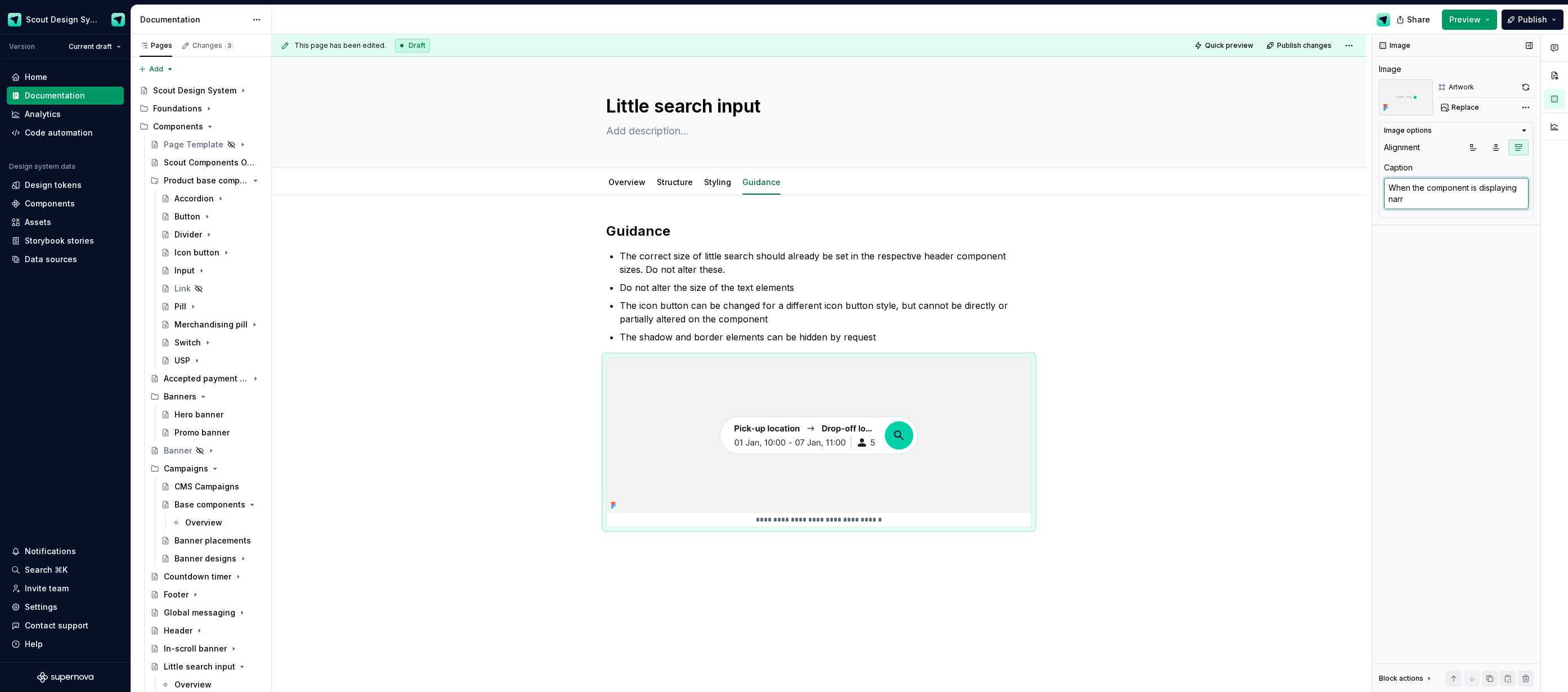
type textarea "*"
type textarea "When the component is displaying [PERSON_NAME]"
type textarea "*"
type textarea "When the component is displaying narrow"
type textarea "*"
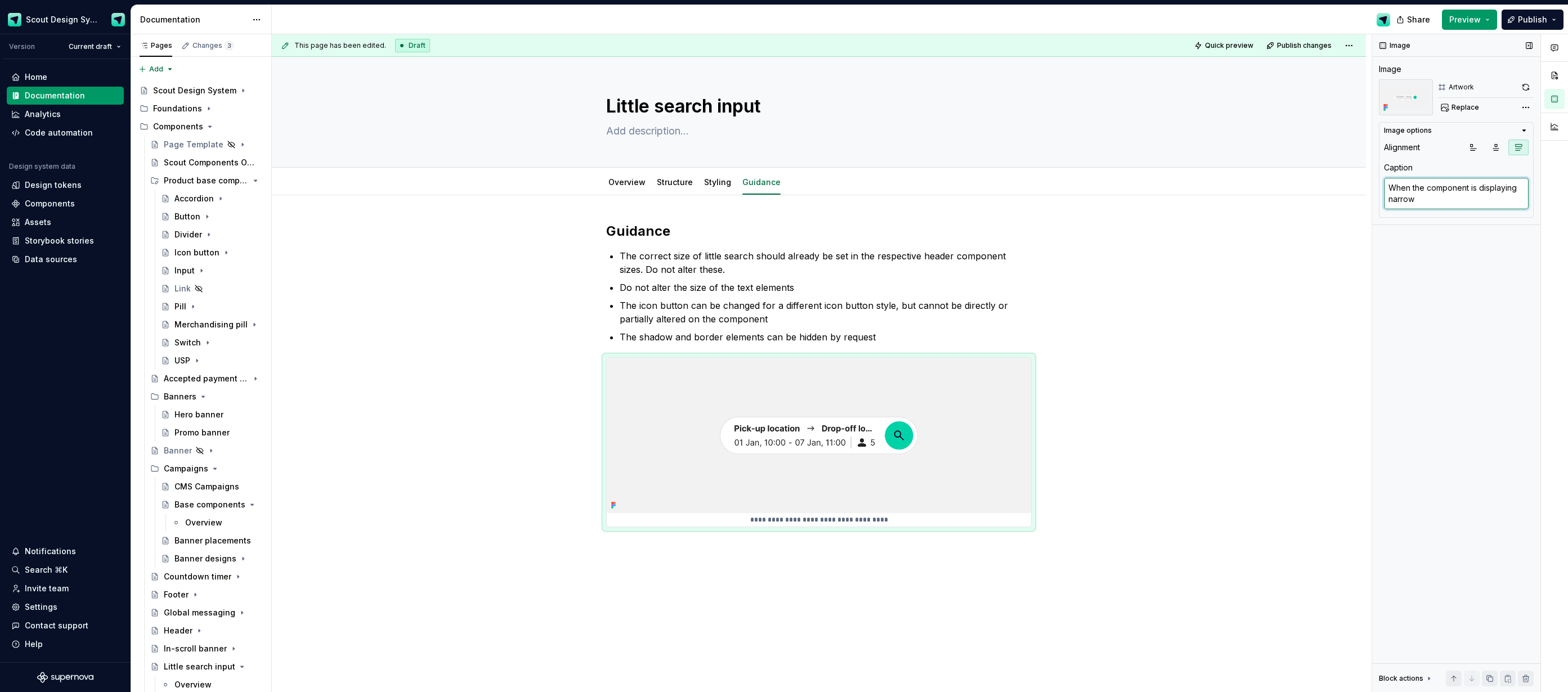
type textarea "When the component is displaying narrowl"
type textarea "*"
type textarea "When the component is displaying narrowly"
type textarea "*"
type textarea "When the component is displaying narrowly,"
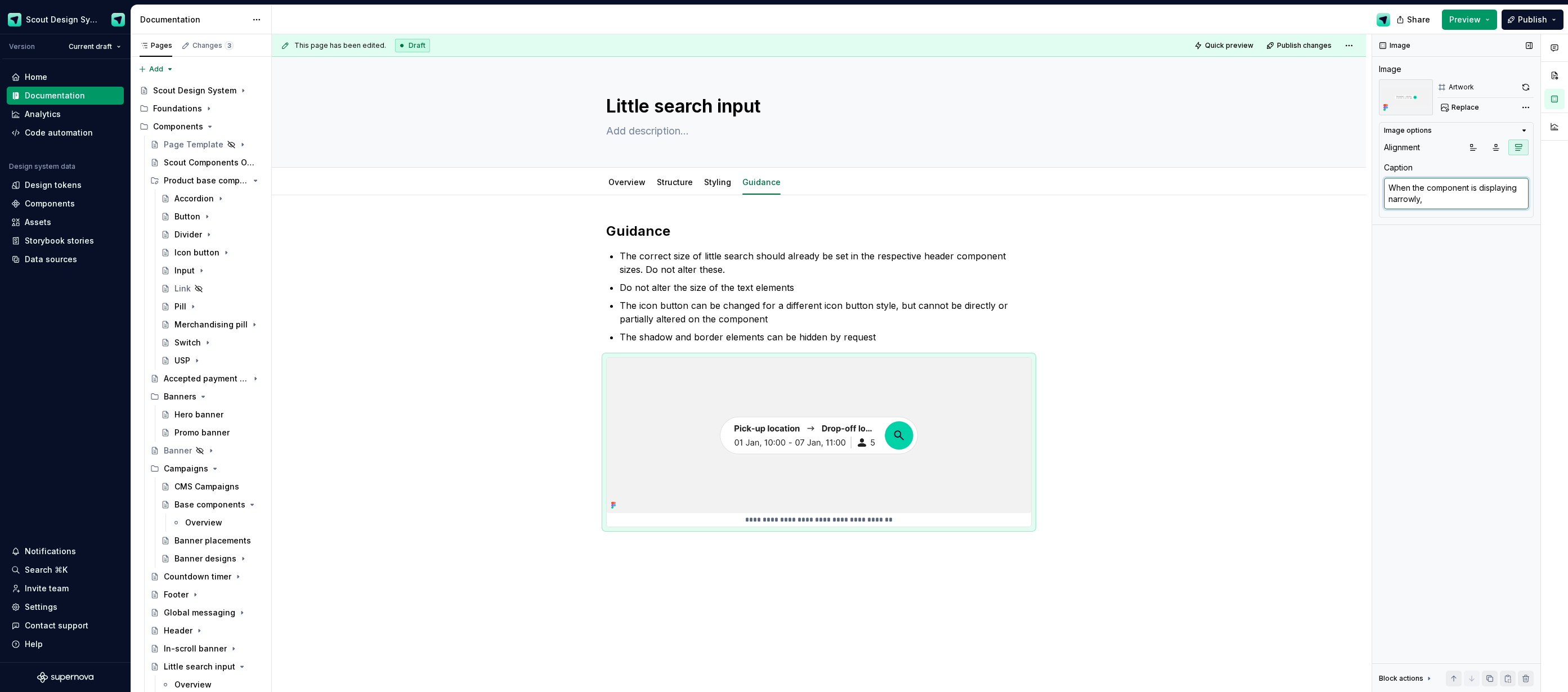
type textarea "*"
type textarea "When the component is displaying narrowly,"
type textarea "*"
type textarea "When the component is displaying narrowly, t"
type textarea "*"
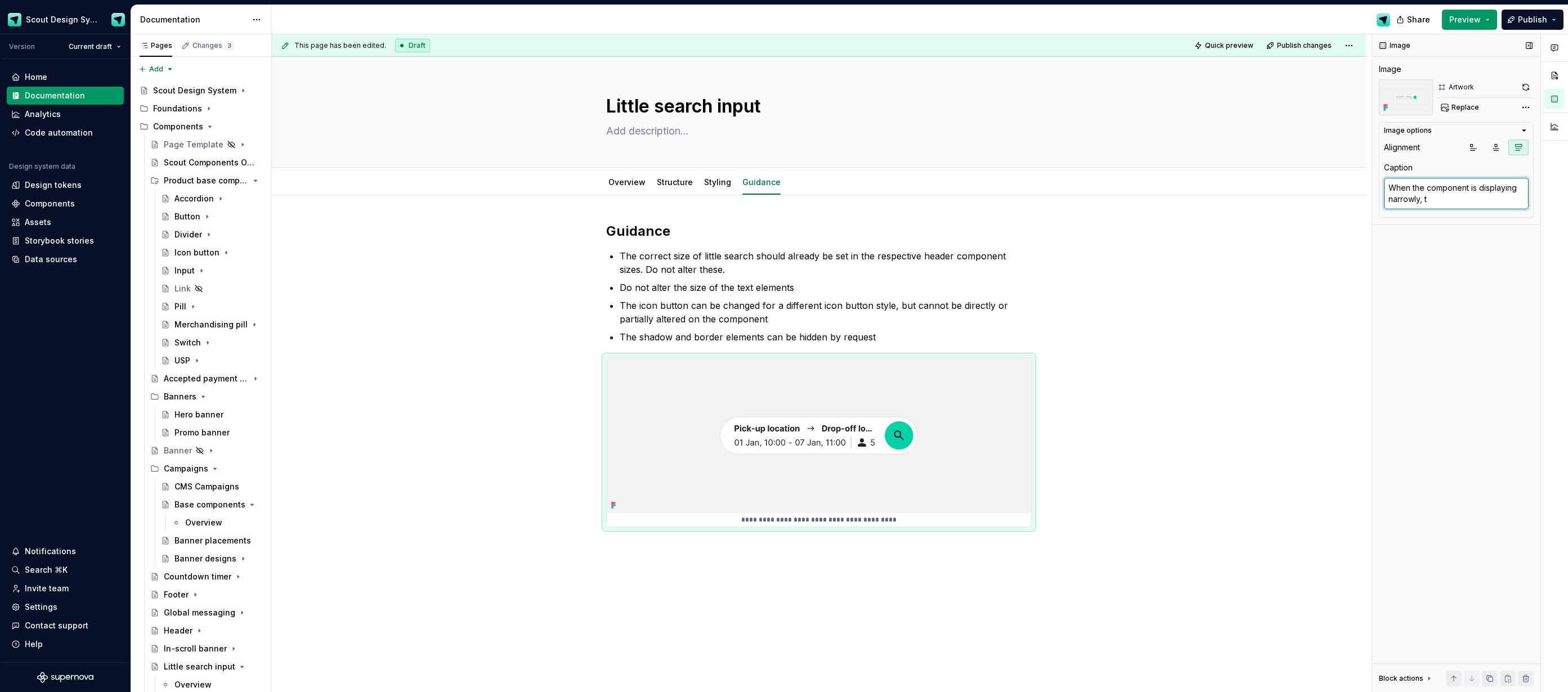
type textarea "When the component is displaying narrowly, th"
type textarea "*"
type textarea "When the component is displaying narrowly, the"
type textarea "*"
type textarea "When the component is displaying narrowly, the"
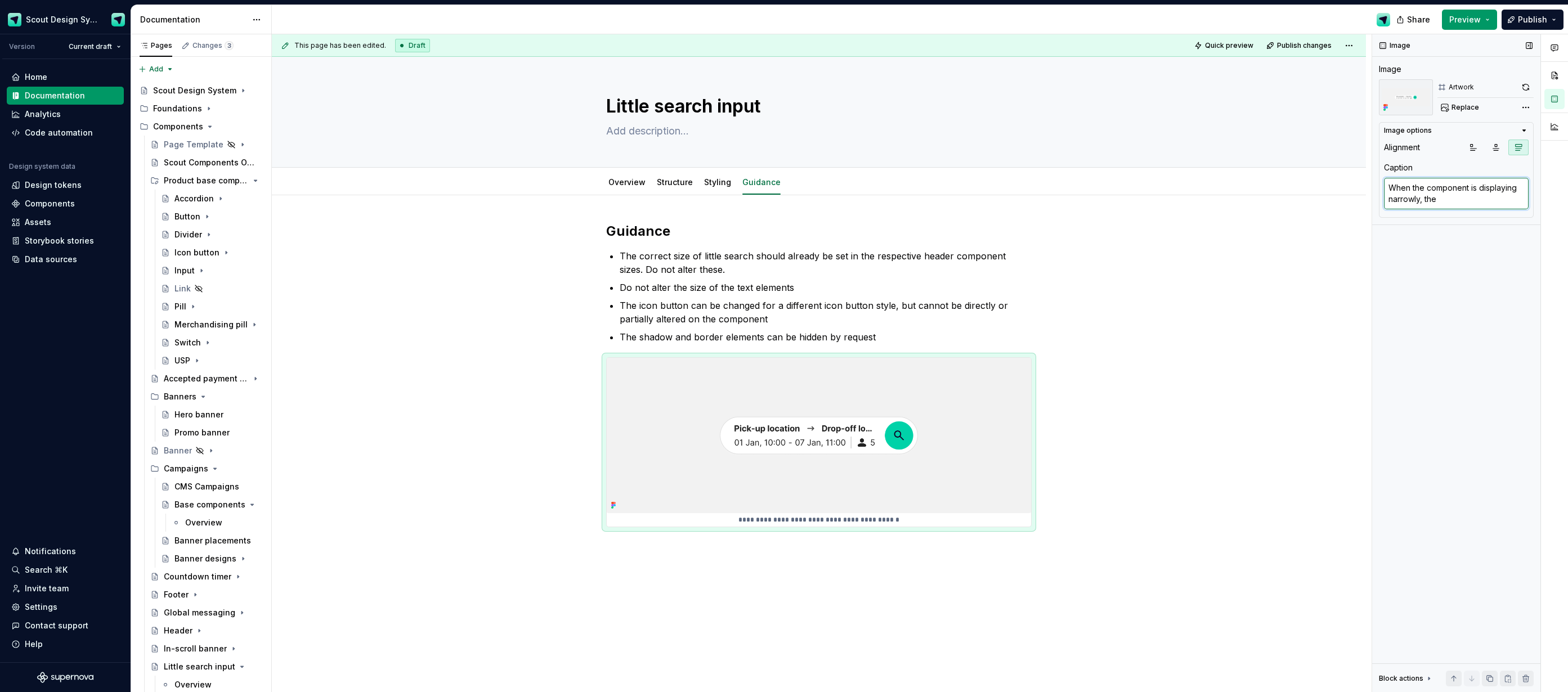
type textarea "*"
type textarea "When the component is displaying narrowly, the l"
type textarea "*"
type textarea "When the component is displaying narrowly, the lo"
type textarea "*"
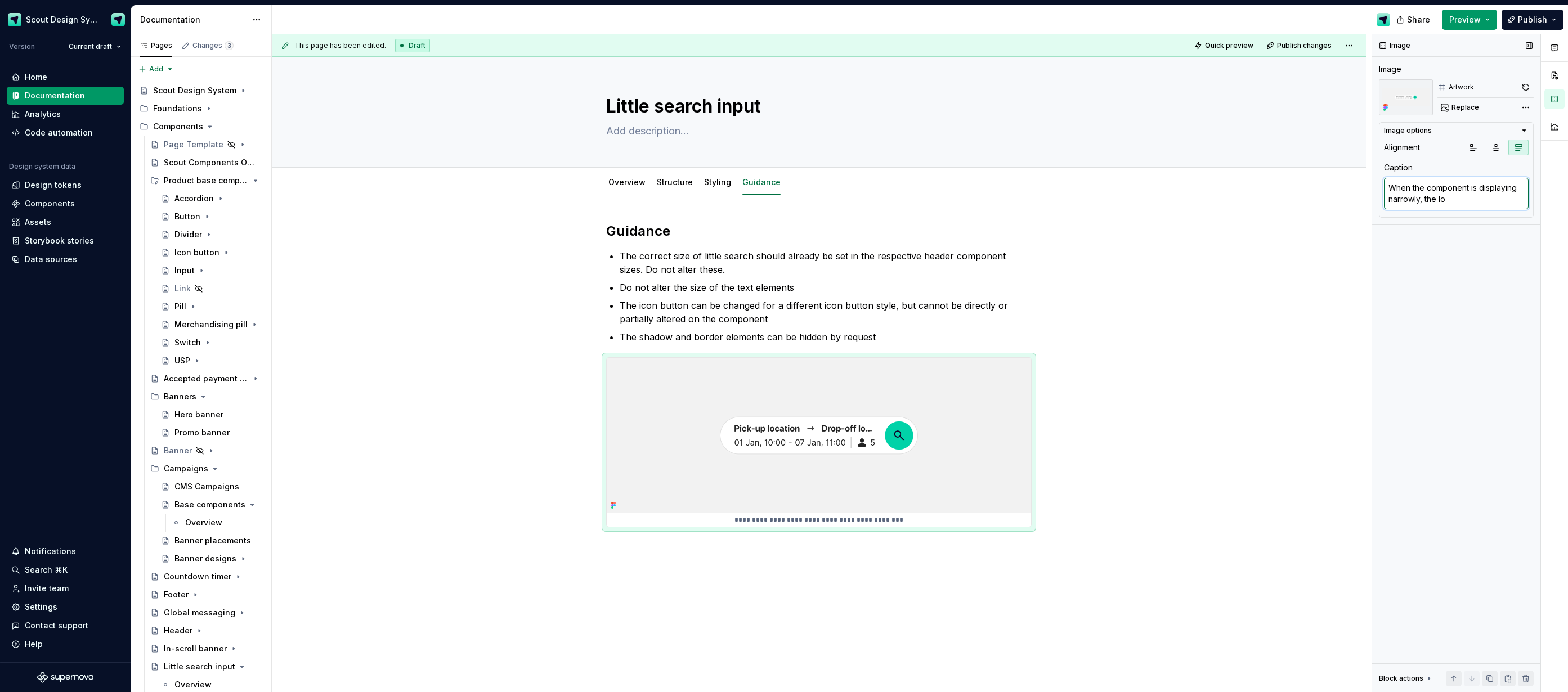
type textarea "When the component is displaying narrowly, the loc"
type textarea "*"
type textarea "When the component is displaying narrowly, the loca"
type textarea "*"
type textarea "When the component is displaying narrowly, the locat"
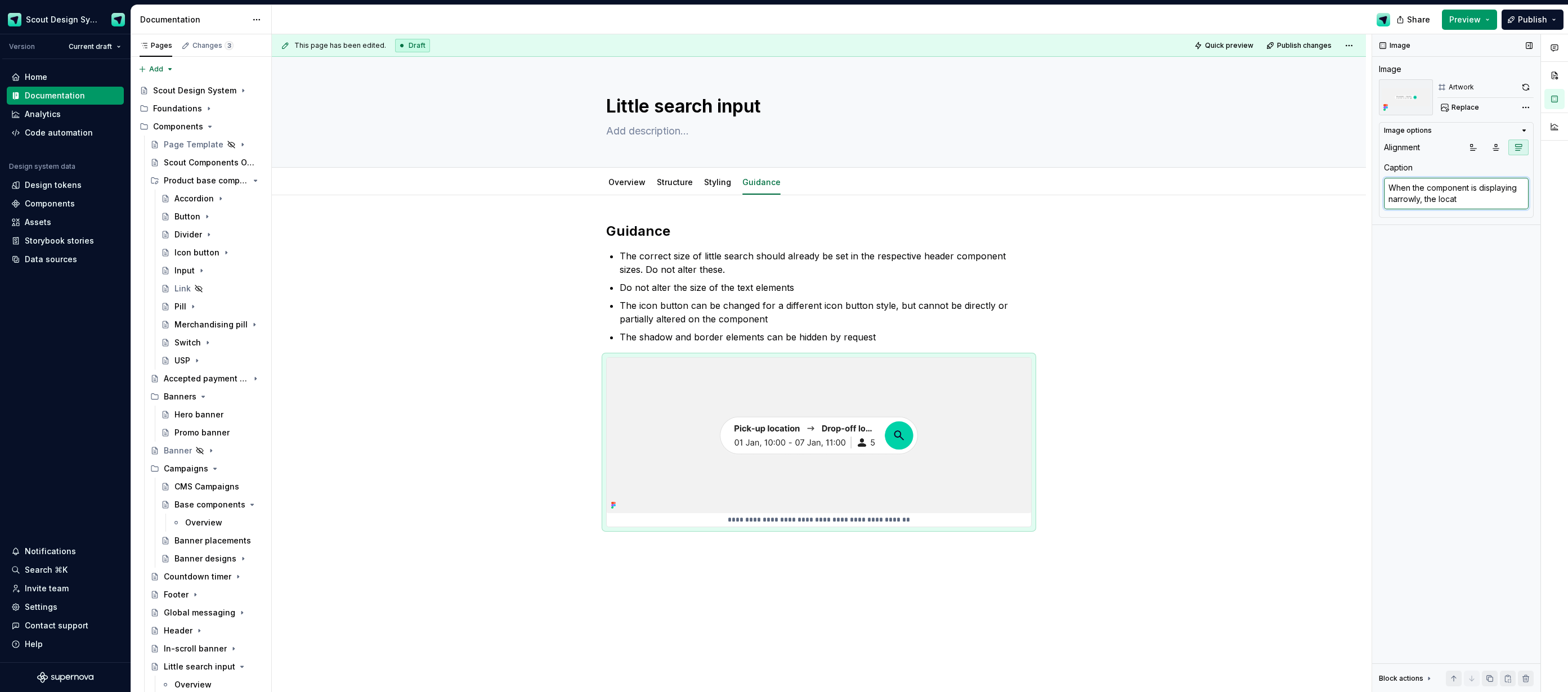
type textarea "*"
type textarea "When the component is displaying narrowly, the locati"
type textarea "*"
type textarea "When the component is displaying narrowly, the locatio"
type textarea "*"
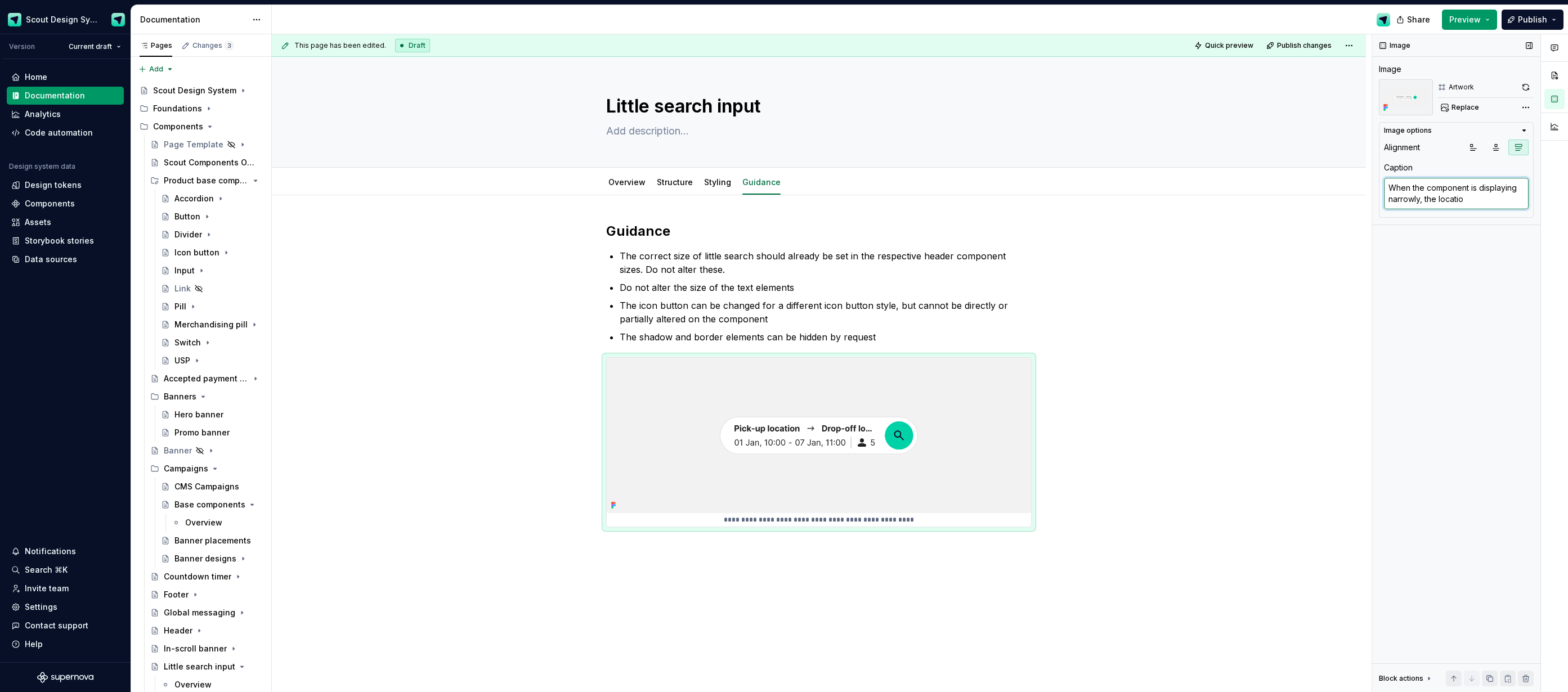
type textarea "When the component is displaying narrowly, the location"
type textarea "*"
type textarea "When the component is displaying narrowly, the location t"
type textarea "*"
type textarea "When the component is displaying narrowly, the location te"
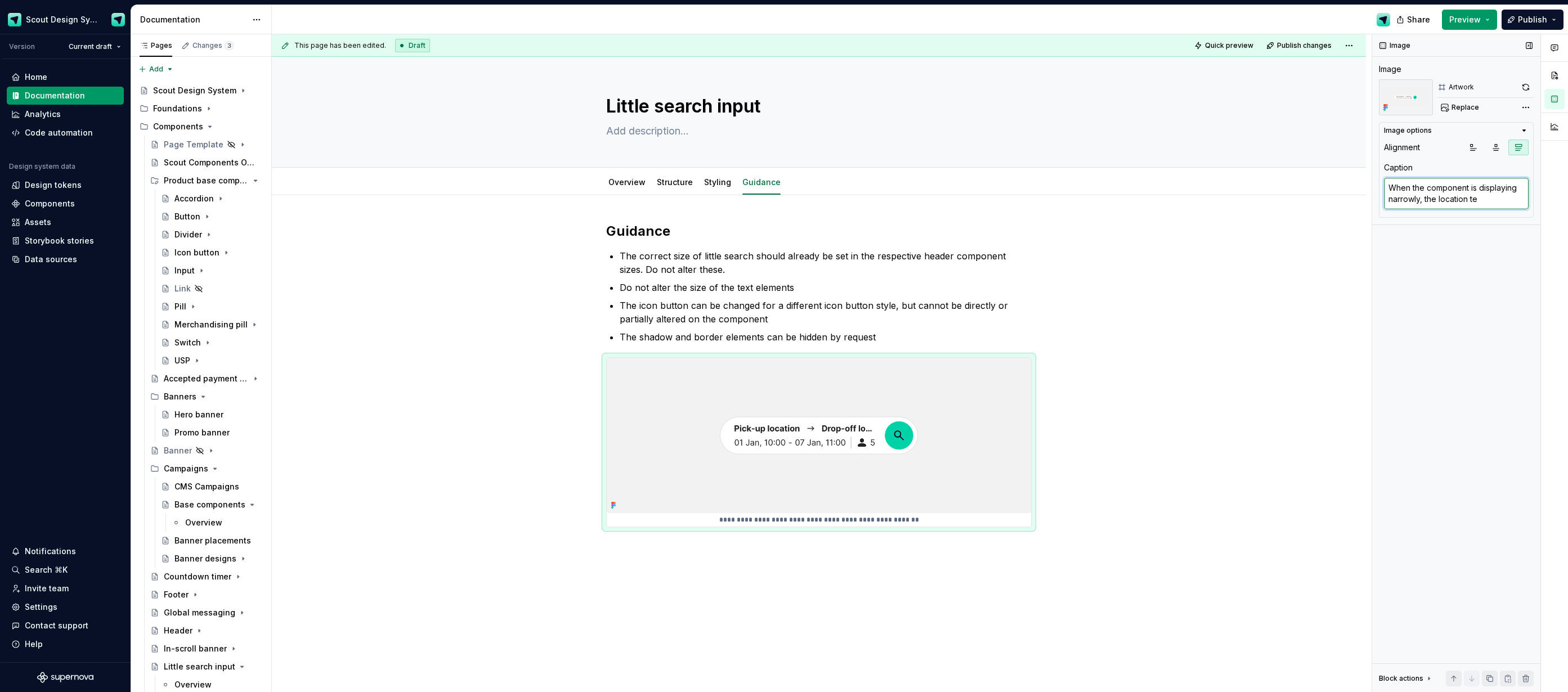
type textarea "*"
type textarea "When the component is displaying narrowly, the location tex"
type textarea "*"
type textarea "When the component is displaying narrowly, the location text"
type textarea "*"
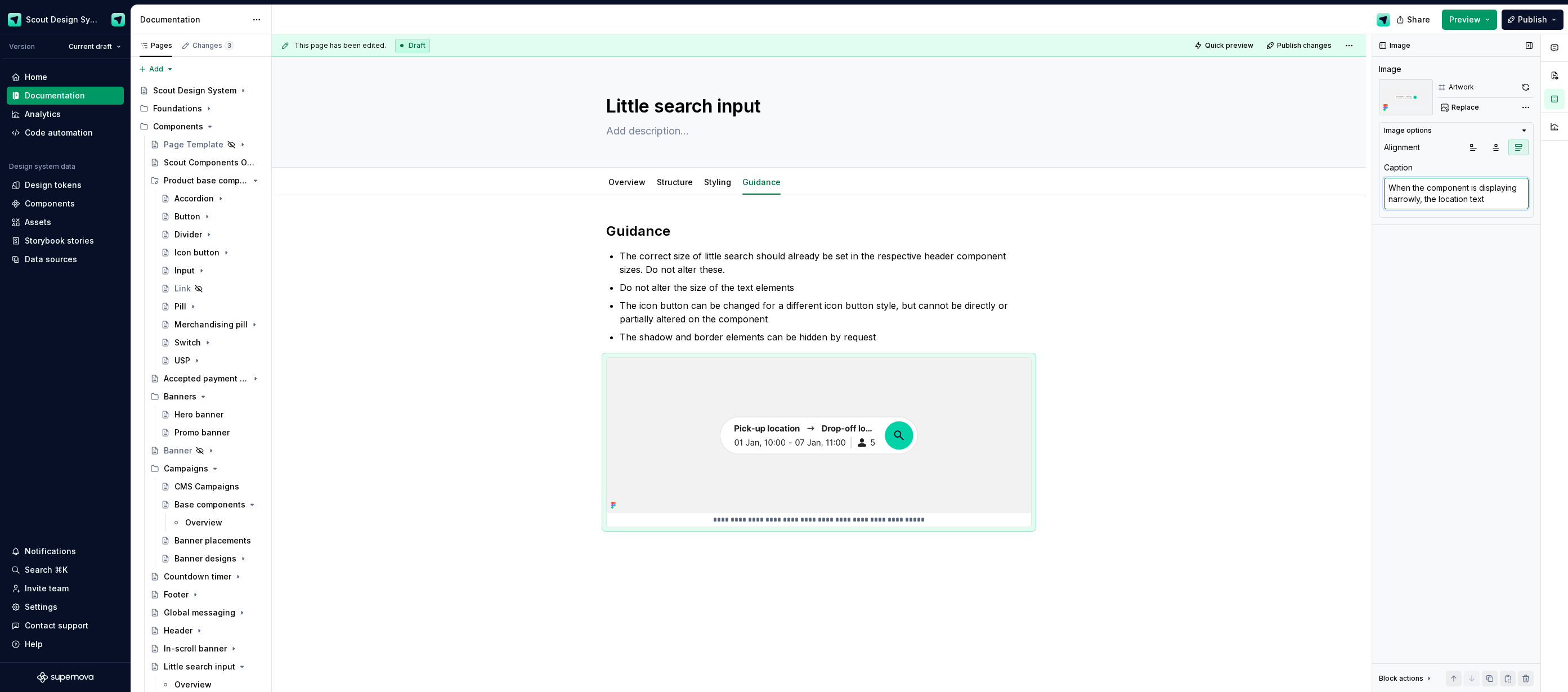
type textarea "When the component is displaying narrowly, the location text"
type textarea "*"
type textarea "When the component is displaying narrowly, the location text t"
type textarea "*"
type textarea "When the component is displaying narrowly, the location text tr"
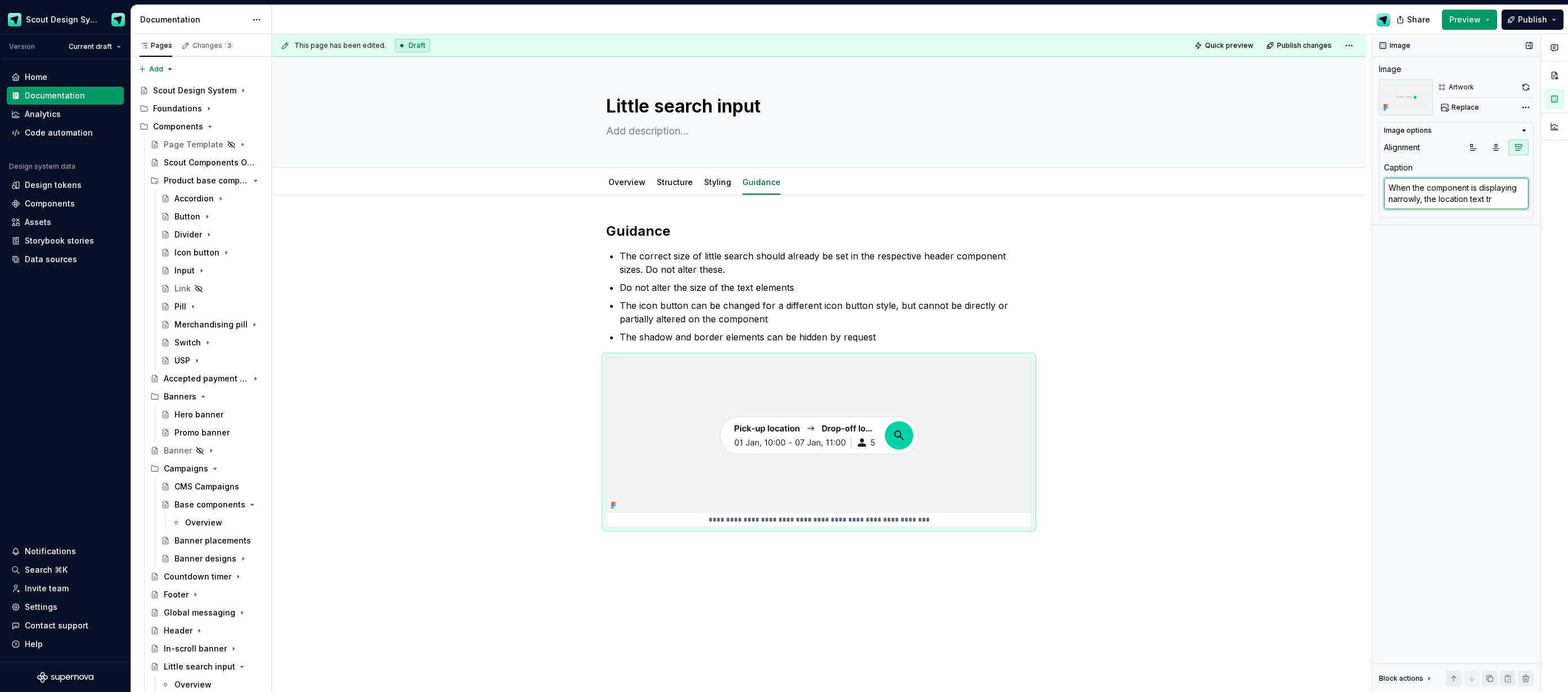
type textarea "*"
type textarea "When the component is displaying narrowly, the location text tr"
type textarea "*"
type textarea "When the component is displaying narrowly, the location text t"
type textarea "*"
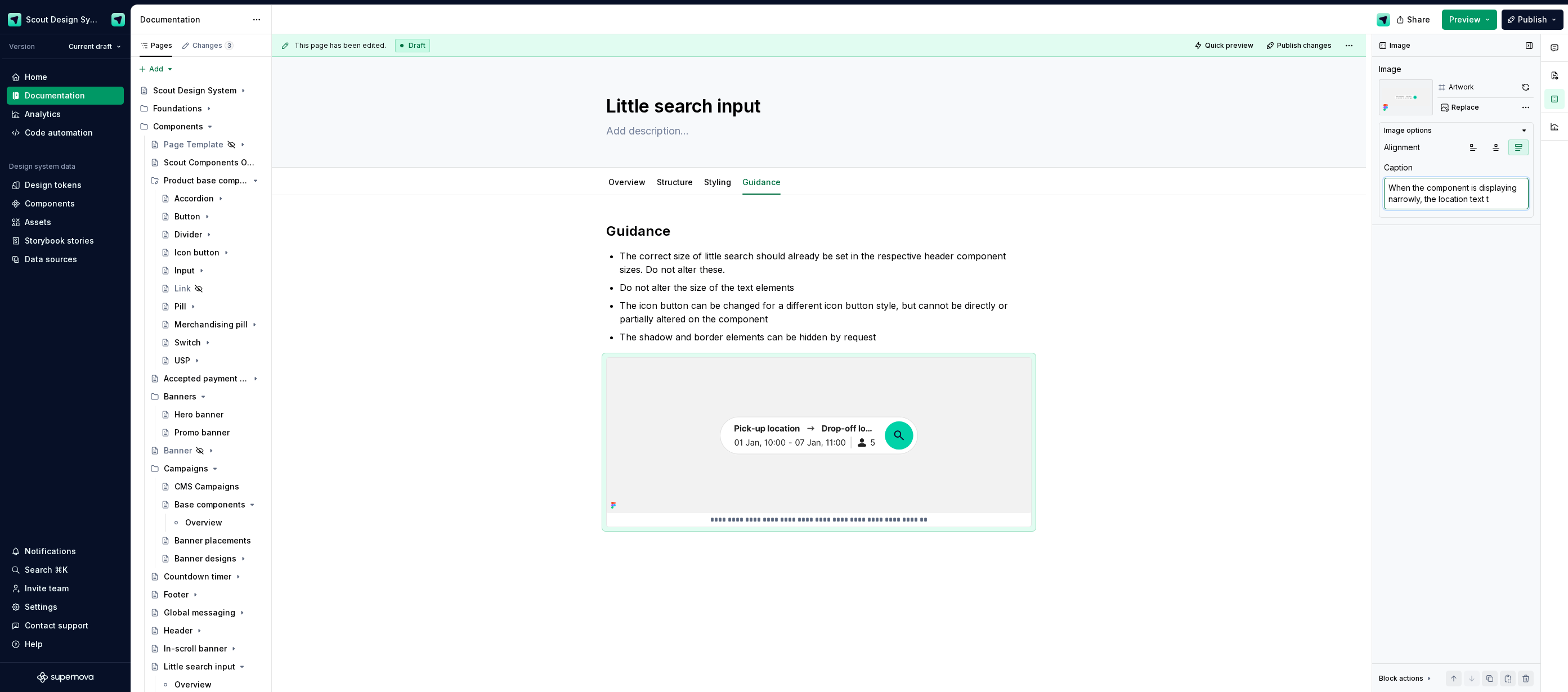
type textarea "When the component is displaying narrowly, the location text tr"
type textarea "*"
type textarea "When the component is displaying narrowly, the location text tru"
type textarea "*"
type textarea "When the component is displaying narrowly, the location text trun"
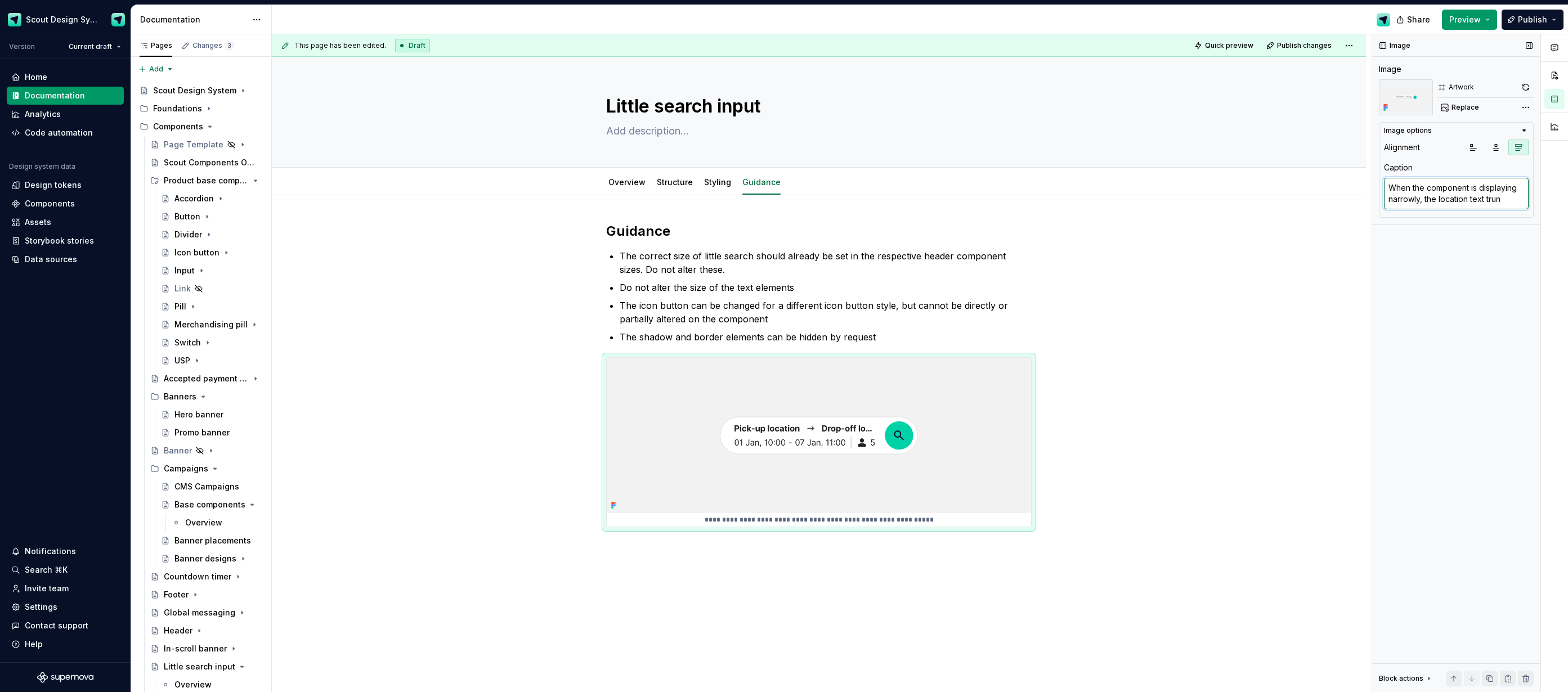
type textarea "*"
type textarea "When the component is displaying narrowly, the location text trunc"
type textarea "*"
type textarea "When the component is displaying narrowly, the location text trunca"
type textarea "*"
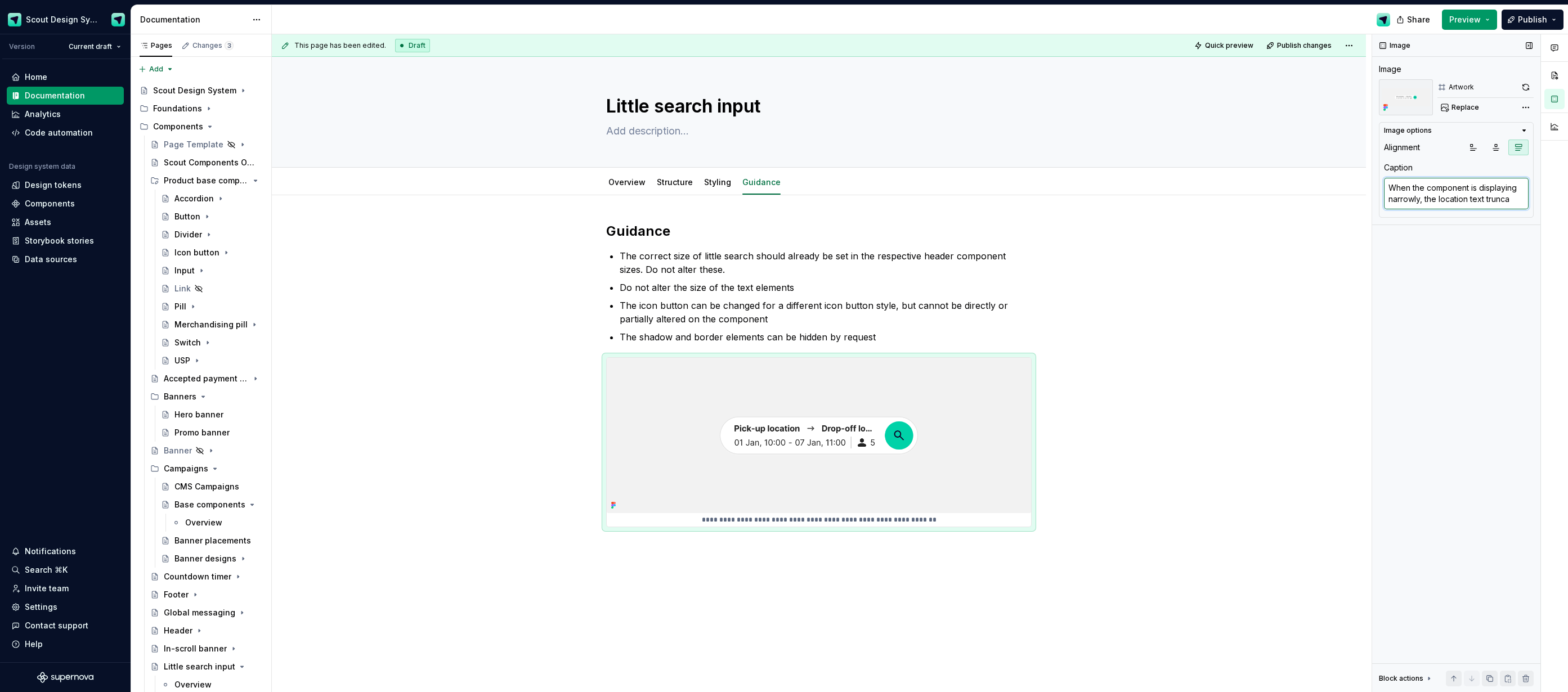
type textarea "When the component is displaying narrowly, the location text truncat"
type textarea "*"
type textarea "When the component is displaying narrowly, the location text truncate"
type textarea "*"
type textarea "When the component is displaying narrowly, the location text truncates"
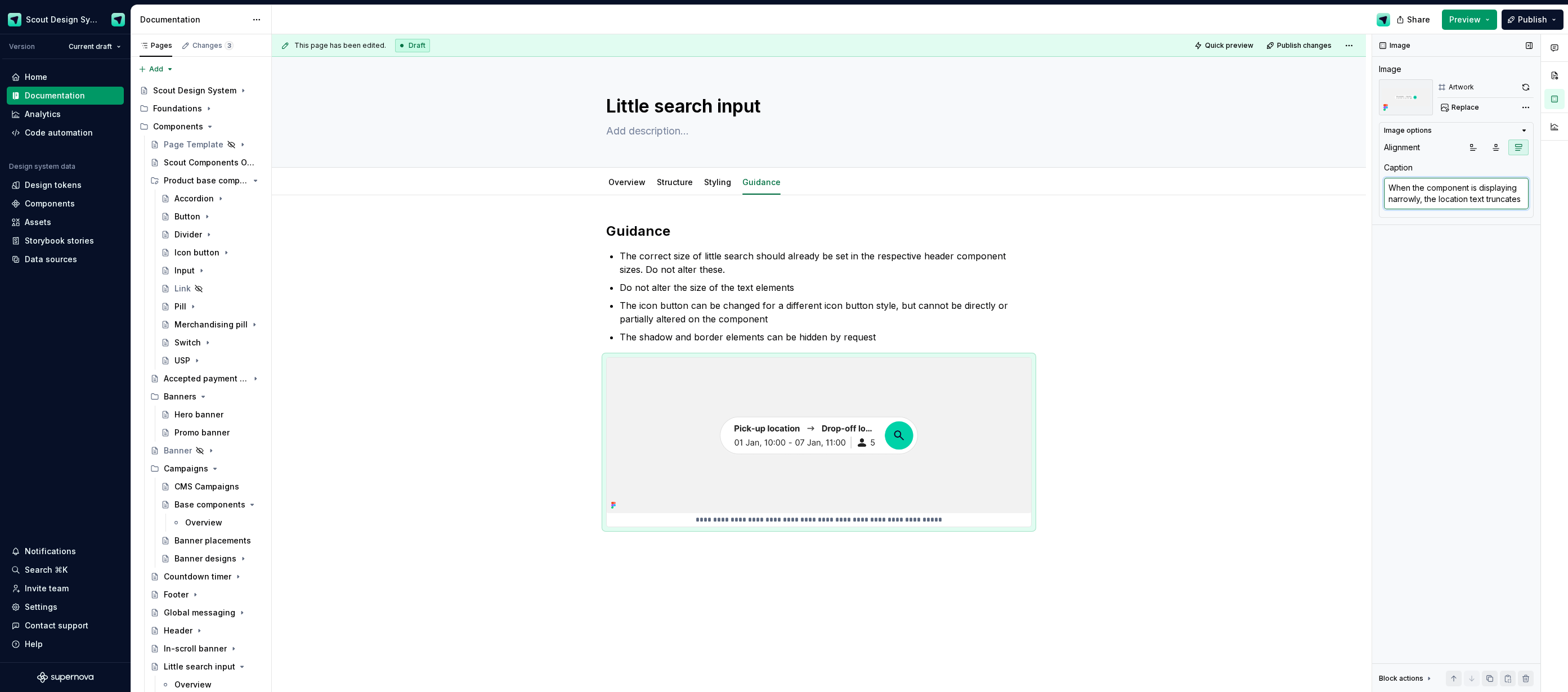
drag, startPoint x: 1487, startPoint y: 201, endPoint x: 1499, endPoint y: 203, distance: 12.2
click at [1487, 201] on textarea "When the component is displaying narrowly, the location text truncates" at bounding box center [1457, 194] width 145 height 32
type textarea "*"
type textarea "When the component is displaying narrowly, the location text ntruncates"
type textarea "*"
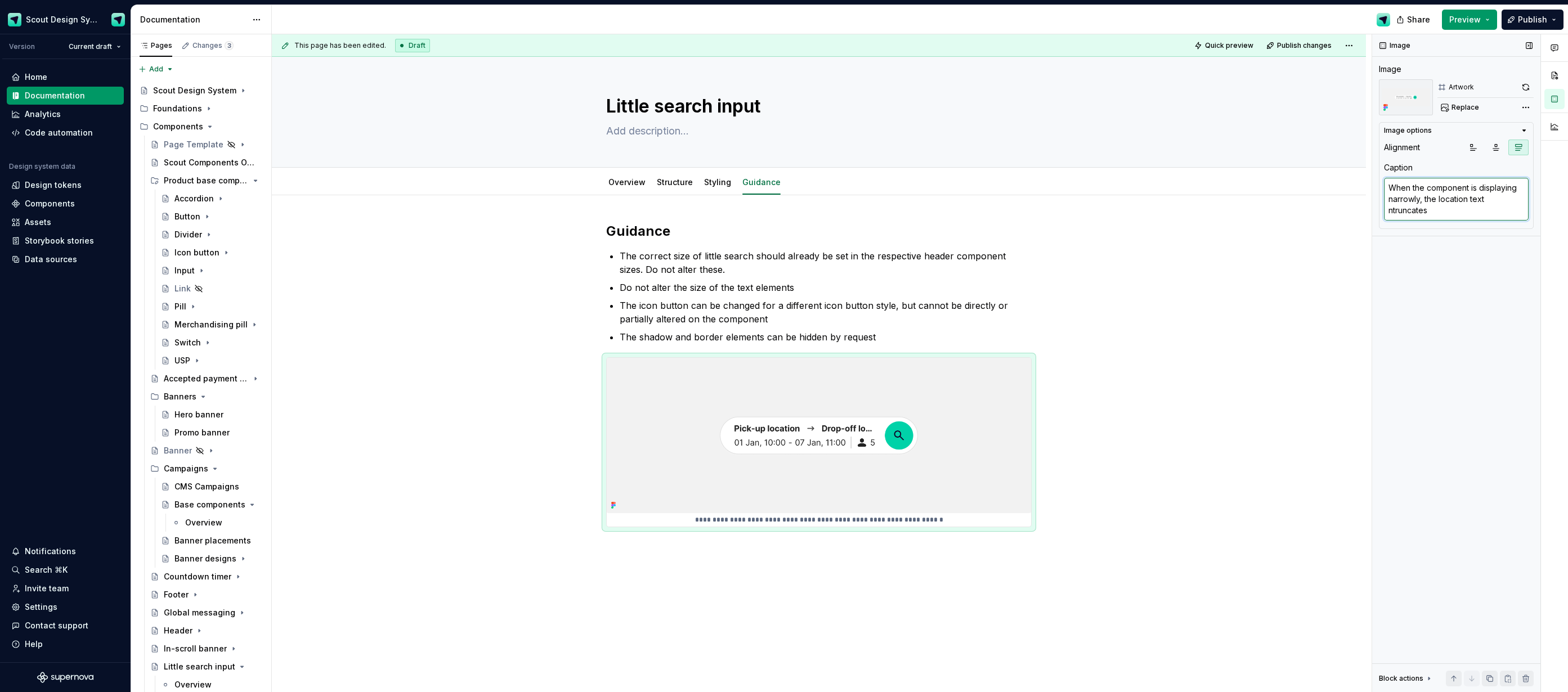
type textarea "When the component is displaying narrowly, the location text netruncates"
type textarea "*"
type textarea "When the component is displaying narrowly, the location text neetruncates"
type textarea "*"
click at [1469, 209] on textarea "When the component is displaying narrowly, the location text needs truncates" at bounding box center [1457, 199] width 145 height 43
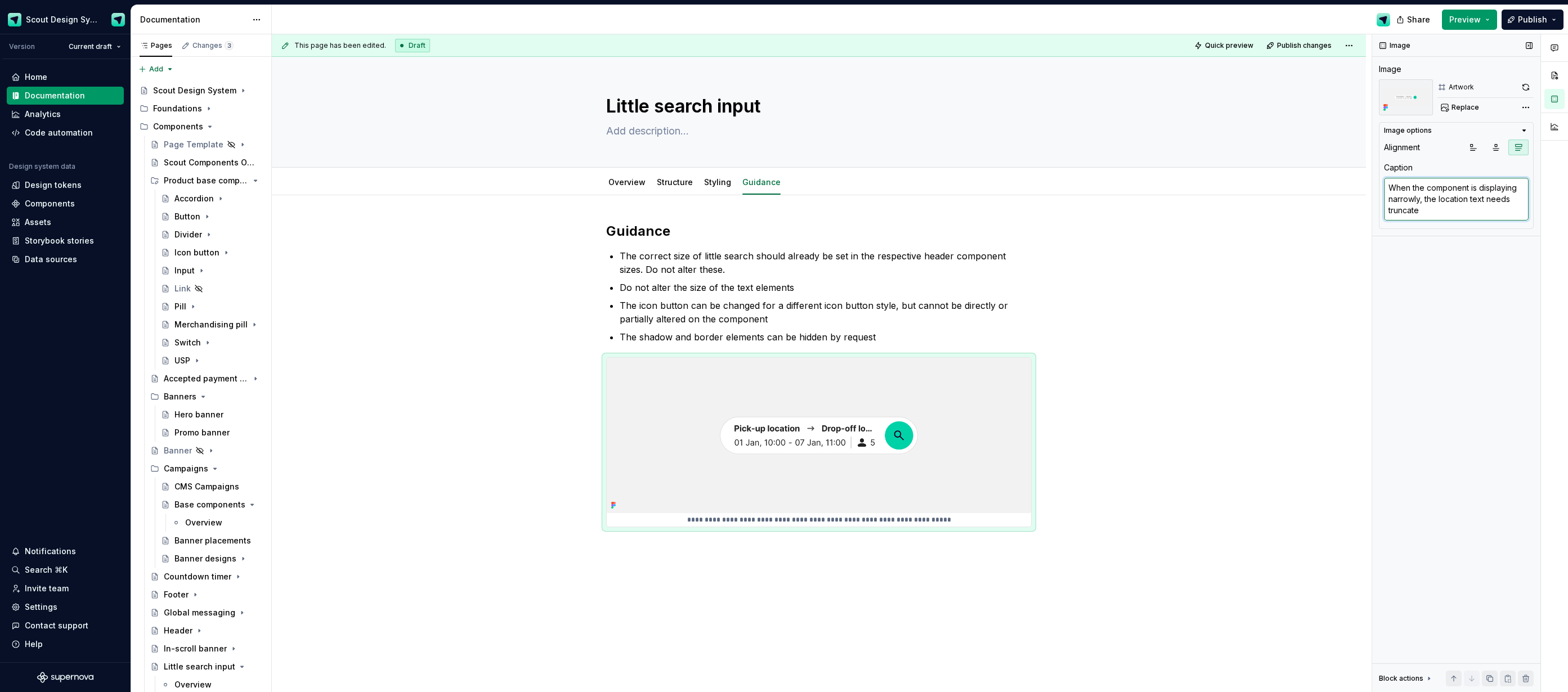
click at [1507, 205] on textarea "When the component is displaying narrowly, the location text needs truncate" at bounding box center [1457, 199] width 145 height 43
click at [1517, 205] on textarea "When the component is displaying narrowly, the location text needs truncate" at bounding box center [1457, 199] width 145 height 43
click at [1516, 201] on textarea "When the component is displaying narrowly, the location text needs truncate" at bounding box center [1457, 199] width 145 height 43
click at [1126, 352] on div "**********" at bounding box center [819, 472] width 1094 height 553
click at [492, 337] on div "**********" at bounding box center [819, 472] width 1094 height 553
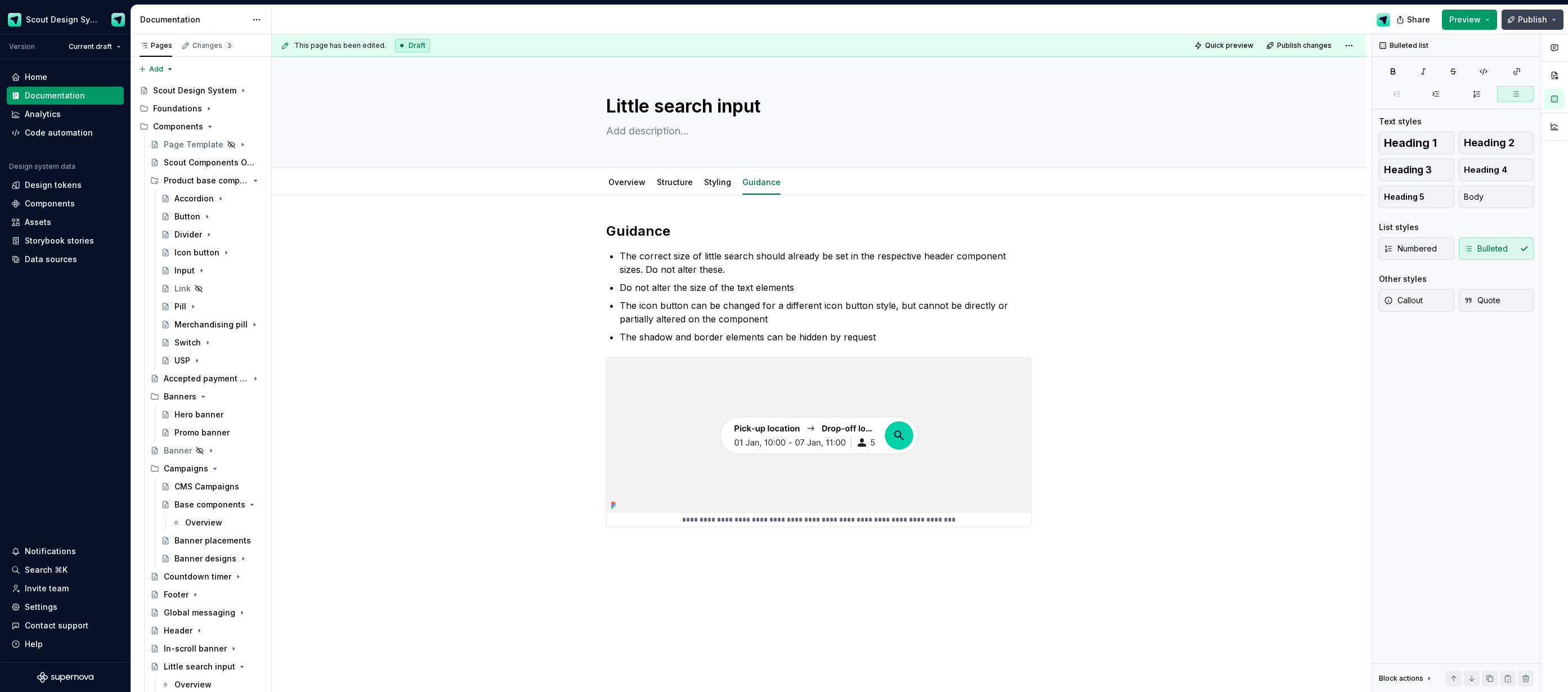
click at [1532, 18] on span "Publish" at bounding box center [1533, 19] width 29 height 11
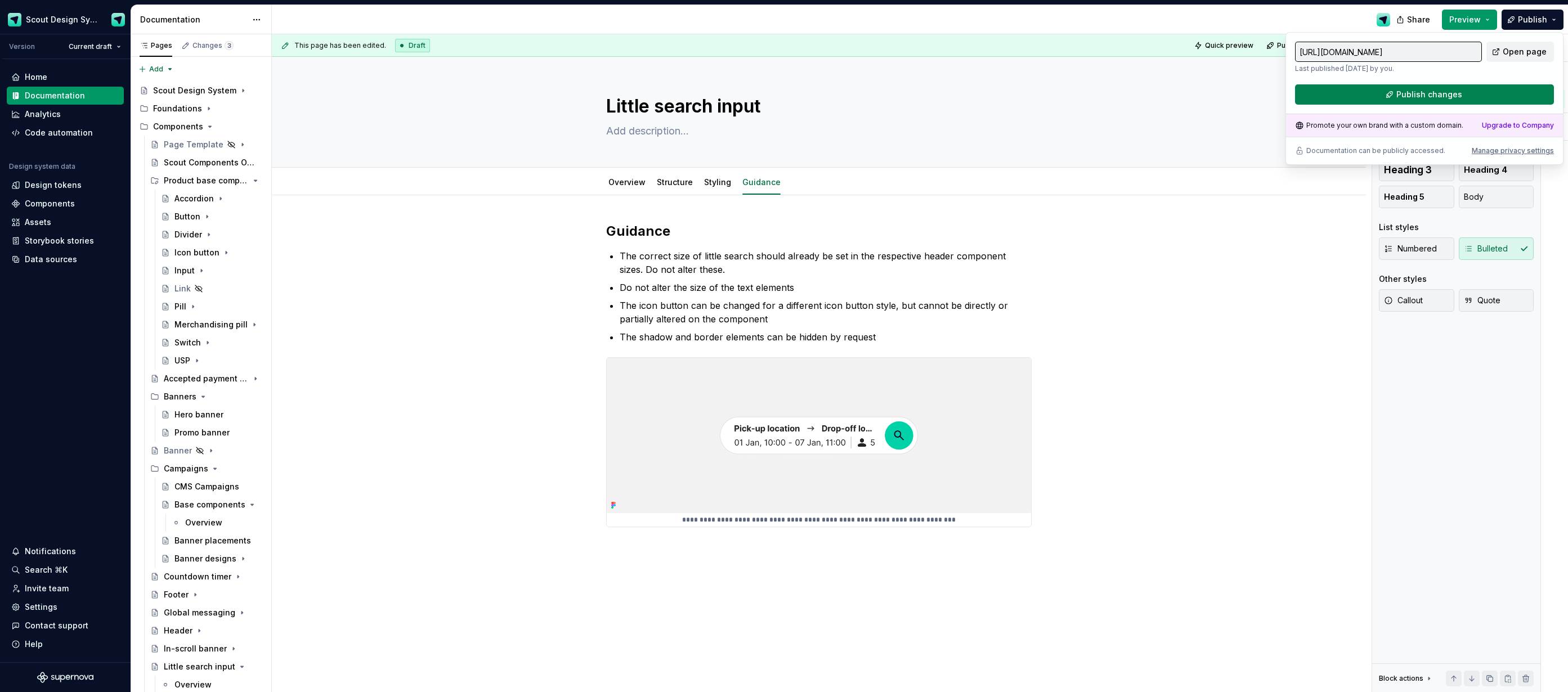
click at [1432, 93] on span "Publish changes" at bounding box center [1429, 94] width 66 height 11
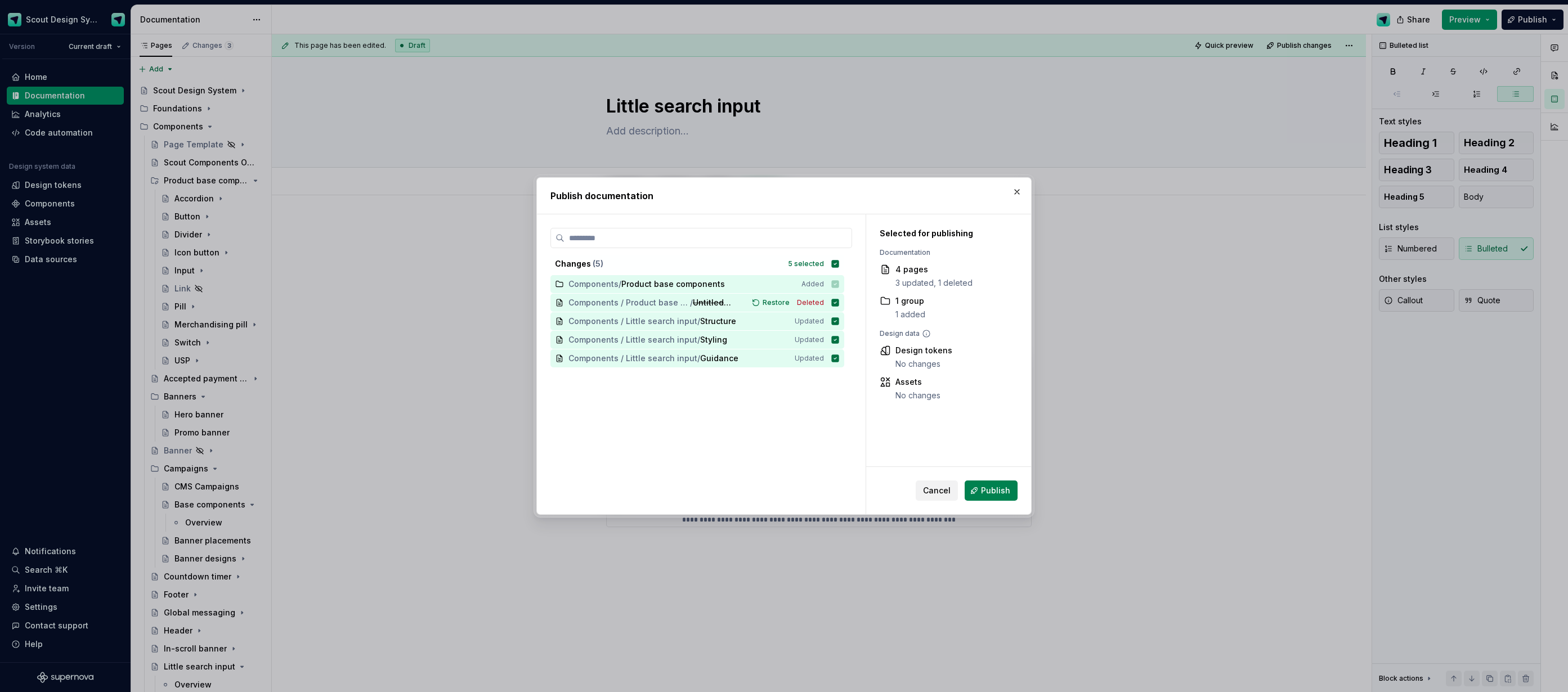
click at [992, 492] on span "Publish" at bounding box center [996, 491] width 29 height 11
